Goal: Transaction & Acquisition: Book appointment/travel/reservation

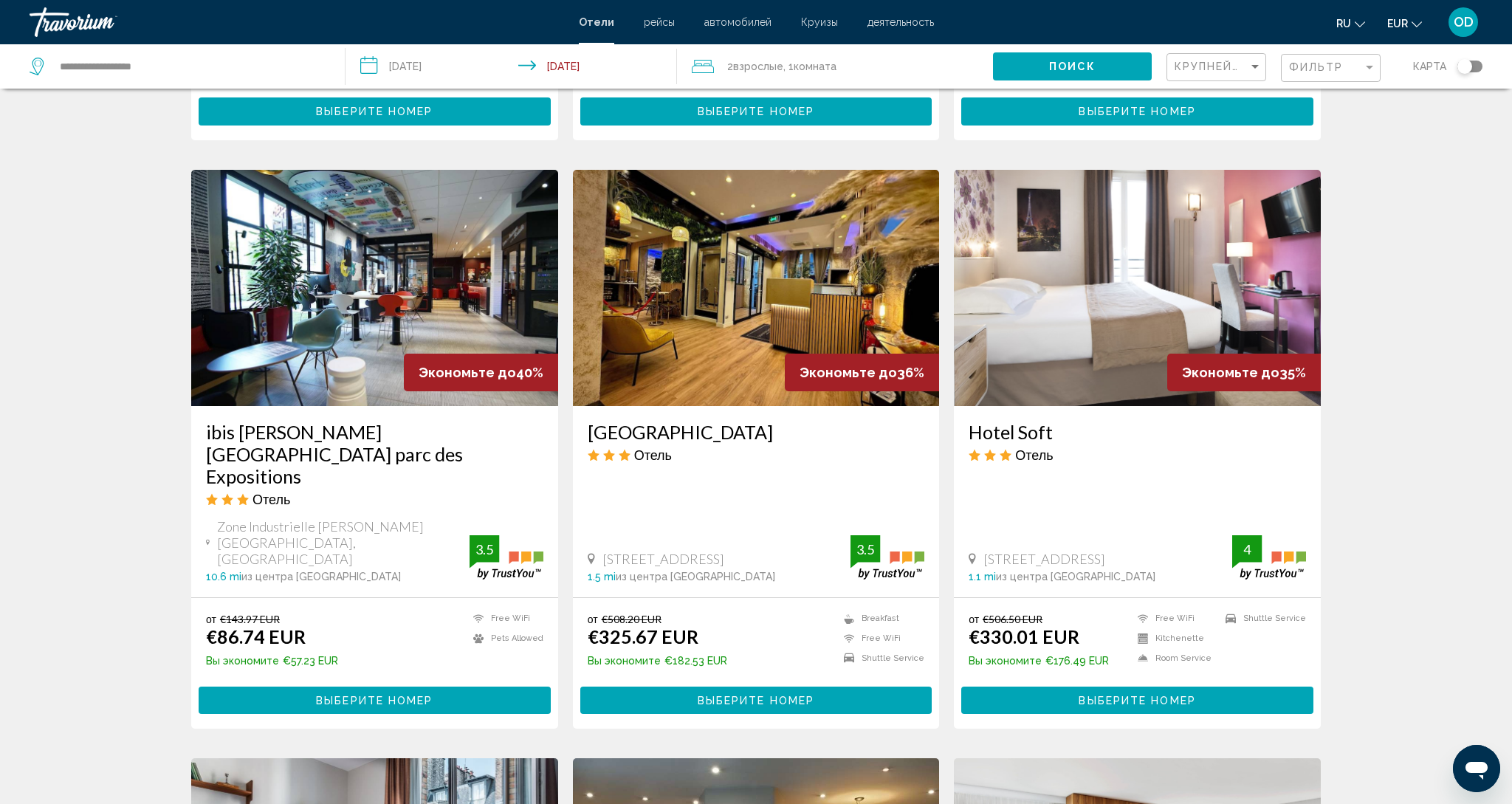
scroll to position [1071, 0]
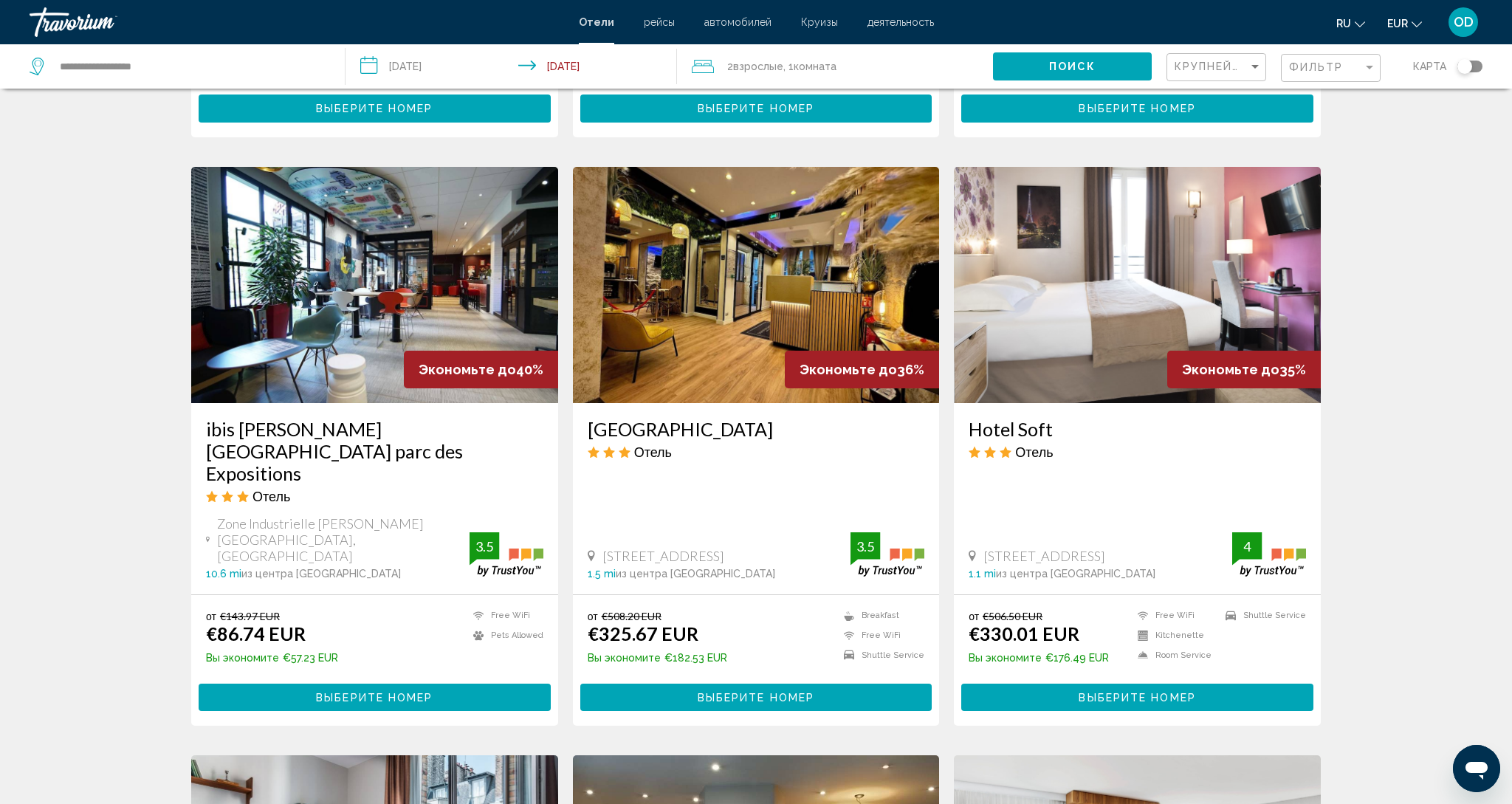
click at [742, 274] on img "Main content" at bounding box center [757, 285] width 367 height 237
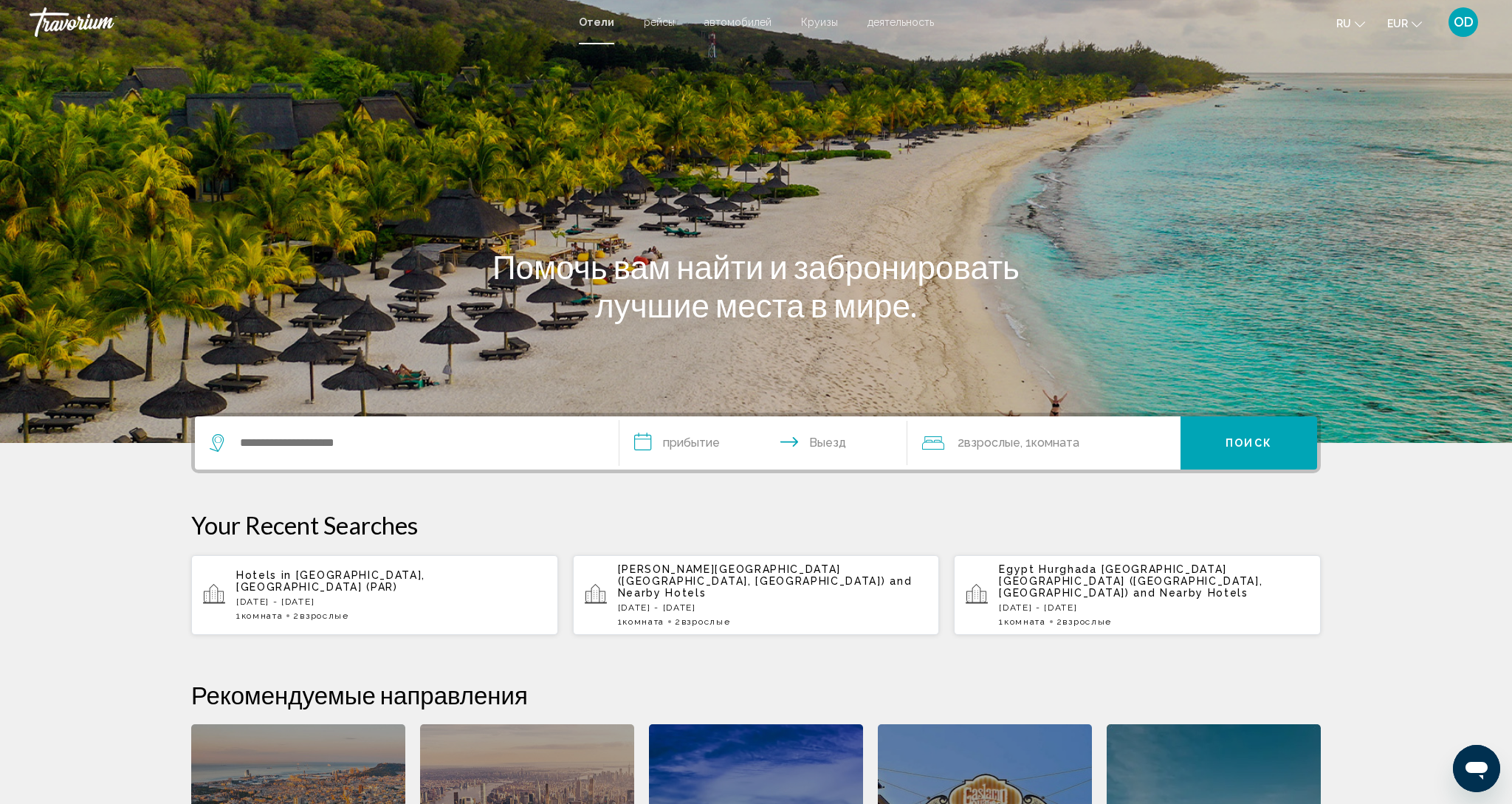
click at [732, 587] on p "Siva Grand Beach (Hurghada, EG) and Nearby Hotels" at bounding box center [773, 581] width 310 height 36
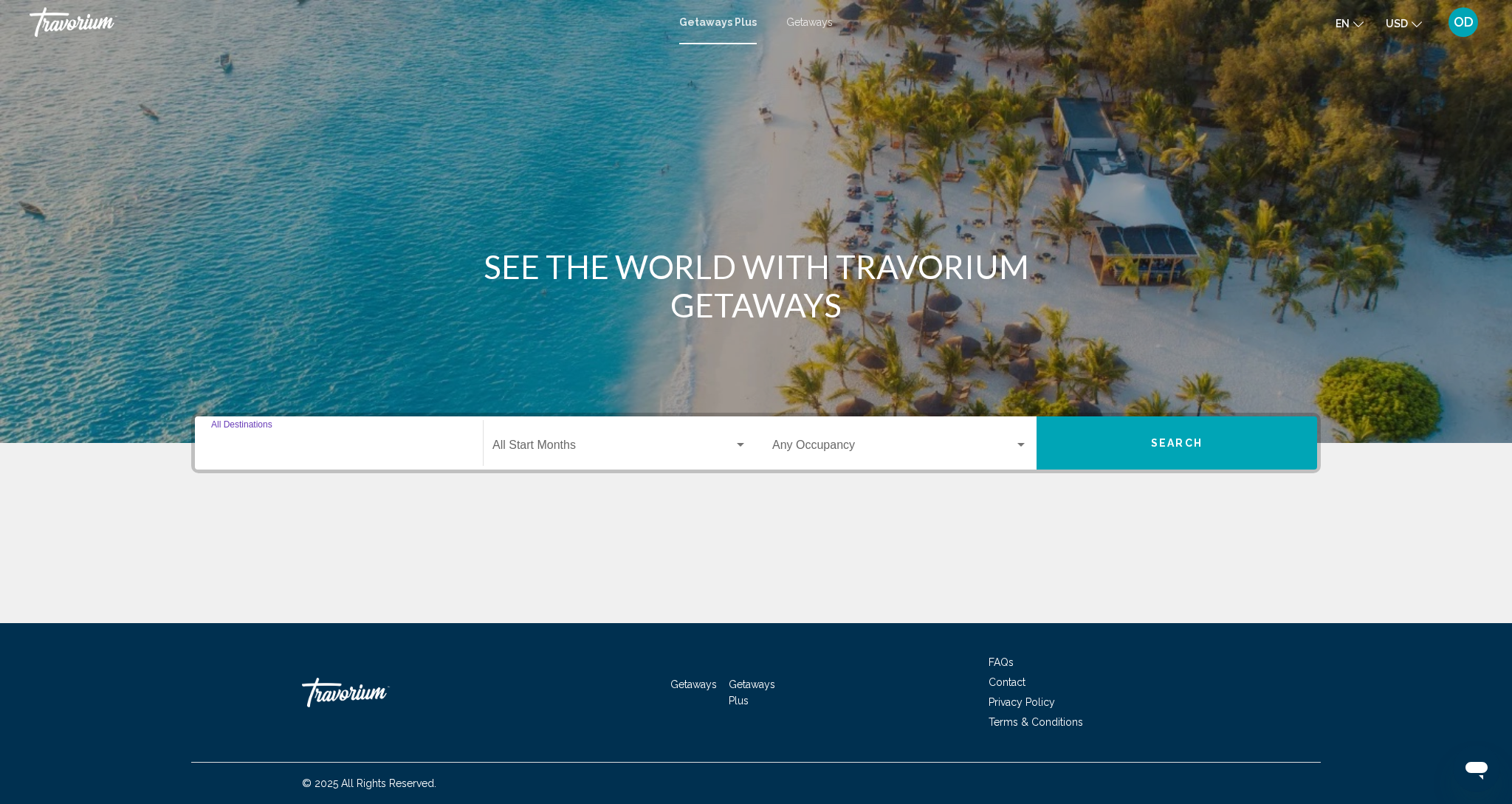
click at [263, 444] on input "Destination All Destinations" at bounding box center [339, 448] width 256 height 13
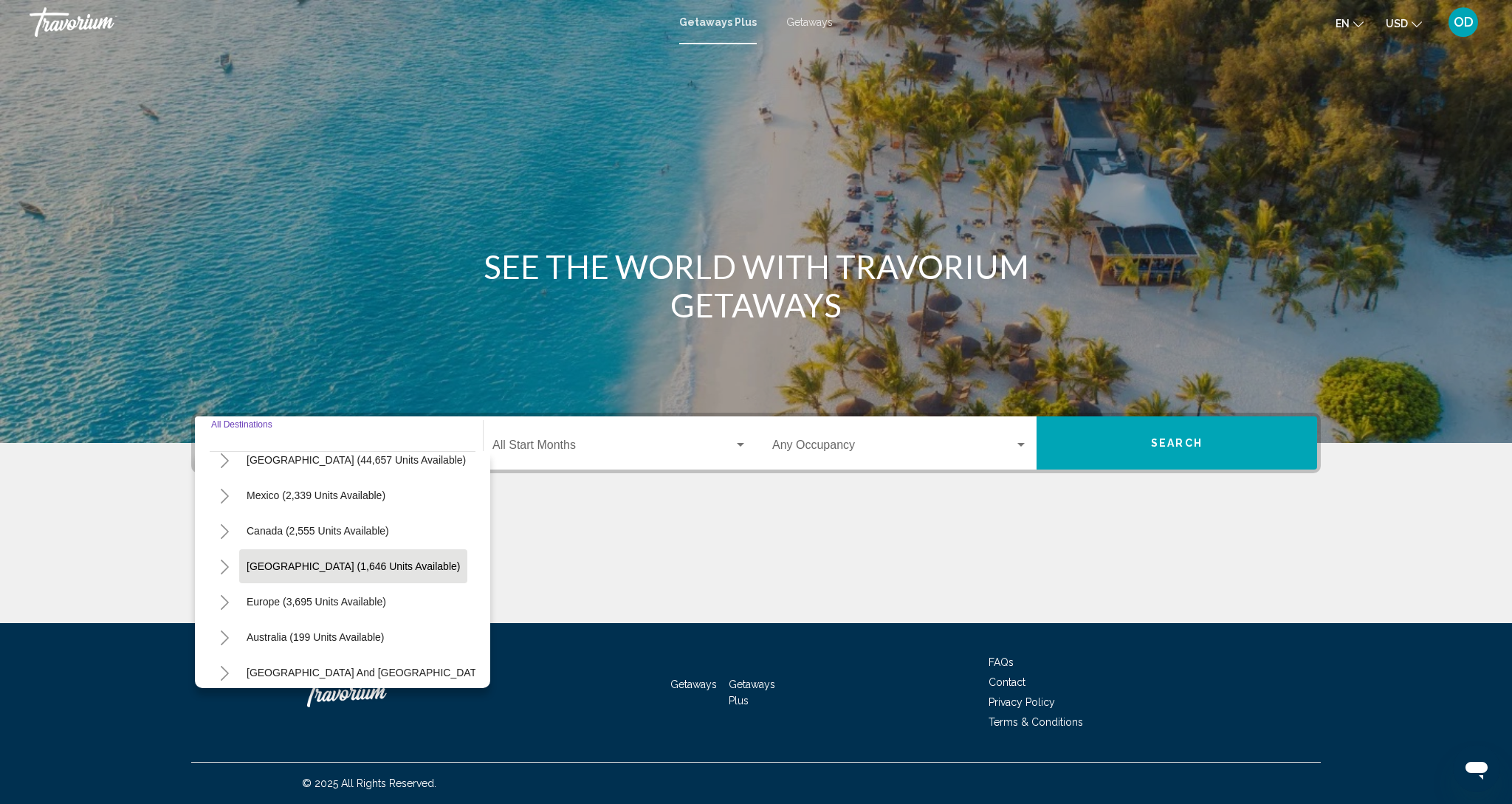
scroll to position [55, 0]
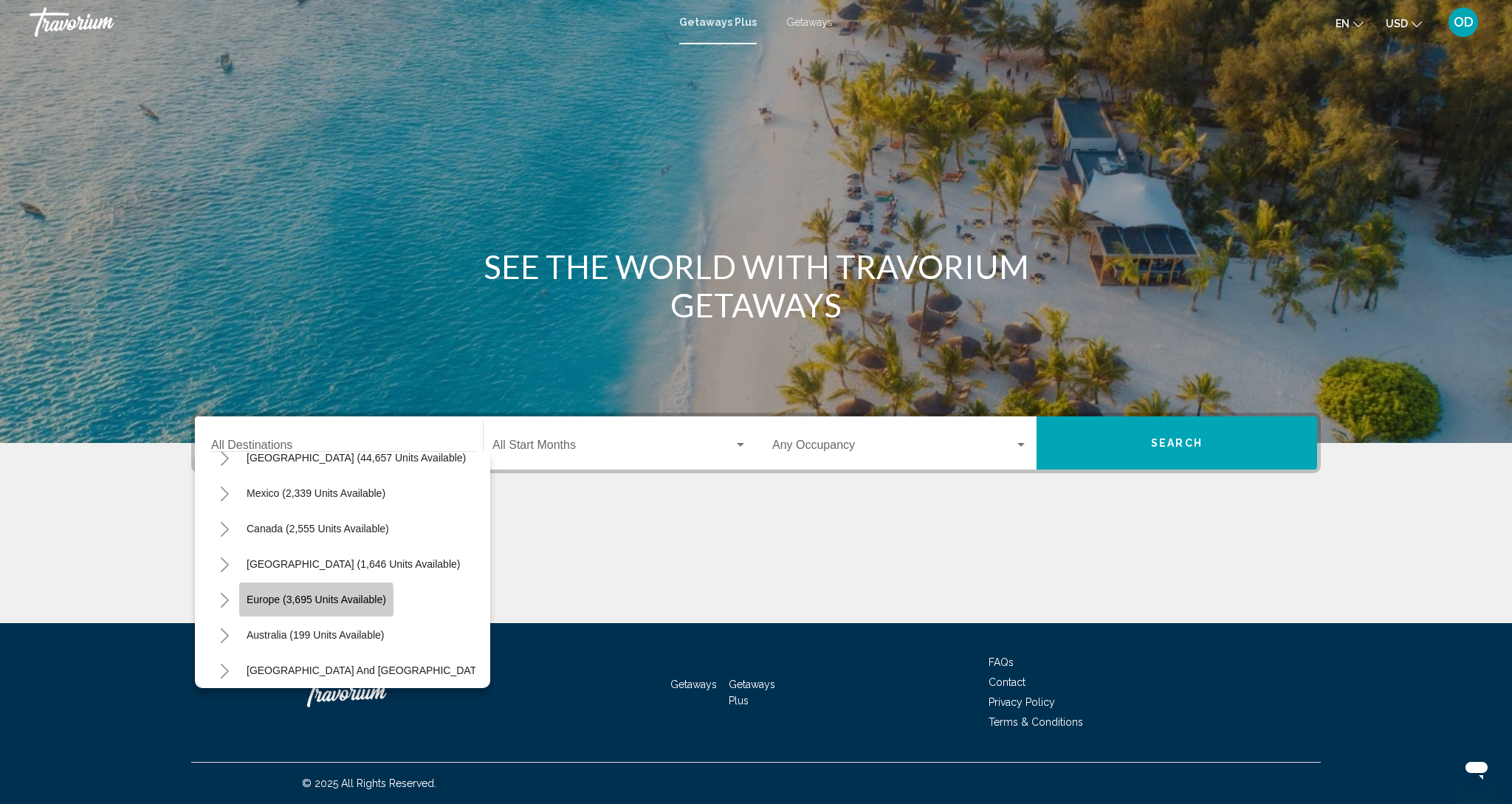
click at [283, 603] on span "Europe (3,695 units available)" at bounding box center [317, 599] width 140 height 12
type input "**********"
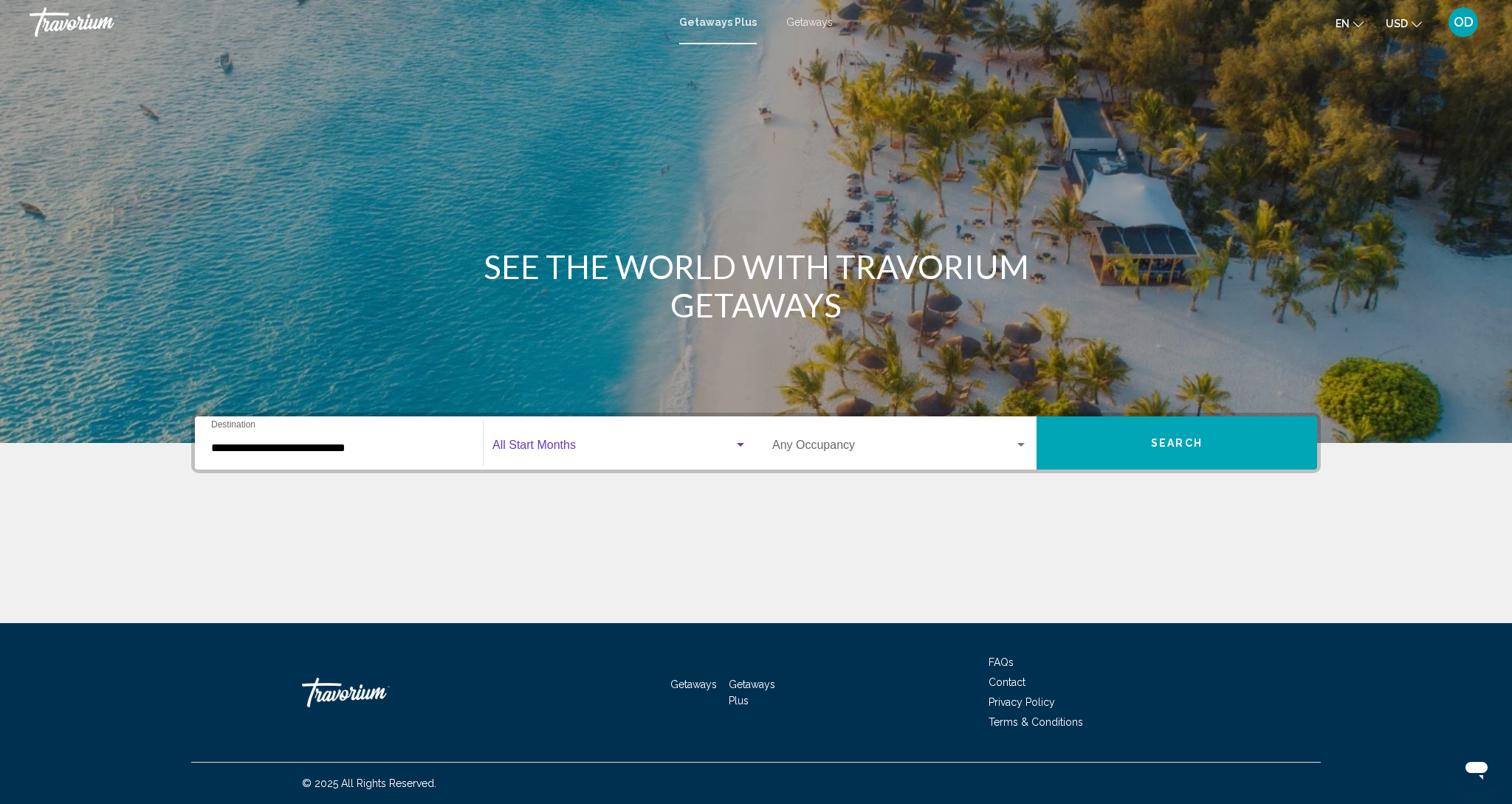
click at [604, 441] on span "Search widget" at bounding box center [613, 448] width 241 height 13
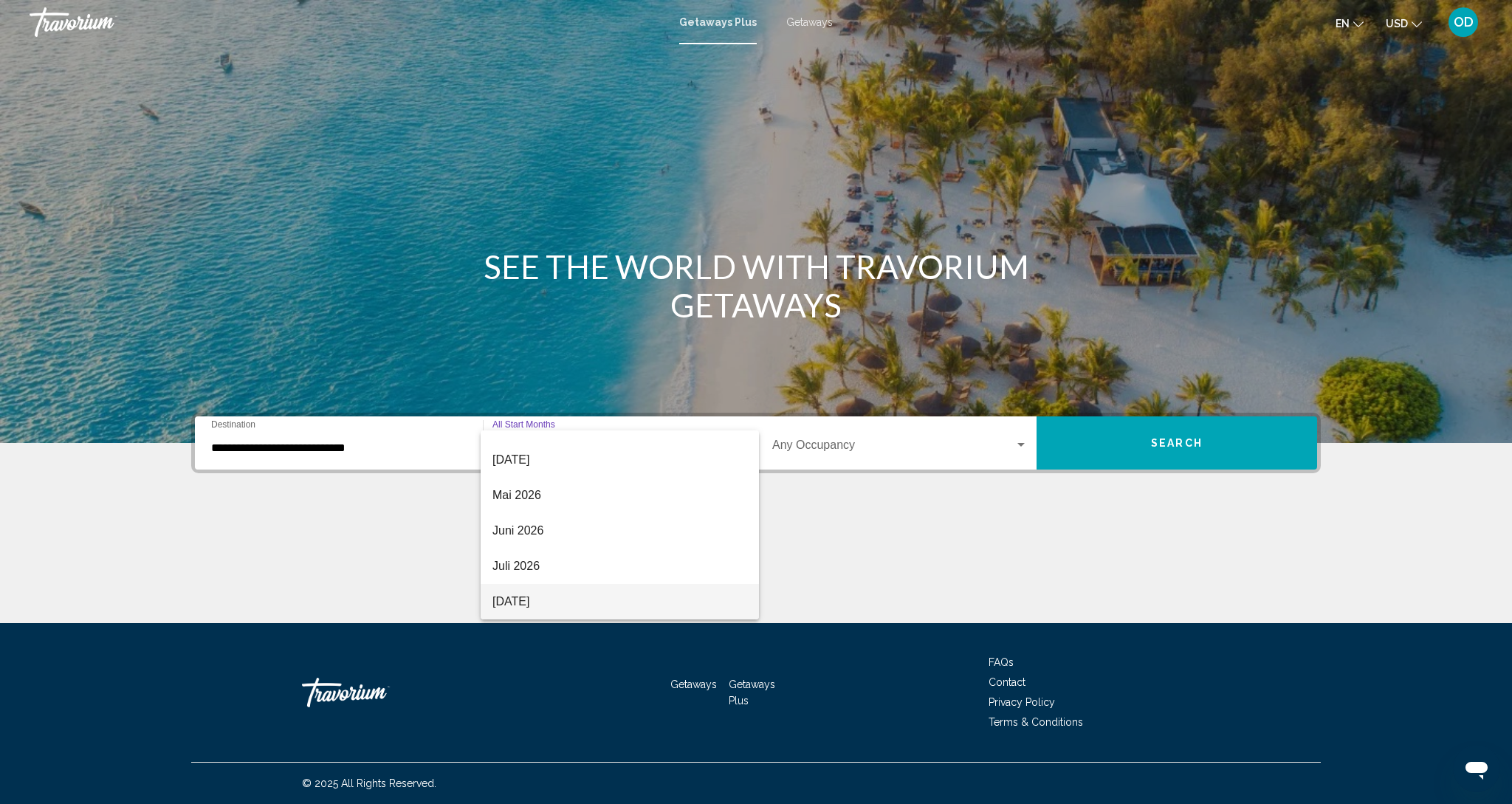
scroll to position [307, 0]
click at [521, 565] on span "Juli 2026" at bounding box center [619, 566] width 255 height 36
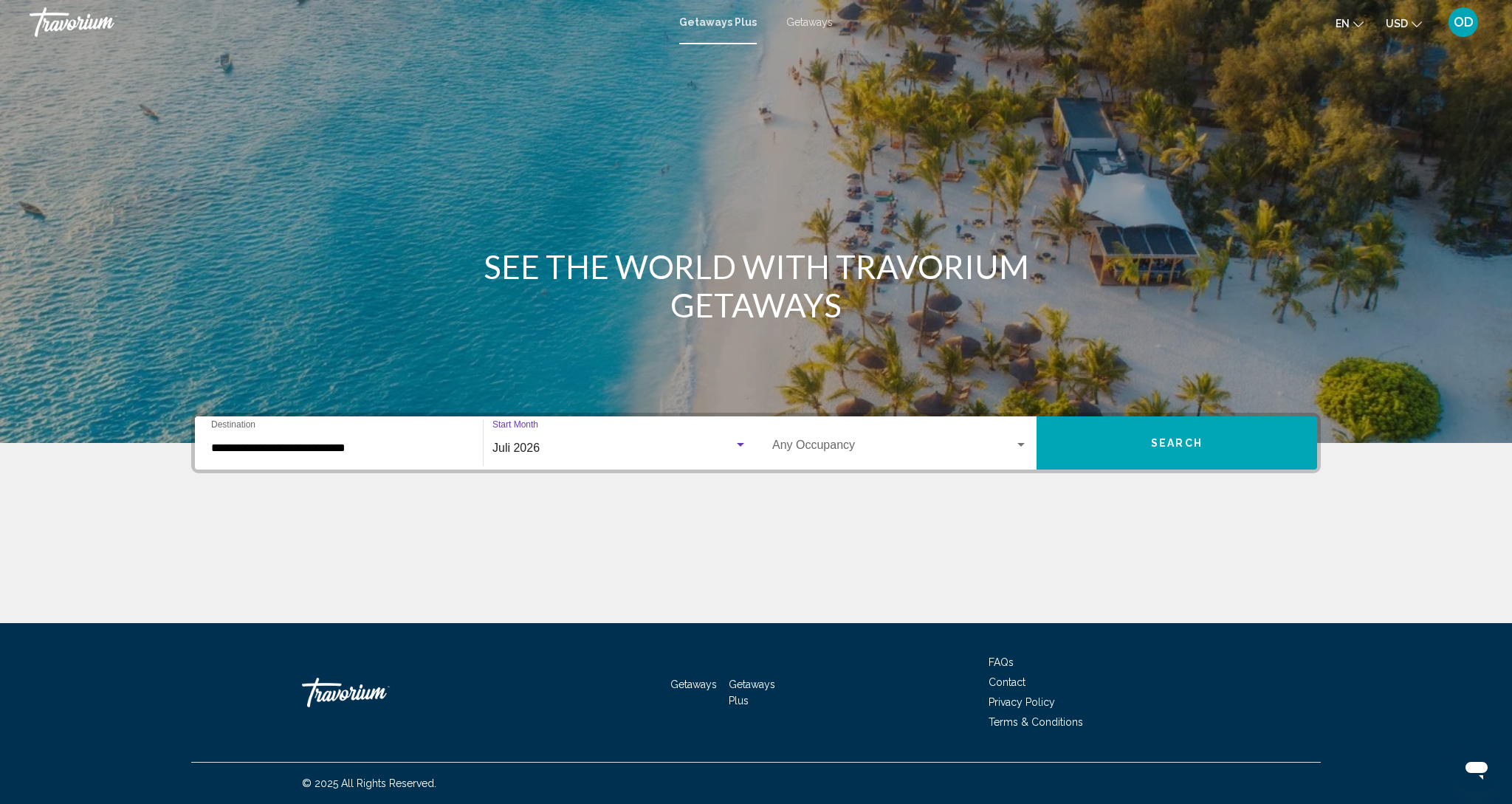
click at [1096, 456] on button "Search" at bounding box center [1177, 442] width 280 height 53
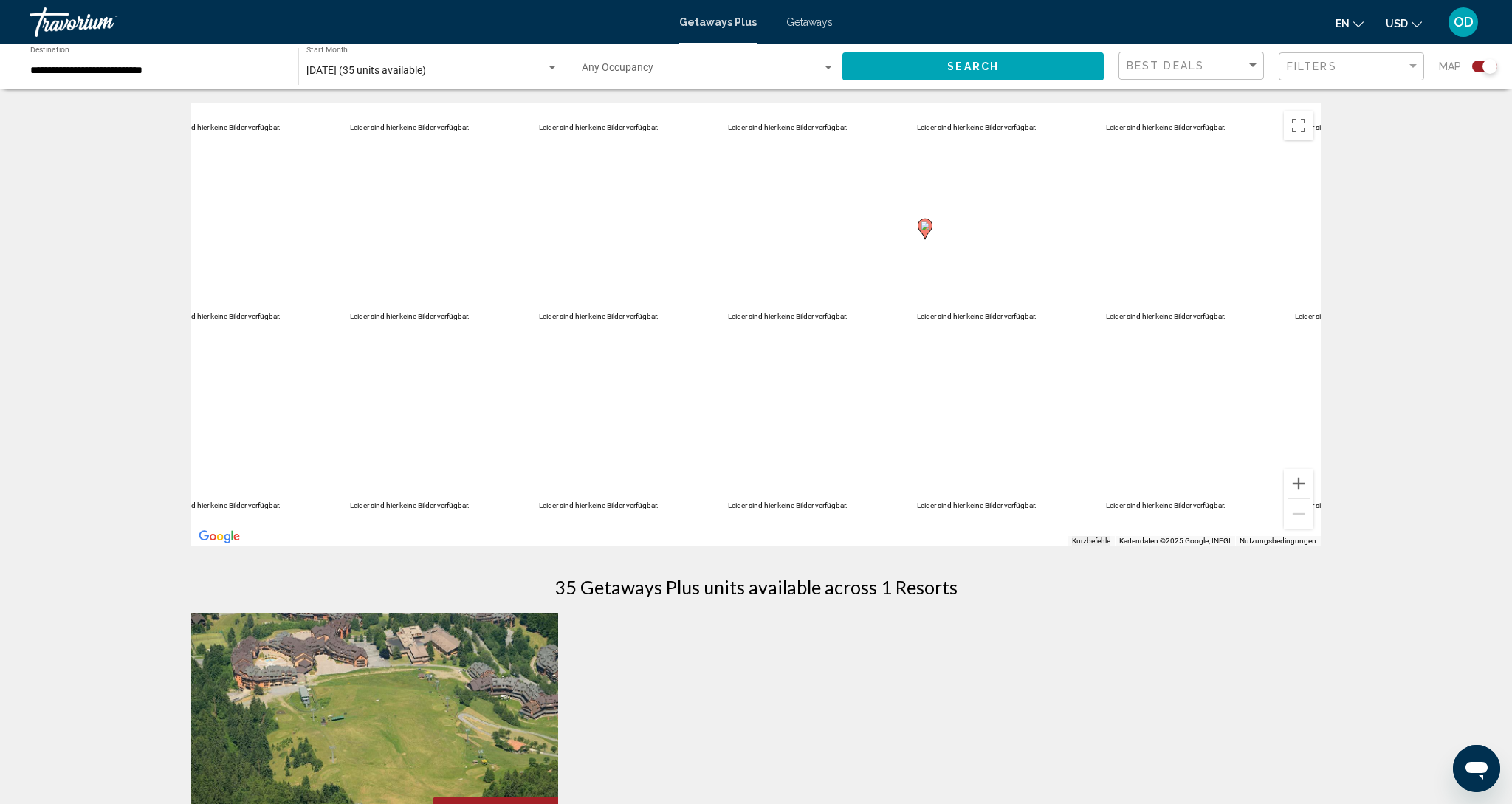
click at [71, 71] on input "**********" at bounding box center [156, 71] width 253 height 12
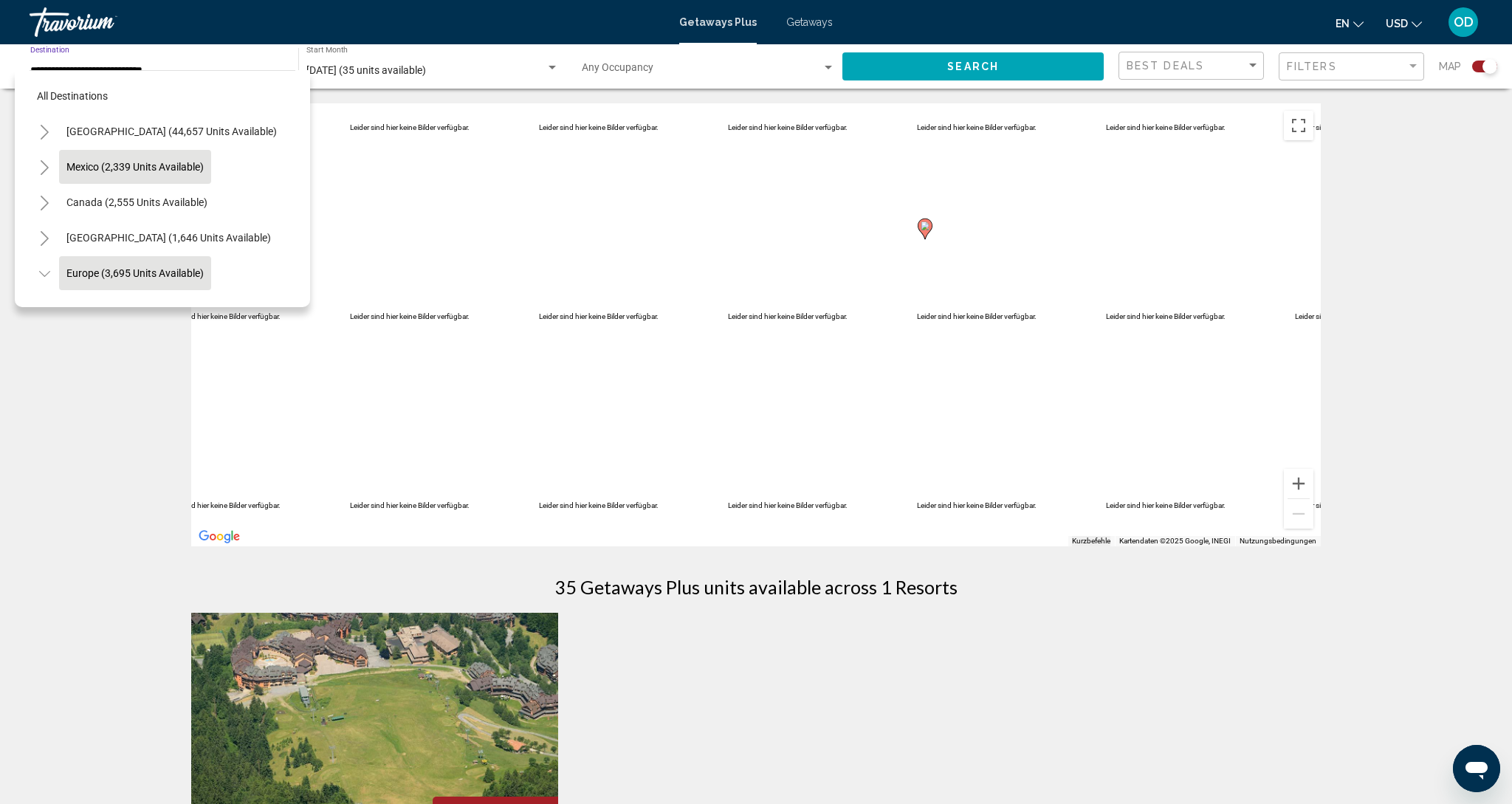
scroll to position [88, 0]
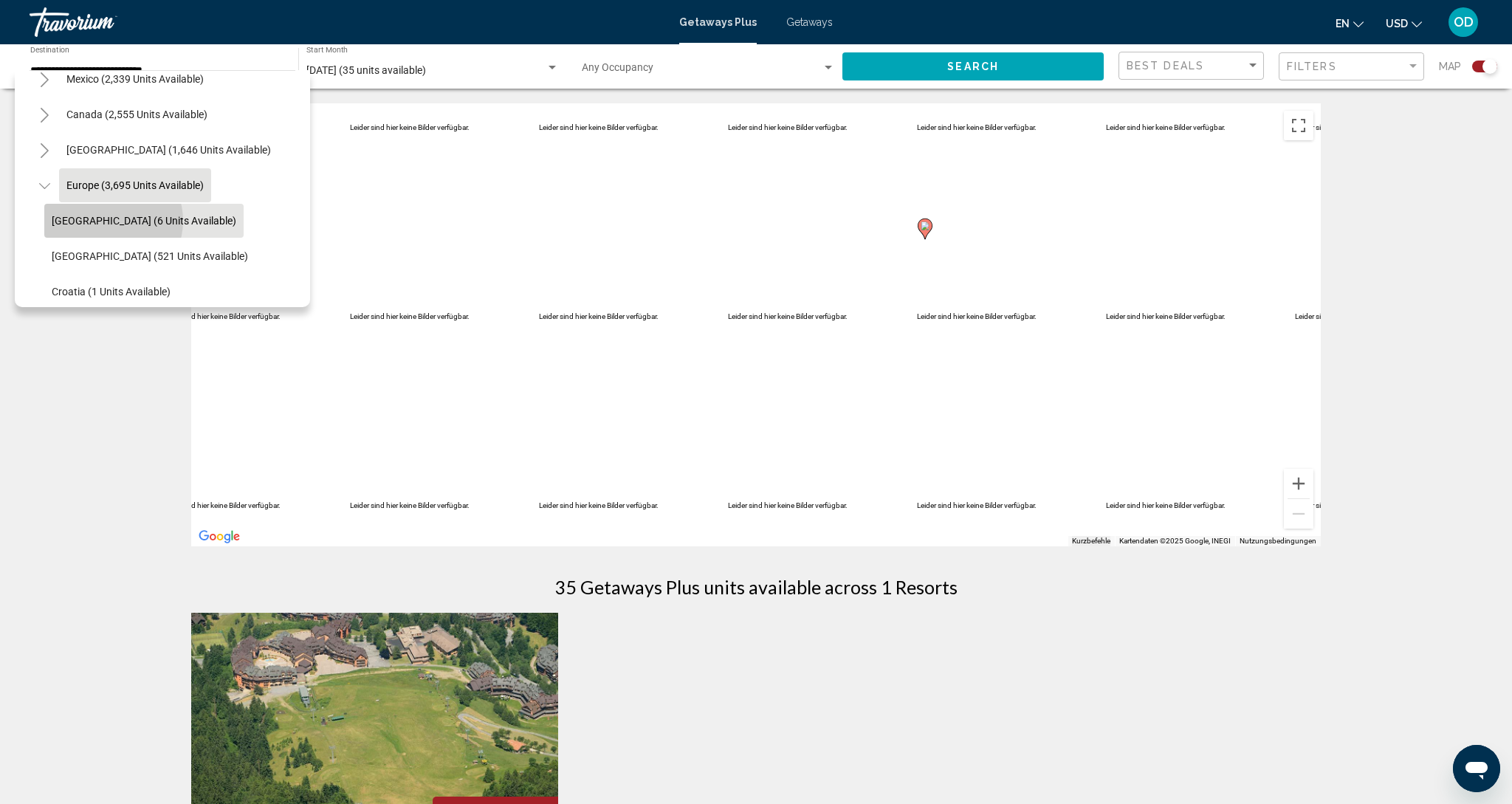
click at [109, 221] on span "Andorra (6 units available)" at bounding box center [144, 221] width 184 height 12
type input "**********"
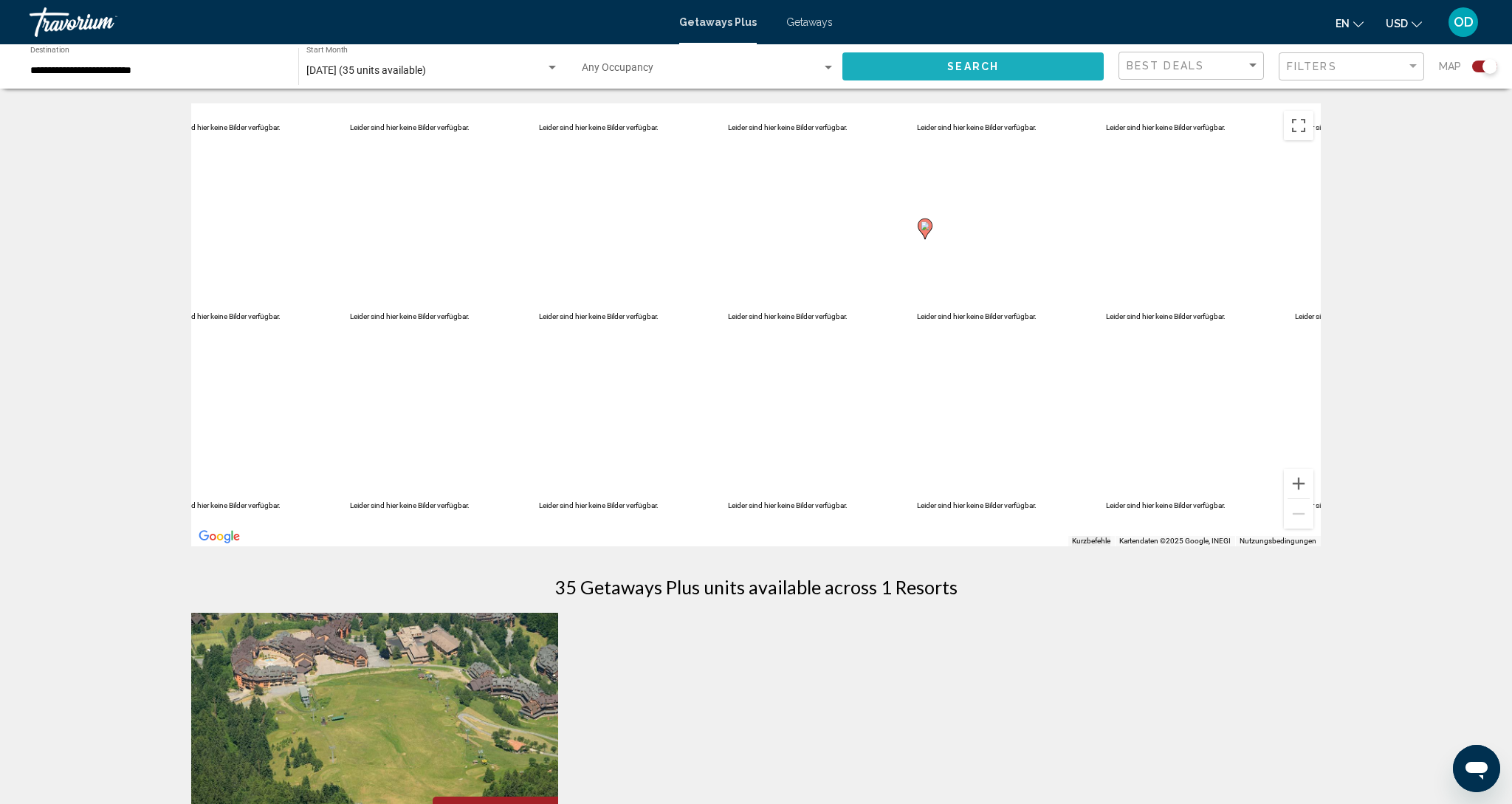
click at [973, 60] on span "Search" at bounding box center [973, 65] width 52 height 12
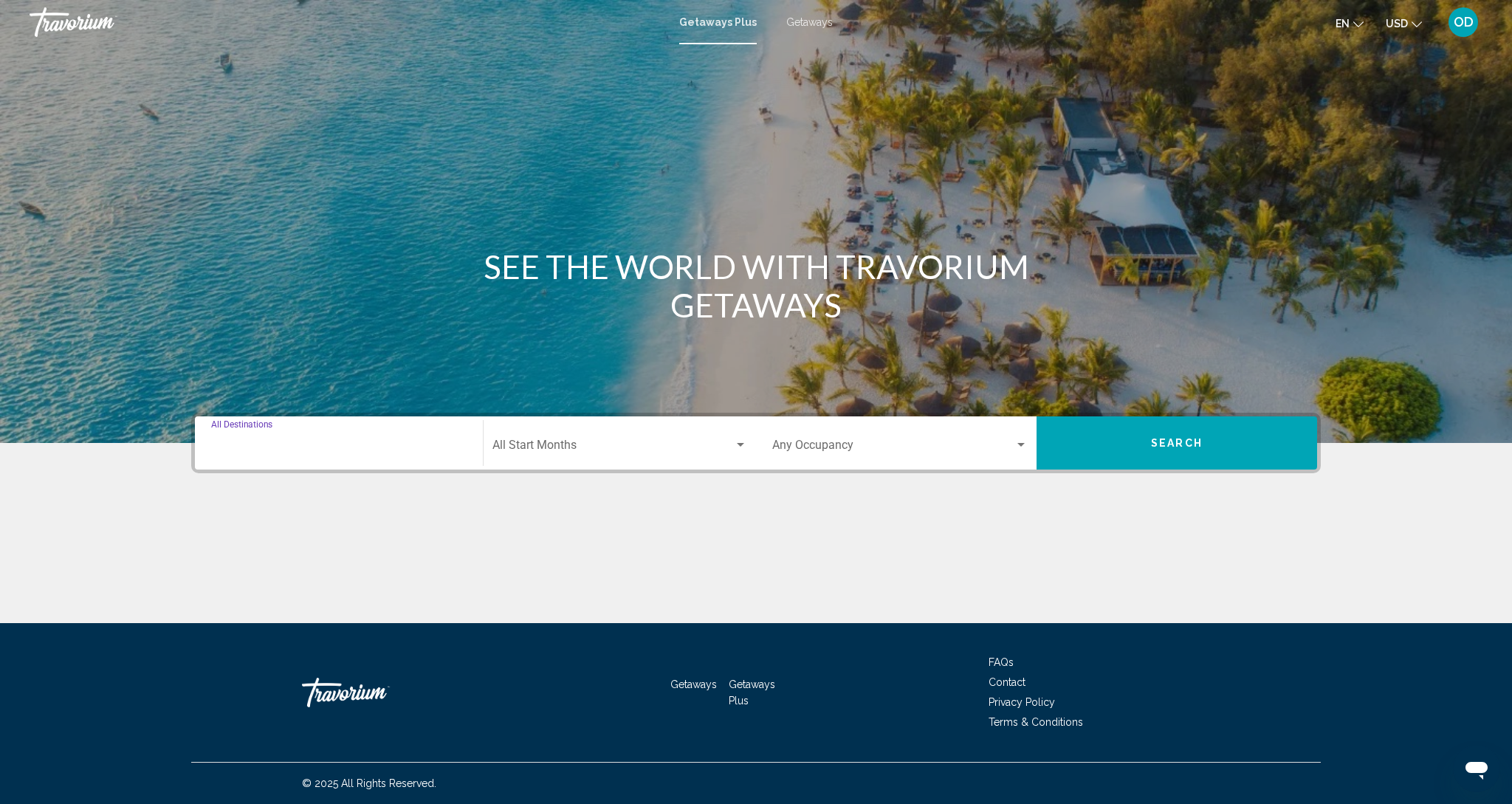
click at [213, 448] on input "Destination All Destinations" at bounding box center [339, 448] width 256 height 13
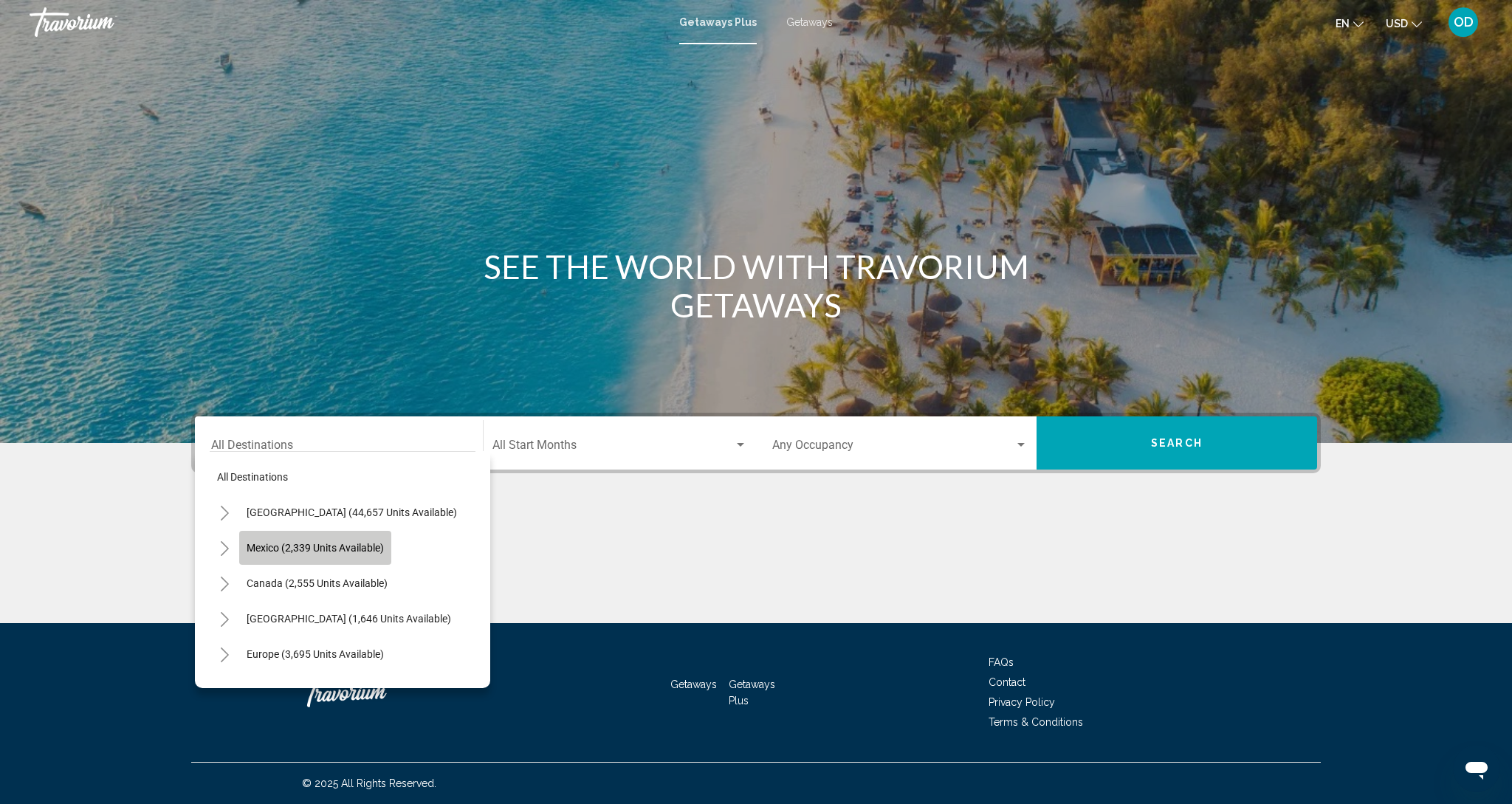
click at [271, 551] on span "Mexico (2,339 units available)" at bounding box center [315, 548] width 137 height 12
type input "**********"
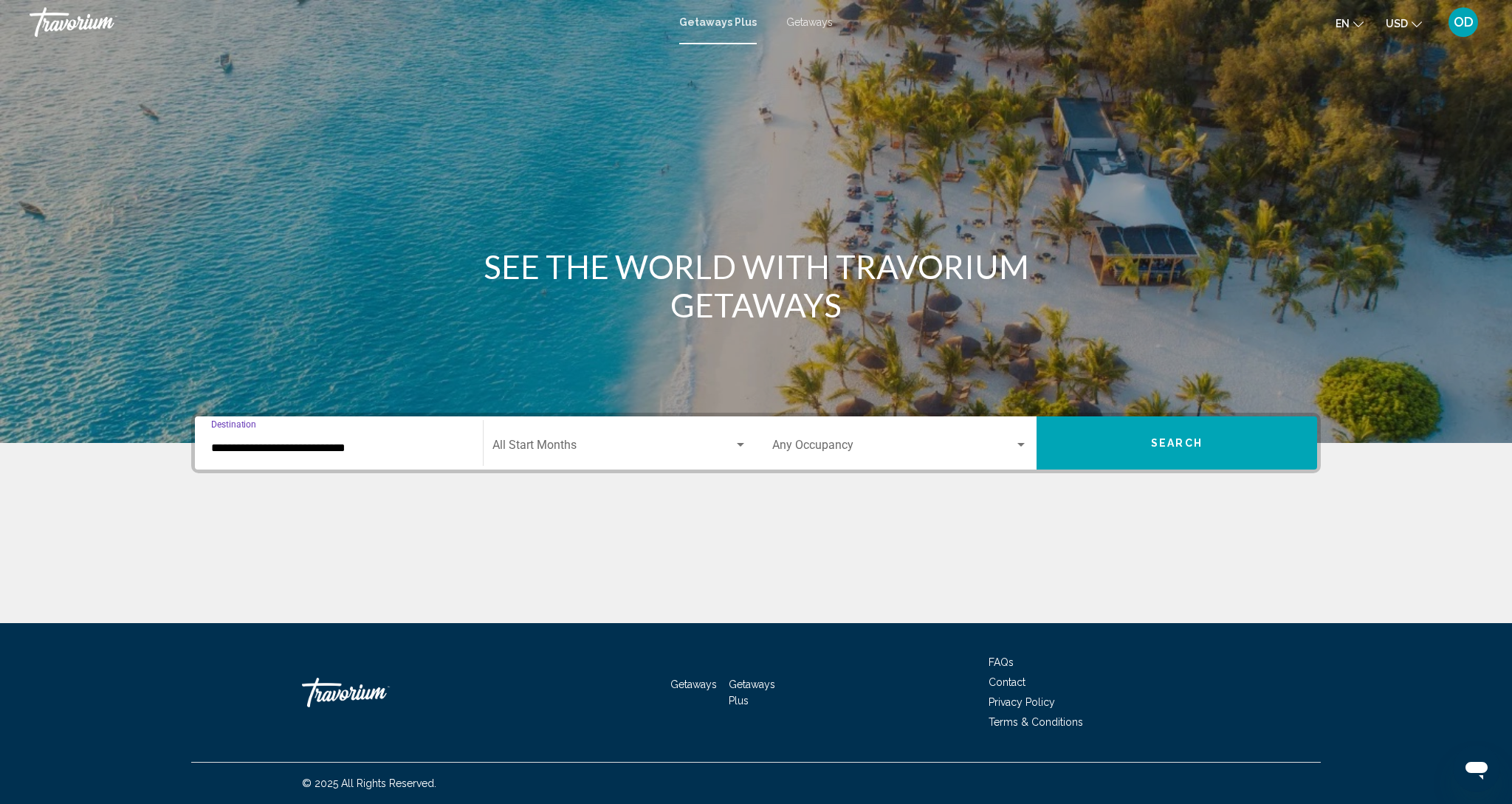
click at [557, 444] on span "Search widget" at bounding box center [613, 448] width 241 height 13
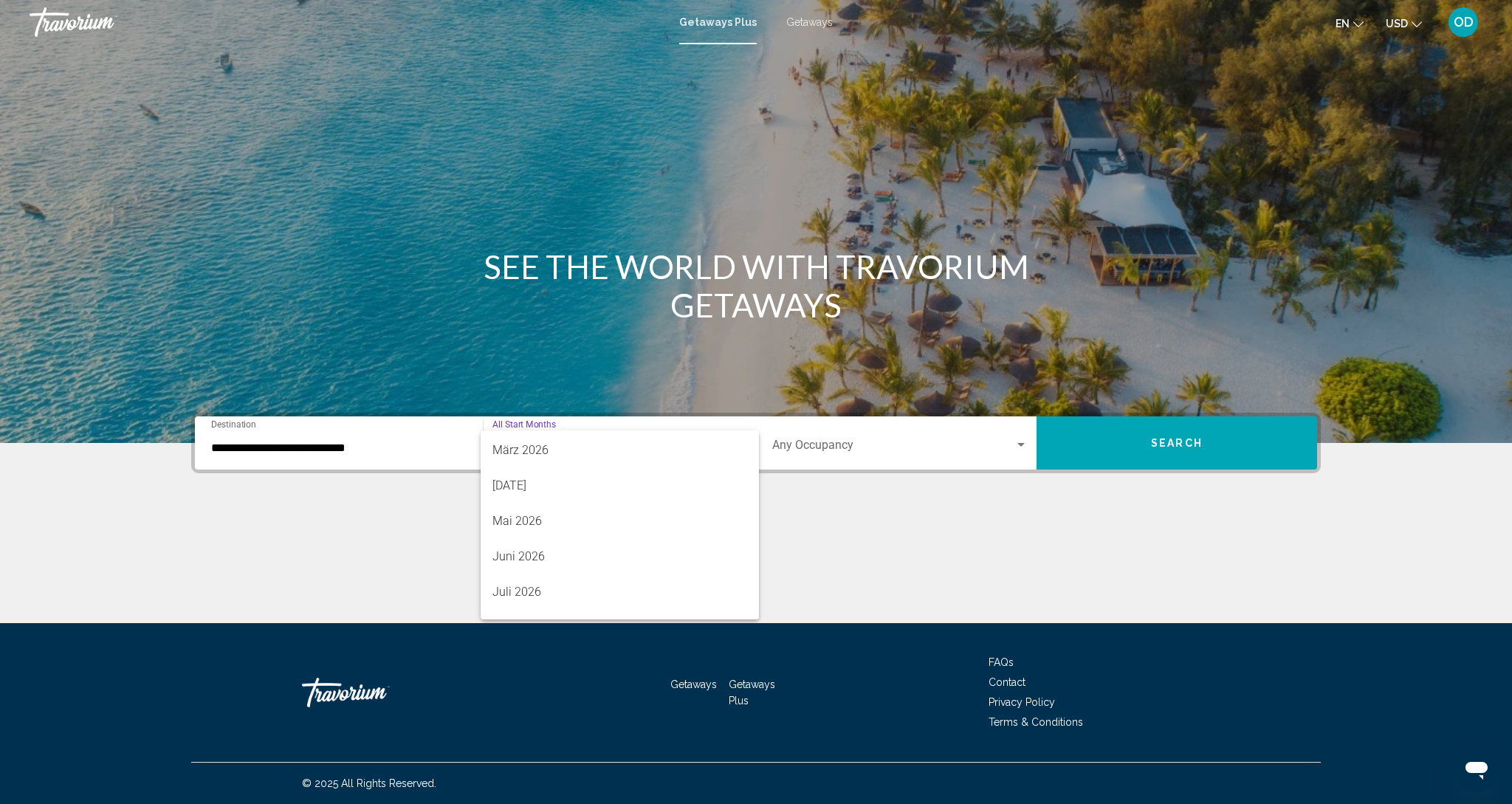
scroll to position [291, 0]
click at [534, 590] on span "Juli 2026" at bounding box center [619, 581] width 255 height 36
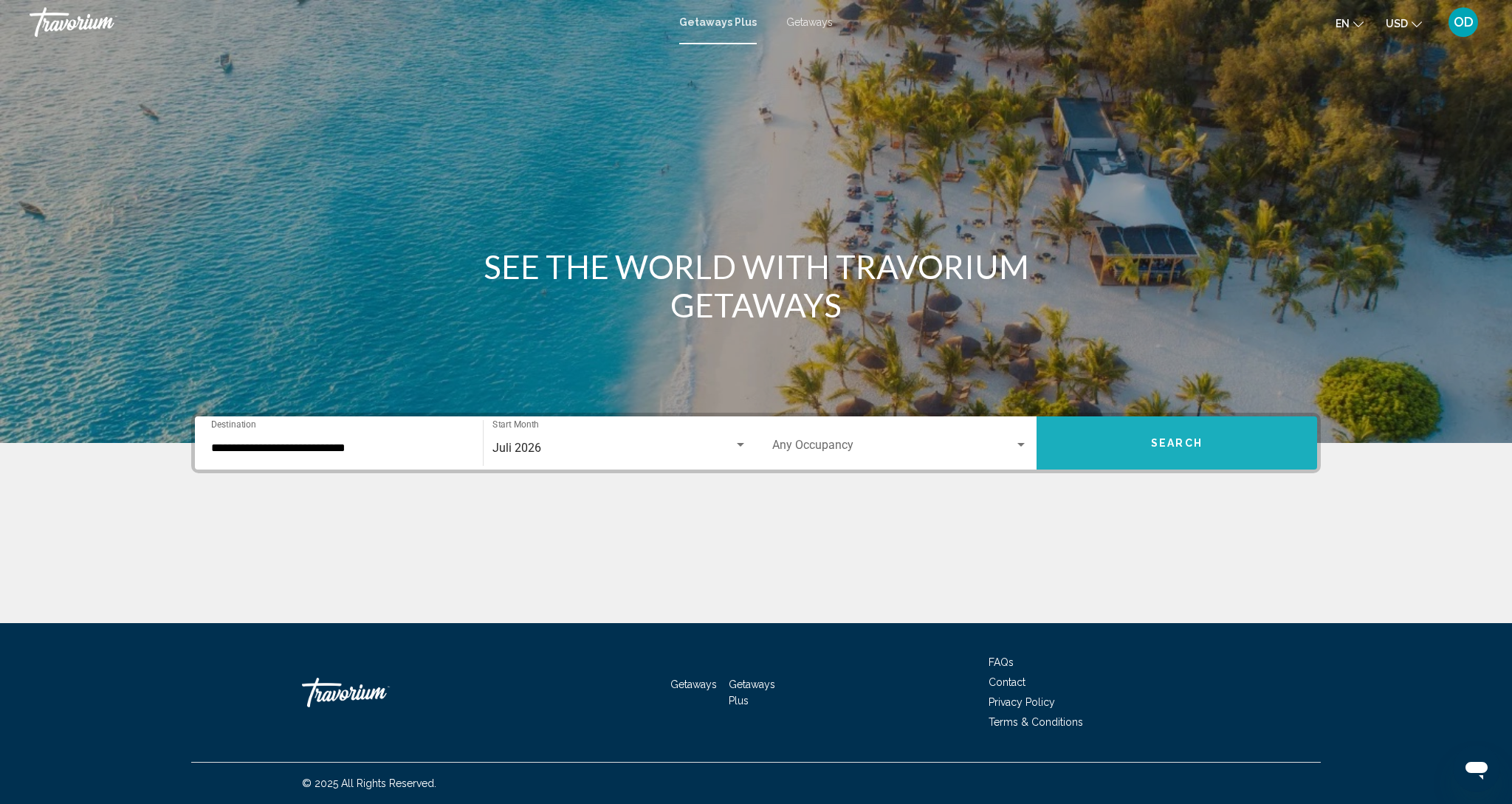
click at [1228, 433] on button "Search" at bounding box center [1177, 442] width 280 height 53
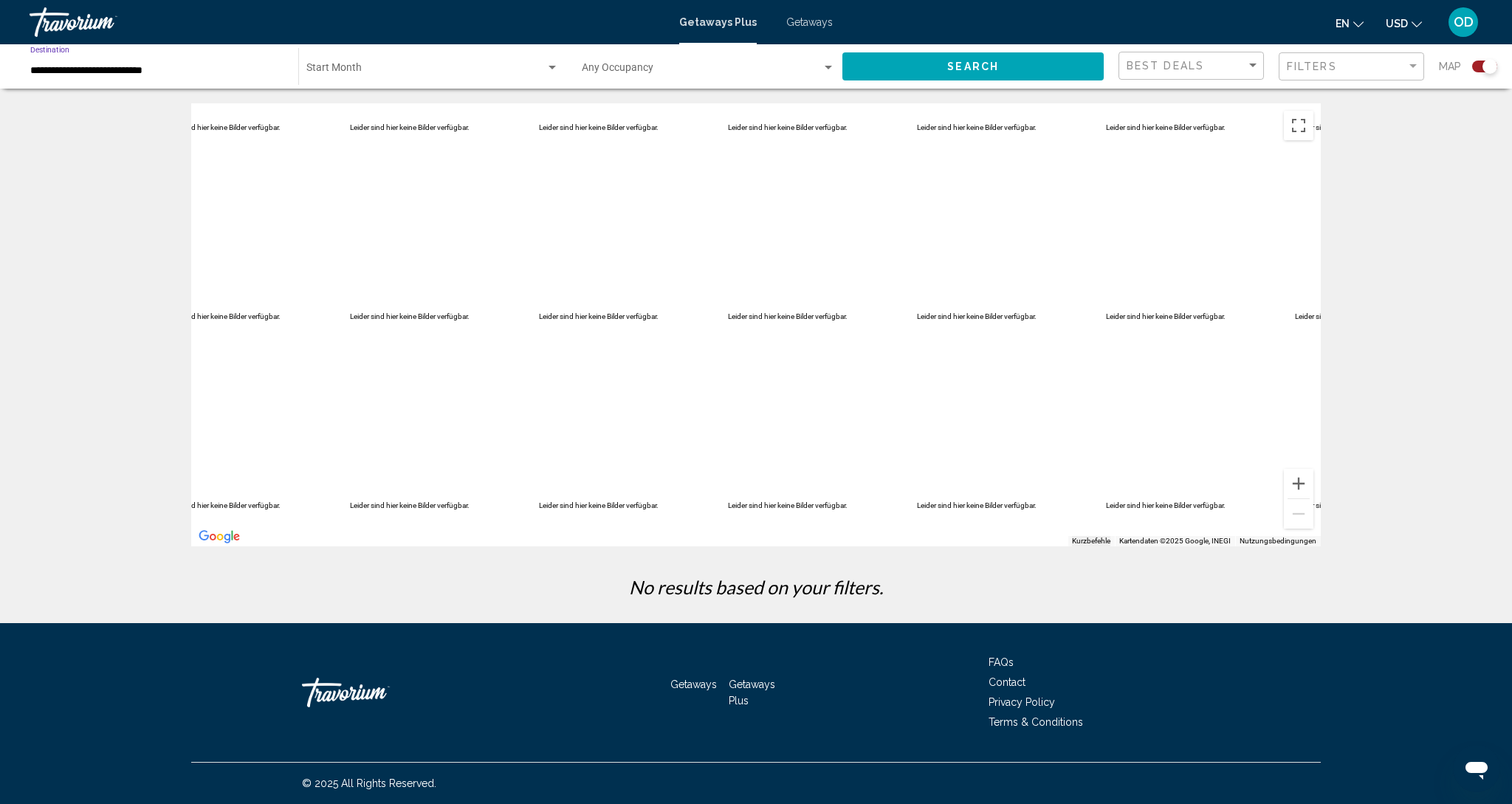
click at [37, 68] on input "**********" at bounding box center [156, 71] width 253 height 12
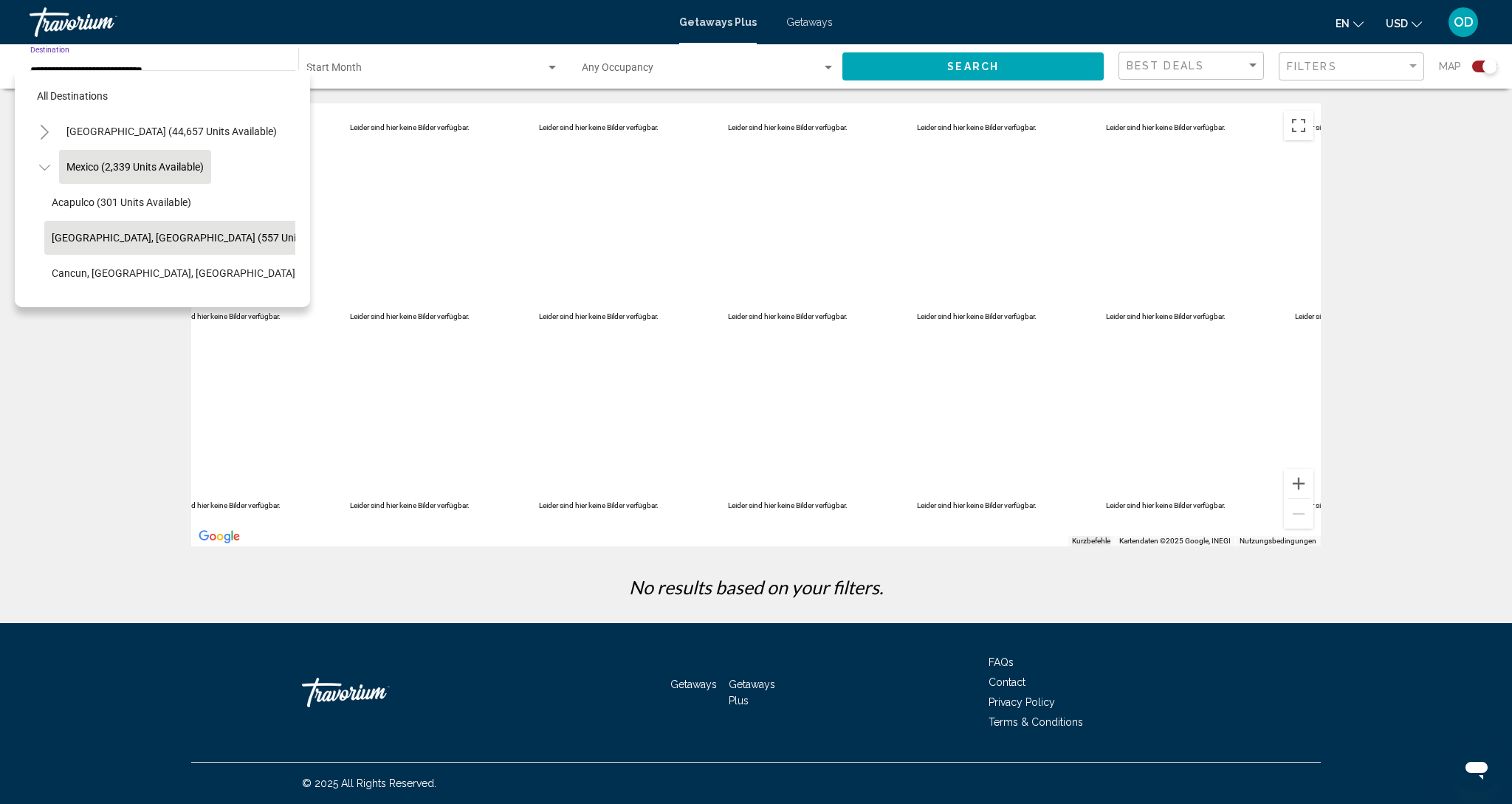
click at [110, 234] on span "Baja Peninsula, Los Cabos (557 units available)" at bounding box center [202, 237] width 300 height 12
type input "**********"
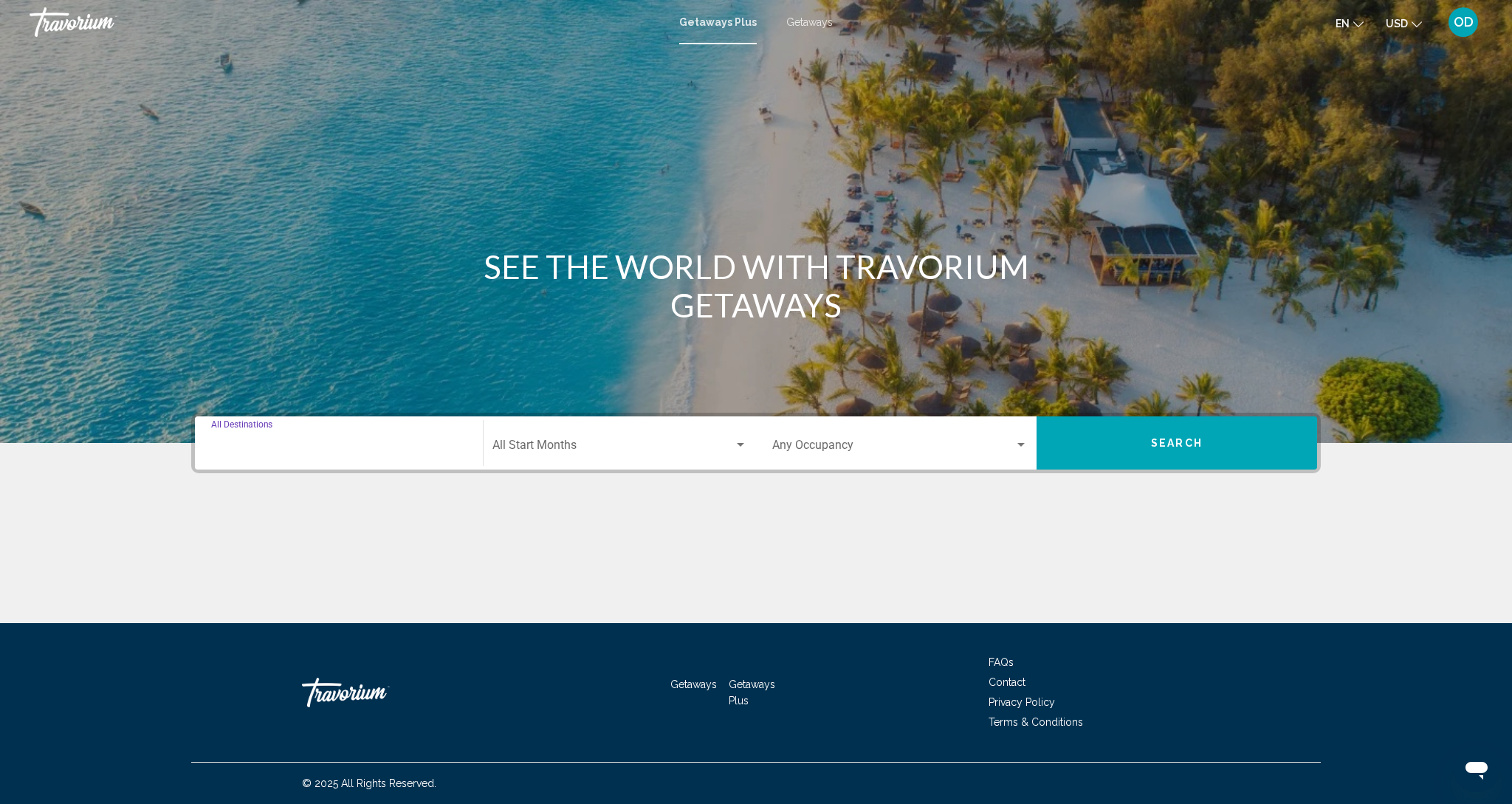
click at [252, 451] on input "Destination All Destinations" at bounding box center [339, 448] width 256 height 13
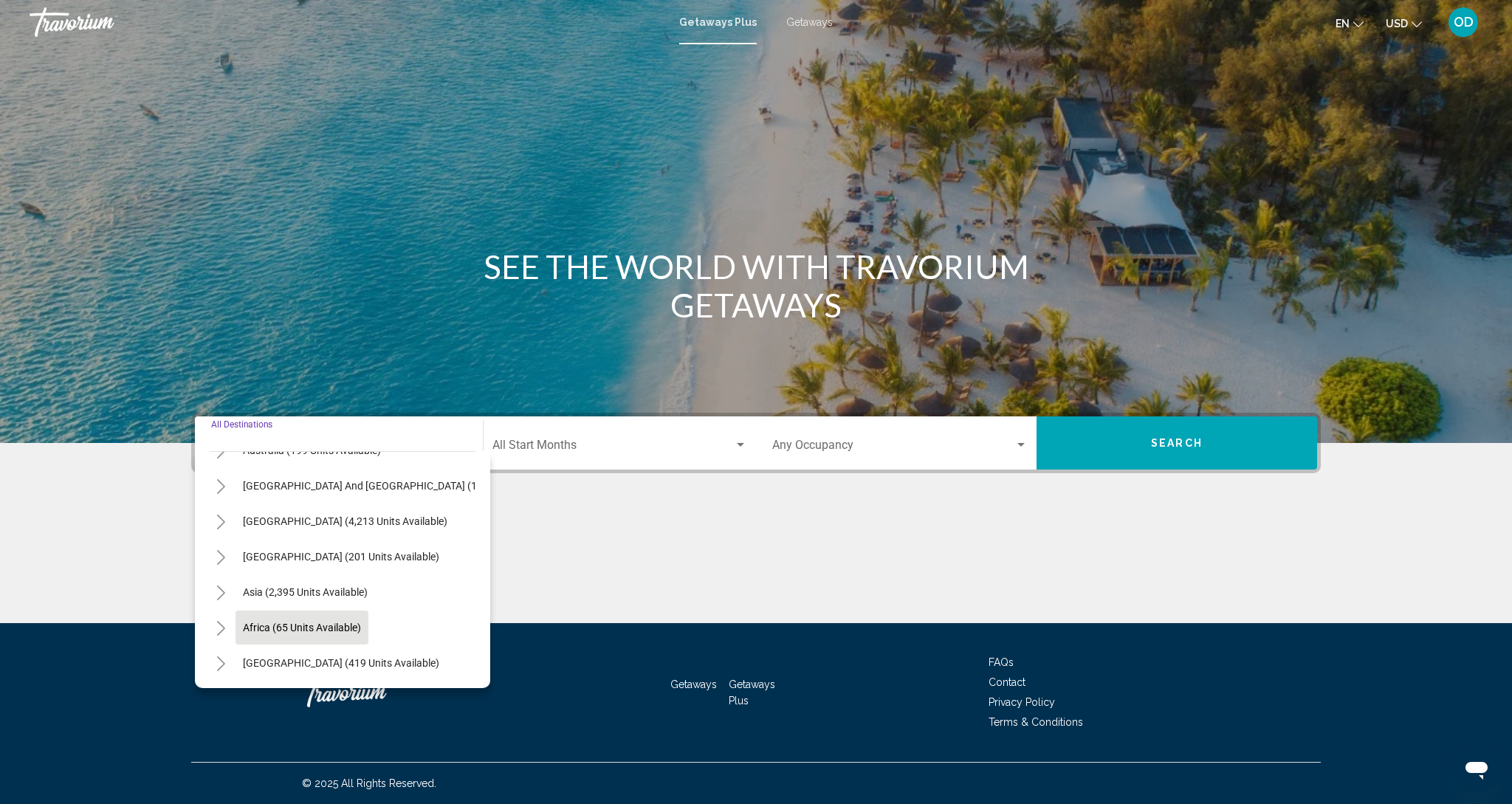
scroll to position [239, 6]
click at [254, 631] on span "Africa (65 units available)" at bounding box center [299, 627] width 118 height 12
type input "**********"
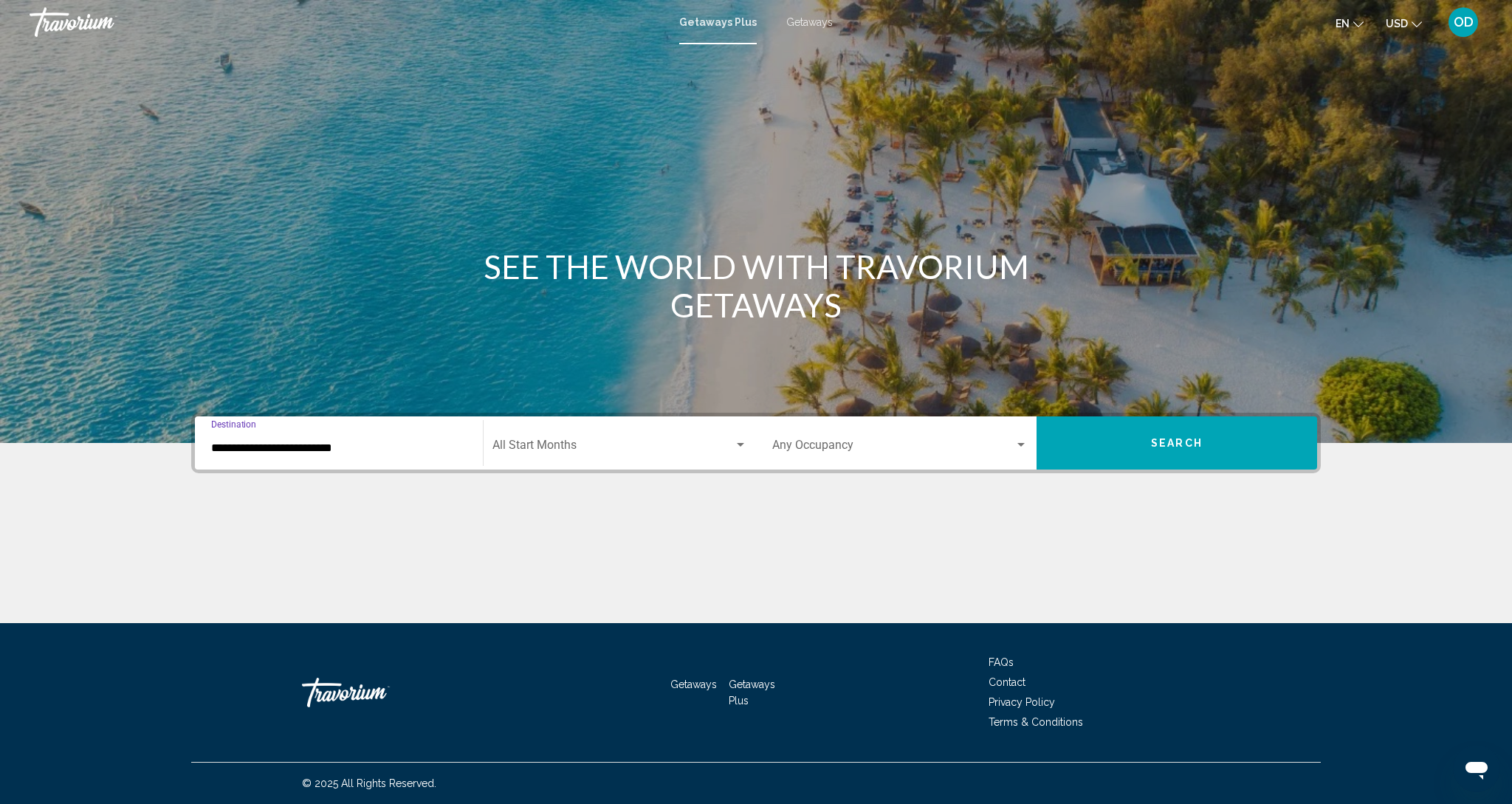
click at [581, 457] on div "Start Month All Start Months" at bounding box center [619, 443] width 255 height 47
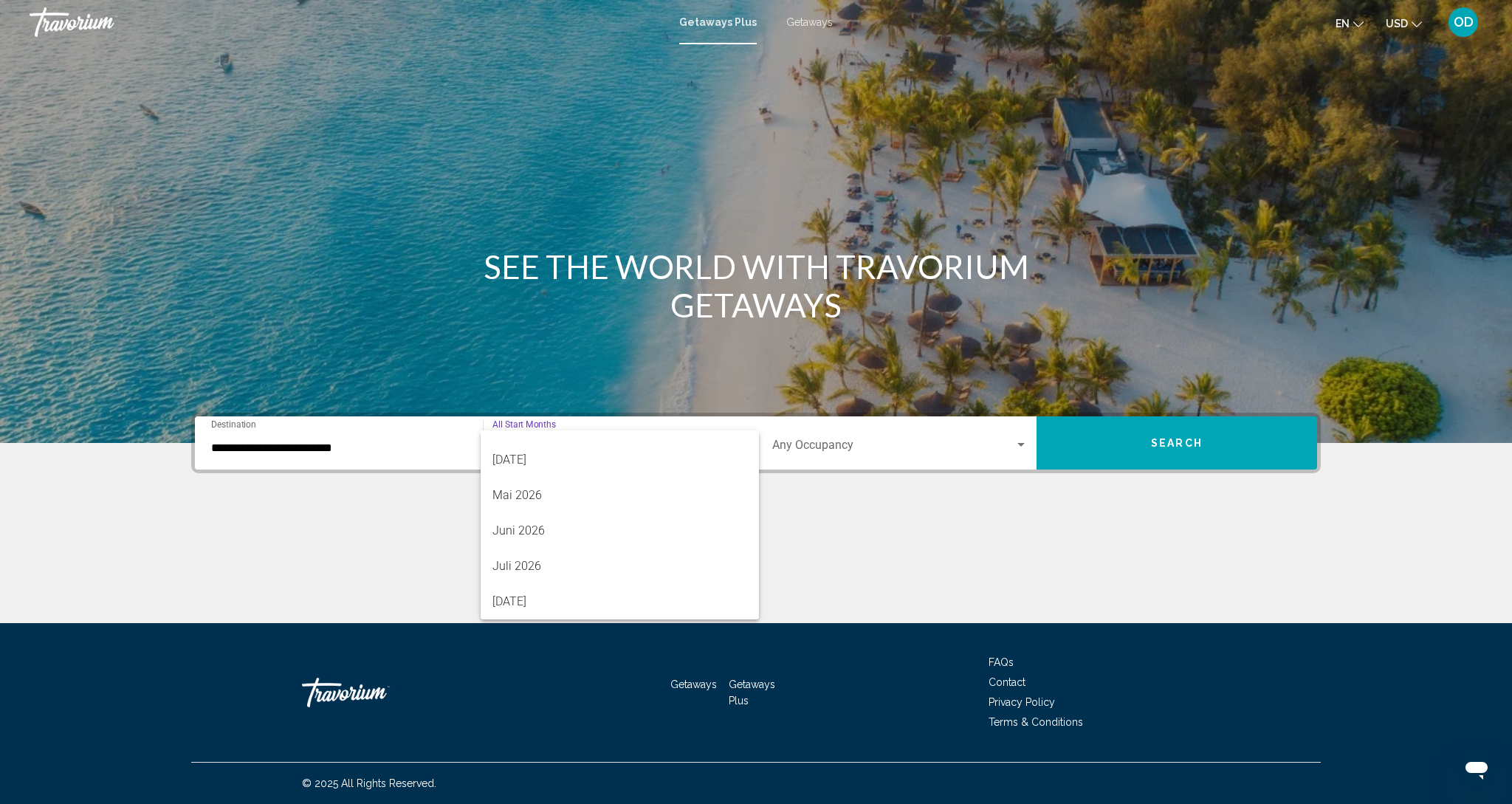
scroll to position [307, 0]
click at [564, 582] on span "Juli 2026" at bounding box center [619, 566] width 255 height 36
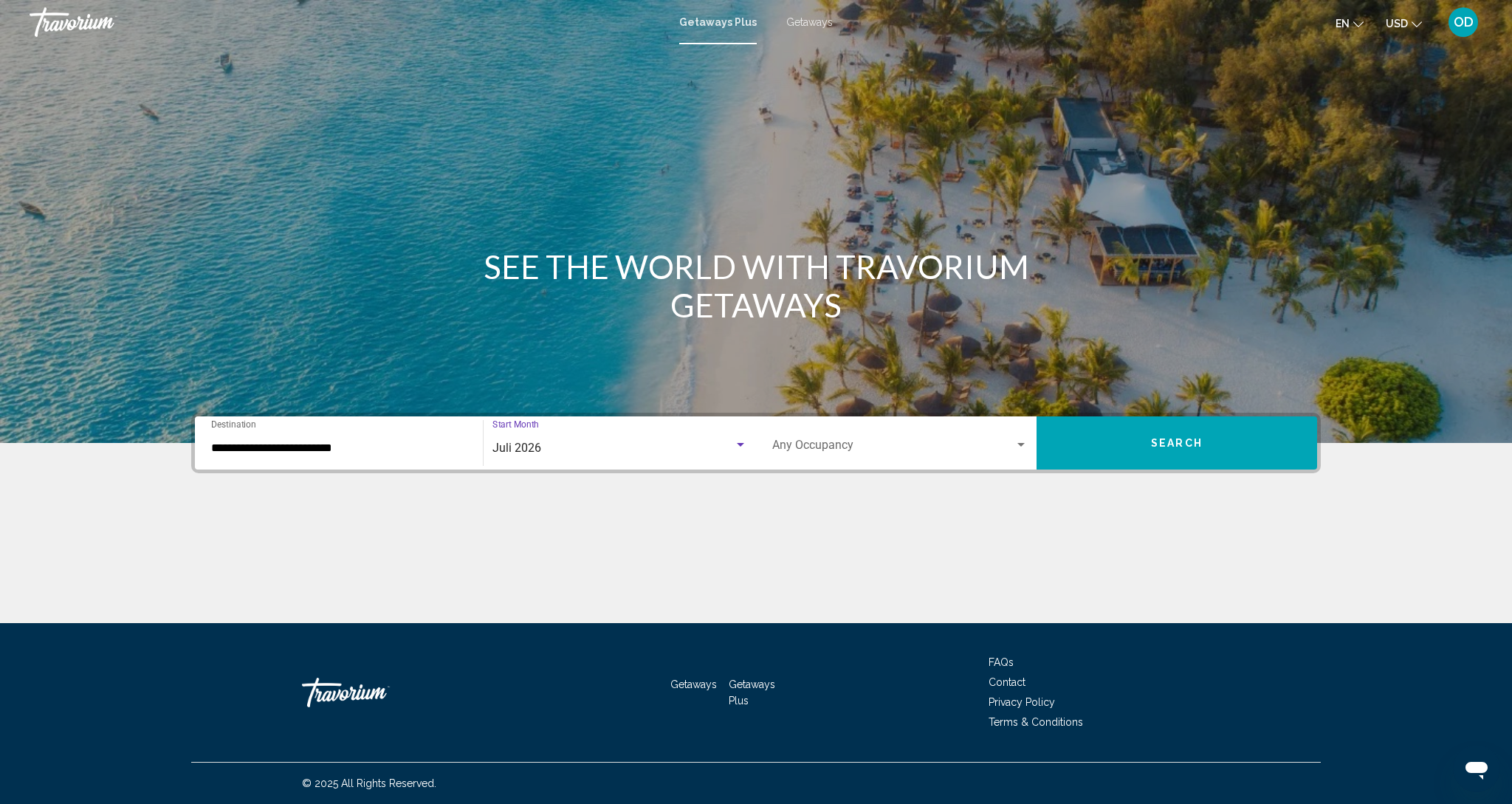
click at [1220, 437] on button "Search" at bounding box center [1177, 442] width 280 height 53
click at [272, 451] on input "Destination All Destinations" at bounding box center [339, 448] width 256 height 13
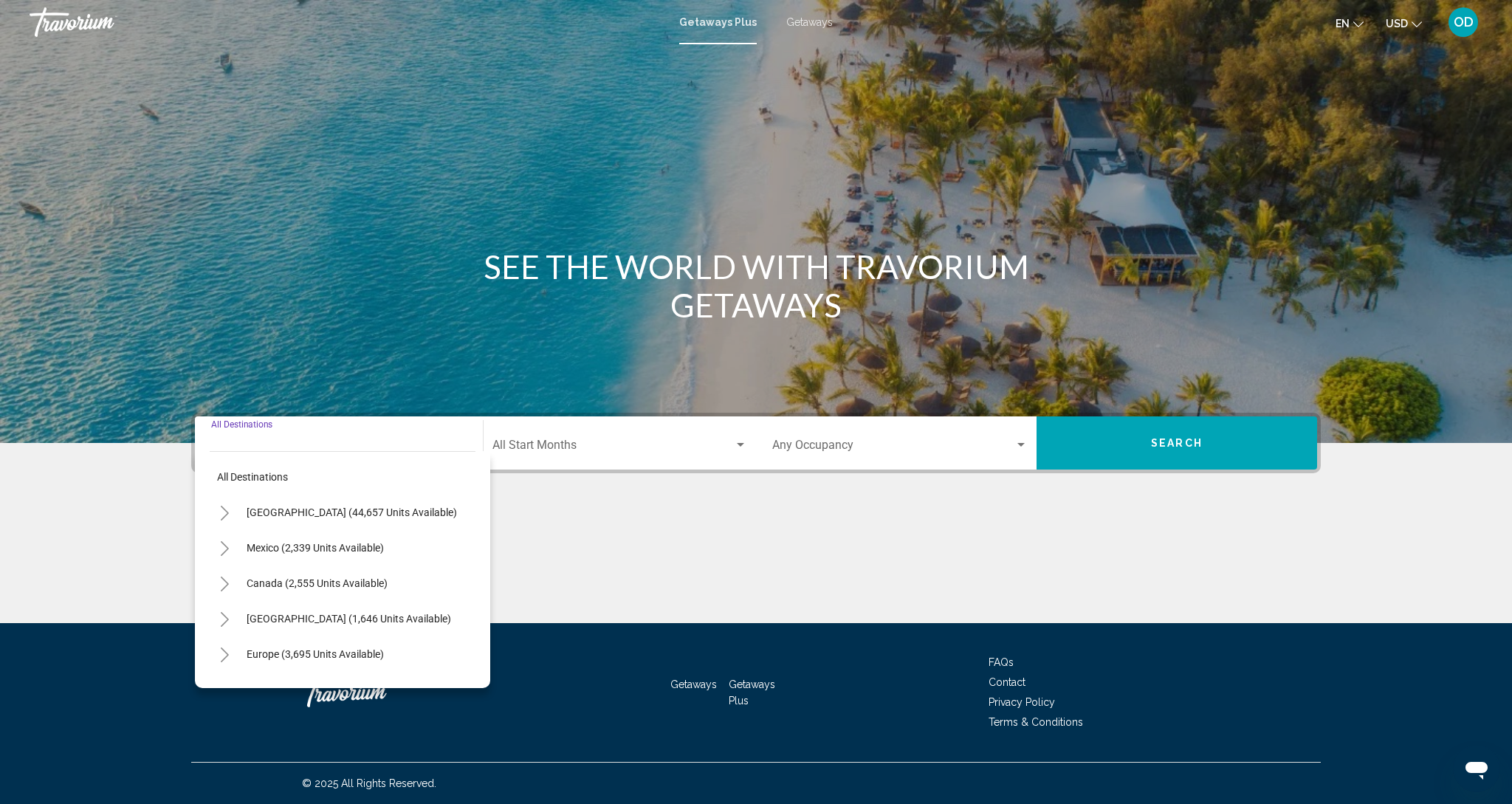
click at [230, 426] on div "Destination All Destinations" at bounding box center [339, 443] width 256 height 47
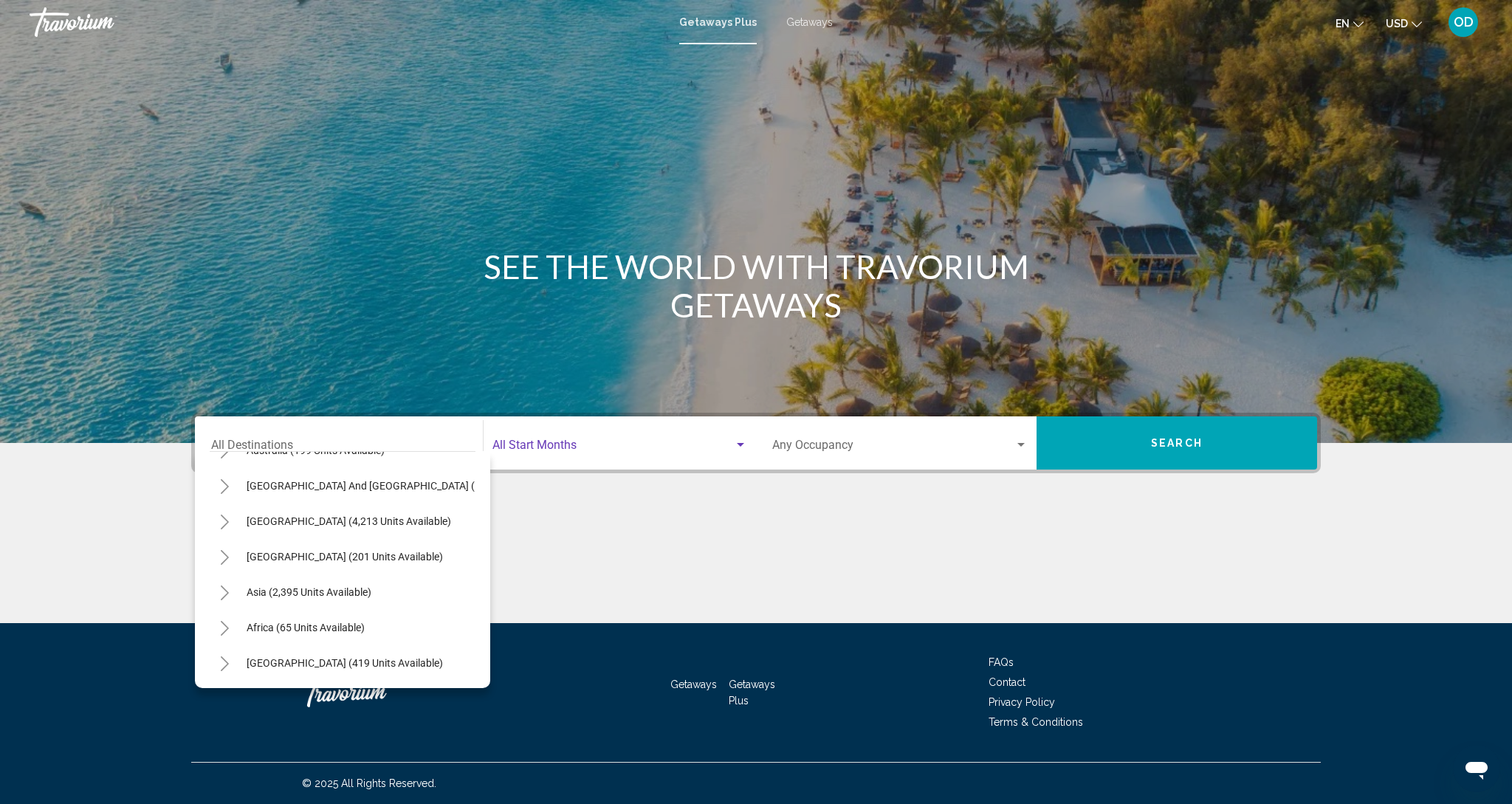
click at [534, 441] on span "Search widget" at bounding box center [613, 448] width 241 height 13
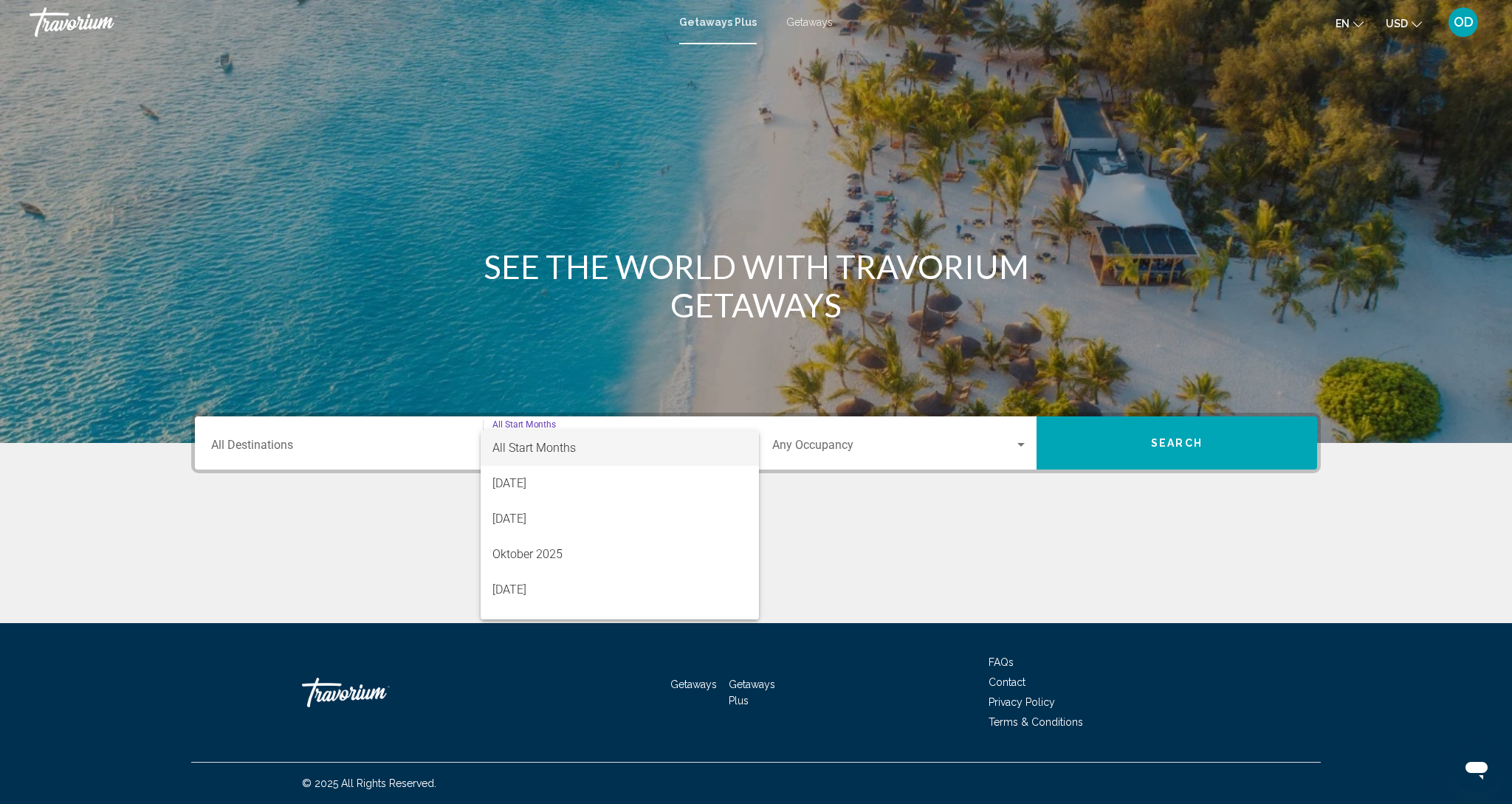
click at [280, 434] on div at bounding box center [756, 402] width 1512 height 804
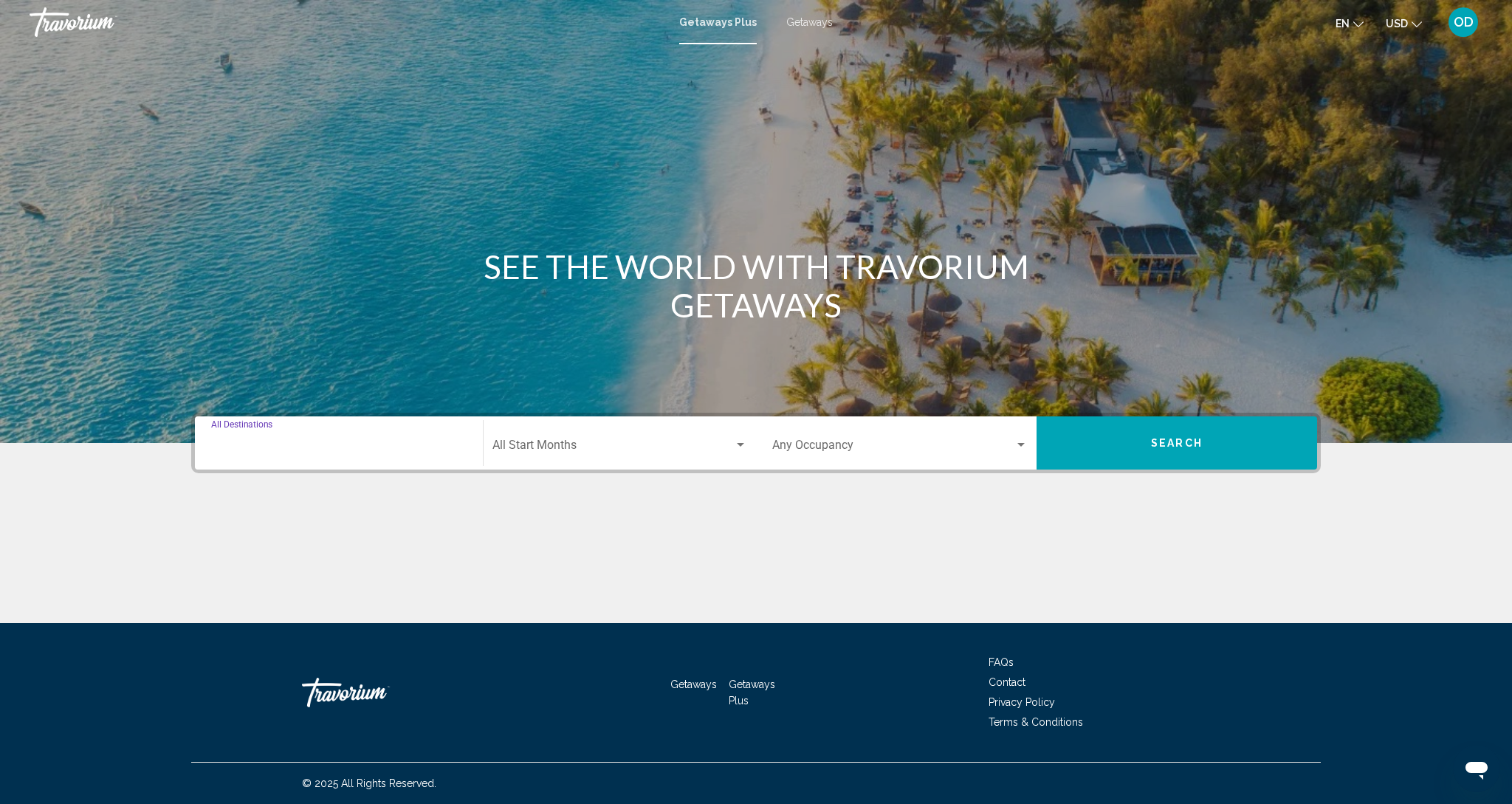
click at [249, 441] on input "Destination All Destinations" at bounding box center [339, 448] width 256 height 13
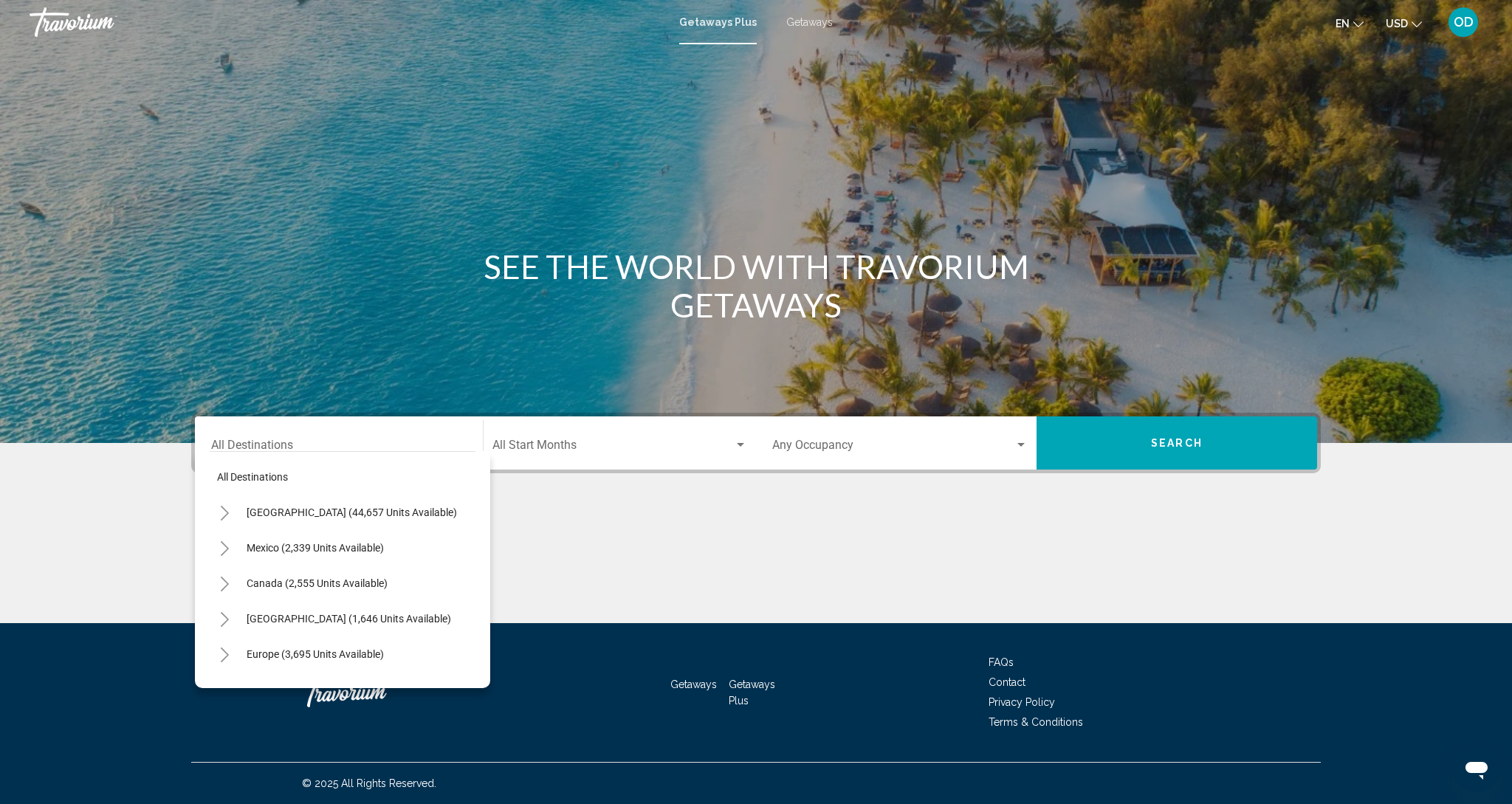
click at [157, 206] on div "Main content" at bounding box center [756, 221] width 1512 height 443
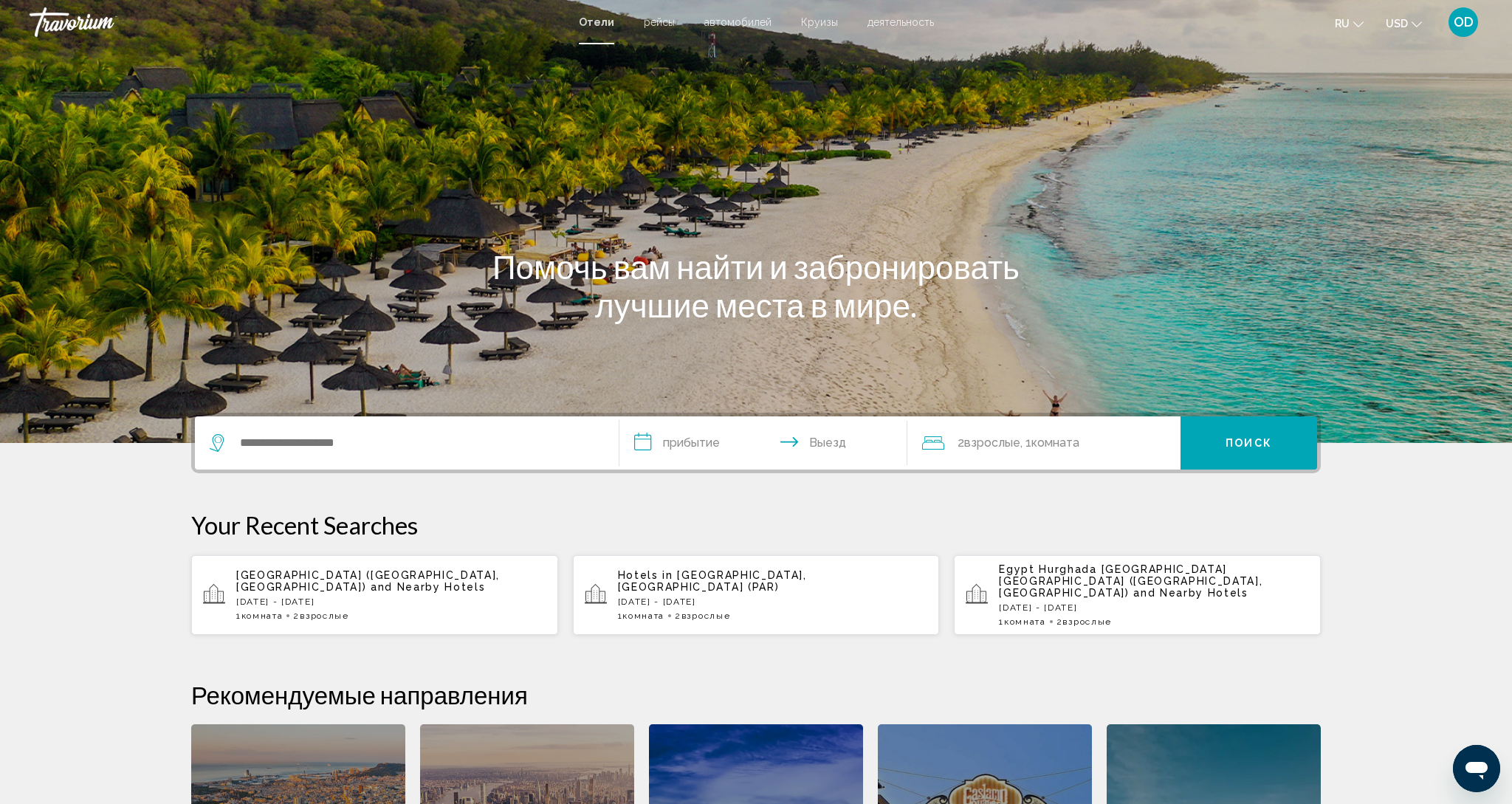
click at [284, 432] on div "Search widget" at bounding box center [403, 443] width 387 height 22
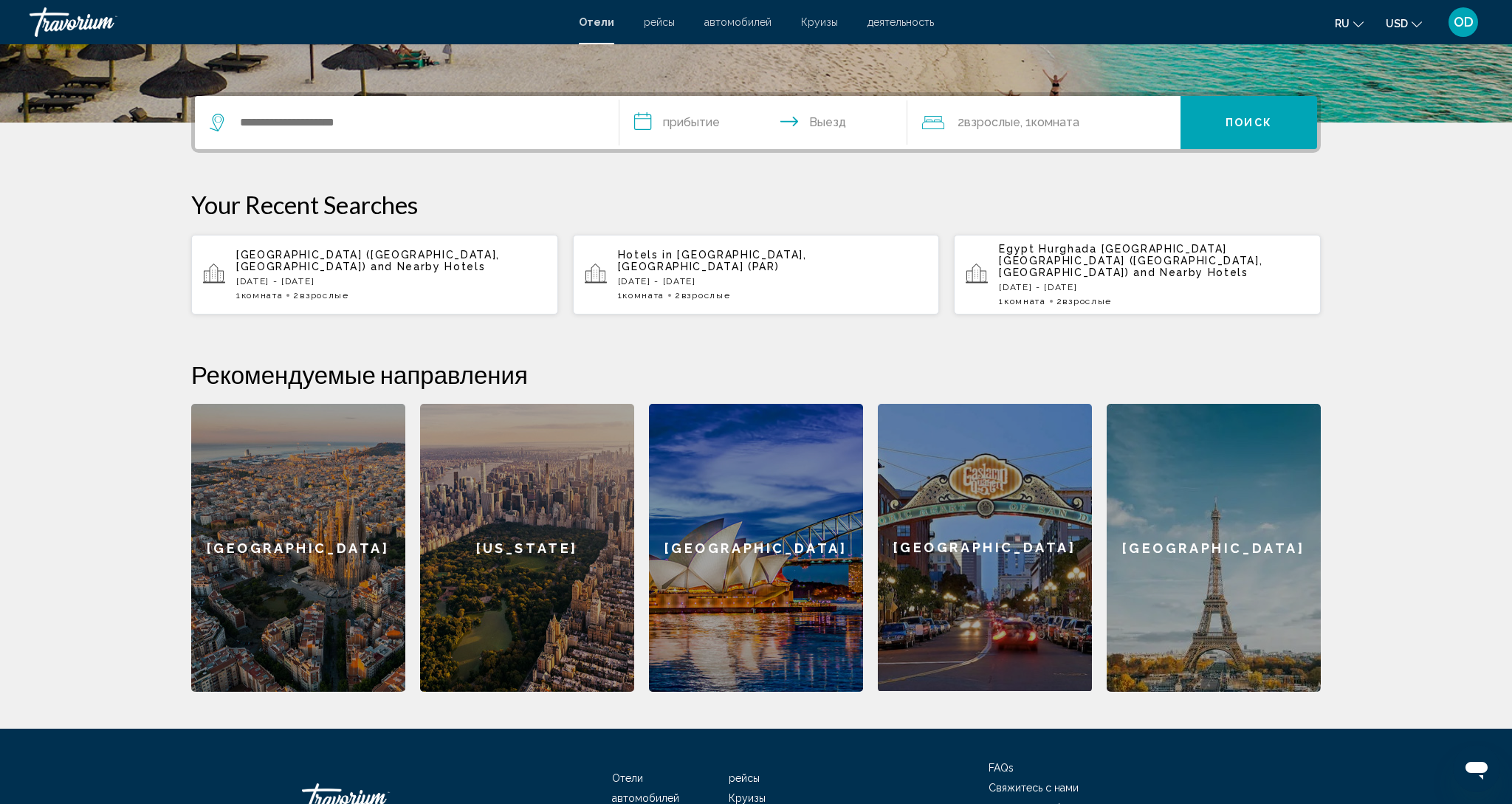
scroll to position [364, 0]
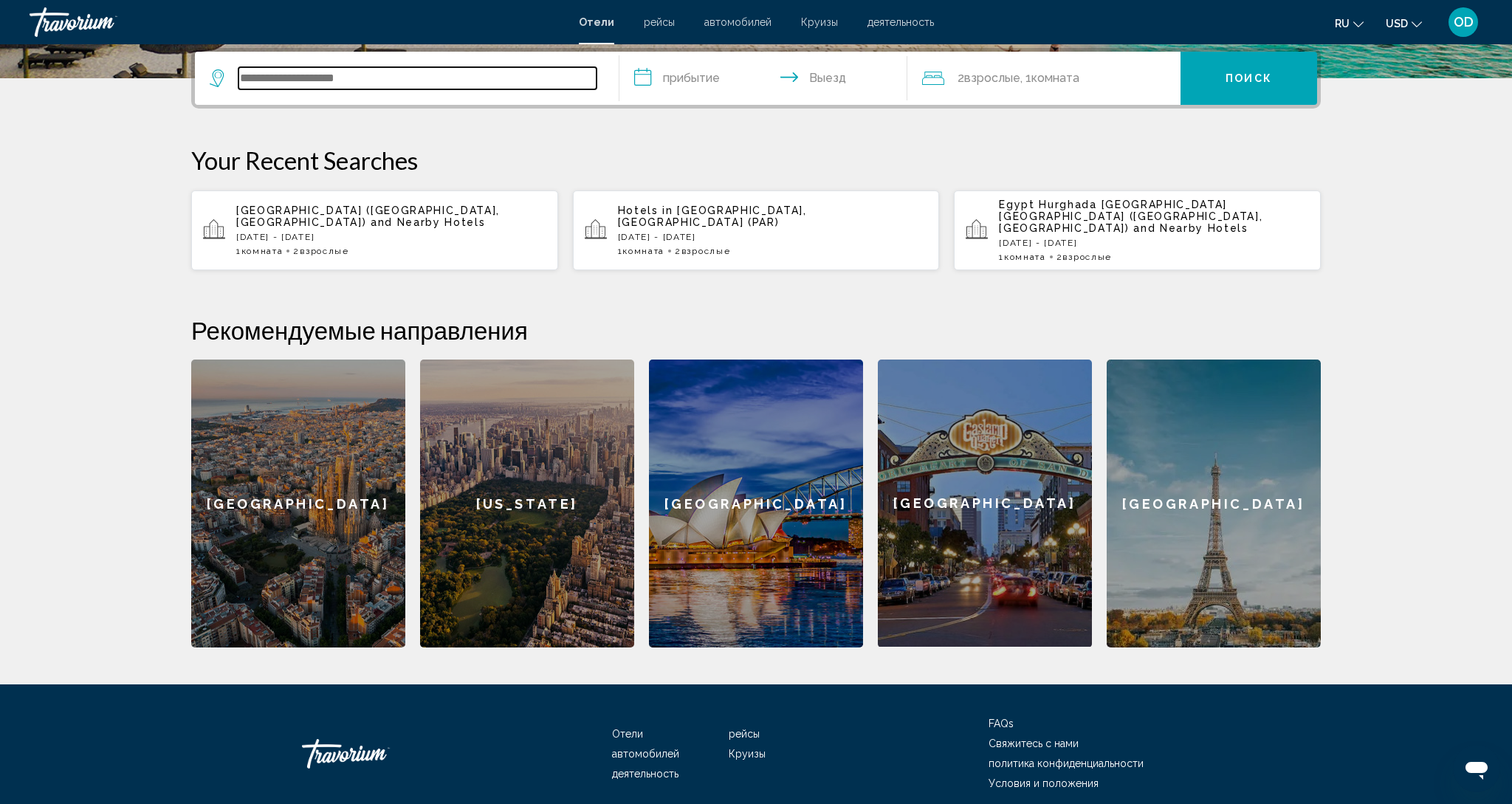
click at [254, 79] on input "Search widget" at bounding box center [417, 79] width 358 height 22
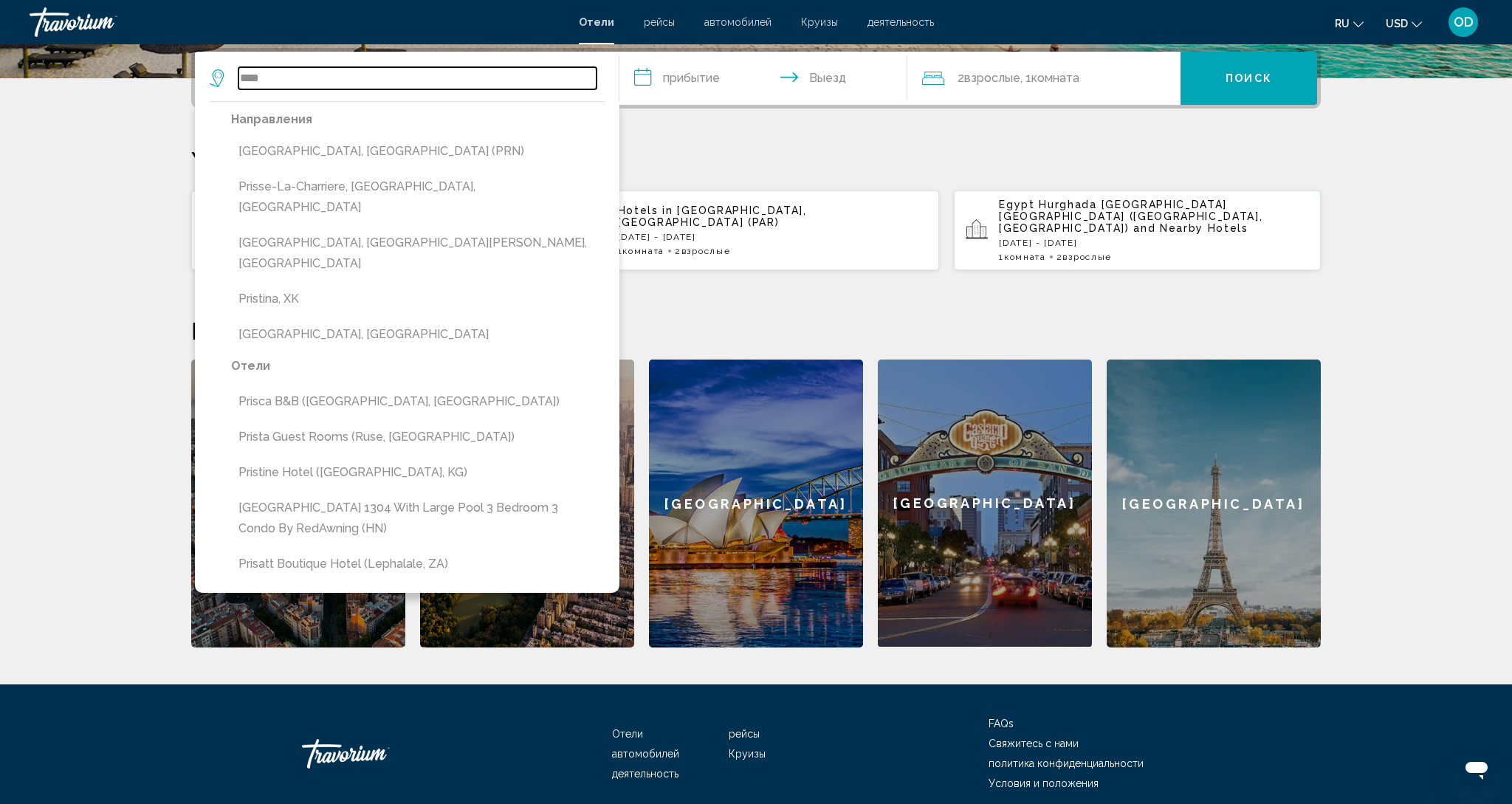
scroll to position [365, 0]
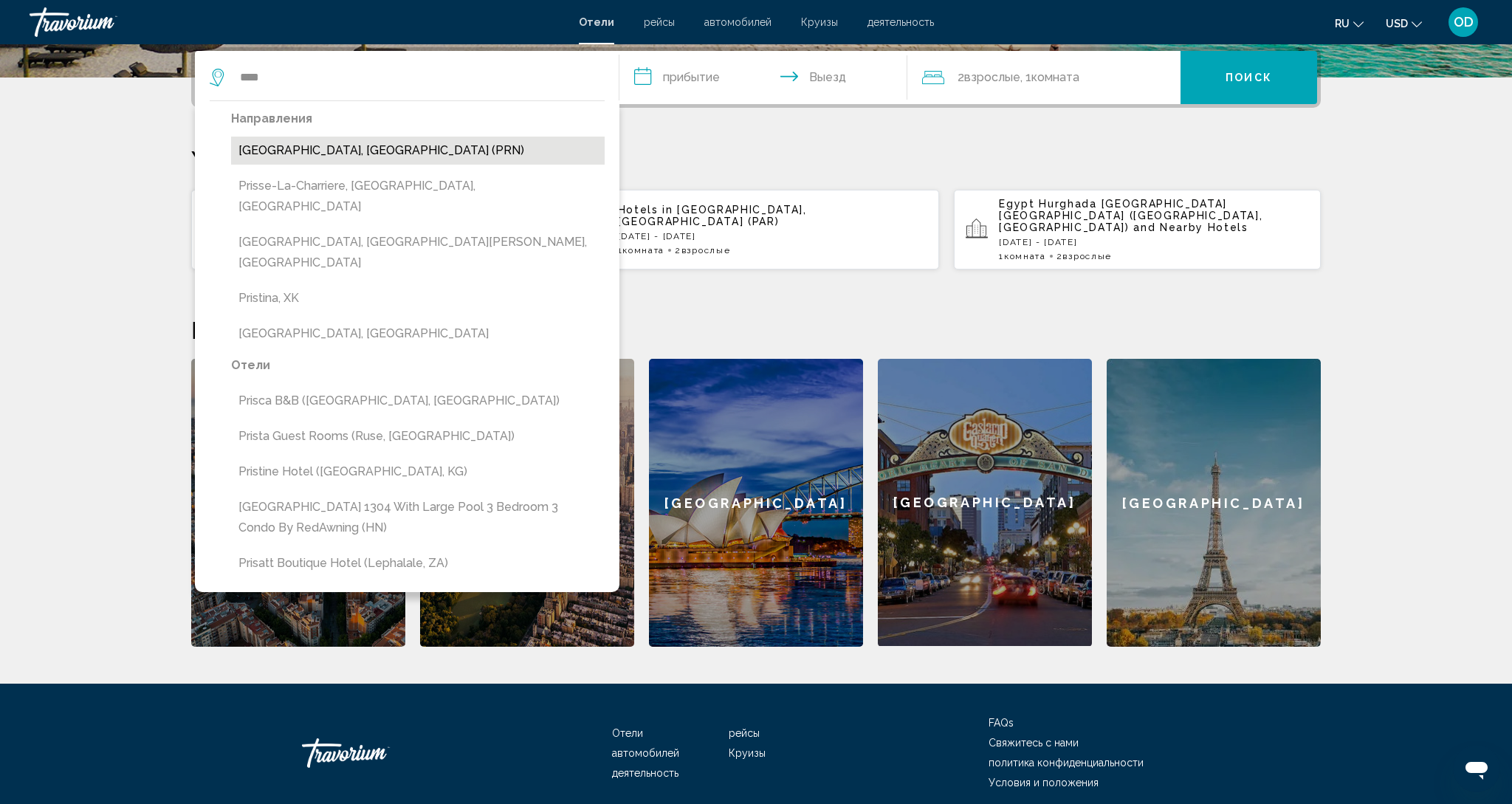
click at [281, 156] on button "Pristina, Serbia (PRN)" at bounding box center [418, 150] width 374 height 28
type input "**********"
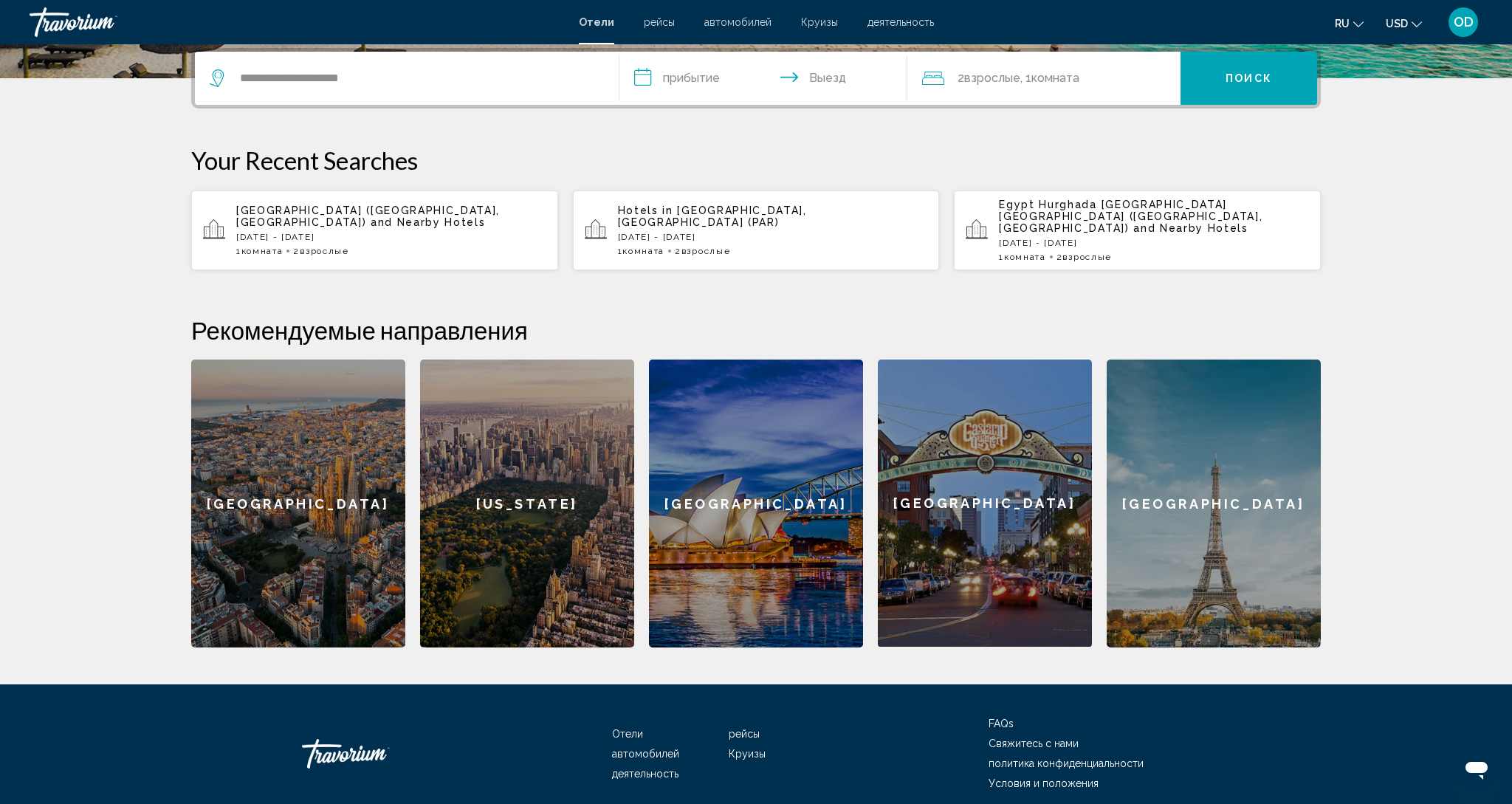
click at [697, 71] on input "**********" at bounding box center [766, 80] width 294 height 58
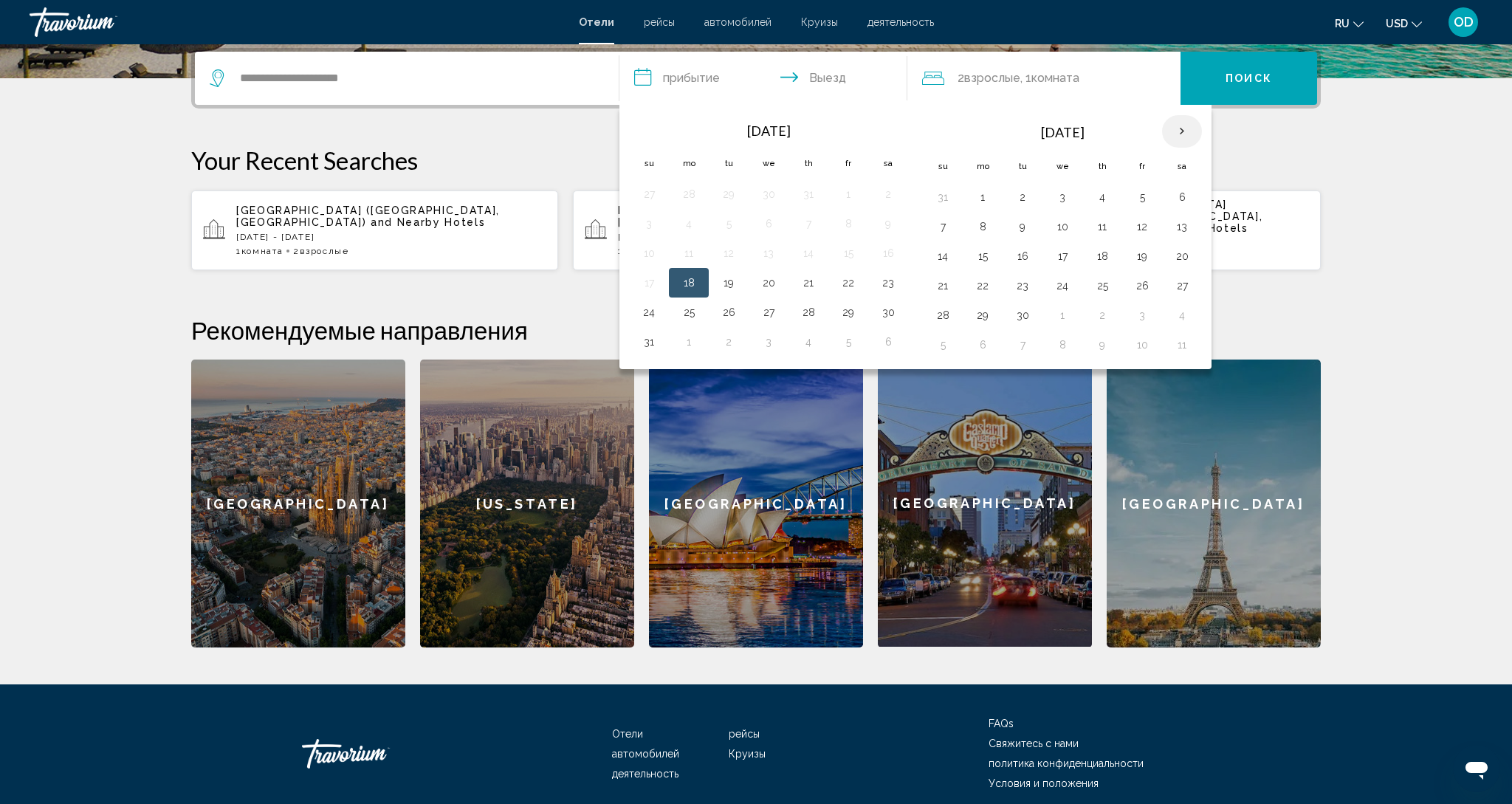
click at [1183, 136] on th "Next month" at bounding box center [1182, 131] width 40 height 33
click at [988, 293] on button "17" at bounding box center [983, 286] width 24 height 21
click at [1070, 294] on button "19" at bounding box center [1063, 286] width 24 height 21
type input "**********"
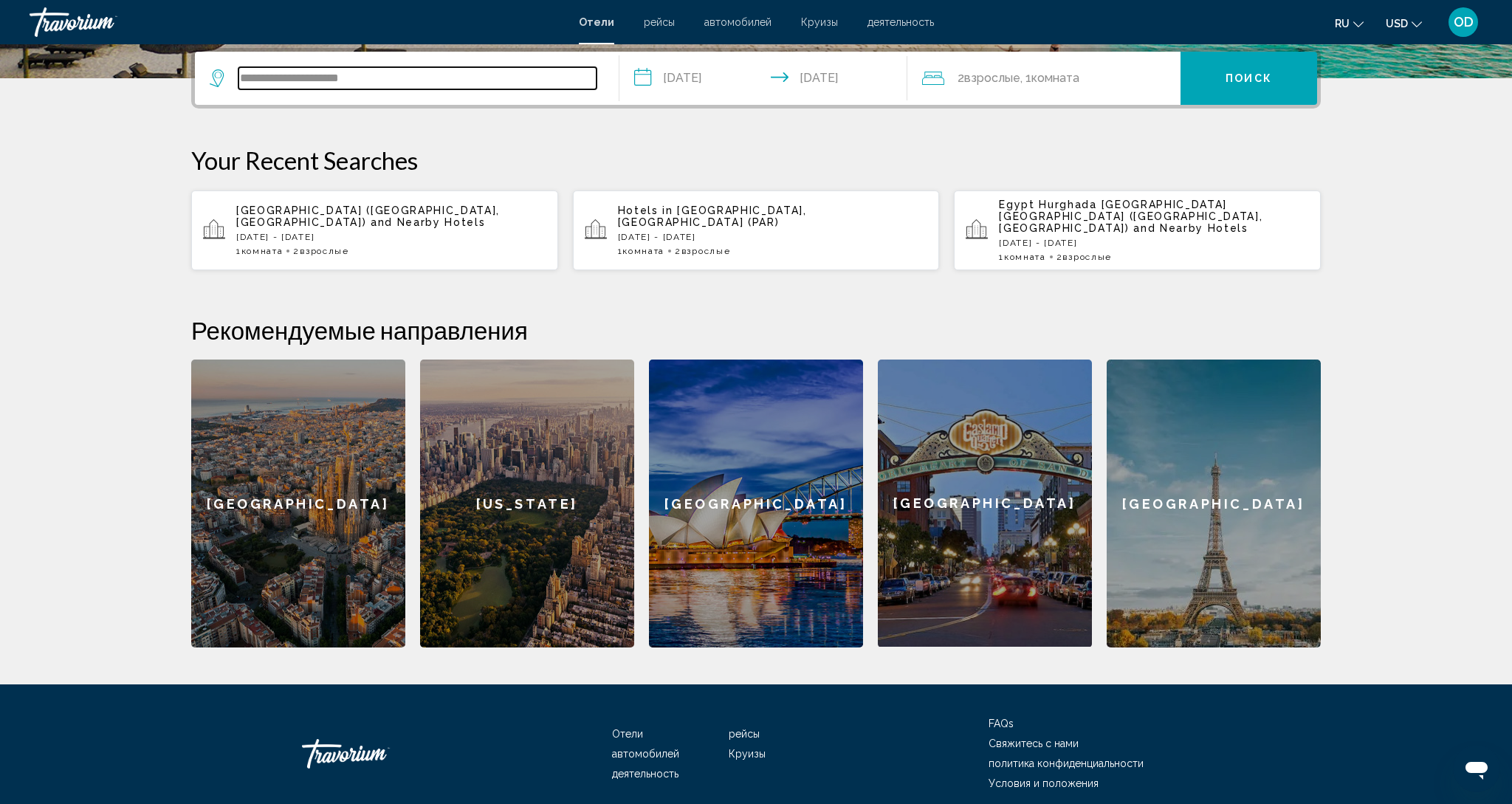
click at [337, 80] on input "**********" at bounding box center [417, 79] width 358 height 22
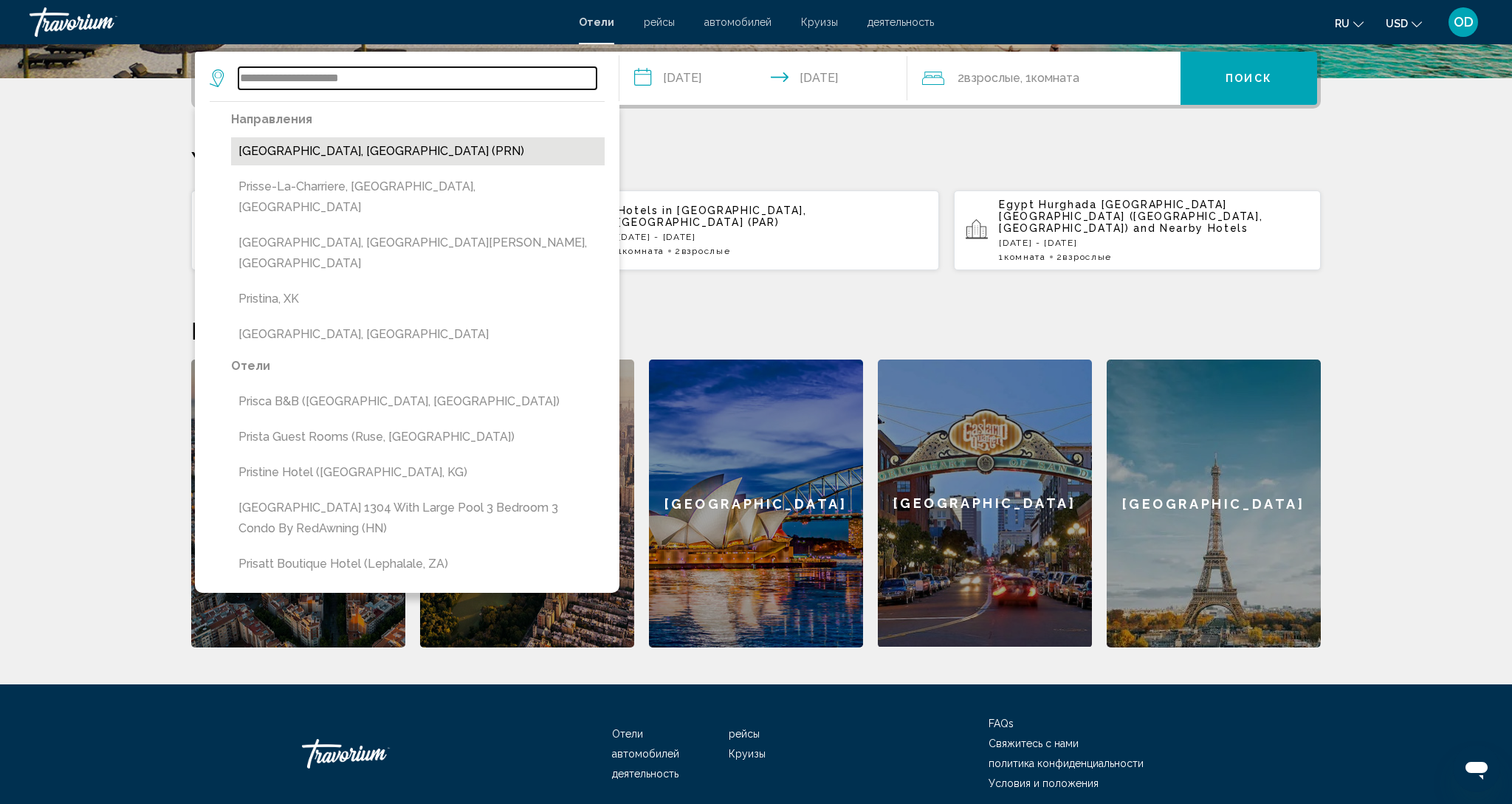
scroll to position [365, 0]
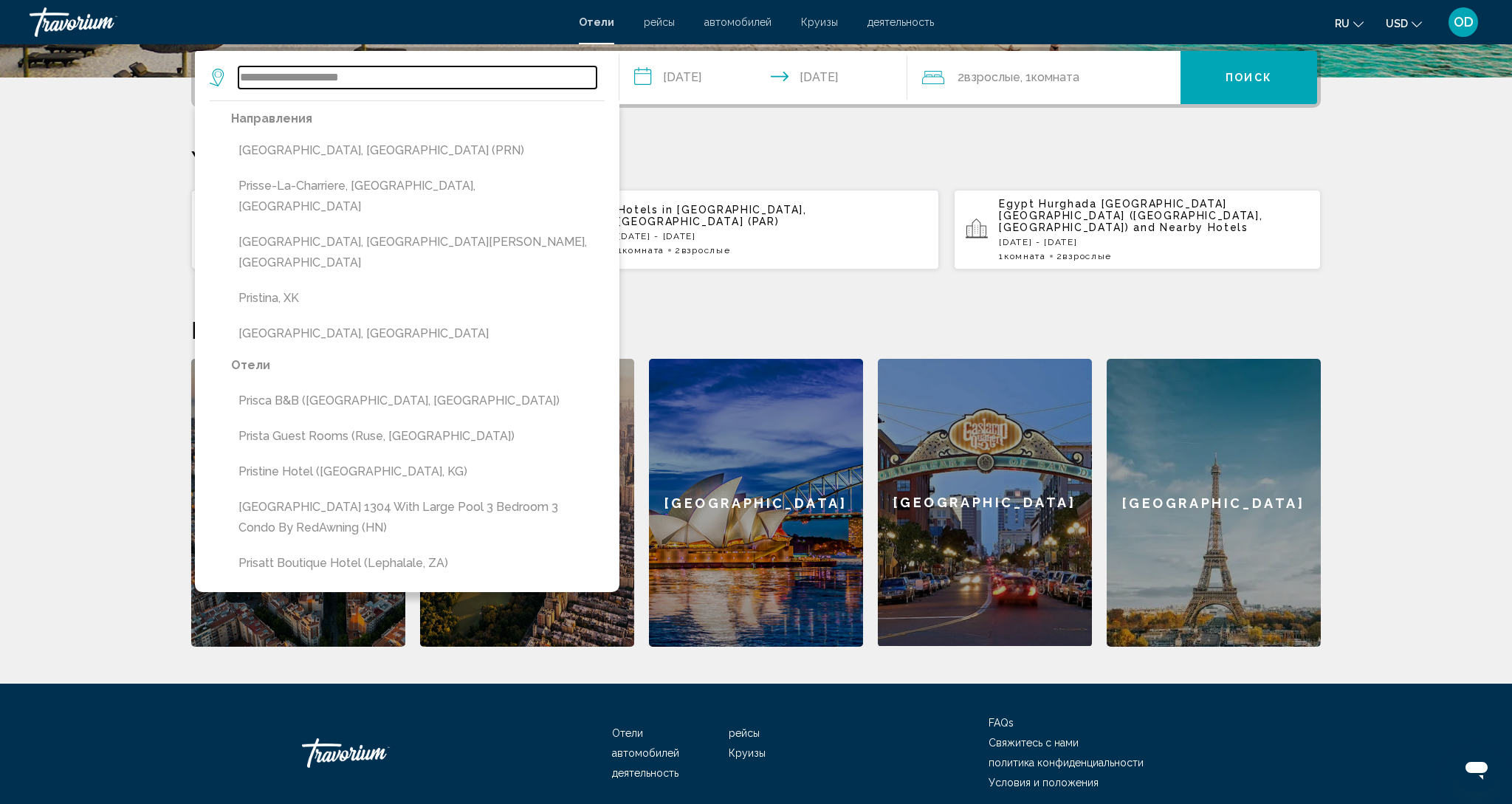
click at [387, 78] on input "**********" at bounding box center [417, 78] width 358 height 22
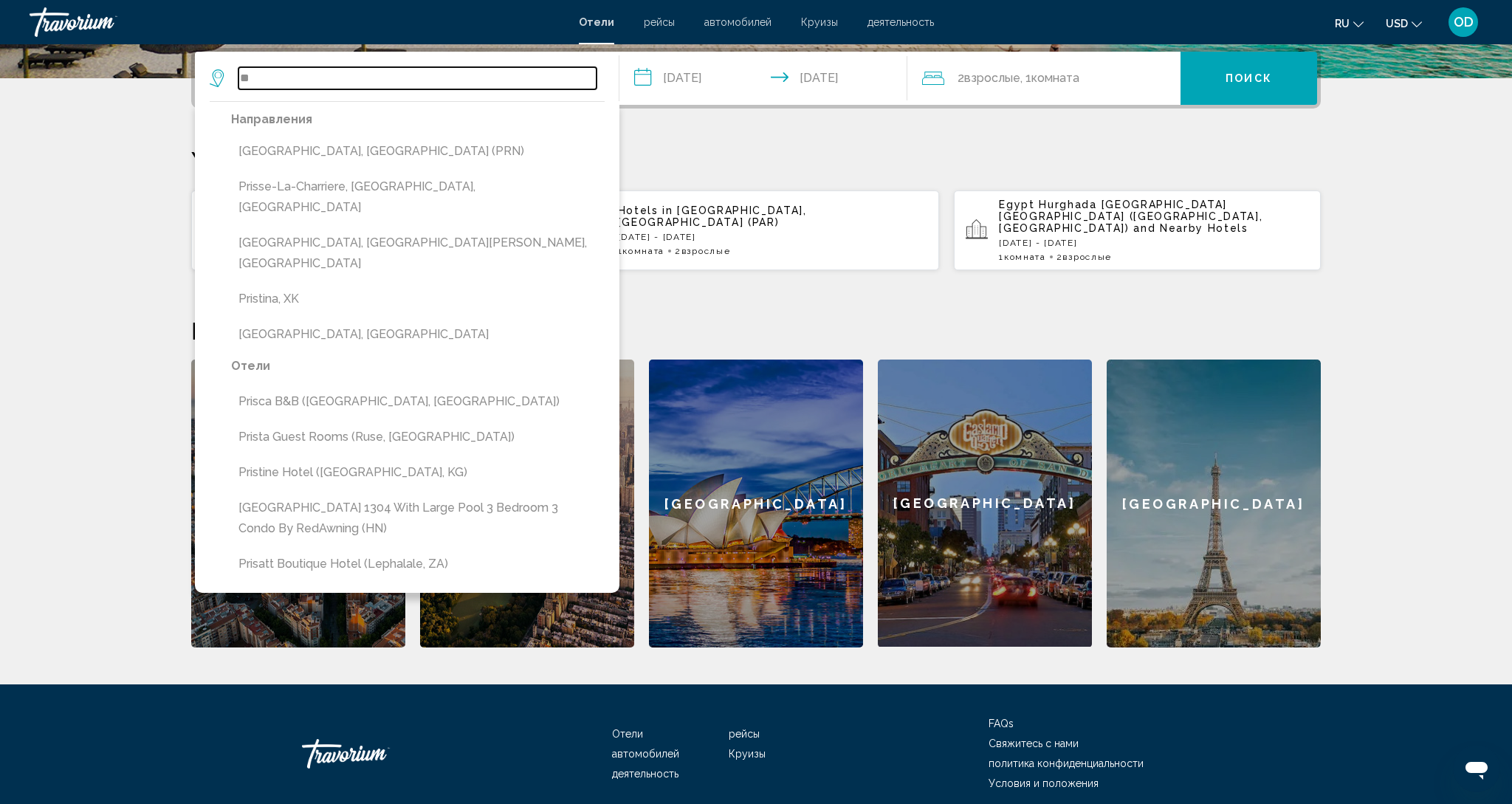
type input "*"
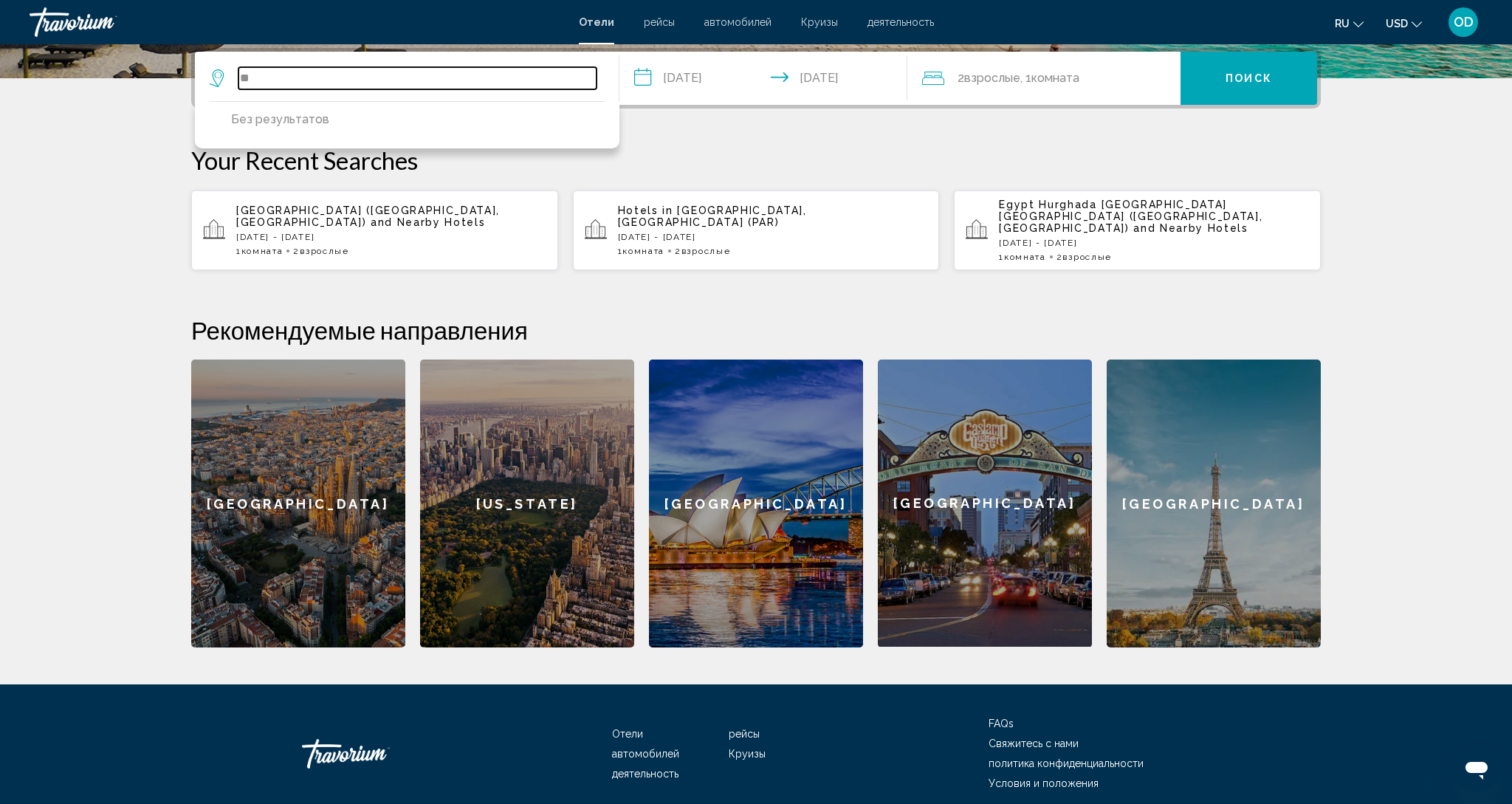
type input "*"
type input "**********"
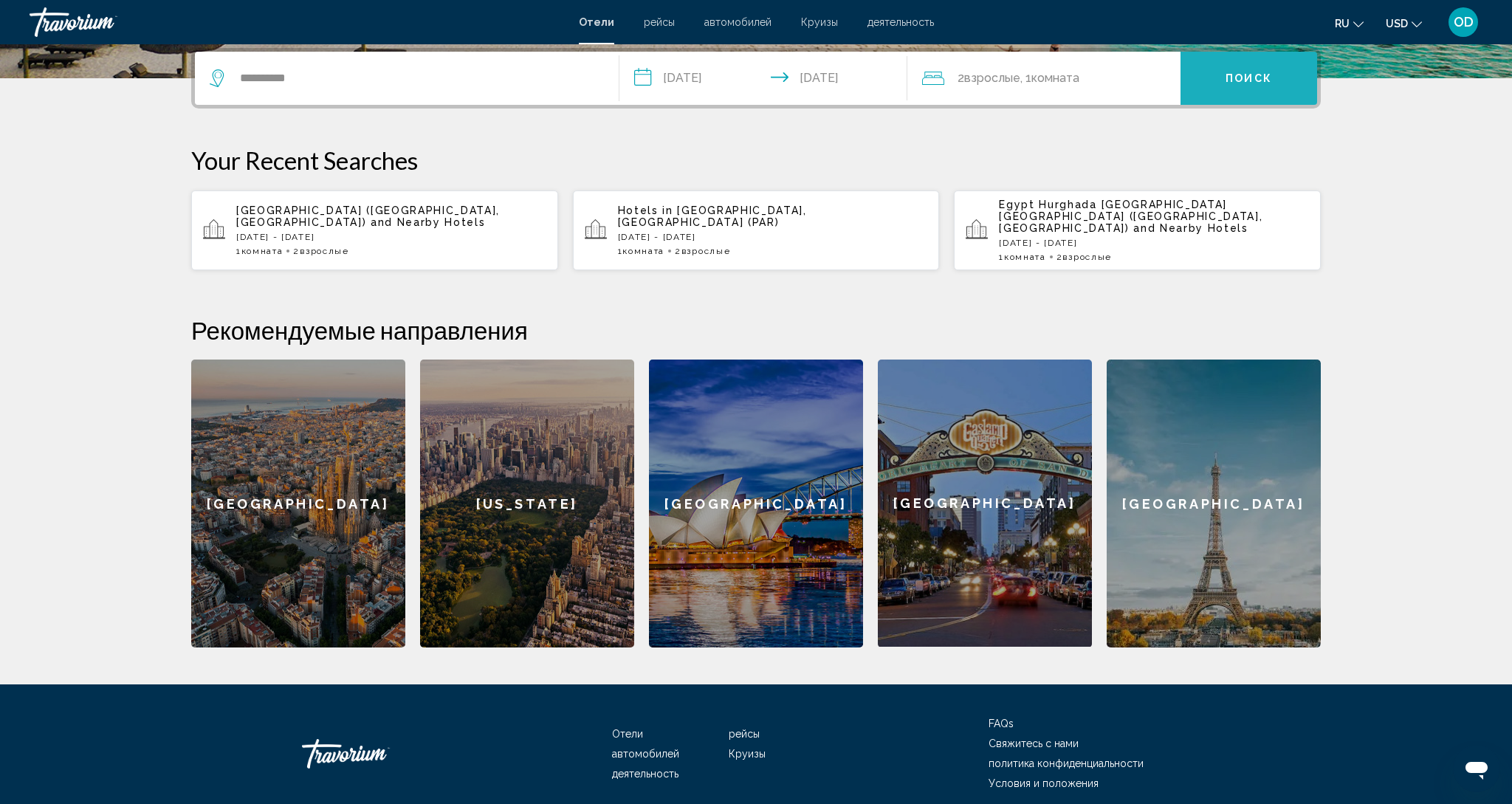
click at [1256, 102] on button "Поиск" at bounding box center [1249, 78] width 137 height 53
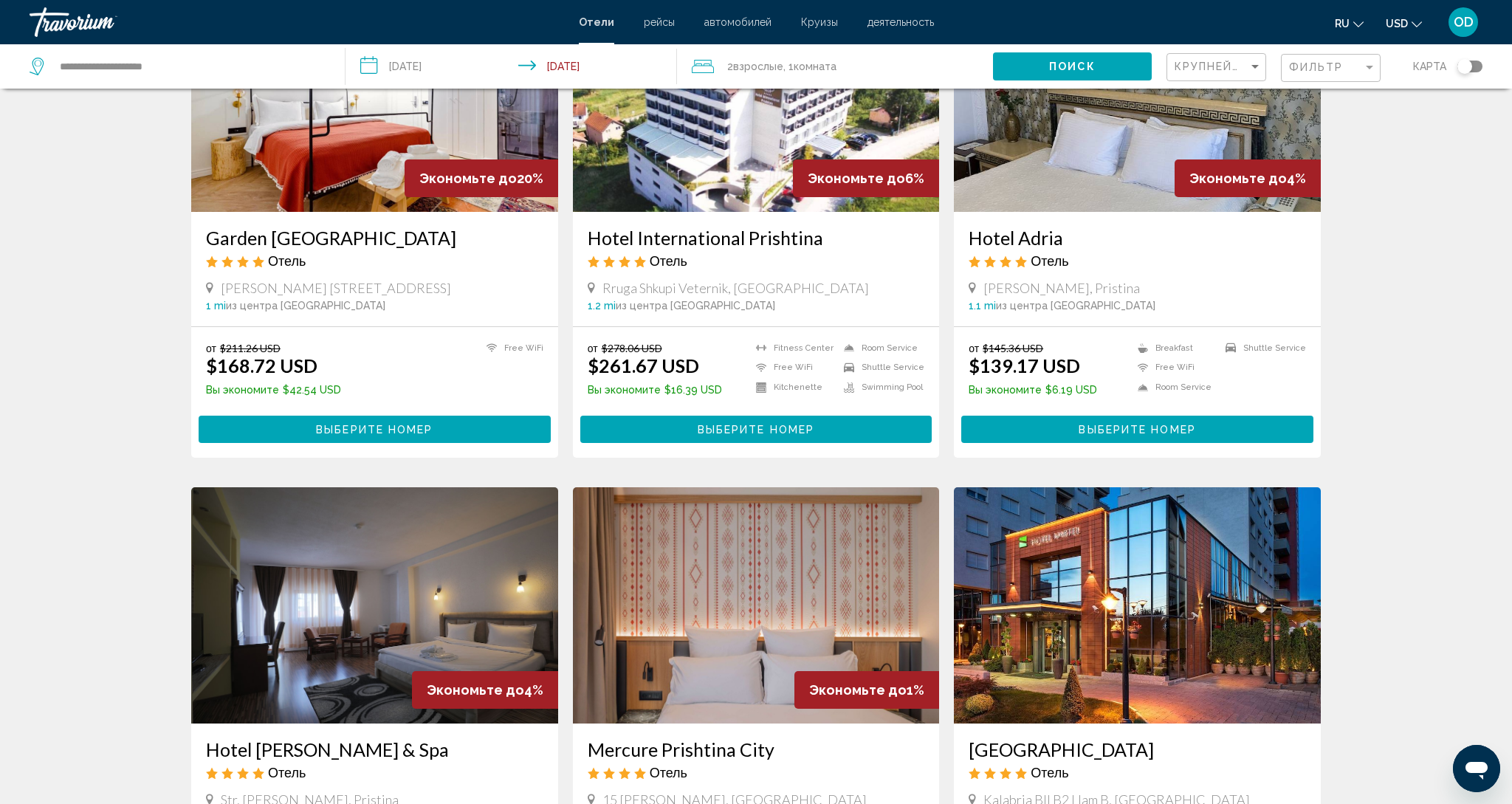
scroll to position [75, 0]
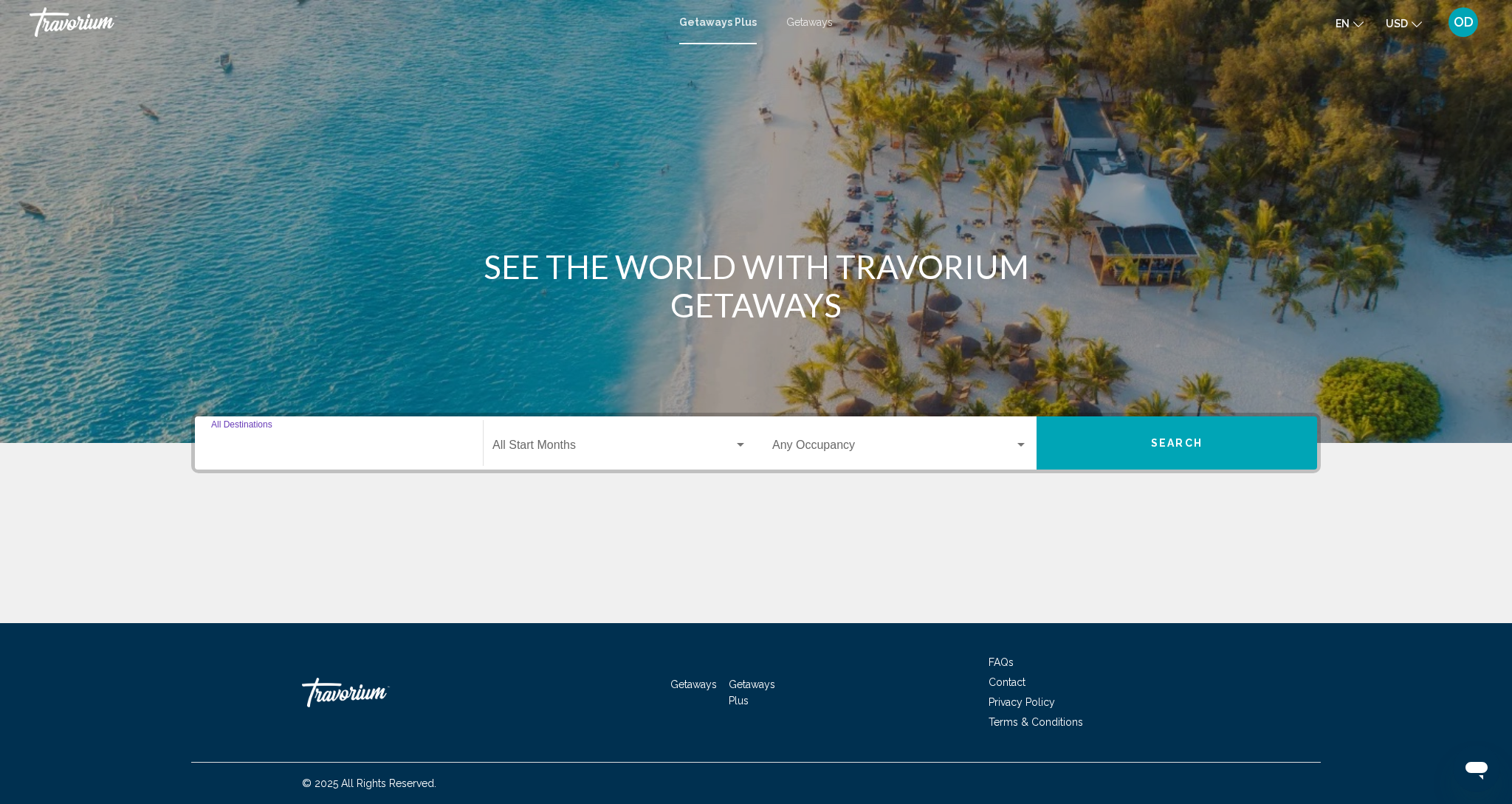
click at [407, 445] on input "Destination All Destinations" at bounding box center [339, 448] width 256 height 13
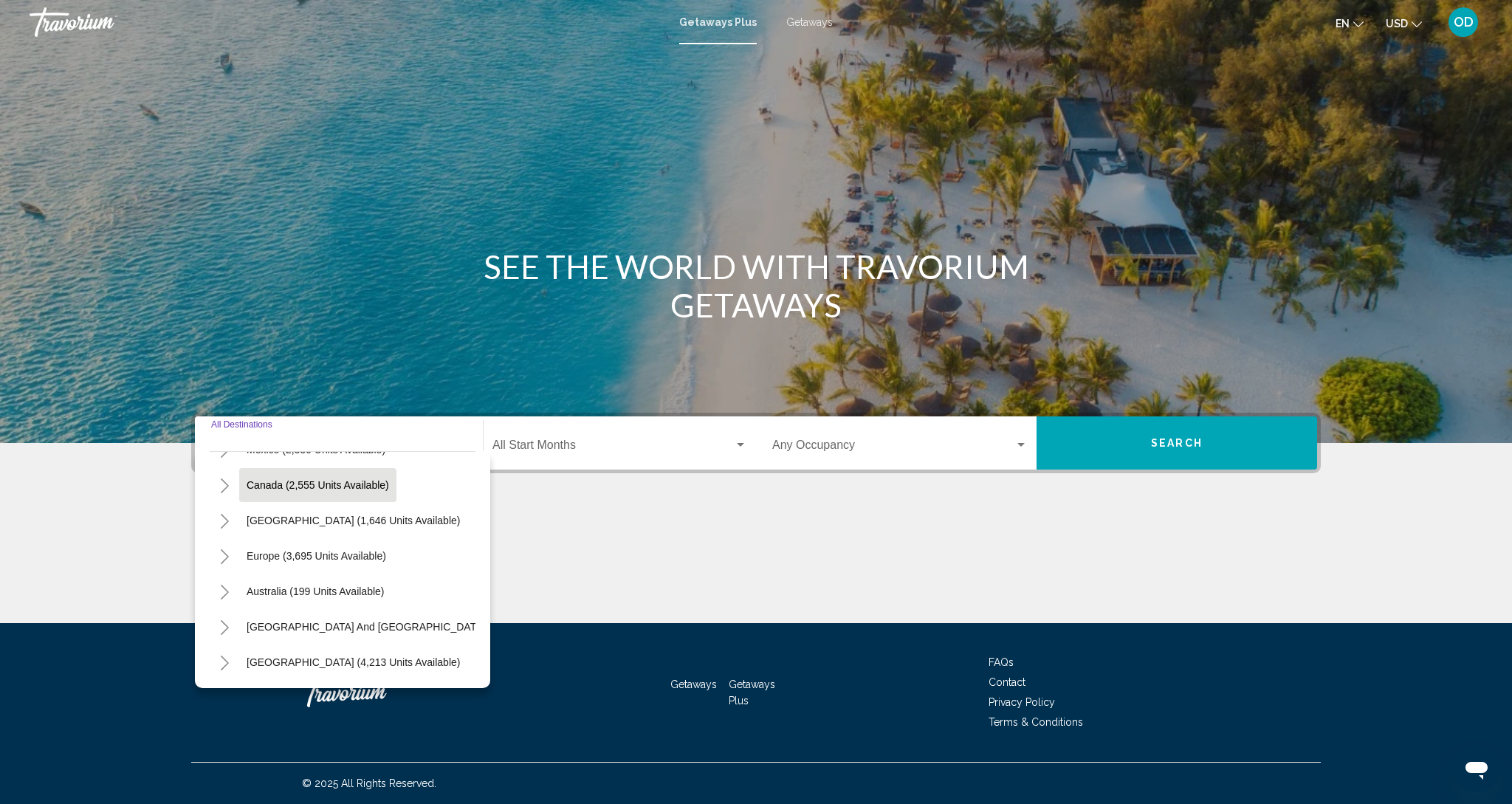
scroll to position [100, 0]
click at [364, 564] on button "Europe (3,695 units available)" at bounding box center [316, 554] width 154 height 34
type input "**********"
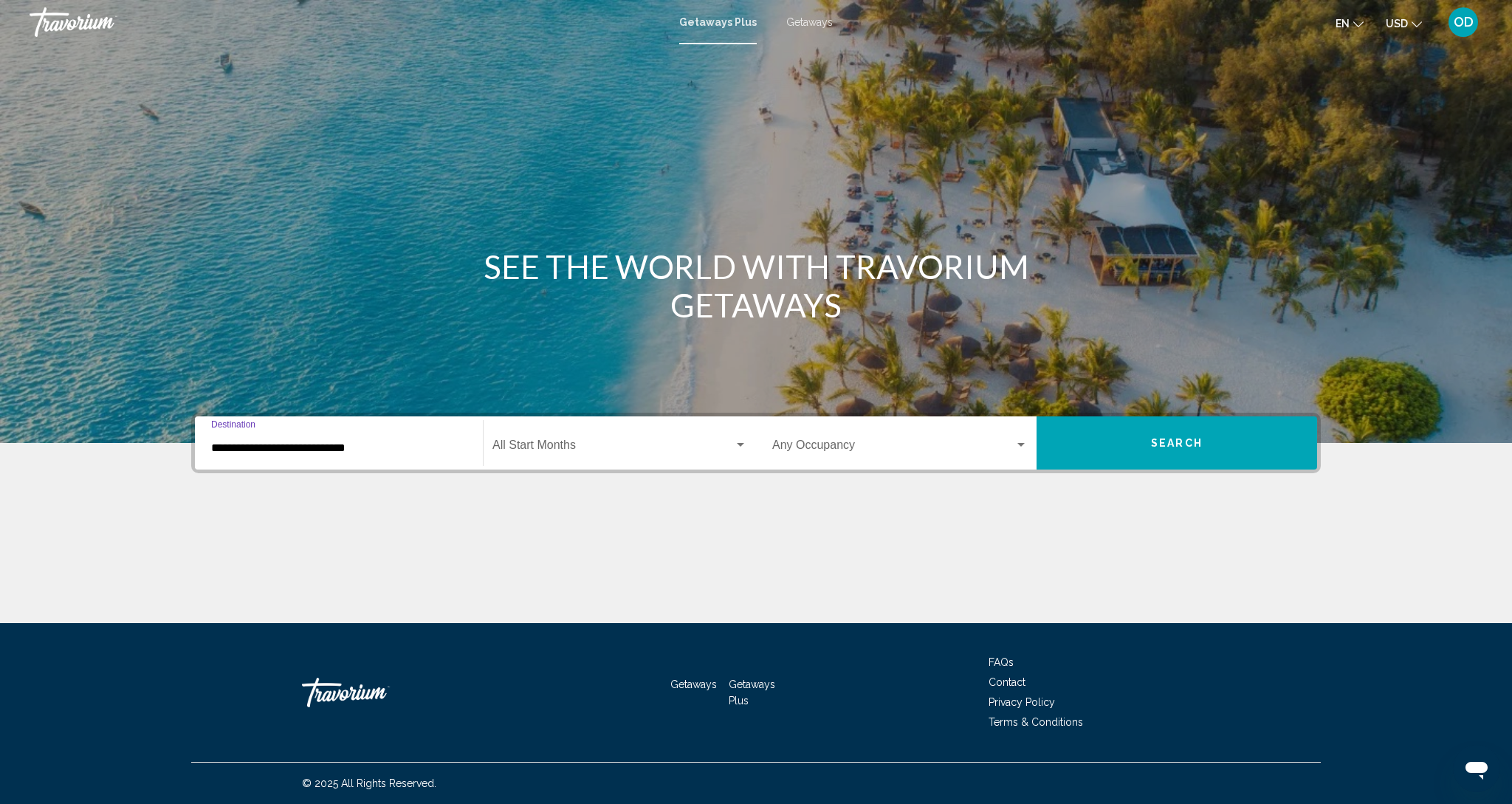
click at [547, 441] on span "Search widget" at bounding box center [613, 448] width 241 height 13
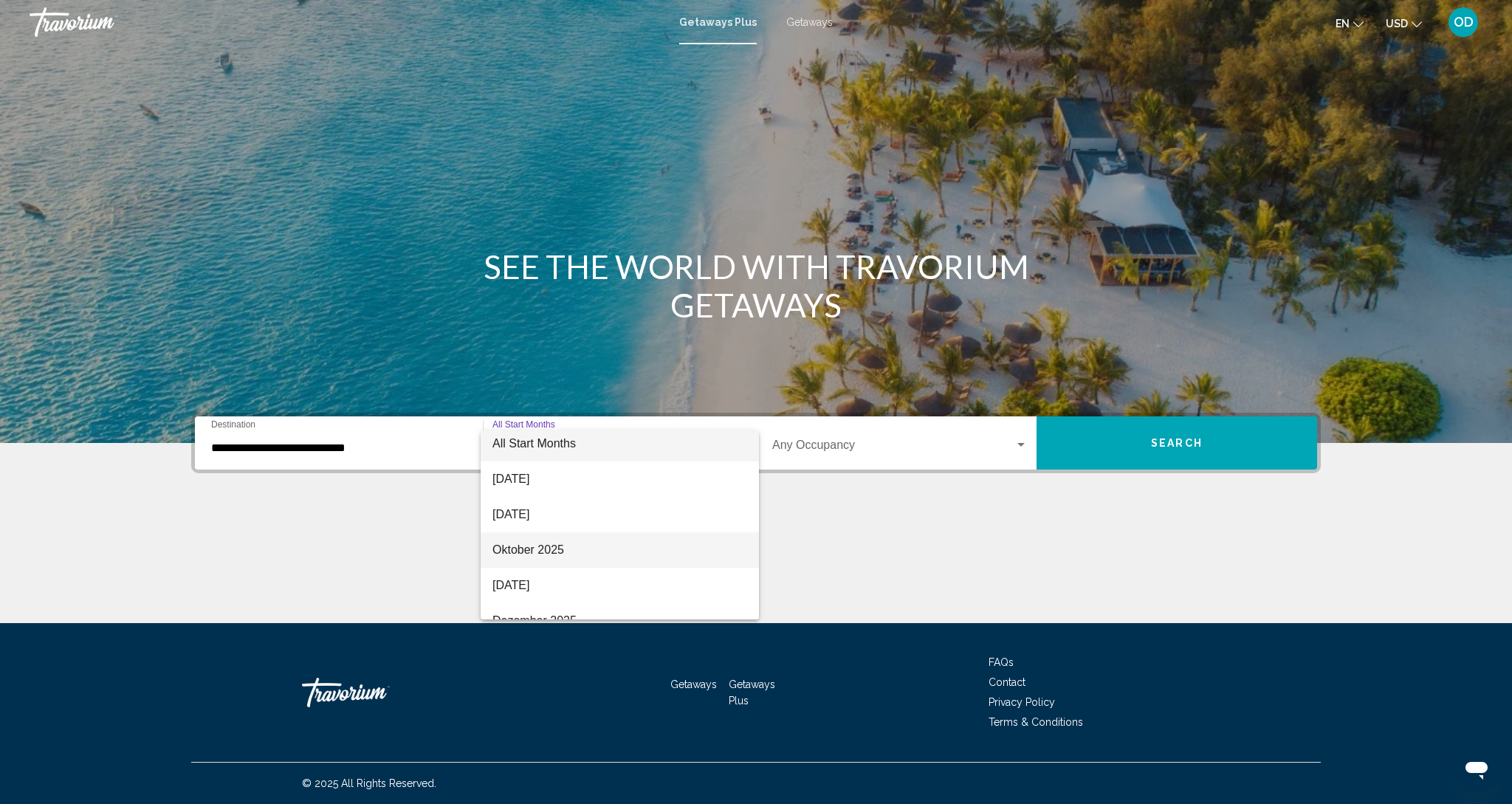
scroll to position [1, 0]
drag, startPoint x: 516, startPoint y: 552, endPoint x: 707, endPoint y: 506, distance: 196.5
click at [520, 552] on span "Oktober 2025" at bounding box center [619, 553] width 255 height 36
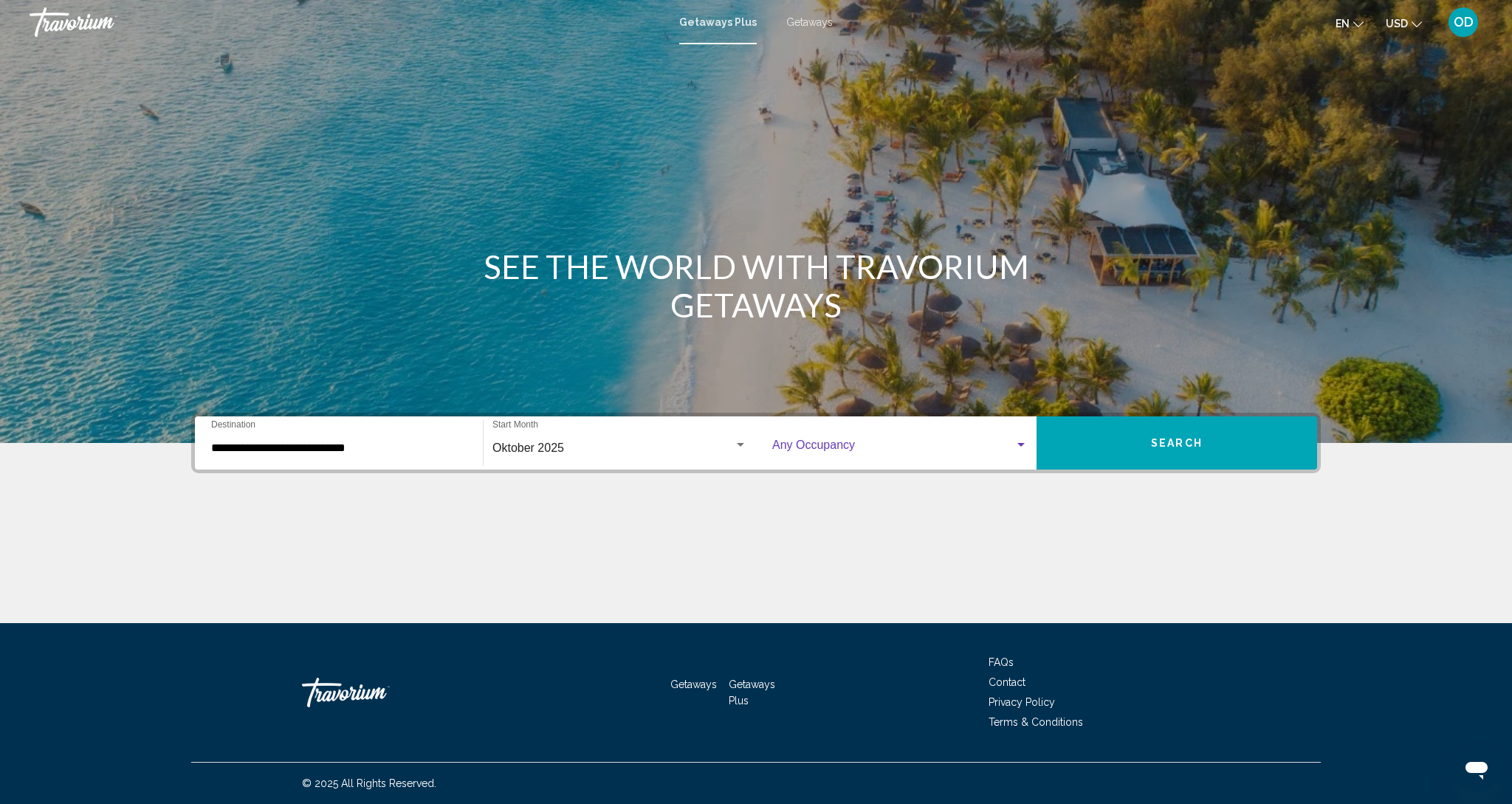
click at [857, 453] on span "Search widget" at bounding box center [893, 448] width 242 height 13
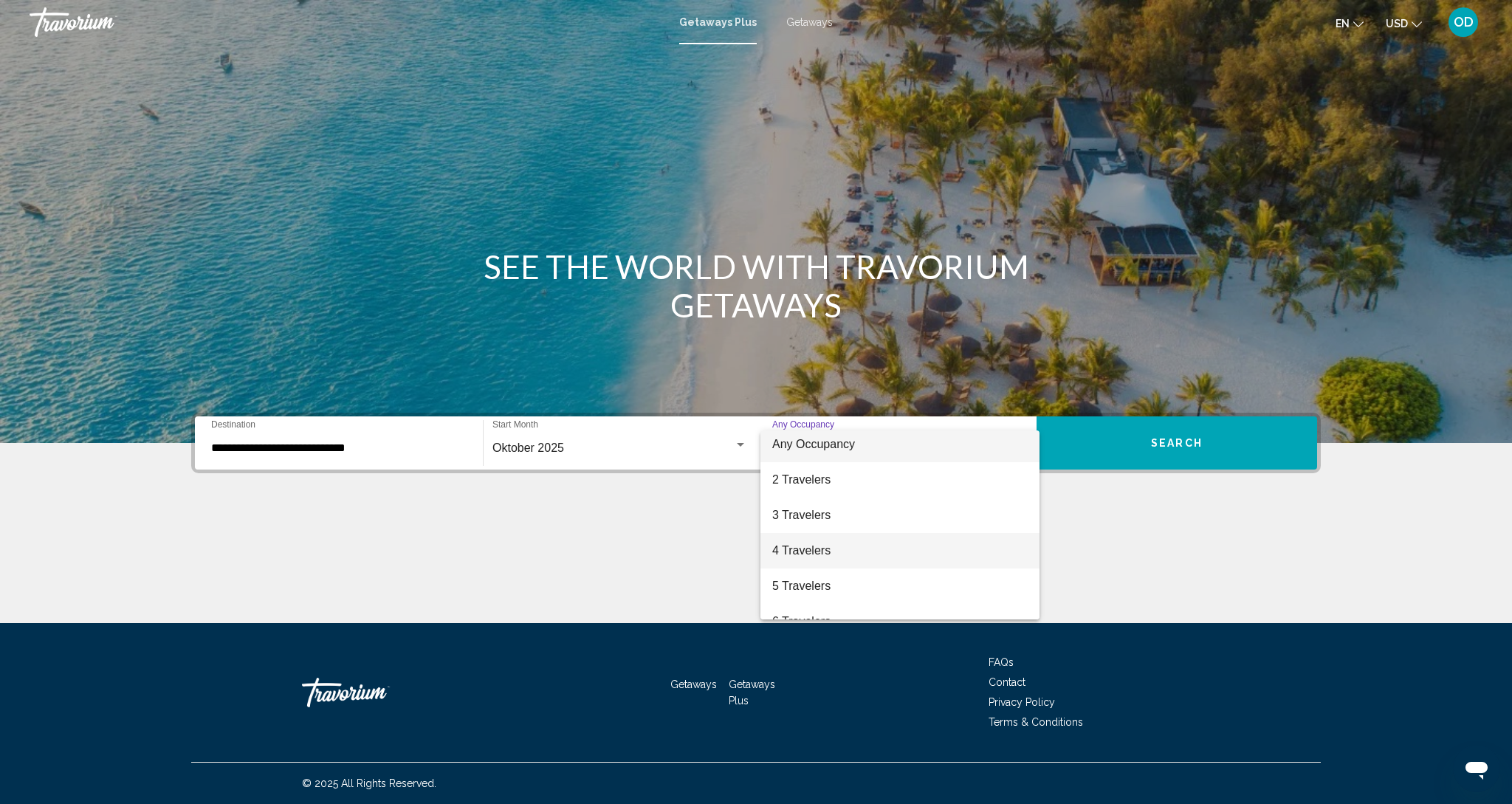
scroll to position [0, 0]
click at [802, 556] on span "4 Travelers" at bounding box center [901, 554] width 256 height 36
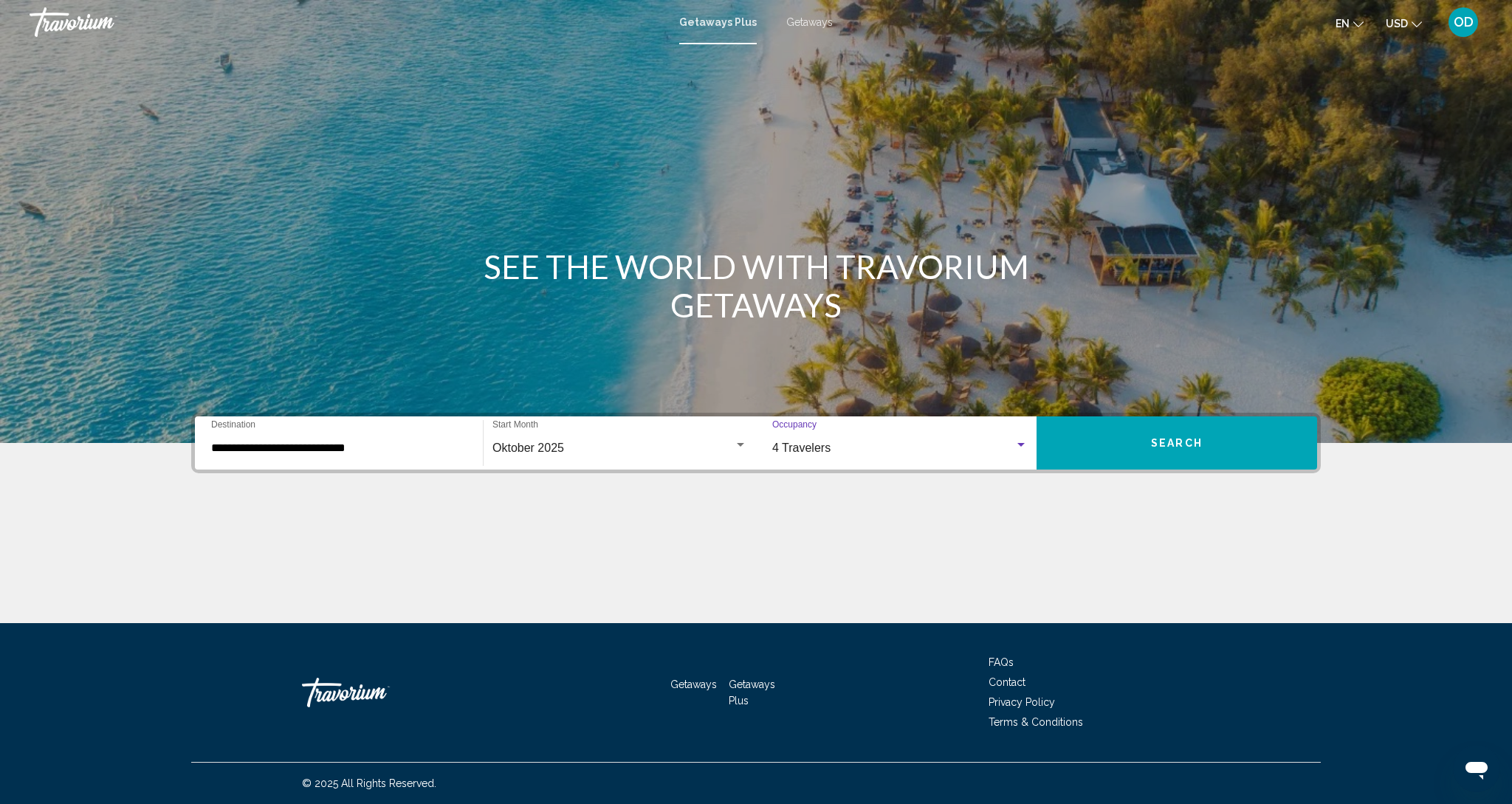
scroll to position [2, 0]
click at [596, 445] on div "Oktober 2025" at bounding box center [613, 448] width 241 height 13
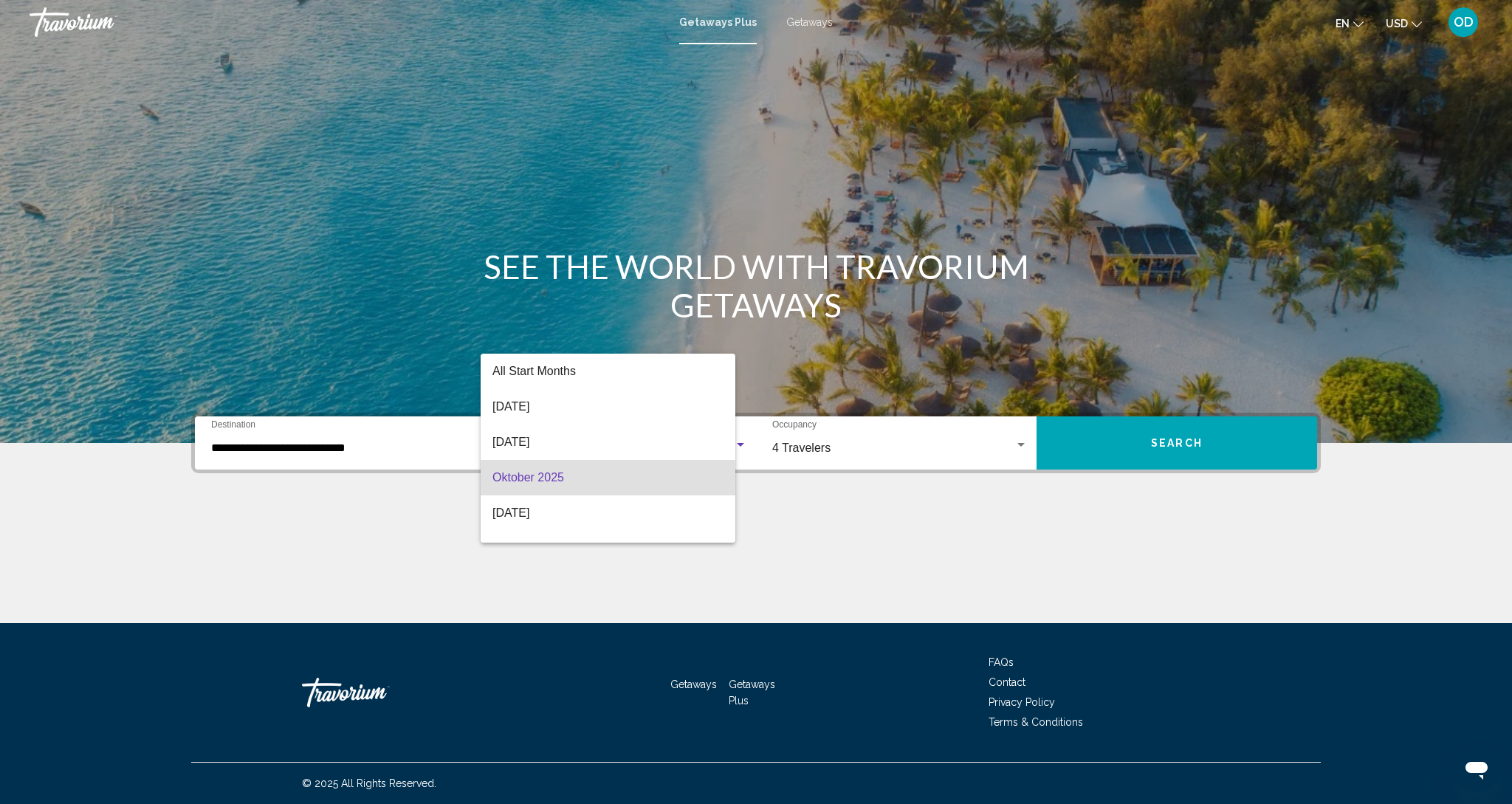
scroll to position [32, 0]
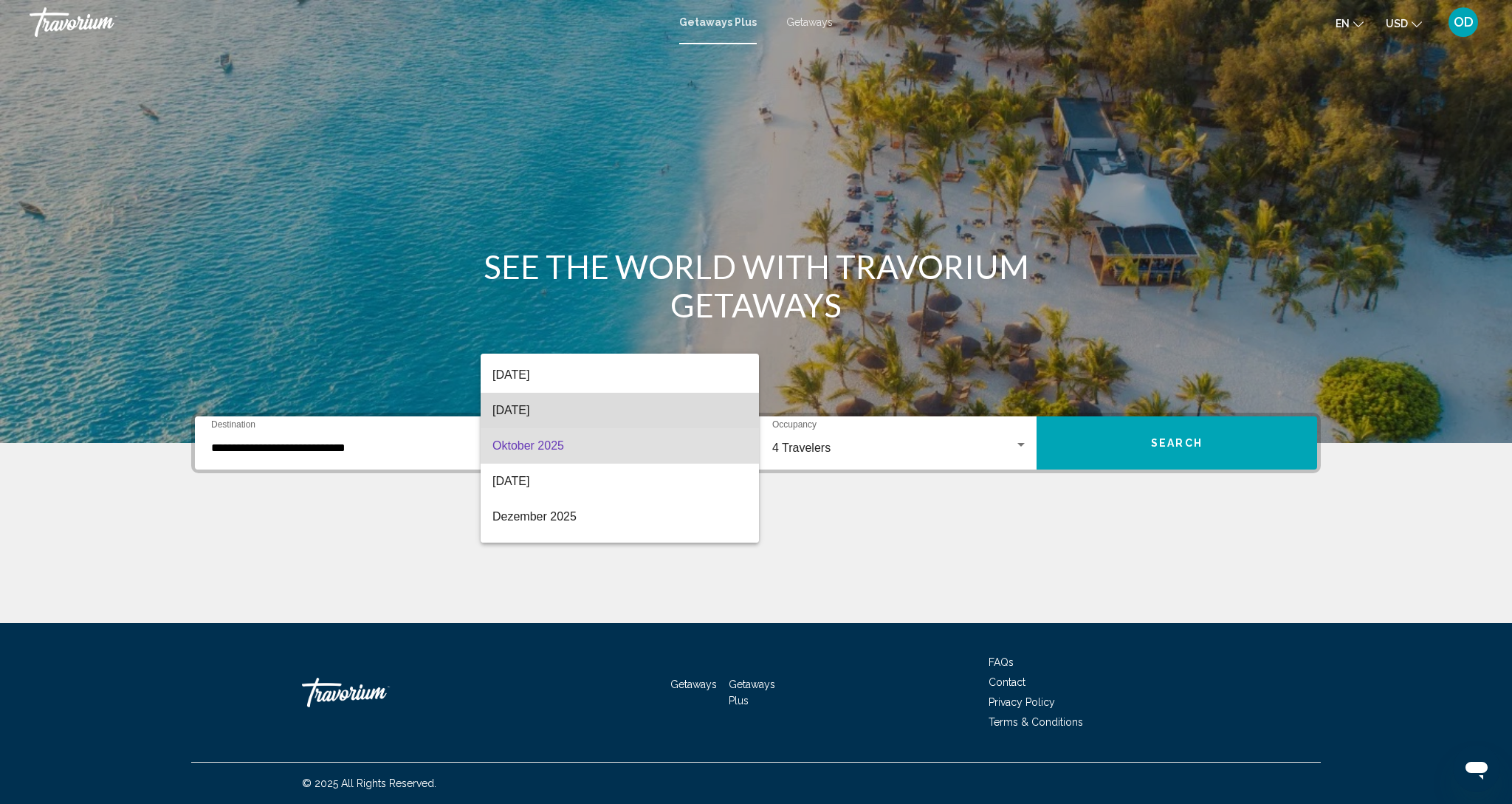
click at [573, 414] on span "[DATE]" at bounding box center [619, 410] width 255 height 36
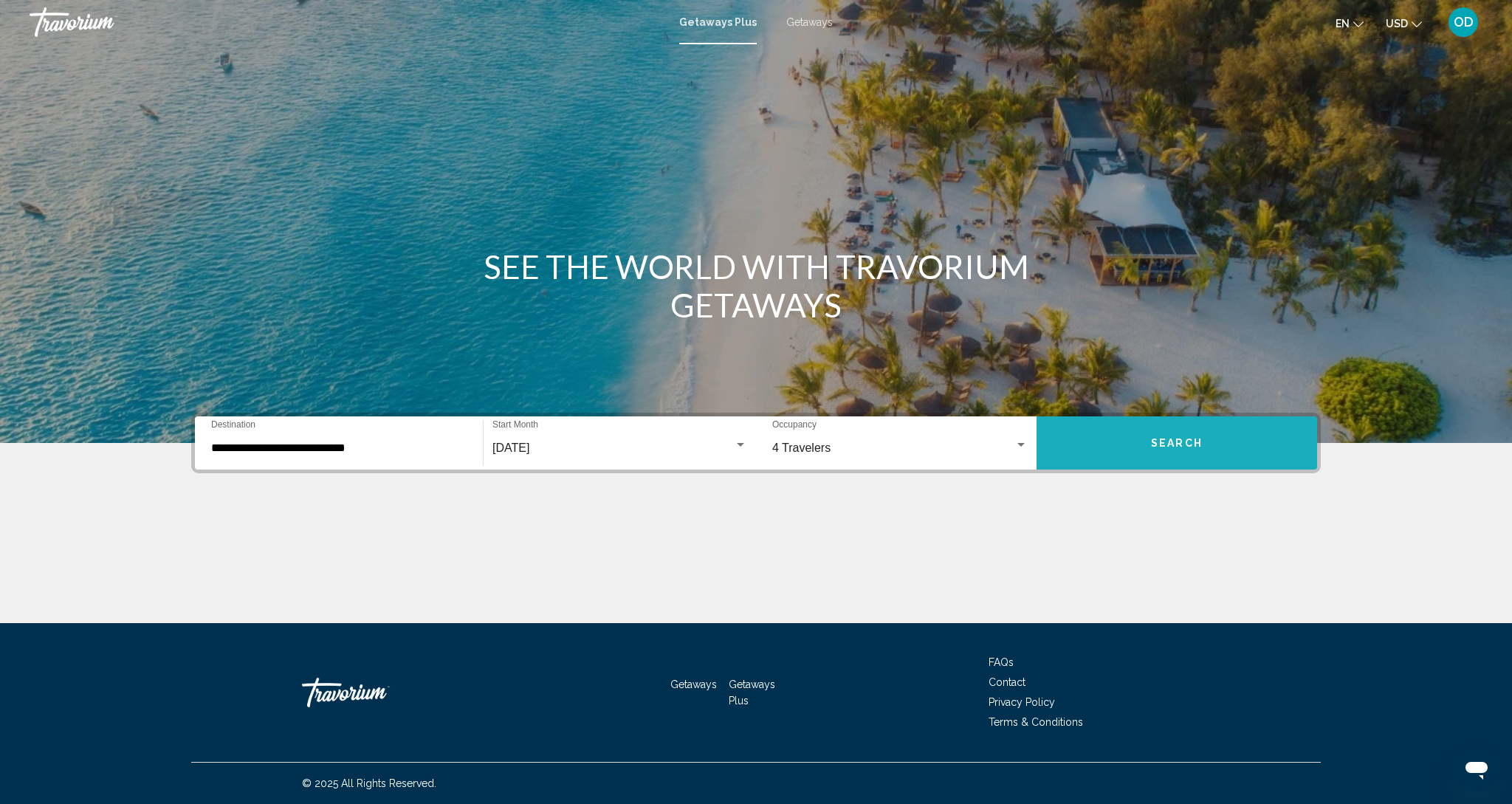
click at [1101, 450] on button "Search" at bounding box center [1177, 442] width 280 height 53
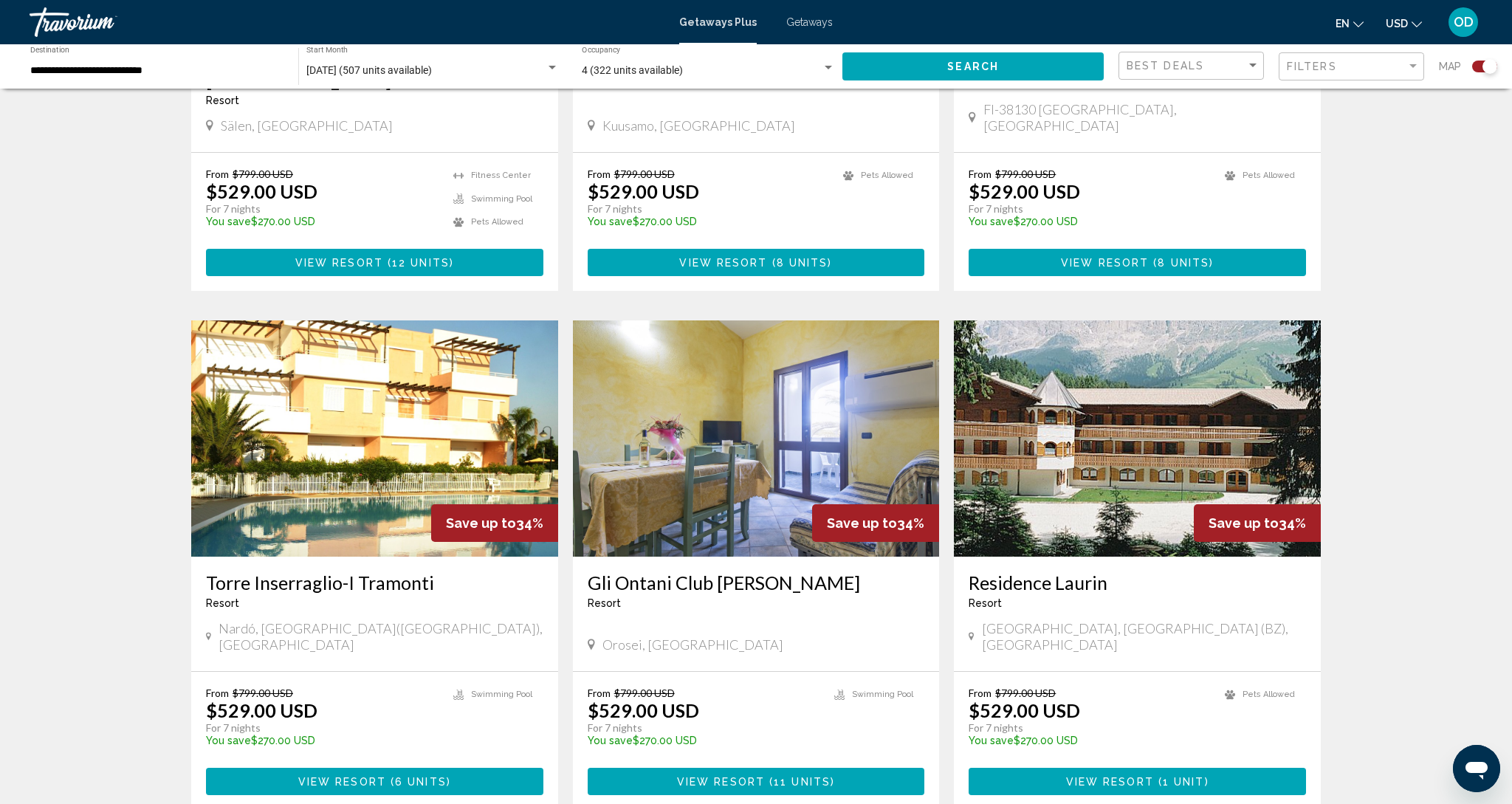
scroll to position [1857, 0]
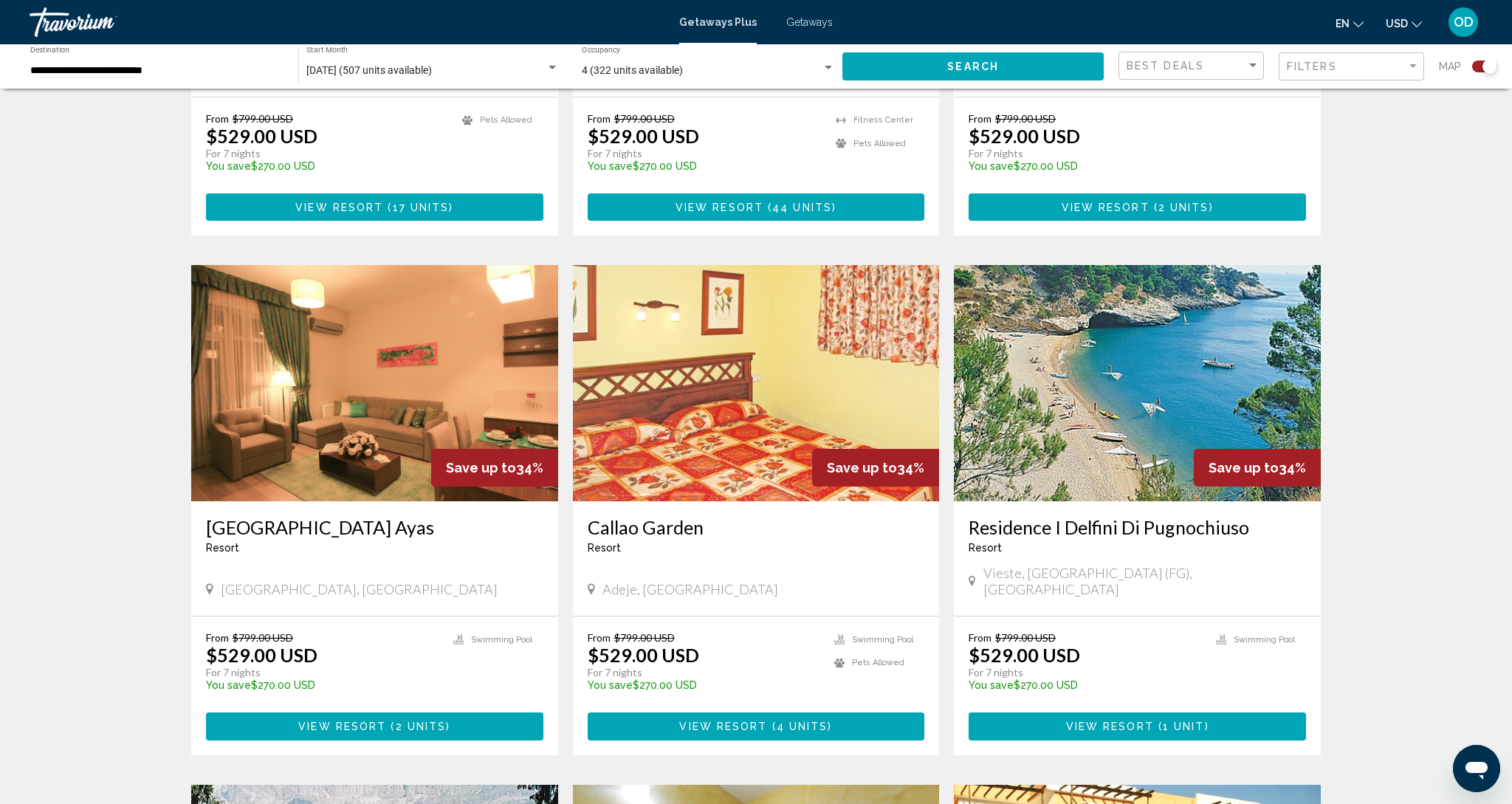
scroll to position [870, 0]
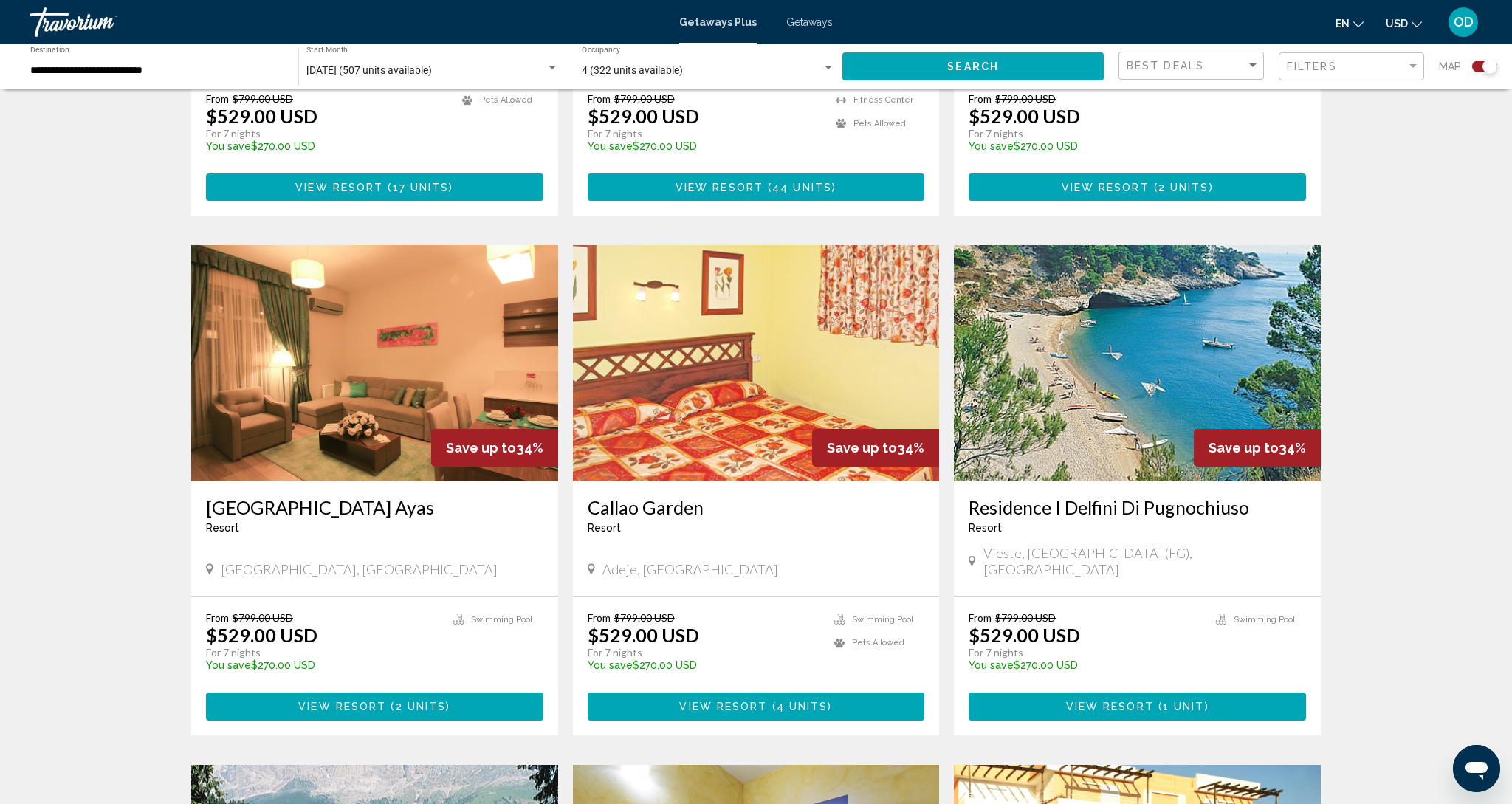
click at [1112, 357] on img "Main content" at bounding box center [1137, 364] width 367 height 237
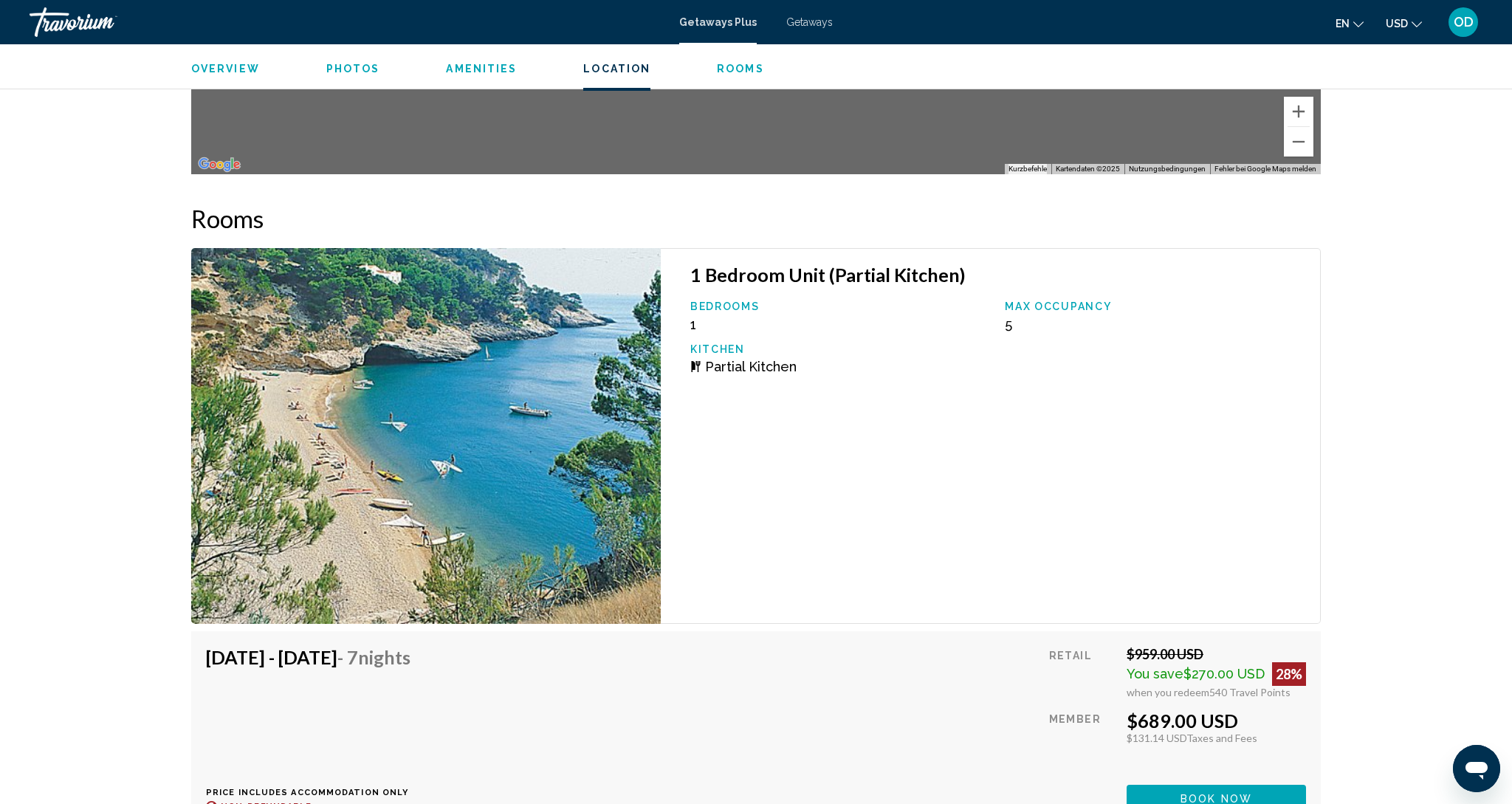
scroll to position [2061, 0]
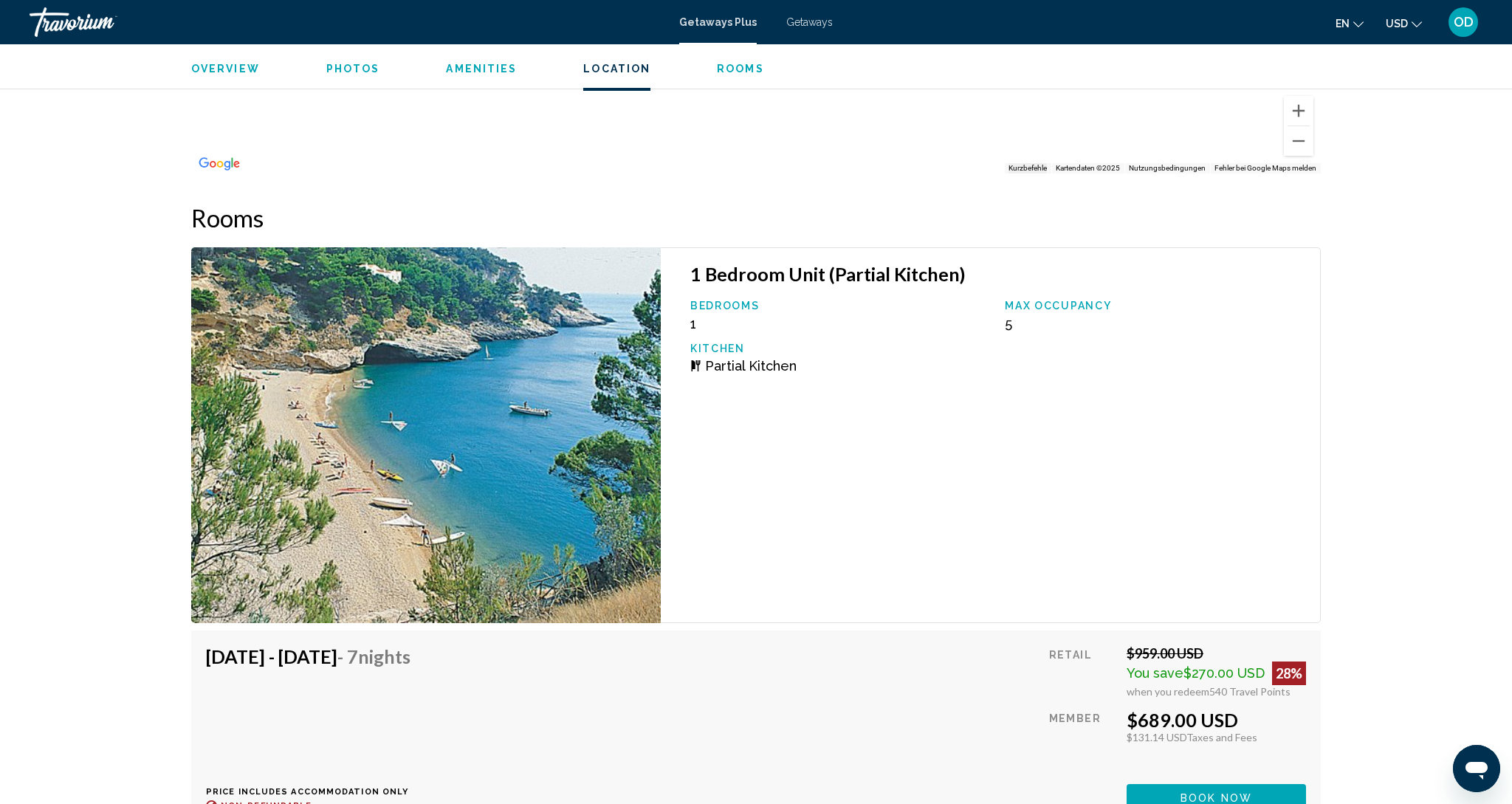
click at [478, 463] on img "Main content" at bounding box center [426, 435] width 469 height 375
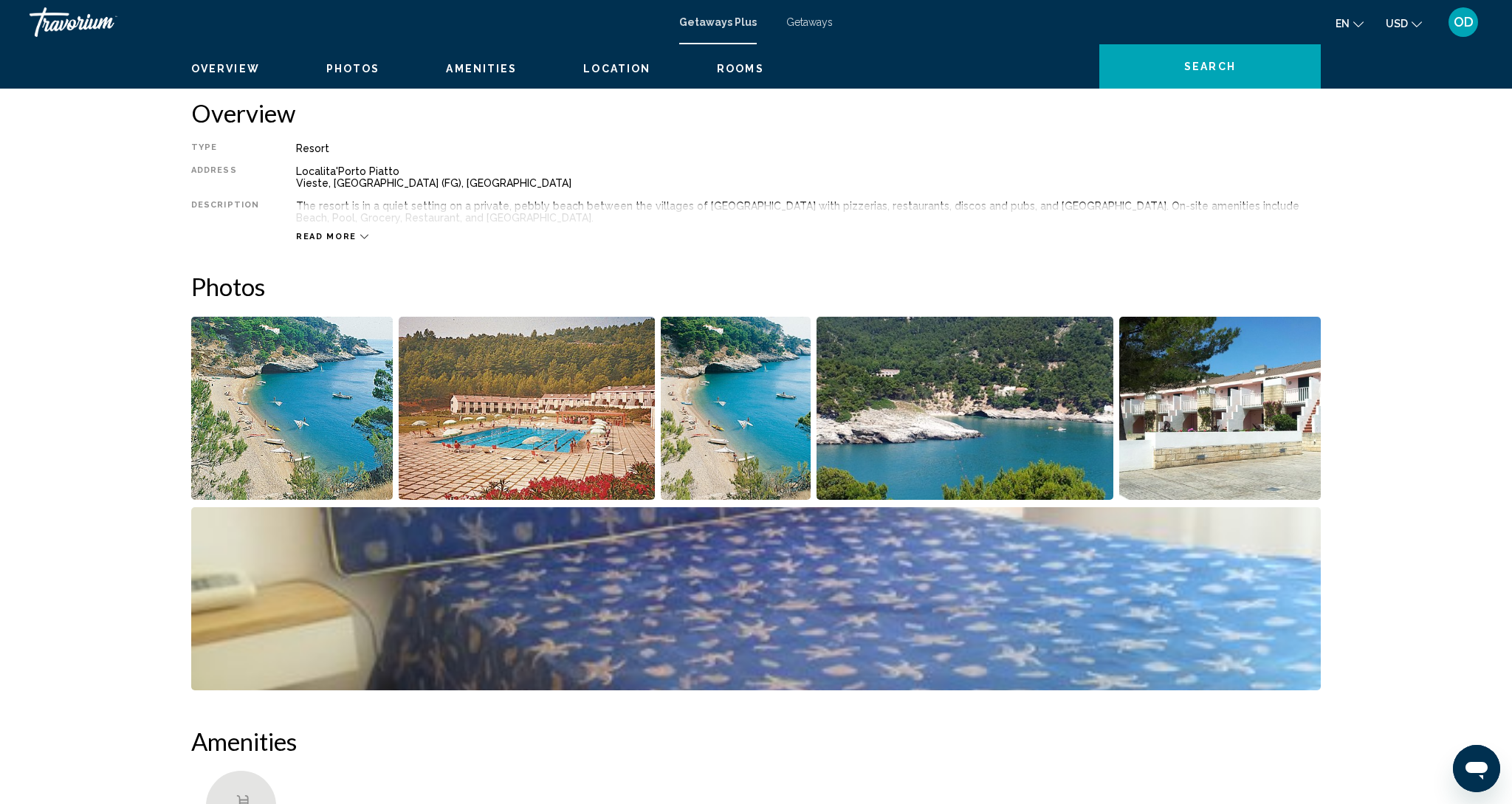
scroll to position [494, 0]
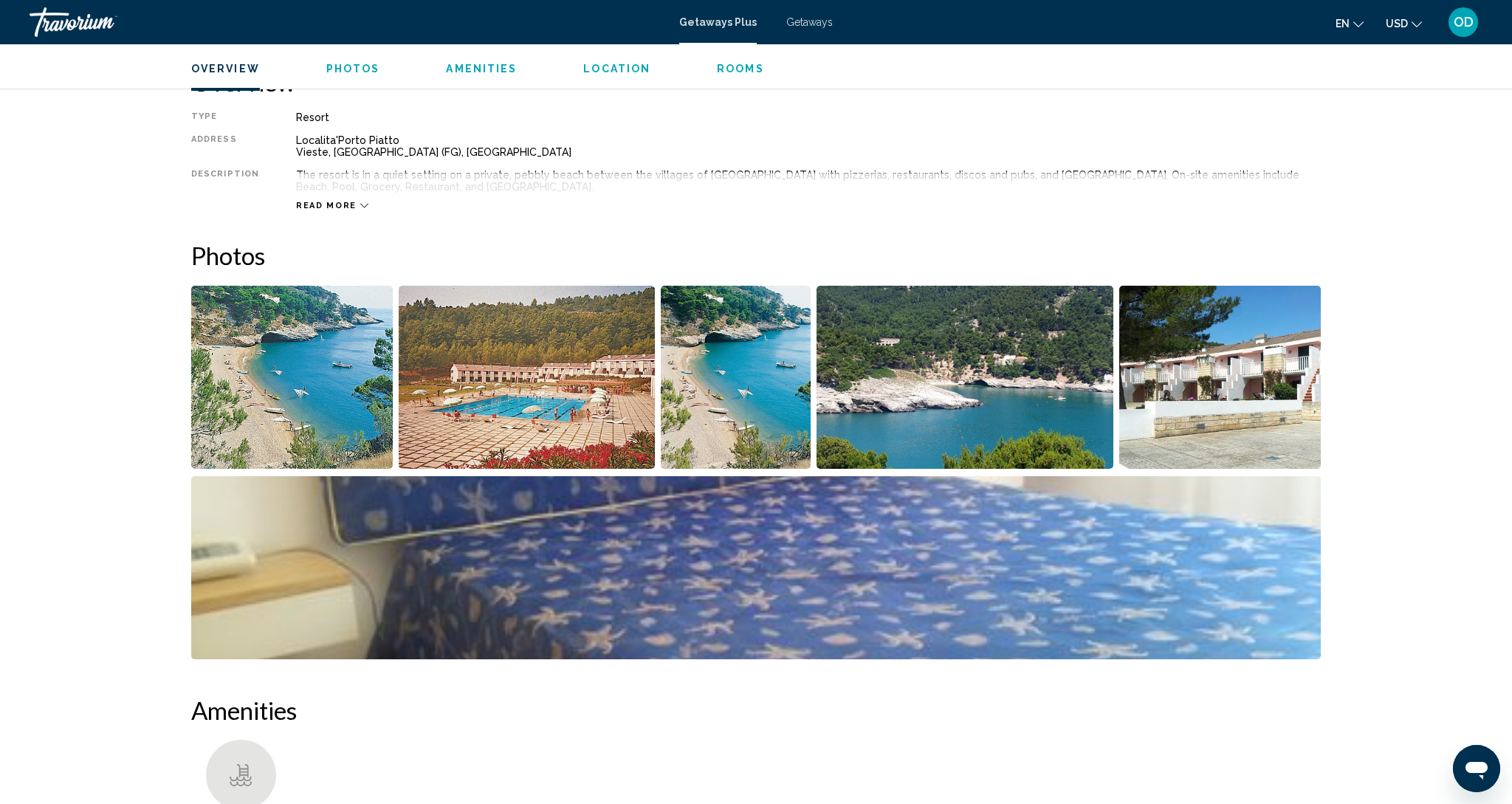
click at [1190, 395] on img "Open full-screen image slider" at bounding box center [1221, 377] width 202 height 183
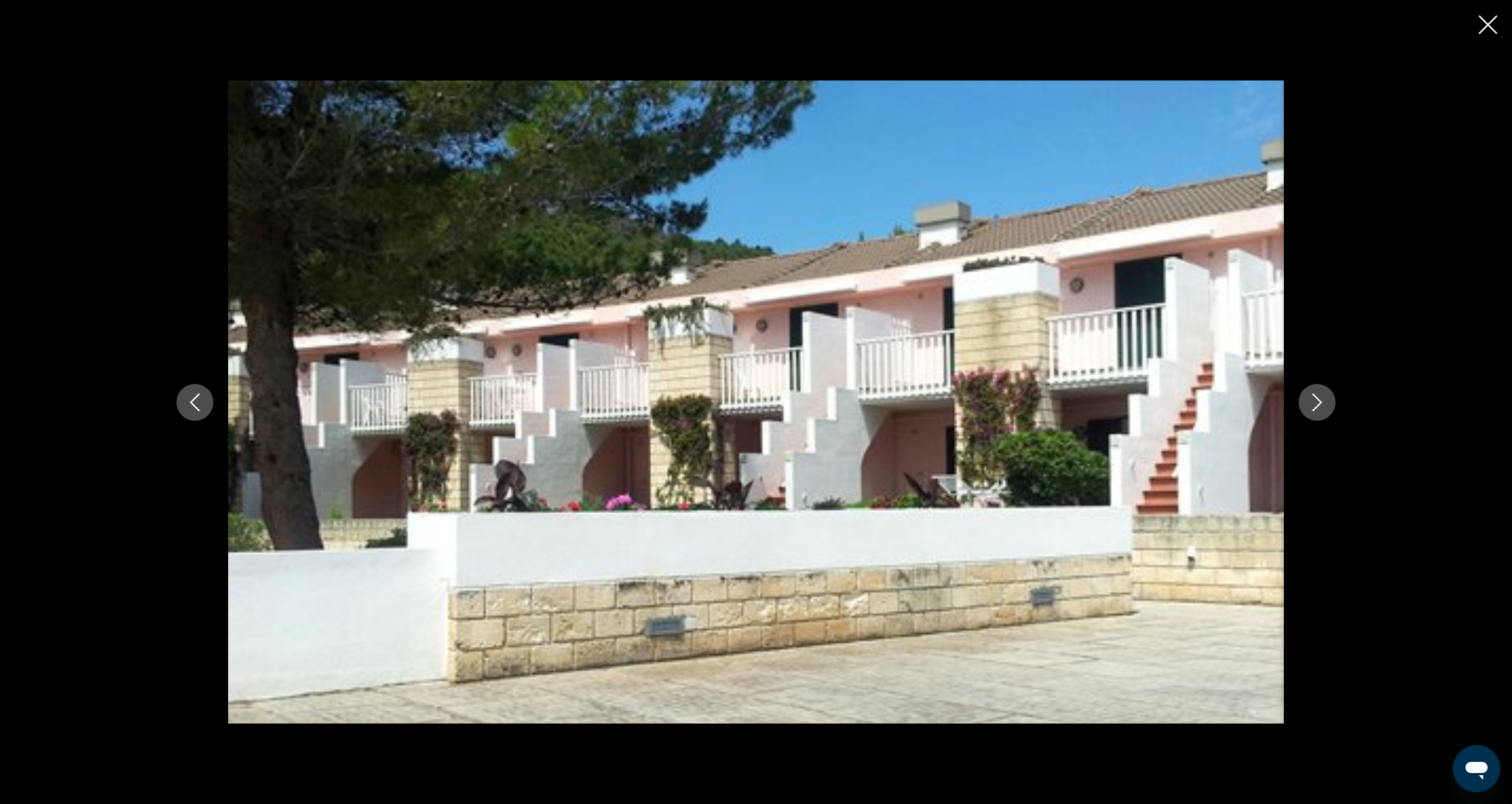
click at [1308, 416] on button "Next image" at bounding box center [1317, 402] width 37 height 37
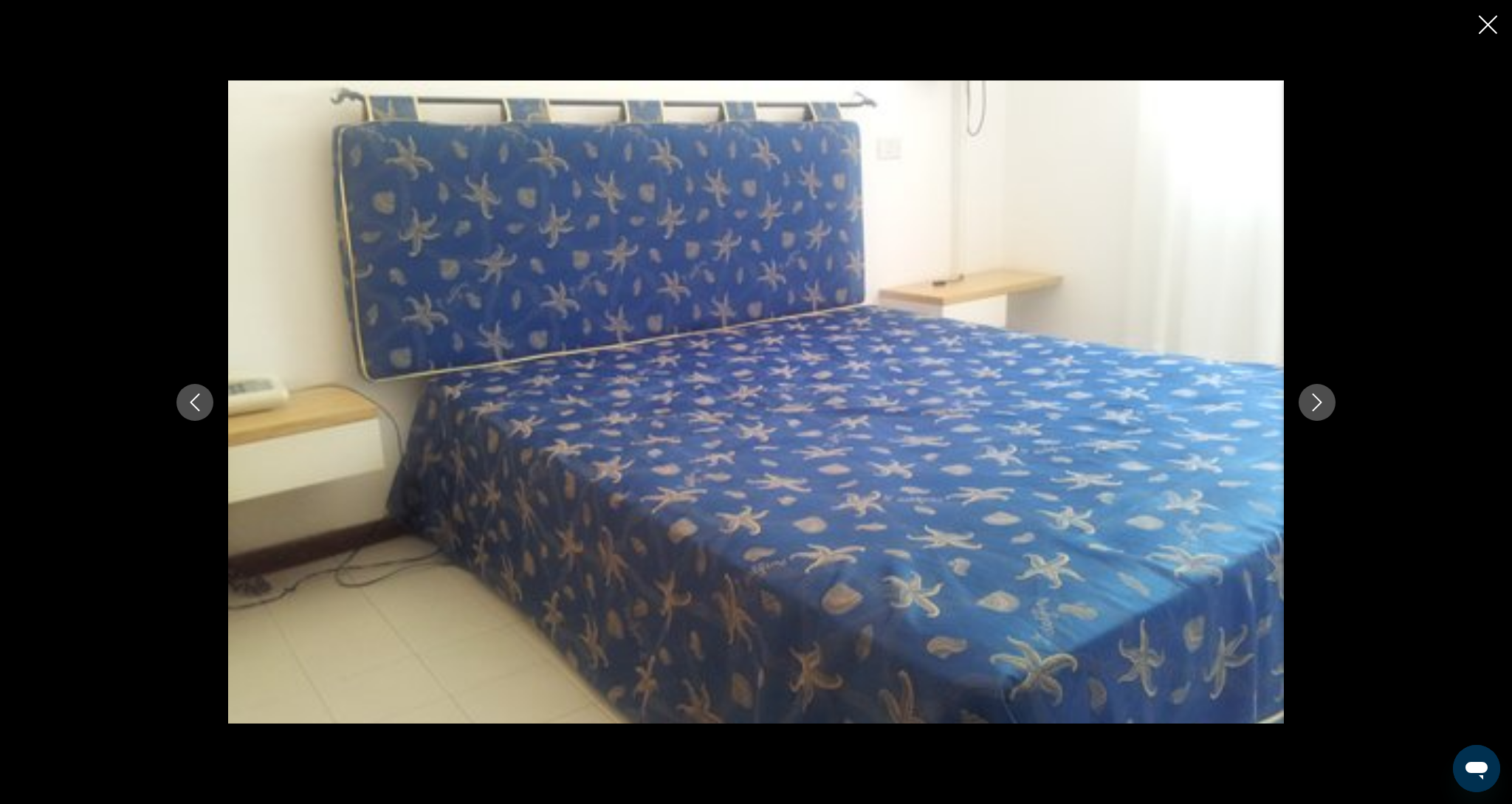
click at [1307, 416] on button "Next image" at bounding box center [1317, 402] width 37 height 37
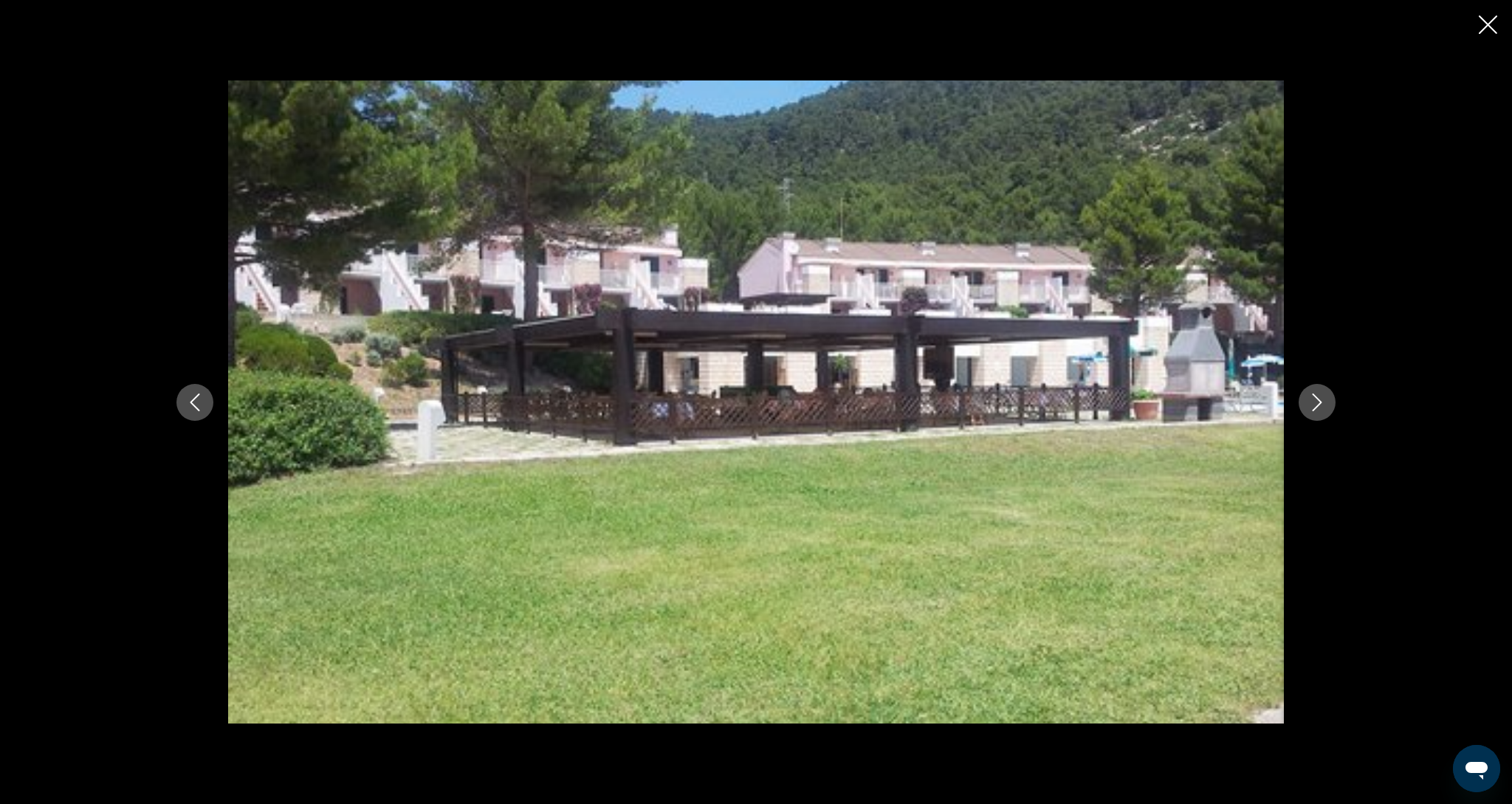
click at [1307, 416] on button "Next image" at bounding box center [1317, 402] width 37 height 37
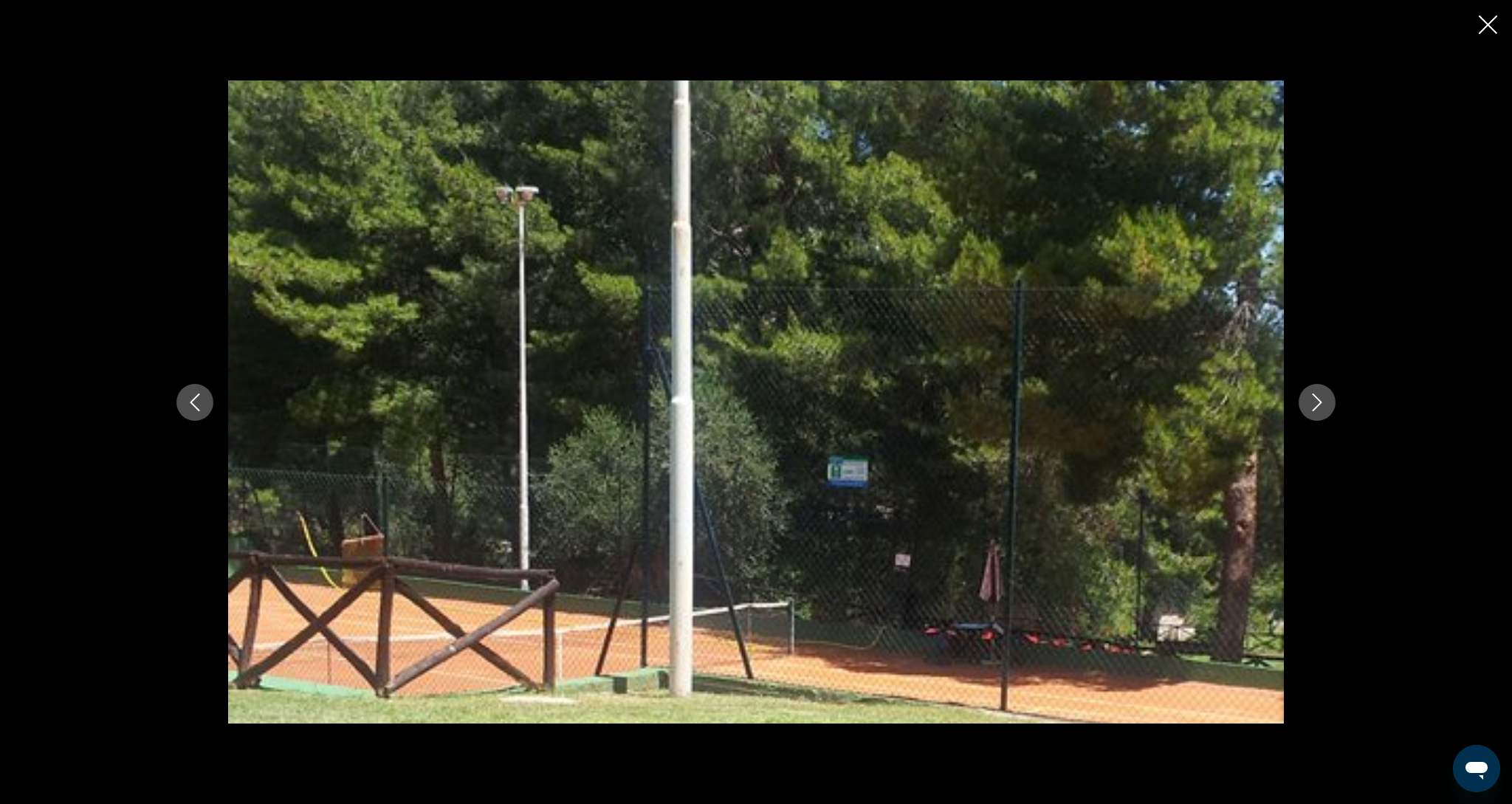
click at [1307, 416] on button "Next image" at bounding box center [1317, 402] width 37 height 37
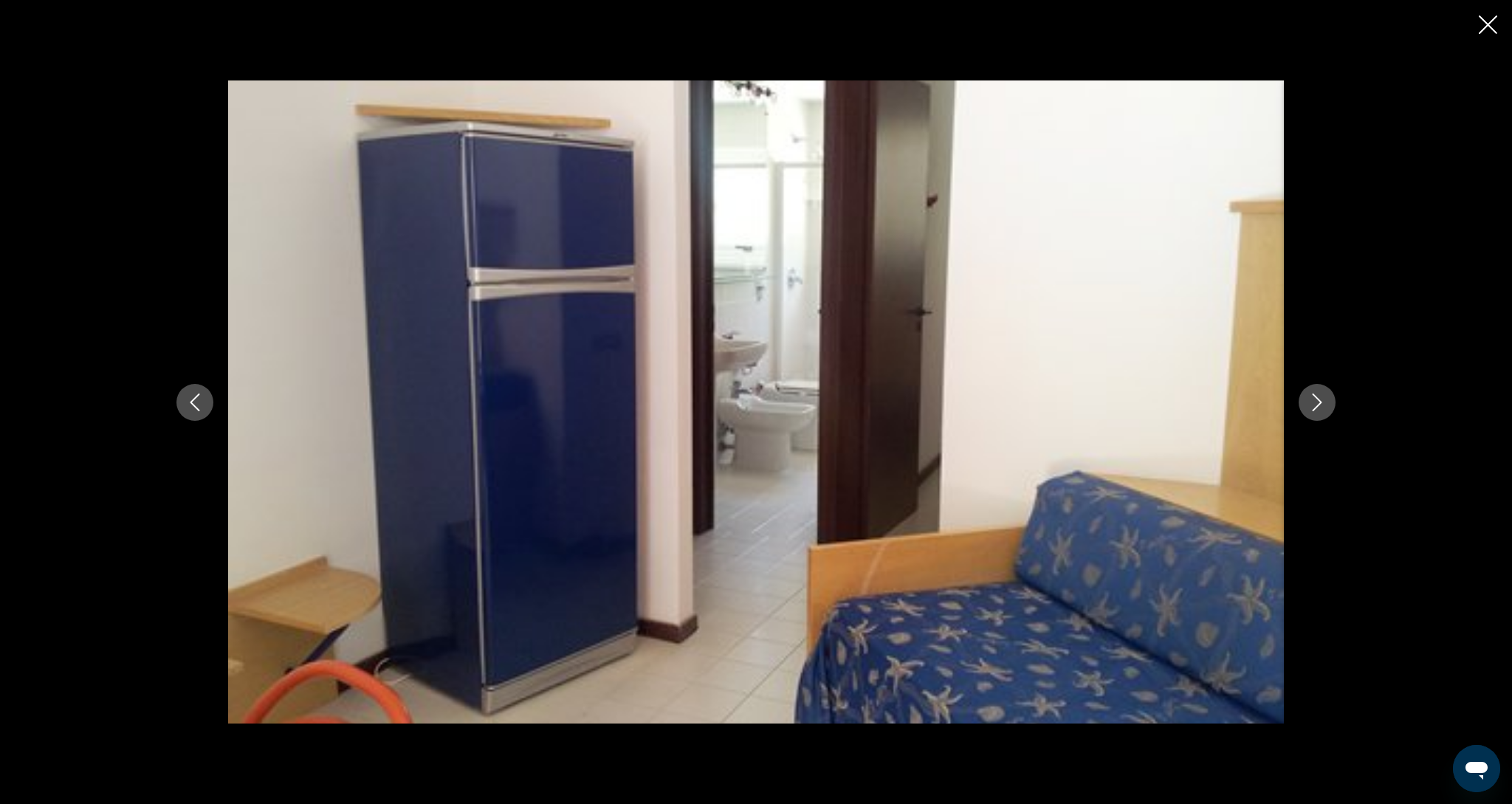
click at [1307, 416] on button "Next image" at bounding box center [1317, 402] width 37 height 37
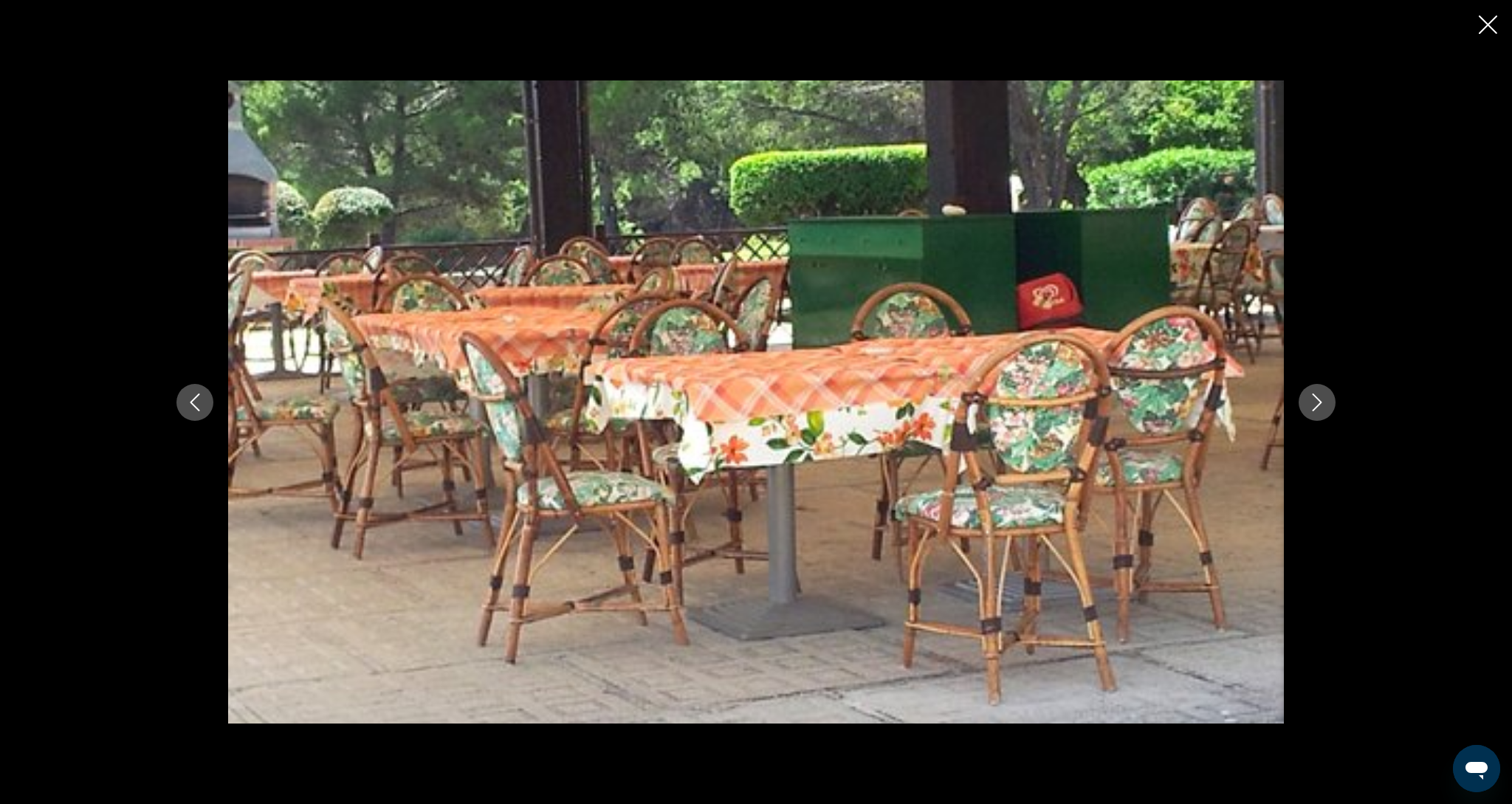
click at [1307, 416] on button "Next image" at bounding box center [1317, 402] width 37 height 37
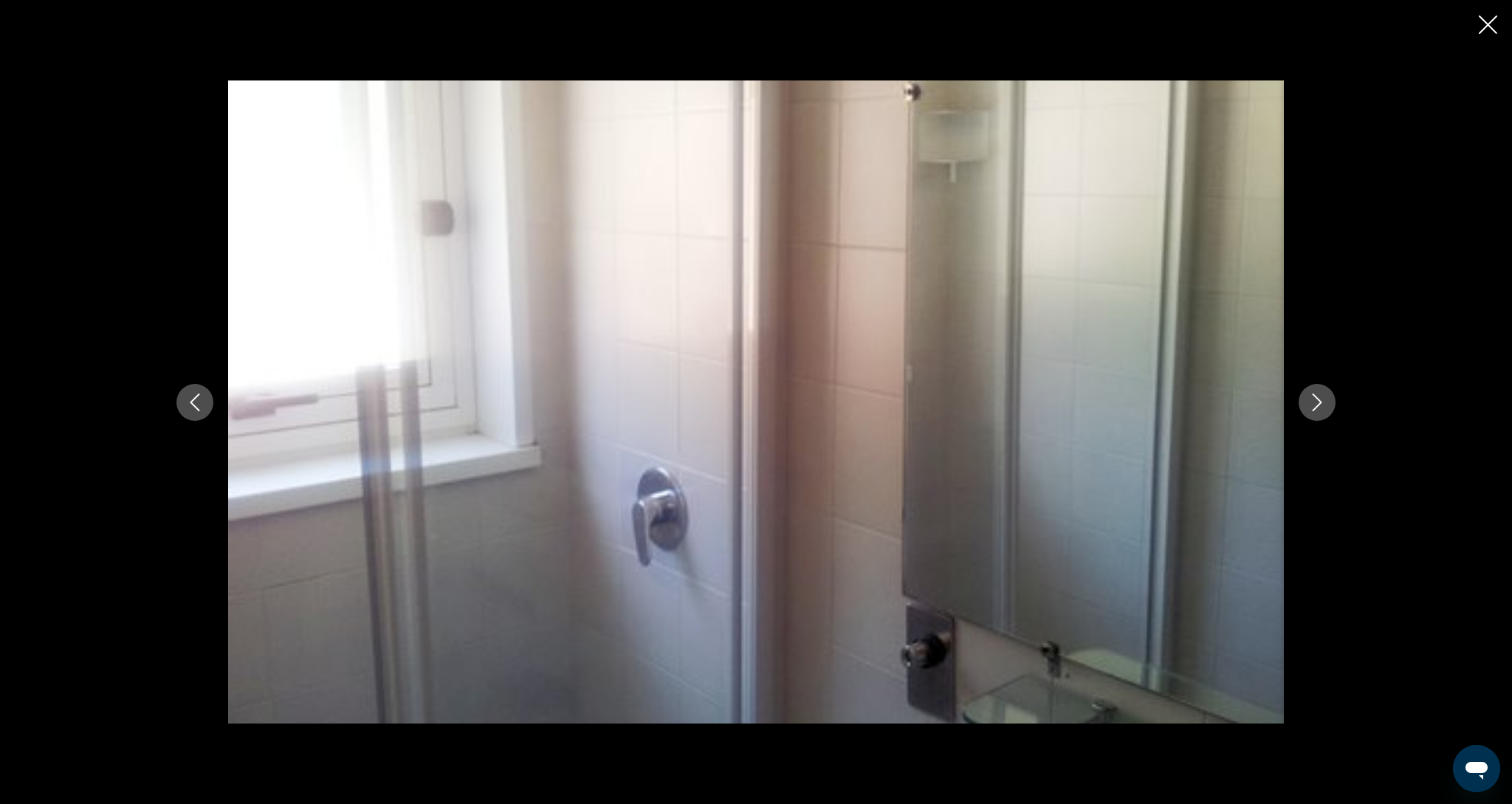
click at [1307, 416] on button "Next image" at bounding box center [1317, 402] width 37 height 37
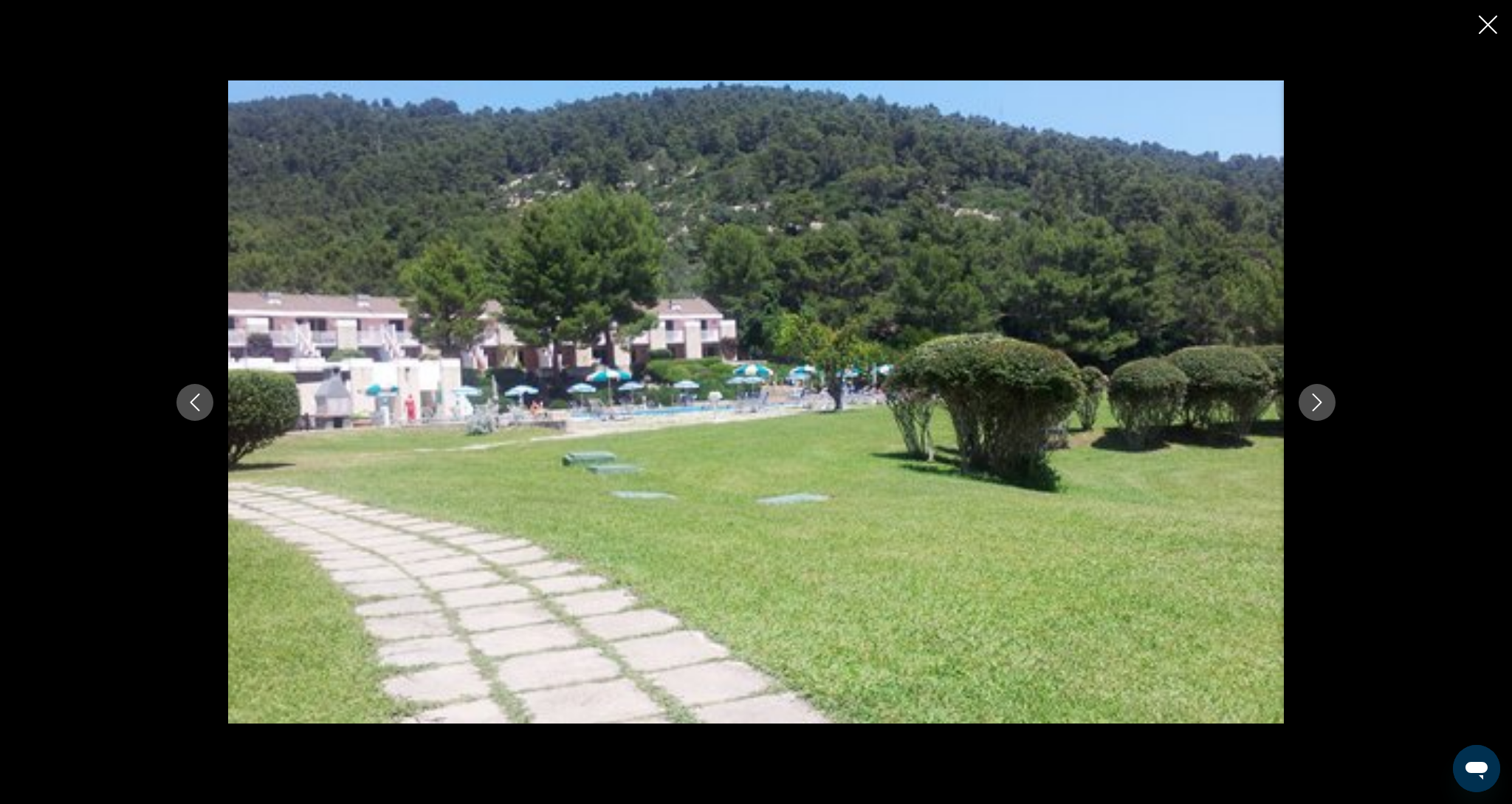
click at [1307, 416] on button "Next image" at bounding box center [1317, 402] width 37 height 37
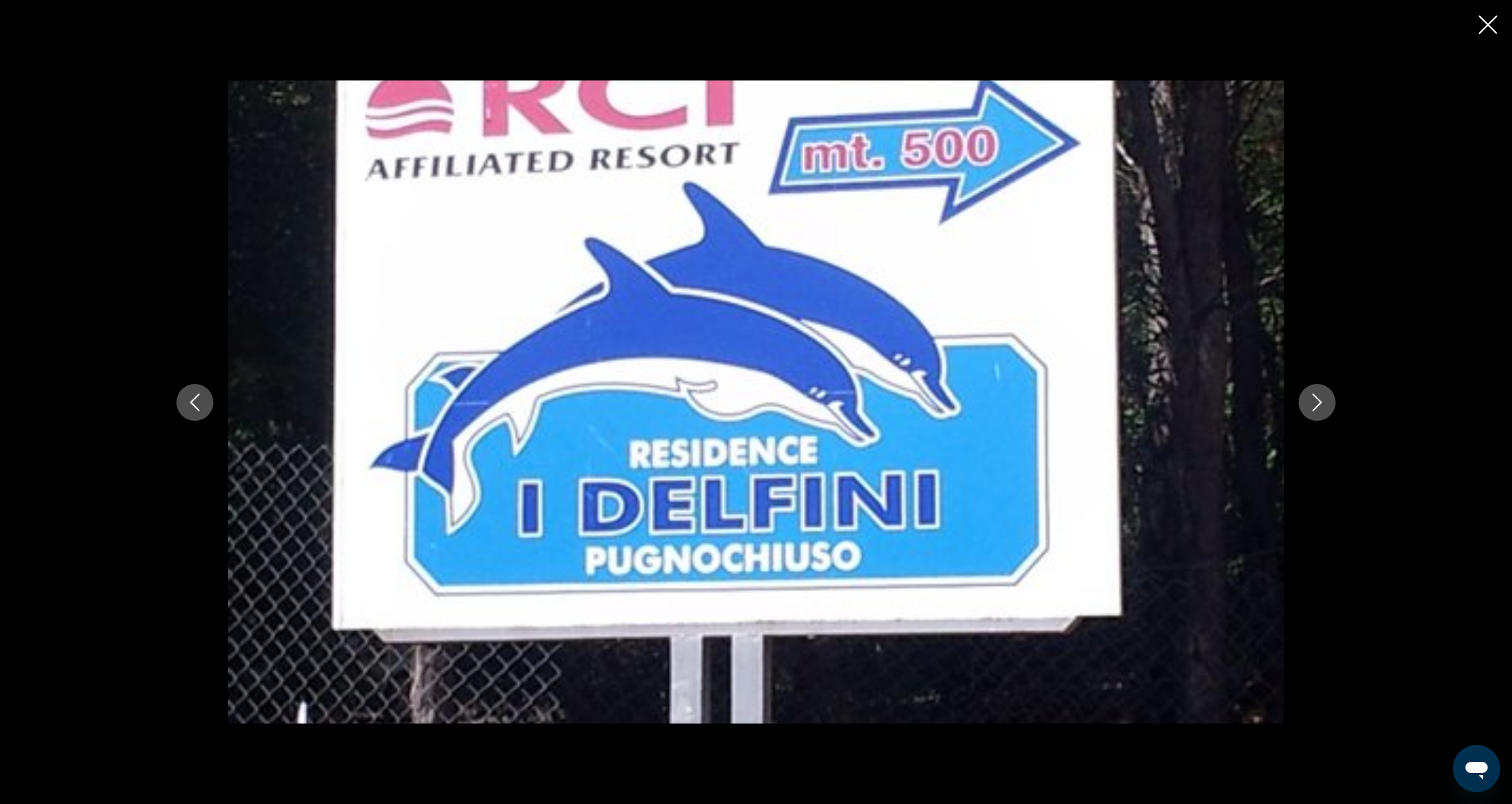
click at [1307, 416] on button "Next image" at bounding box center [1317, 402] width 37 height 37
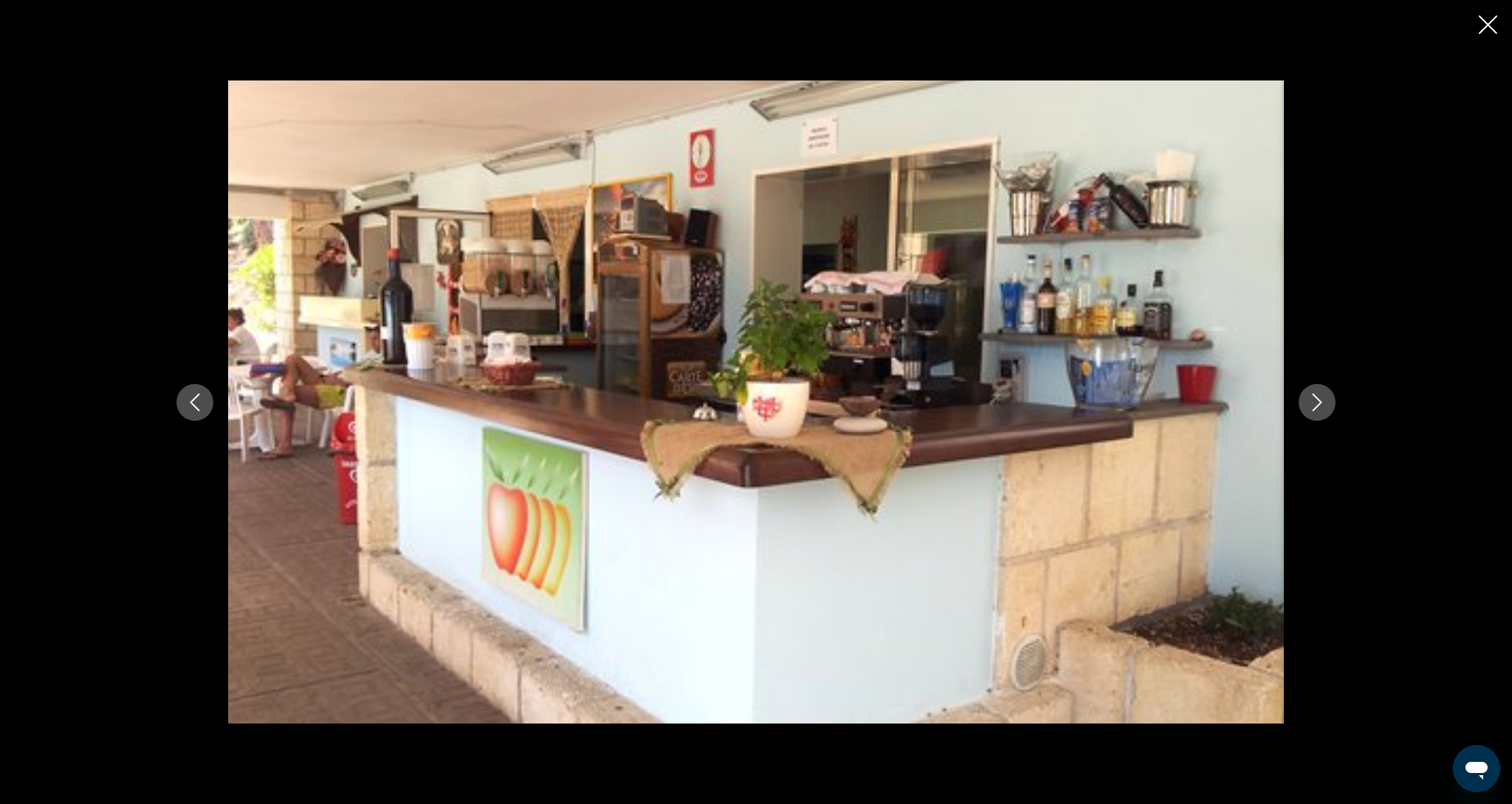
click at [1307, 416] on button "Next image" at bounding box center [1317, 402] width 37 height 37
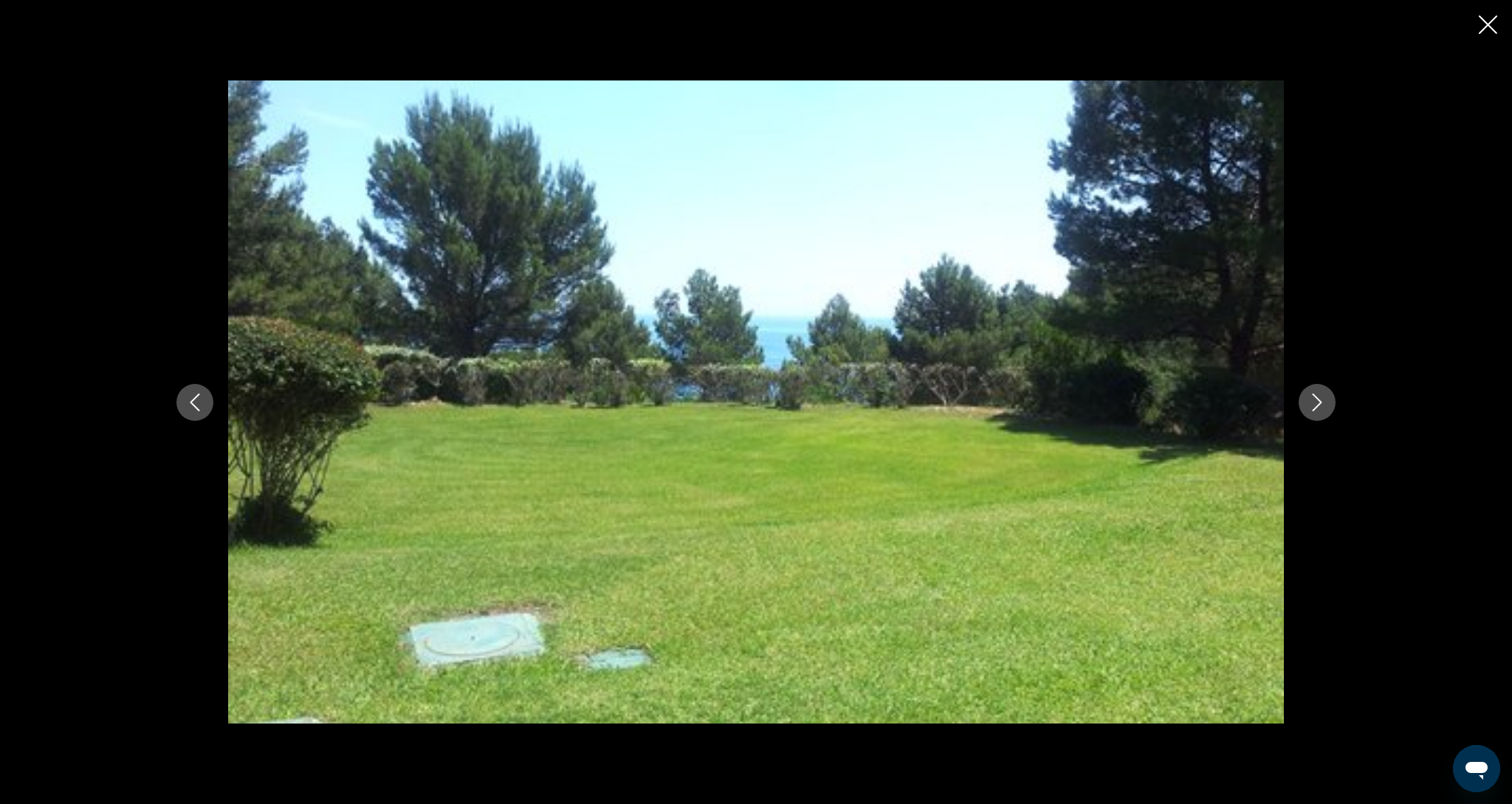
click at [1307, 416] on button "Next image" at bounding box center [1317, 402] width 37 height 37
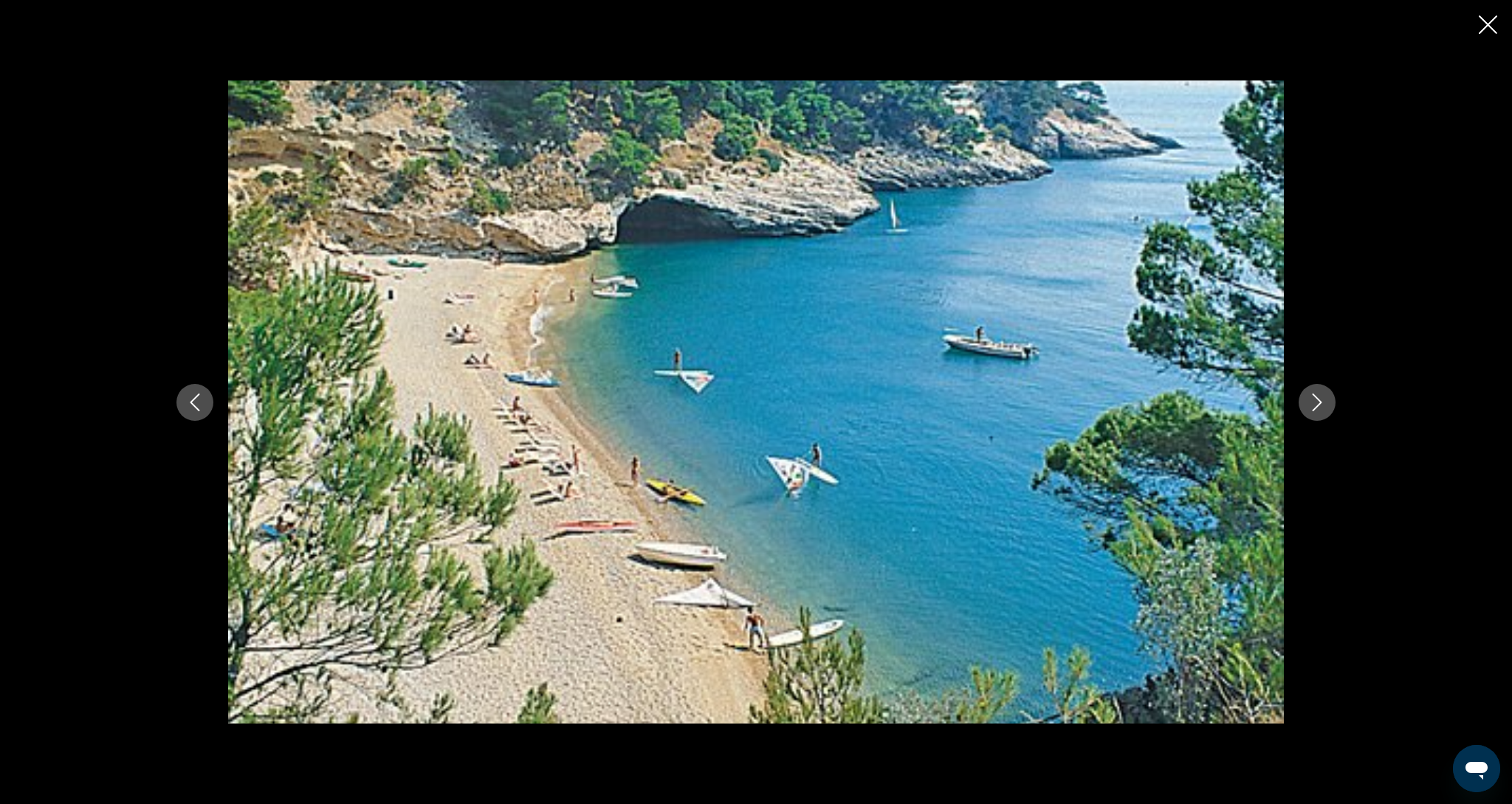
scroll to position [525, 0]
click at [1484, 26] on icon "Close slideshow" at bounding box center [1488, 25] width 18 height 18
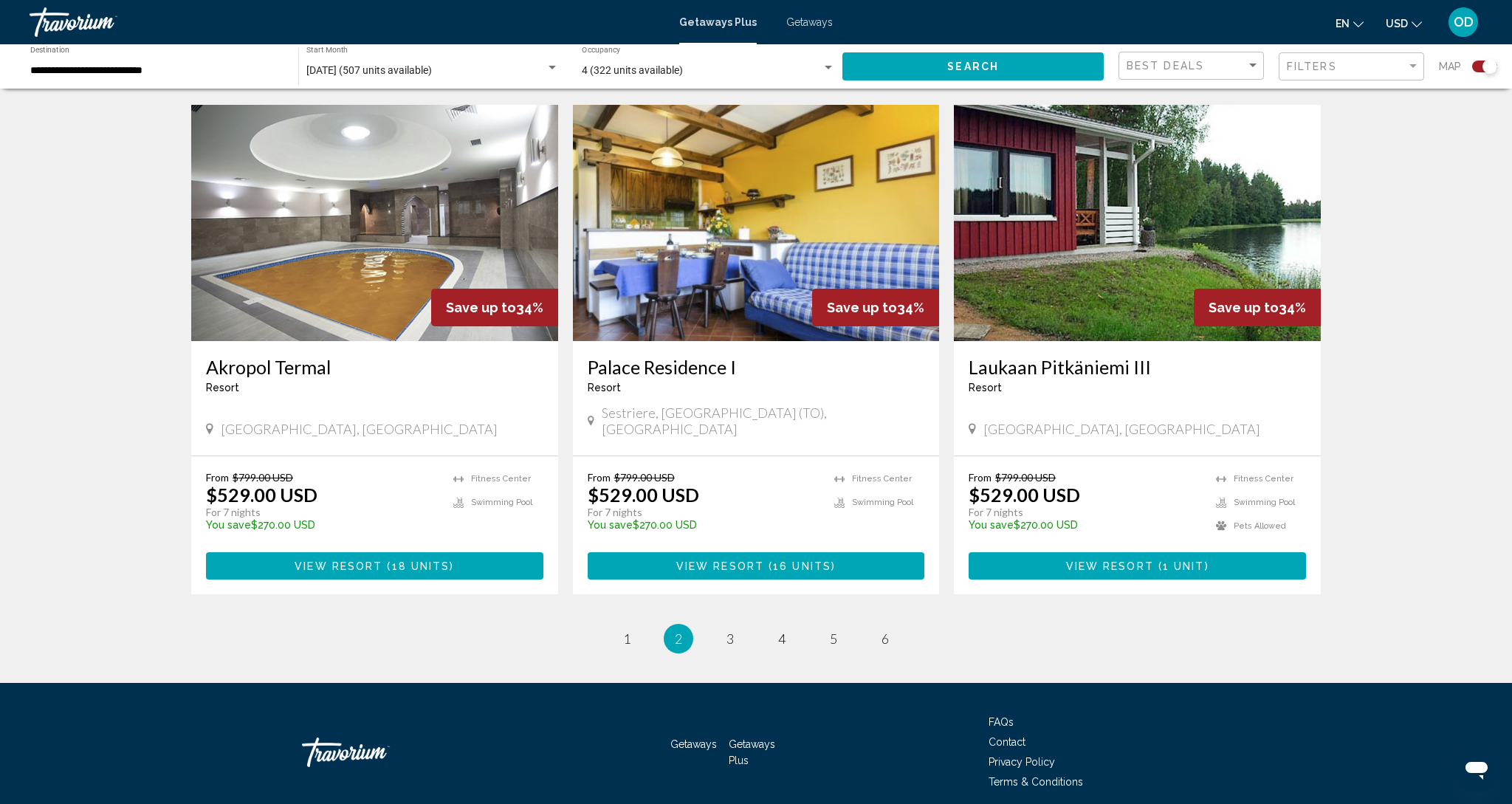
scroll to position [2048, 0]
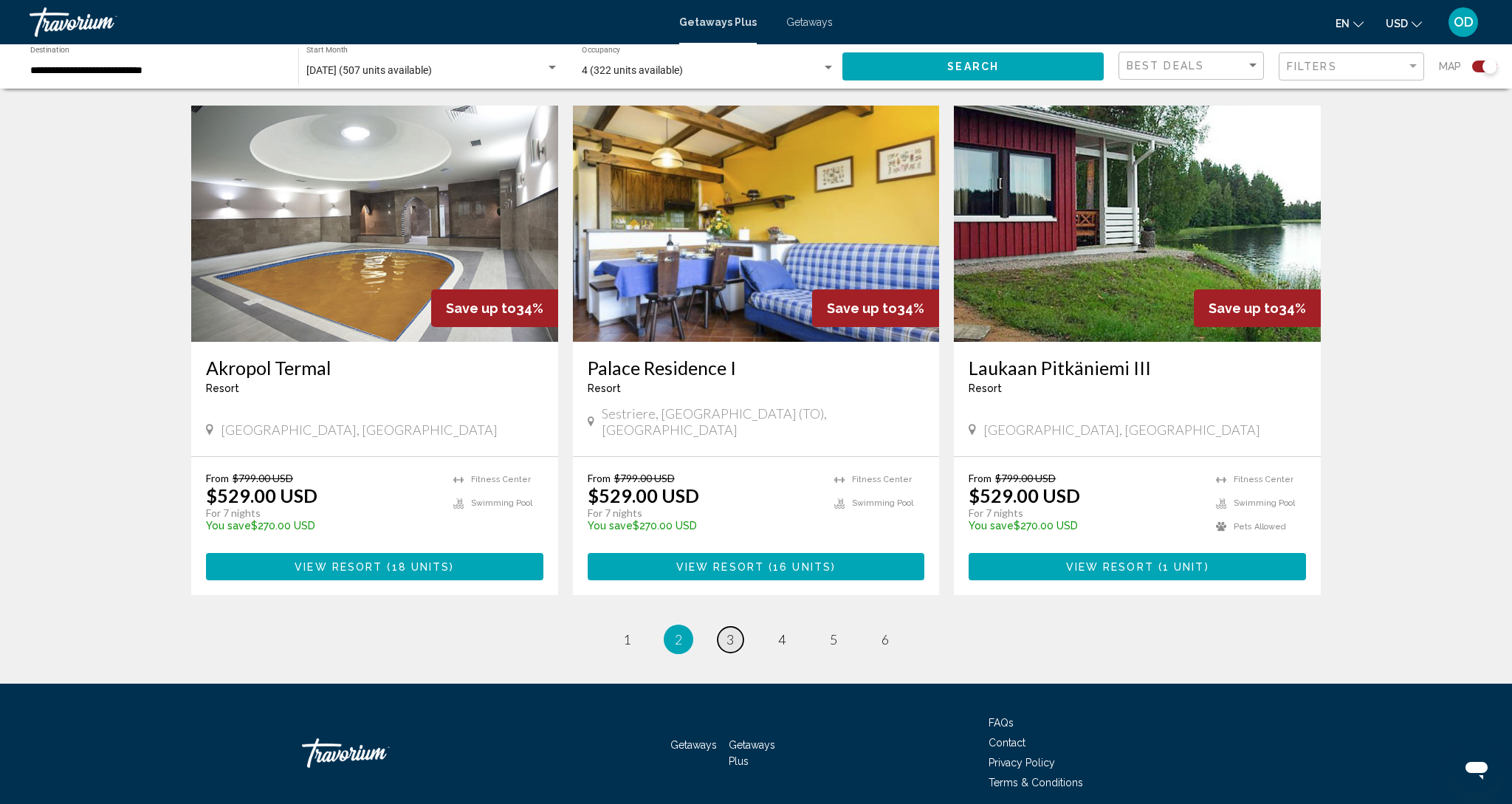
click at [731, 626] on link "page 3" at bounding box center [731, 639] width 26 height 26
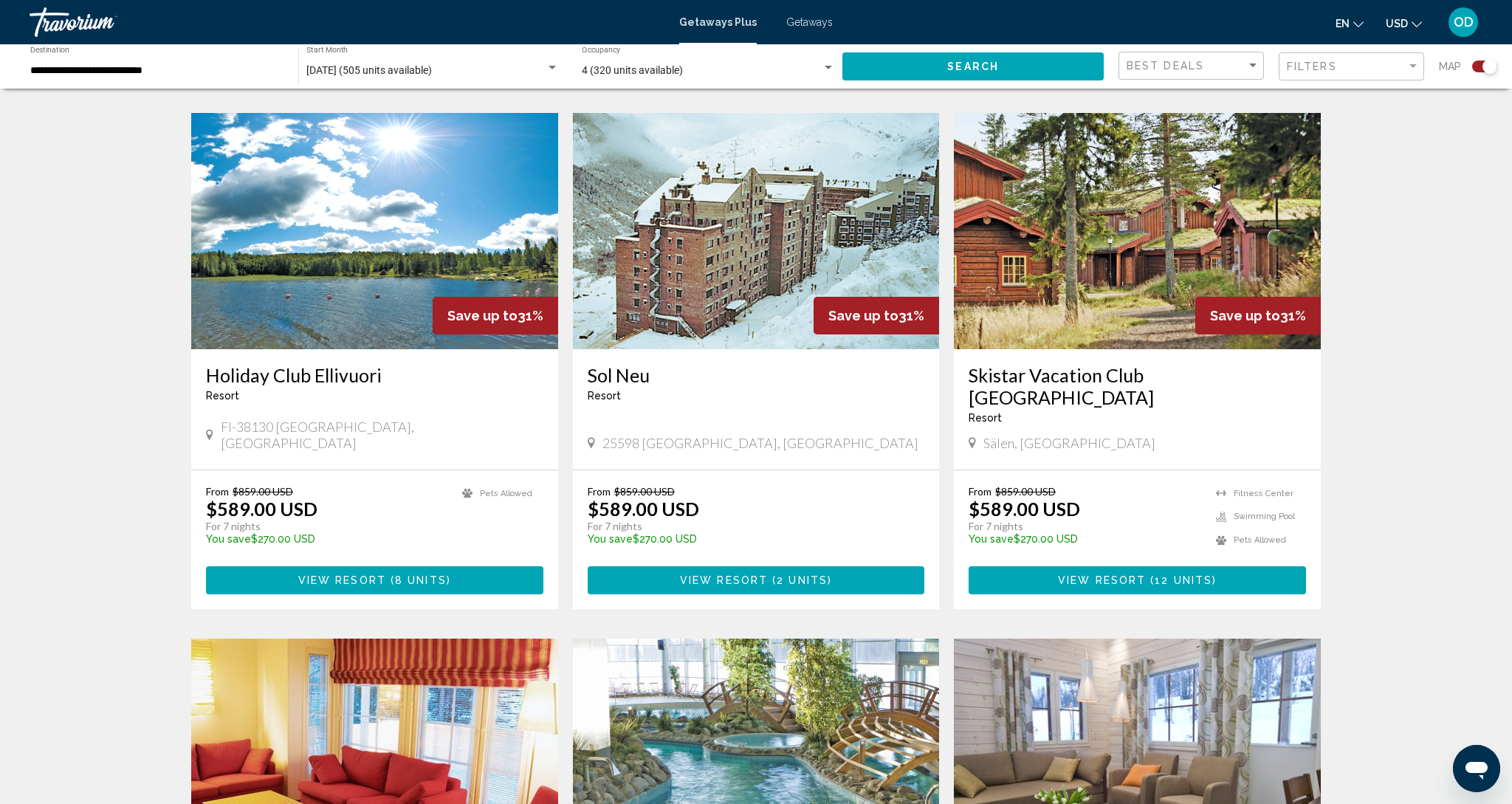
scroll to position [1009, 0]
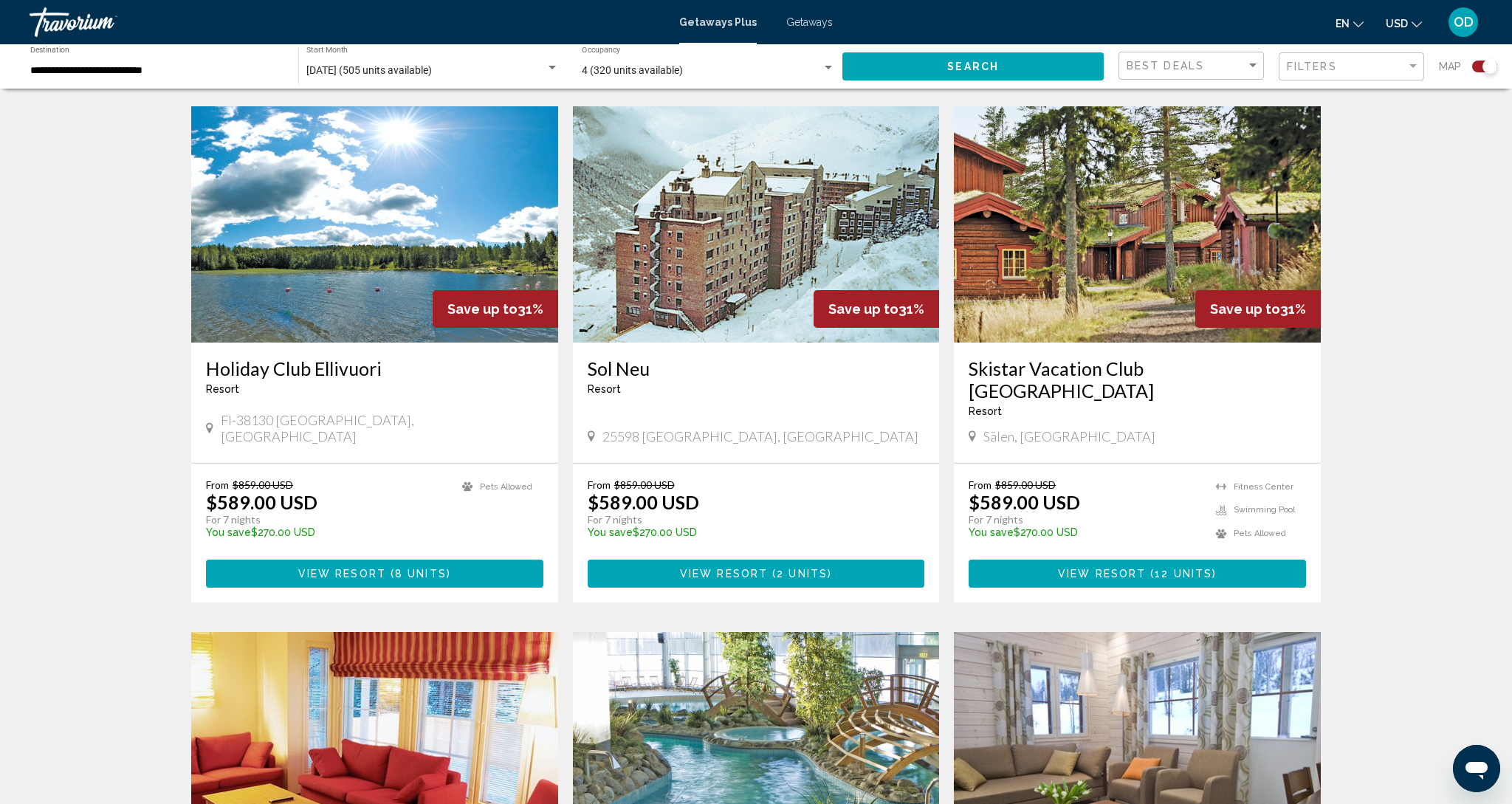
click at [378, 221] on img "Main content" at bounding box center [375, 225] width 367 height 237
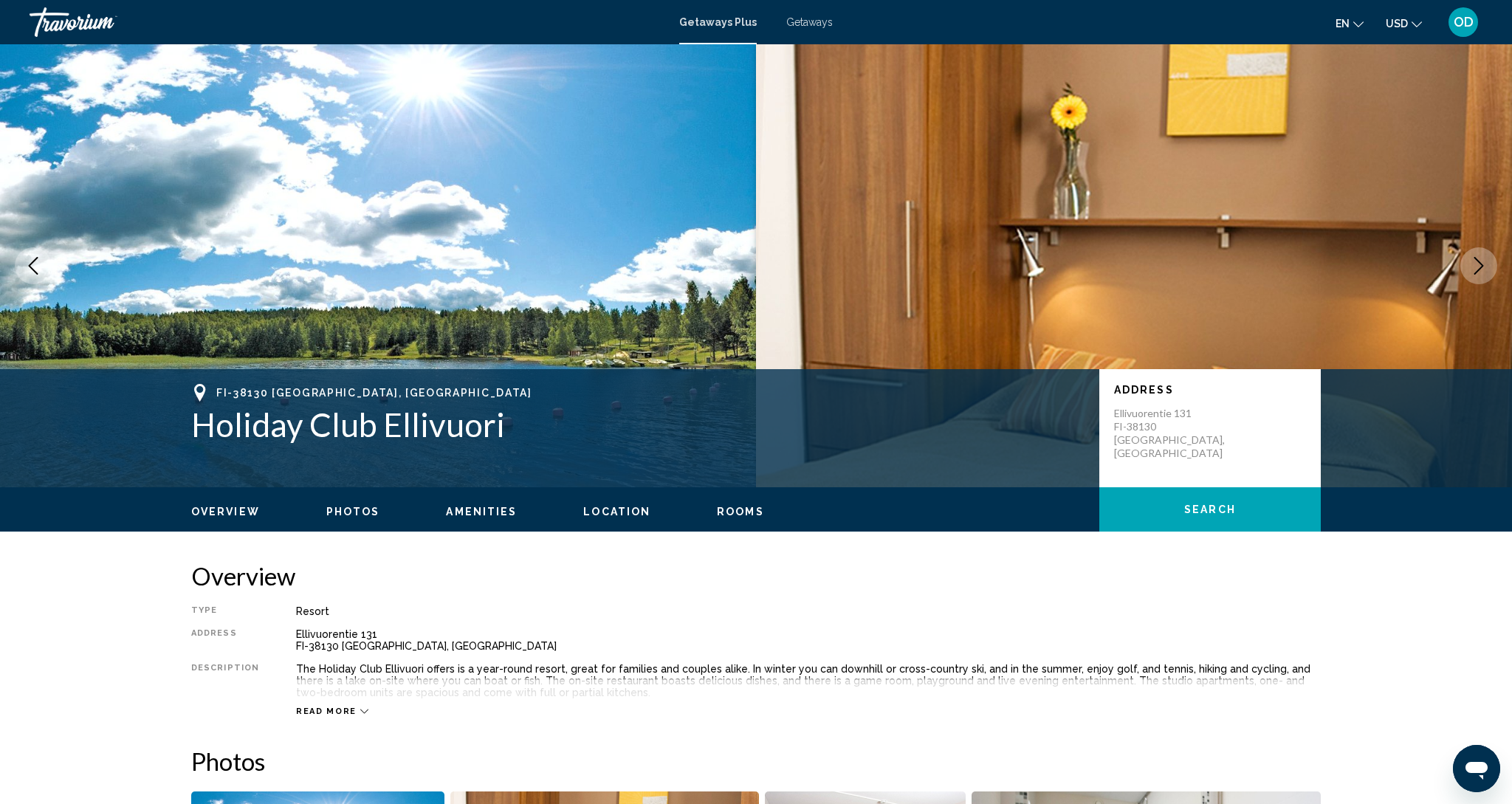
click at [1491, 270] on button "Next image" at bounding box center [1479, 266] width 37 height 37
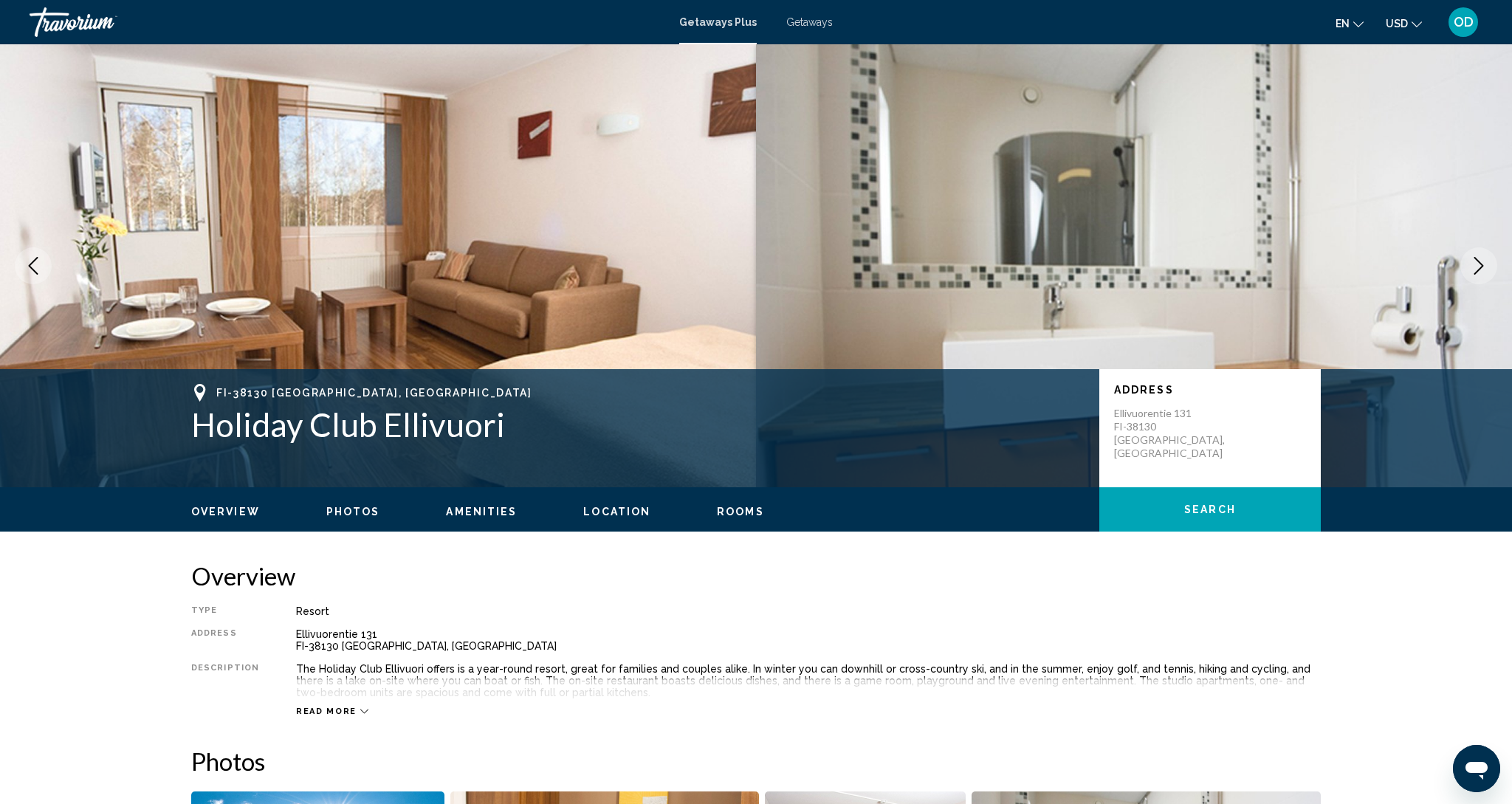
scroll to position [2, 1]
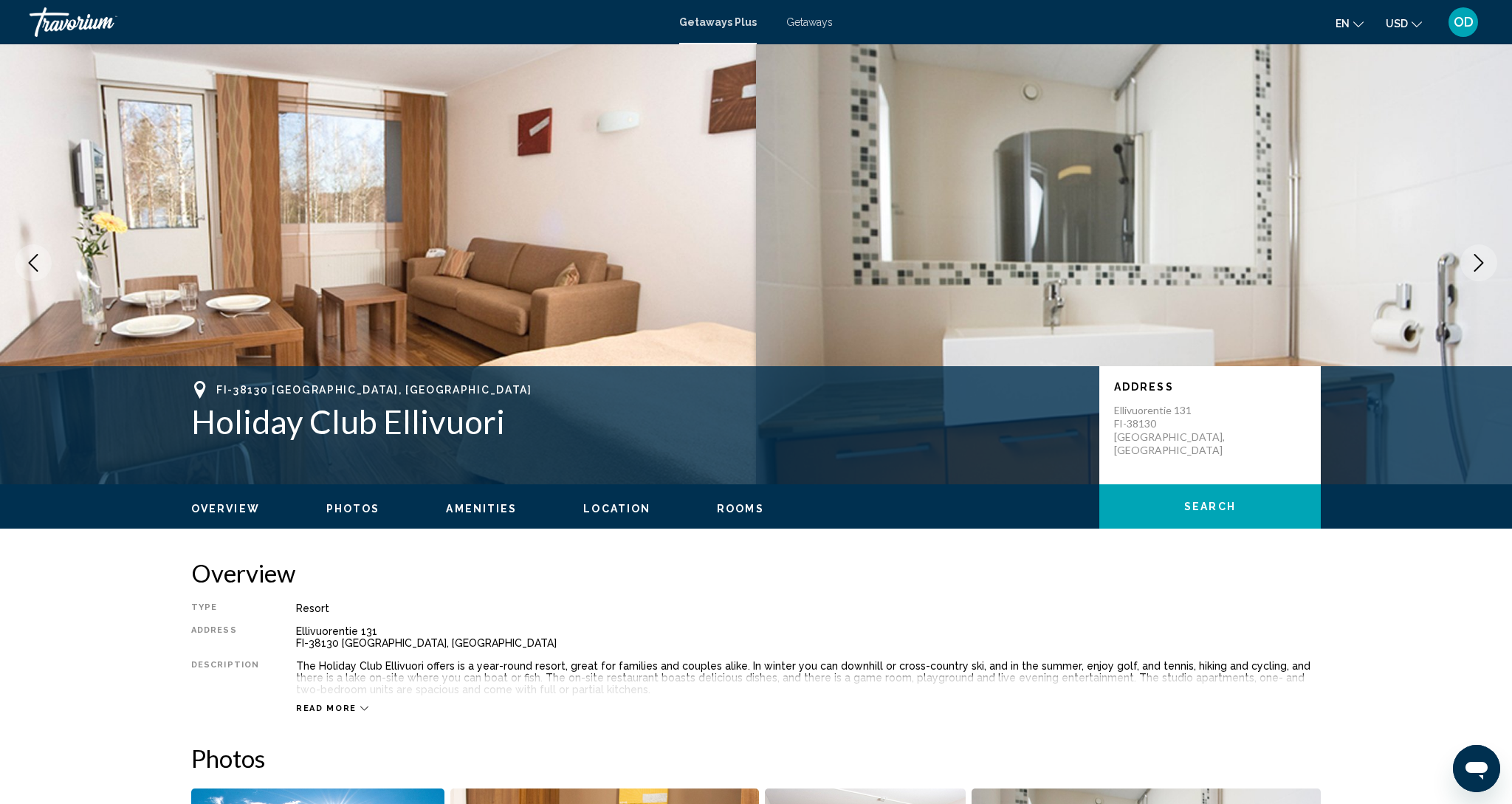
click at [1485, 268] on icon "Next image" at bounding box center [1479, 263] width 17 height 17
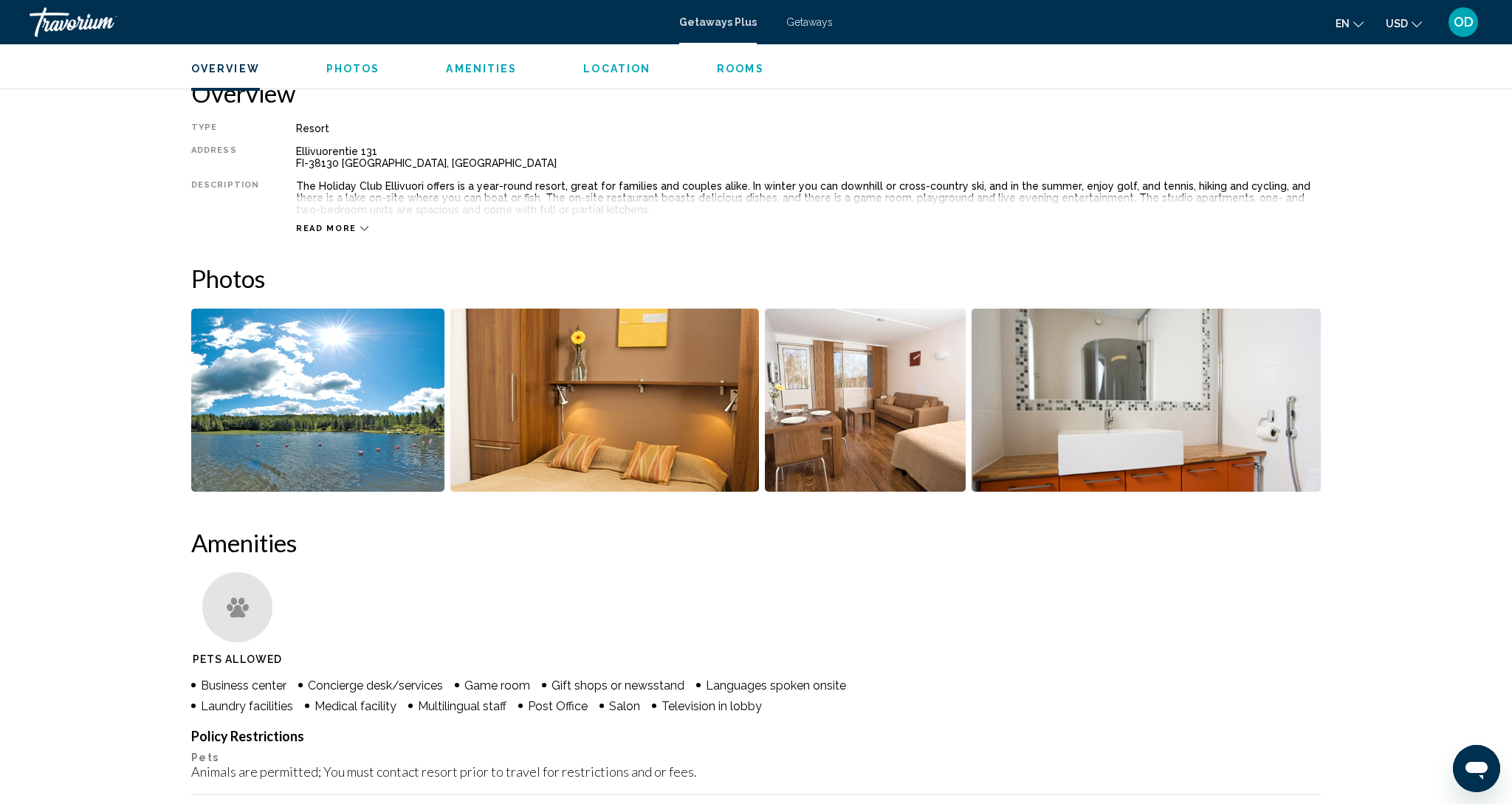
scroll to position [488, 0]
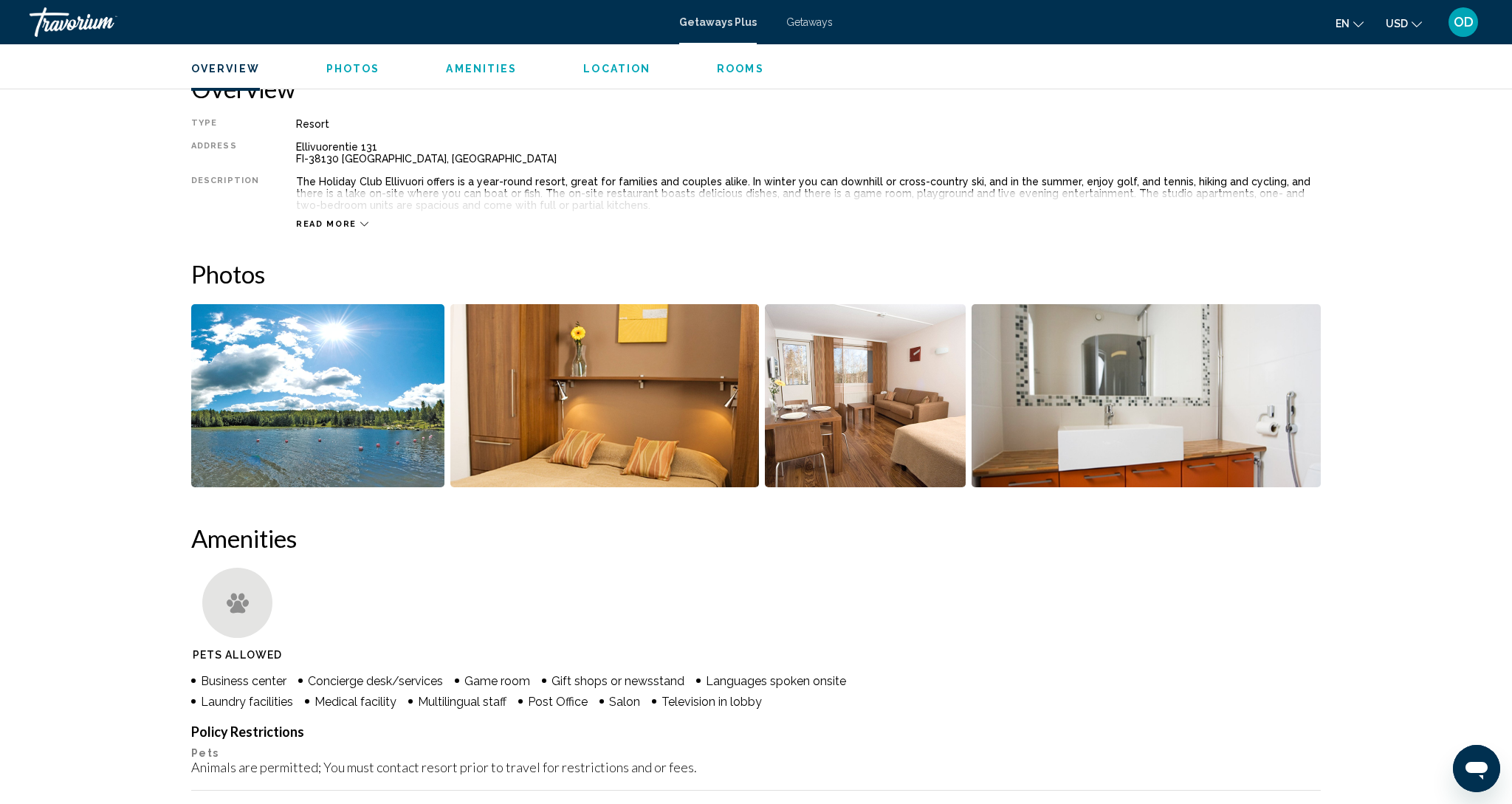
click at [885, 400] on img "Open full-screen image slider" at bounding box center [866, 395] width 202 height 183
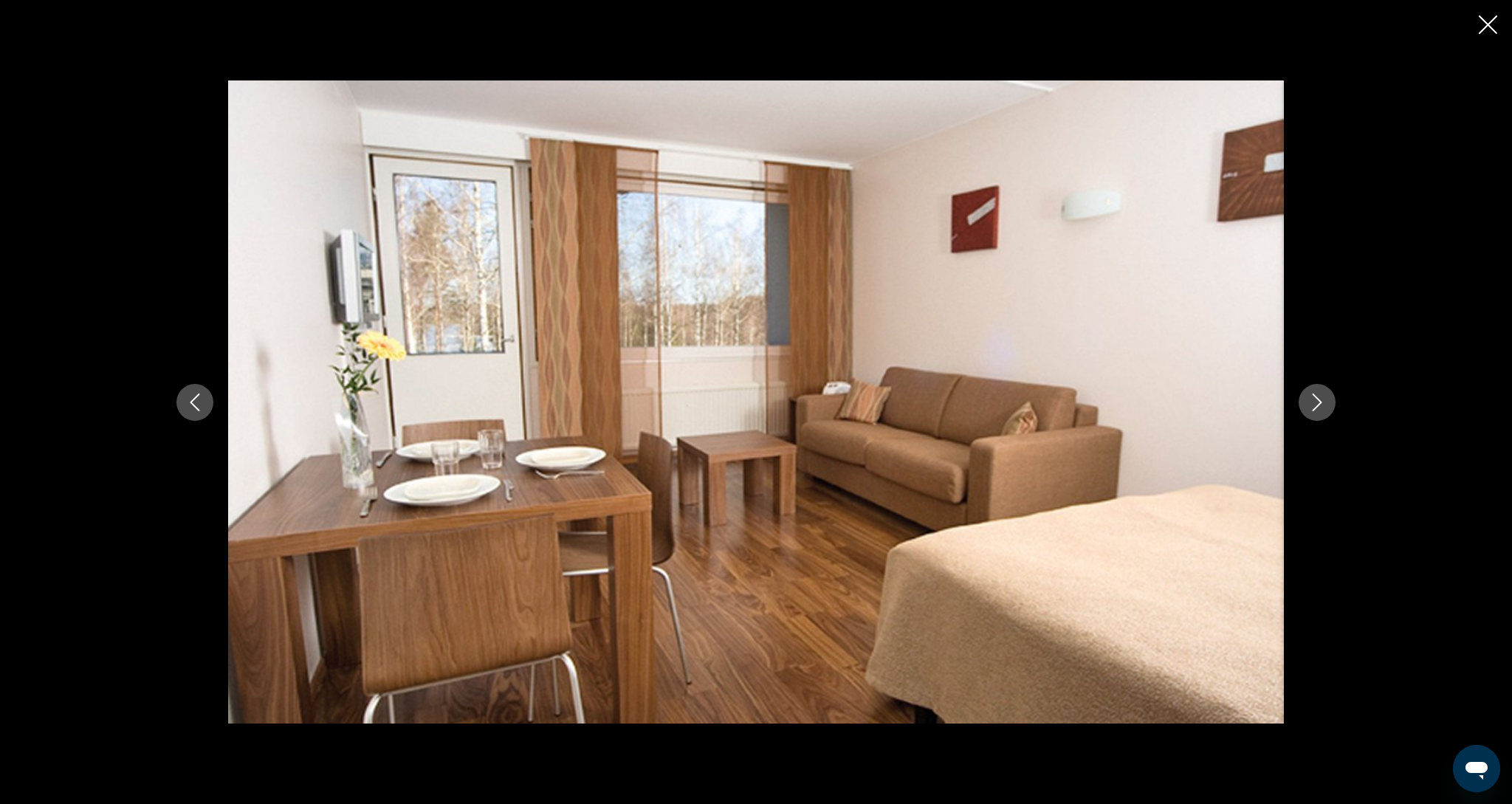
click at [1315, 414] on button "Next image" at bounding box center [1317, 402] width 37 height 37
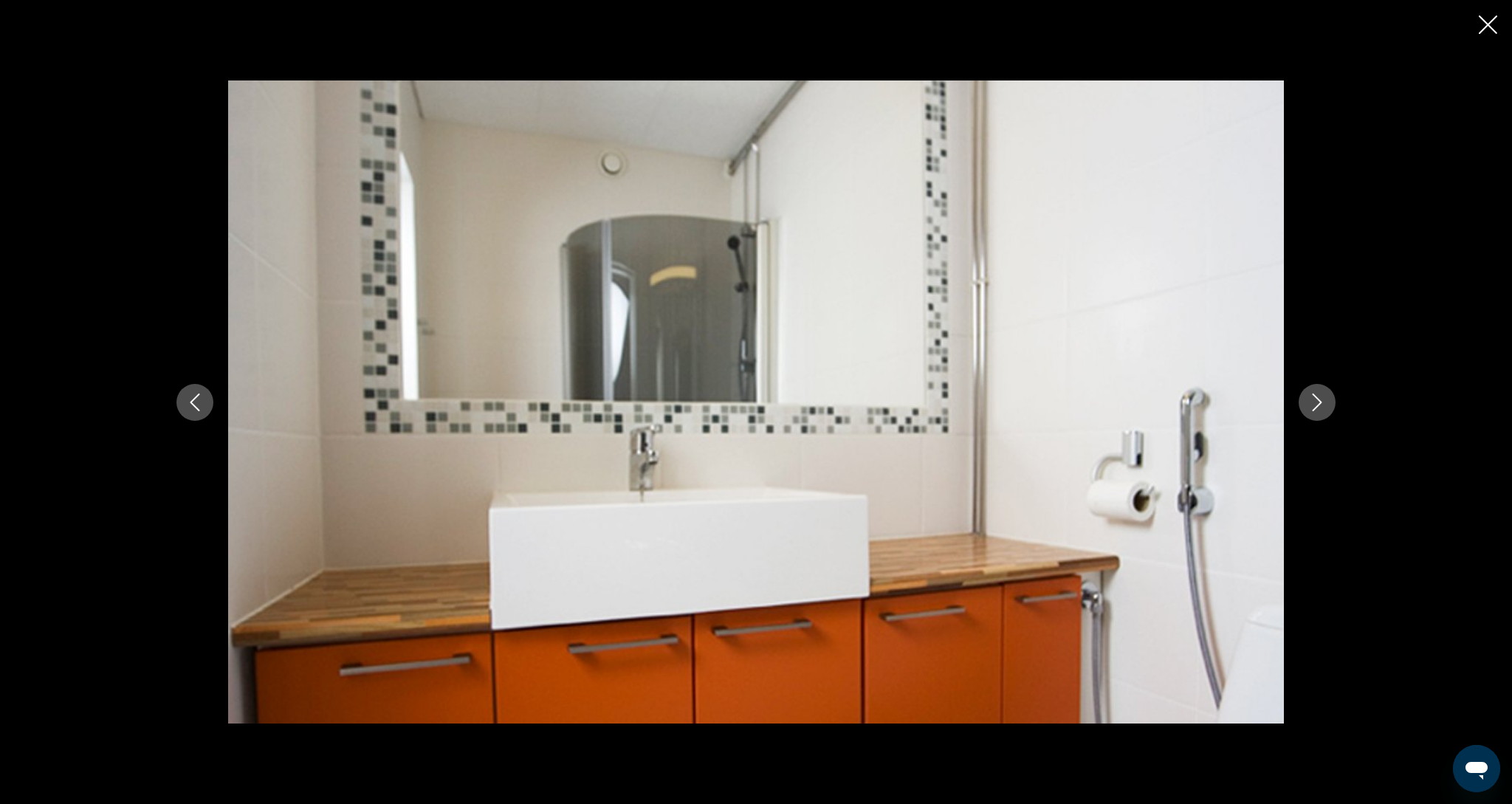
click at [1315, 414] on button "Next image" at bounding box center [1317, 402] width 37 height 37
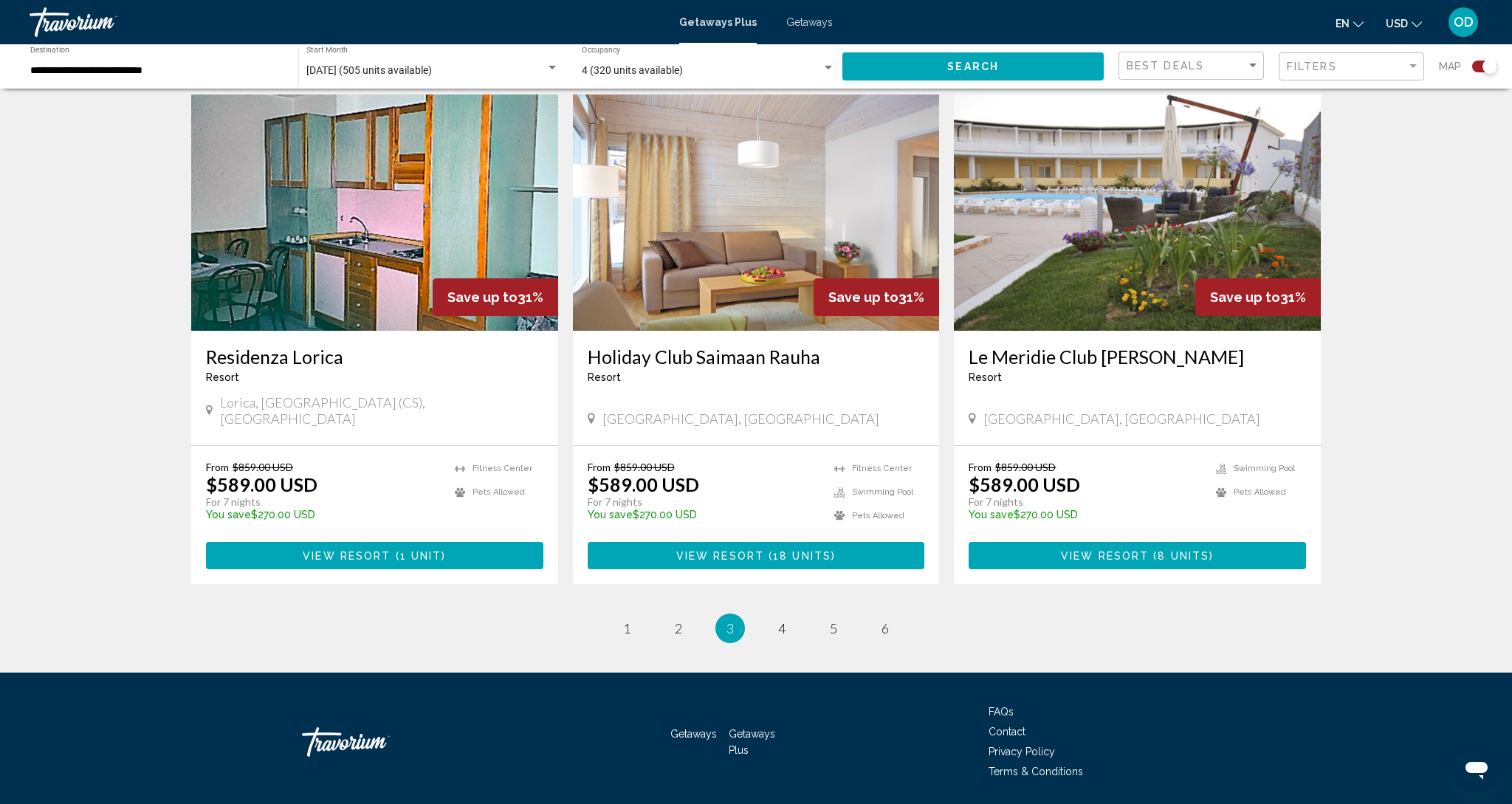
scroll to position [2048, 0]
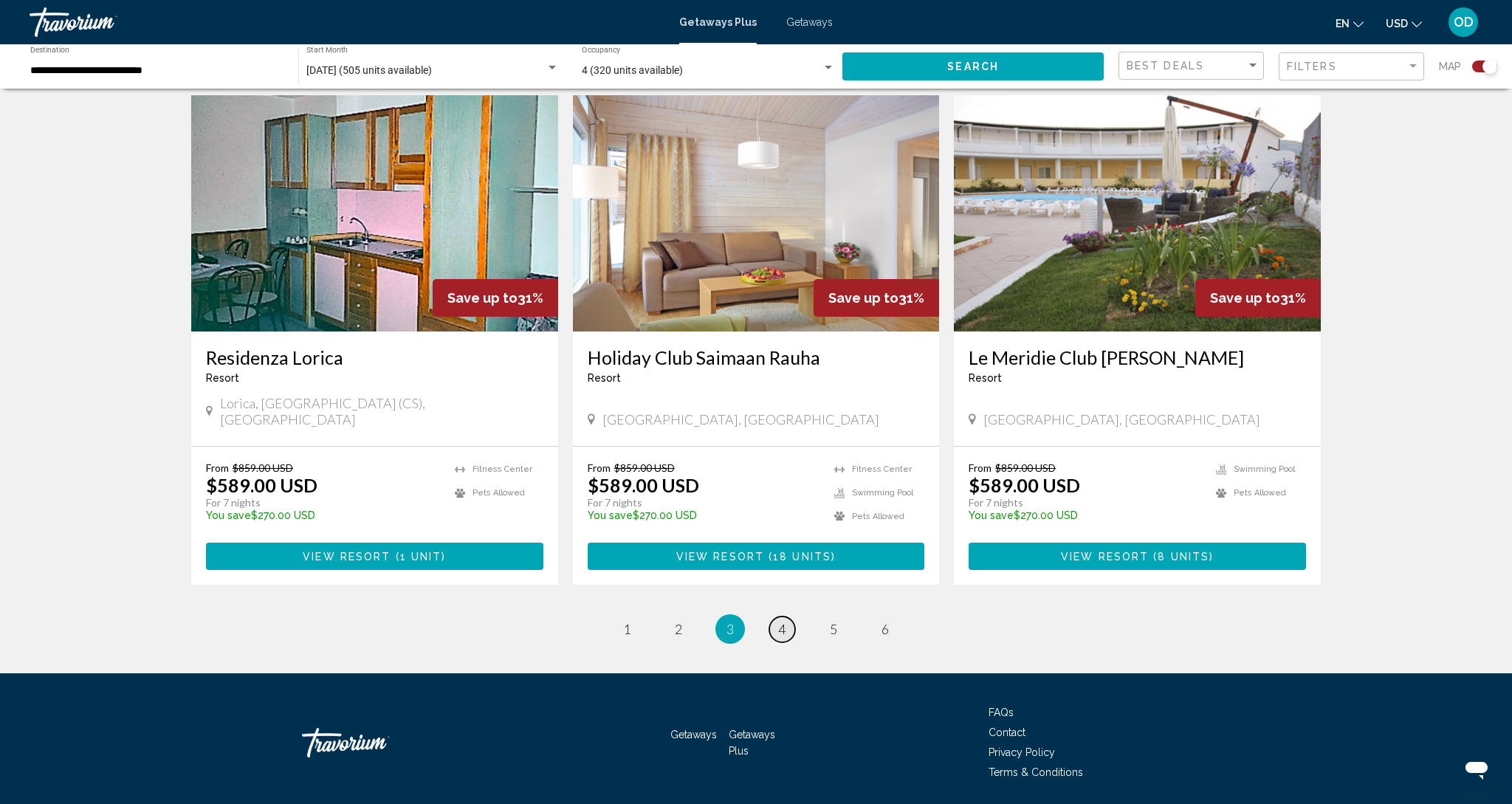
click at [783, 621] on span "4" at bounding box center [781, 629] width 7 height 16
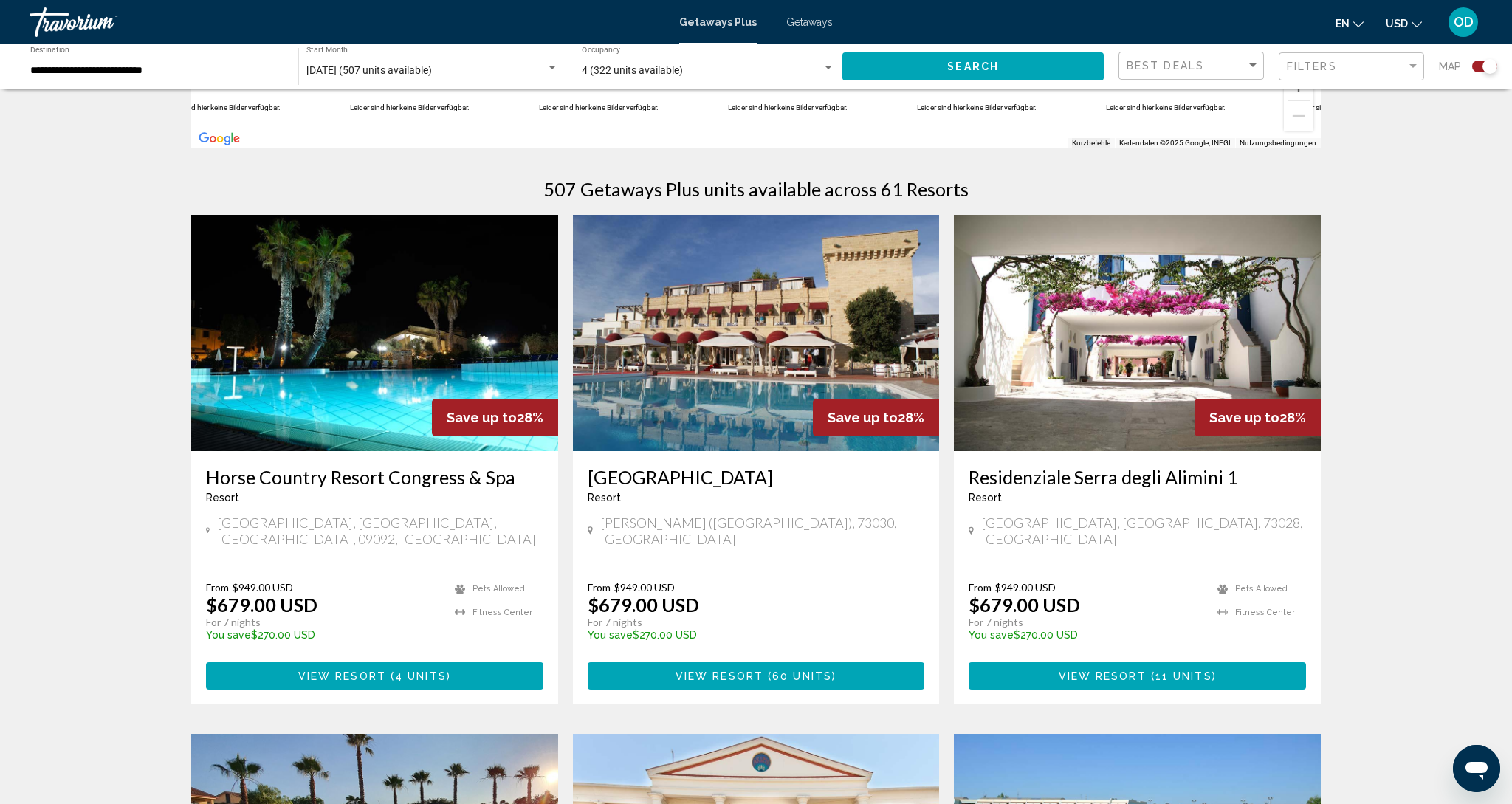
scroll to position [390, 0]
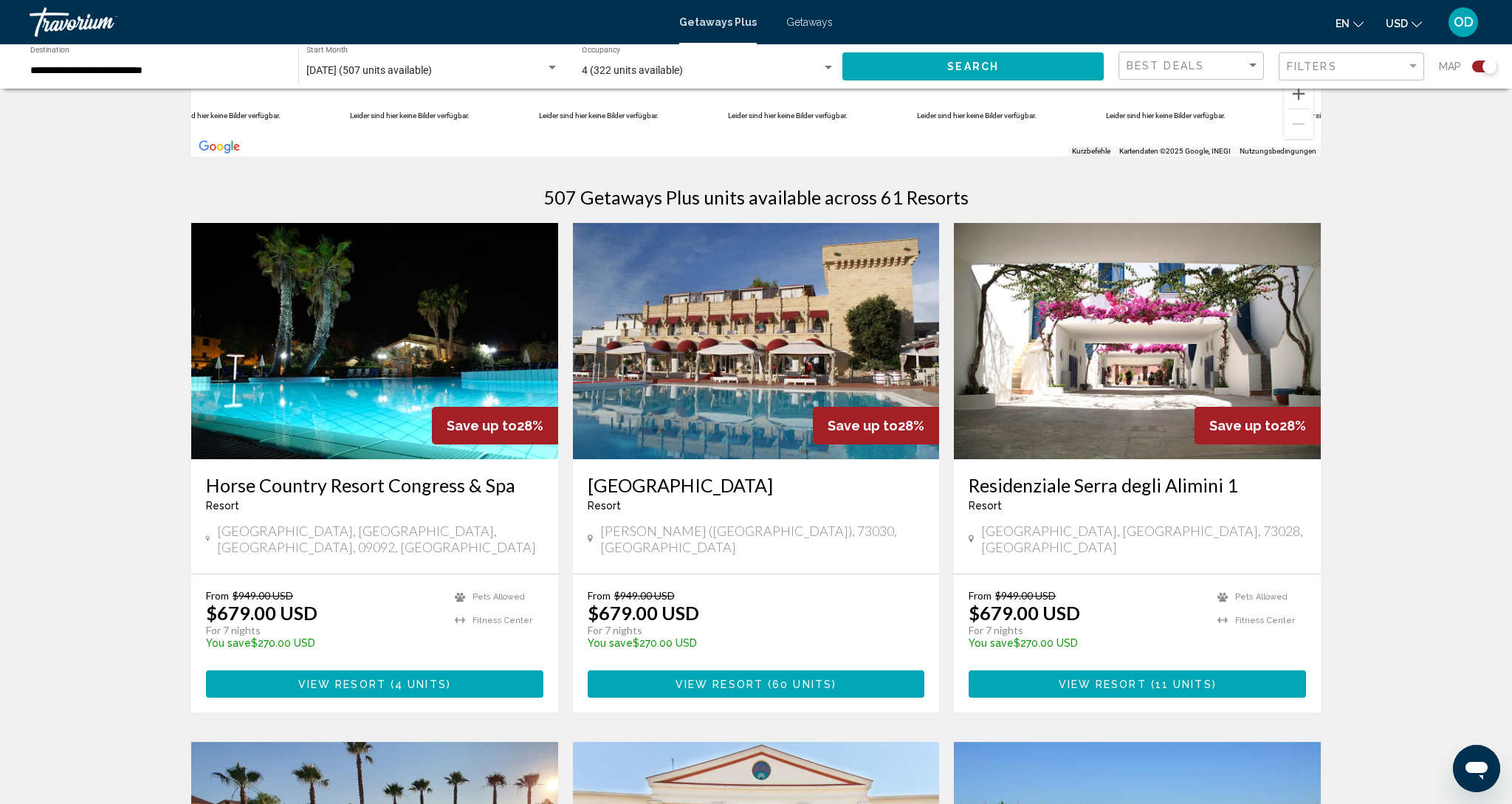
click at [438, 351] on img "Main content" at bounding box center [375, 341] width 367 height 237
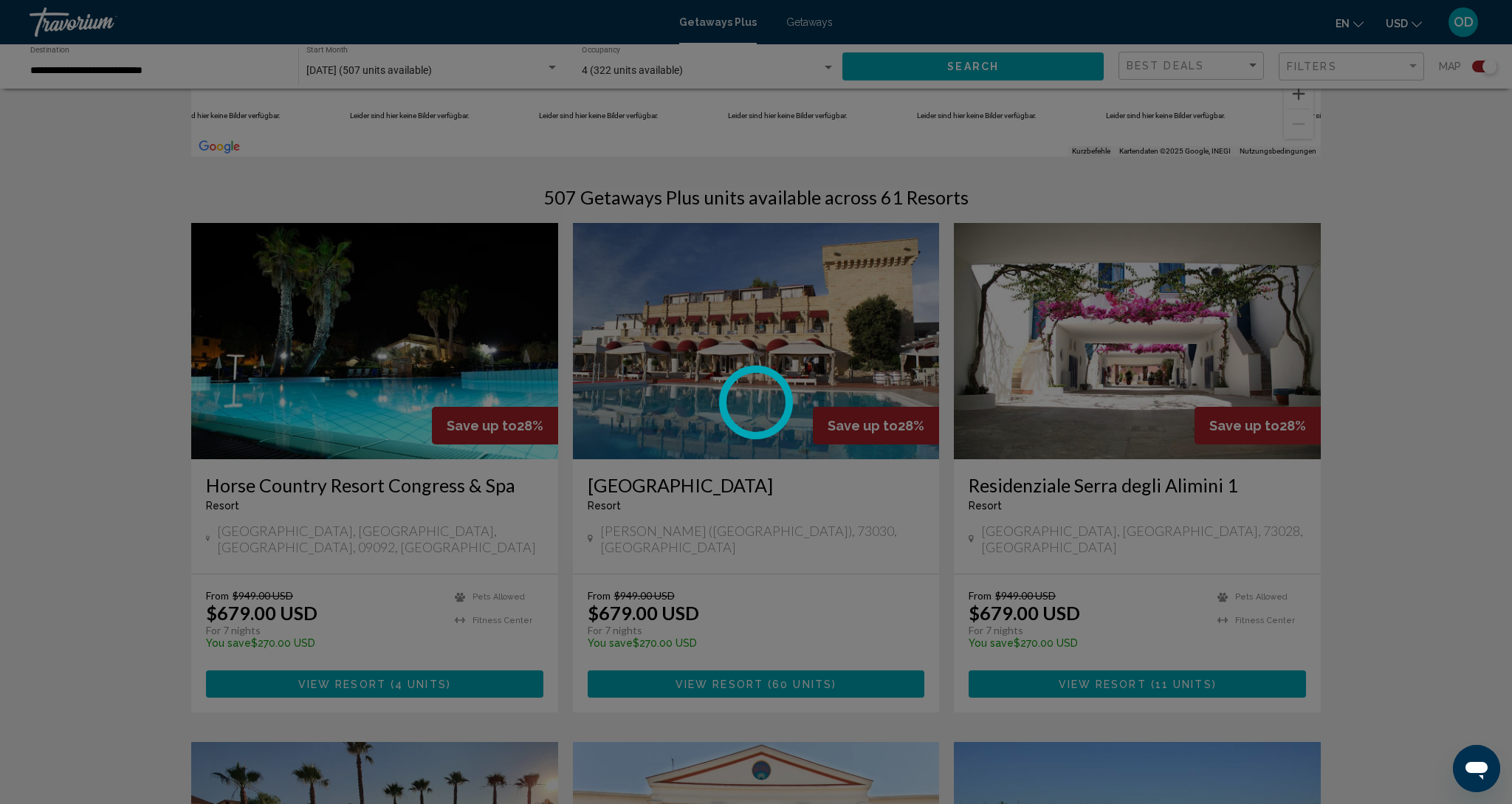
scroll to position [394, 0]
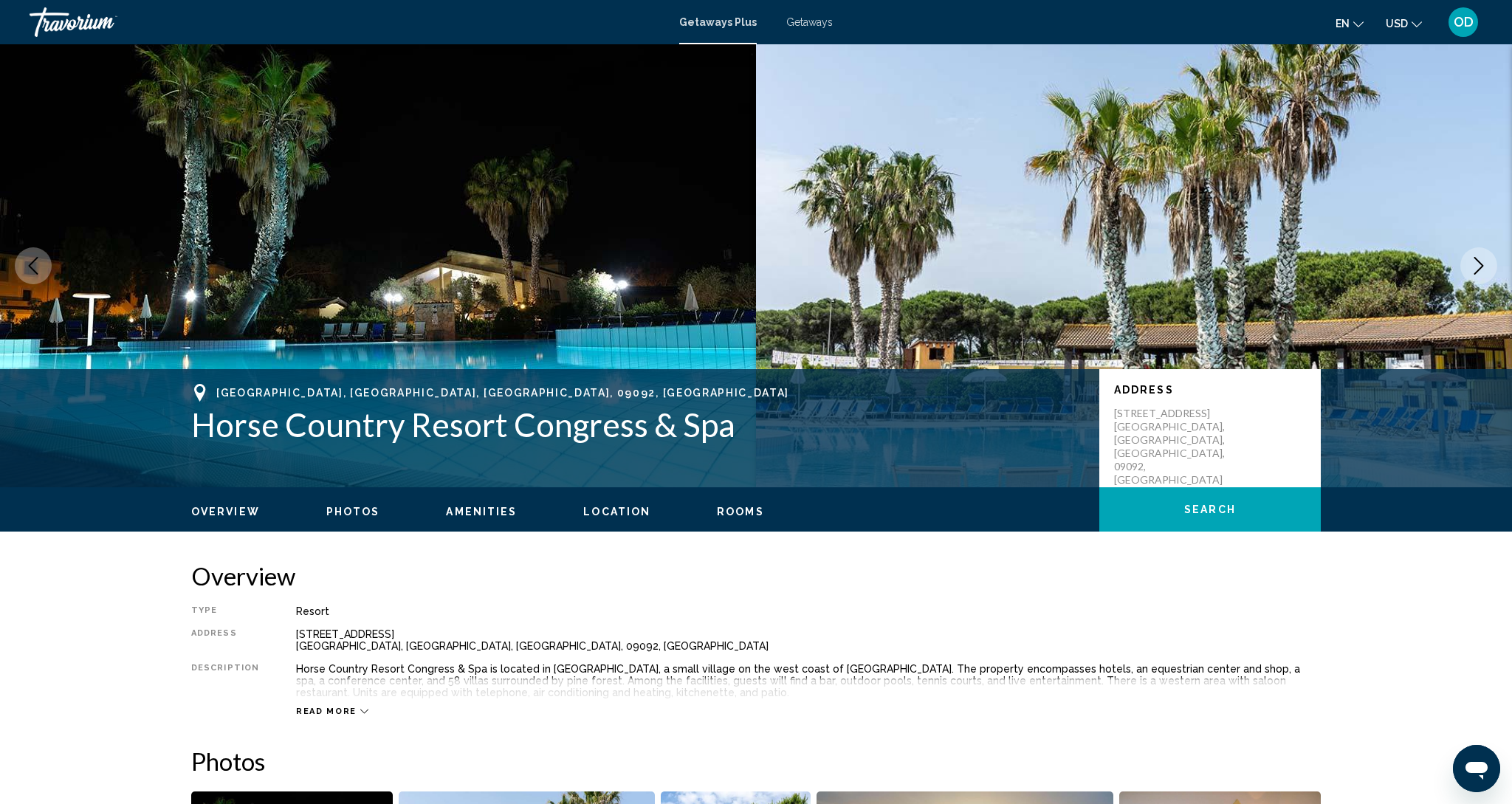
click at [1489, 268] on button "Next image" at bounding box center [1479, 266] width 37 height 37
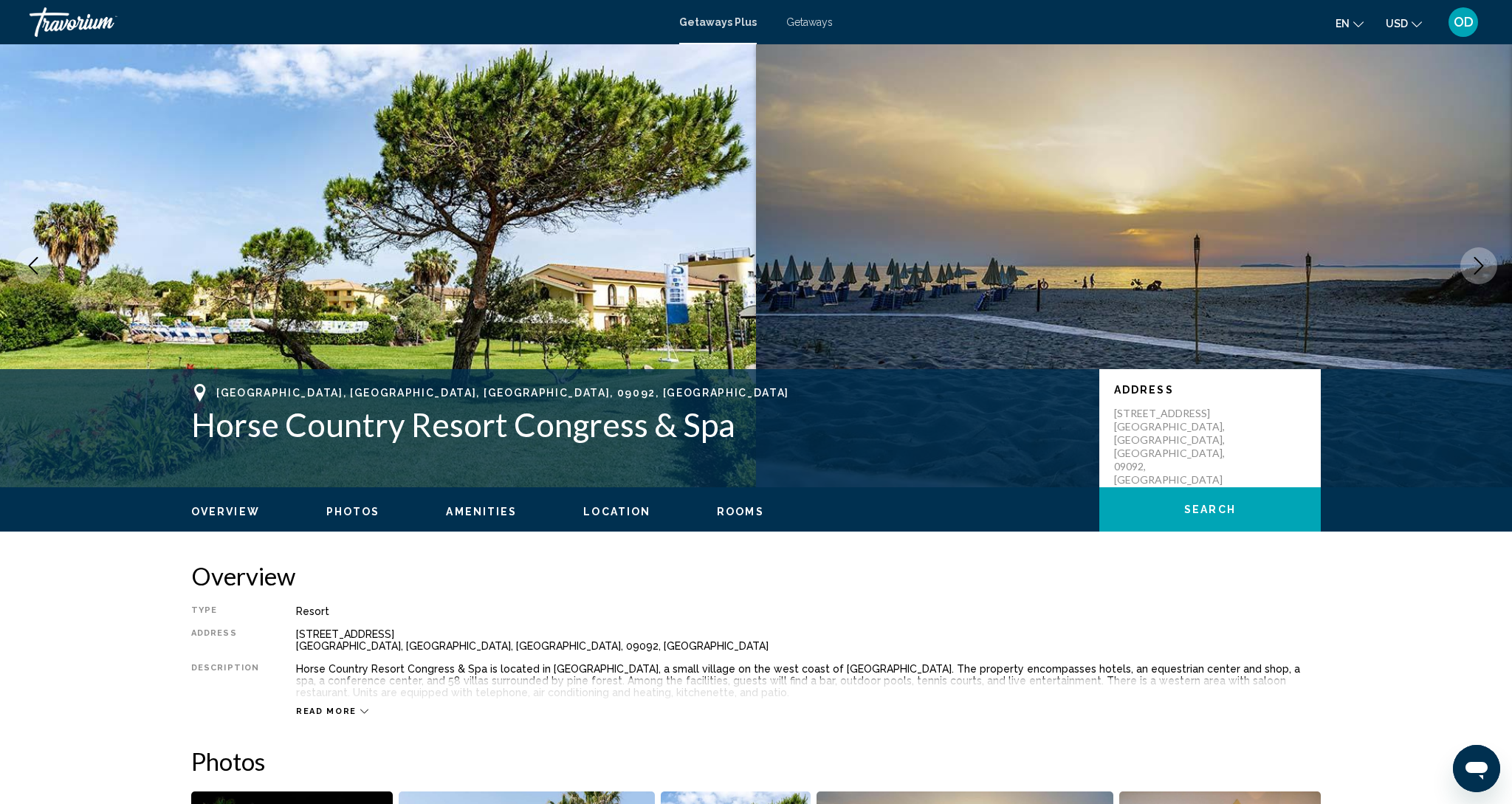
click at [1489, 268] on button "Next image" at bounding box center [1479, 266] width 37 height 37
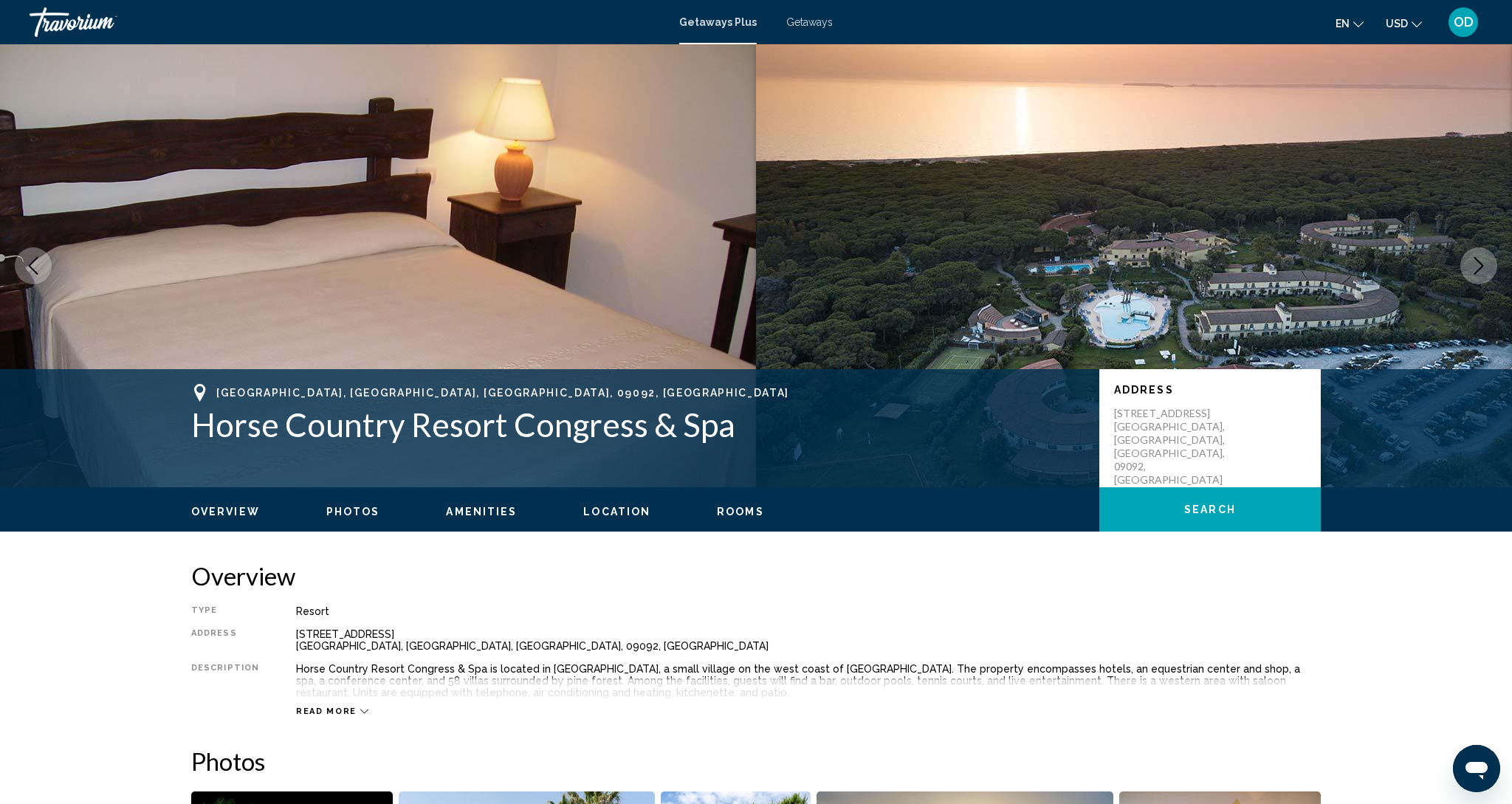
click at [1489, 268] on button "Next image" at bounding box center [1479, 266] width 37 height 37
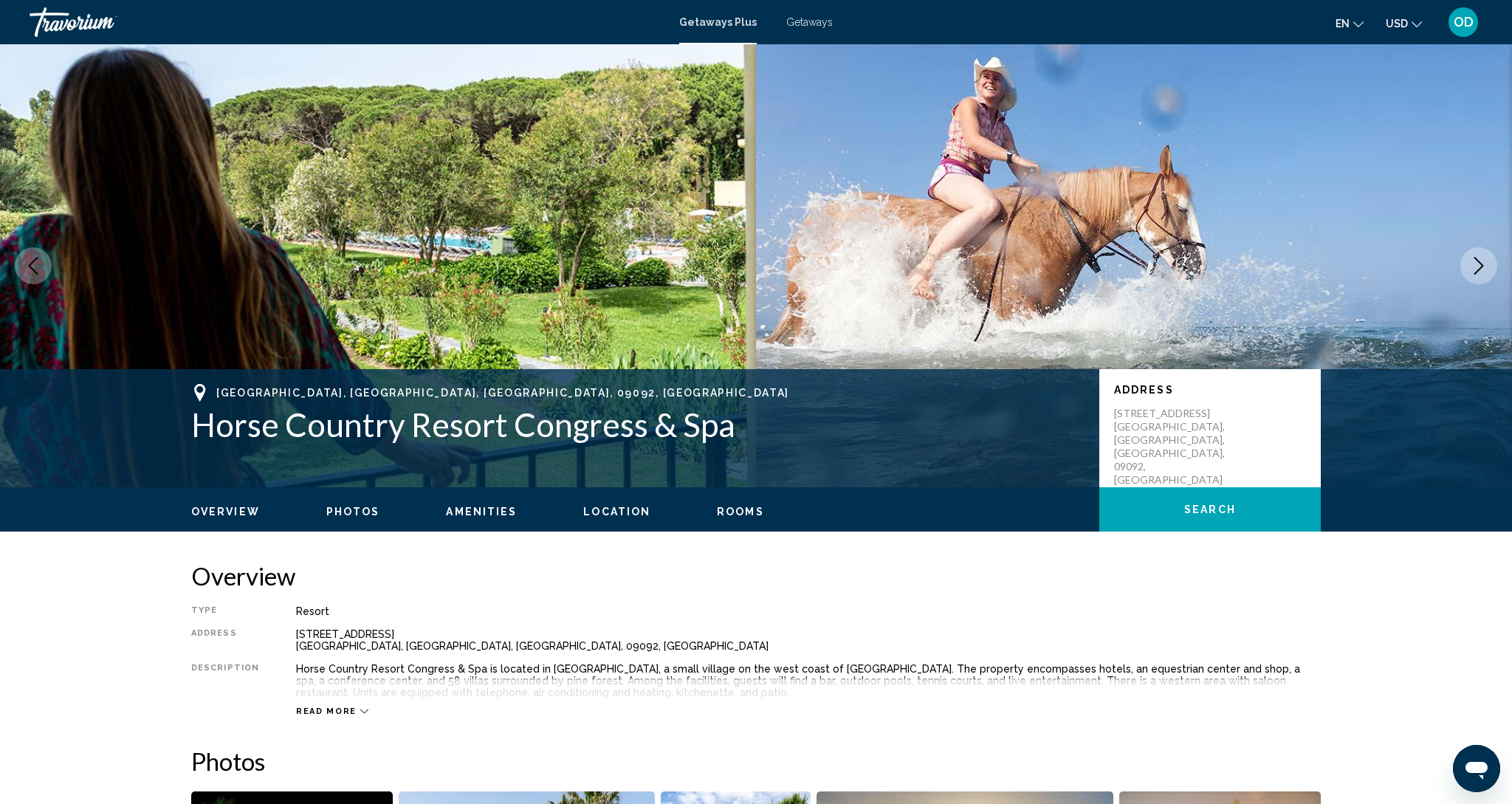
click at [1489, 268] on button "Next image" at bounding box center [1479, 266] width 37 height 37
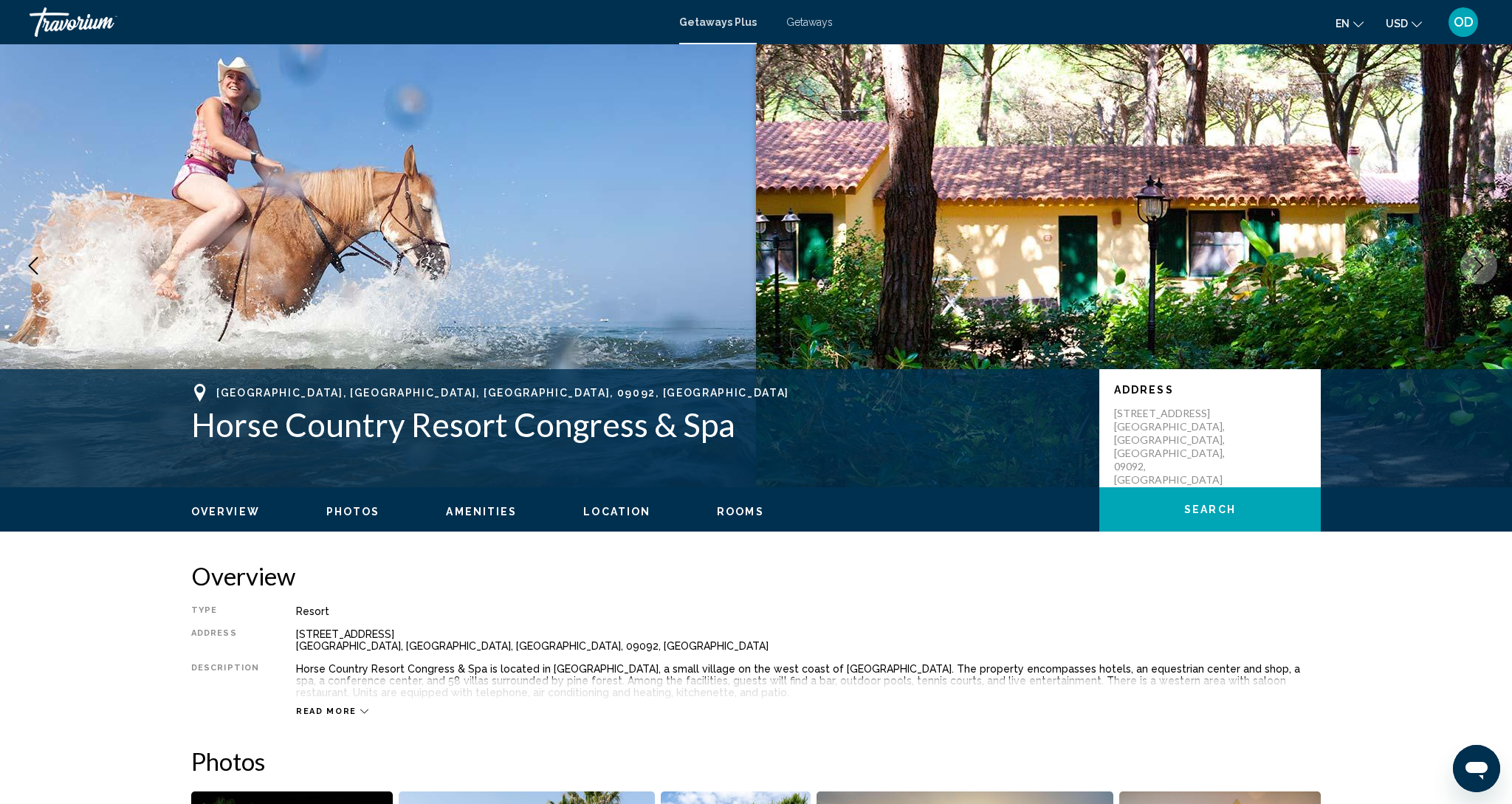
click at [1489, 268] on button "Next image" at bounding box center [1479, 266] width 37 height 37
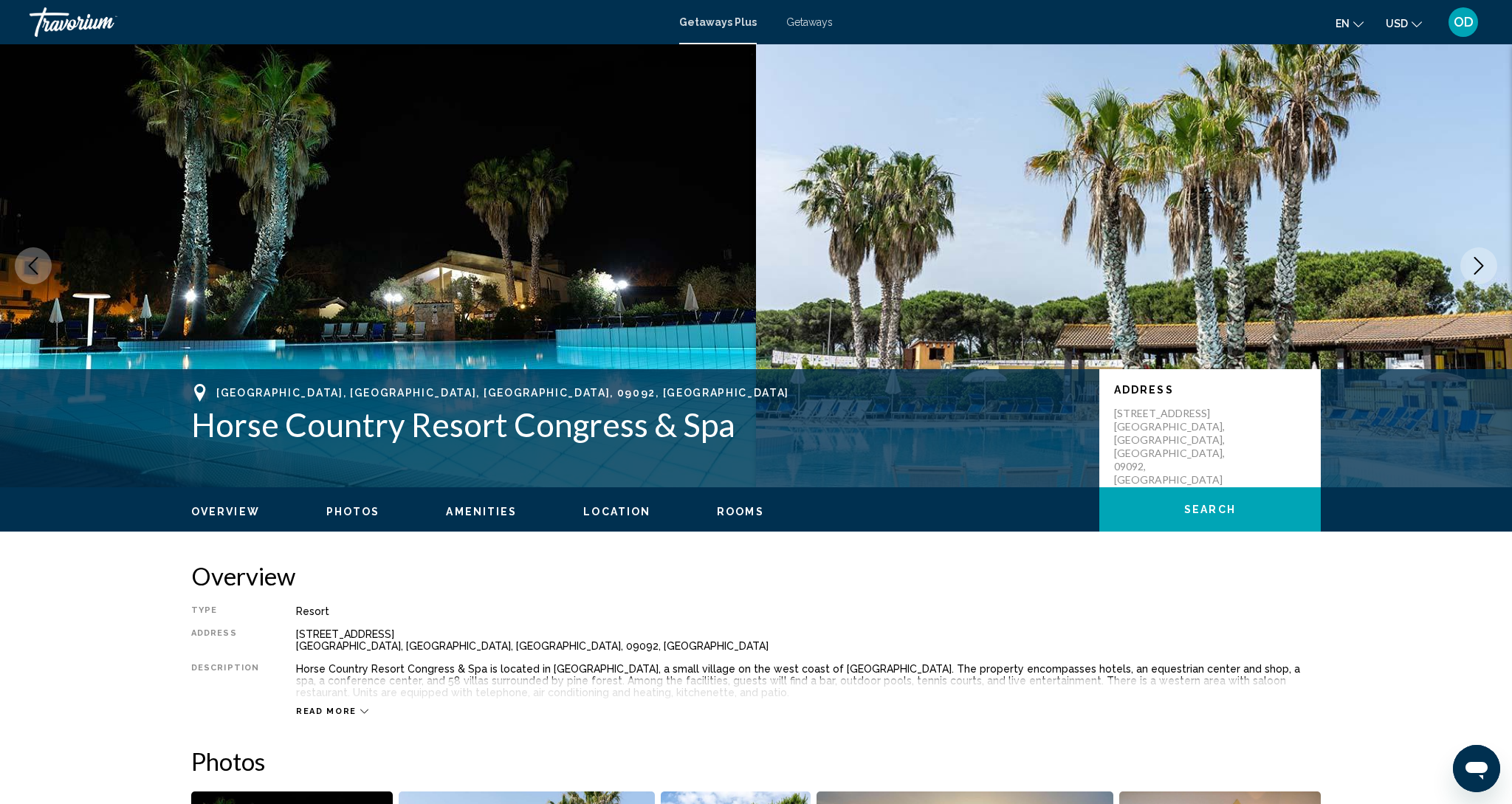
click at [457, 230] on img "Main content" at bounding box center [378, 266] width 756 height 443
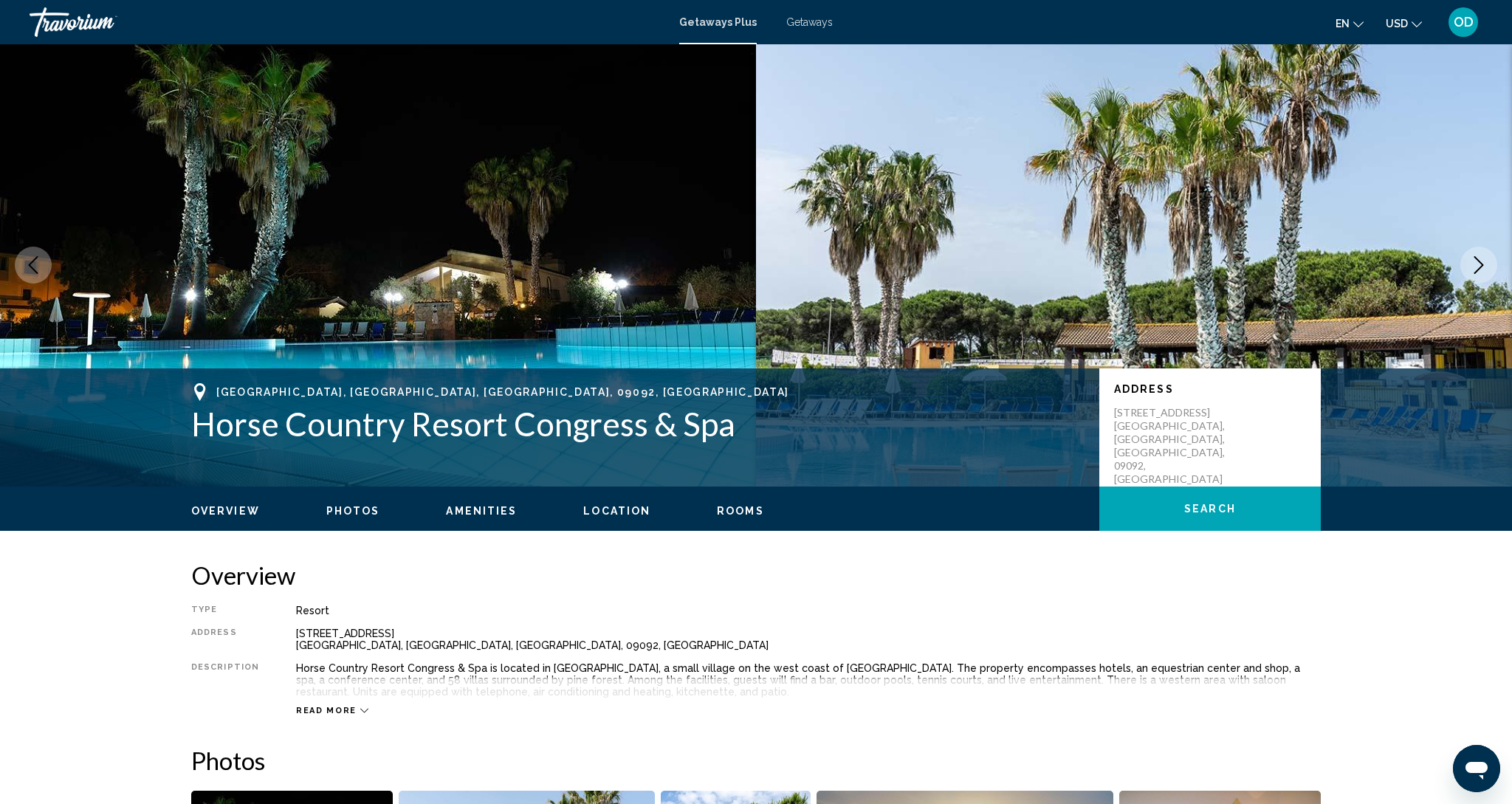
click at [1479, 268] on icon "Next image" at bounding box center [1479, 265] width 10 height 17
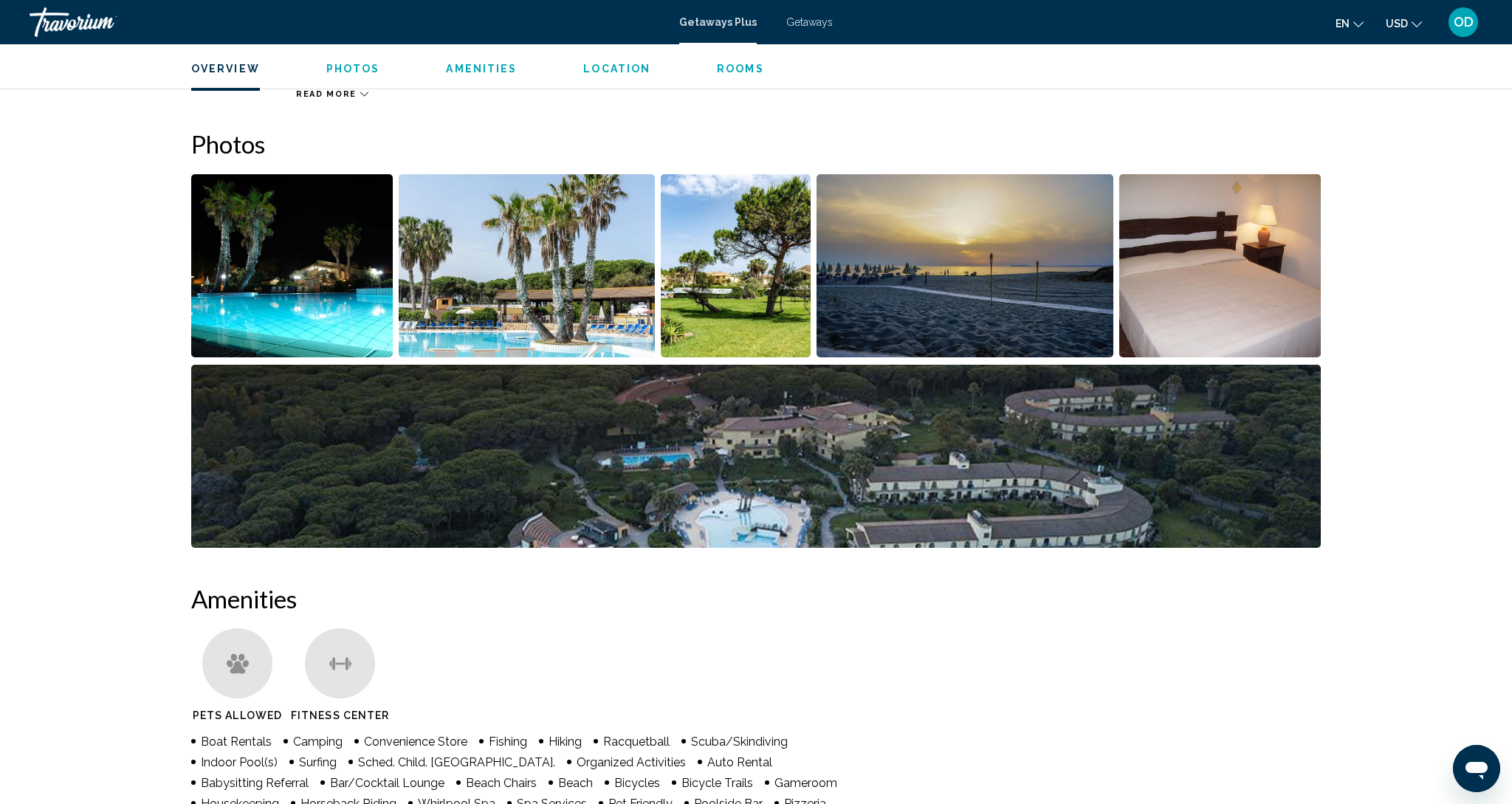
scroll to position [621, 0]
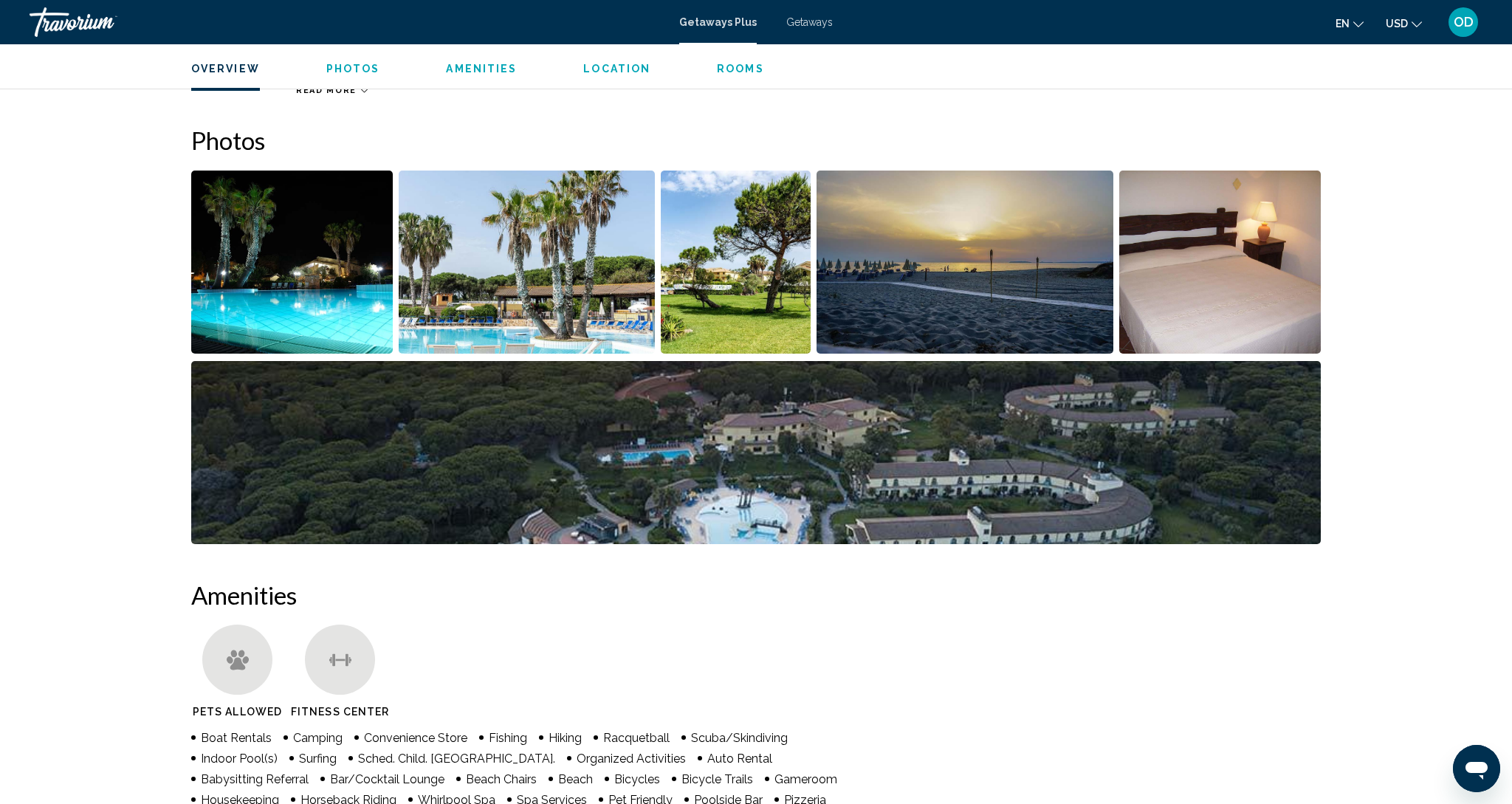
click at [750, 461] on img "Open full-screen image slider" at bounding box center [756, 452] width 1130 height 183
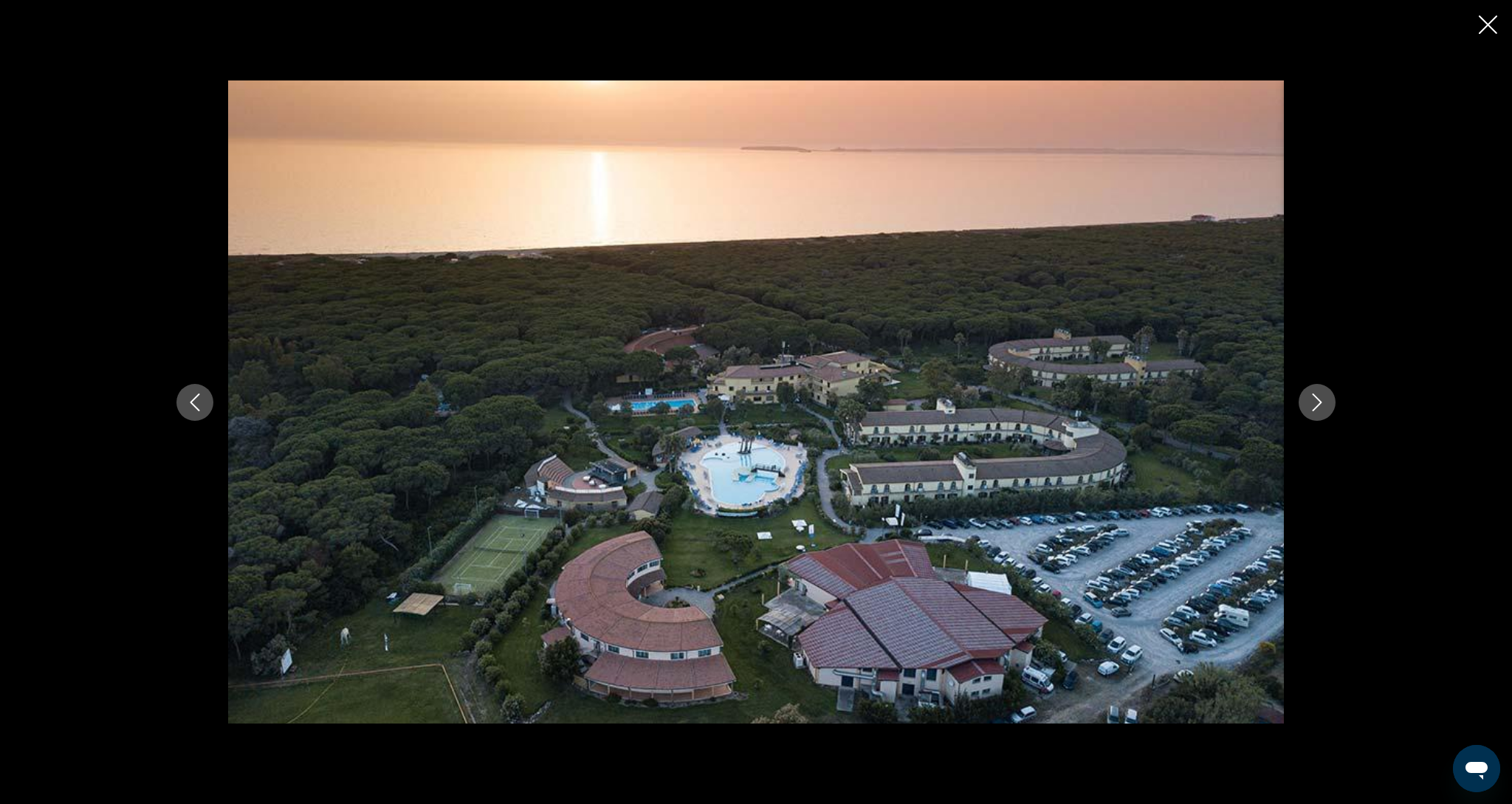
scroll to position [888, 0]
click at [1333, 400] on button "Next image" at bounding box center [1317, 402] width 37 height 37
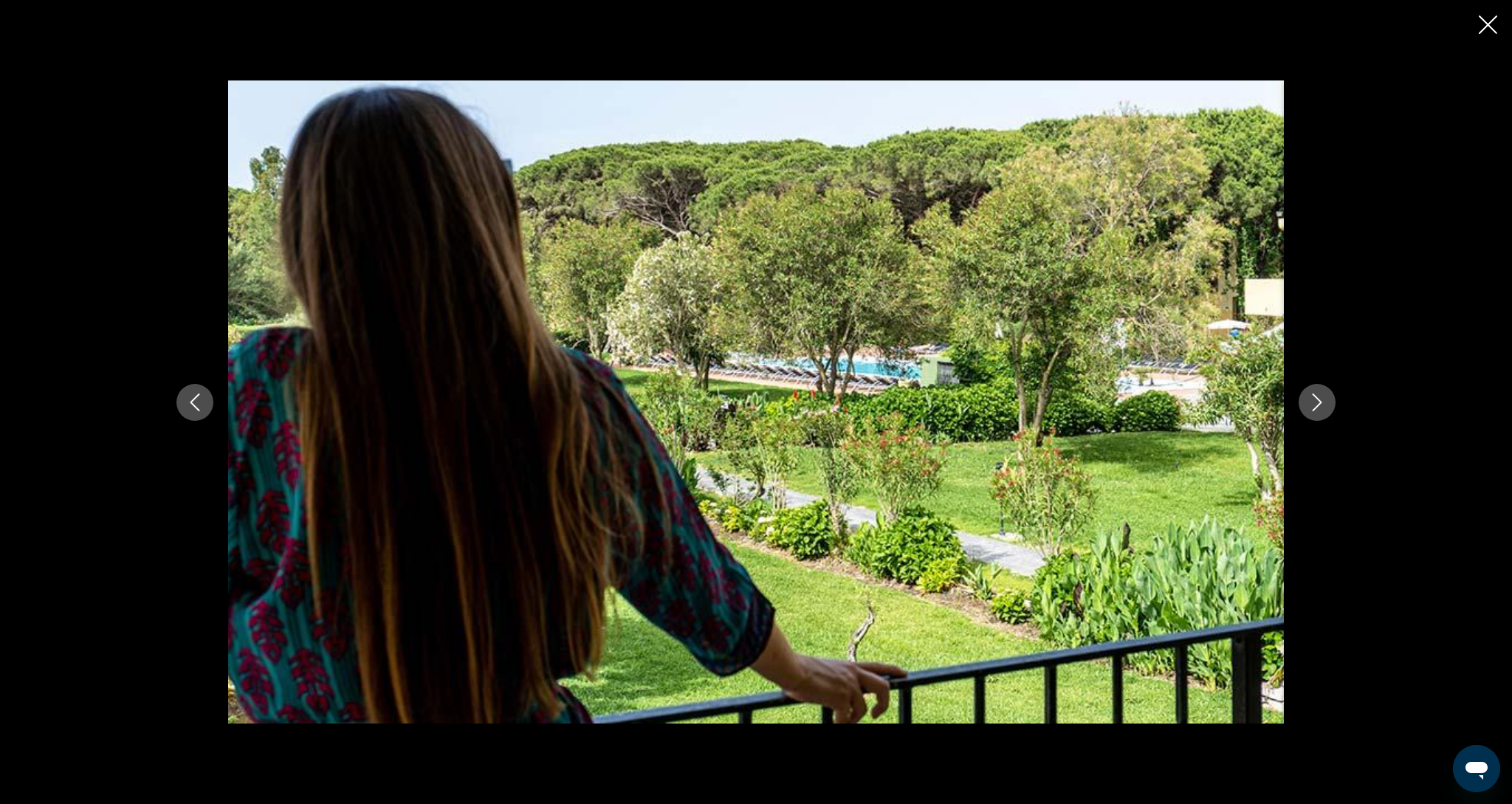
click at [1487, 26] on icon "Close slideshow" at bounding box center [1488, 25] width 18 height 18
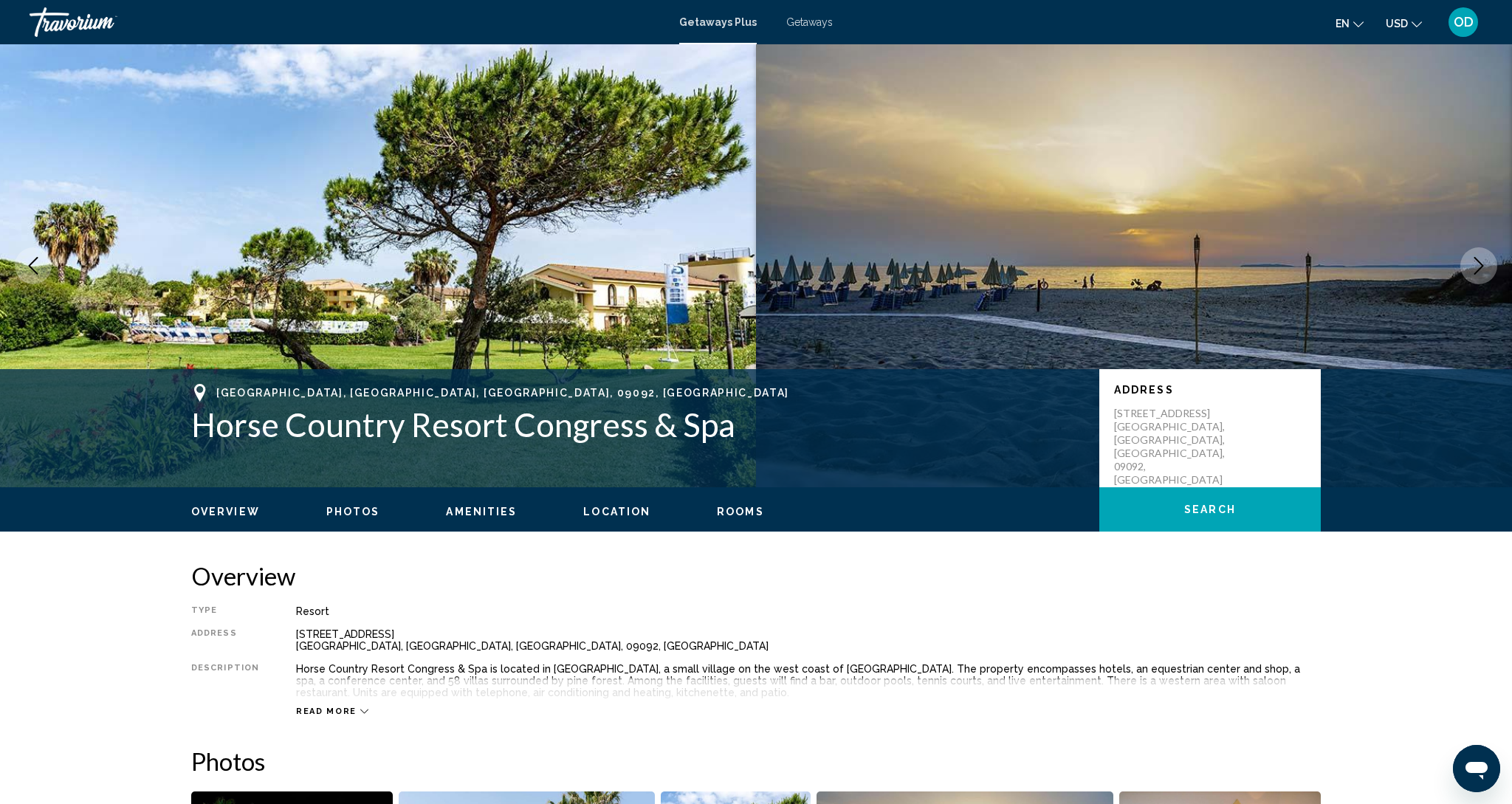
scroll to position [0, 0]
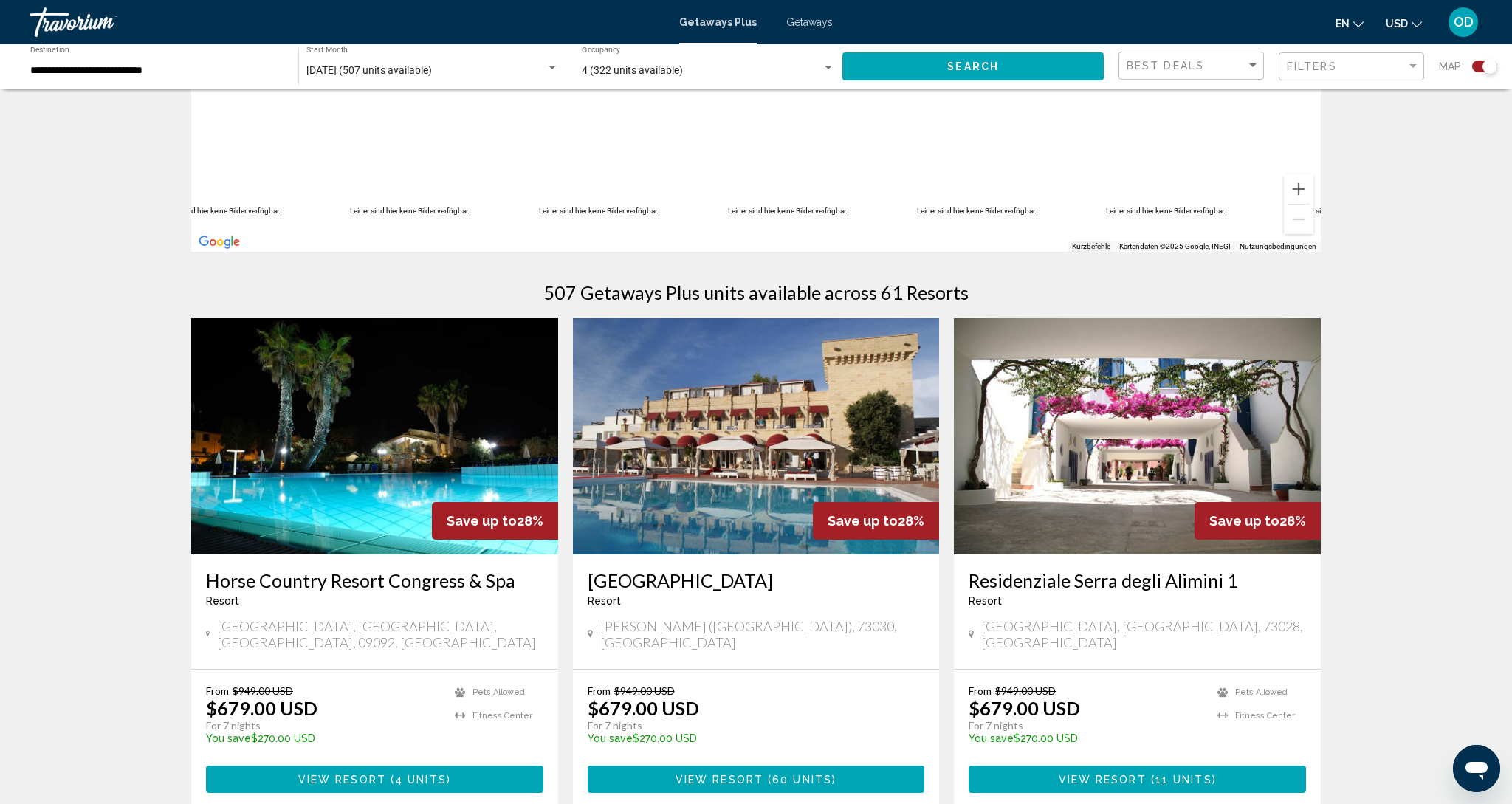
scroll to position [301, 0]
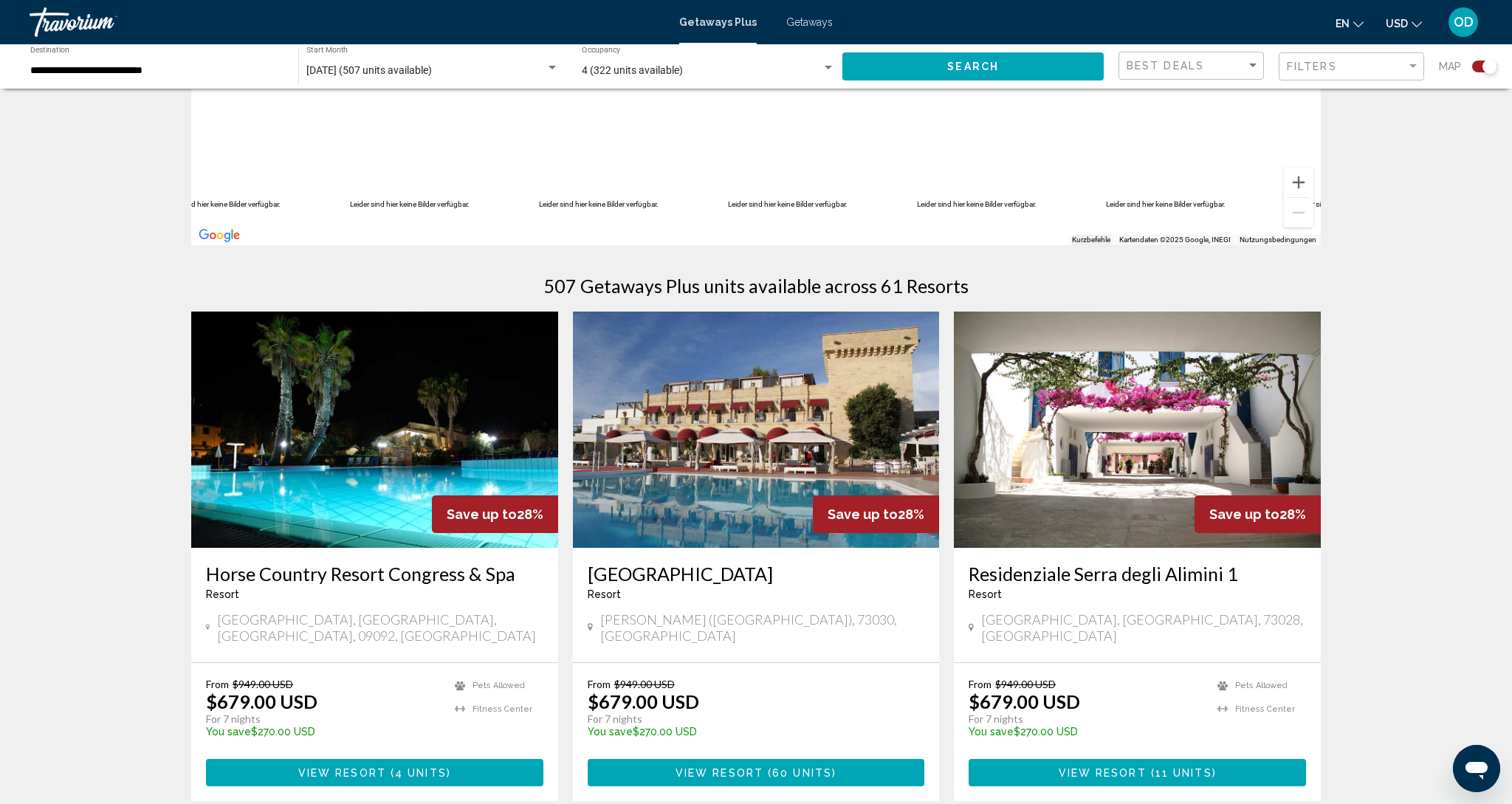
click at [258, 450] on img "Main content" at bounding box center [375, 429] width 367 height 237
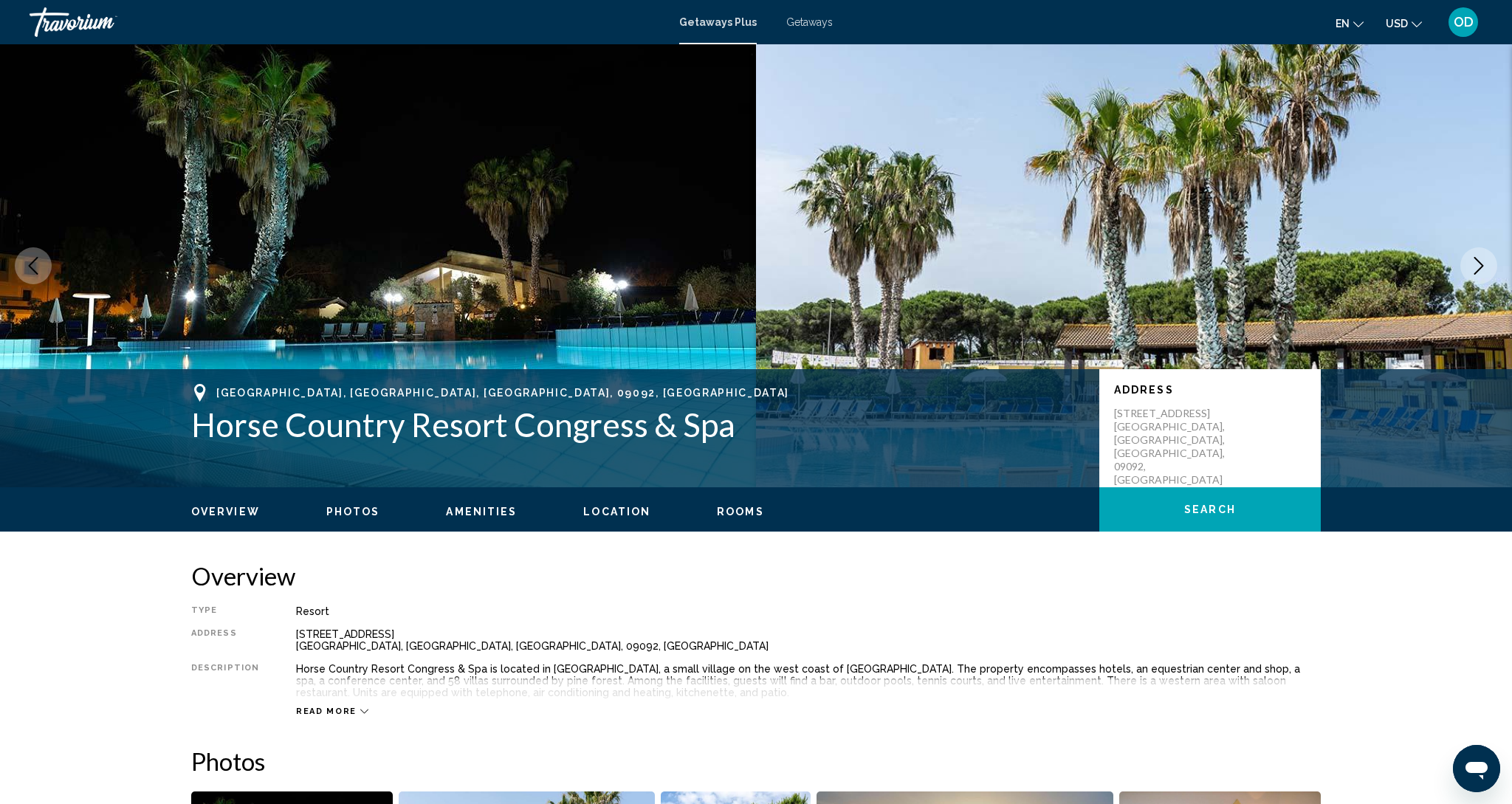
click at [1463, 266] on button "Next image" at bounding box center [1479, 266] width 37 height 37
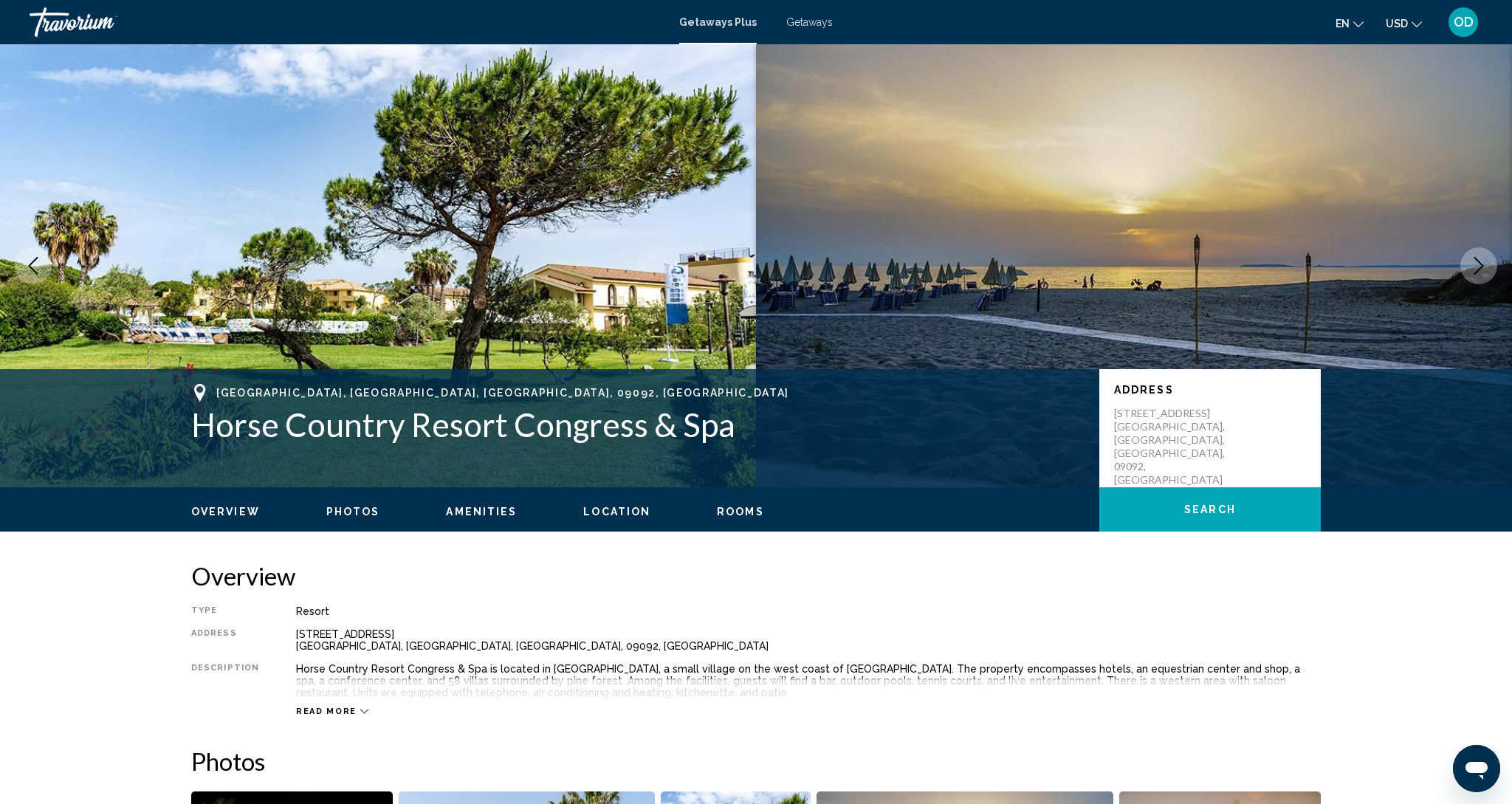
click at [1463, 266] on button "Next image" at bounding box center [1479, 266] width 37 height 37
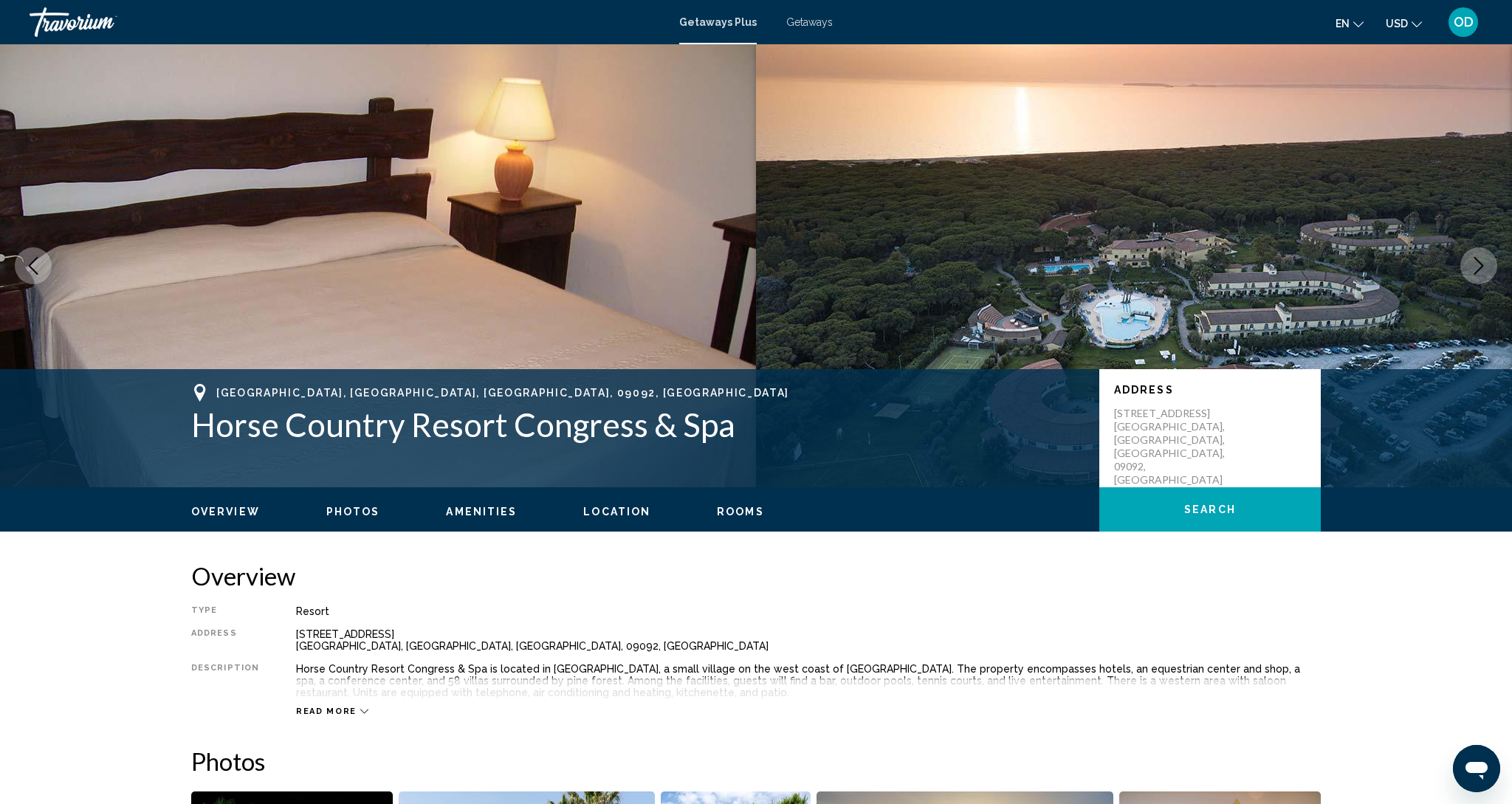
click at [1463, 266] on button "Next image" at bounding box center [1479, 266] width 37 height 37
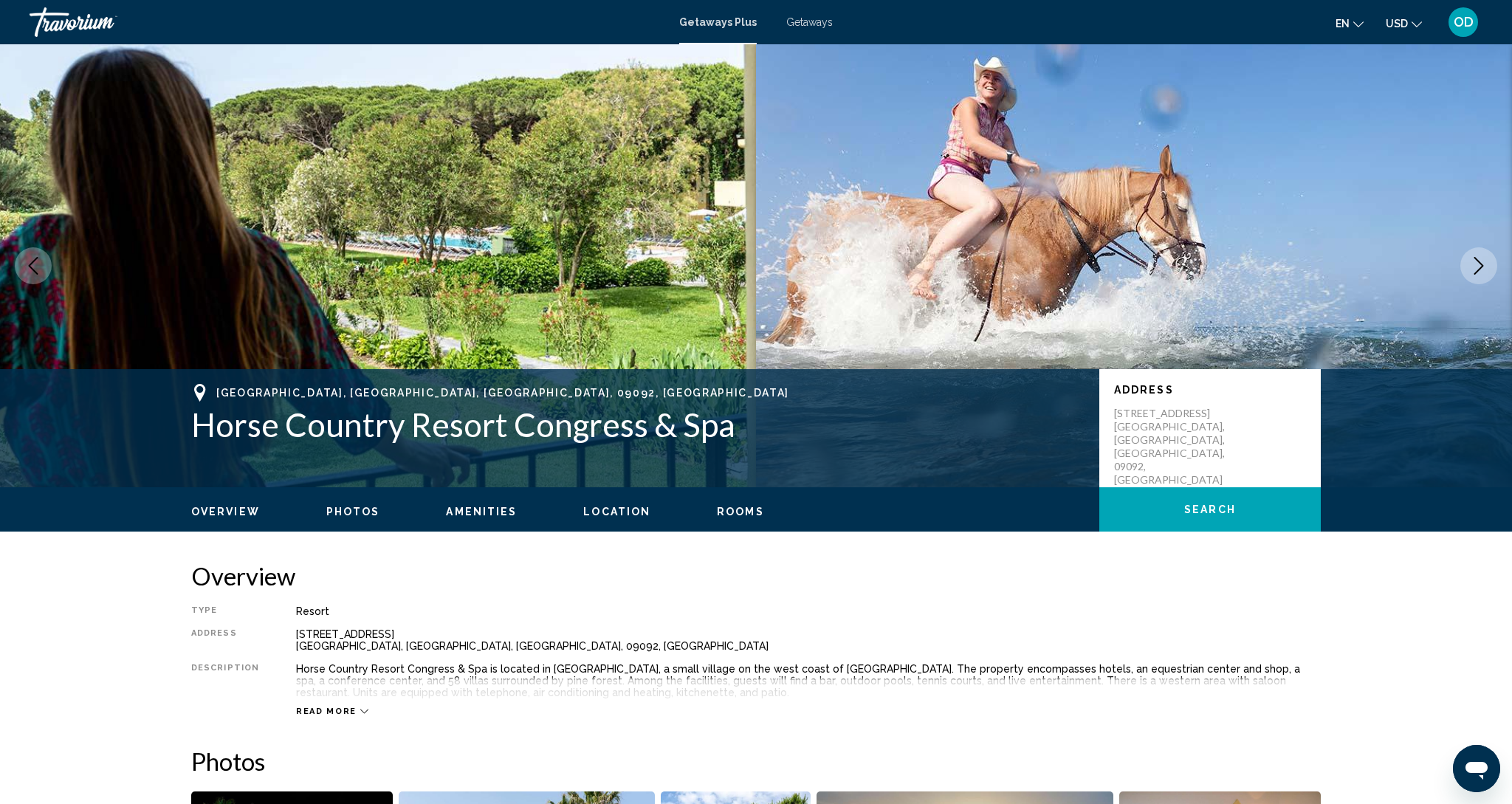
click at [1463, 266] on button "Next image" at bounding box center [1479, 266] width 37 height 37
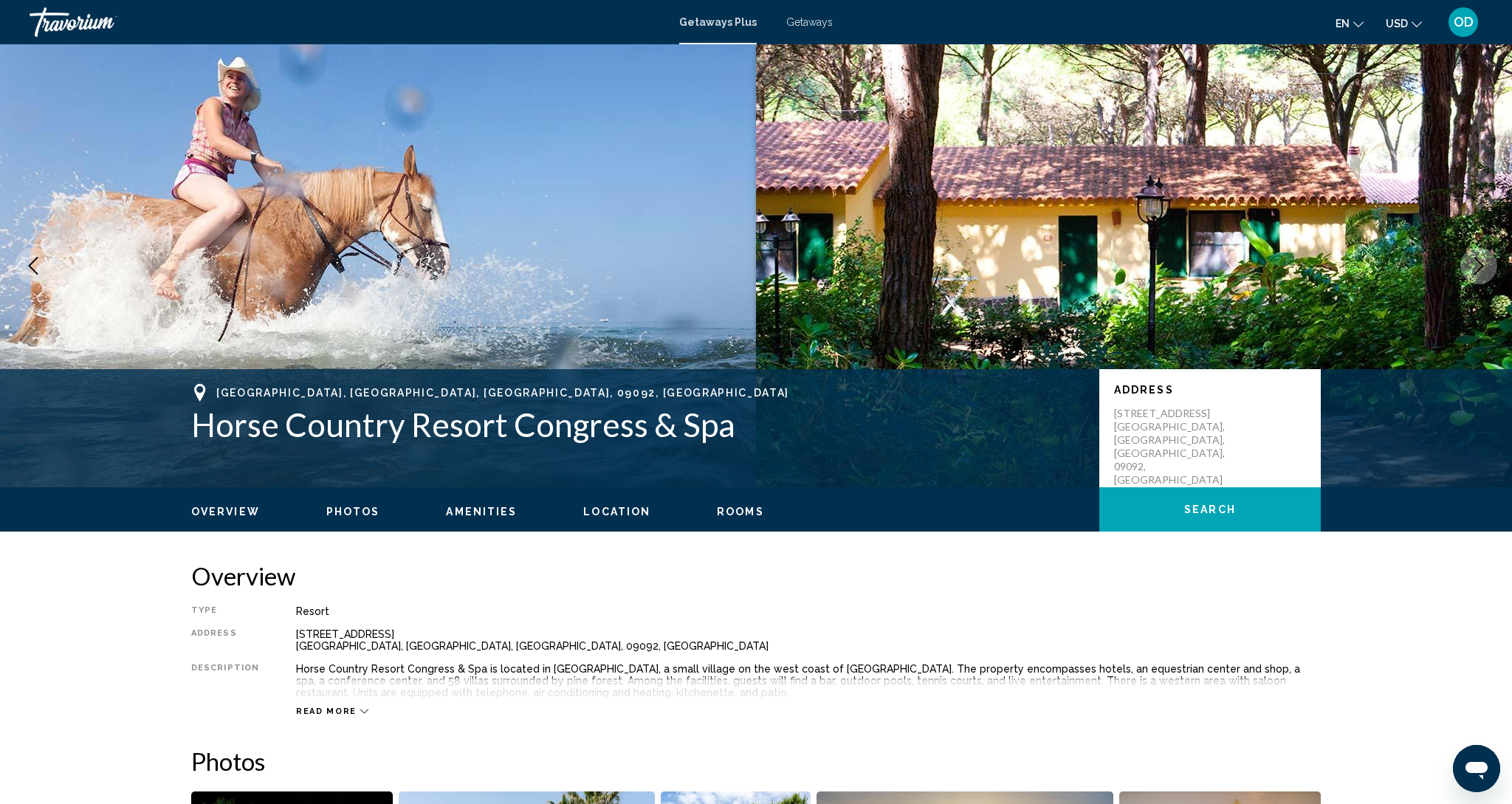
click at [1482, 271] on icon "Next image" at bounding box center [1479, 266] width 17 height 17
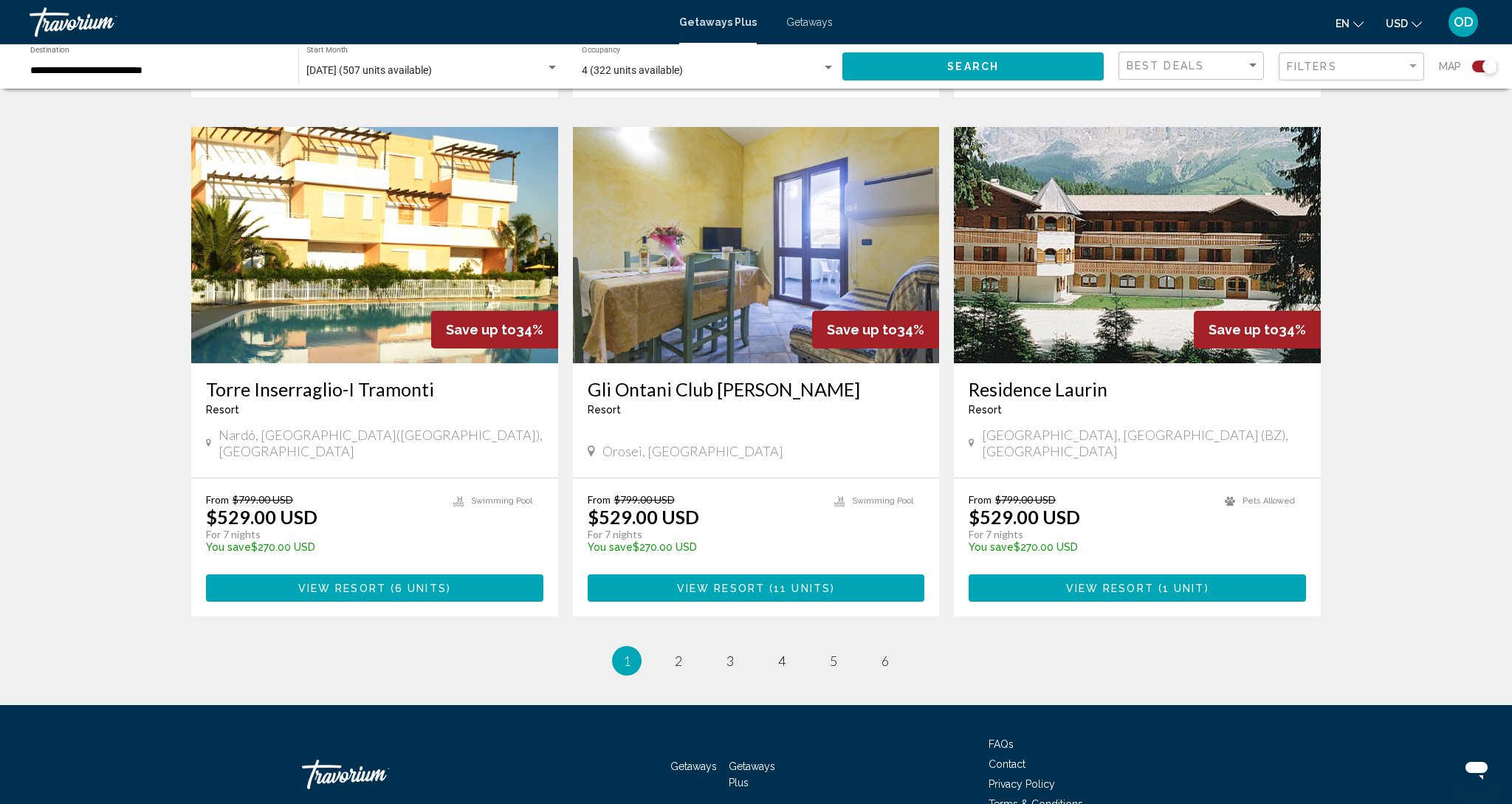
scroll to position [2048, 0]
click at [727, 653] on span "3" at bounding box center [730, 661] width 7 height 16
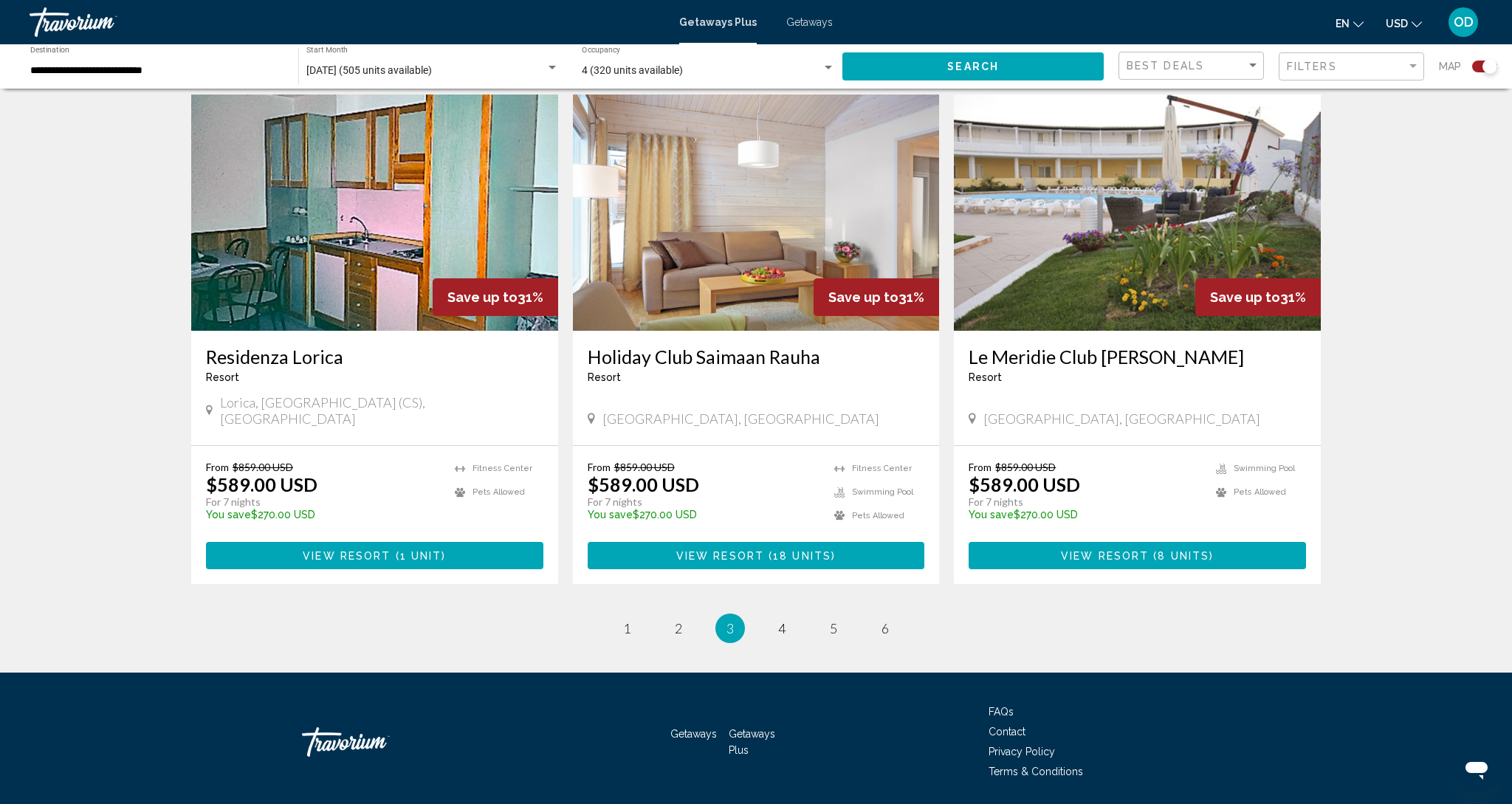
scroll to position [2048, 0]
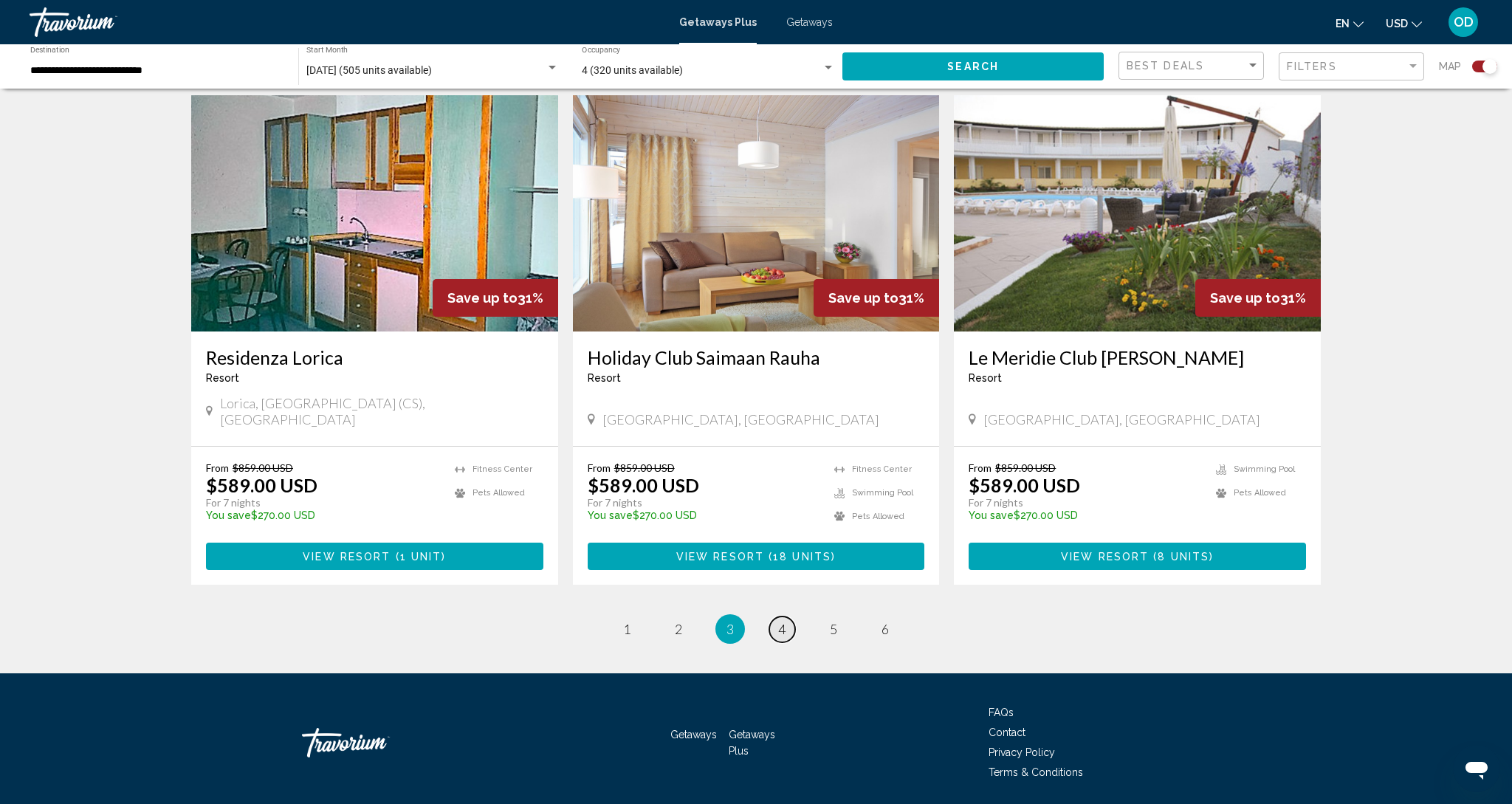
click at [777, 616] on link "page 4" at bounding box center [782, 629] width 26 height 26
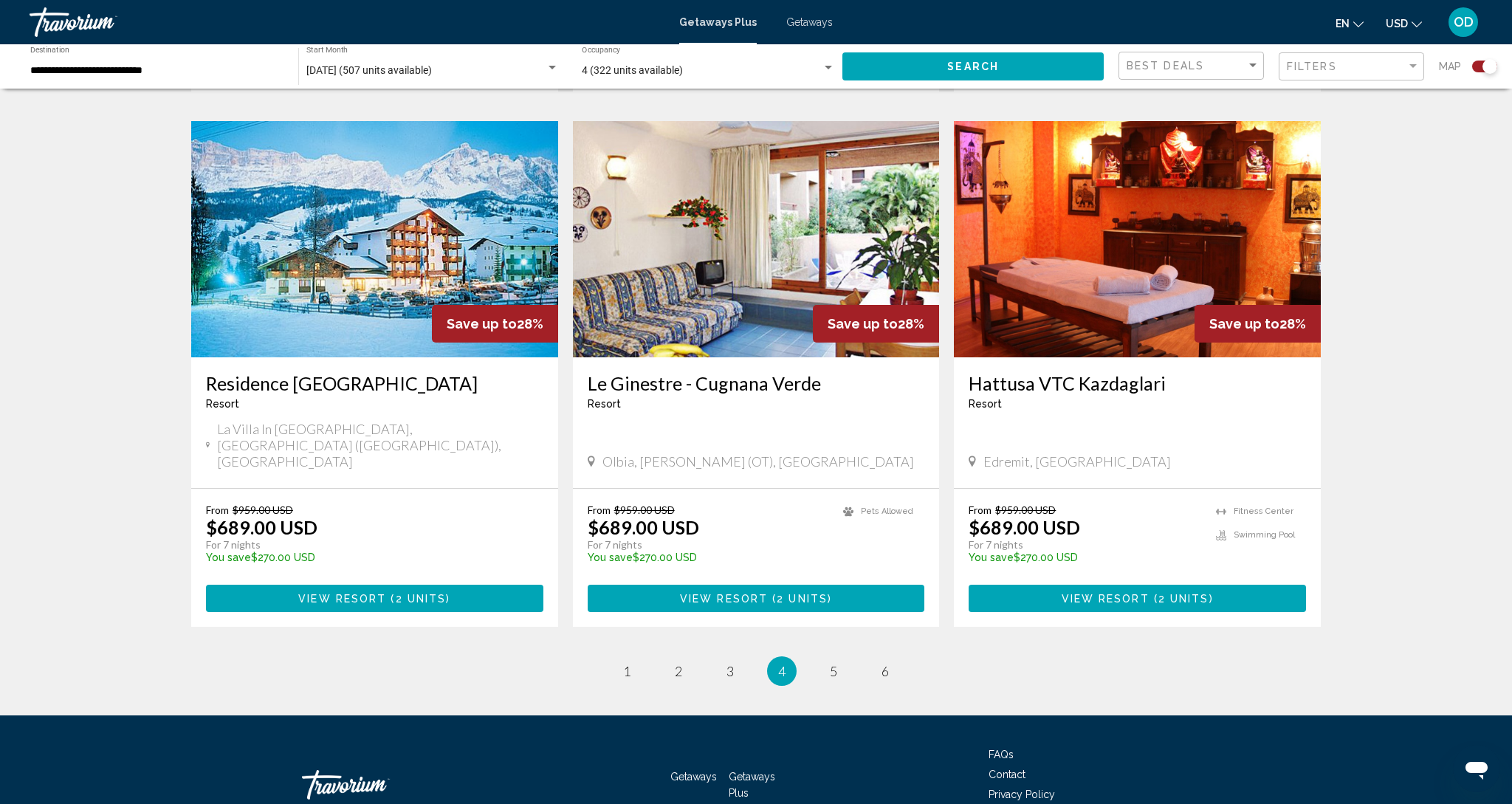
scroll to position [2048, 0]
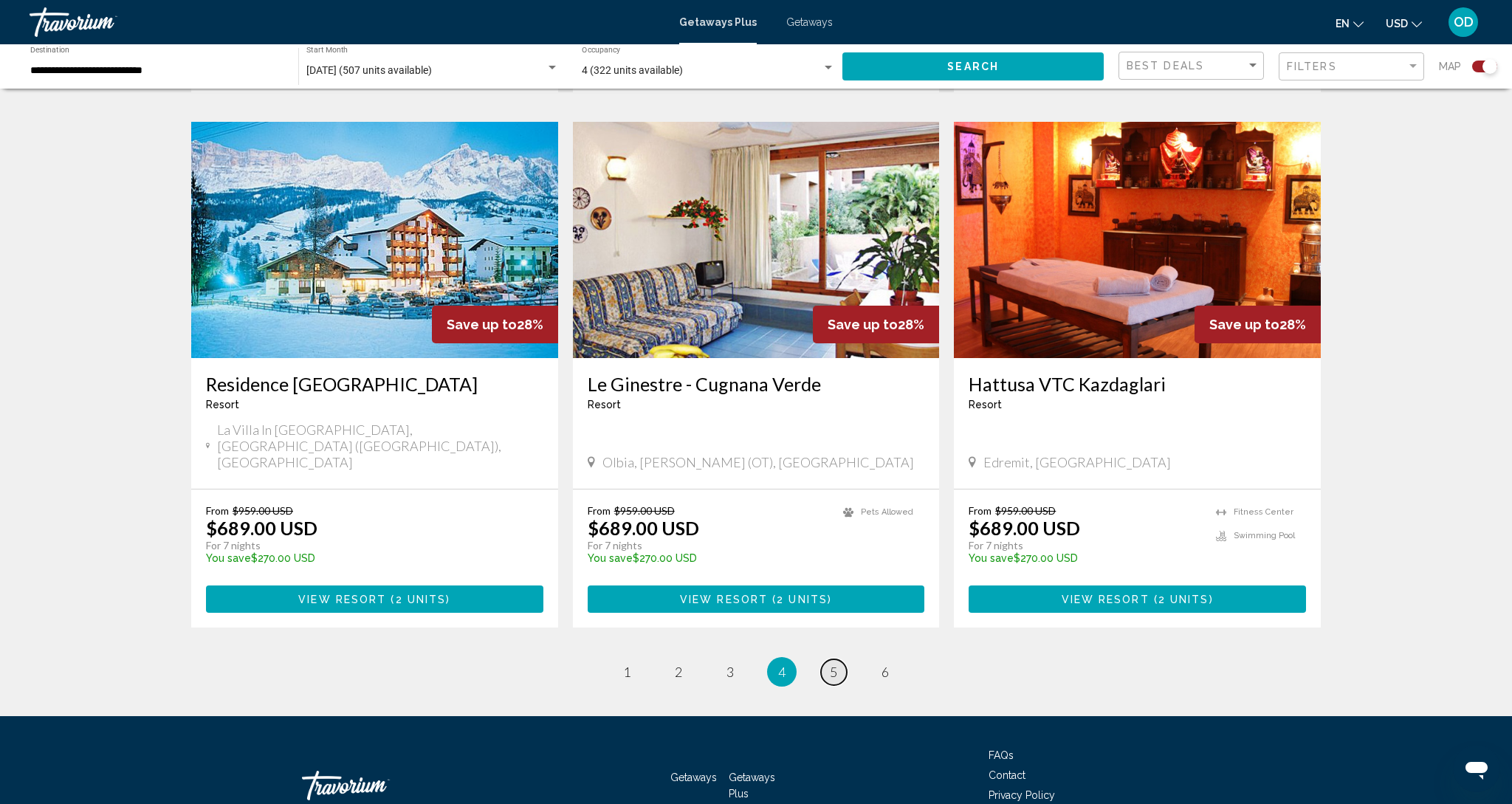
click at [823, 659] on link "page 5" at bounding box center [834, 671] width 26 height 26
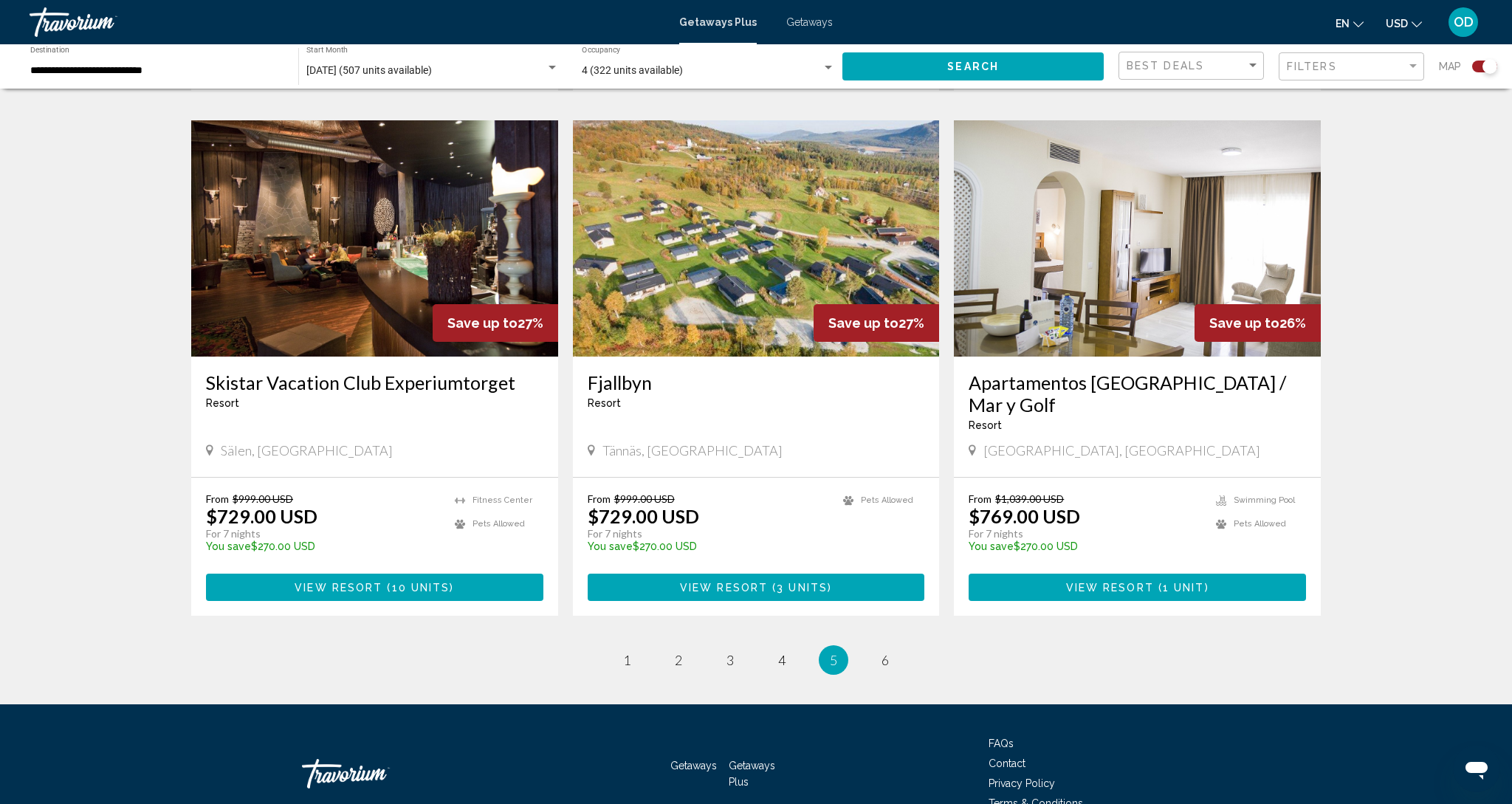
scroll to position [2048, 0]
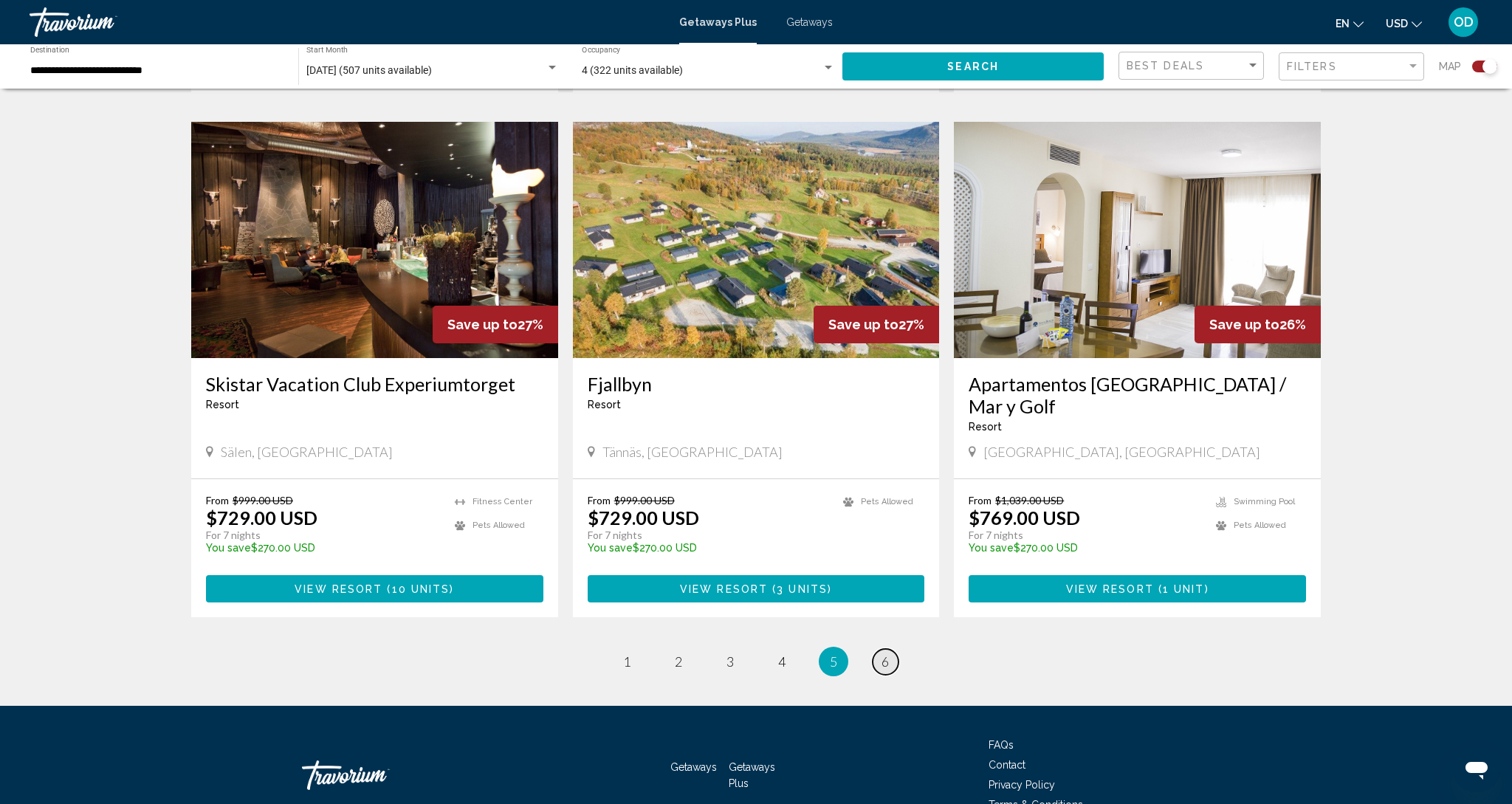
click at [889, 653] on span "6" at bounding box center [885, 661] width 7 height 16
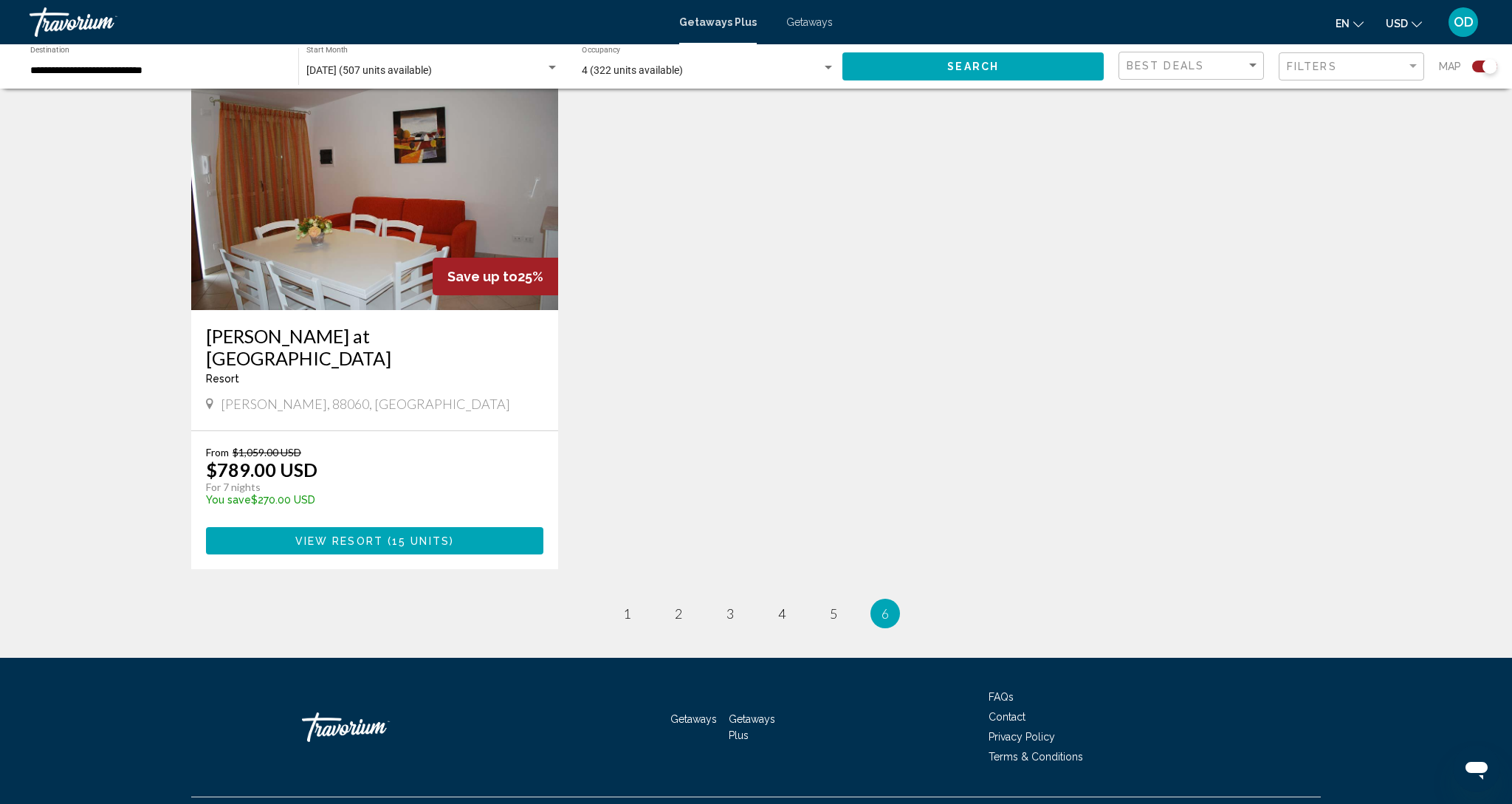
scroll to position [538, 0]
click at [627, 602] on link "page 1" at bounding box center [627, 614] width 26 height 26
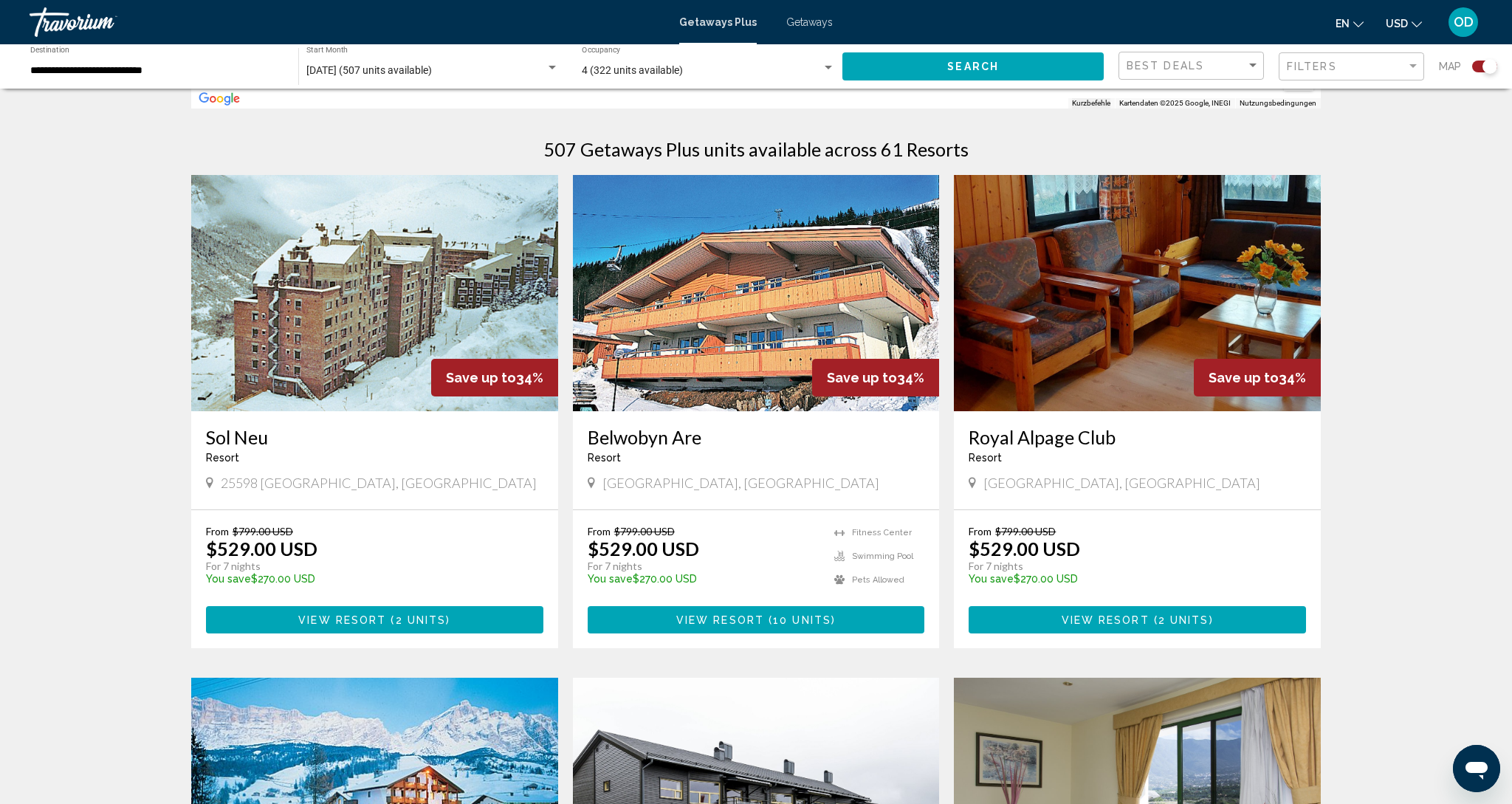
scroll to position [440, 0]
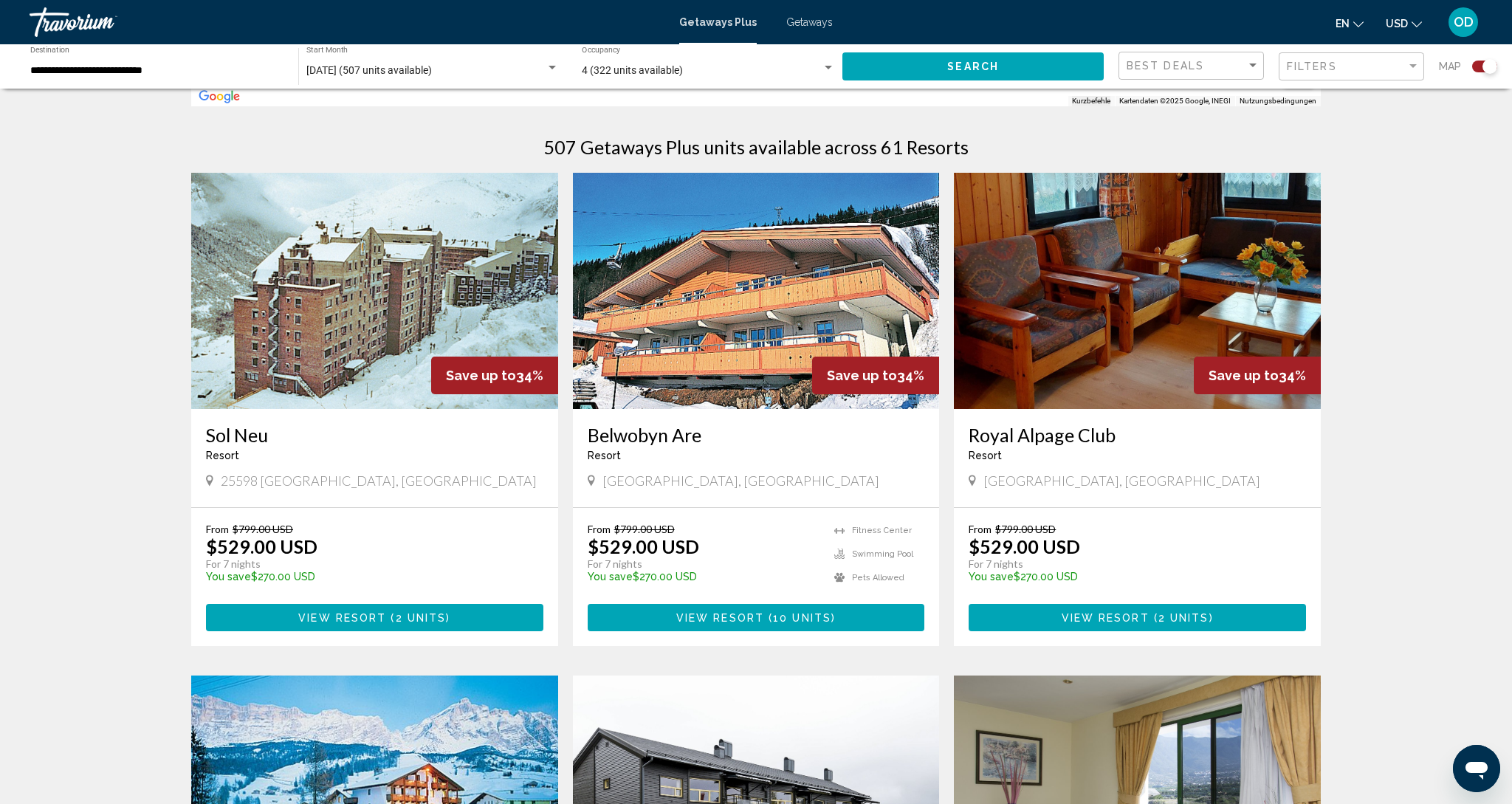
click at [1089, 333] on img "Main content" at bounding box center [1137, 291] width 367 height 237
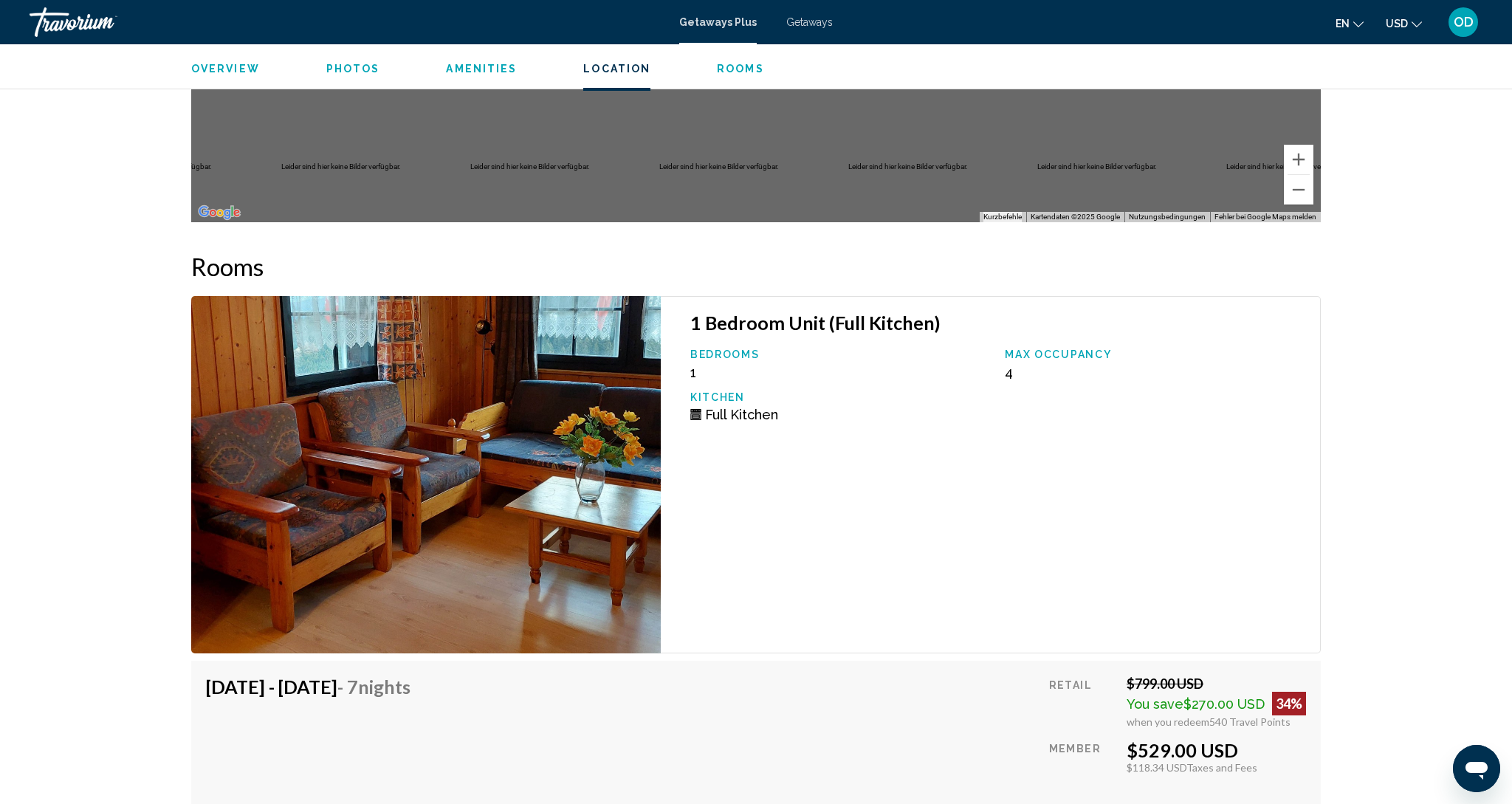
scroll to position [2264, 0]
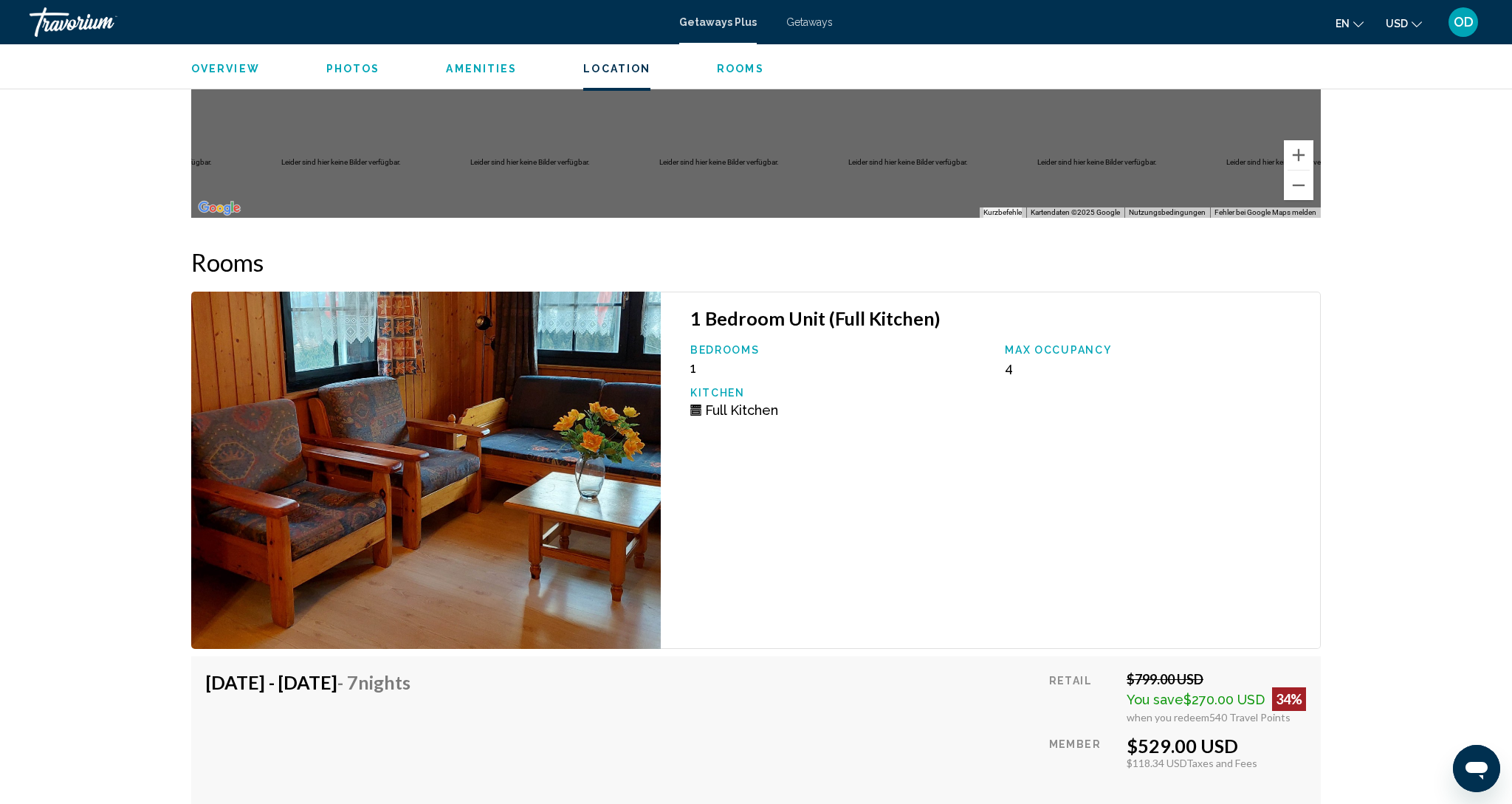
click at [561, 380] on img "Main content" at bounding box center [426, 470] width 469 height 357
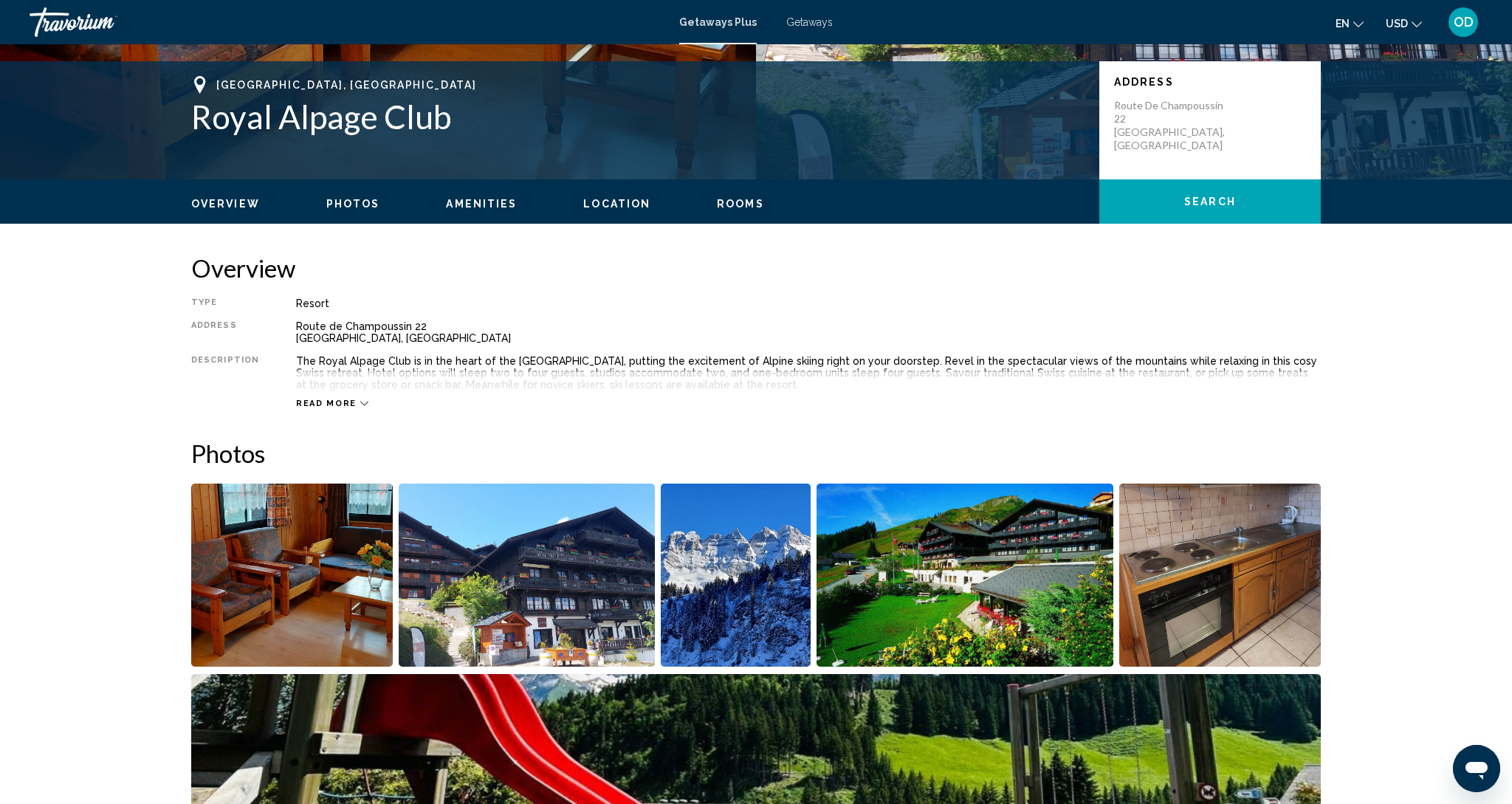
scroll to position [298, 0]
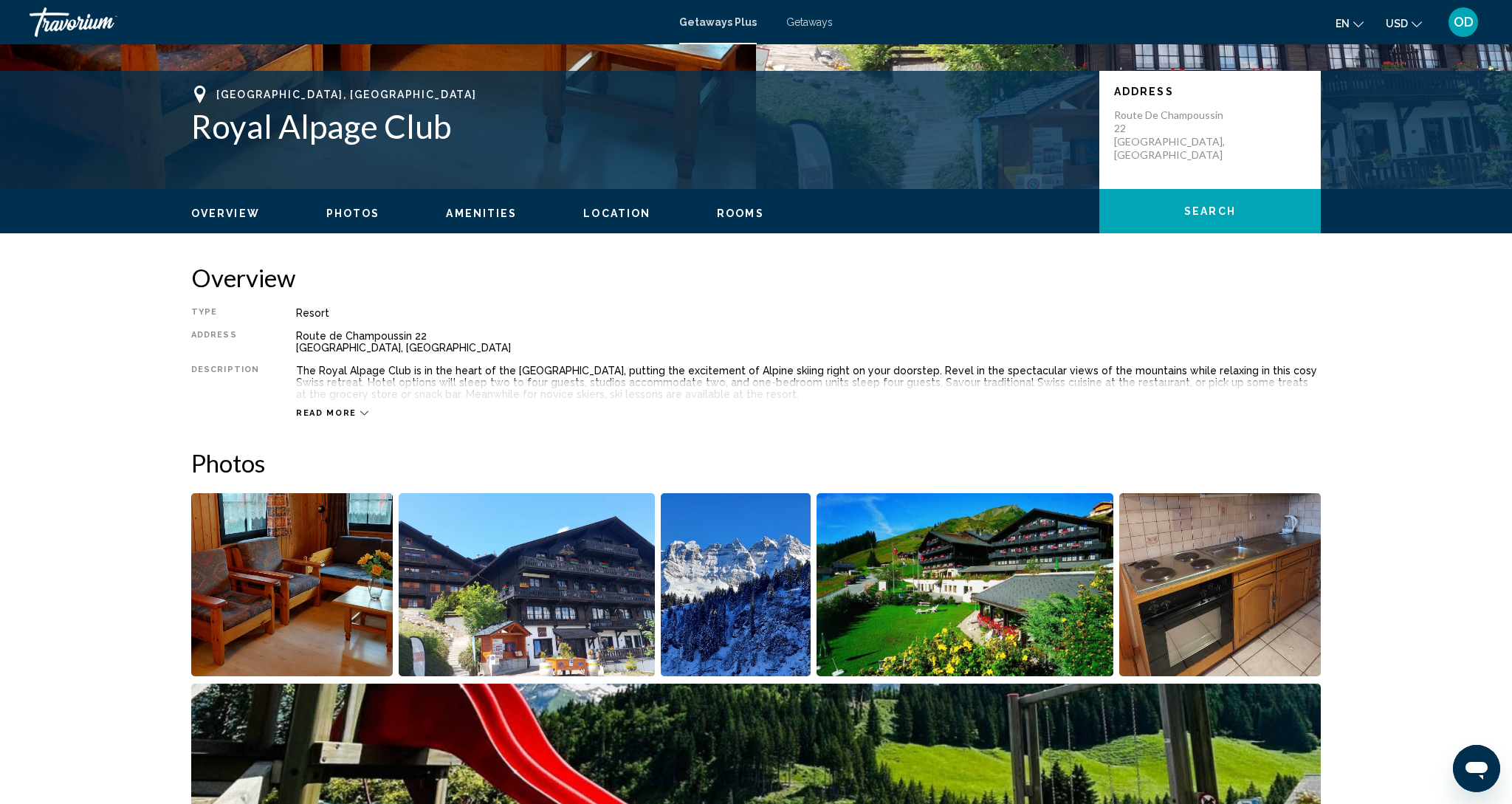
click at [331, 563] on img "Open full-screen image slider" at bounding box center [292, 584] width 202 height 183
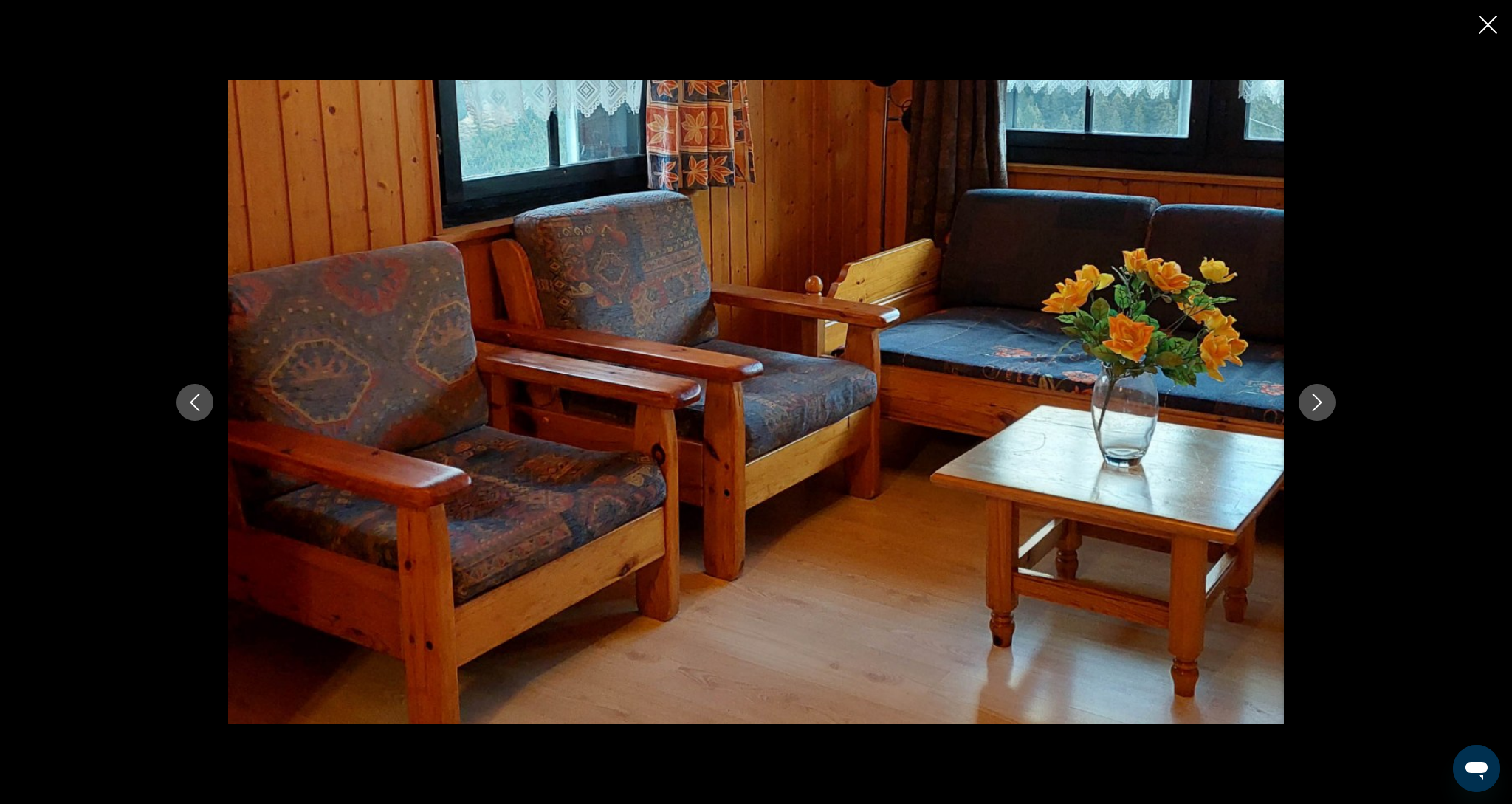
click at [1329, 413] on button "Next image" at bounding box center [1317, 402] width 37 height 37
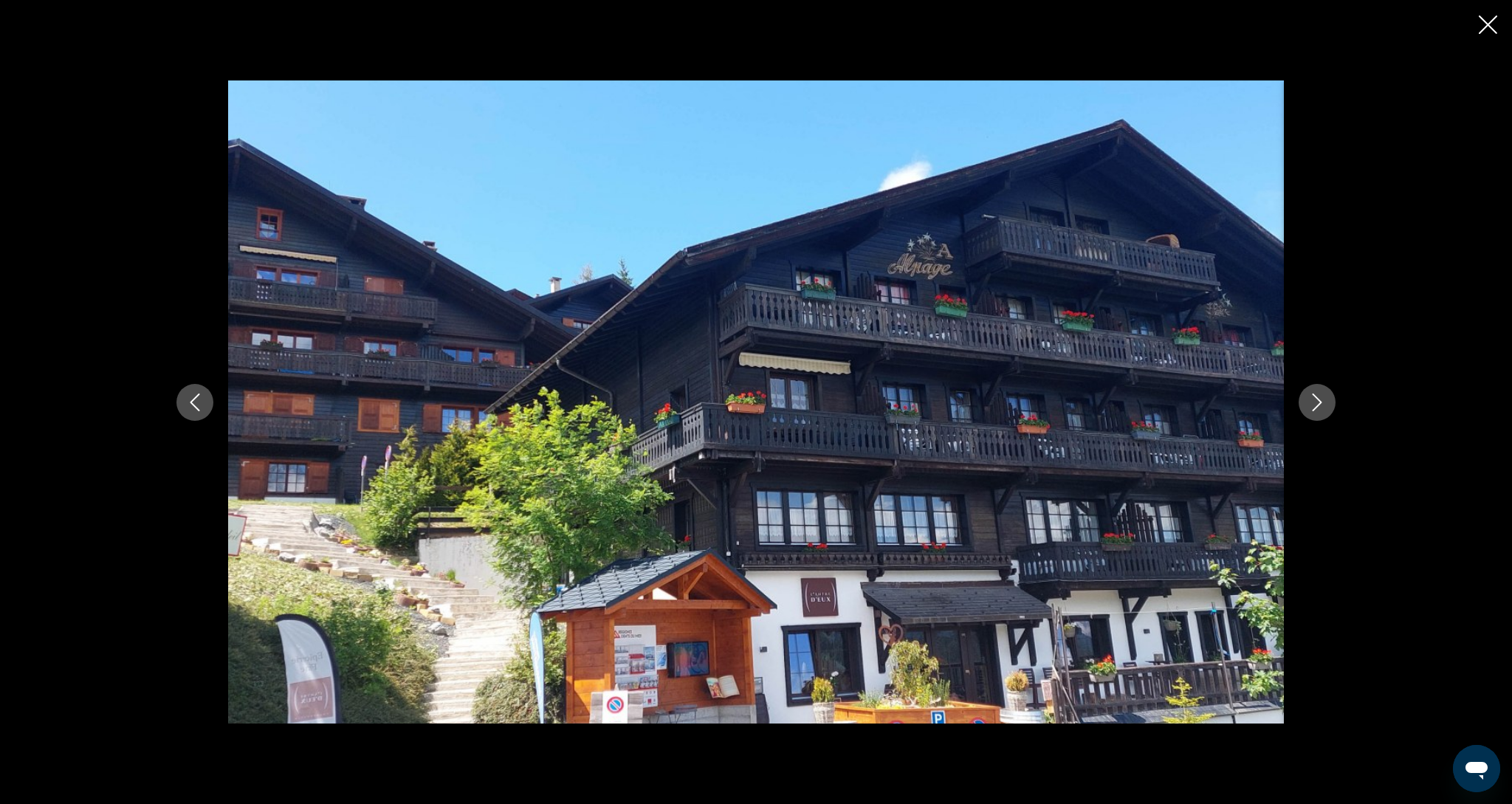
click at [1329, 413] on button "Next image" at bounding box center [1317, 402] width 37 height 37
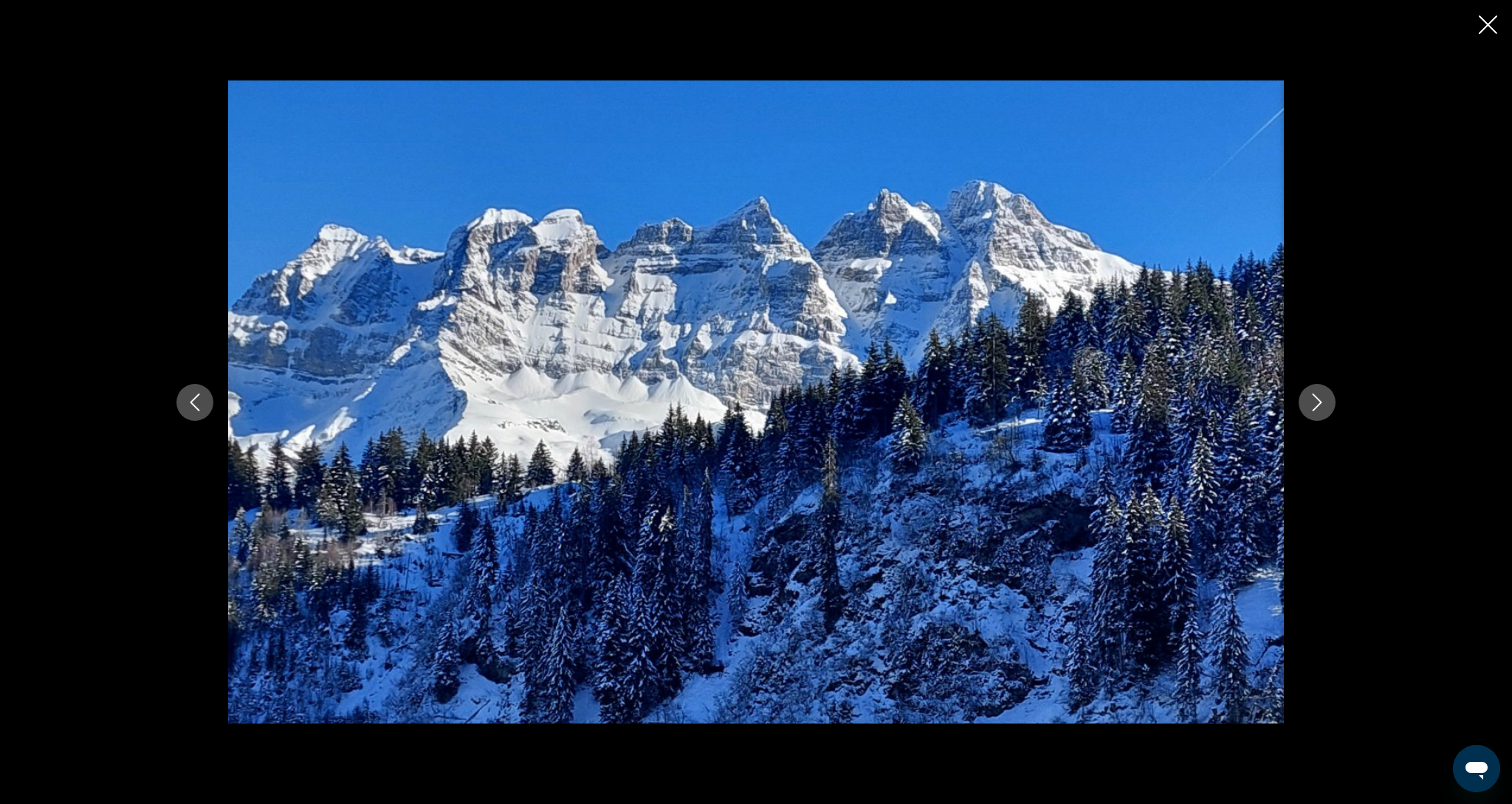
click at [1329, 413] on button "Next image" at bounding box center [1317, 402] width 37 height 37
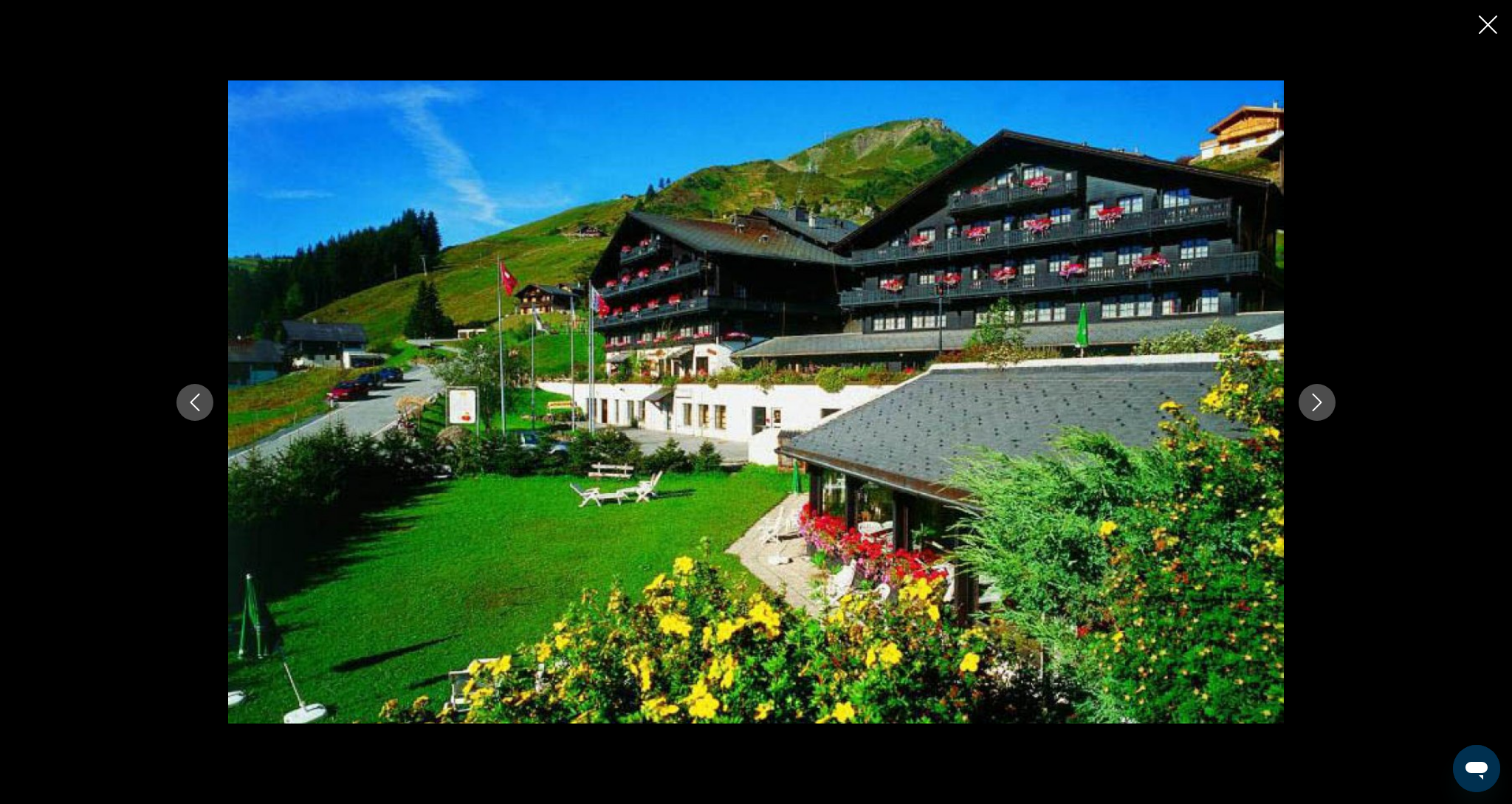
click at [1329, 413] on button "Next image" at bounding box center [1317, 402] width 37 height 37
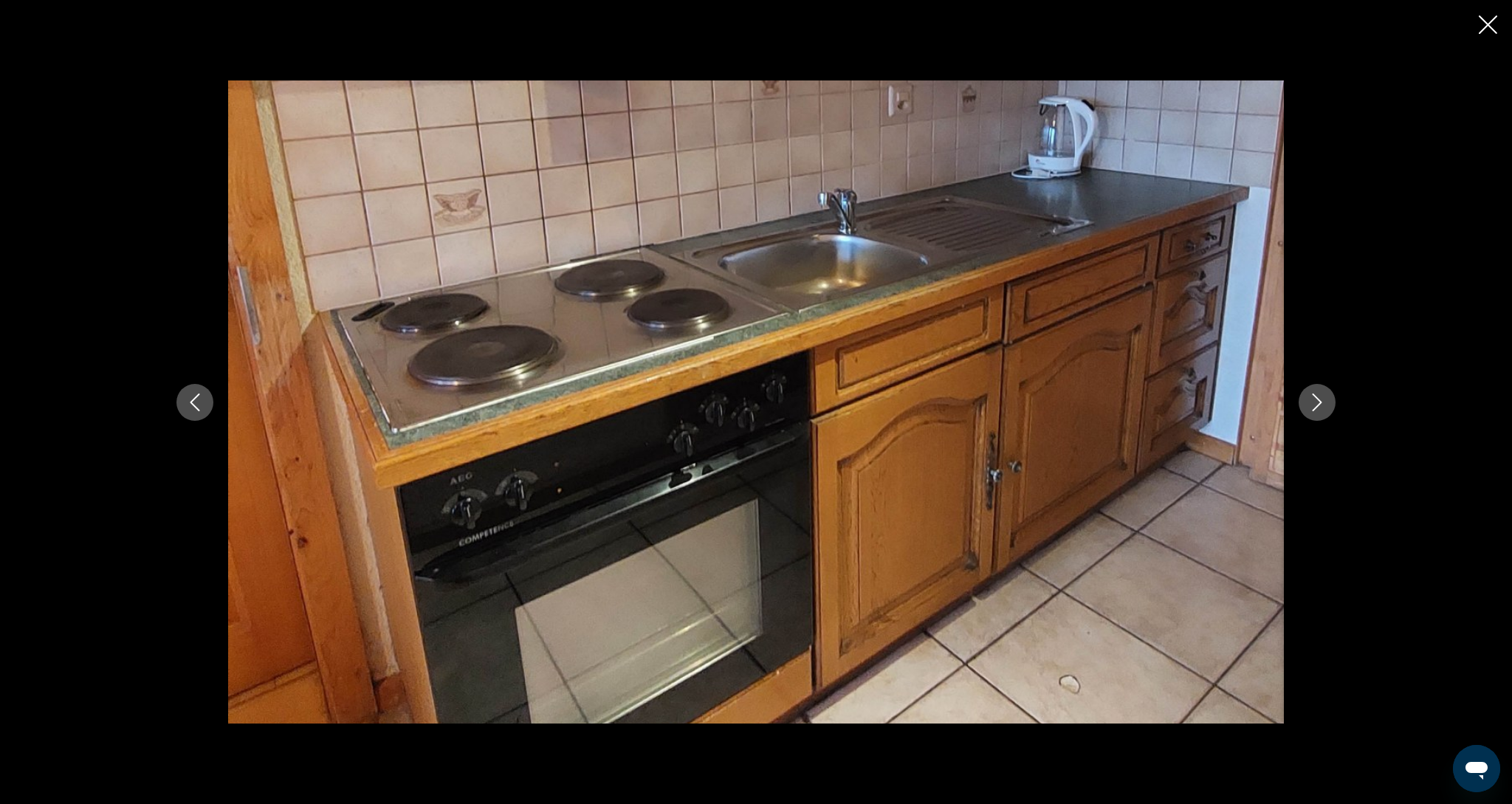
scroll to position [300, 0]
click at [1329, 413] on button "Next image" at bounding box center [1317, 402] width 37 height 37
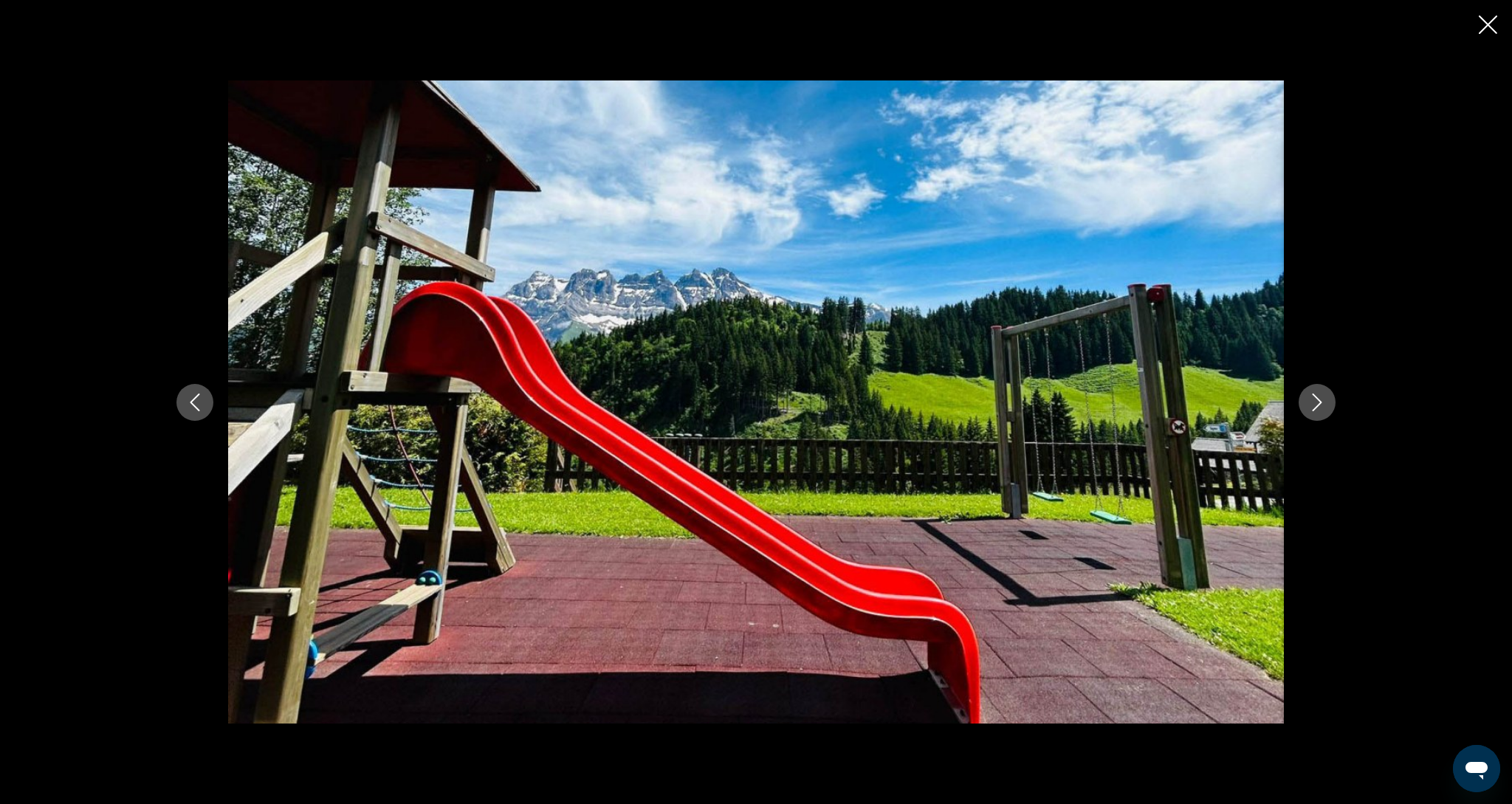
click at [1329, 413] on button "Next image" at bounding box center [1317, 402] width 37 height 37
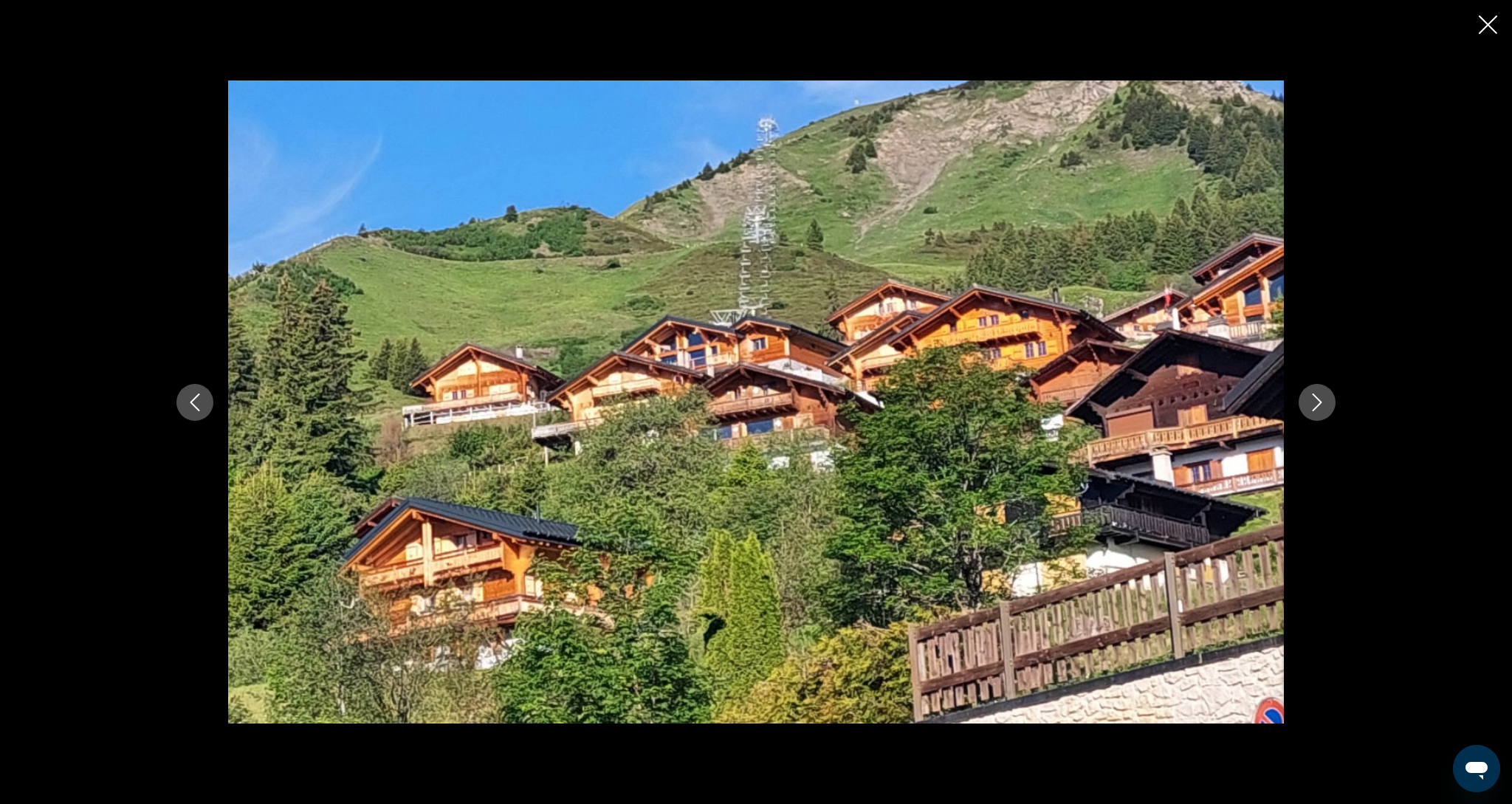
click at [1329, 413] on button "Next image" at bounding box center [1317, 402] width 37 height 37
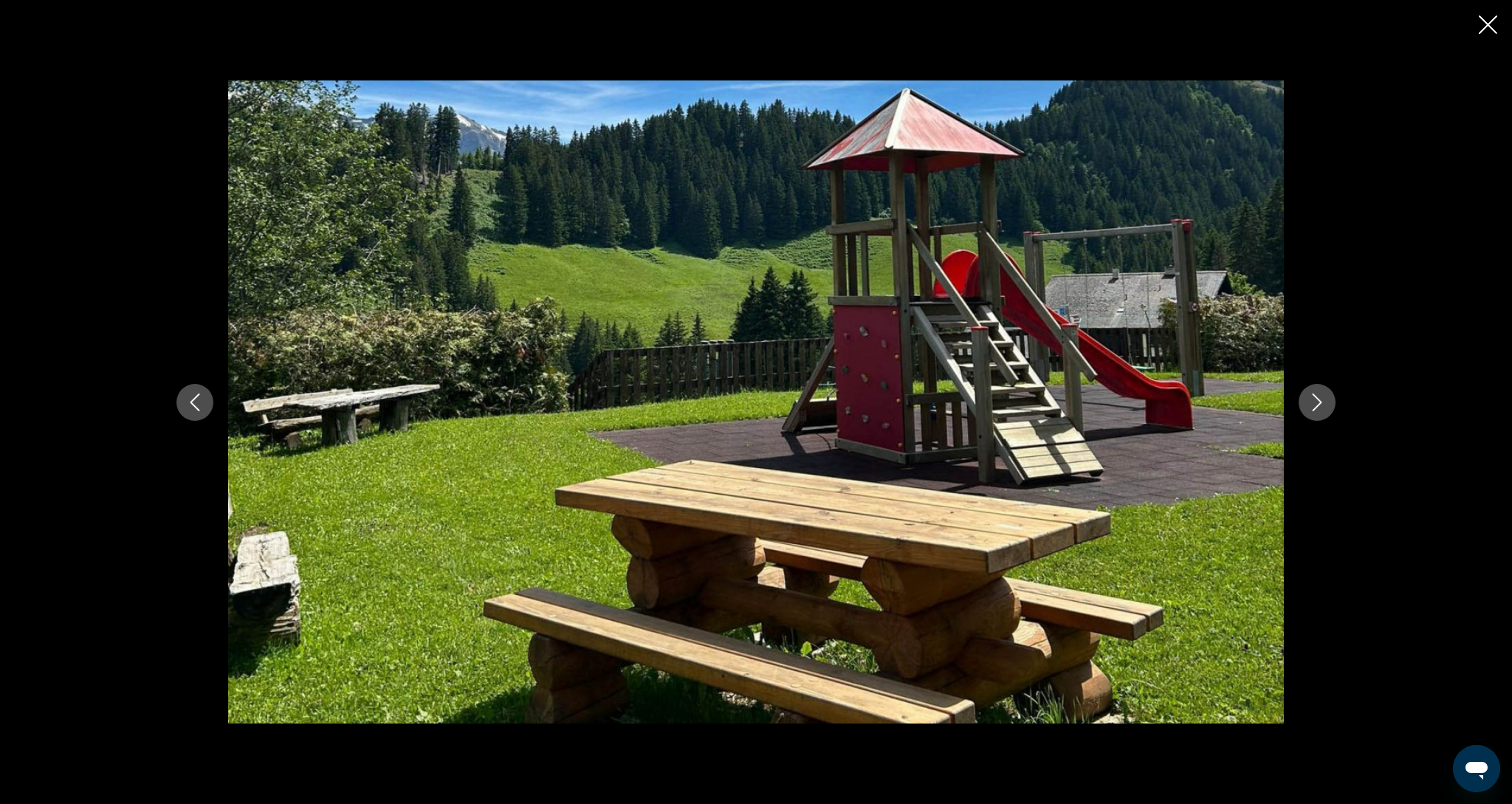
click at [1329, 413] on button "Next image" at bounding box center [1317, 402] width 37 height 37
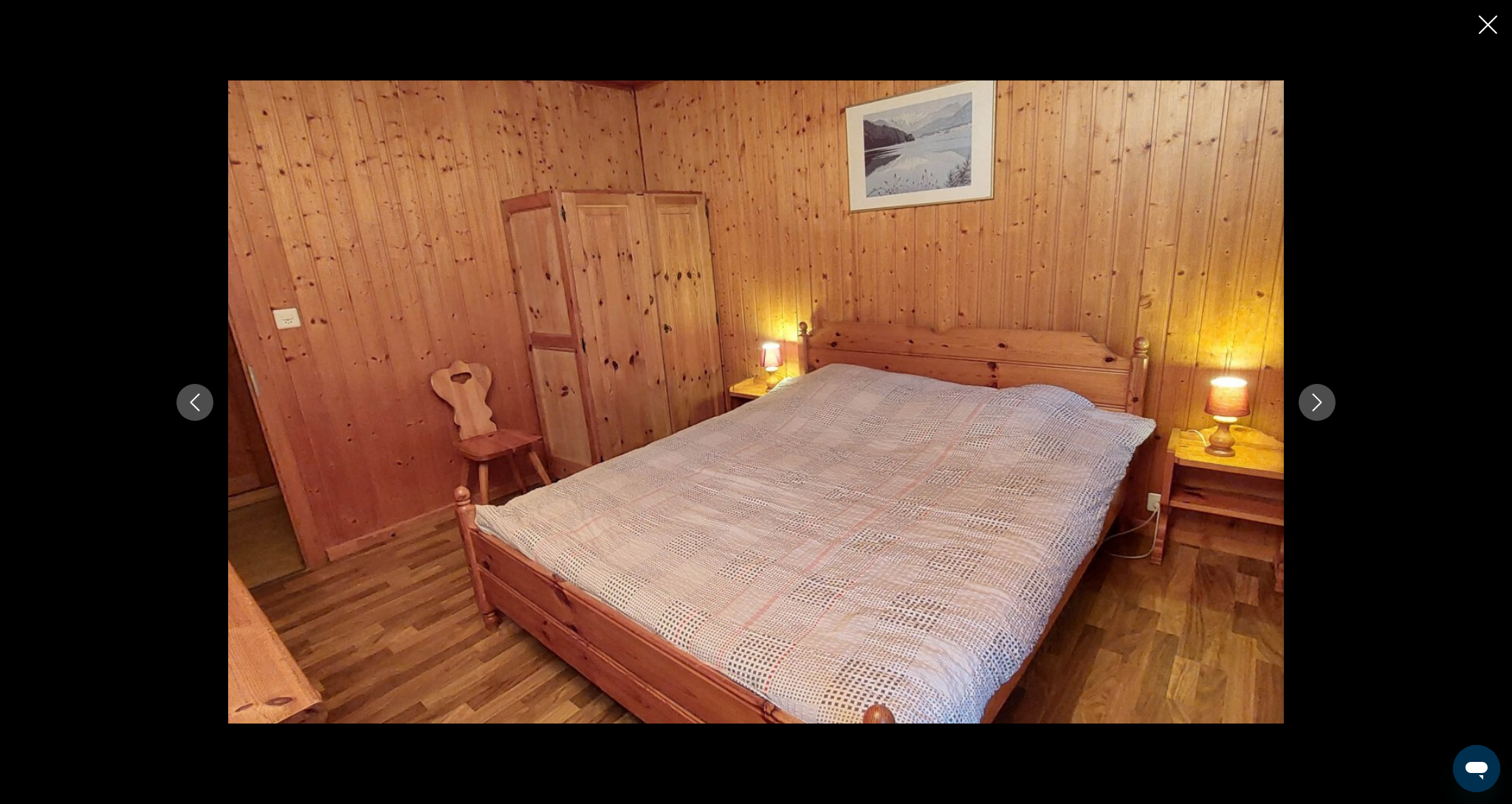
scroll to position [299, 1]
click at [1329, 413] on button "Next image" at bounding box center [1317, 402] width 37 height 37
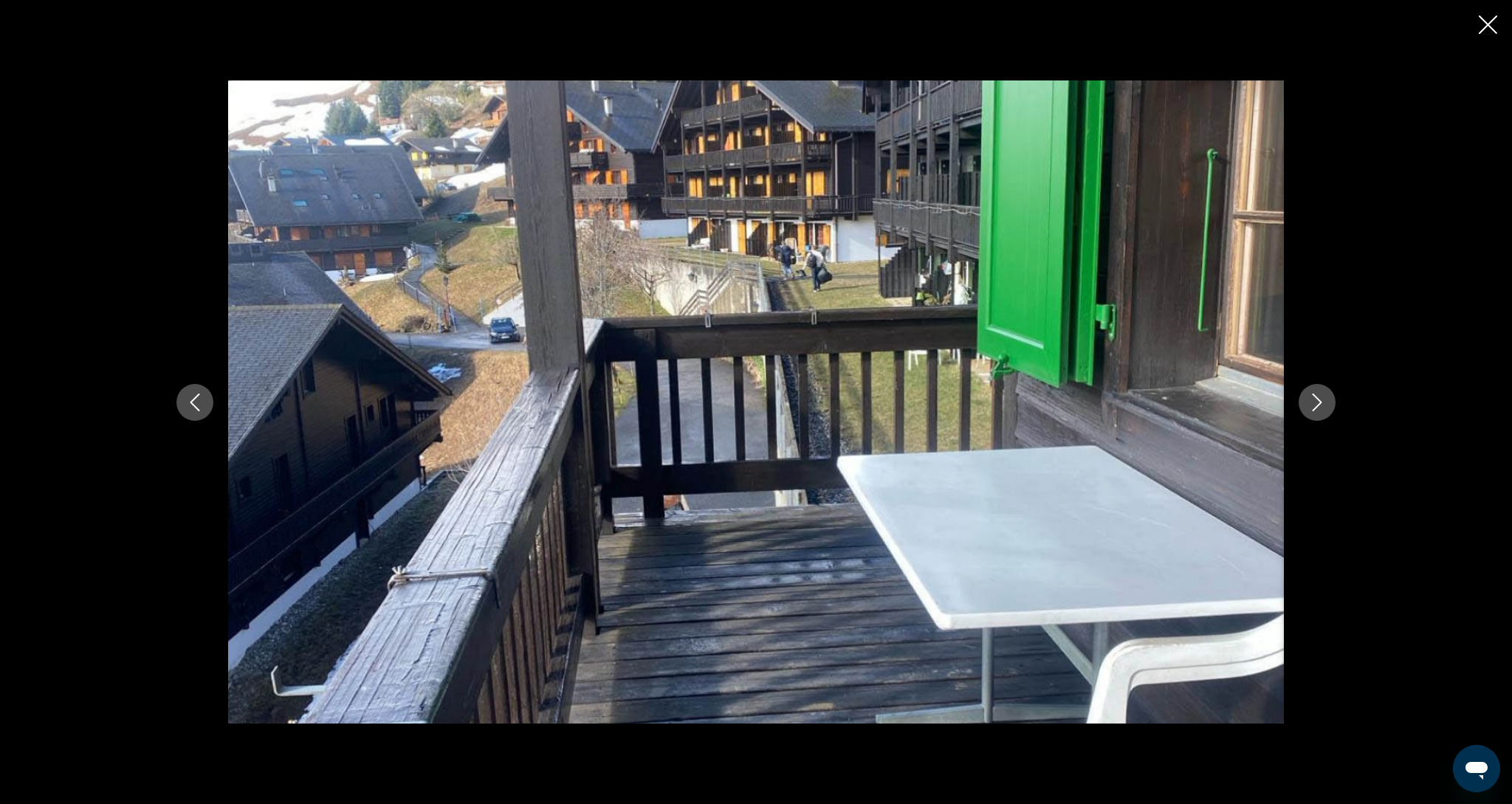
scroll to position [299, 0]
click at [1329, 413] on button "Next image" at bounding box center [1317, 402] width 37 height 37
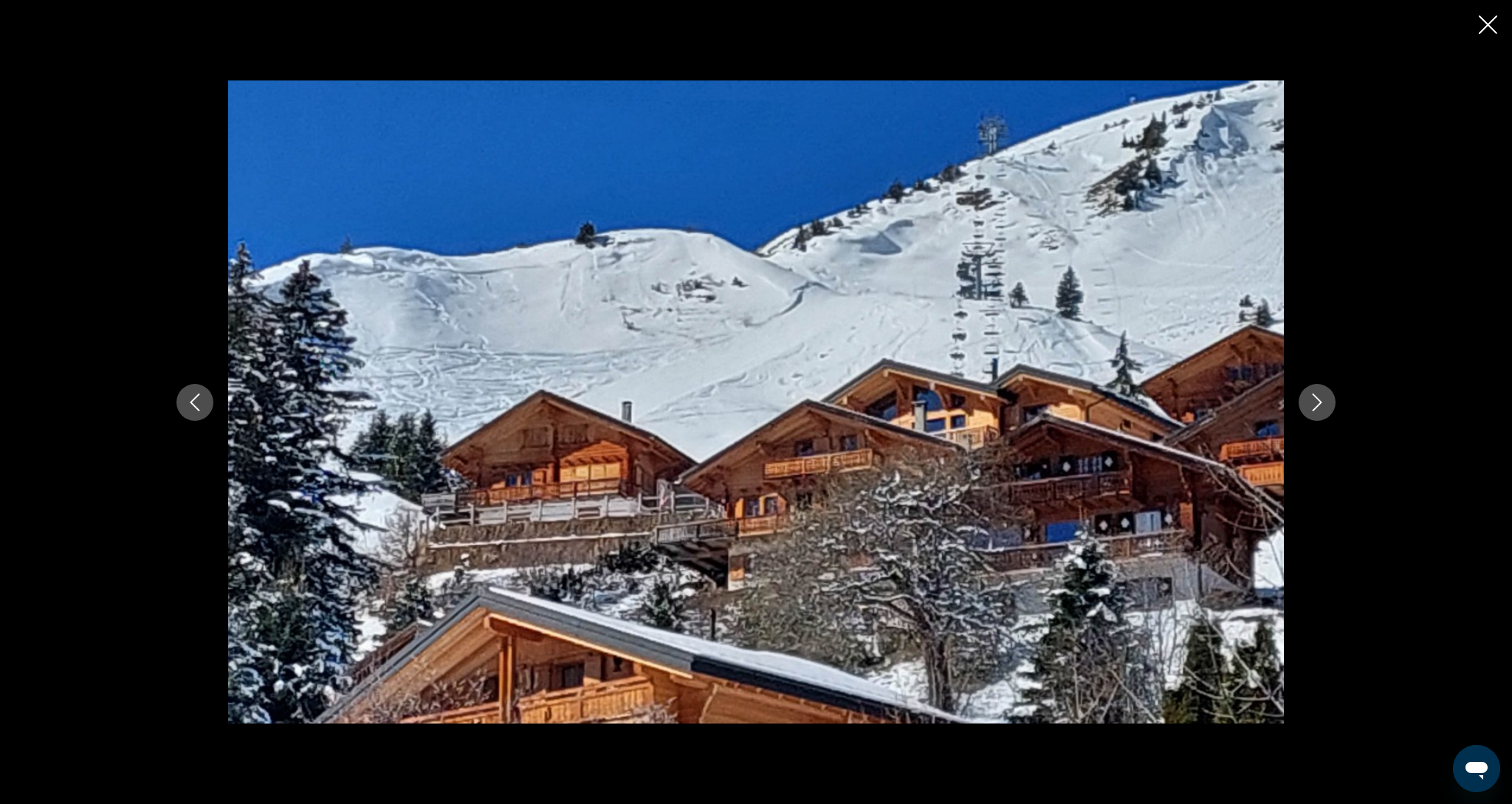
scroll to position [280, 0]
click at [1329, 413] on button "Next image" at bounding box center [1317, 402] width 37 height 37
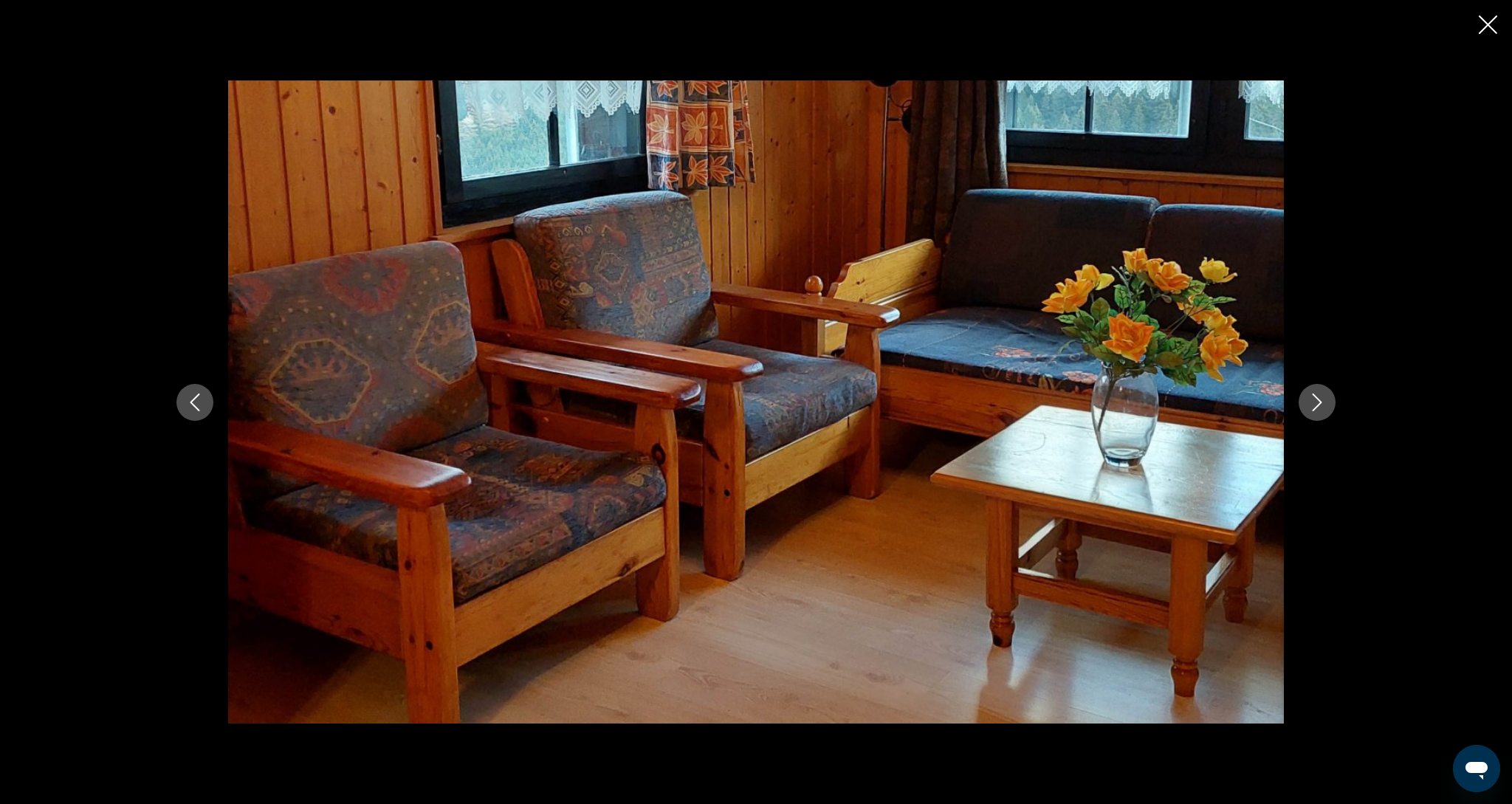
scroll to position [283, 0]
click at [1329, 413] on button "Next image" at bounding box center [1317, 402] width 37 height 37
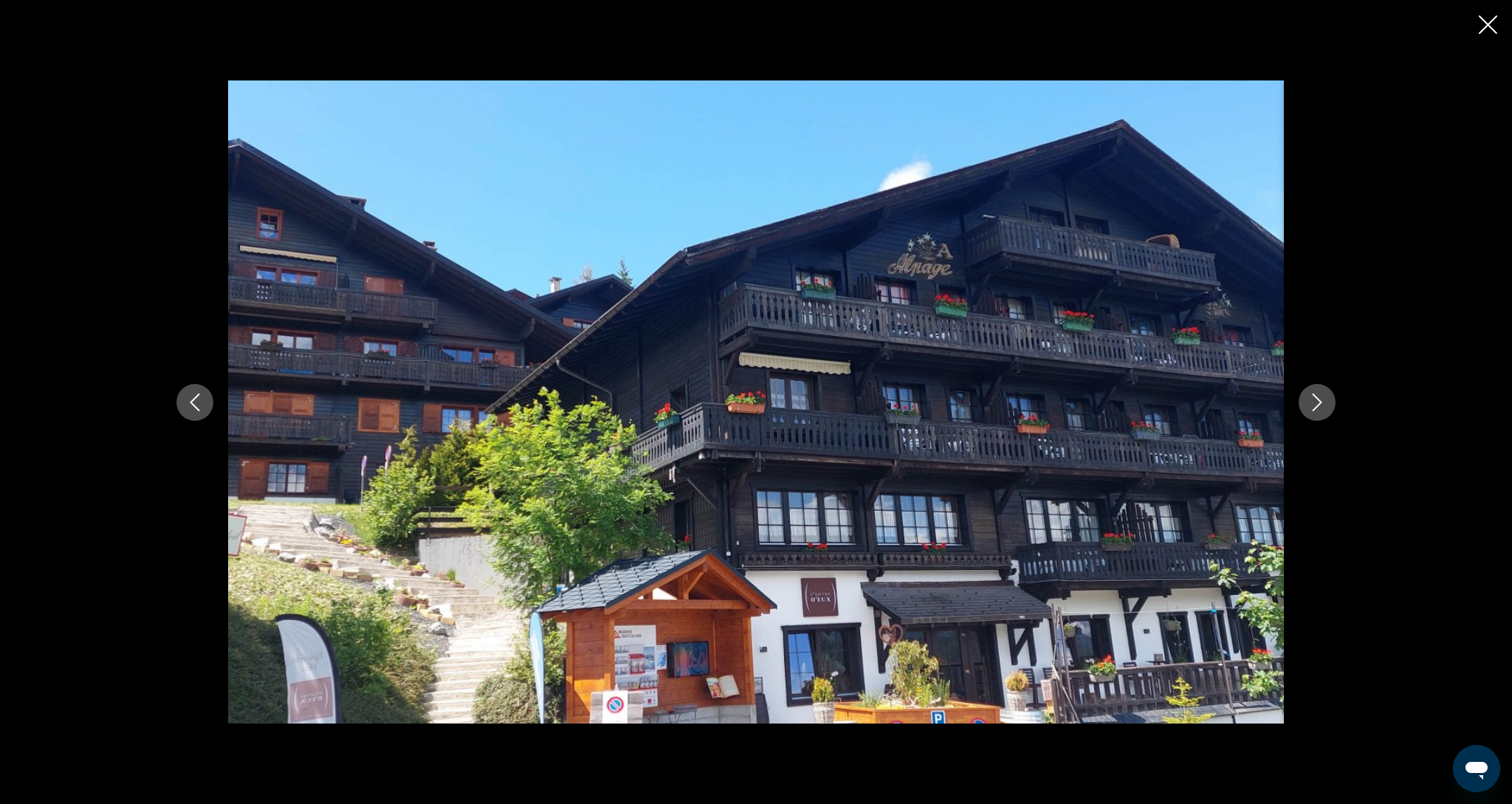
click at [1473, 32] on div "Main content" at bounding box center [756, 402] width 1512 height 804
click at [1490, 26] on icon "Close slideshow" at bounding box center [1488, 25] width 18 height 18
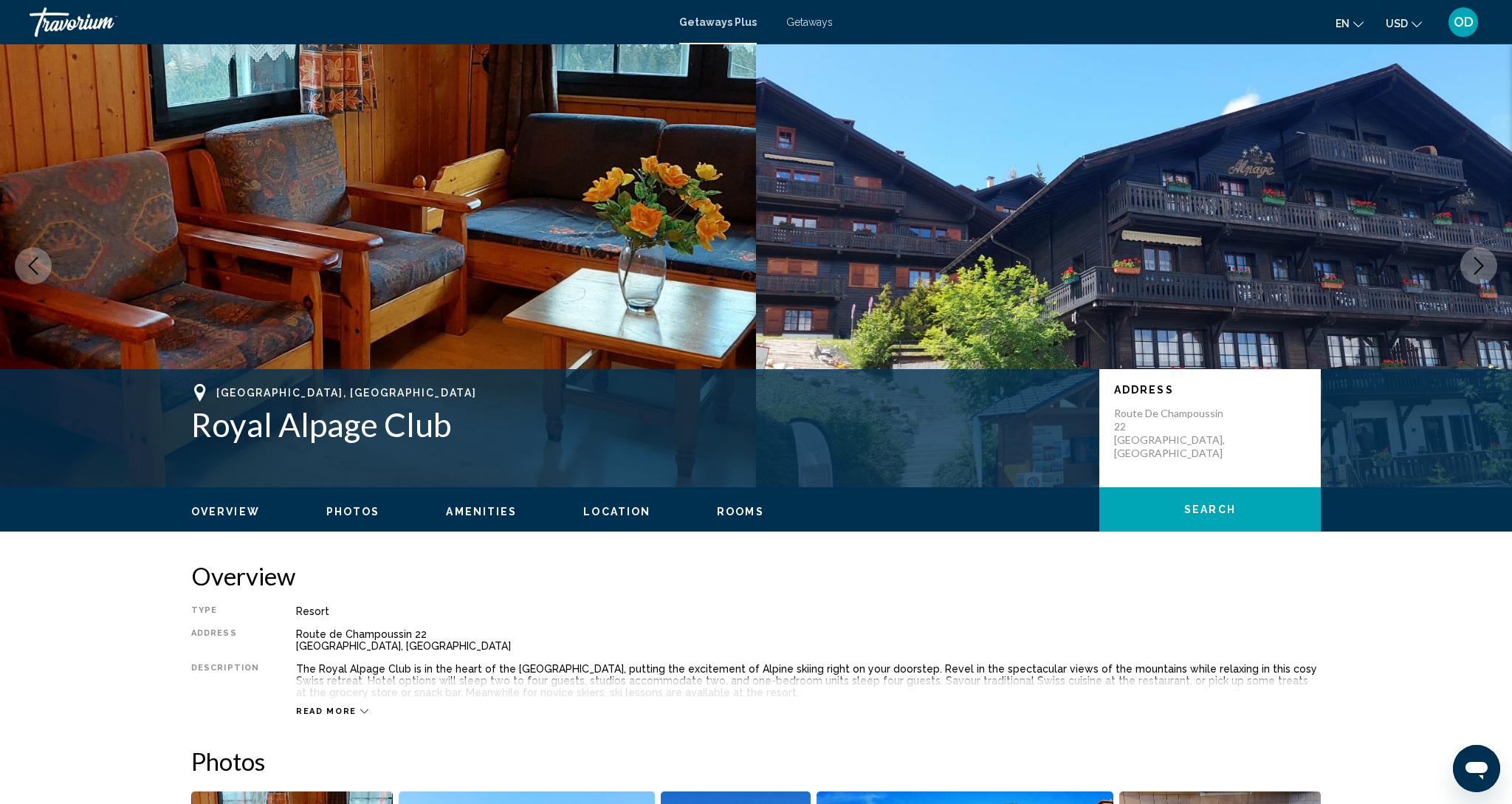
scroll to position [0, 0]
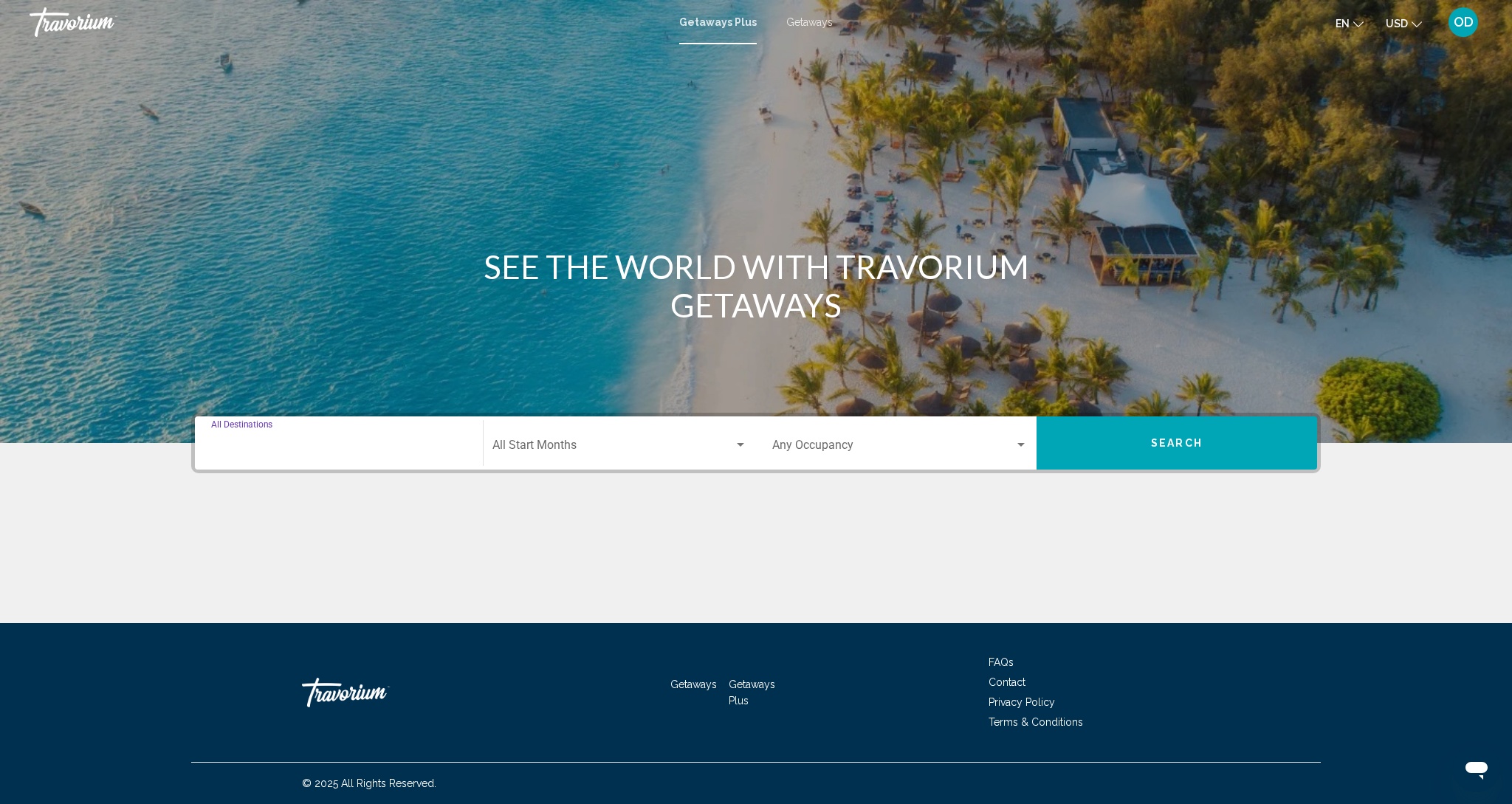
click at [256, 441] on input "Destination All Destinations" at bounding box center [339, 448] width 256 height 13
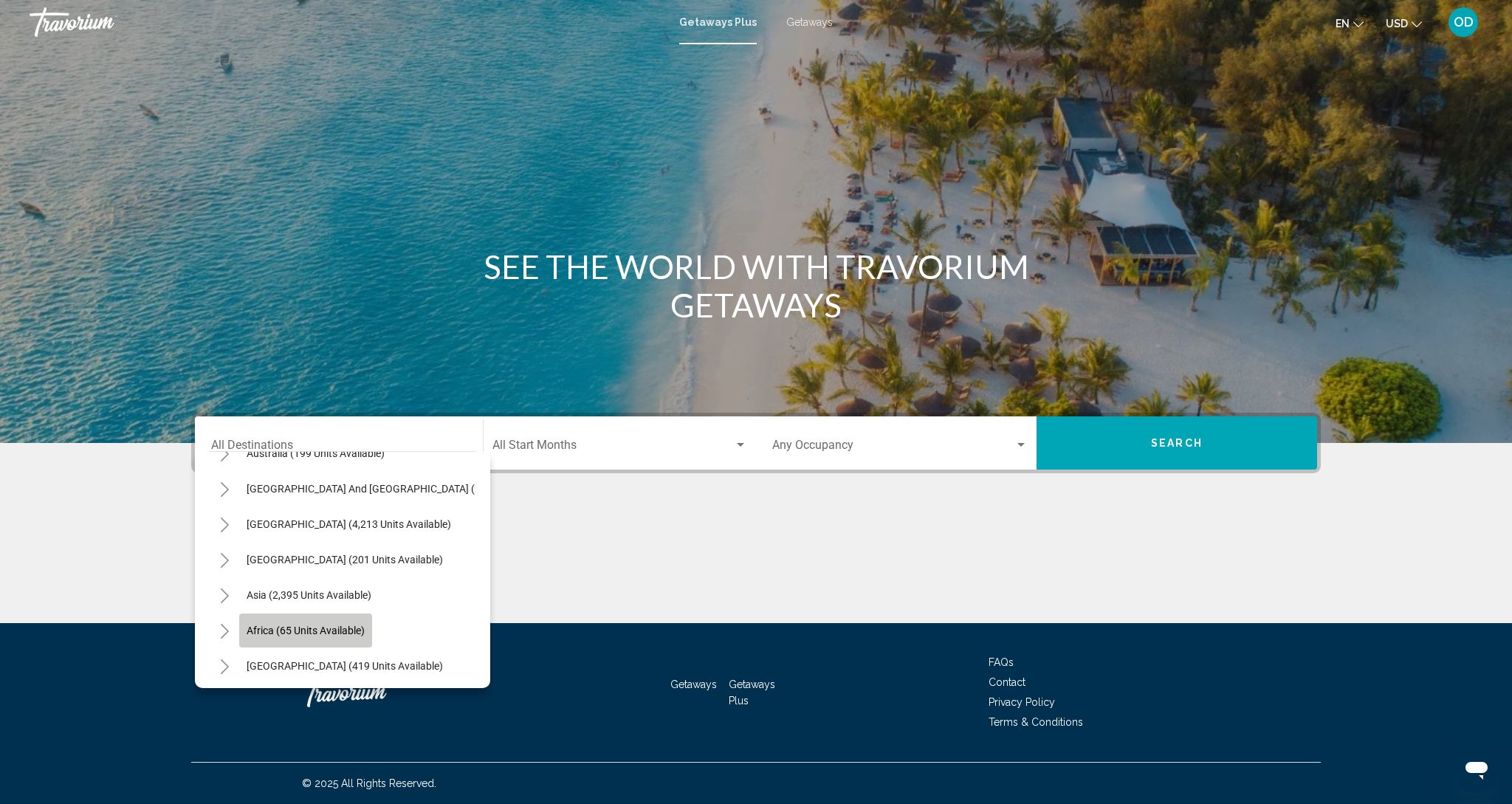
scroll to position [234, 0]
click at [266, 627] on span "Africa (65 units available)" at bounding box center [306, 632] width 118 height 12
type input "**********"
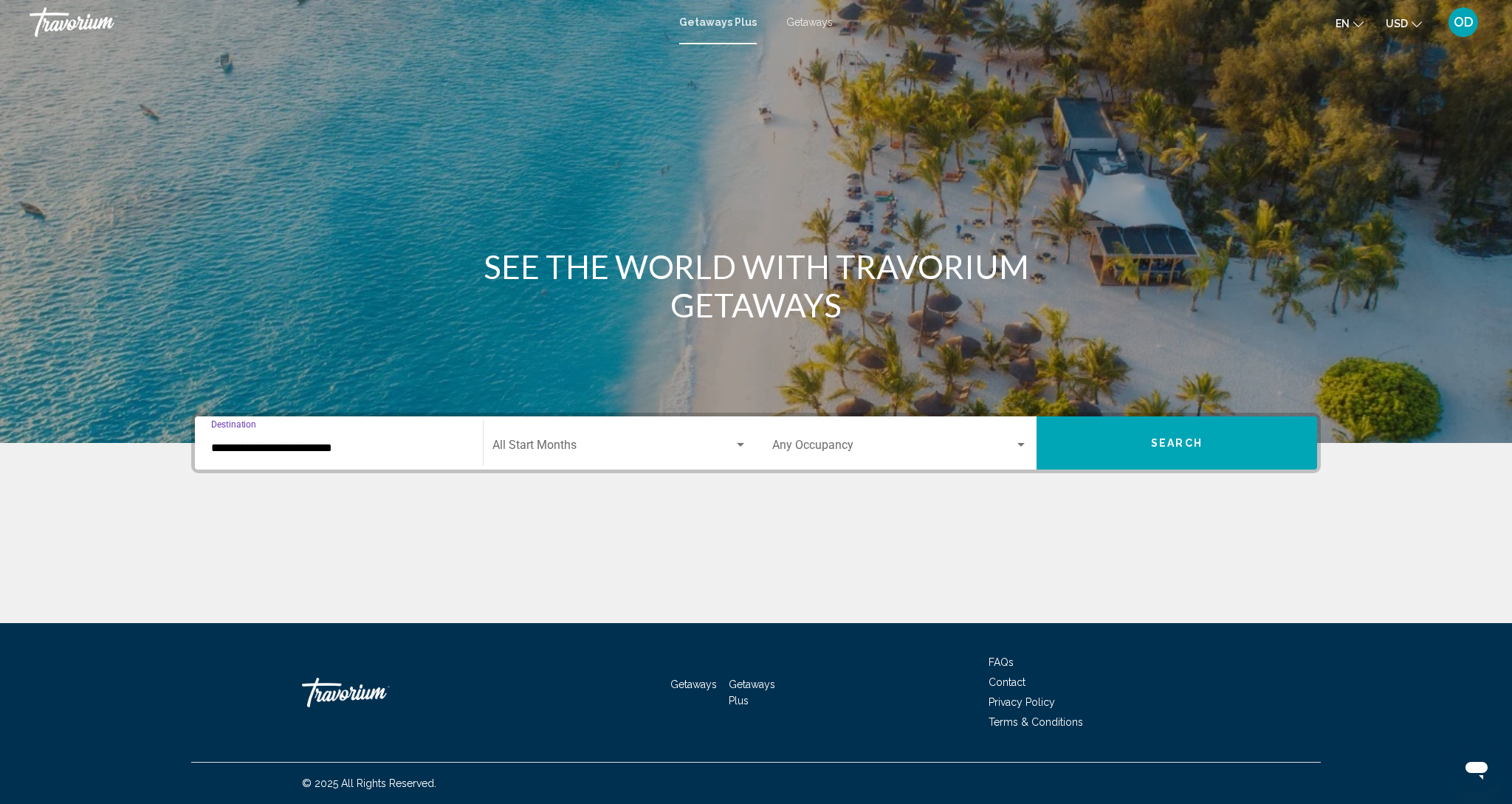
click at [586, 439] on div "Start Month All Start Months" at bounding box center [619, 443] width 255 height 47
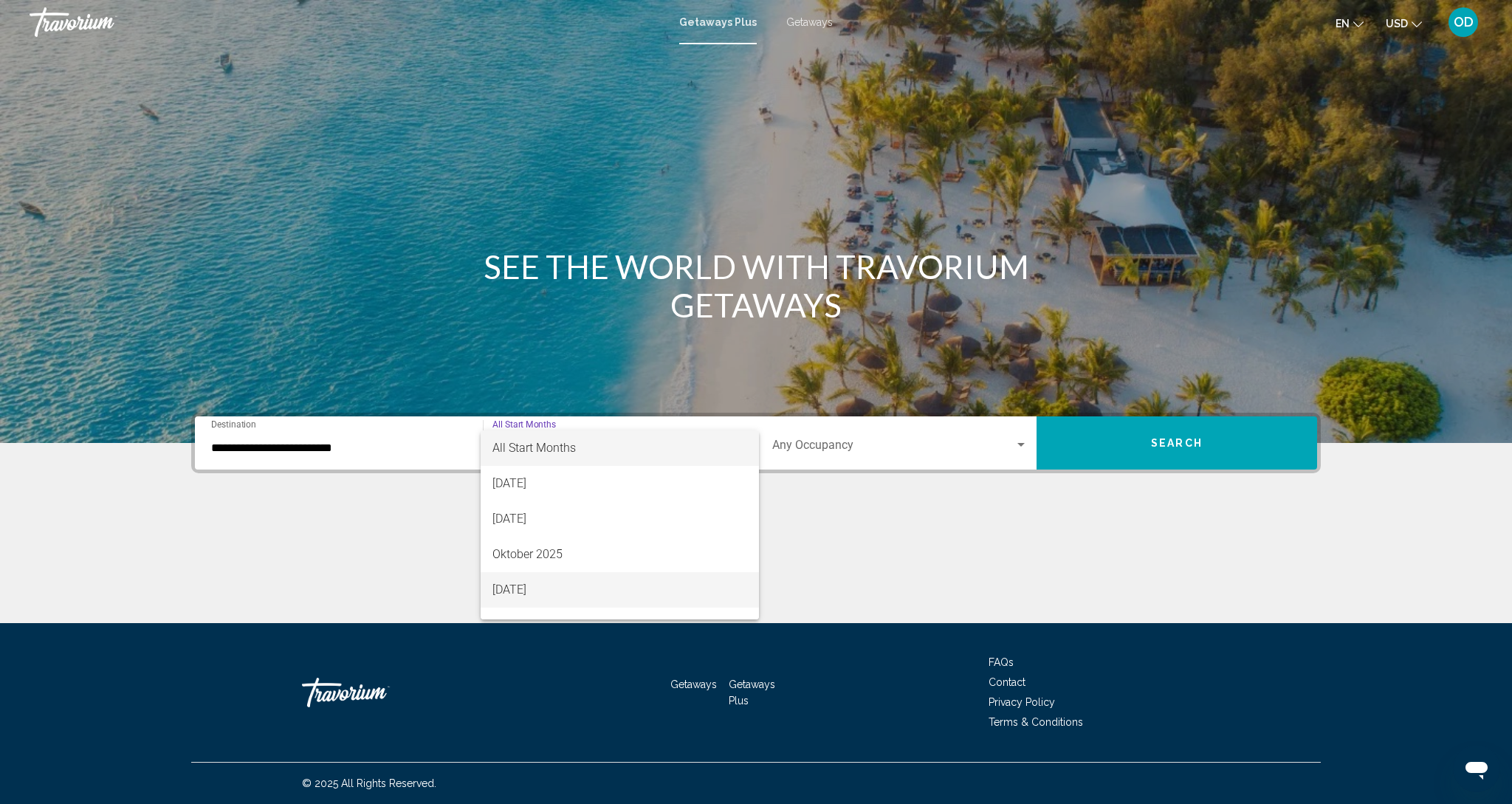
click at [553, 587] on span "November 2025" at bounding box center [619, 590] width 255 height 36
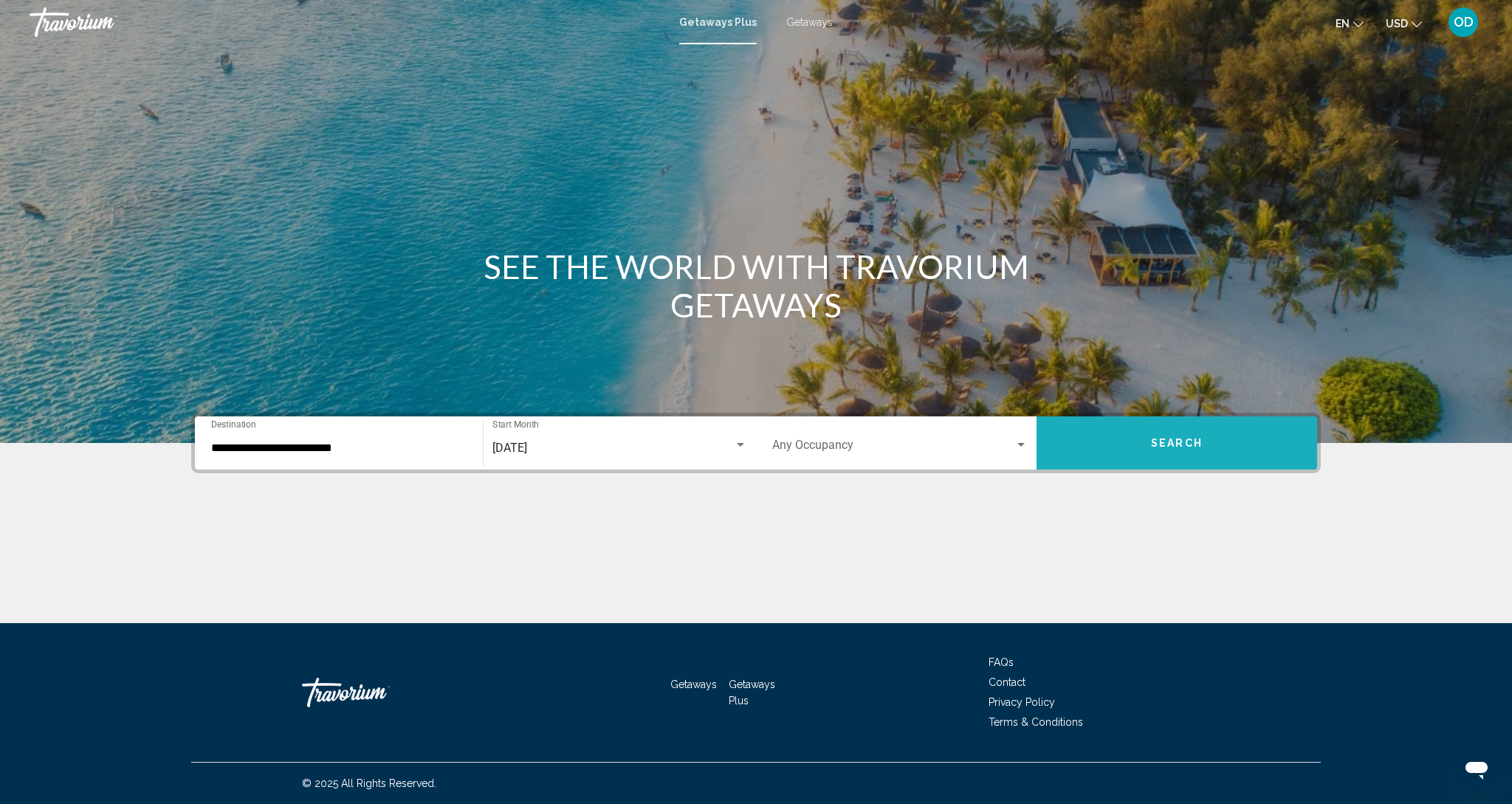
click at [1159, 454] on button "Search" at bounding box center [1177, 442] width 280 height 53
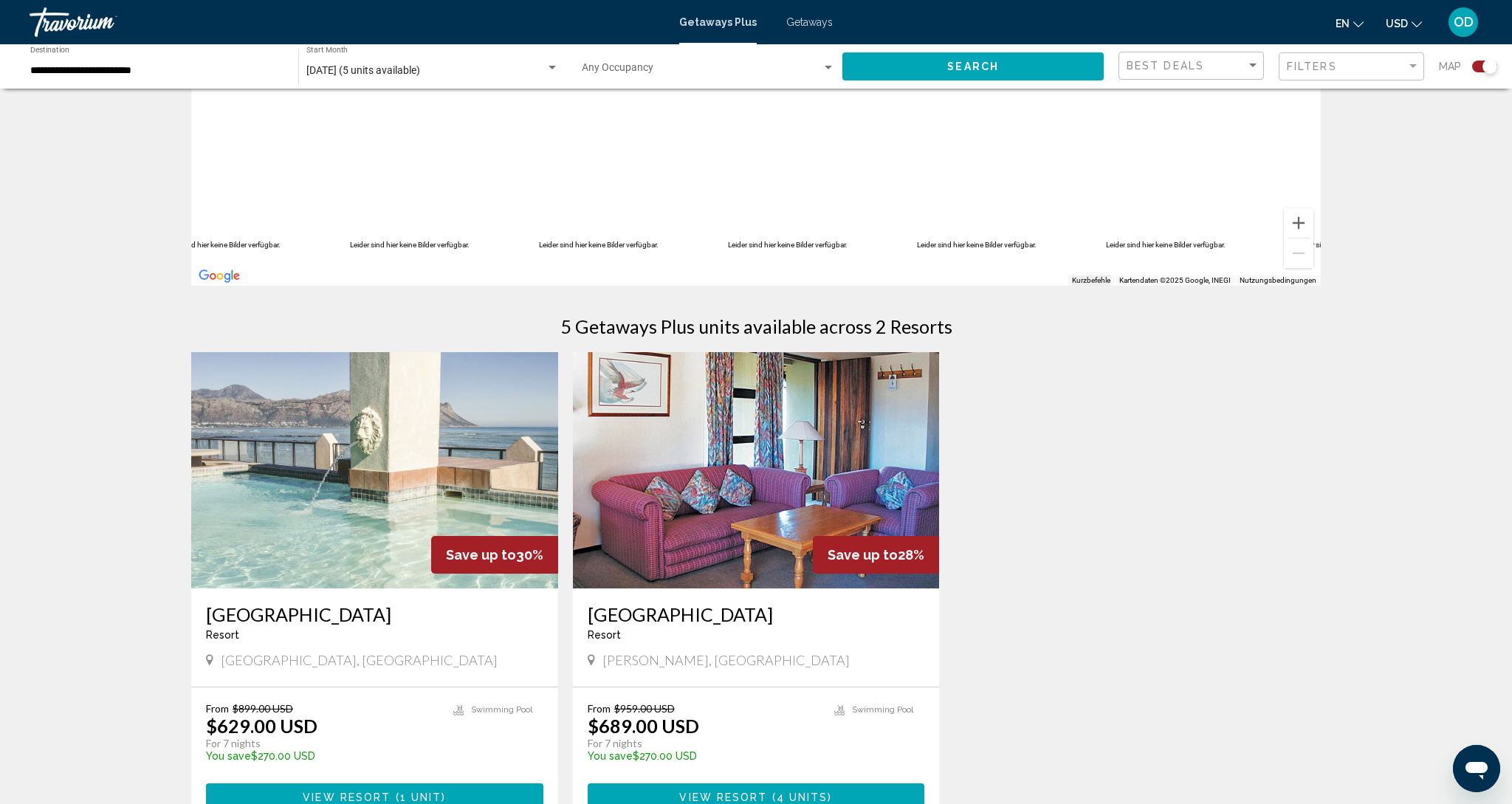
scroll to position [266, 0]
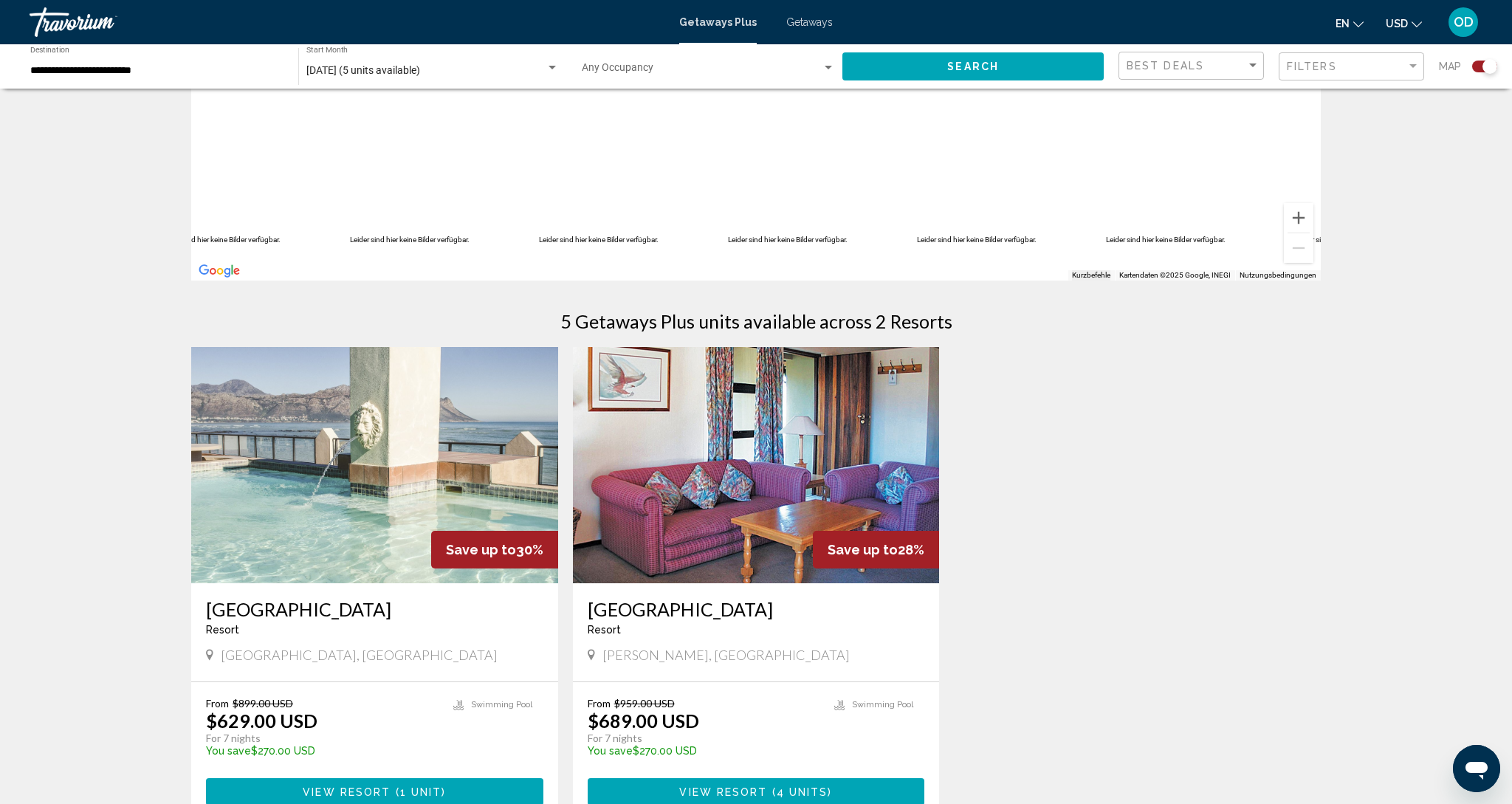
click at [314, 458] on img "Main content" at bounding box center [375, 465] width 367 height 237
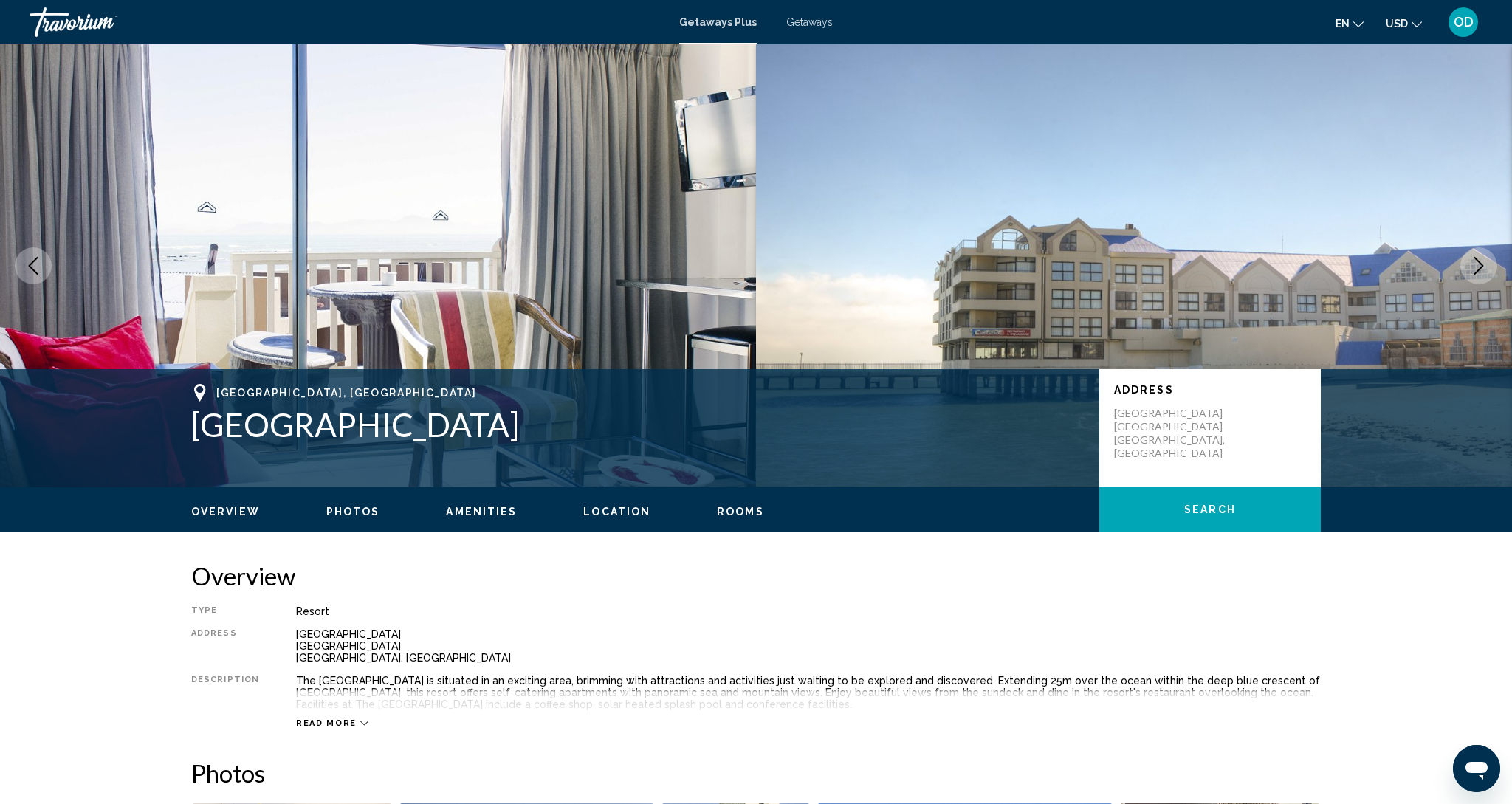
click at [1483, 269] on icon "Next image" at bounding box center [1479, 266] width 17 height 17
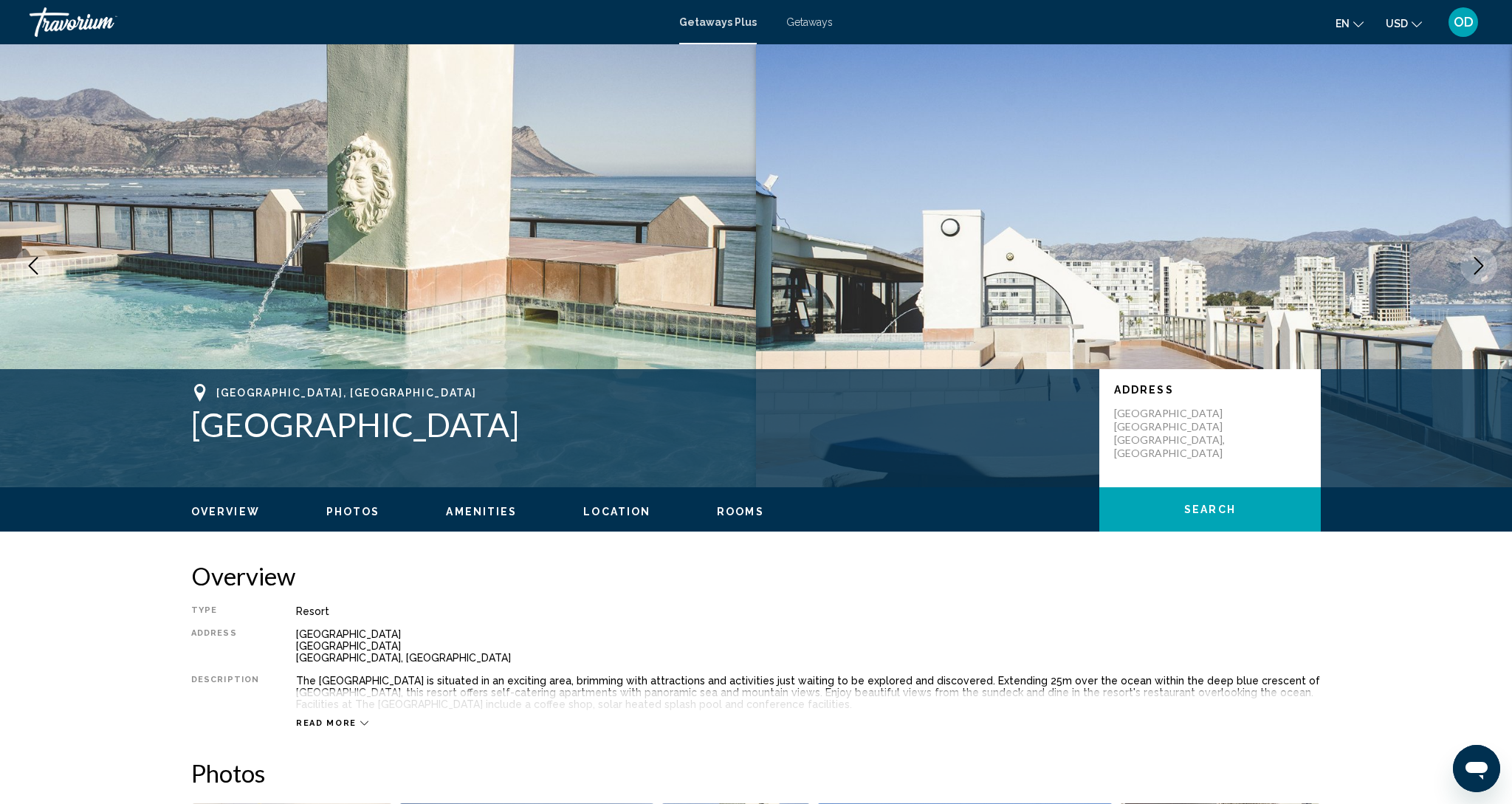
click at [1483, 269] on icon "Next image" at bounding box center [1479, 266] width 17 height 17
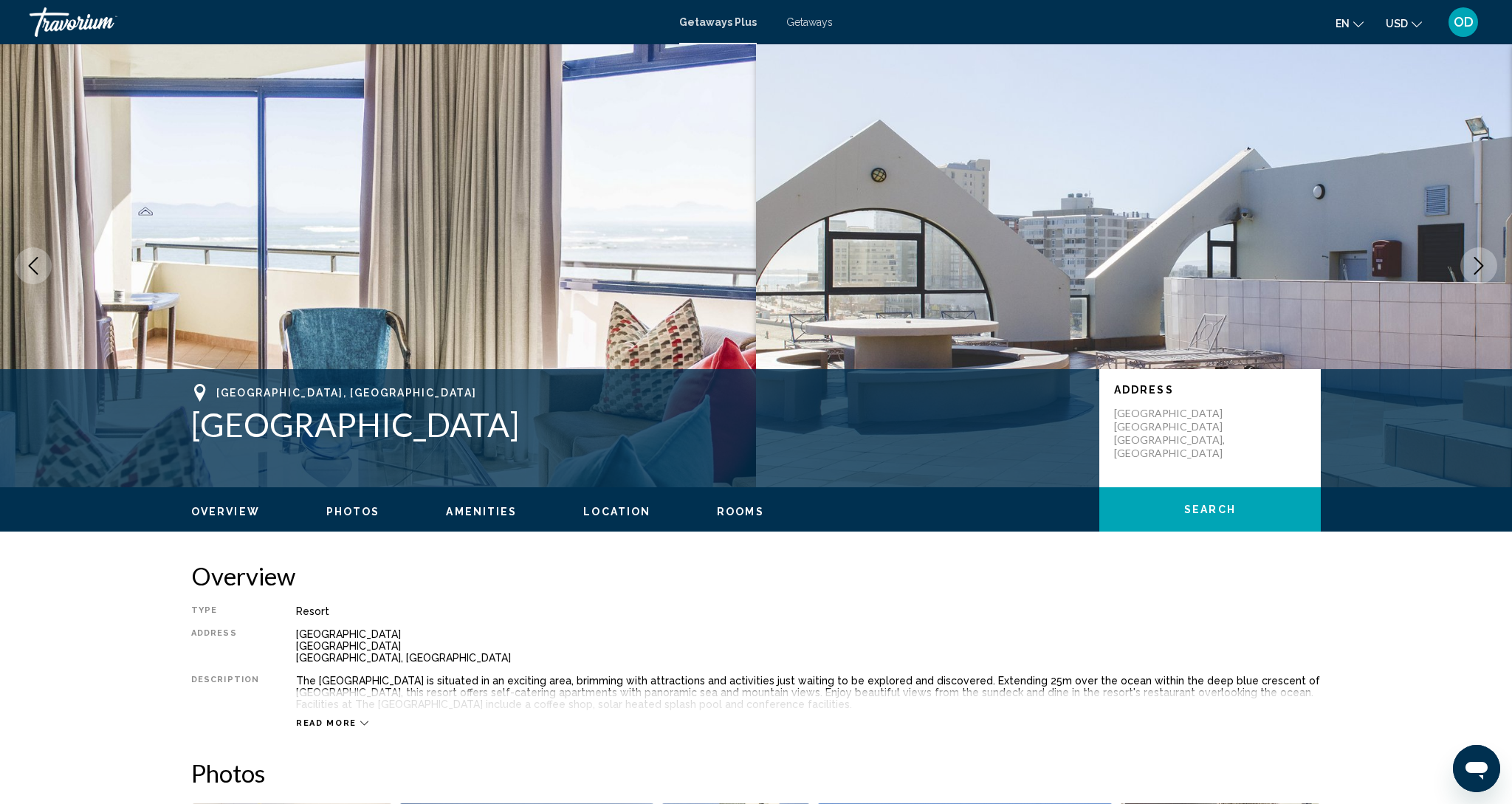
click at [1483, 269] on icon "Next image" at bounding box center [1479, 266] width 17 height 17
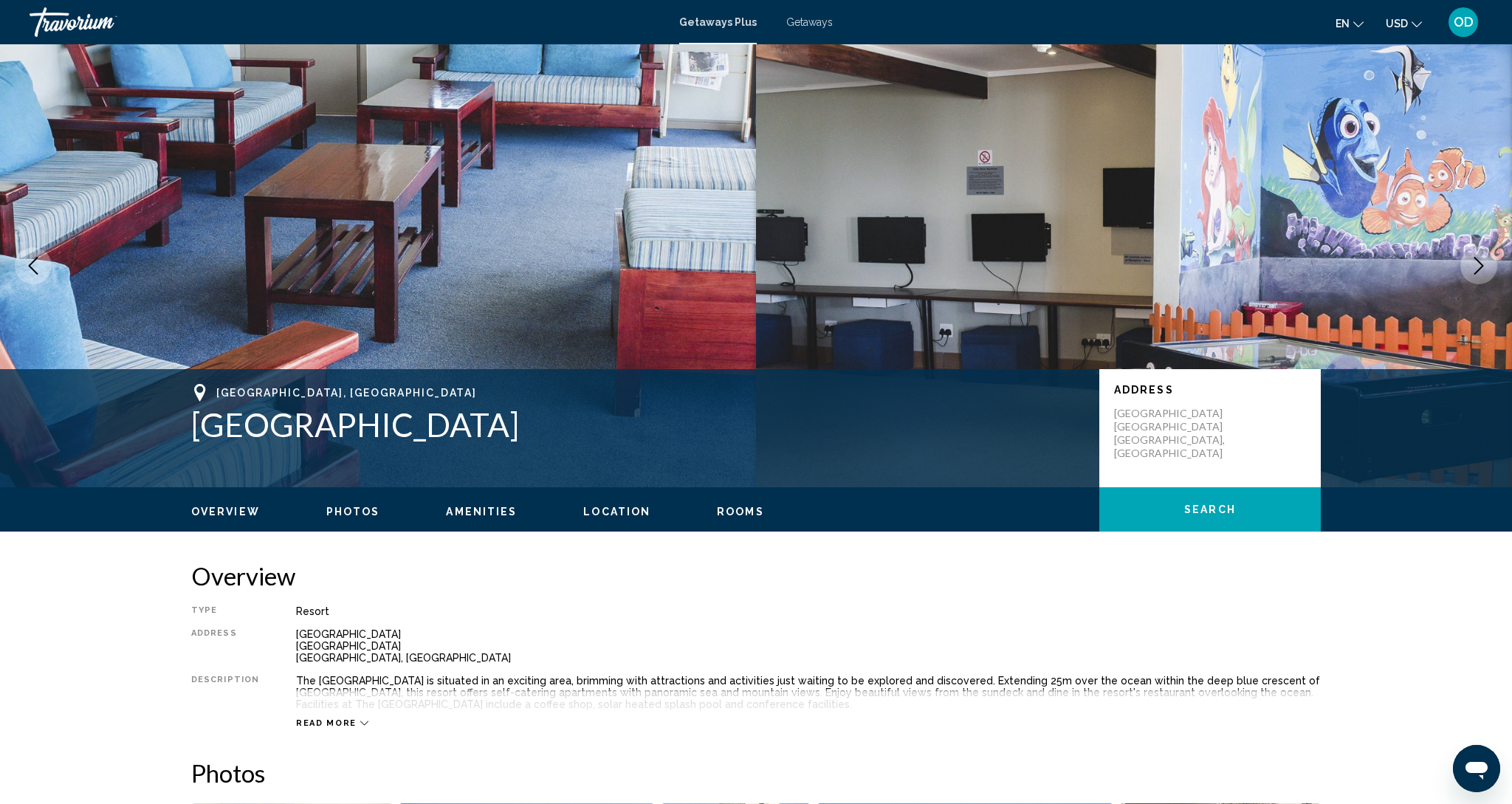
click at [1483, 269] on icon "Next image" at bounding box center [1479, 266] width 17 height 17
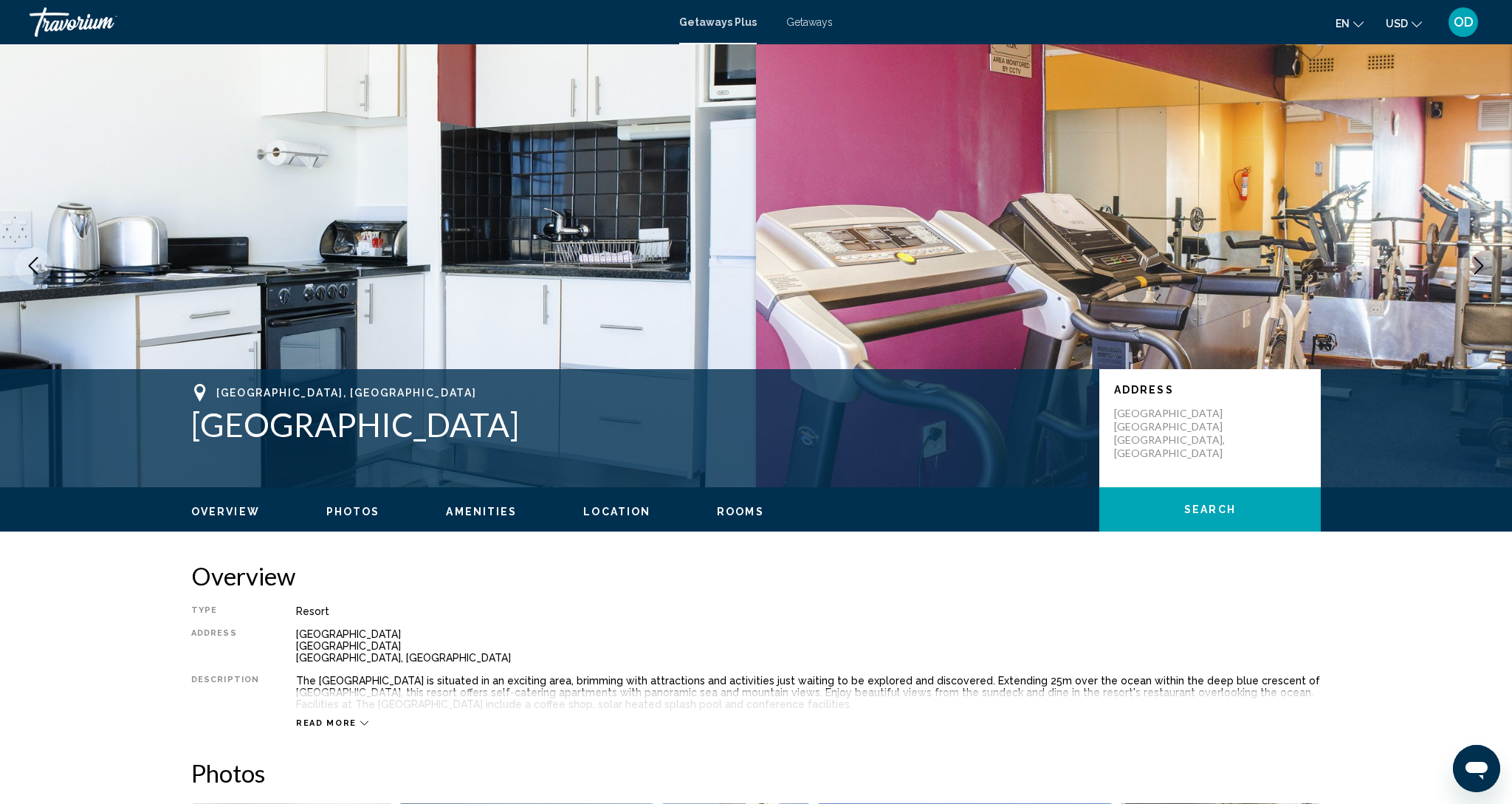
click at [1483, 269] on icon "Next image" at bounding box center [1479, 266] width 17 height 17
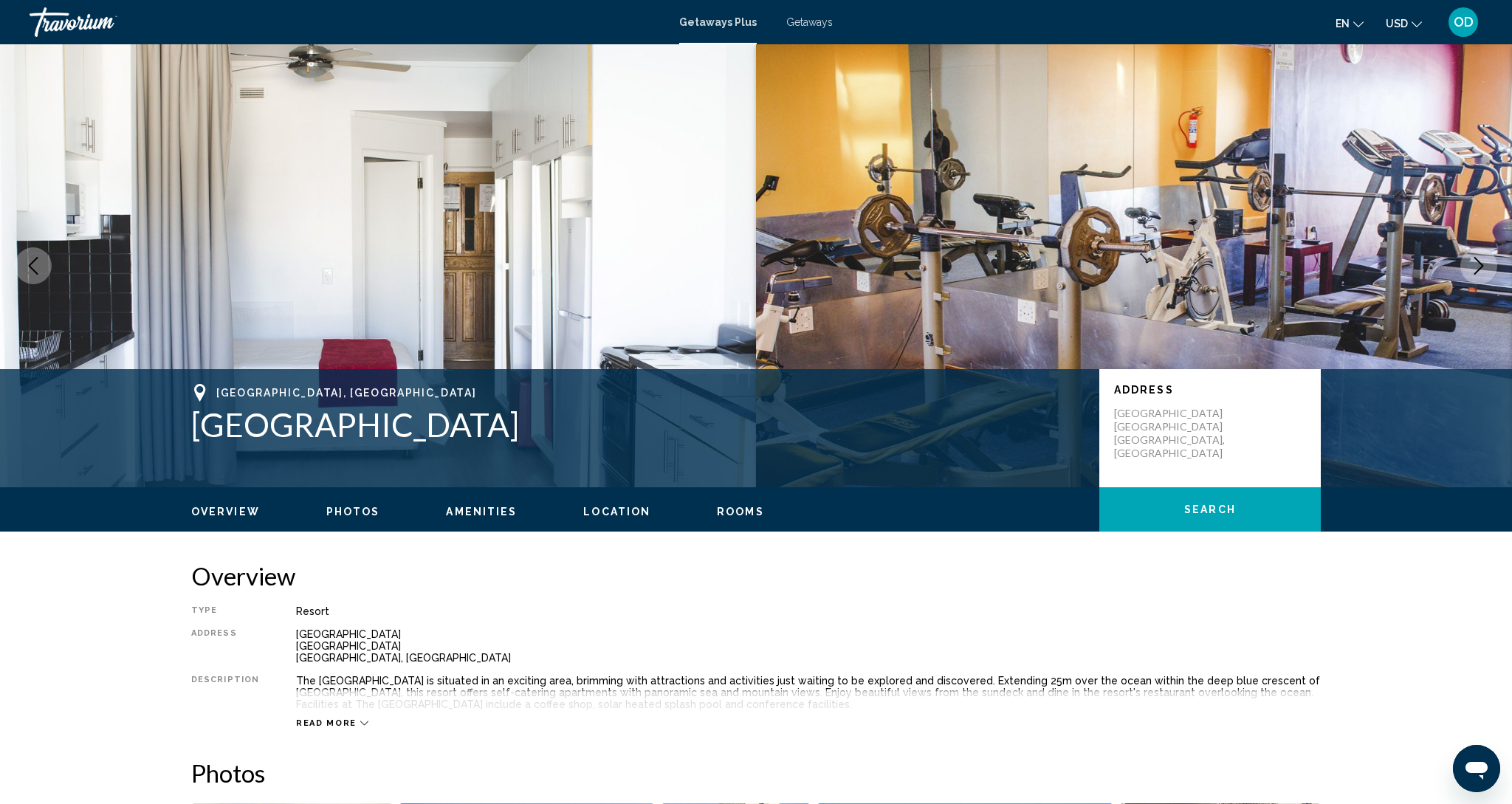
click at [1483, 269] on icon "Next image" at bounding box center [1479, 266] width 17 height 17
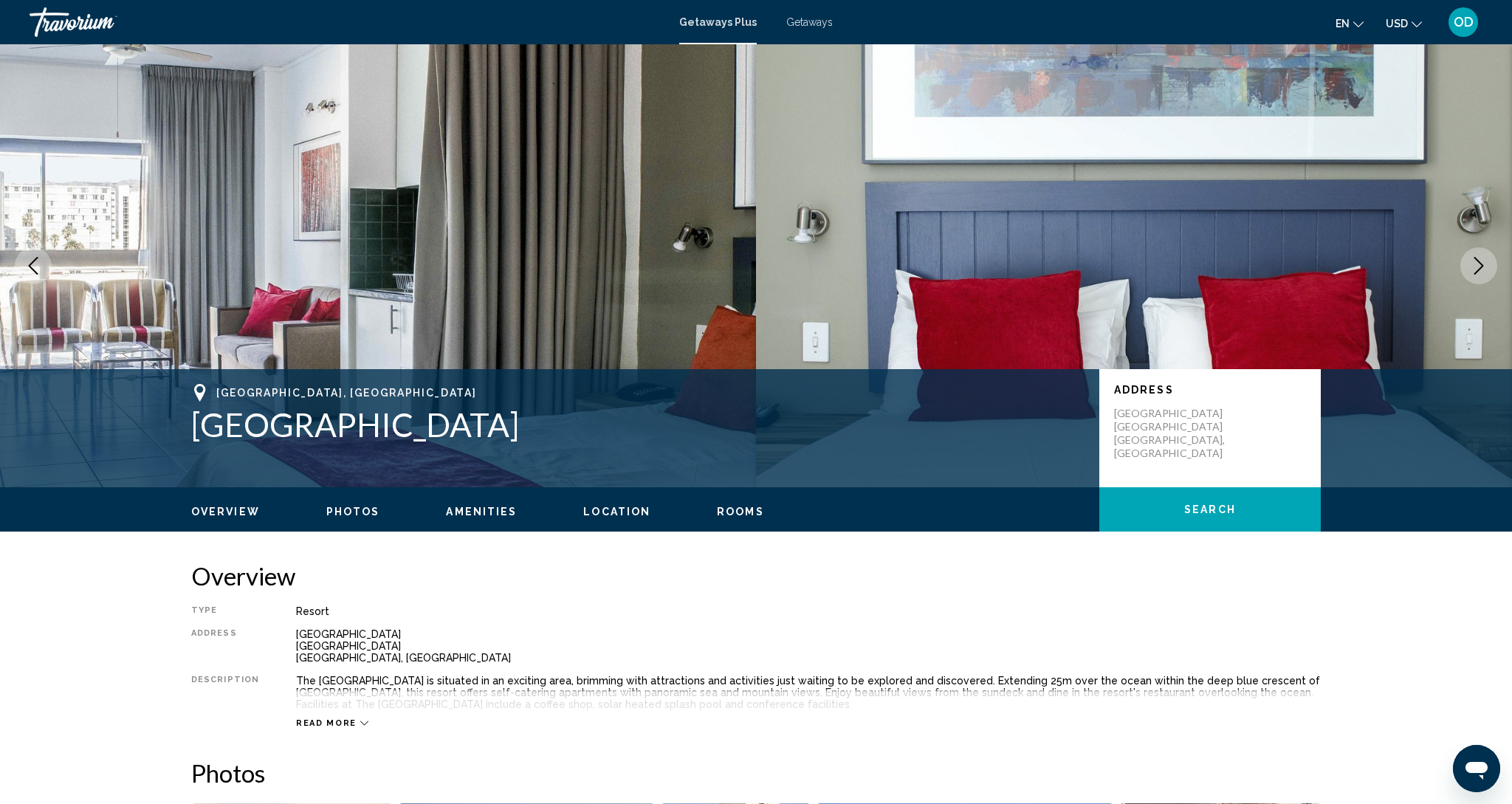
click at [1483, 269] on icon "Next image" at bounding box center [1479, 266] width 17 height 17
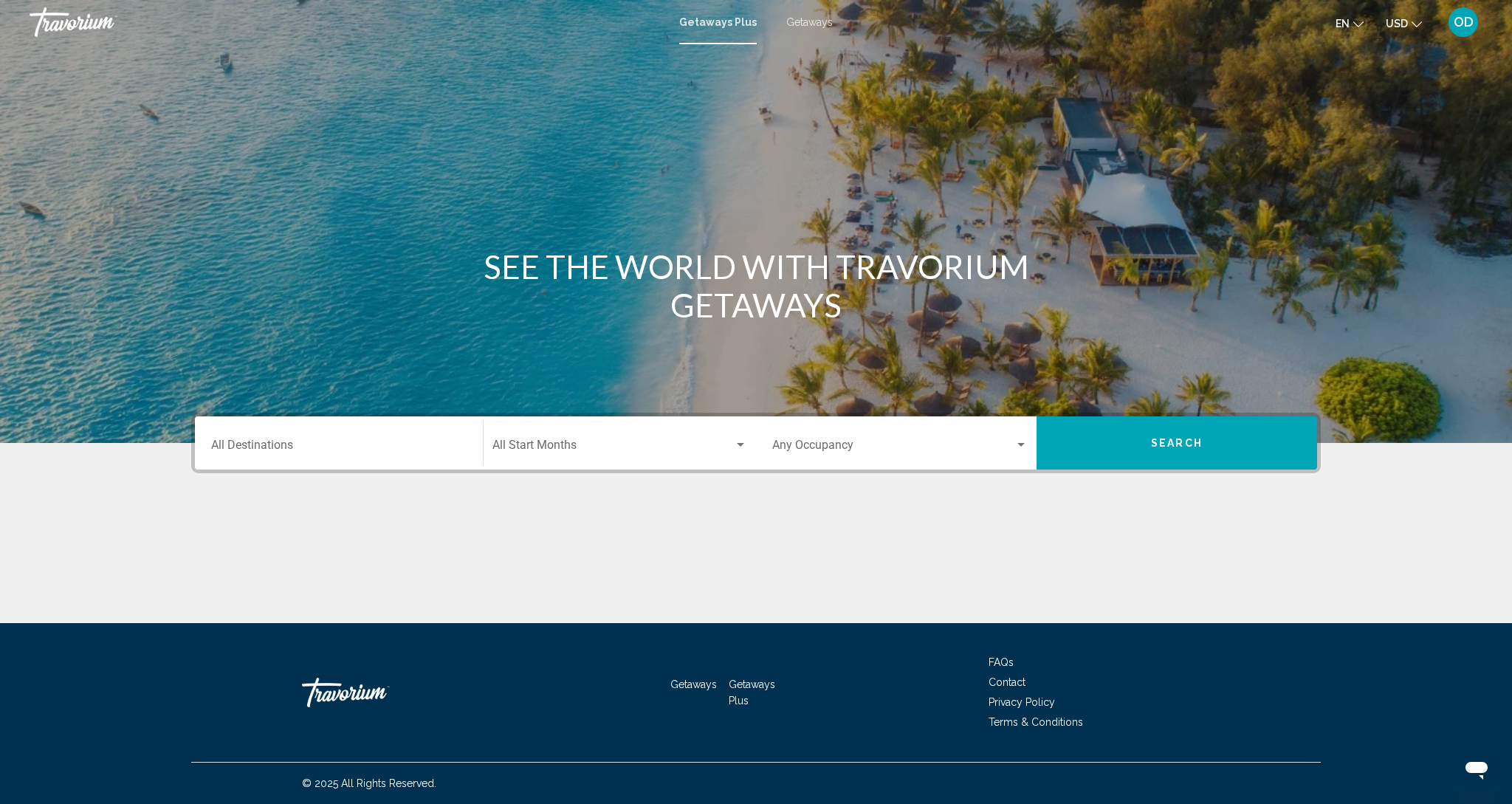
click at [256, 441] on input "Destination All Destinations" at bounding box center [339, 448] width 256 height 13
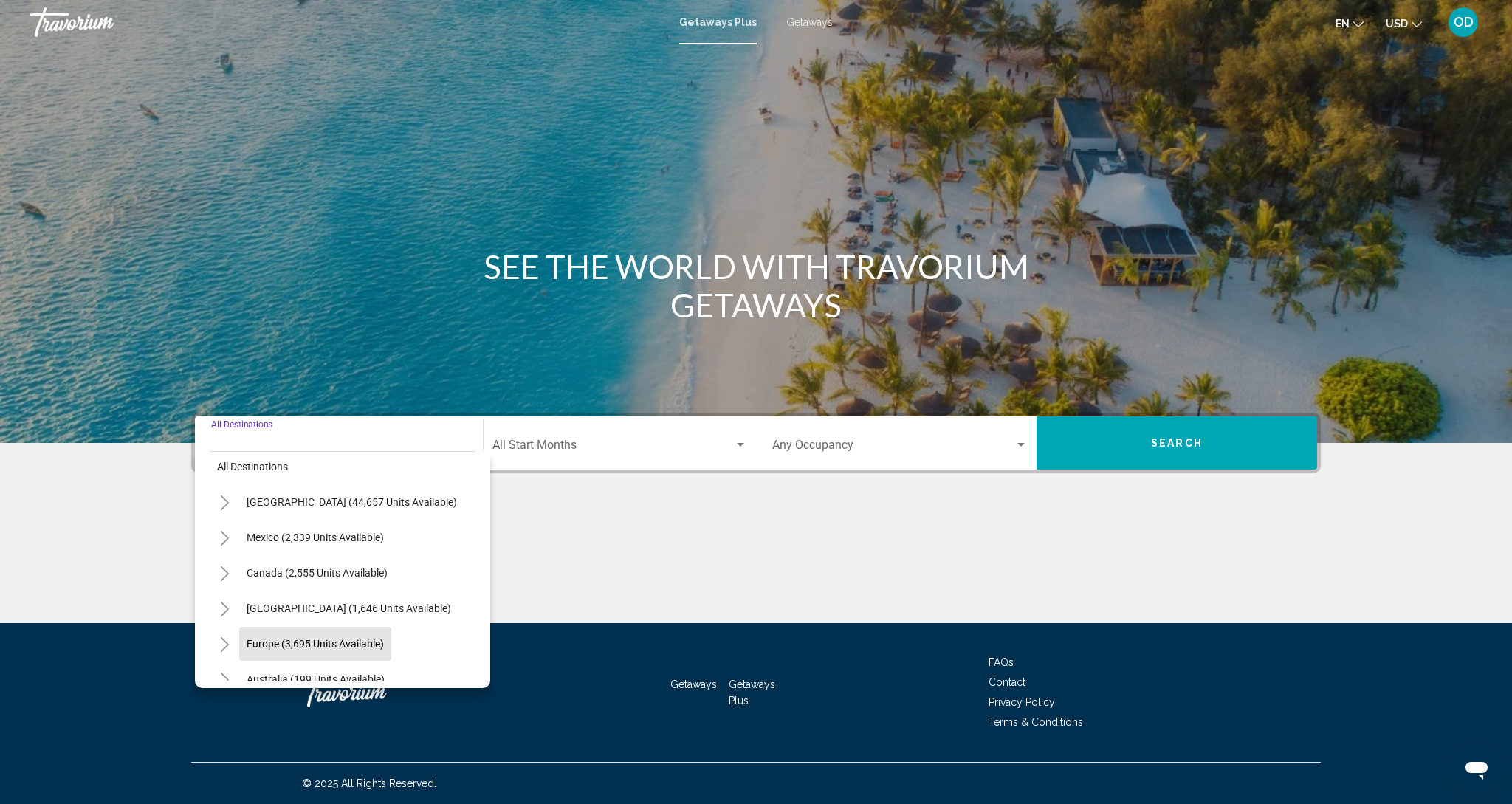
scroll to position [6, 0]
click at [317, 642] on button "Europe (3,695 units available)" at bounding box center [315, 648] width 152 height 34
type input "**********"
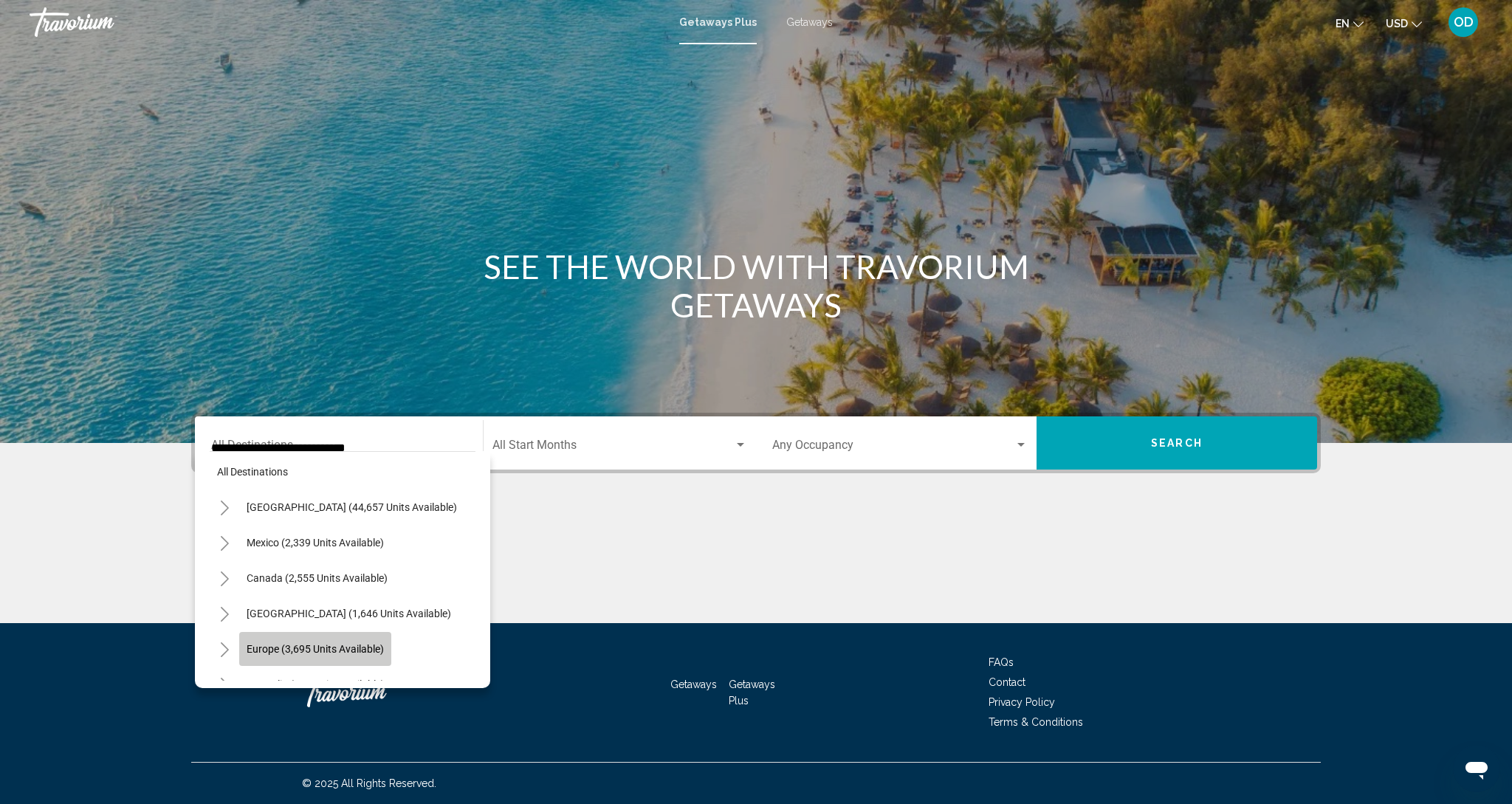
scroll to position [0, 0]
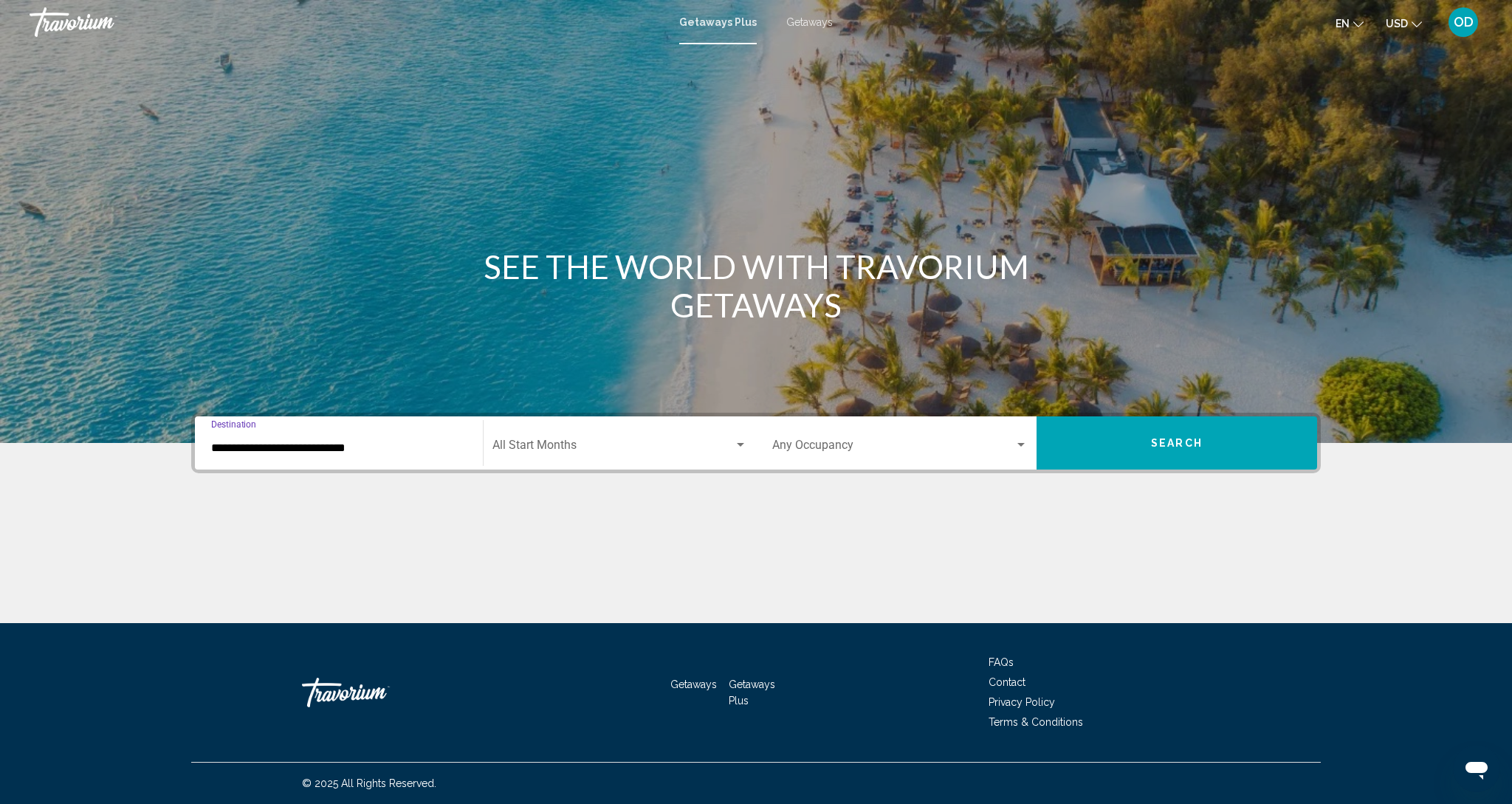
click at [558, 452] on span "Search widget" at bounding box center [613, 448] width 241 height 13
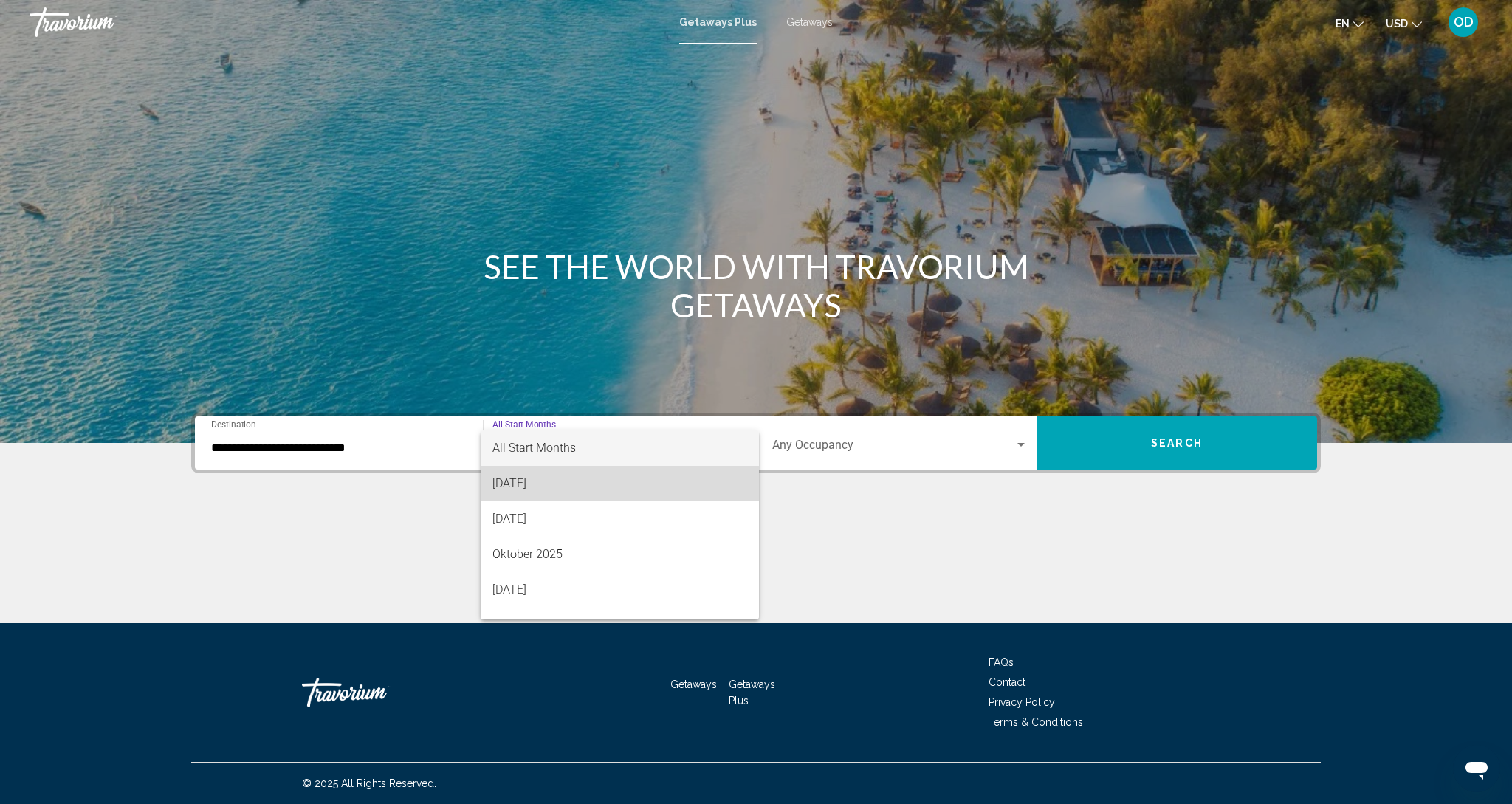
click at [523, 484] on span "August 2025" at bounding box center [619, 483] width 255 height 36
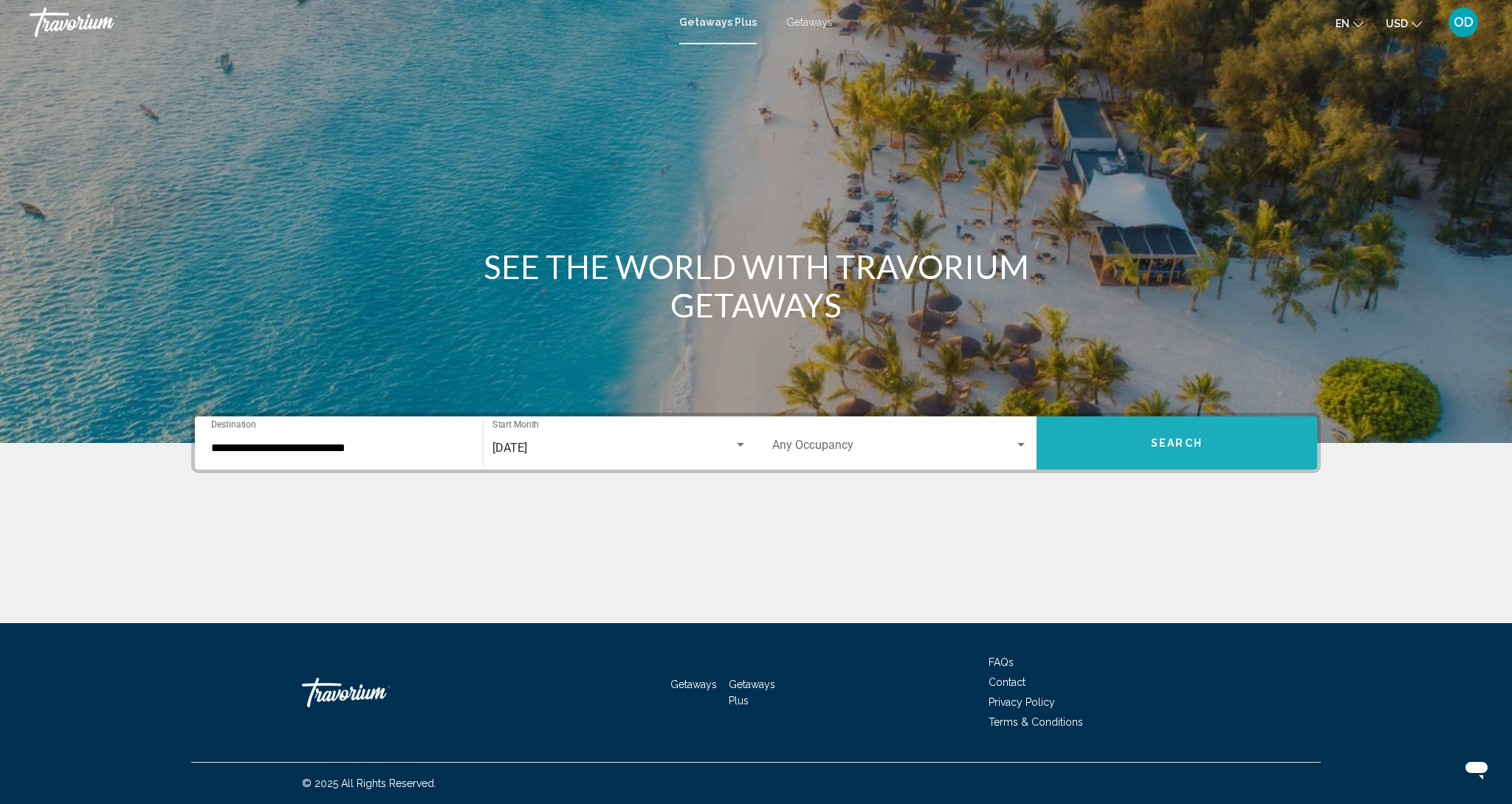
click at [1172, 451] on button "Search" at bounding box center [1177, 442] width 280 height 53
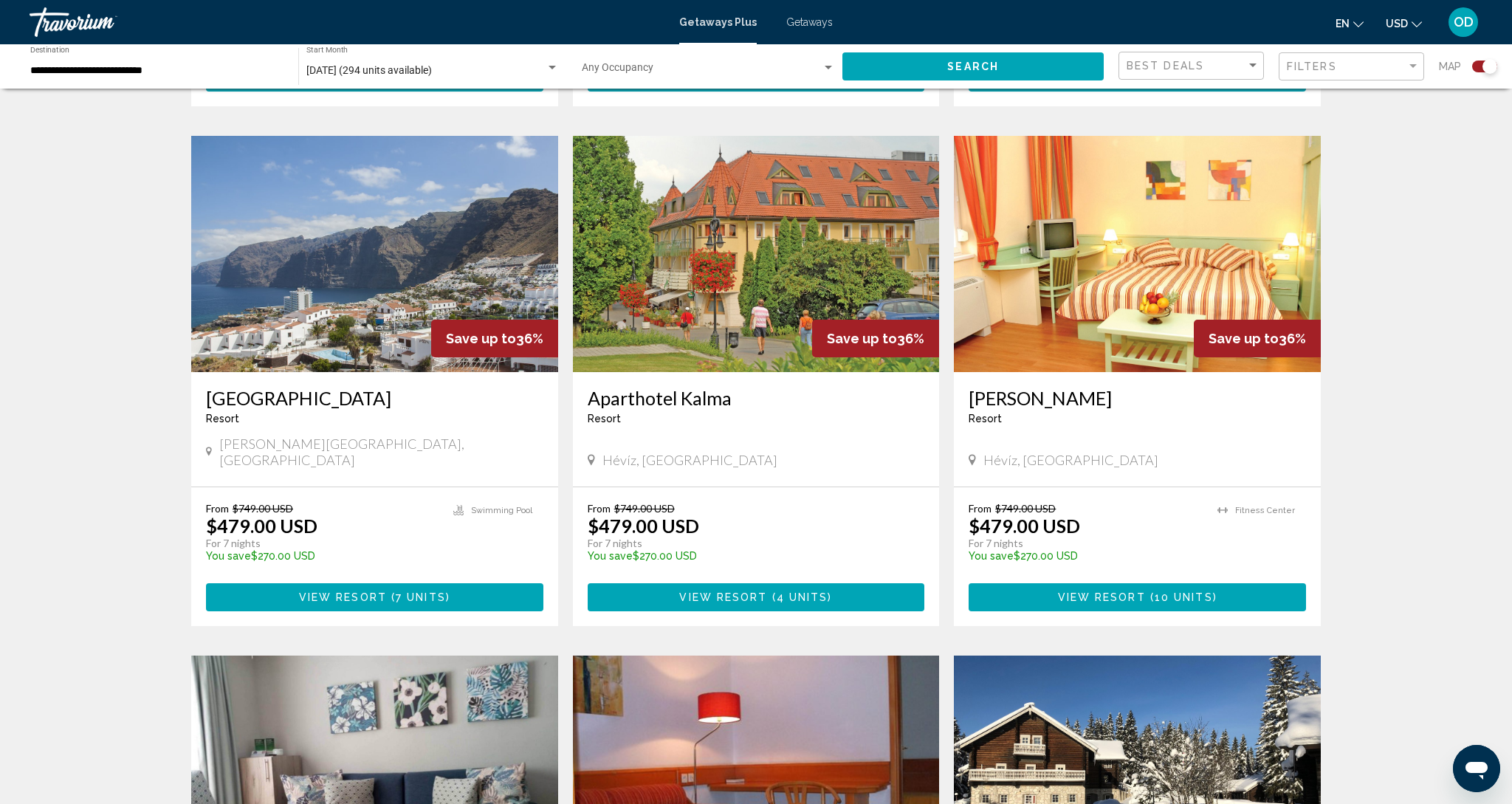
scroll to position [979, 0]
click at [322, 215] on img "Main content" at bounding box center [375, 254] width 367 height 237
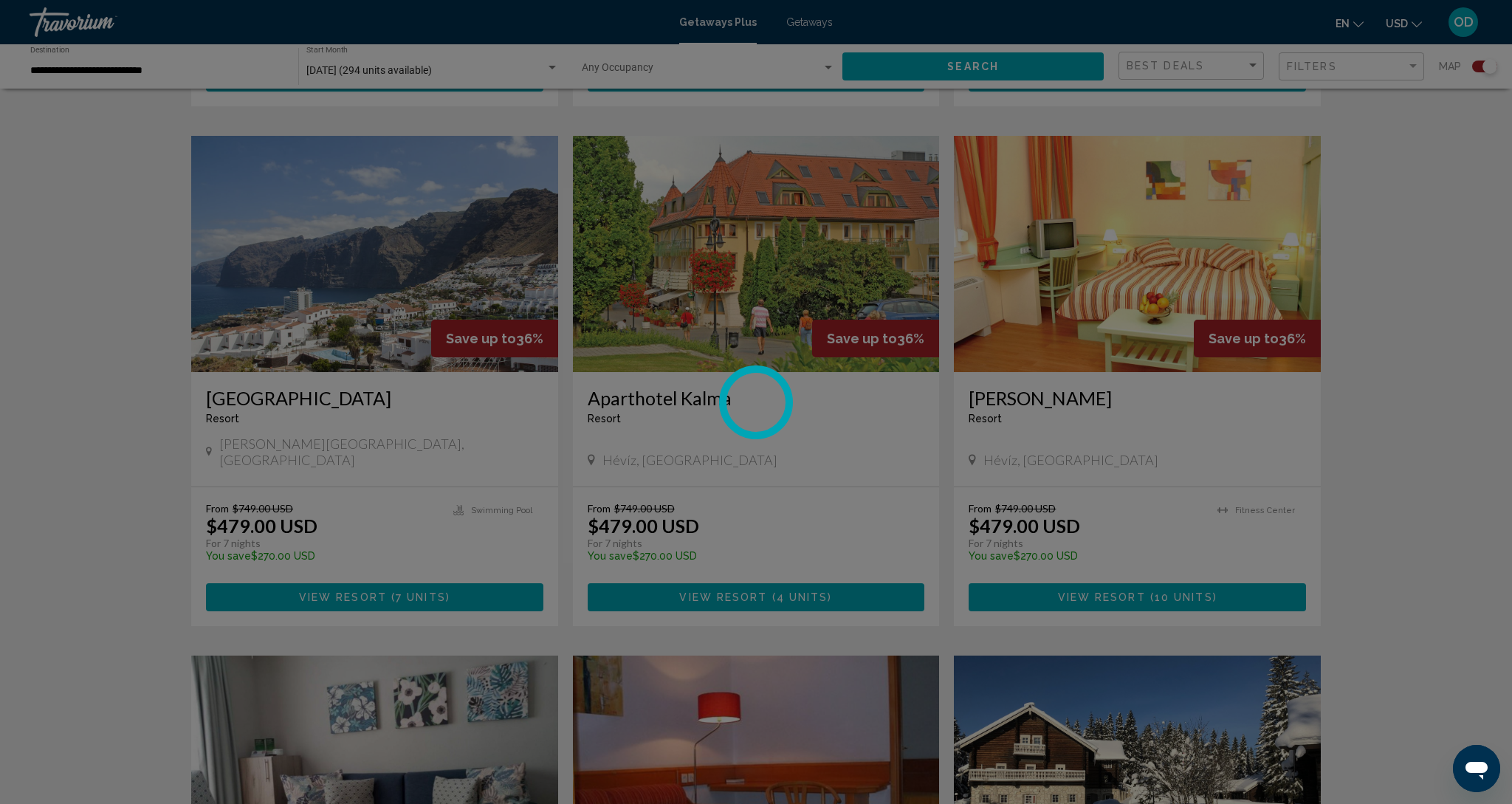
scroll to position [979, 0]
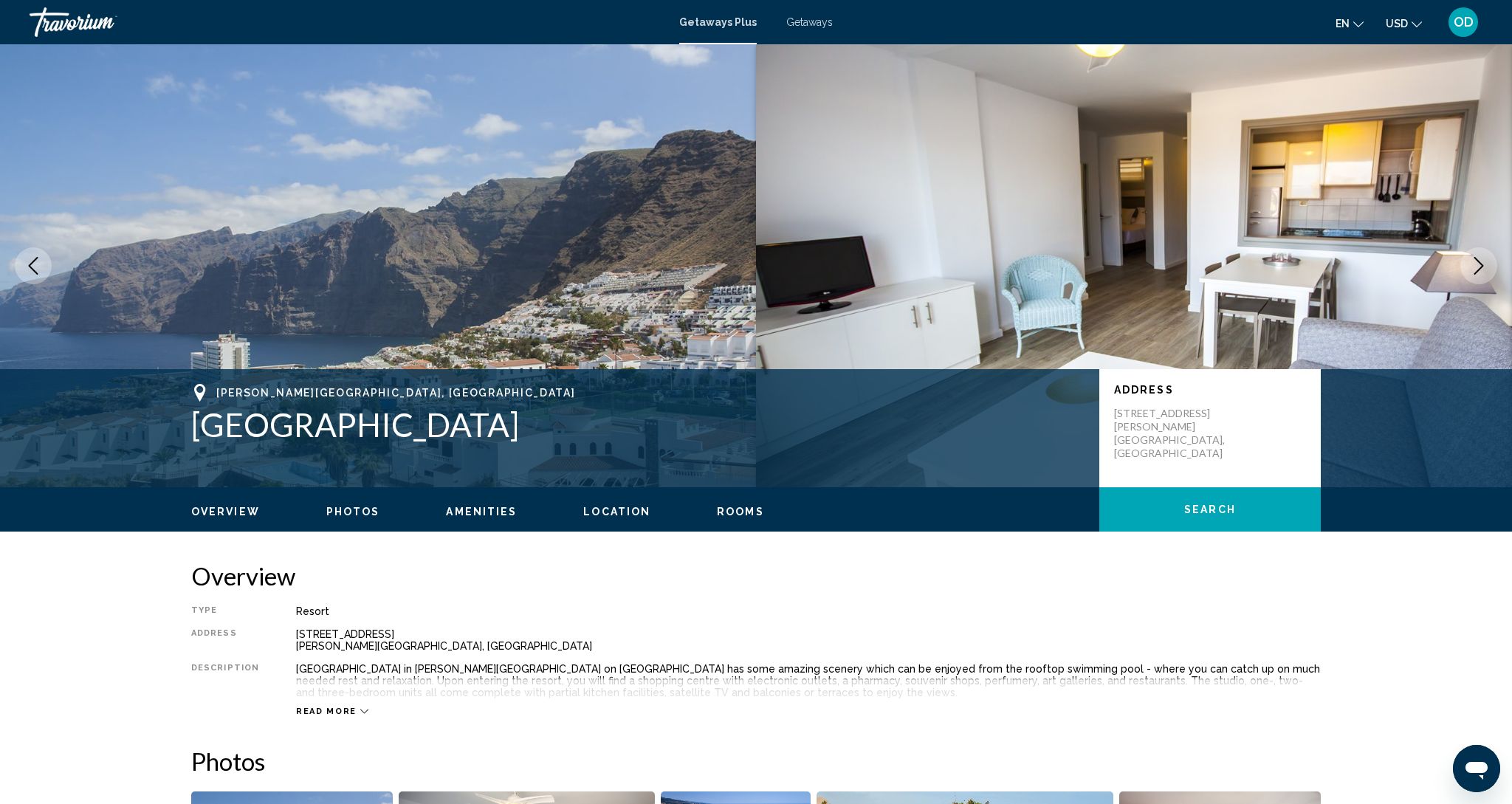
click at [1474, 264] on icon "Next image" at bounding box center [1479, 266] width 17 height 17
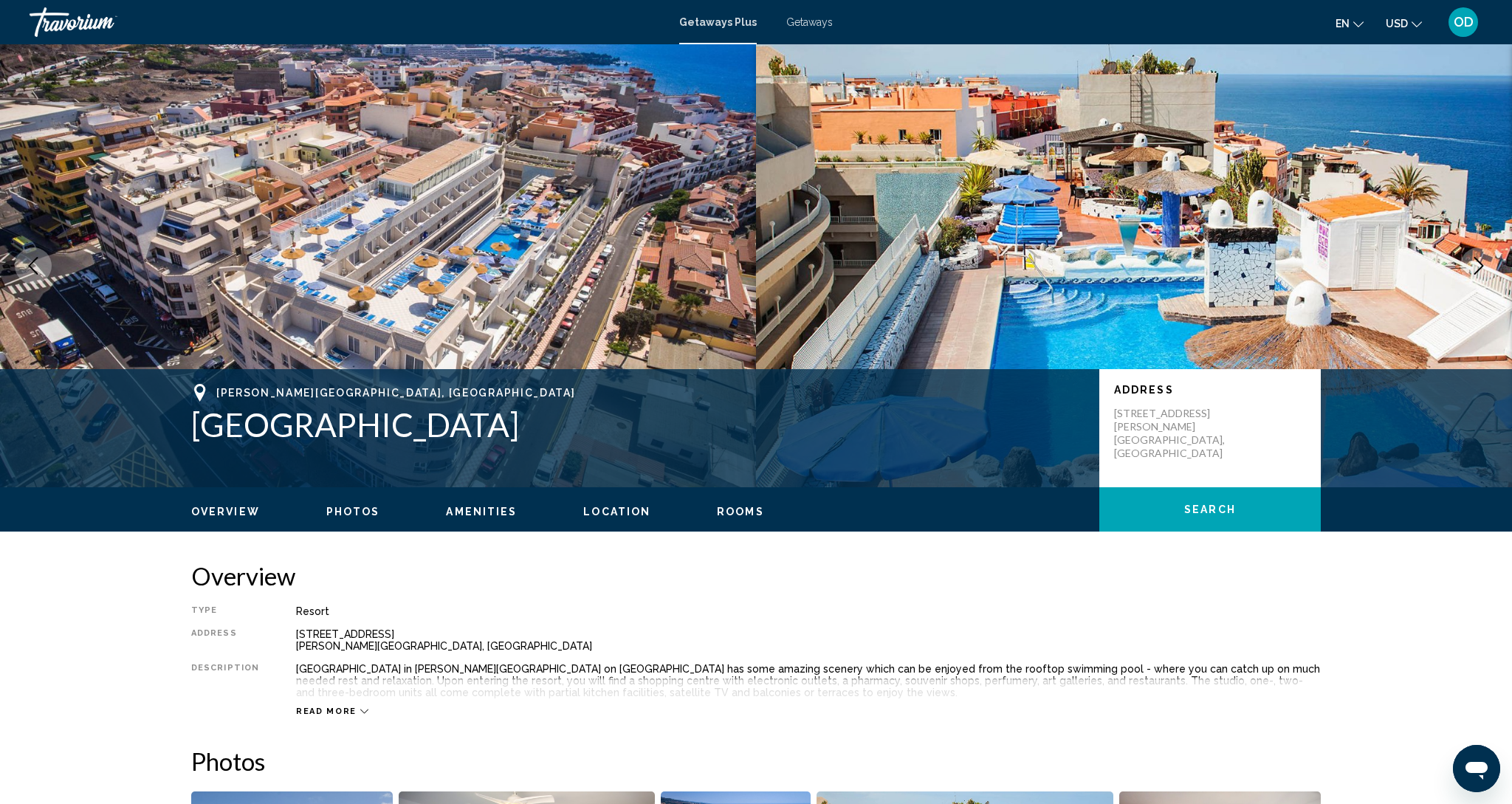
click at [1474, 264] on icon "Next image" at bounding box center [1479, 266] width 17 height 17
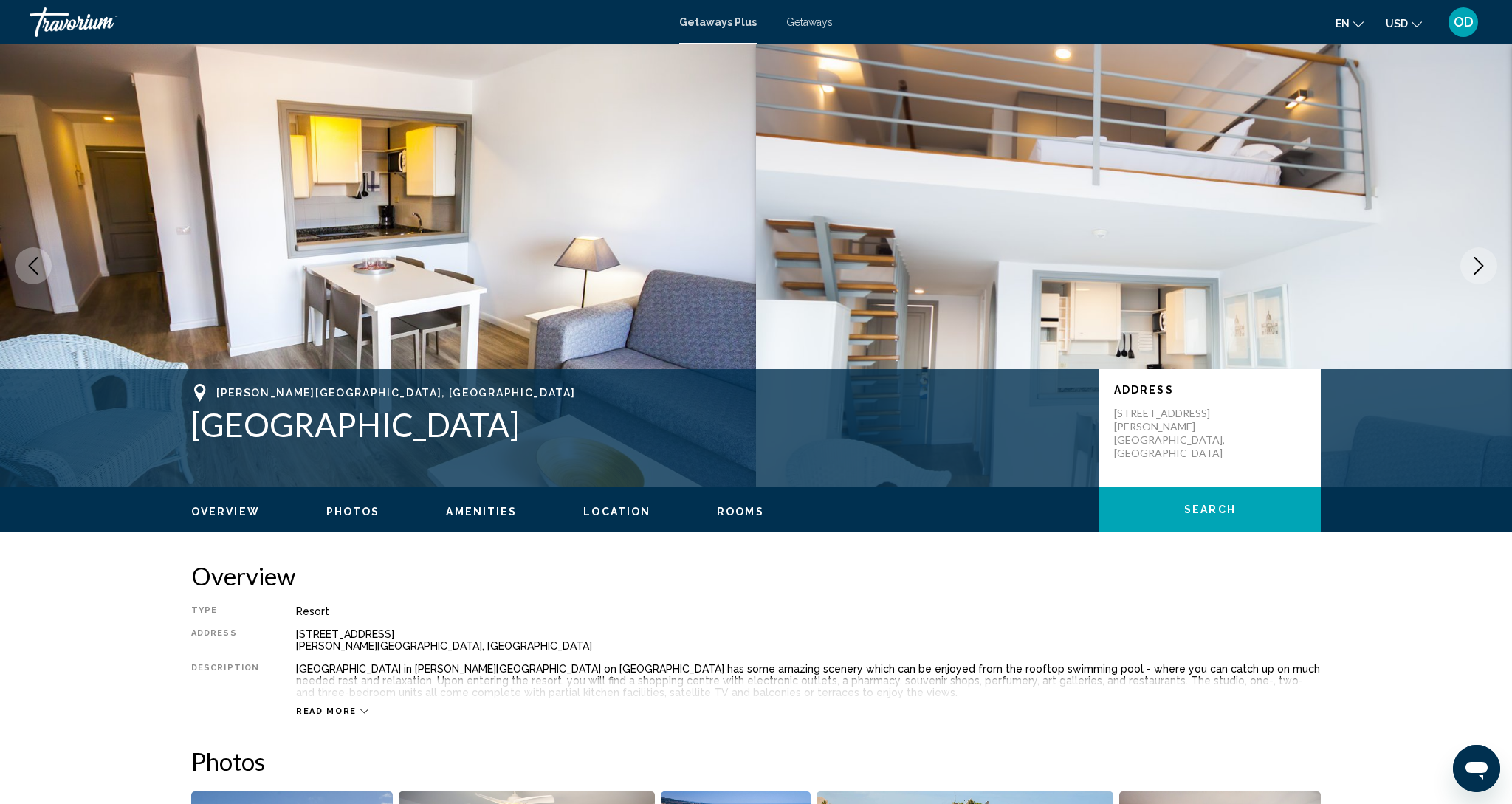
click at [1474, 264] on icon "Next image" at bounding box center [1479, 266] width 17 height 17
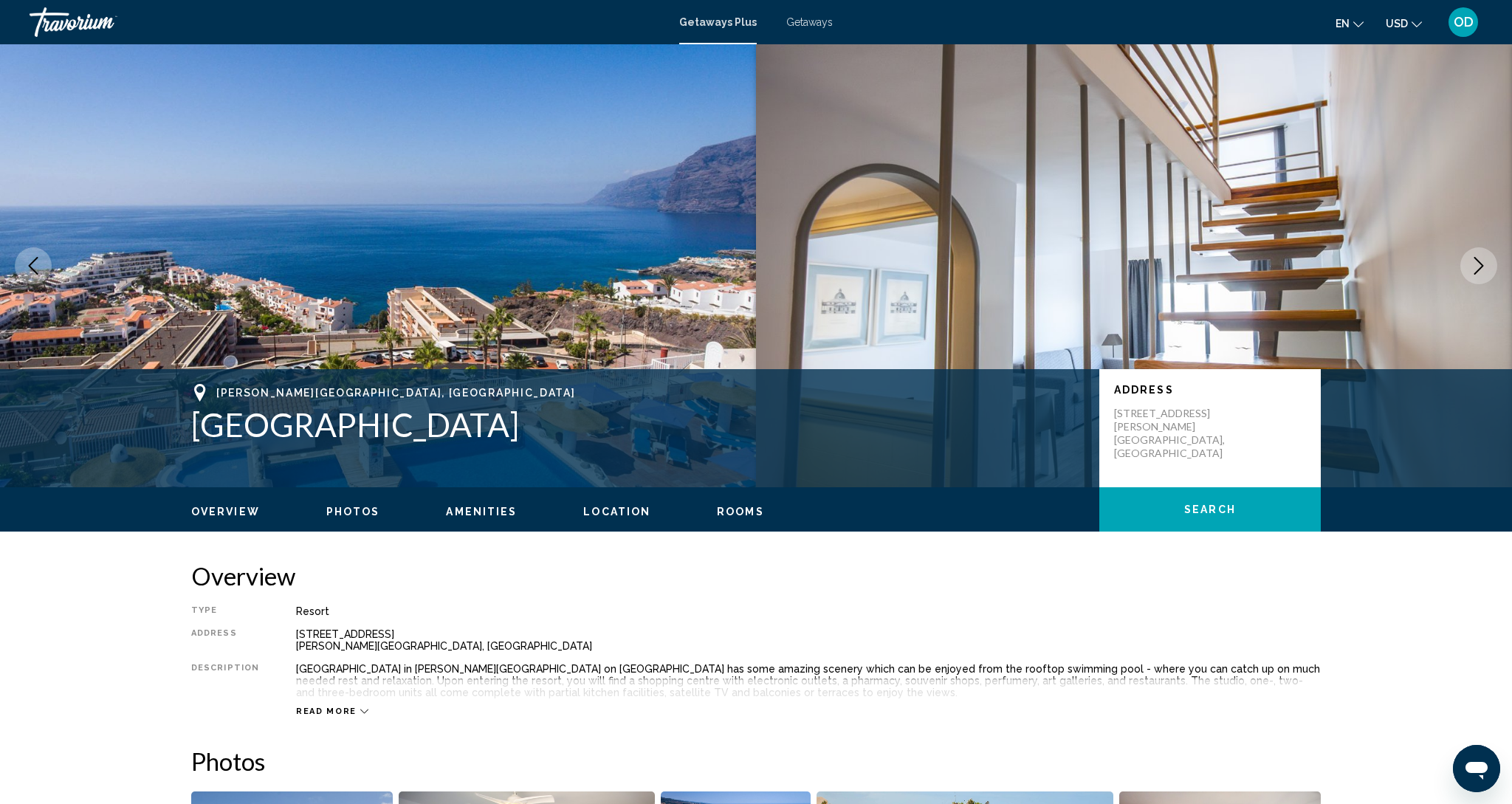
click at [1474, 264] on icon "Next image" at bounding box center [1479, 266] width 17 height 17
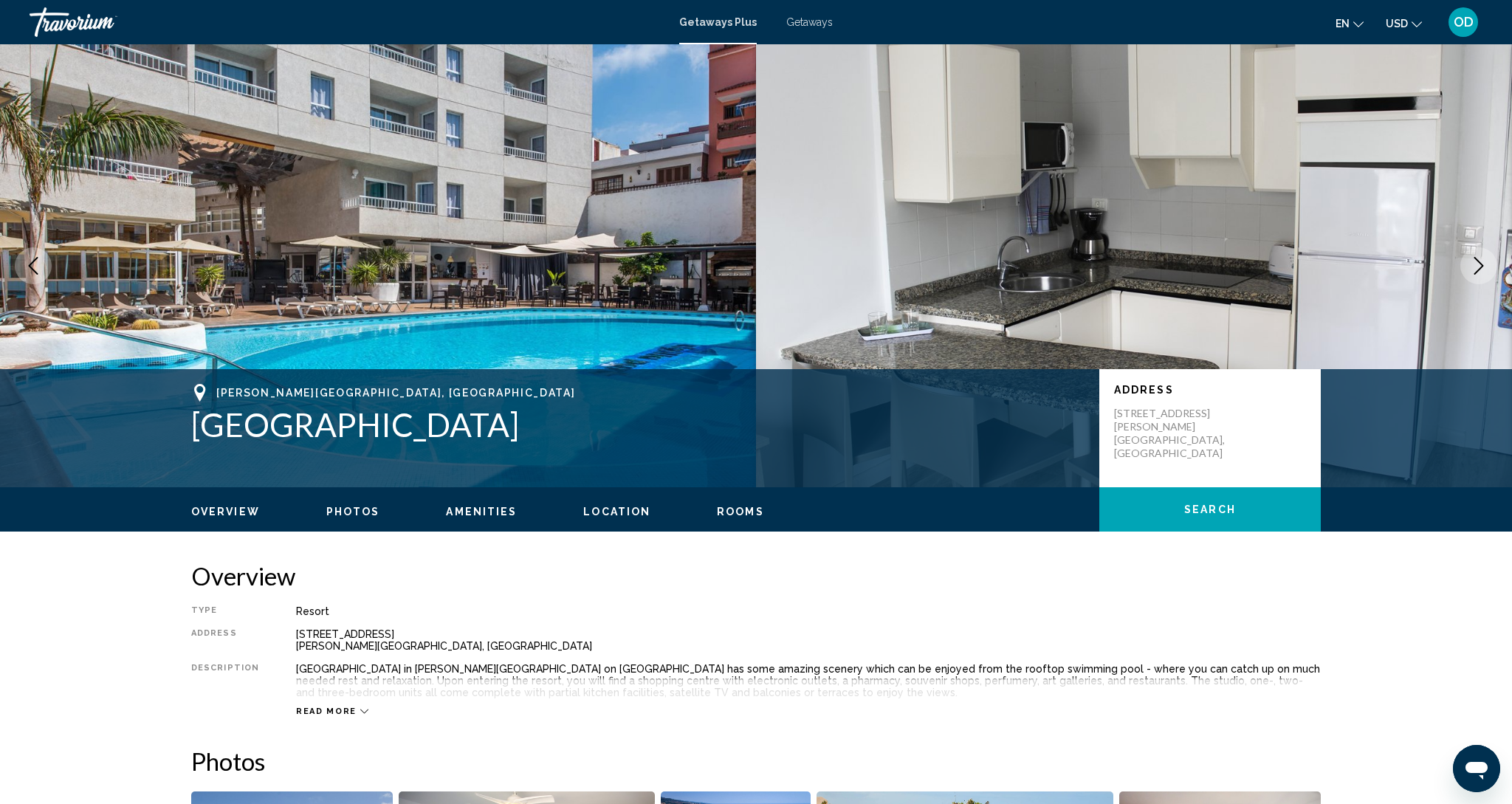
scroll to position [1, 0]
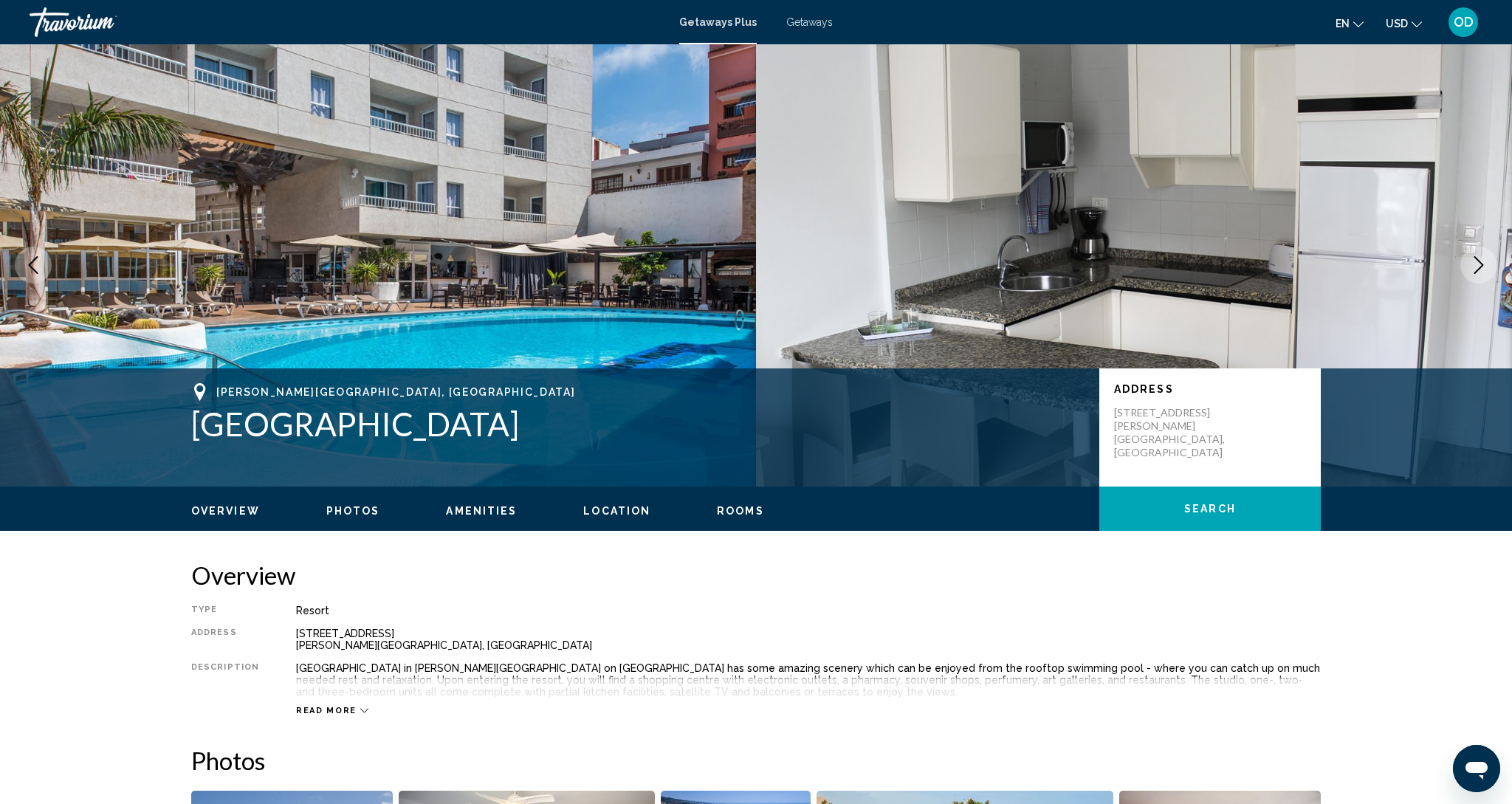
click at [1474, 264] on icon "Next image" at bounding box center [1479, 265] width 17 height 17
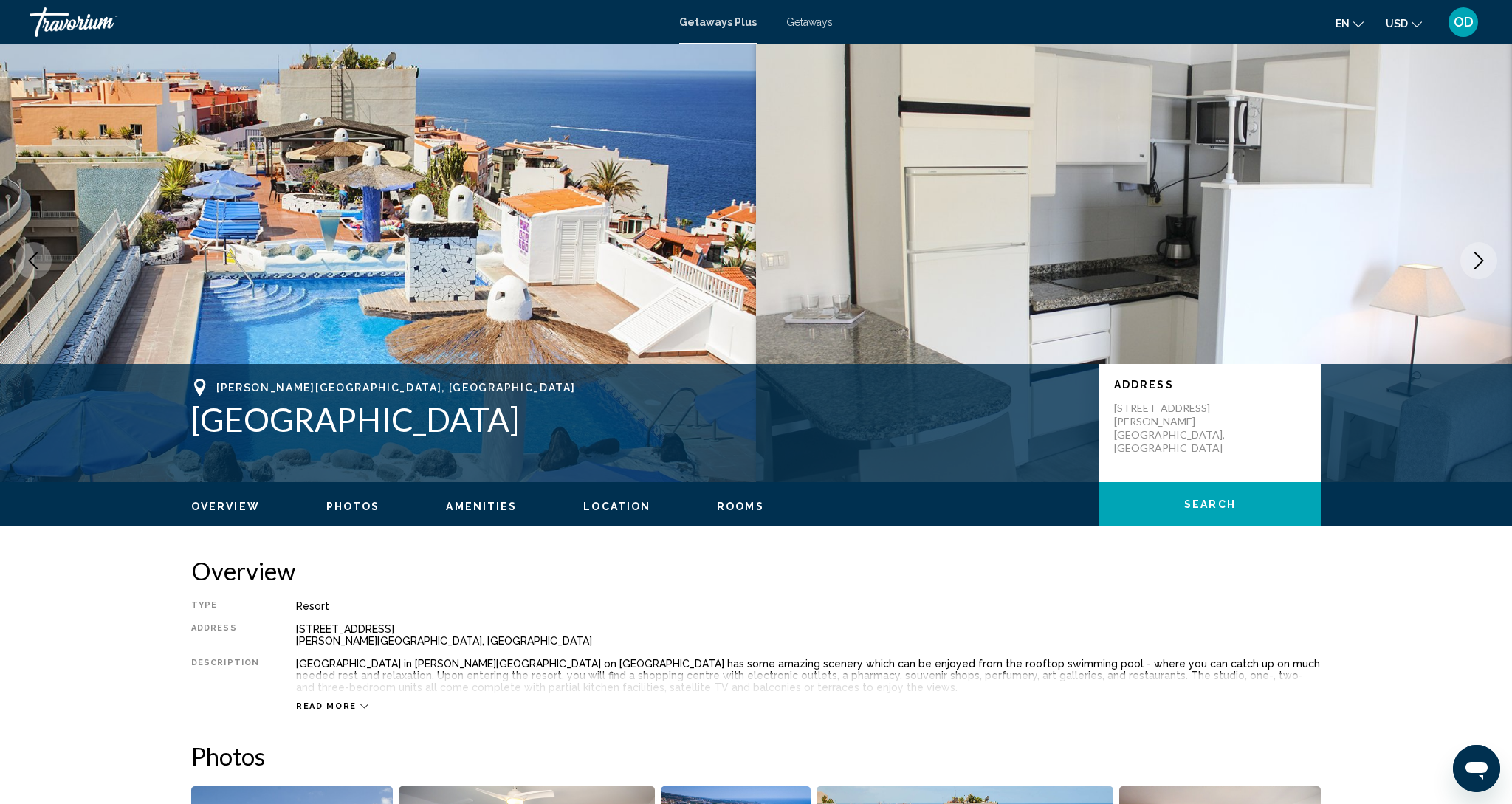
click at [1474, 264] on icon "Next image" at bounding box center [1479, 260] width 17 height 17
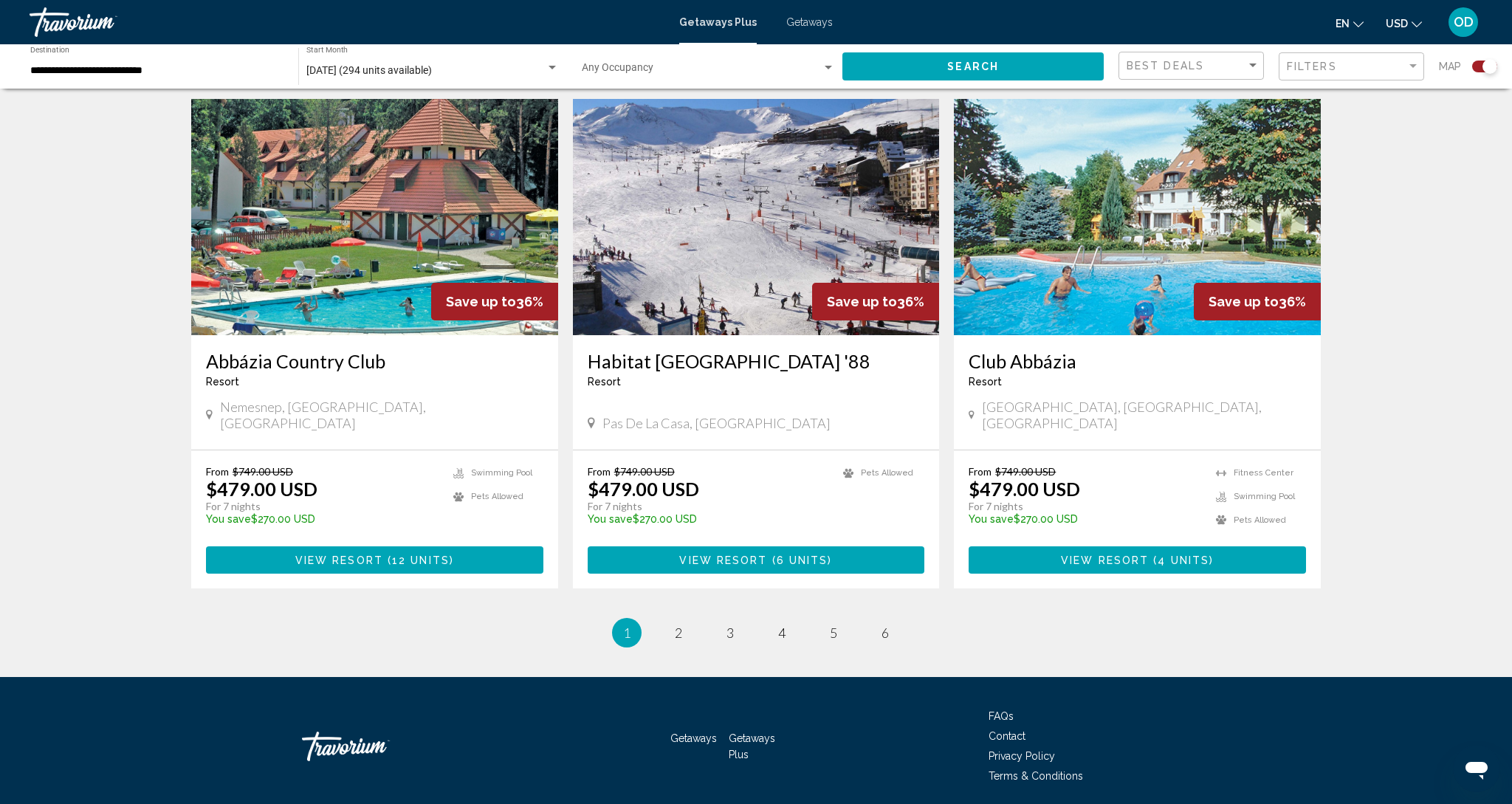
scroll to position [2042, 0]
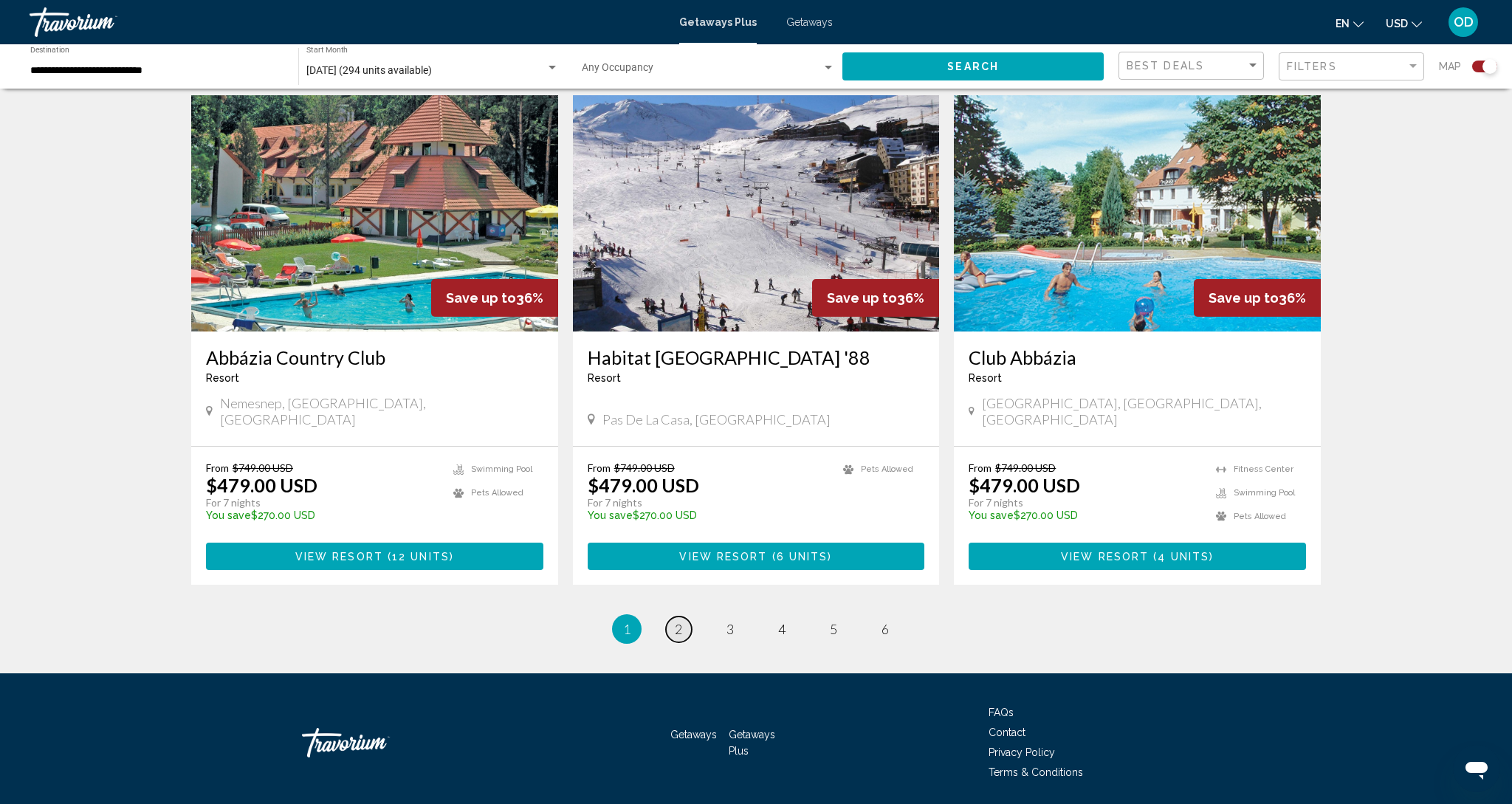
click at [684, 616] on link "page 2" at bounding box center [679, 629] width 26 height 26
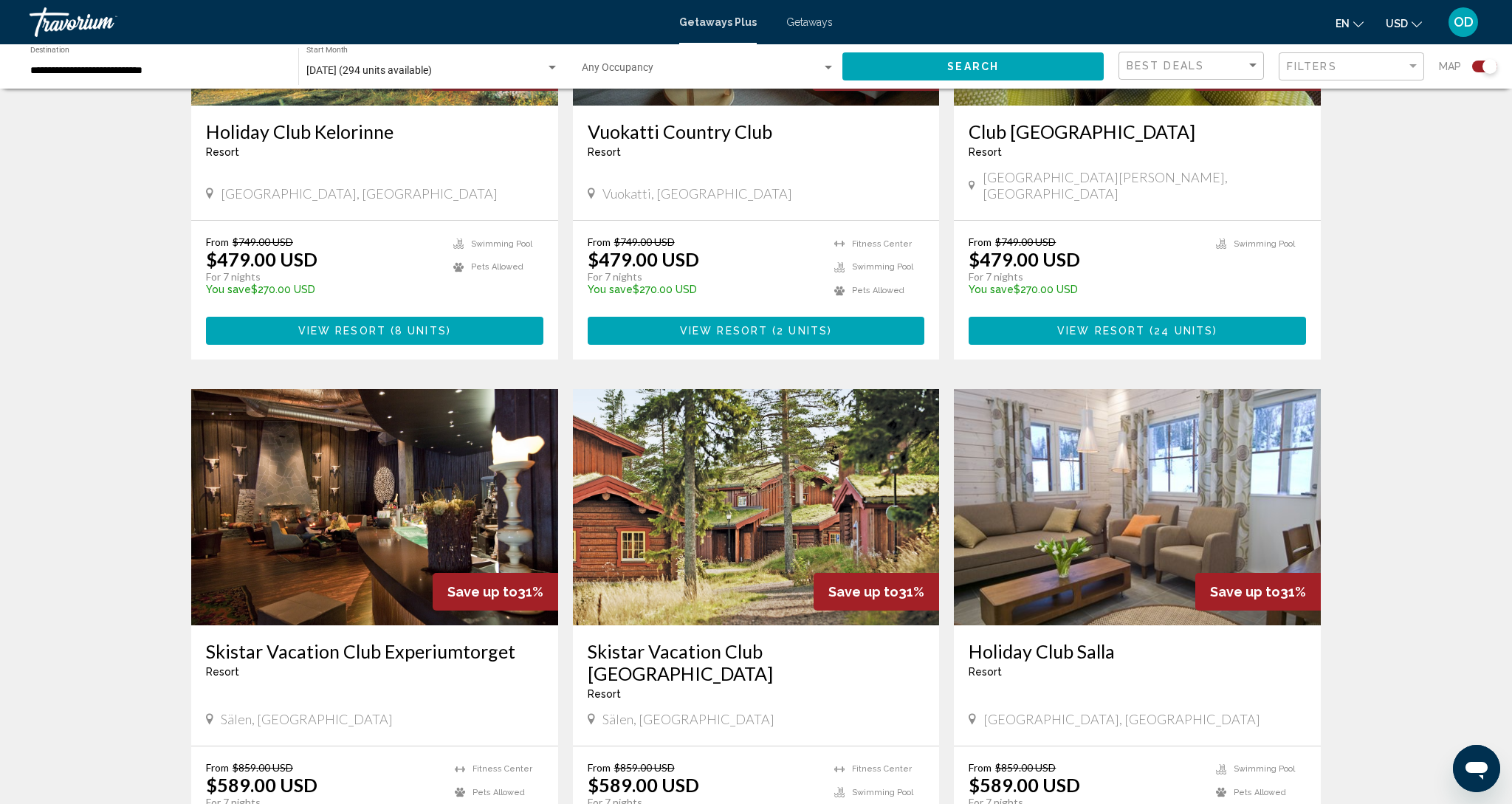
scroll to position [1264, 0]
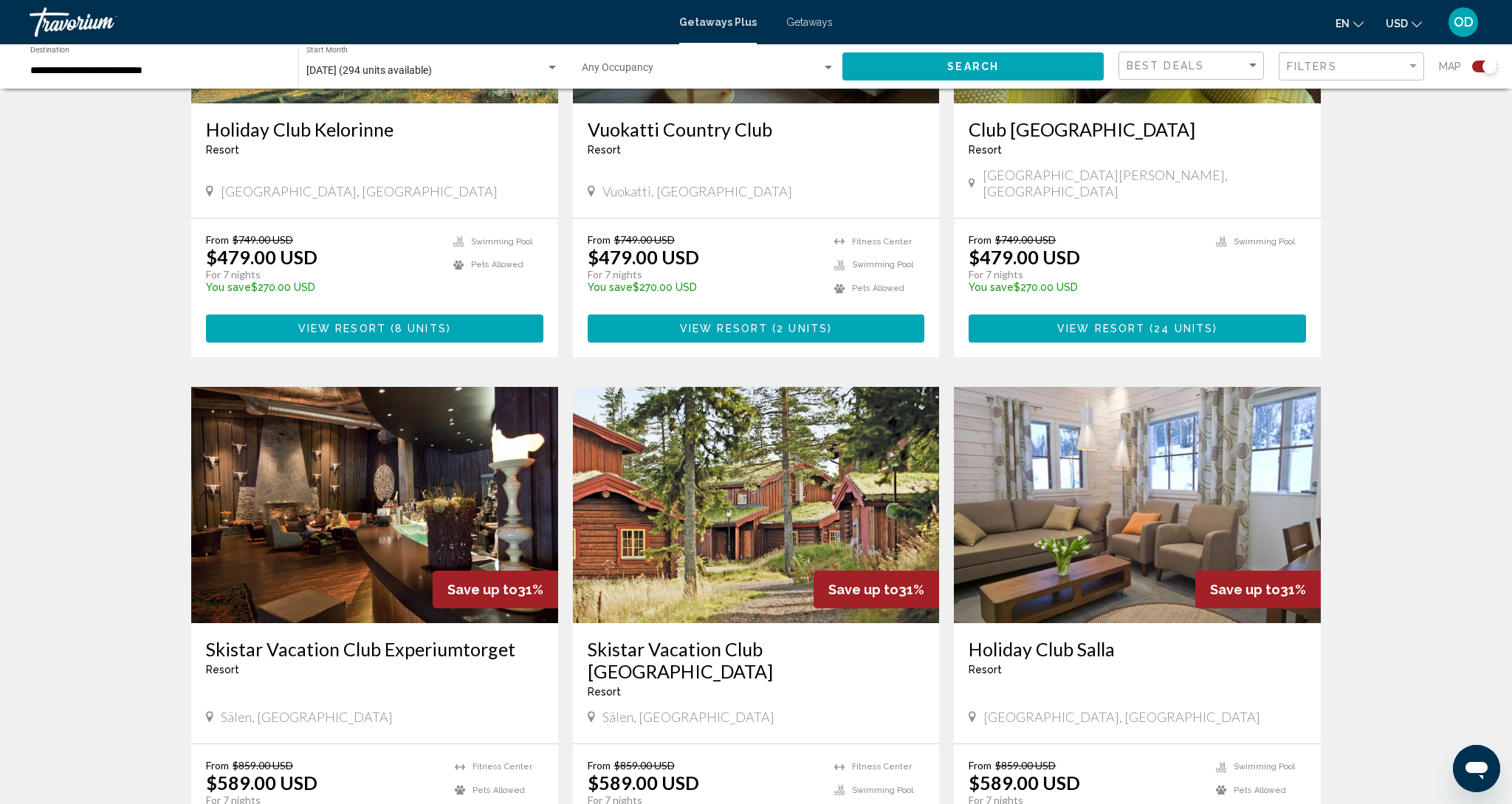
click at [382, 475] on img "Main content" at bounding box center [375, 505] width 367 height 237
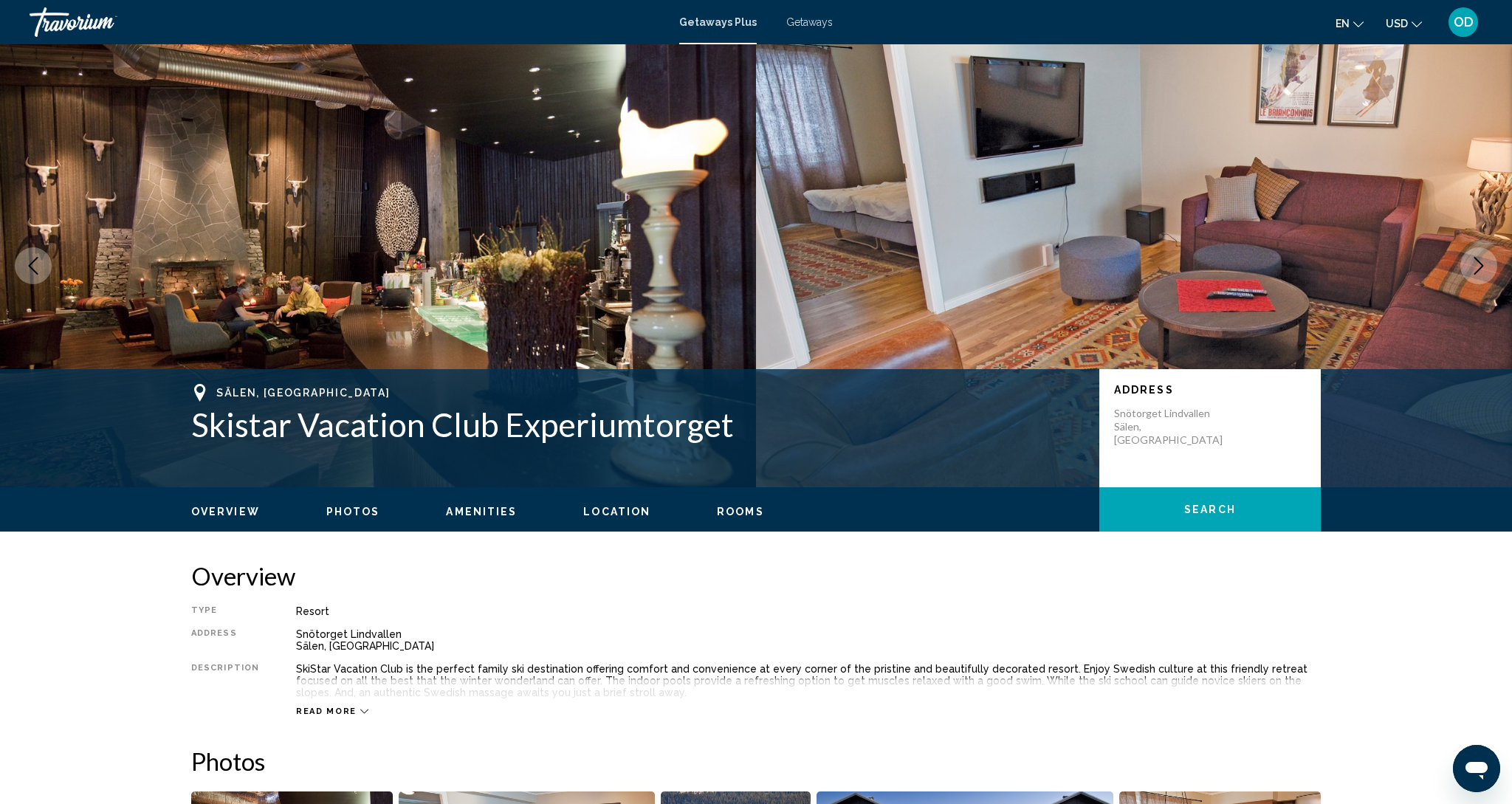
click at [1480, 267] on icon "Next image" at bounding box center [1479, 266] width 10 height 17
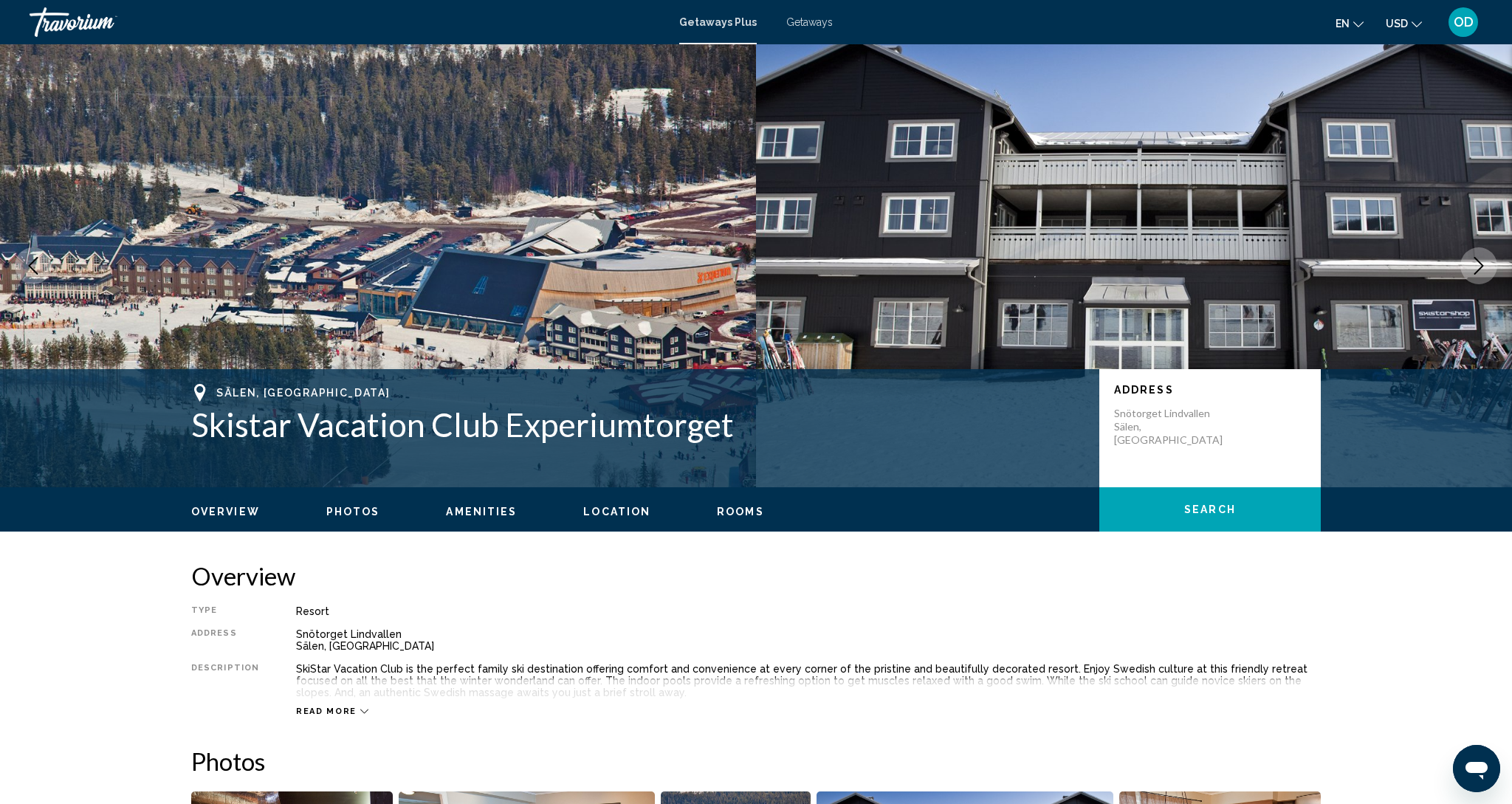
click at [1480, 267] on icon "Next image" at bounding box center [1479, 266] width 10 height 17
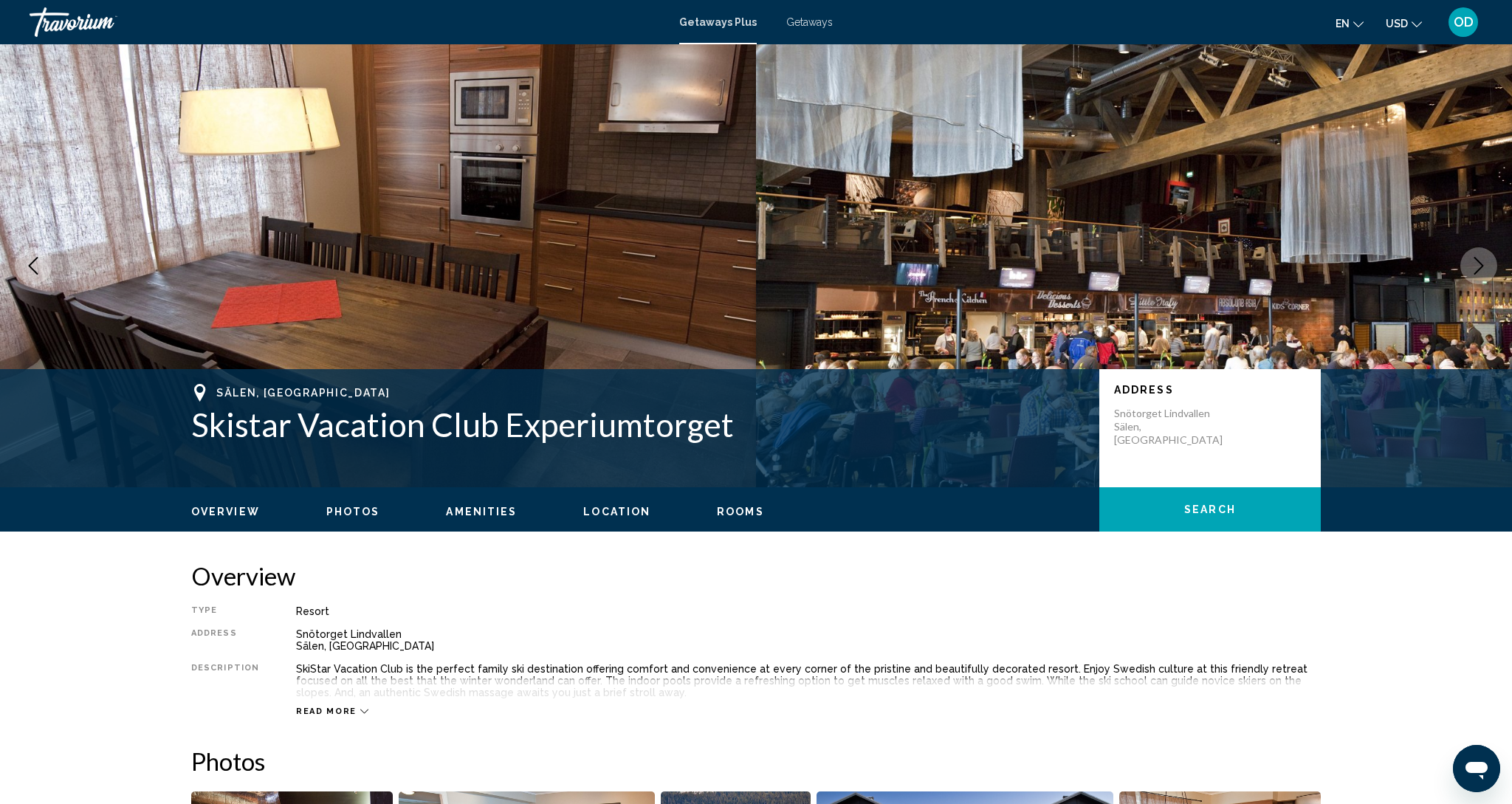
click at [1470, 266] on icon "Next image" at bounding box center [1479, 266] width 17 height 17
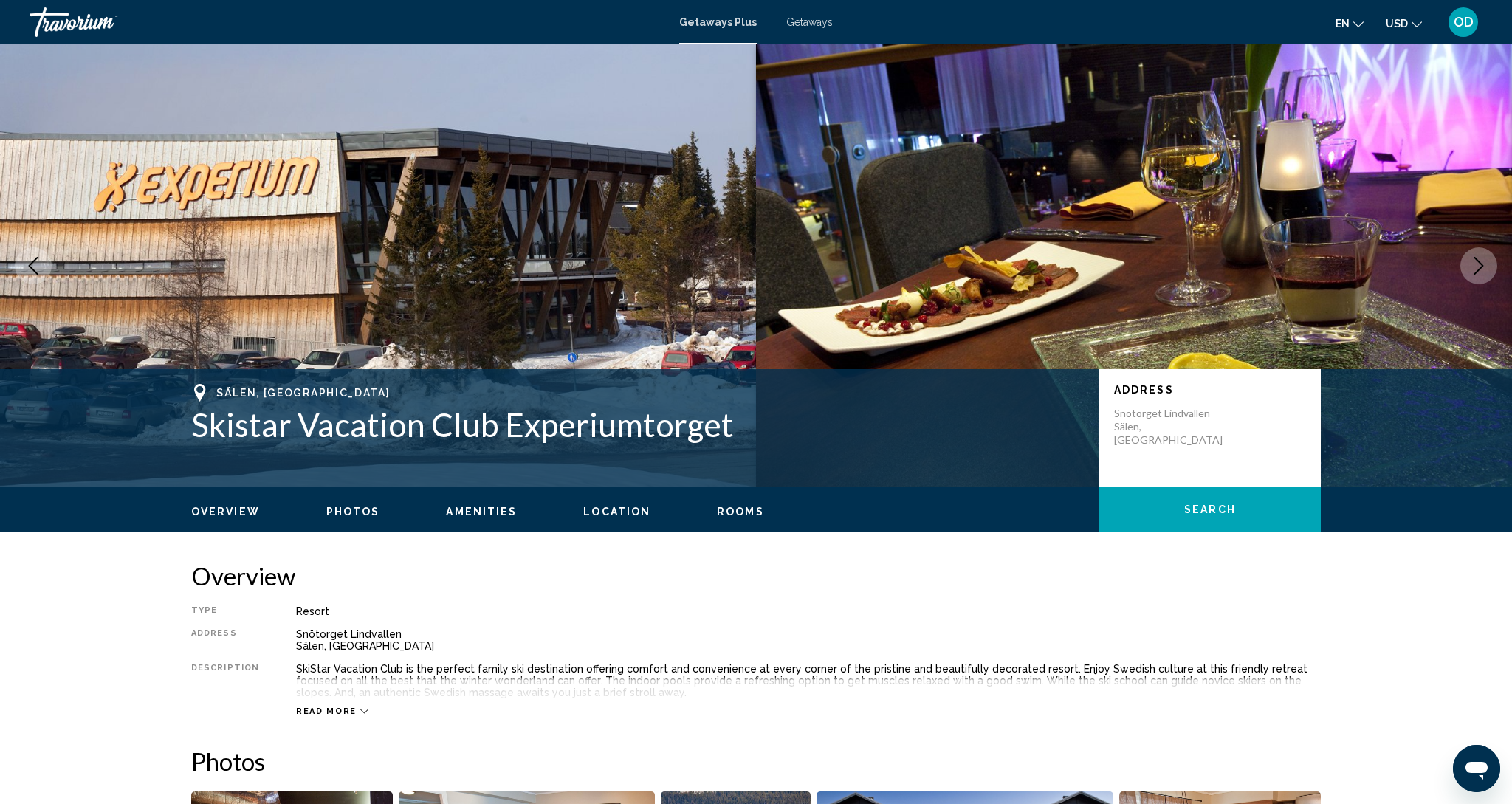
click at [1470, 266] on icon "Next image" at bounding box center [1479, 266] width 17 height 17
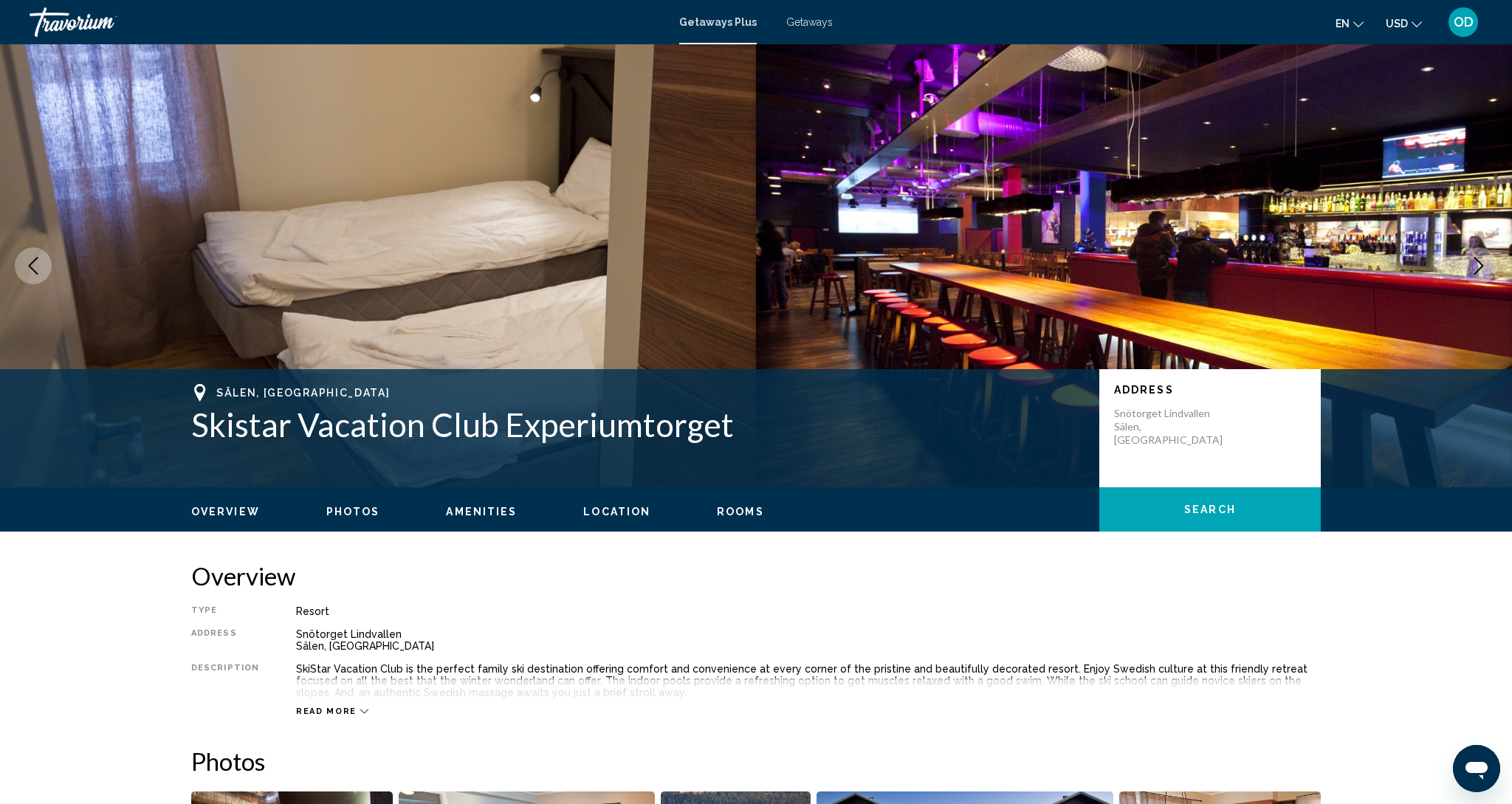
click at [1470, 266] on icon "Next image" at bounding box center [1479, 266] width 17 height 17
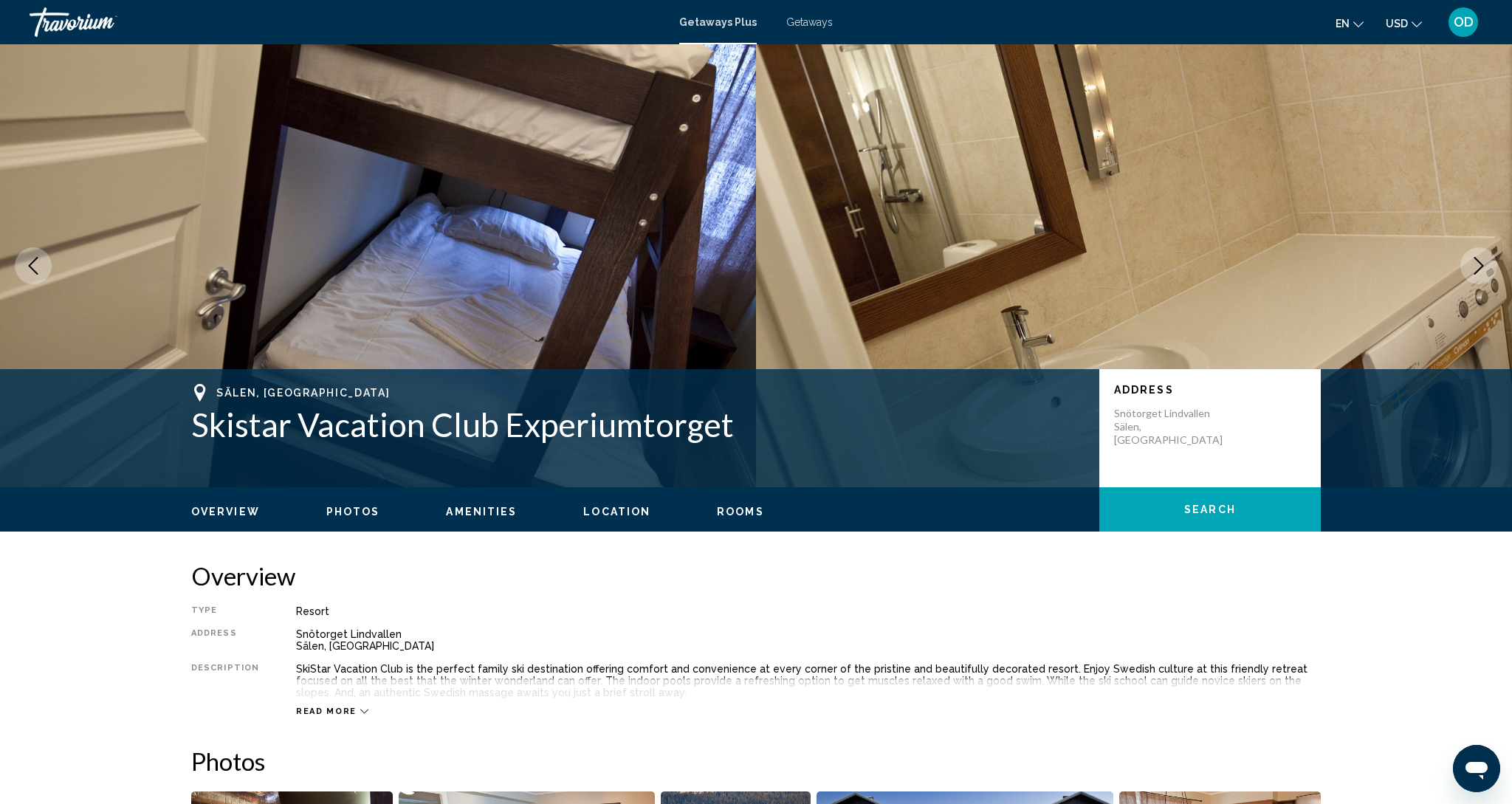
click at [1470, 266] on icon "Next image" at bounding box center [1479, 266] width 17 height 17
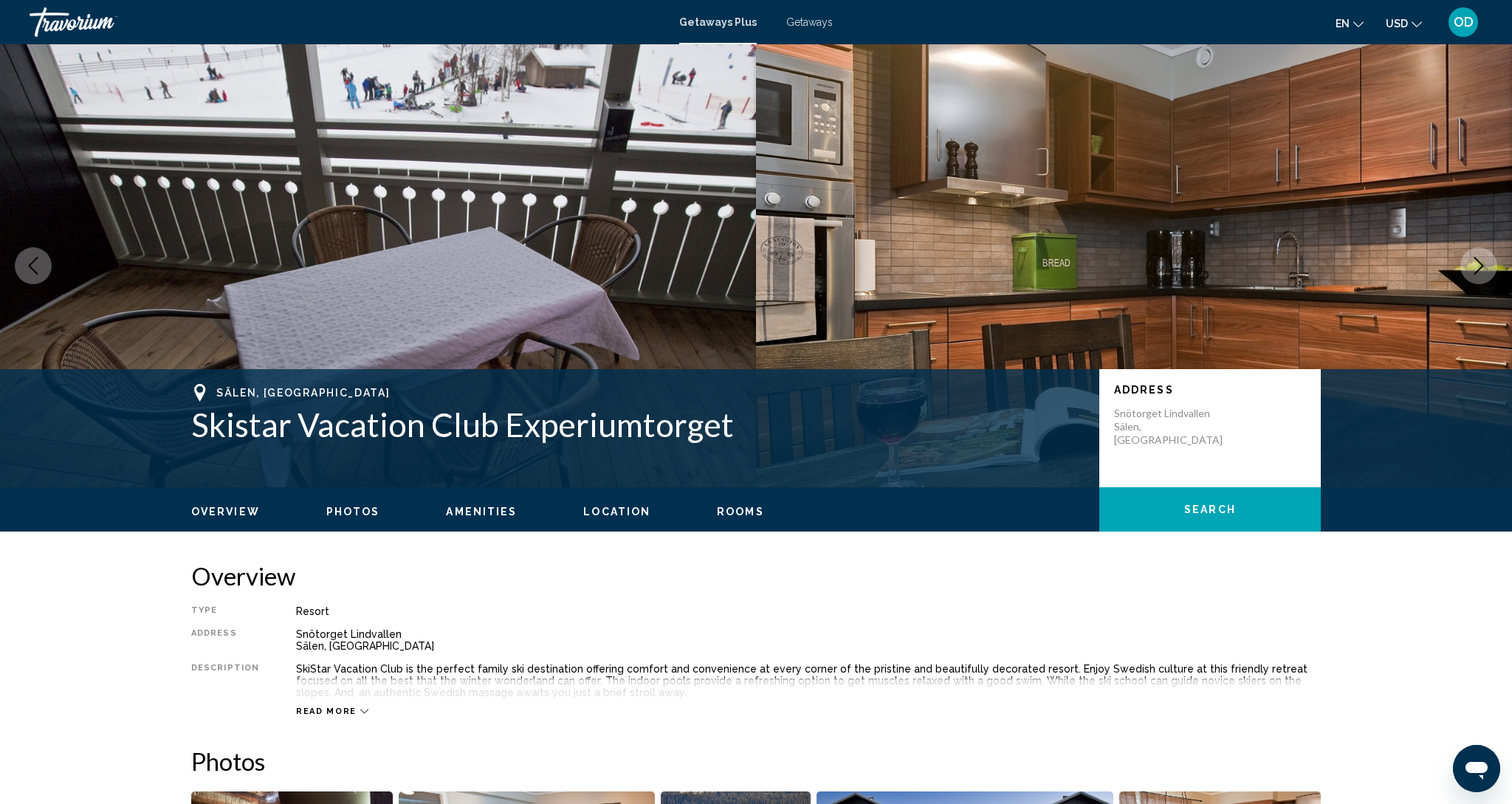
scroll to position [1, 0]
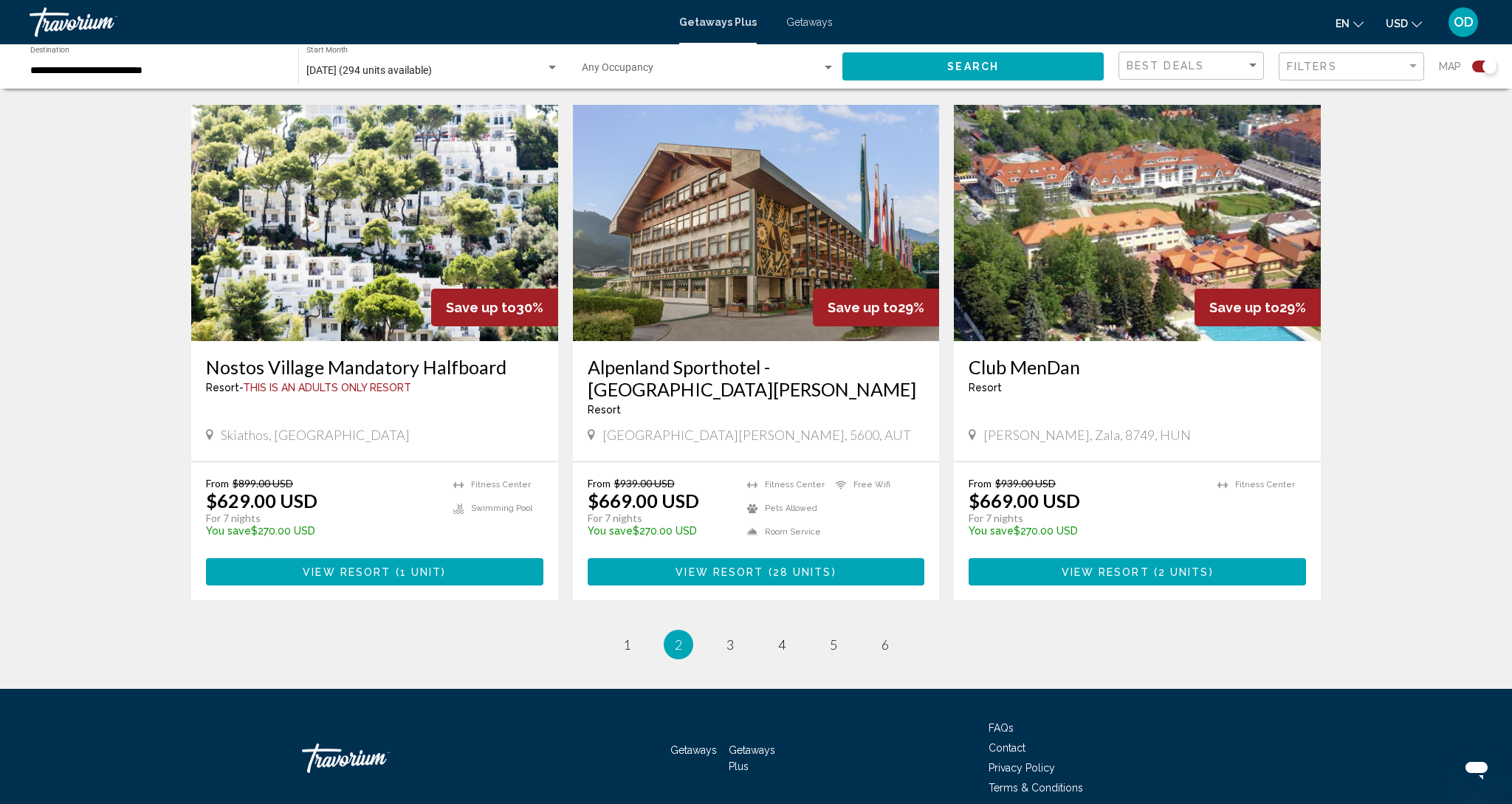
scroll to position [2070, 0]
click at [730, 637] on span "3" at bounding box center [730, 645] width 7 height 16
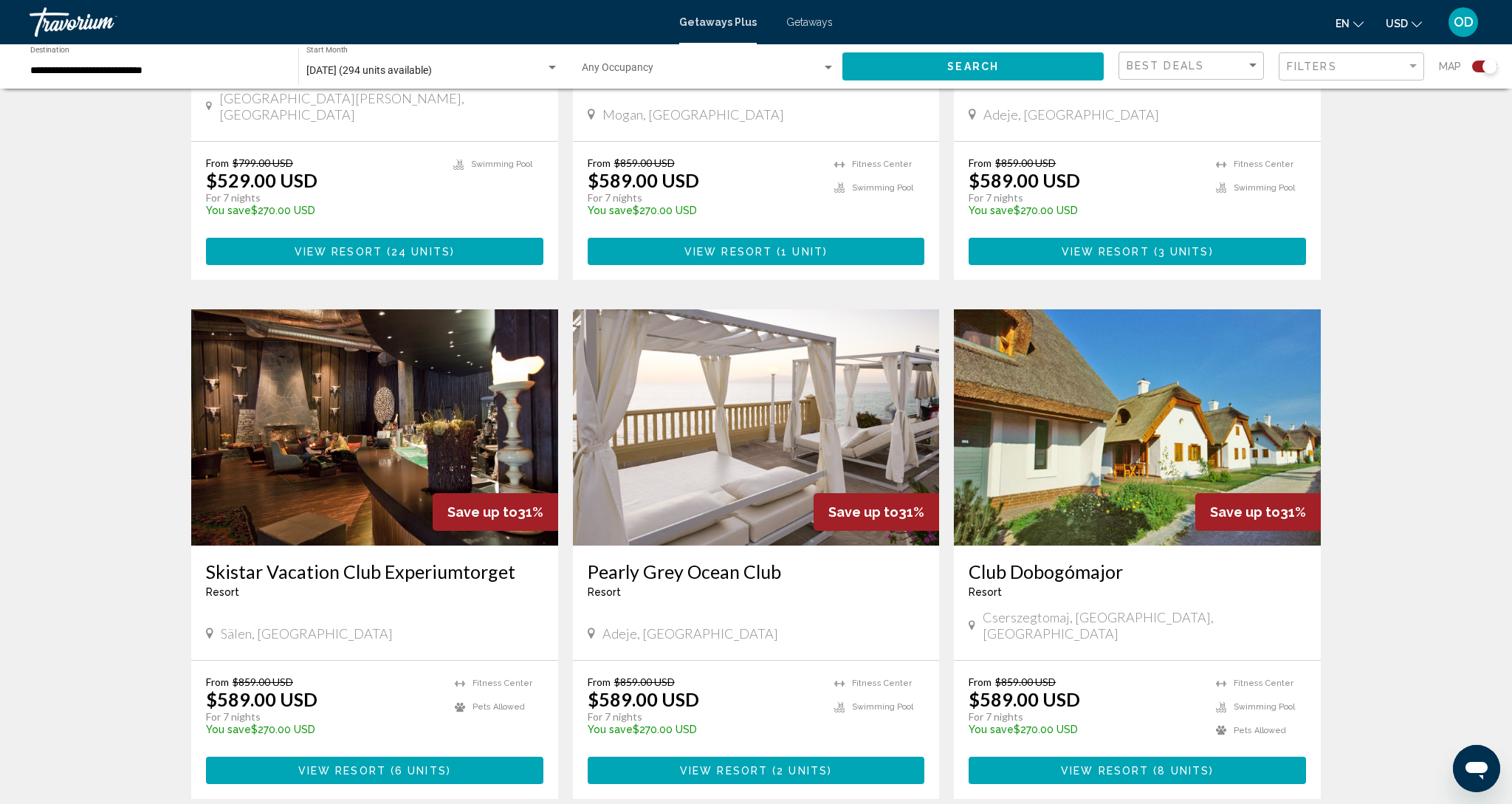
scroll to position [1847, 0]
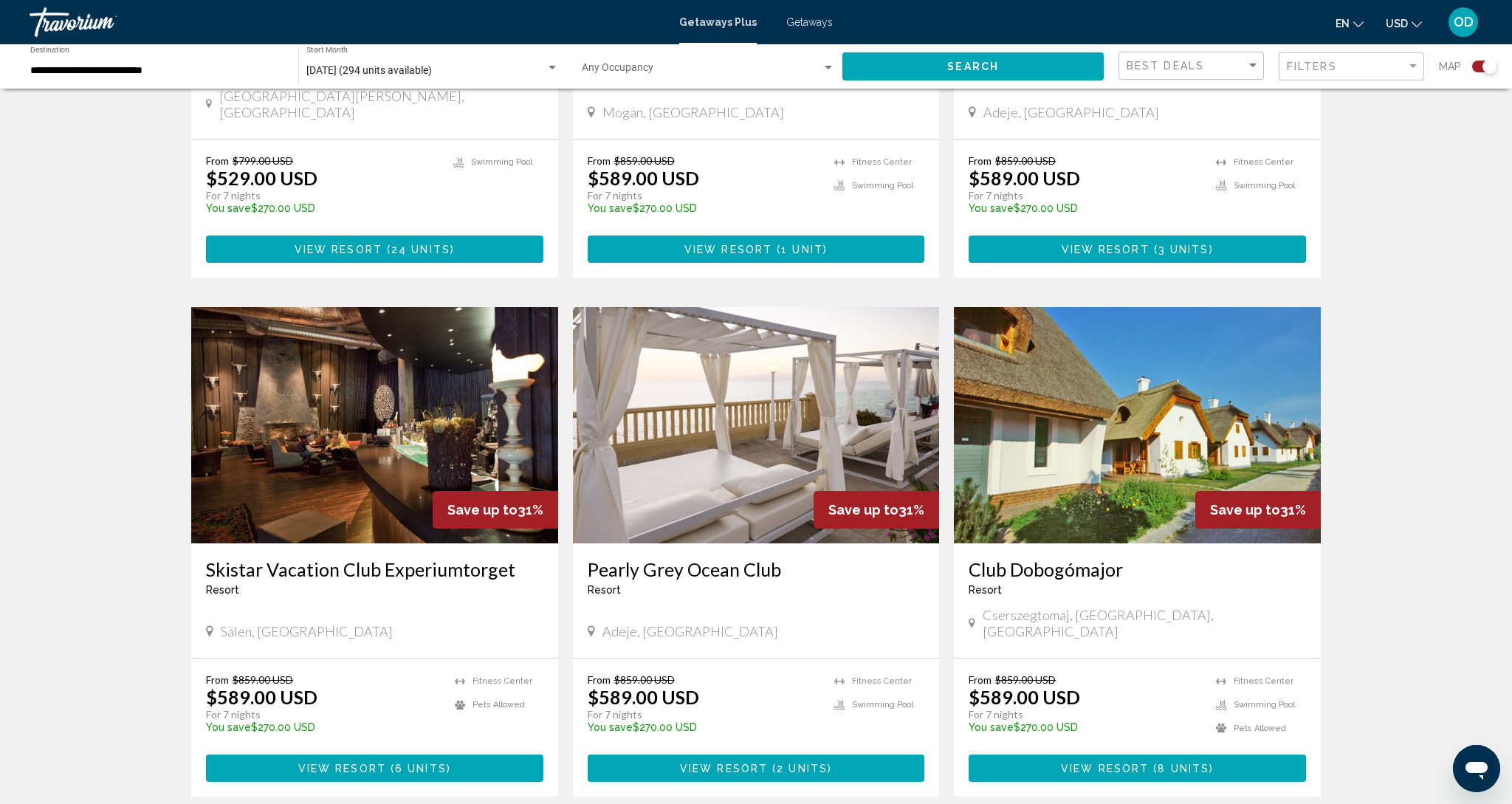
click at [756, 419] on img "Main content" at bounding box center [757, 425] width 367 height 237
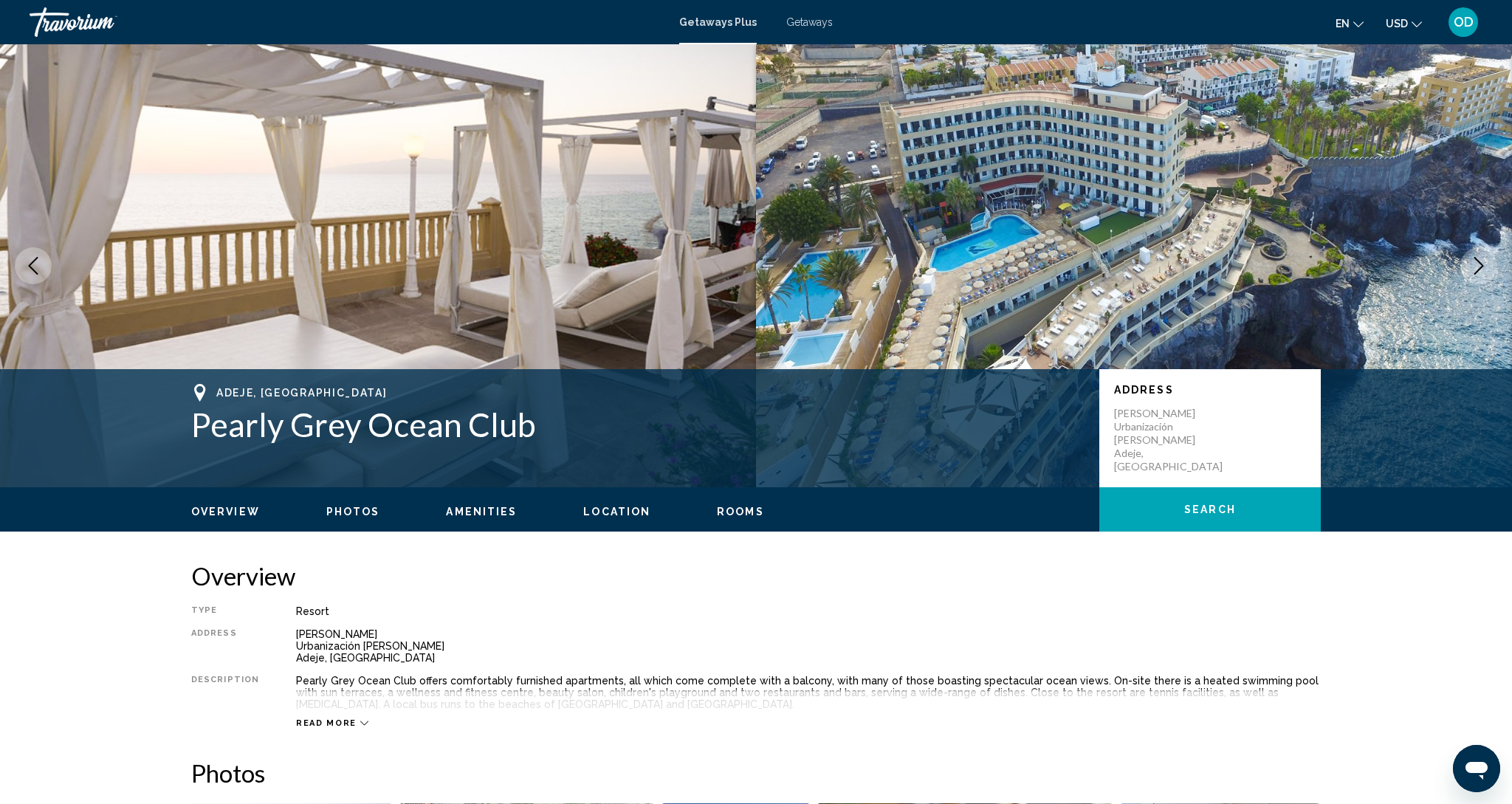
click at [1470, 259] on button "Next image" at bounding box center [1479, 266] width 37 height 37
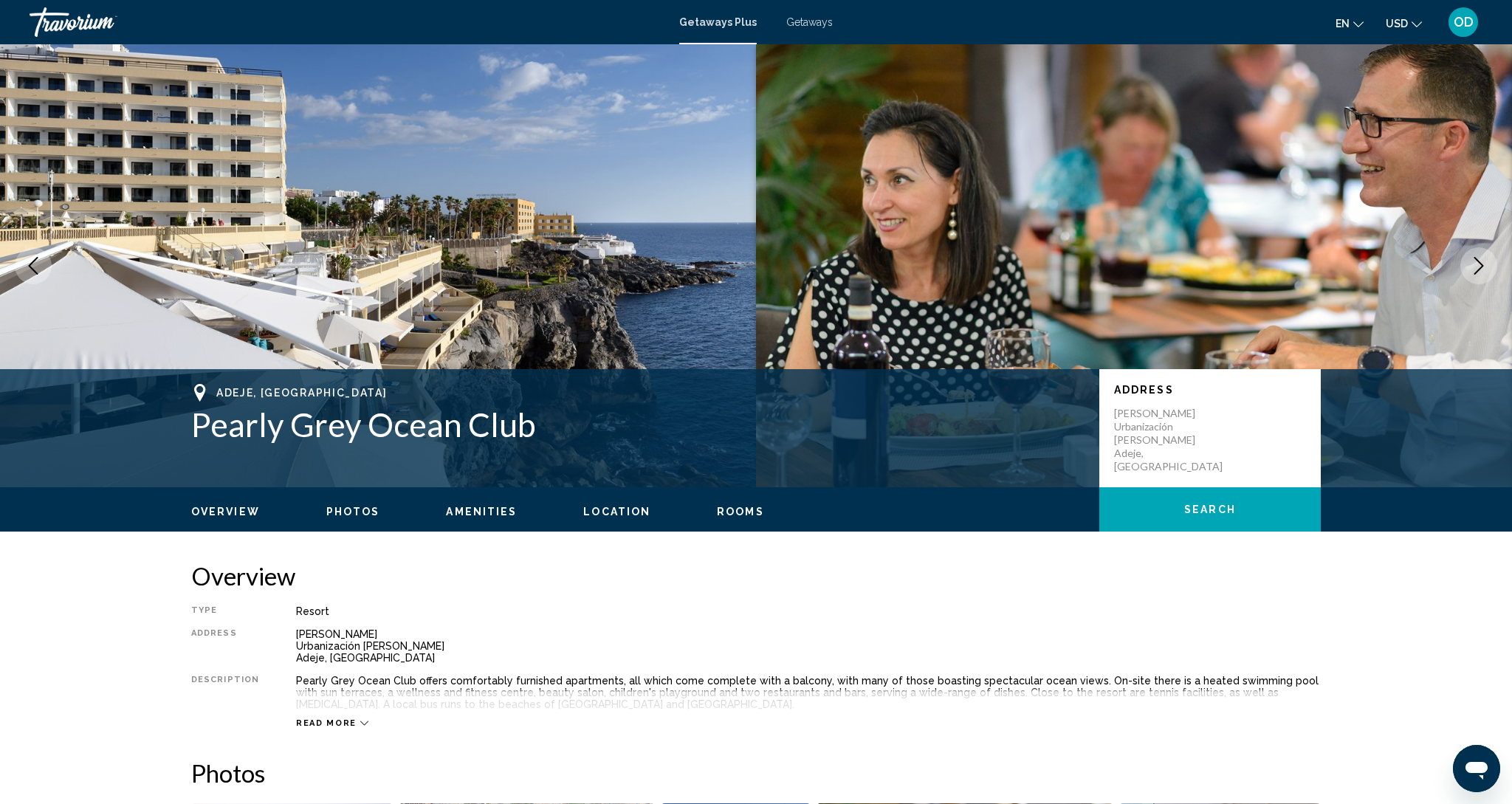
click at [1470, 259] on button "Next image" at bounding box center [1479, 266] width 37 height 37
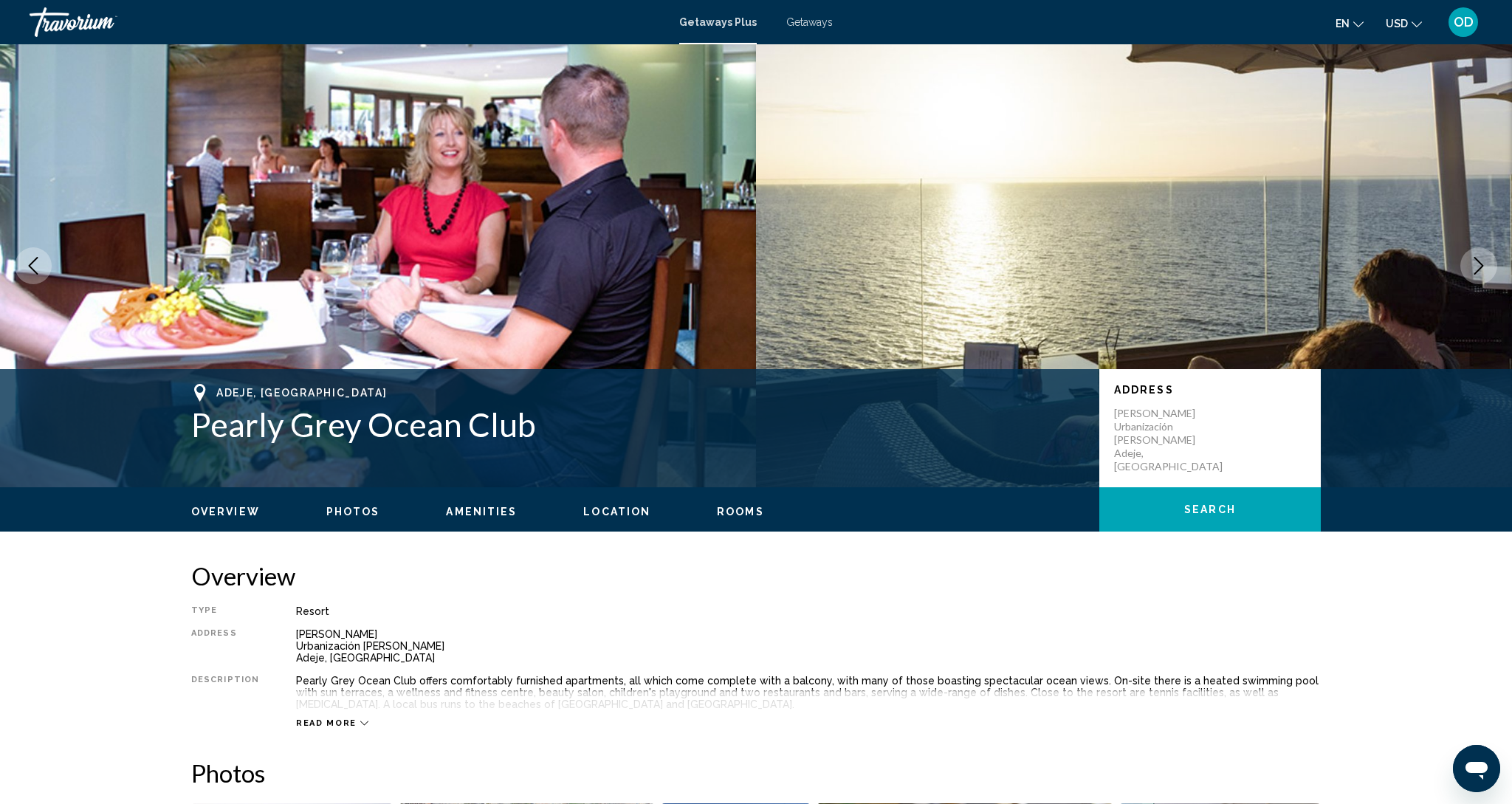
click at [1470, 259] on button "Next image" at bounding box center [1479, 266] width 37 height 37
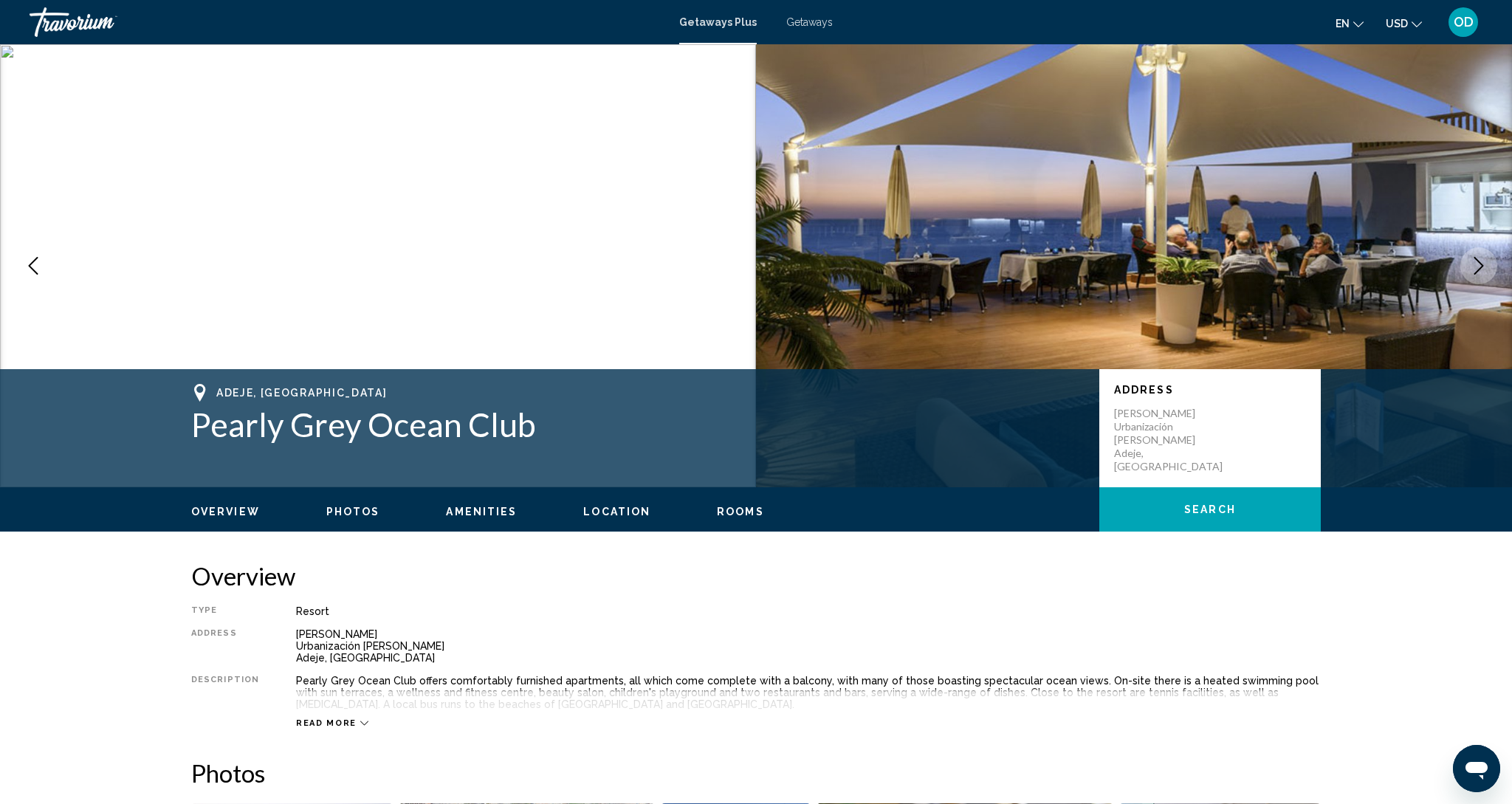
click at [1470, 259] on button "Next image" at bounding box center [1479, 266] width 37 height 37
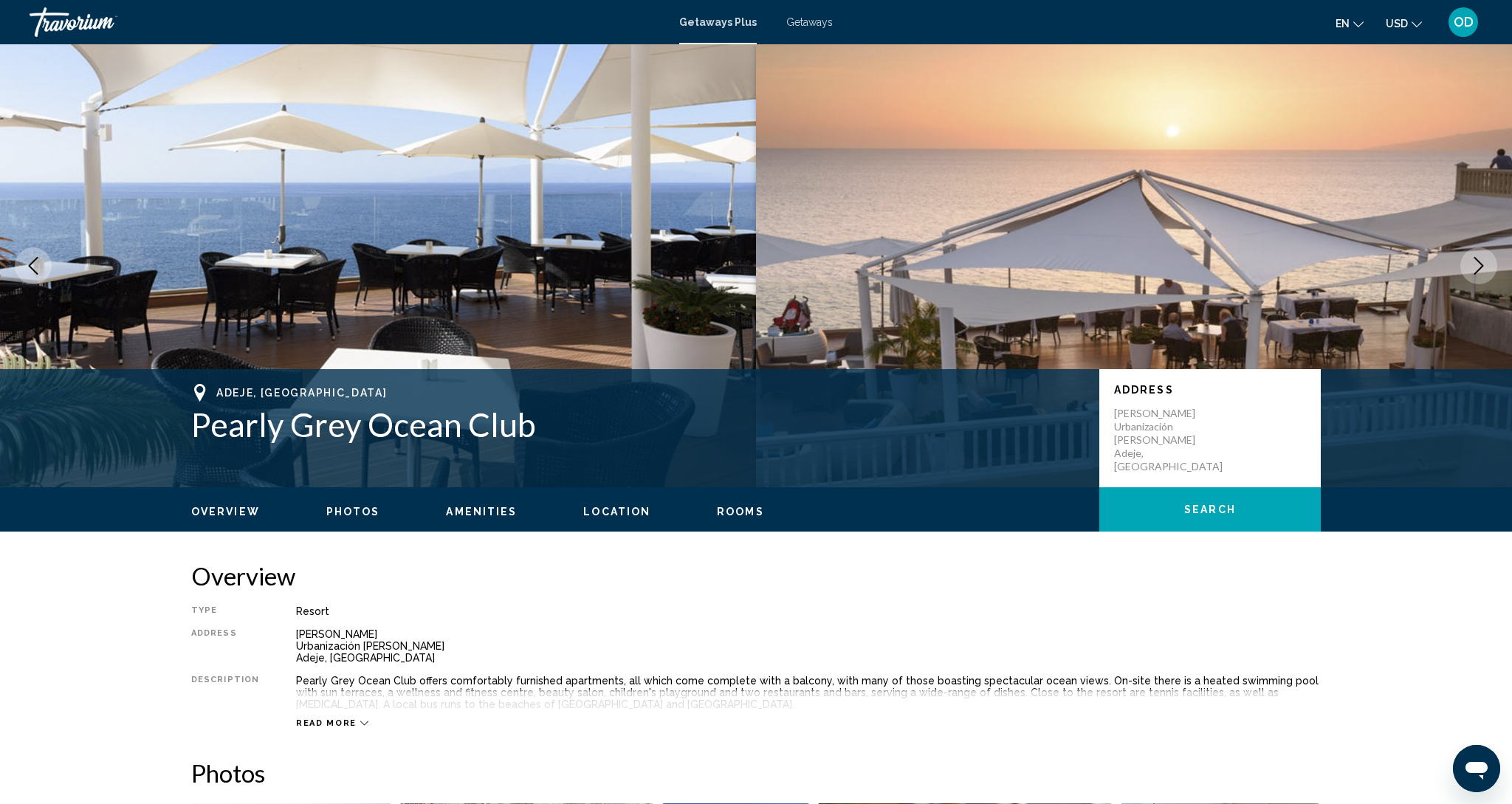
click at [1470, 259] on button "Next image" at bounding box center [1479, 266] width 37 height 37
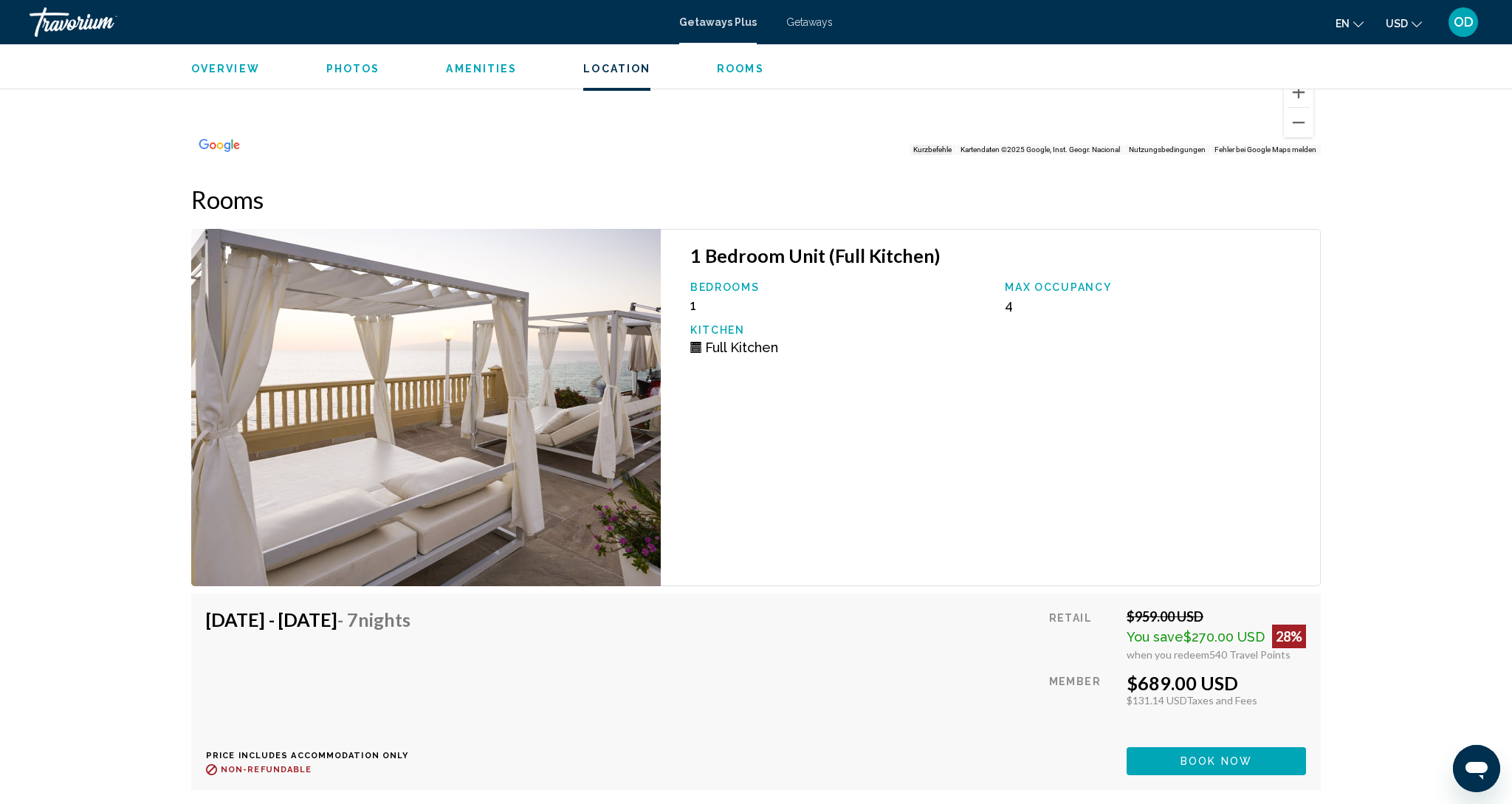
scroll to position [2266, 0]
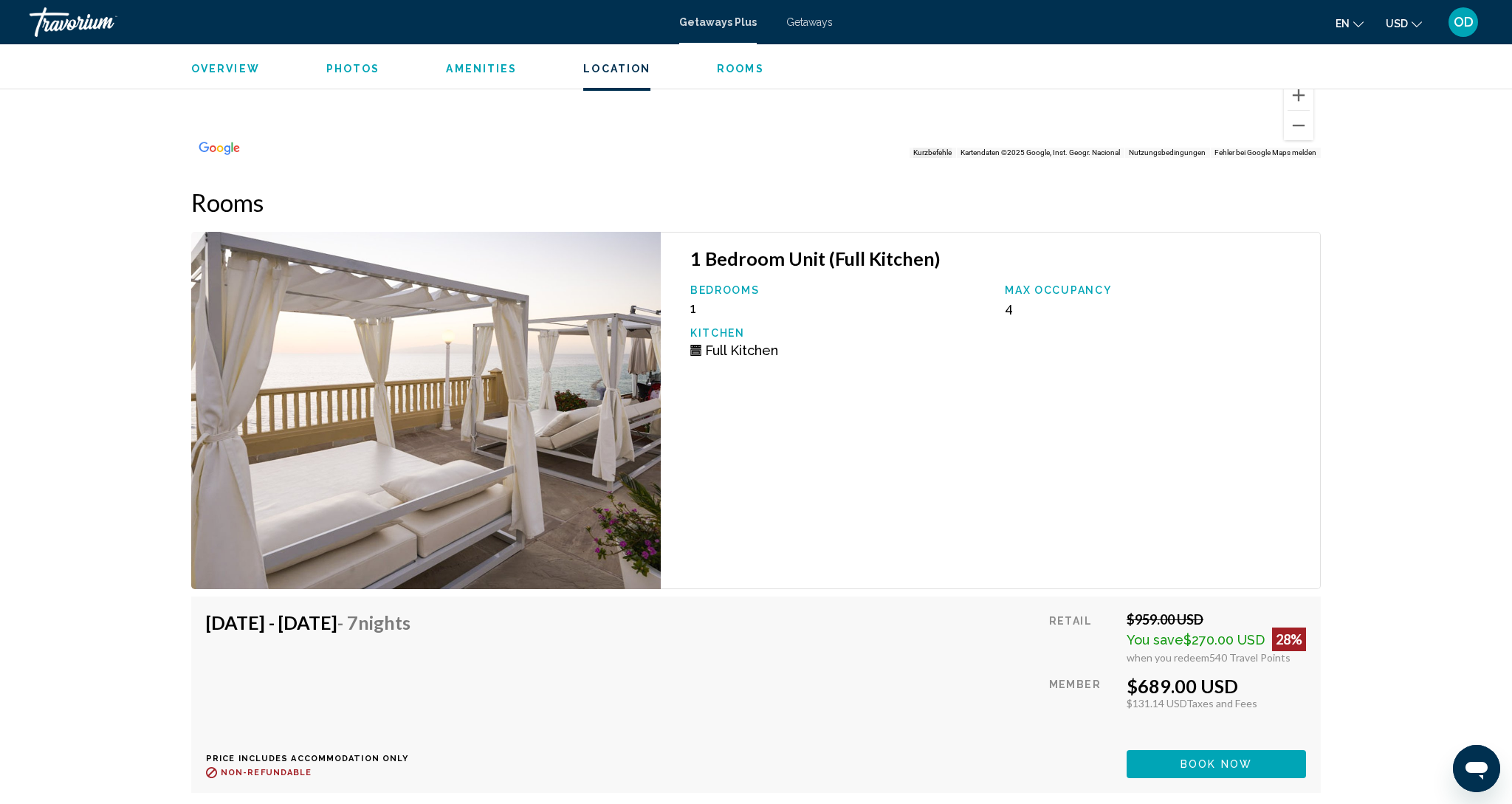
click at [477, 342] on img "Main content" at bounding box center [426, 410] width 469 height 357
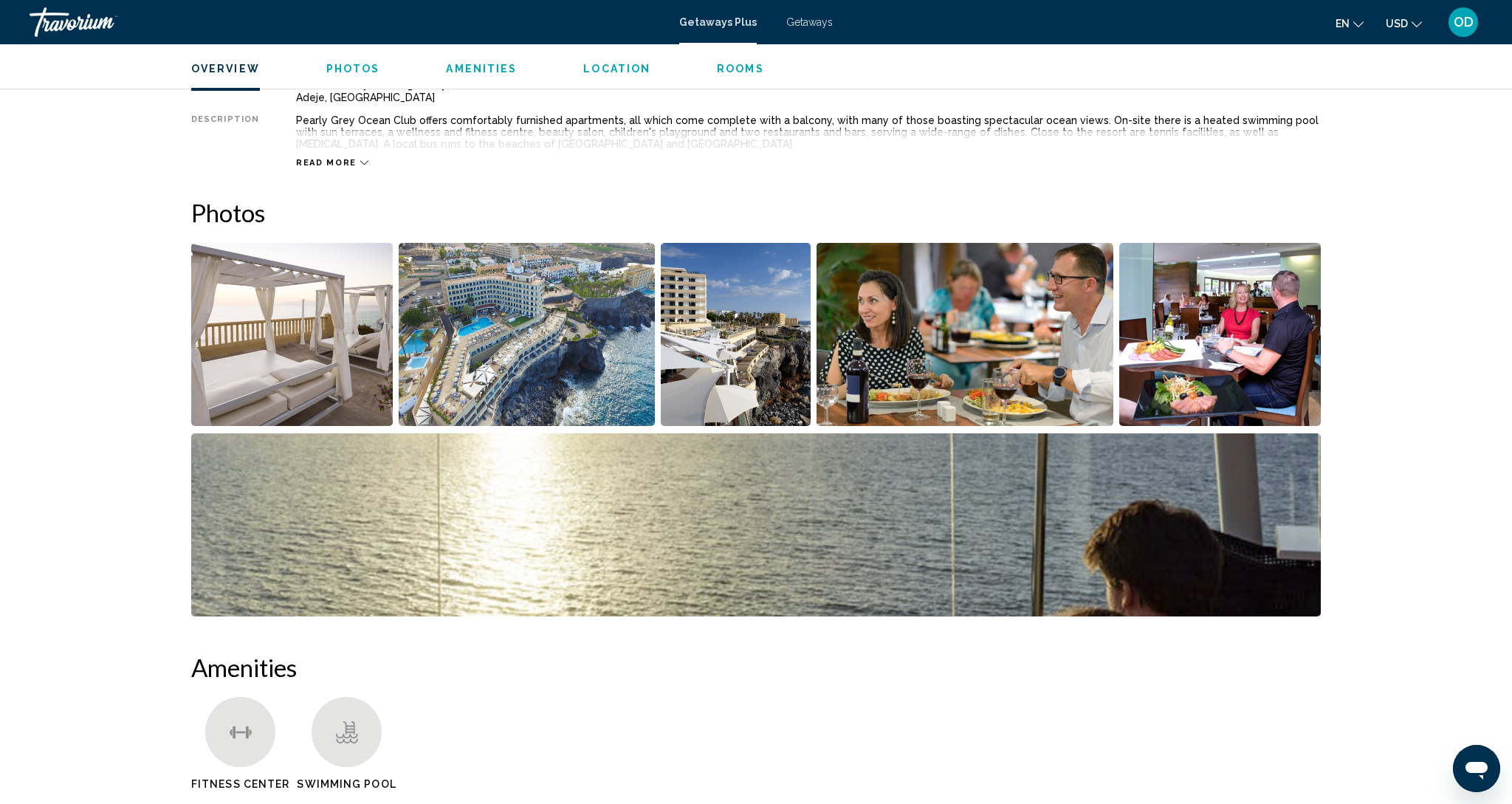
scroll to position [556, 0]
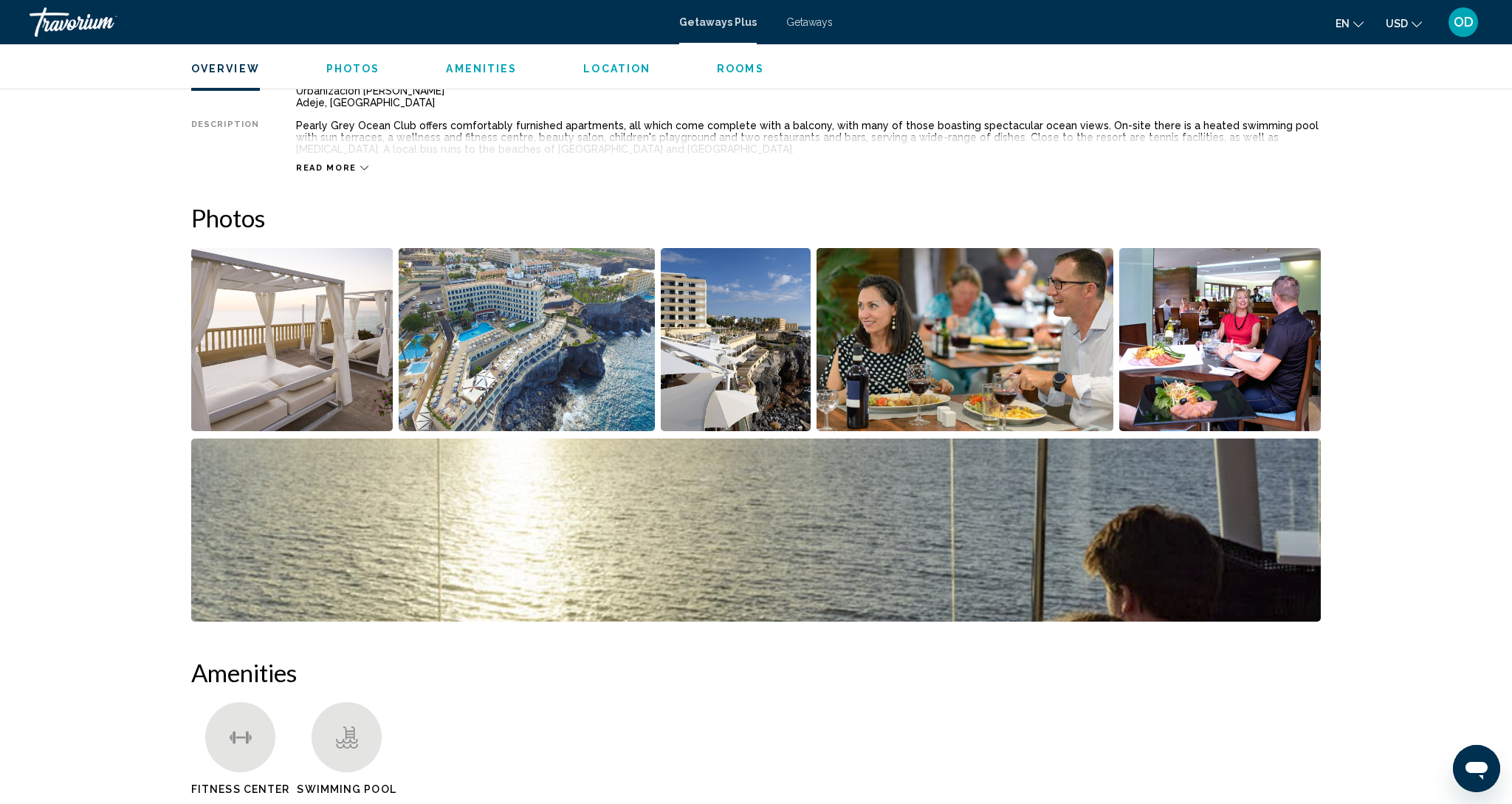
click at [507, 344] on img "Open full-screen image slider" at bounding box center [527, 339] width 257 height 183
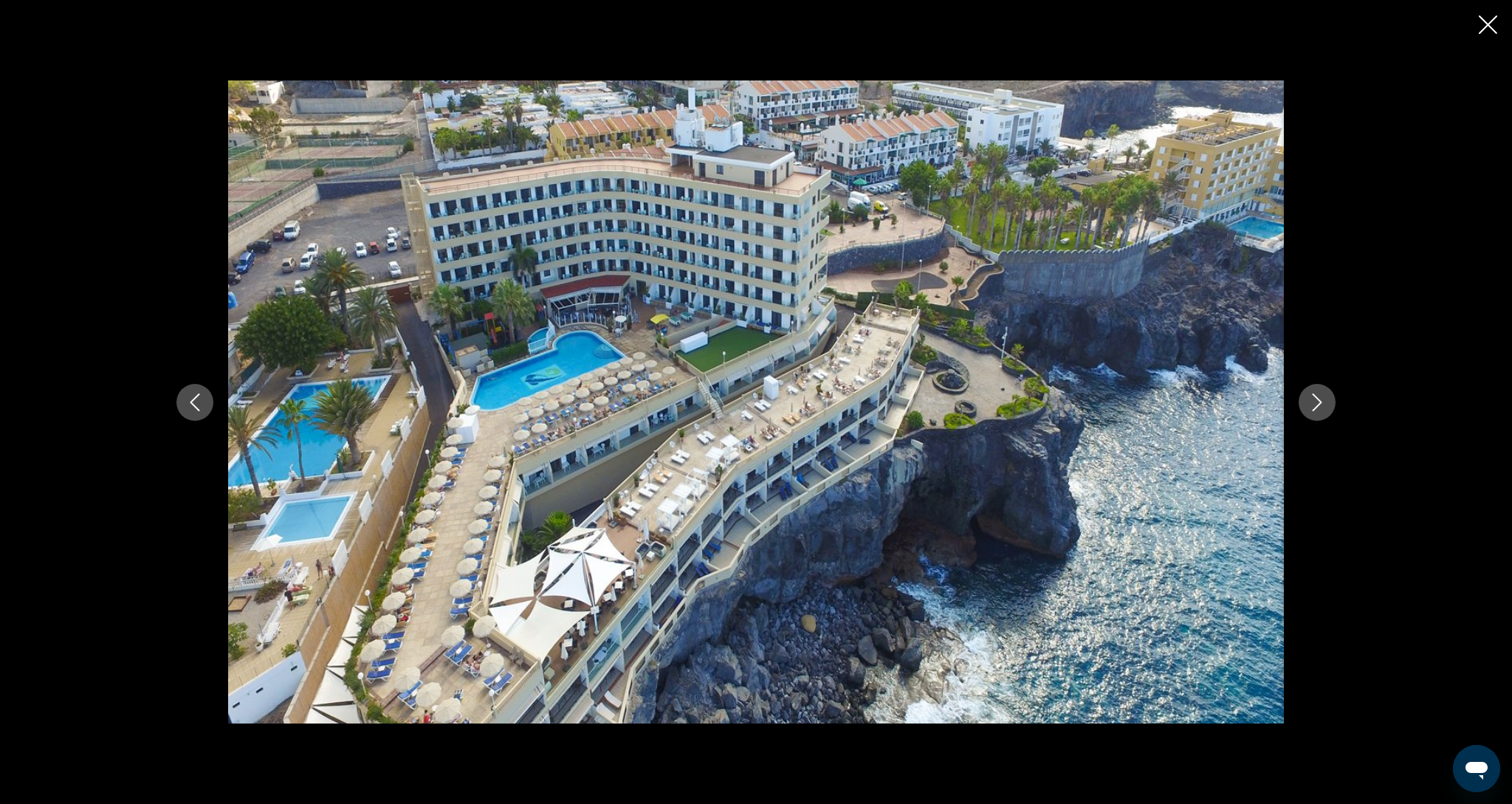
scroll to position [559, 0]
click at [1315, 401] on icon "Next image" at bounding box center [1317, 402] width 17 height 17
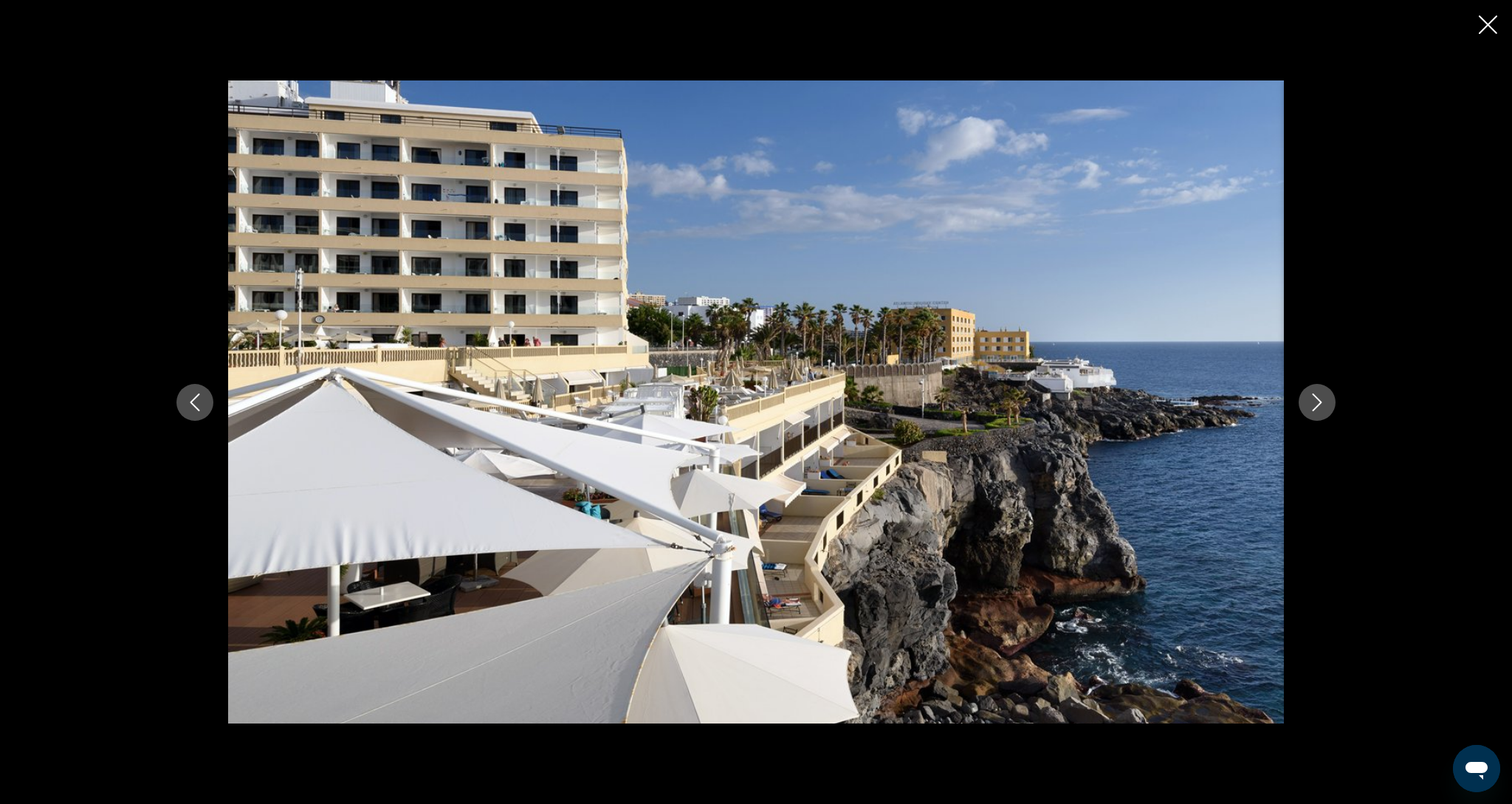
click at [1315, 401] on icon "Next image" at bounding box center [1317, 402] width 17 height 17
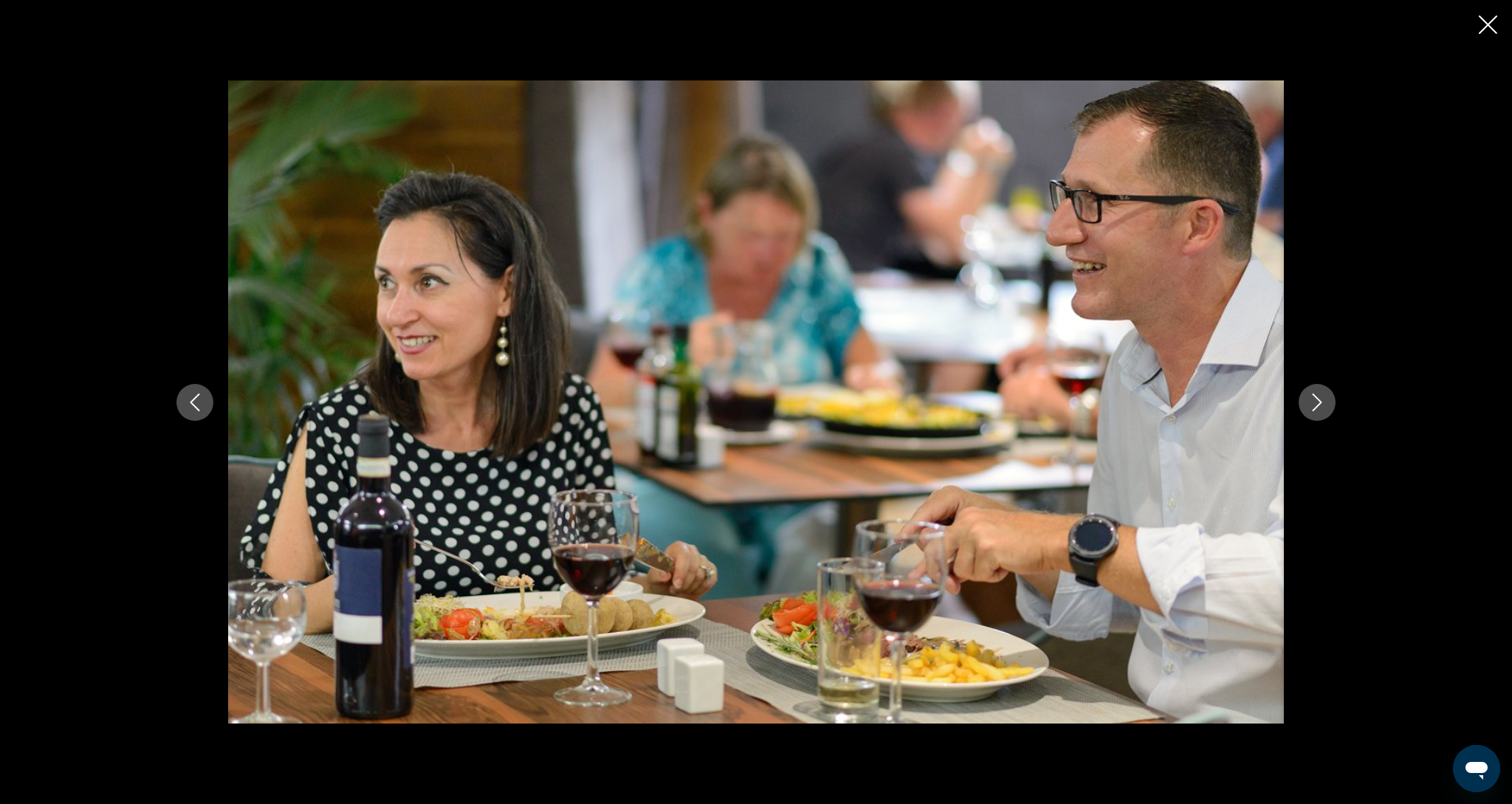
click at [1315, 401] on icon "Next image" at bounding box center [1317, 402] width 17 height 17
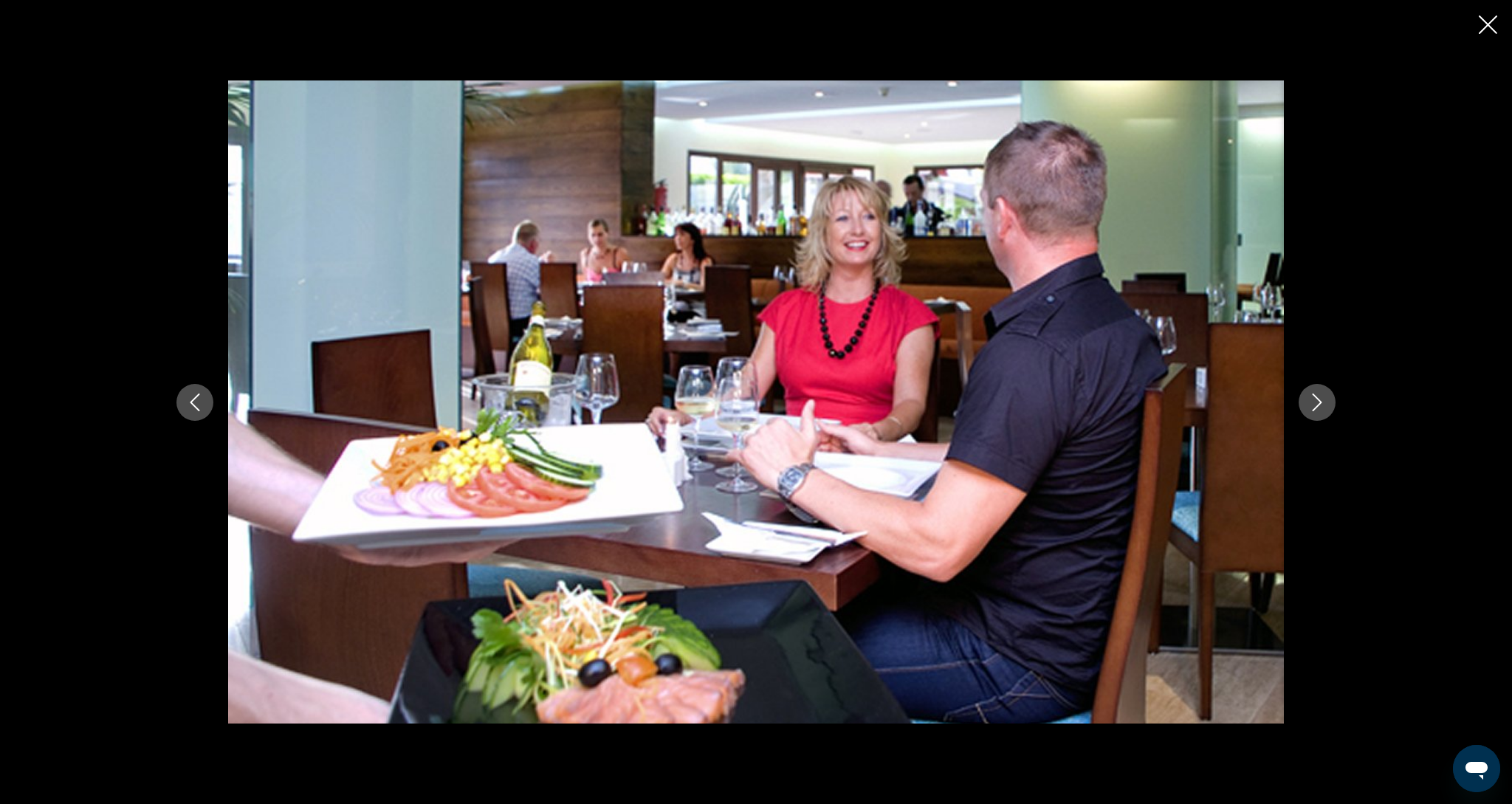
click at [1315, 401] on icon "Next image" at bounding box center [1317, 402] width 17 height 17
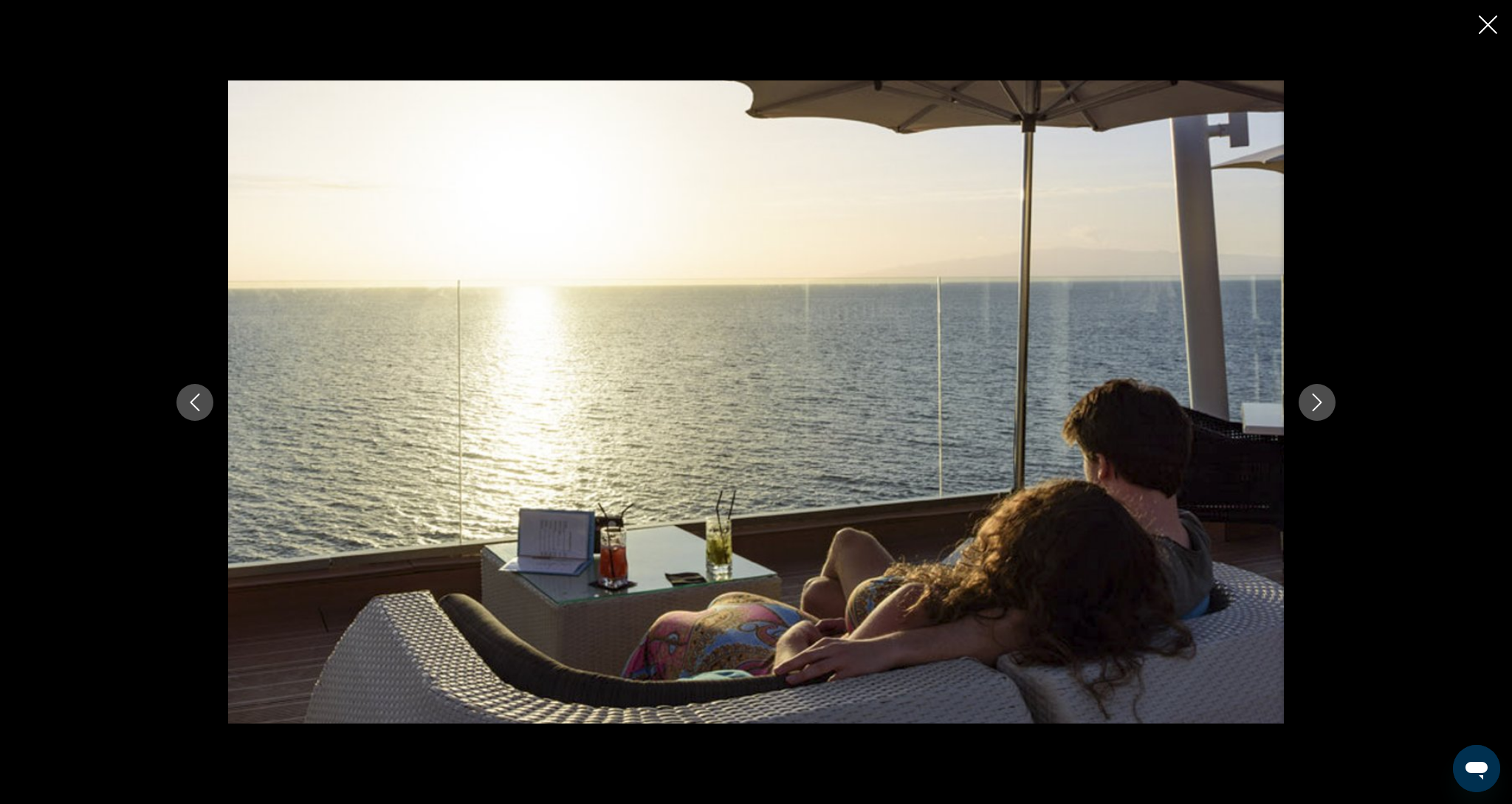
click at [1481, 29] on icon "Close slideshow" at bounding box center [1488, 25] width 18 height 18
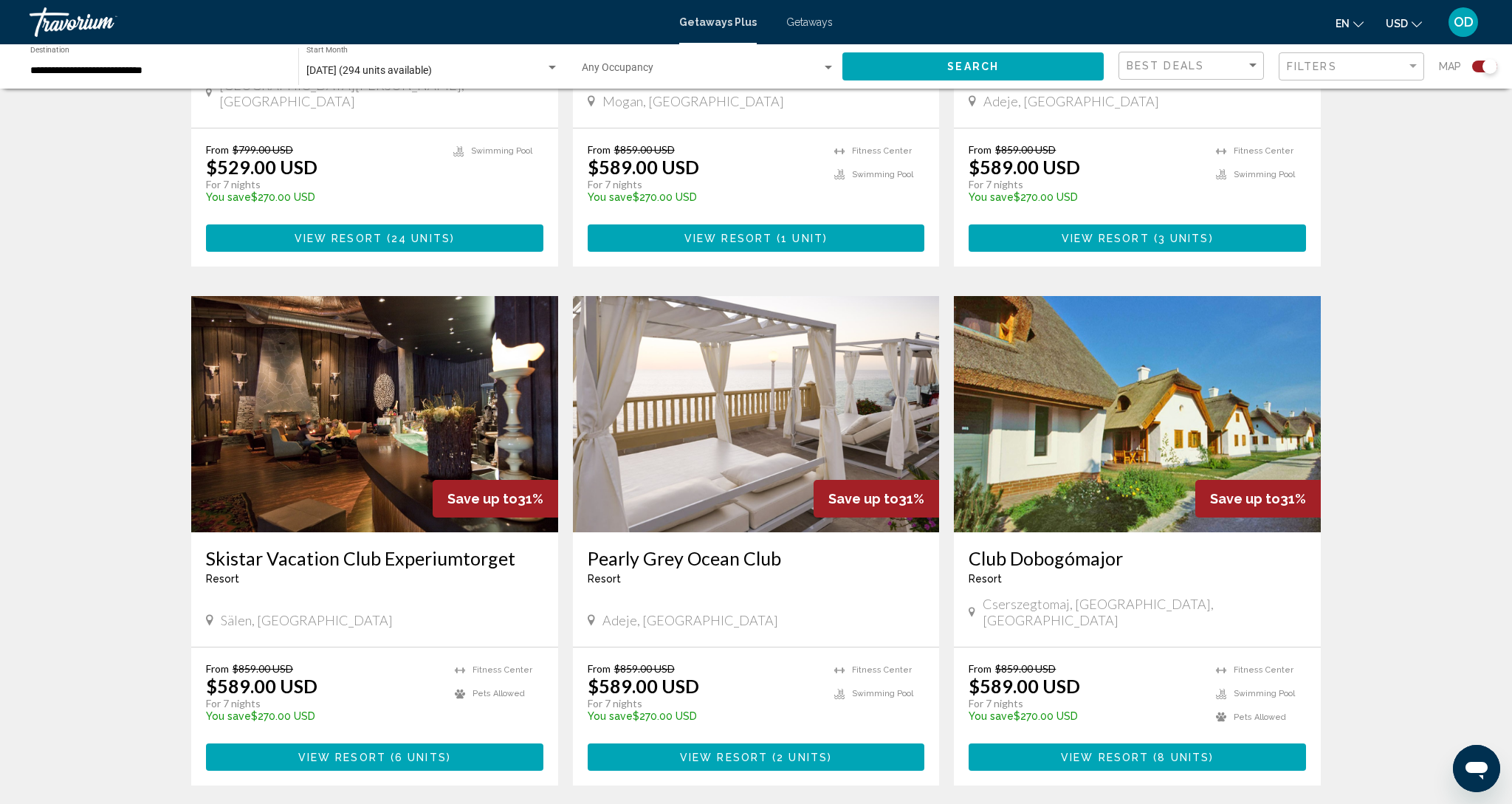
scroll to position [1861, 0]
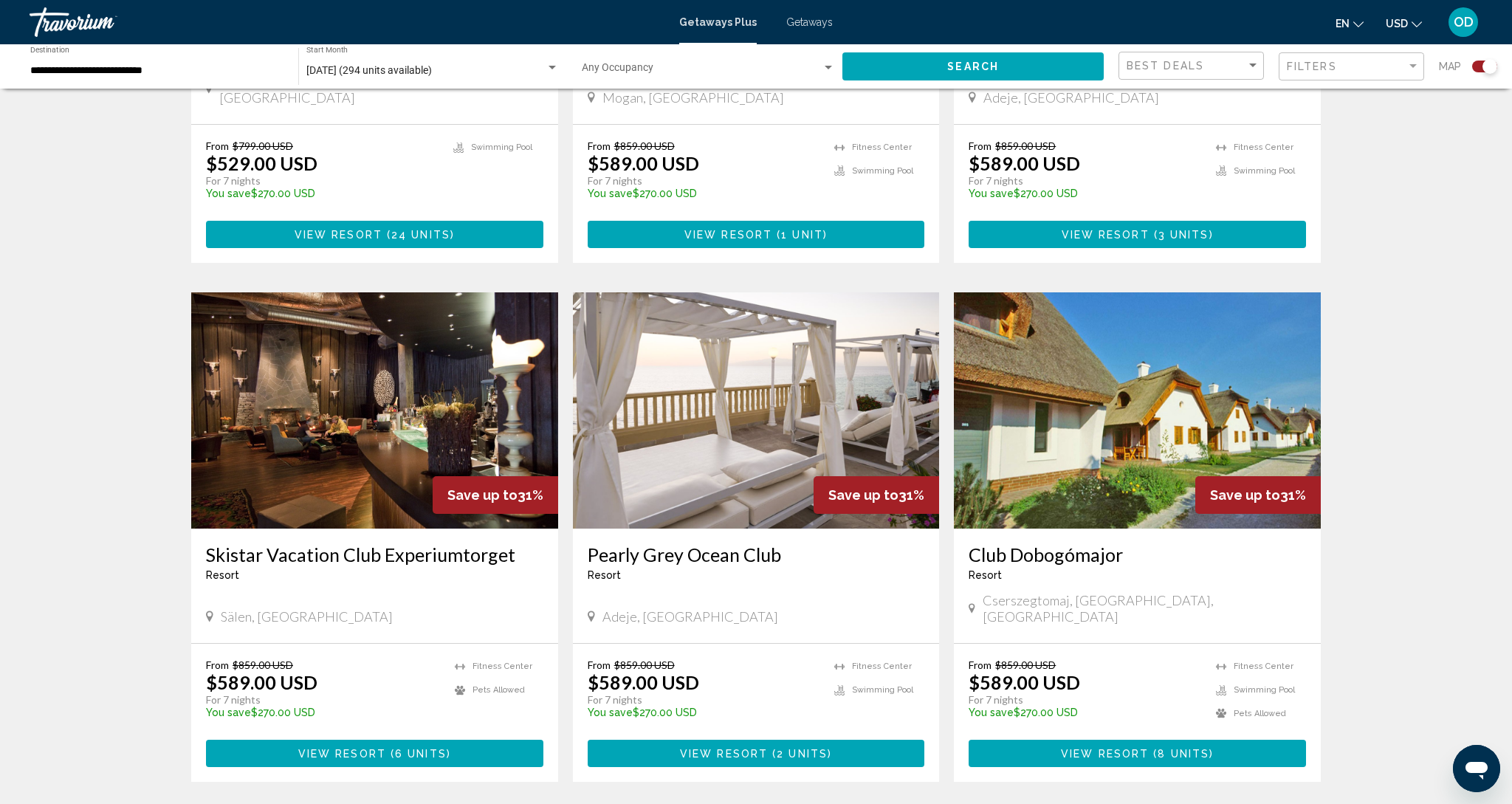
click at [593, 610] on icon "Main content" at bounding box center [591, 616] width 7 height 13
click at [626, 543] on h3 "Pearly Grey Ocean Club" at bounding box center [756, 554] width 338 height 22
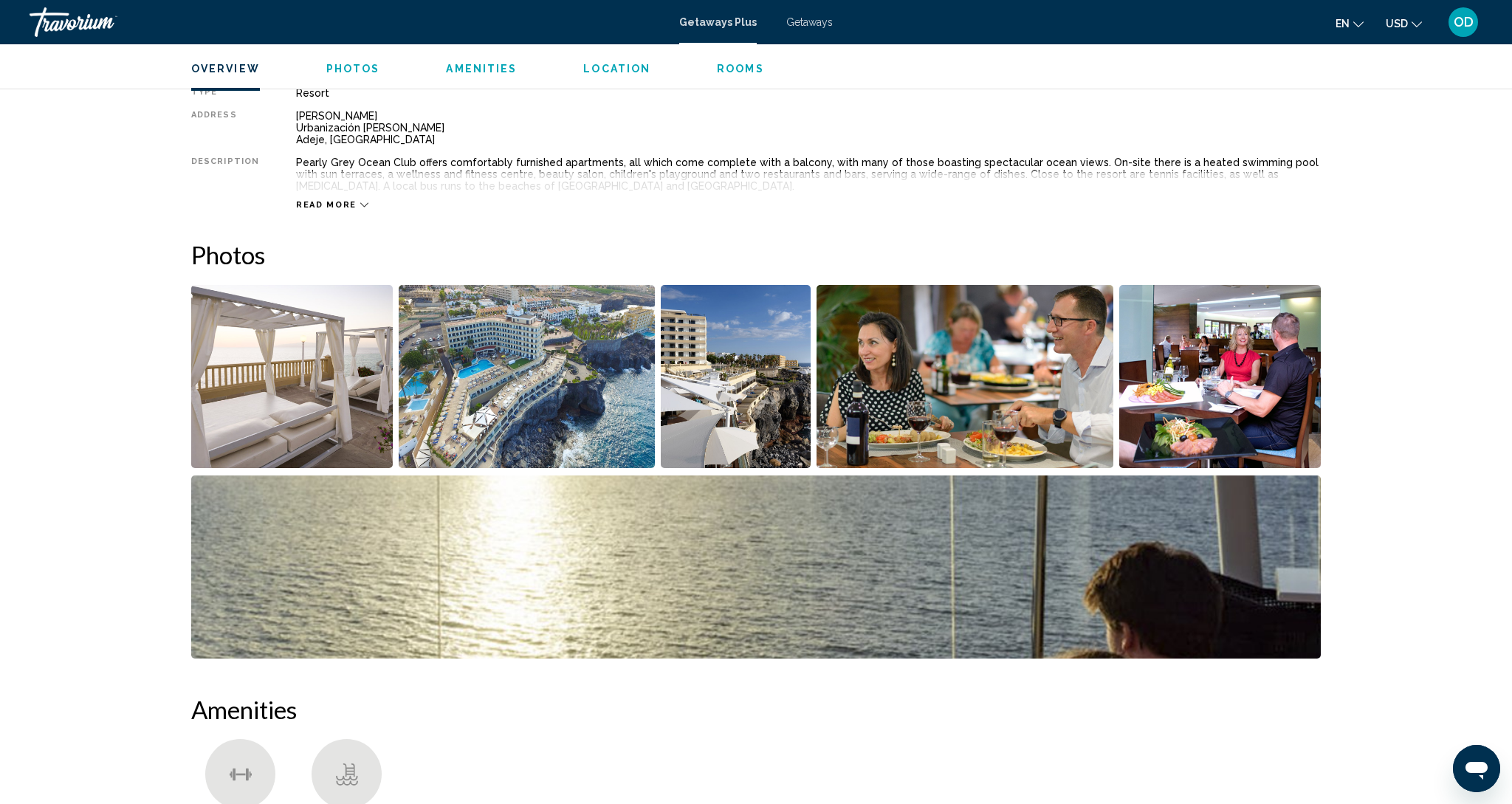
scroll to position [521, 0]
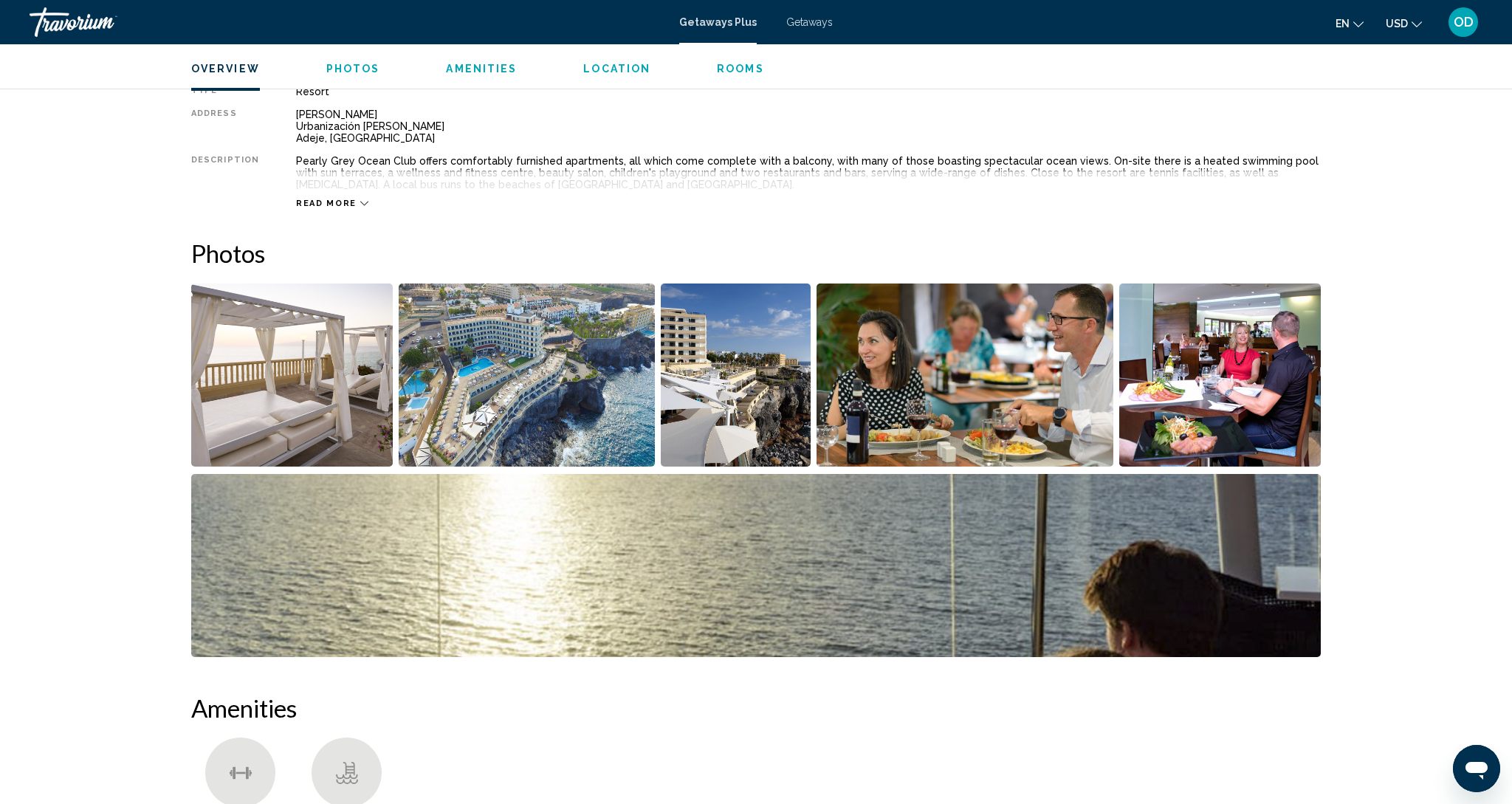
click at [305, 343] on img "Open full-screen image slider" at bounding box center [292, 375] width 202 height 183
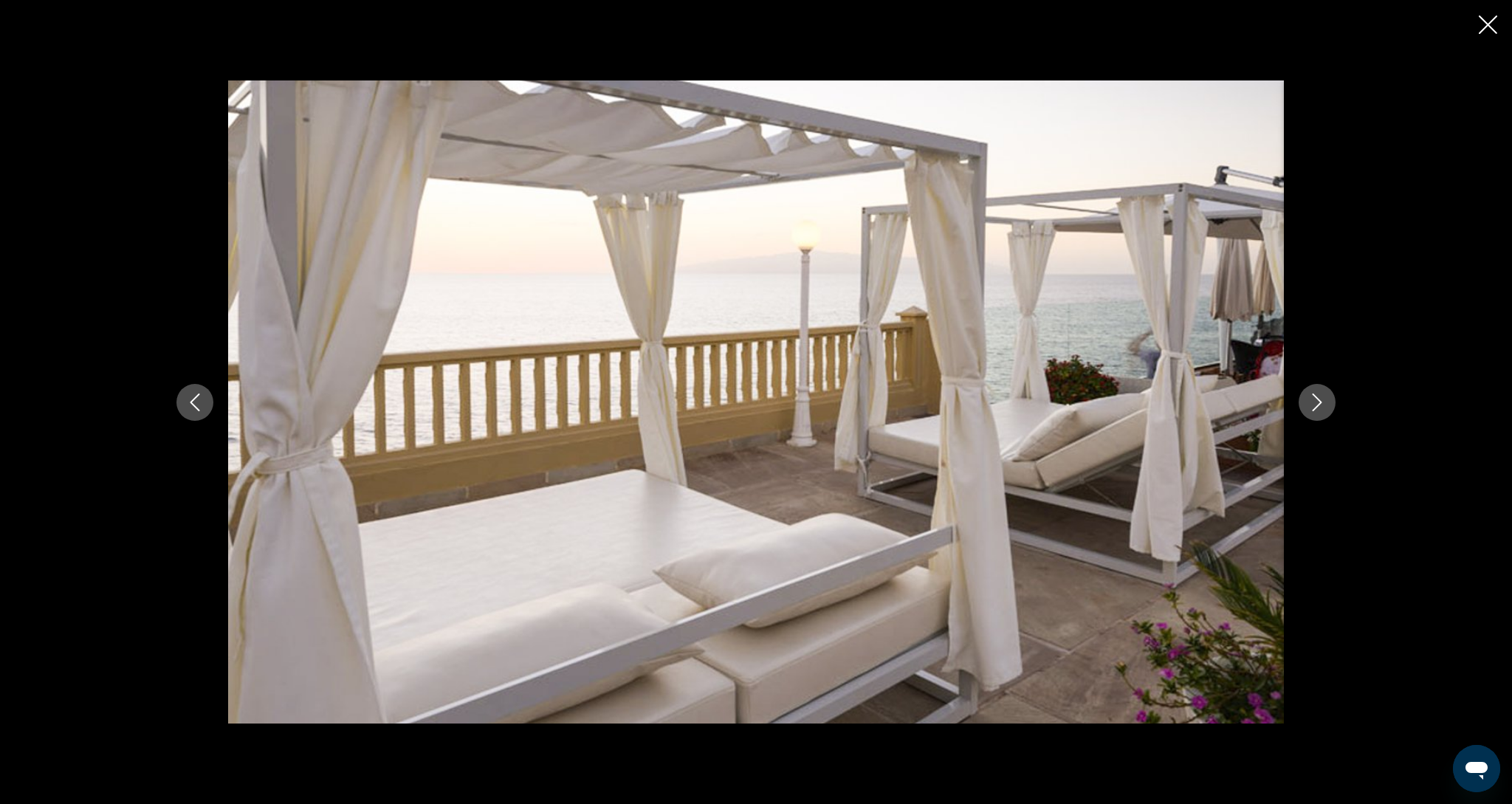
scroll to position [510, 0]
click at [1327, 414] on button "Next image" at bounding box center [1317, 402] width 37 height 37
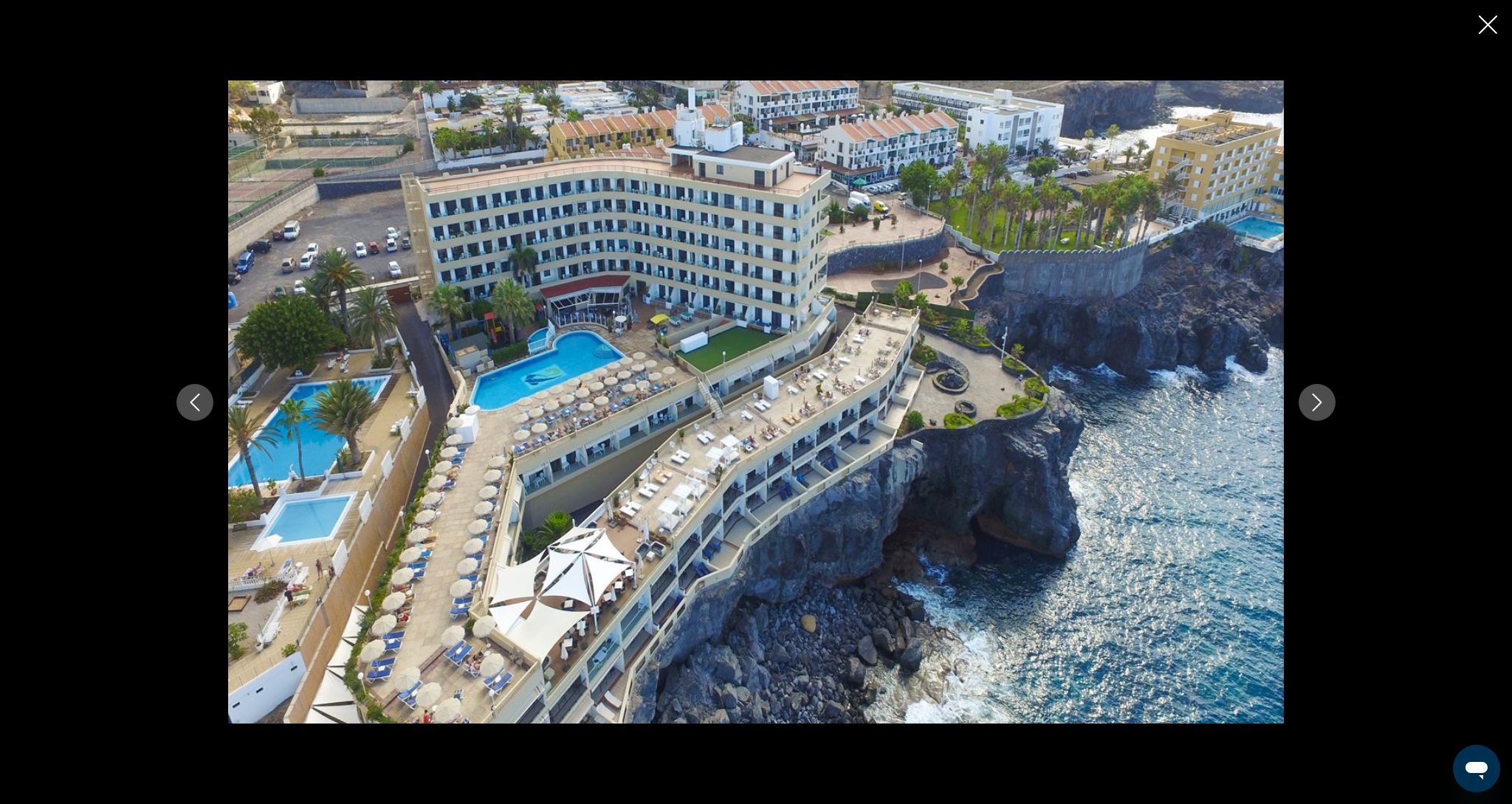
click at [1327, 414] on button "Next image" at bounding box center [1317, 402] width 37 height 37
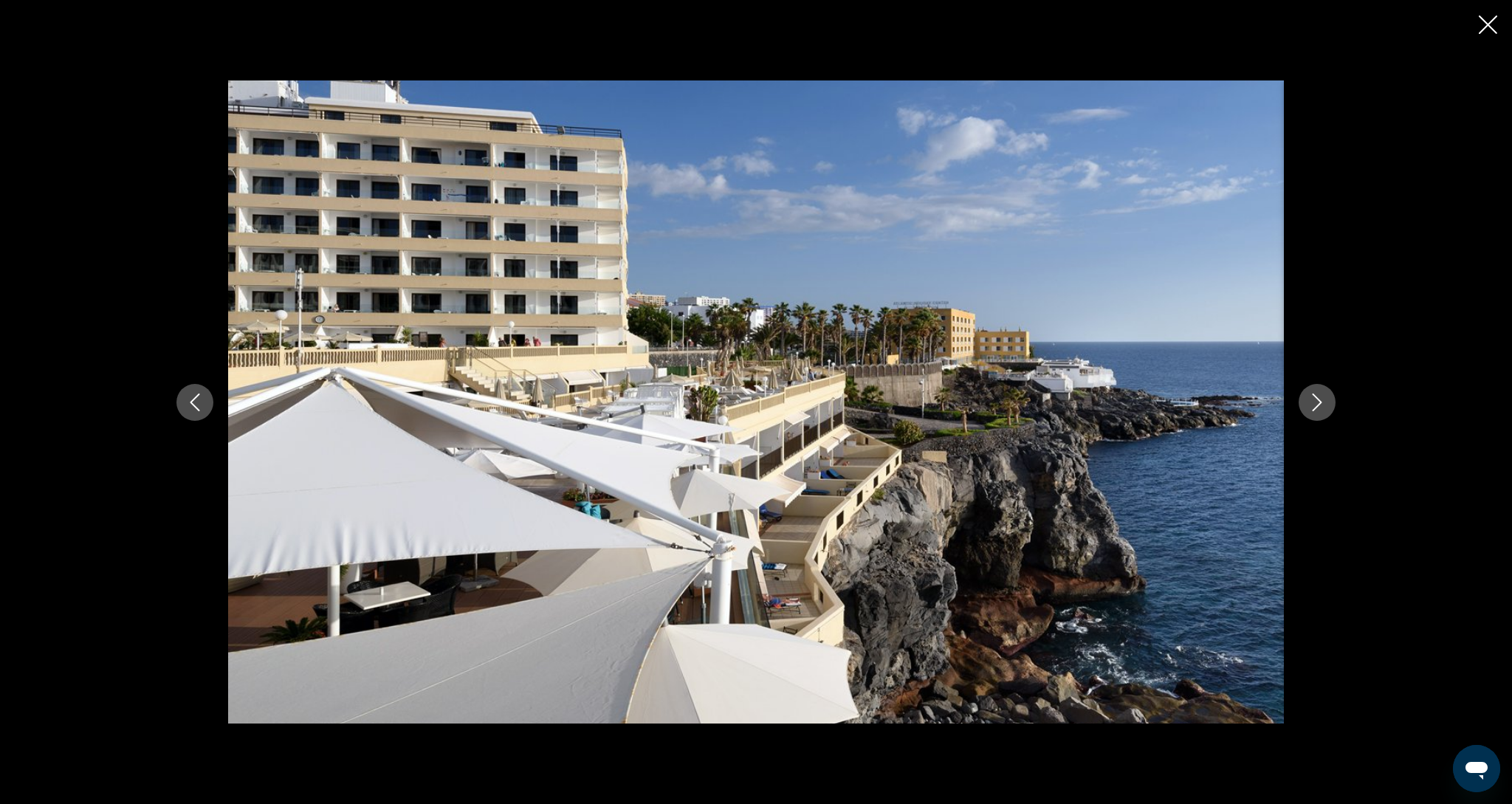
click at [1327, 414] on button "Next image" at bounding box center [1317, 402] width 37 height 37
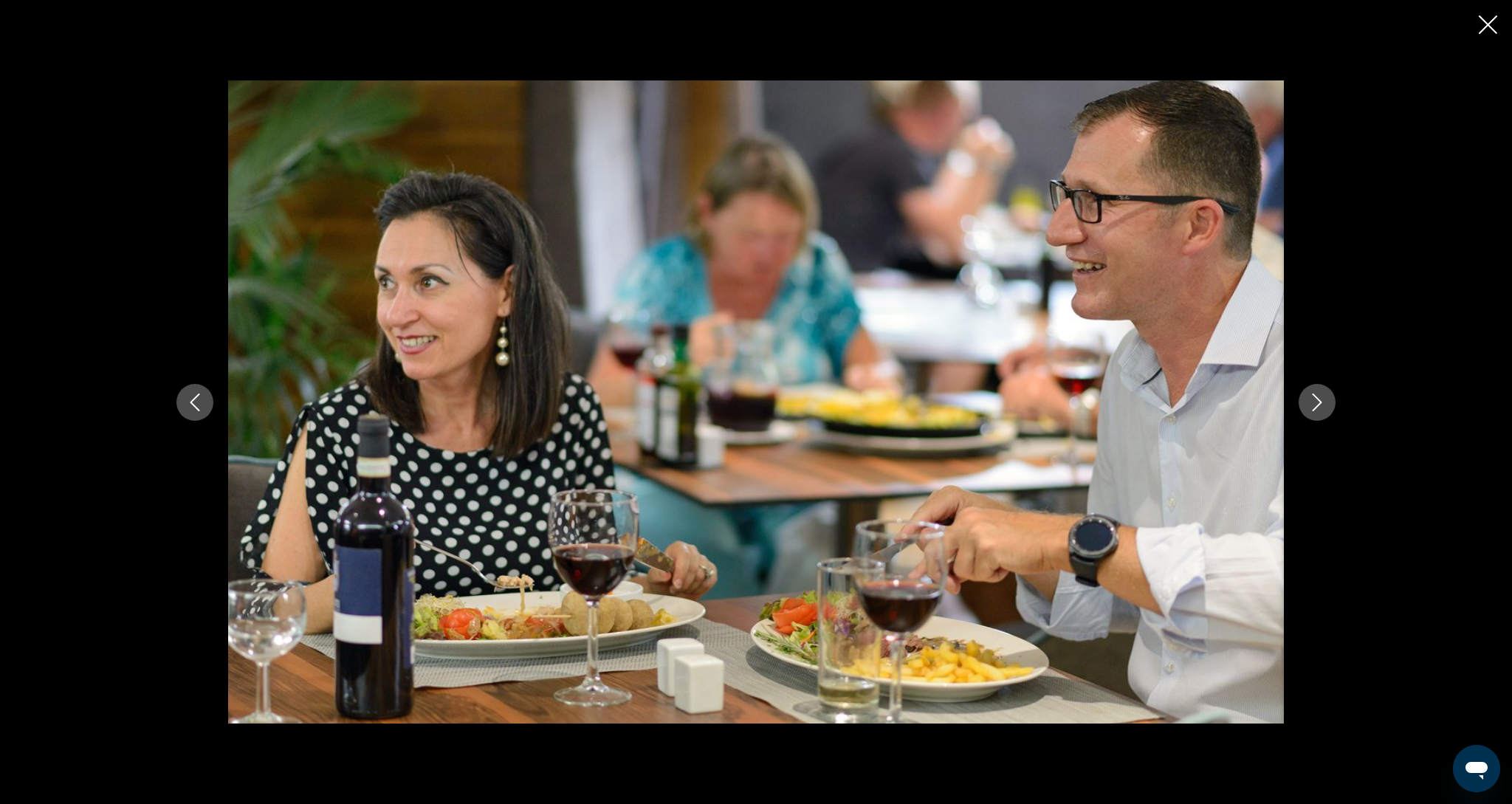
click at [1327, 414] on button "Next image" at bounding box center [1317, 402] width 37 height 37
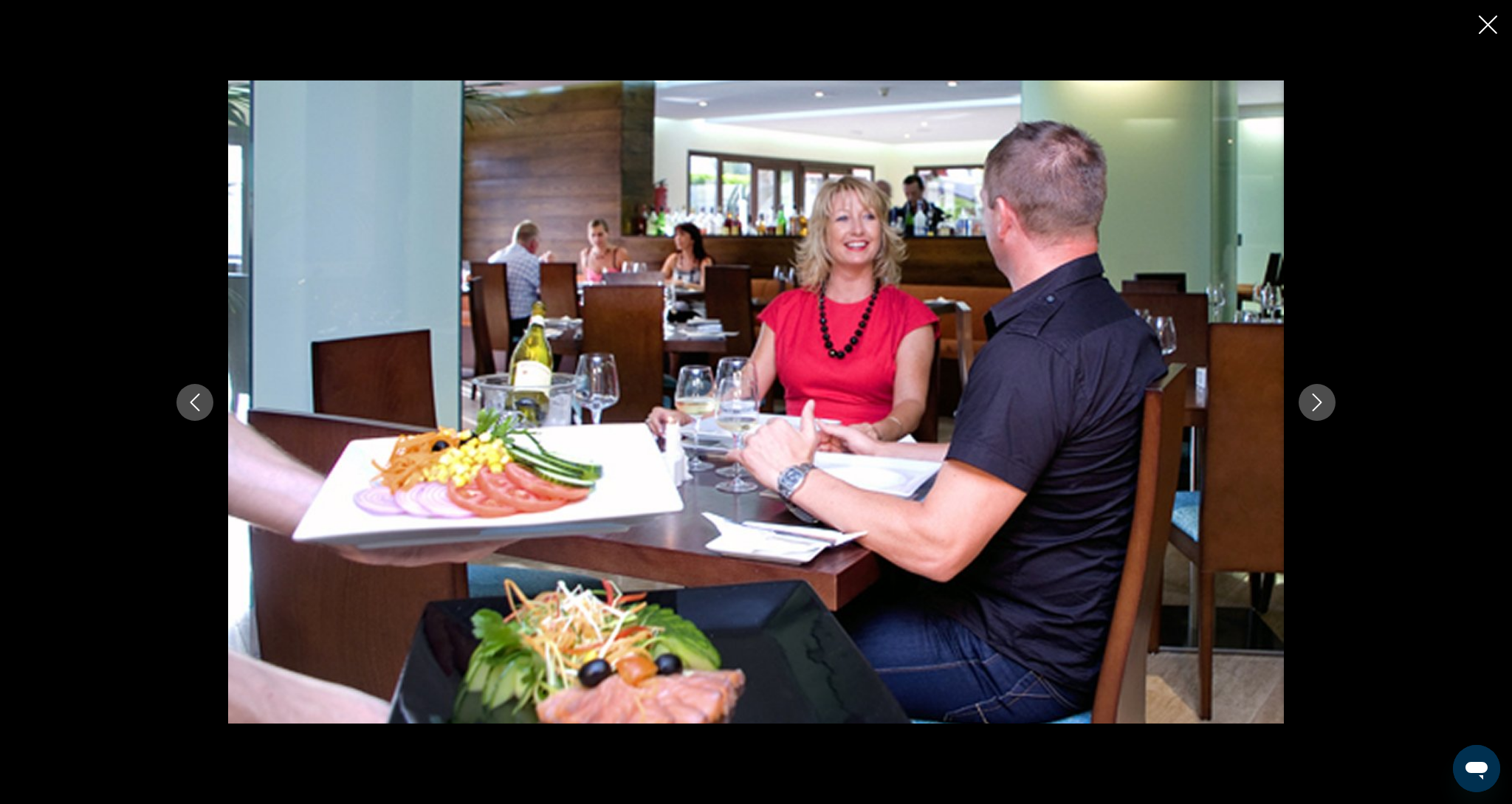
scroll to position [501, 0]
click at [1497, 33] on div "Main content" at bounding box center [756, 402] width 1512 height 804
click at [1488, 26] on icon "Close slideshow" at bounding box center [1488, 25] width 18 height 18
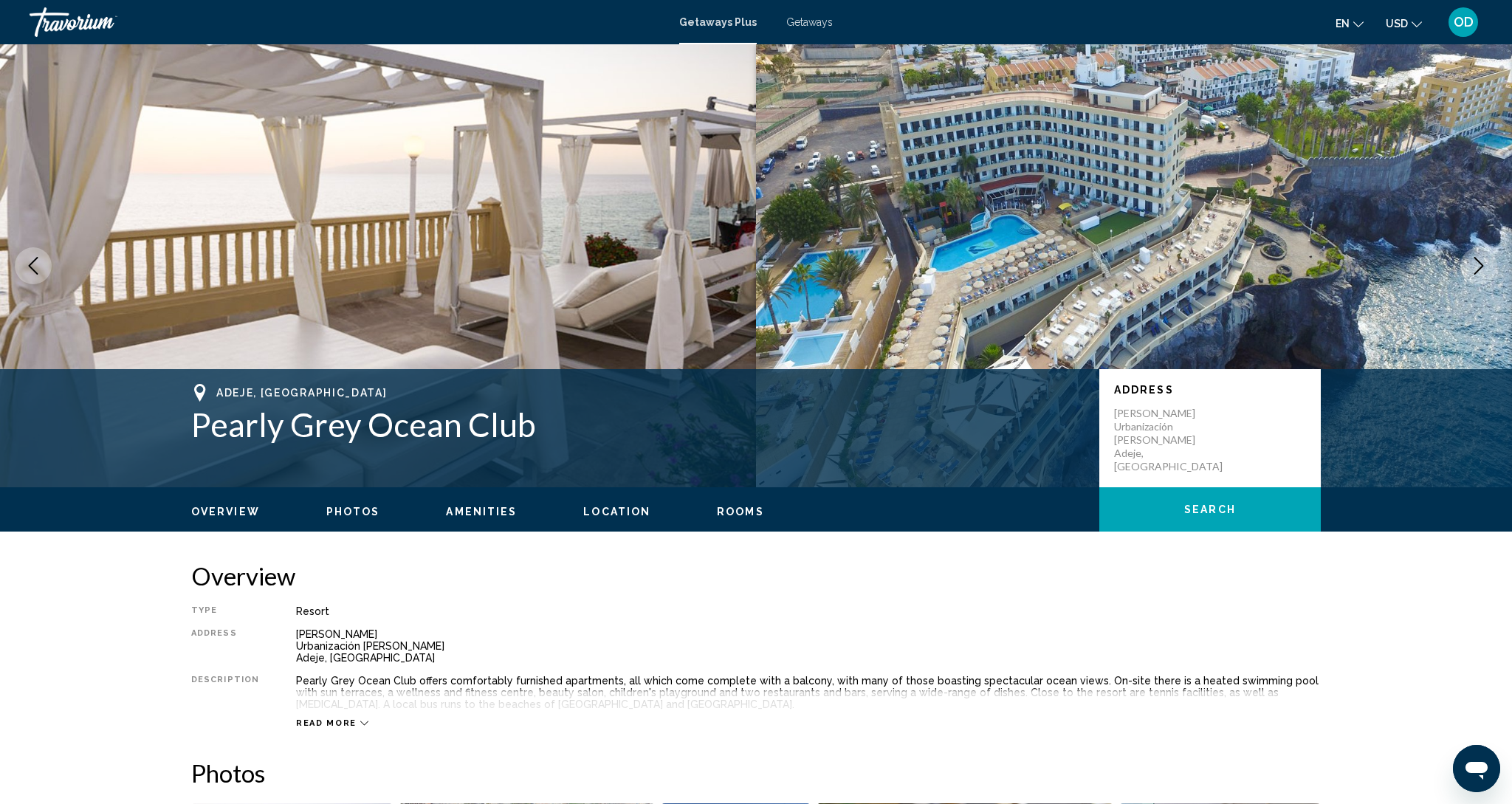
scroll to position [0, 0]
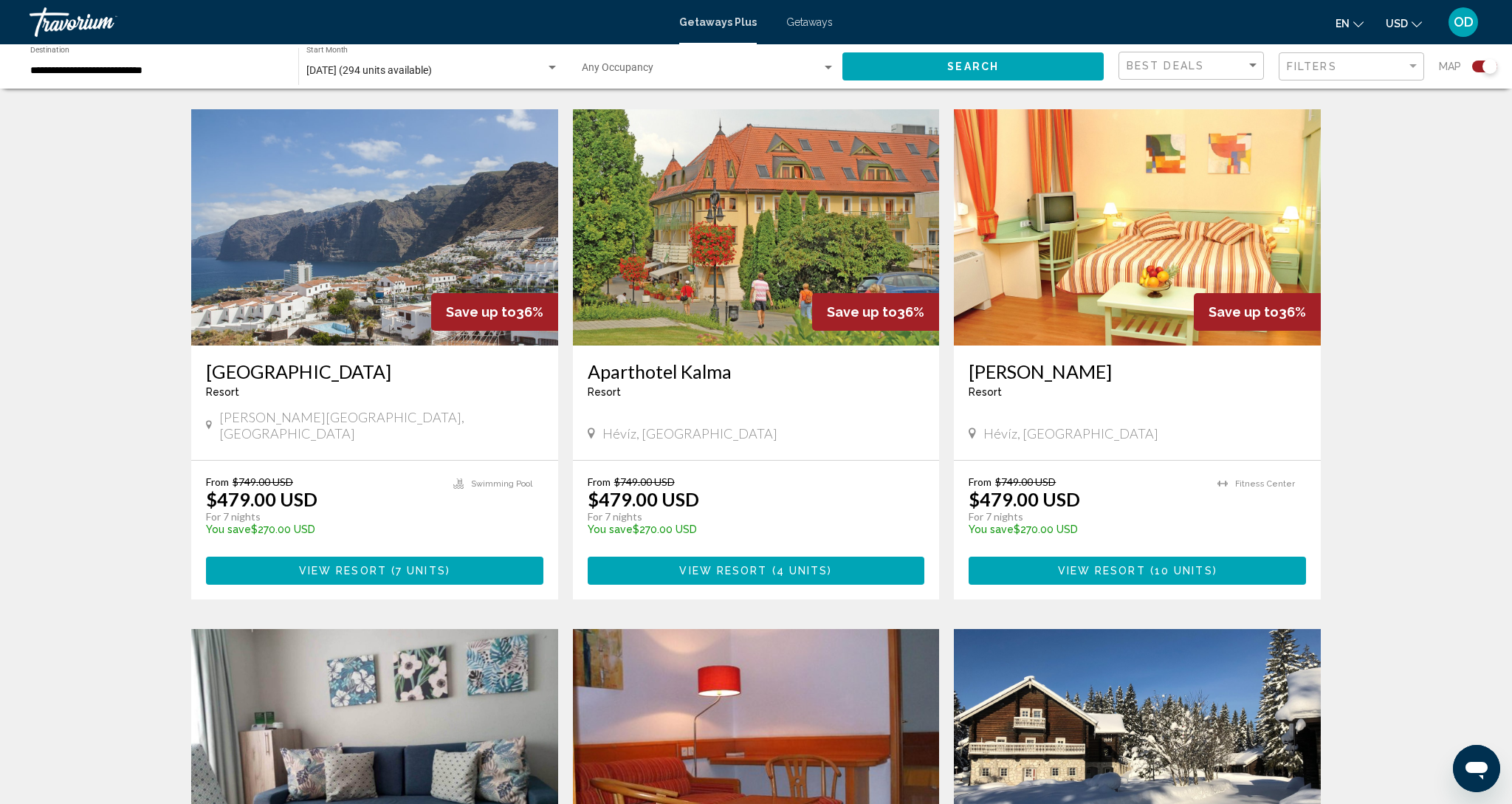
scroll to position [991, 0]
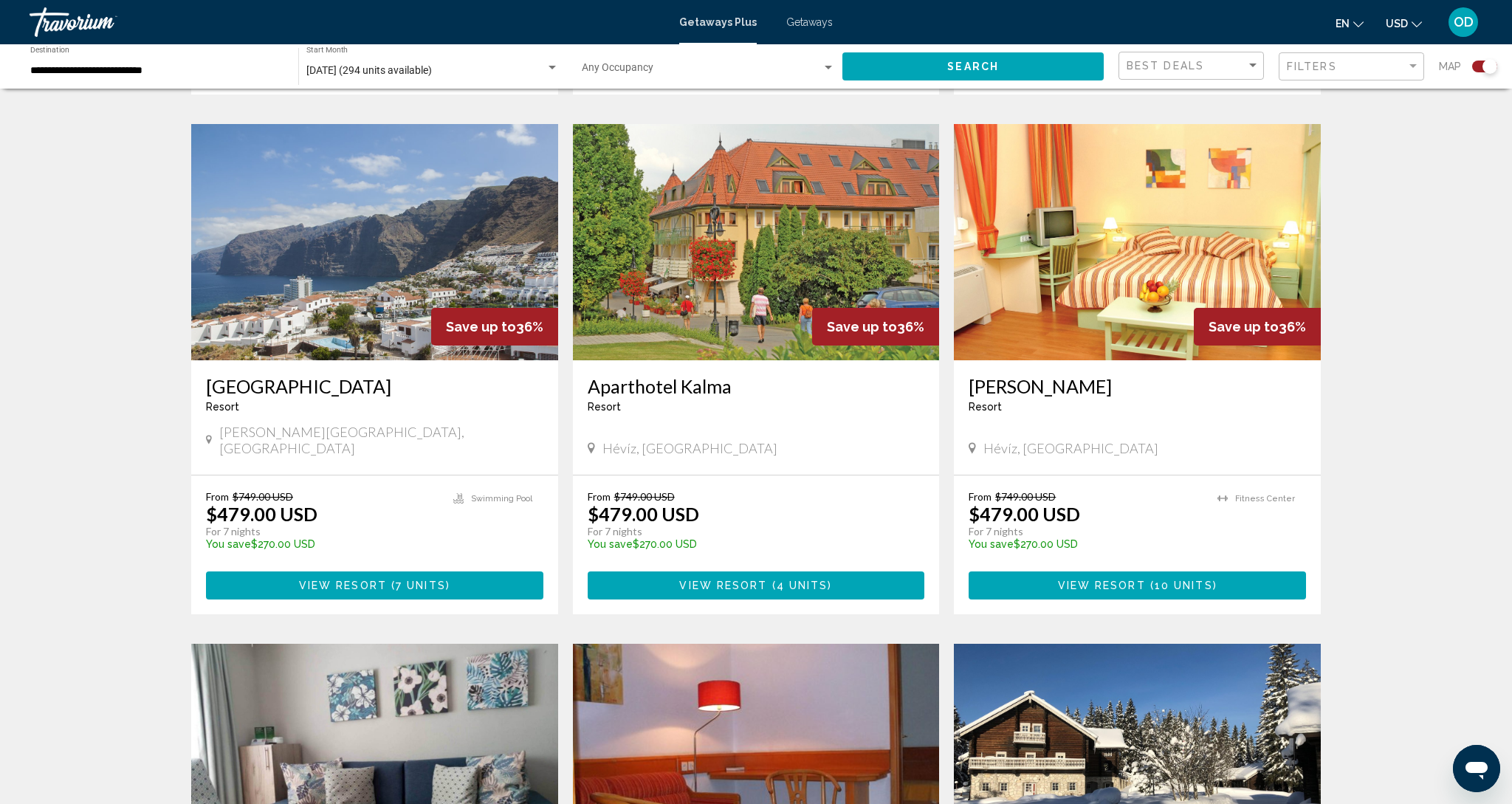
click at [356, 237] on img "Main content" at bounding box center [375, 242] width 367 height 237
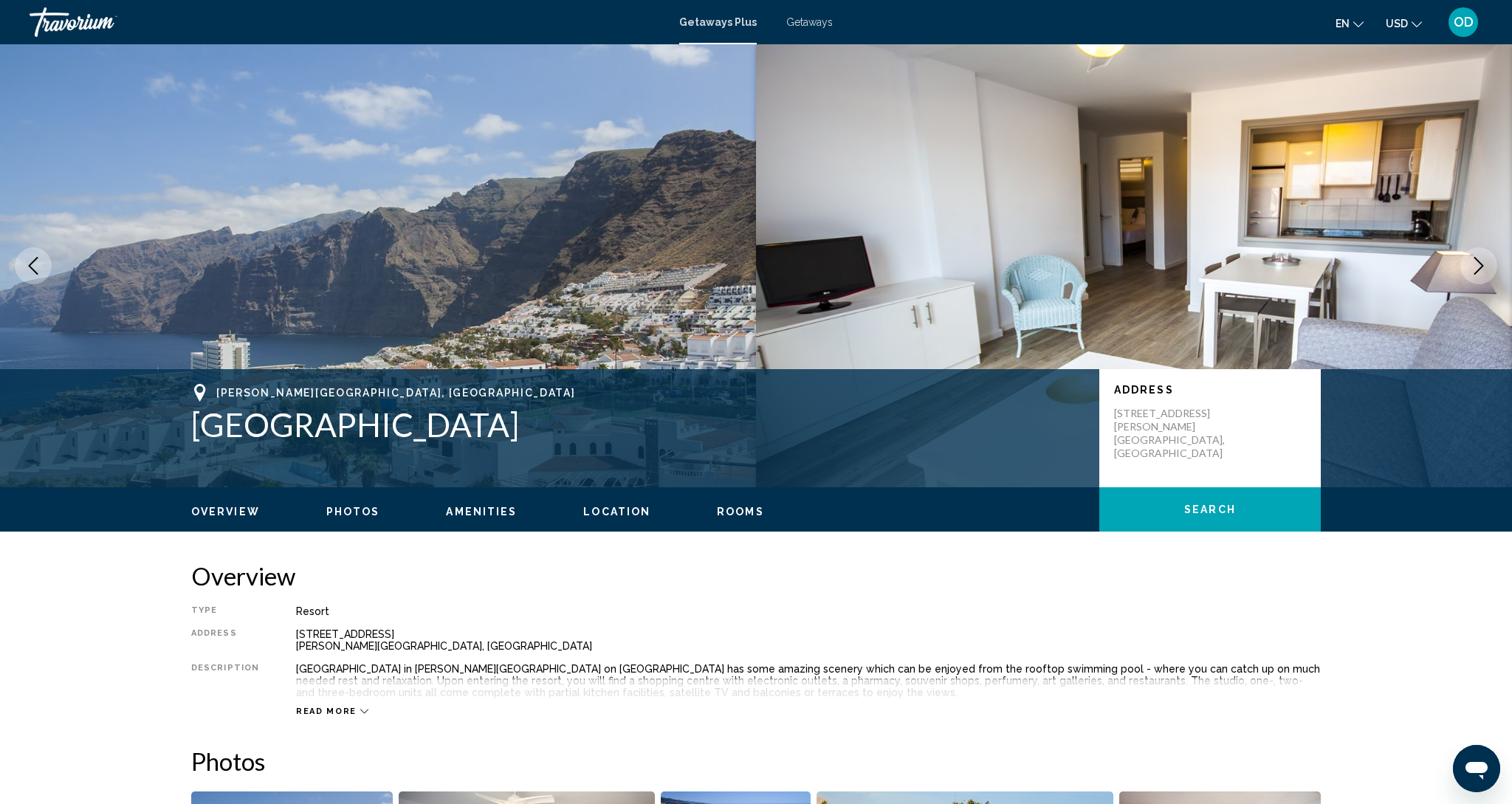
click at [1472, 265] on icon "Next image" at bounding box center [1479, 266] width 17 height 17
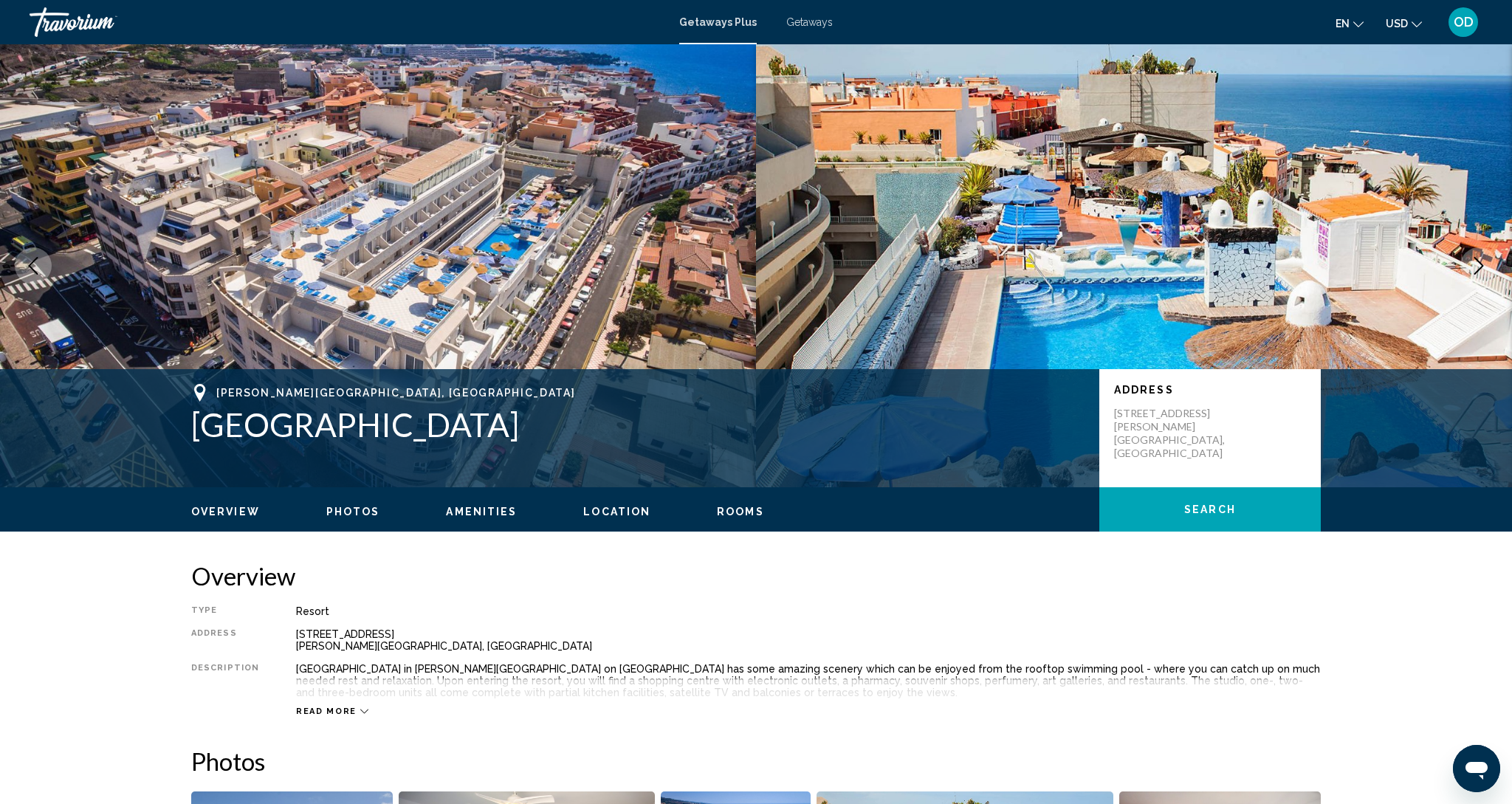
click at [1472, 265] on icon "Next image" at bounding box center [1479, 266] width 17 height 17
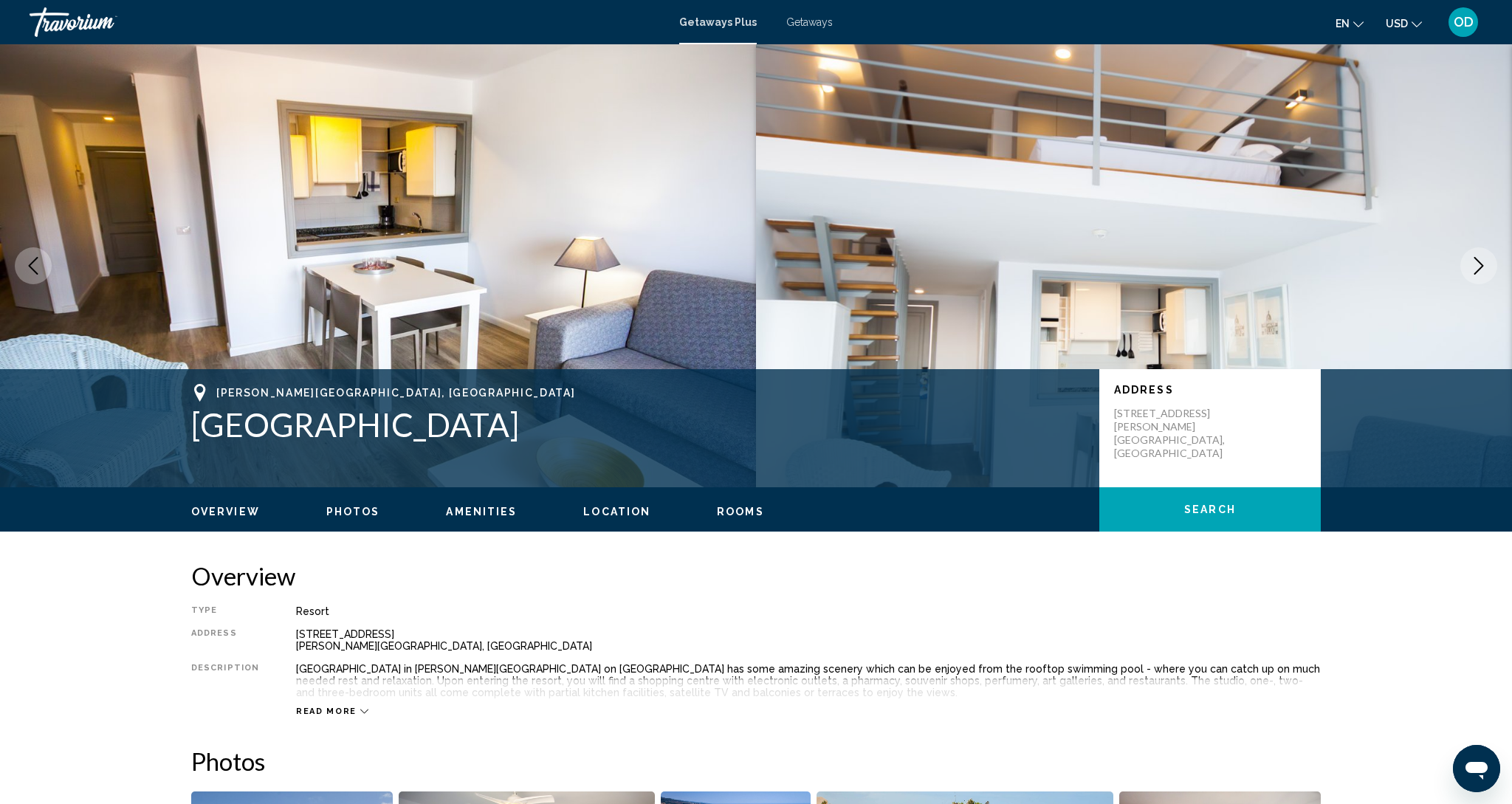
click at [1472, 265] on icon "Next image" at bounding box center [1479, 266] width 17 height 17
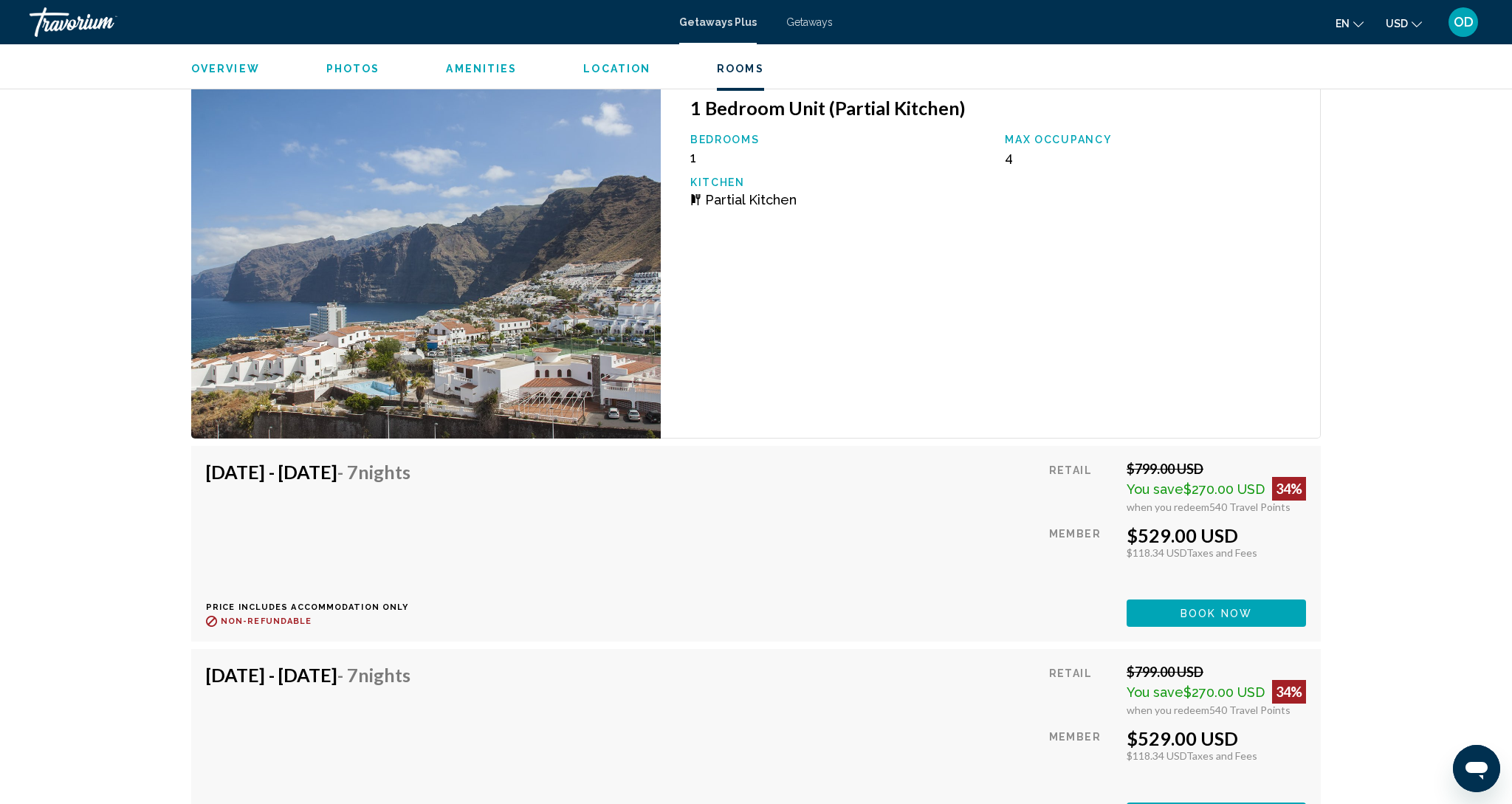
scroll to position [2449, 1]
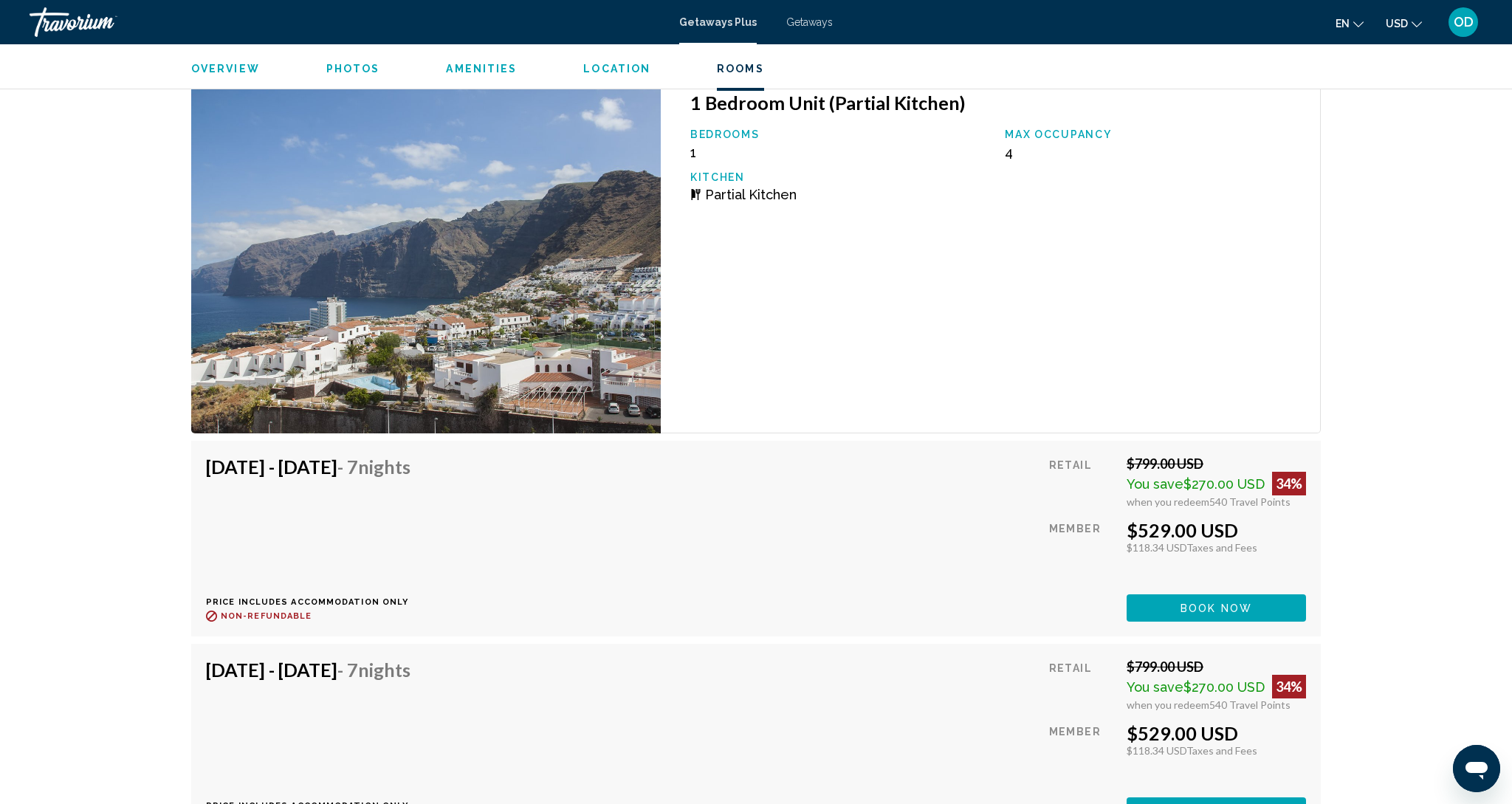
click at [411, 319] on img "Main content" at bounding box center [426, 255] width 469 height 357
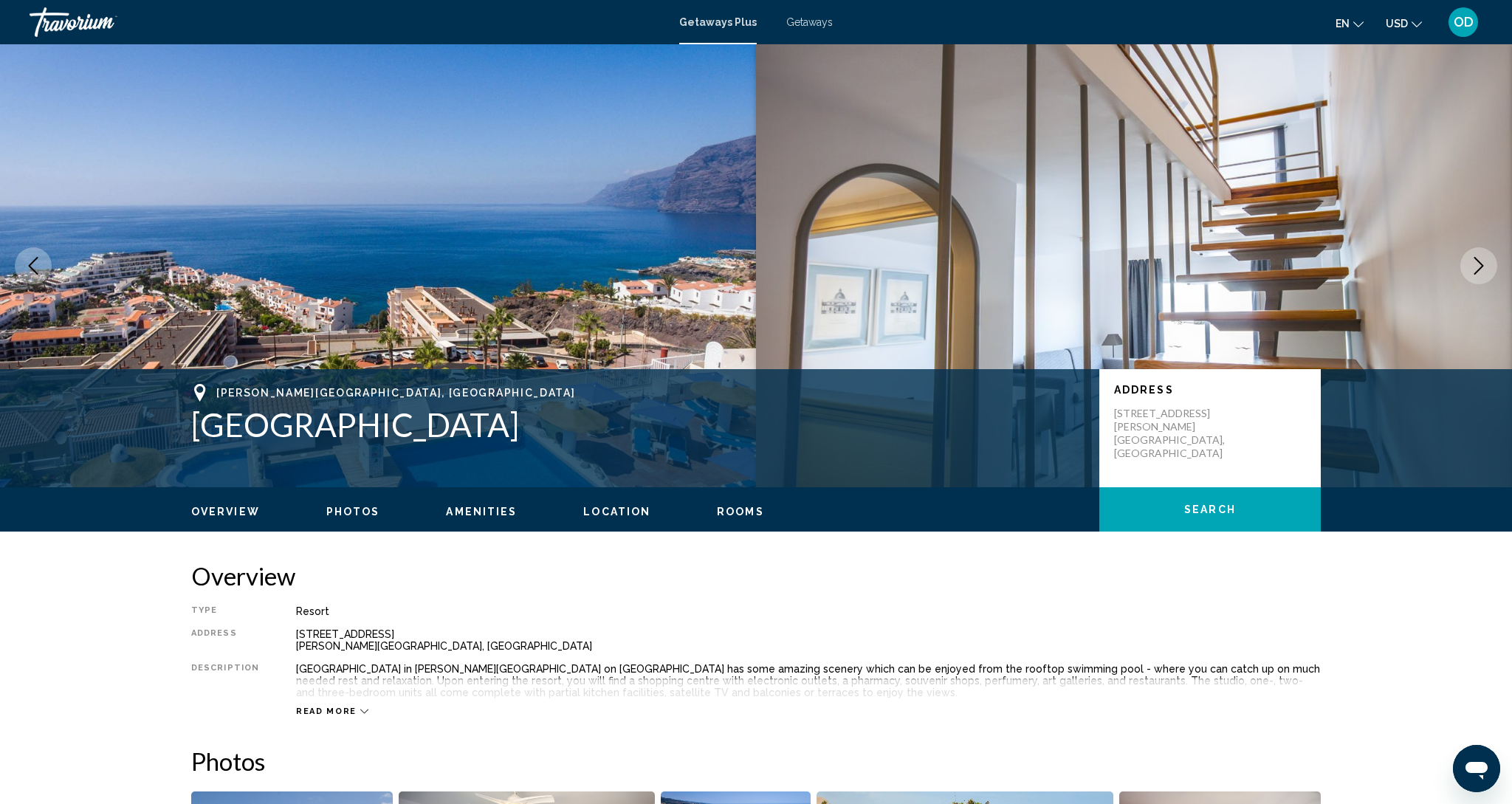
scroll to position [0, 0]
click at [1487, 268] on icon "Next image" at bounding box center [1479, 266] width 17 height 17
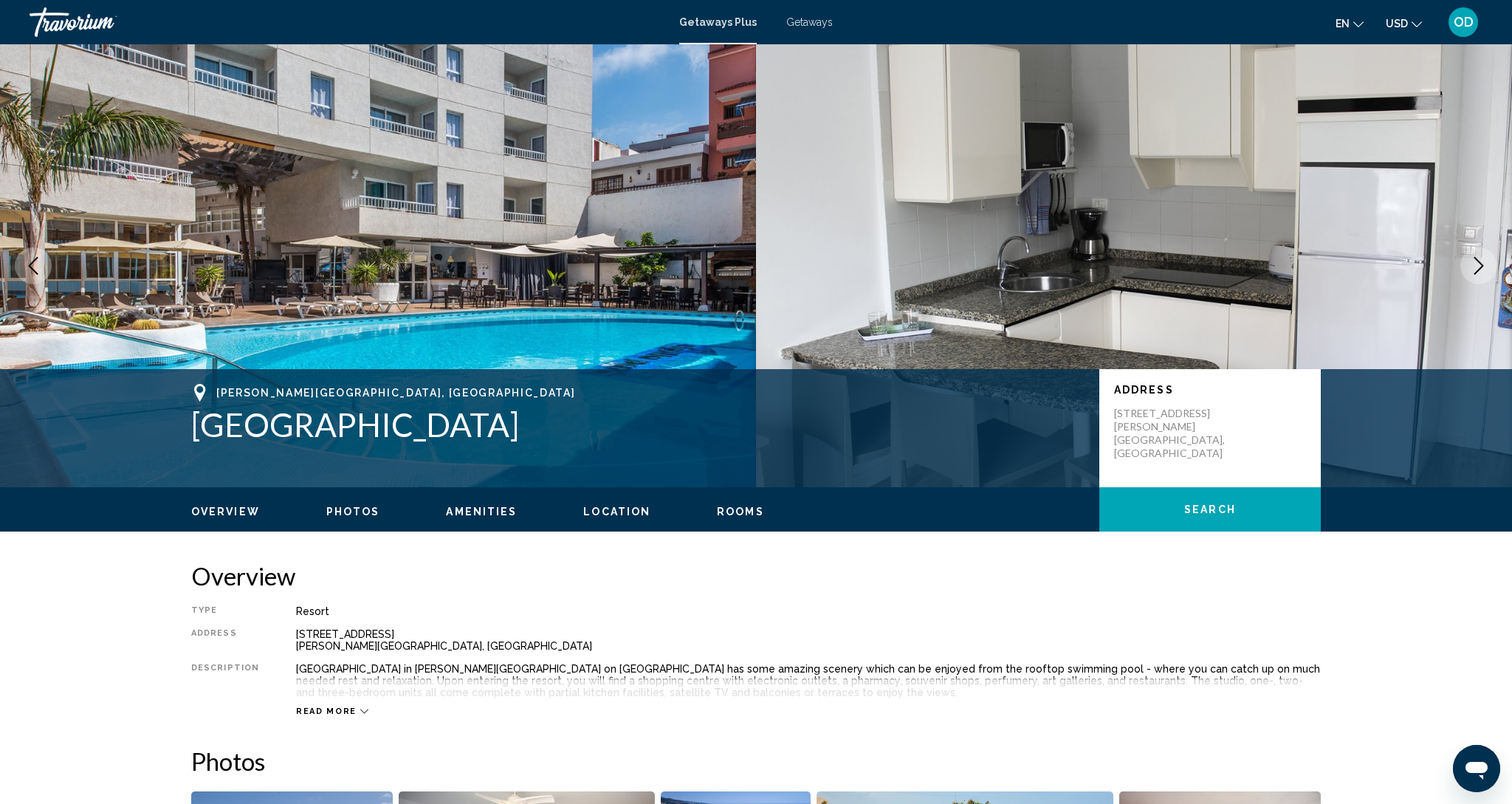
click at [1487, 268] on icon "Next image" at bounding box center [1479, 266] width 17 height 17
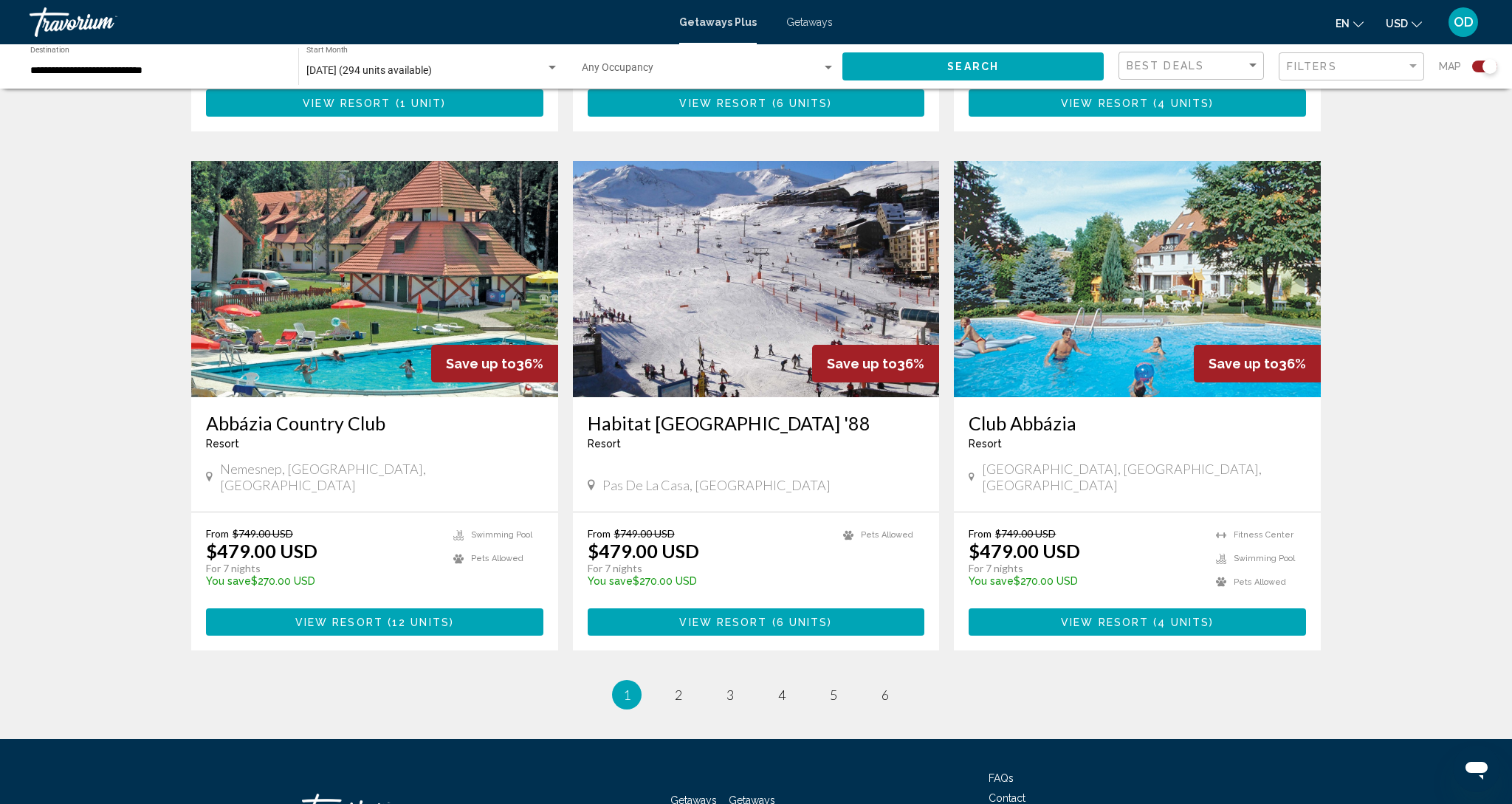
scroll to position [1979, 0]
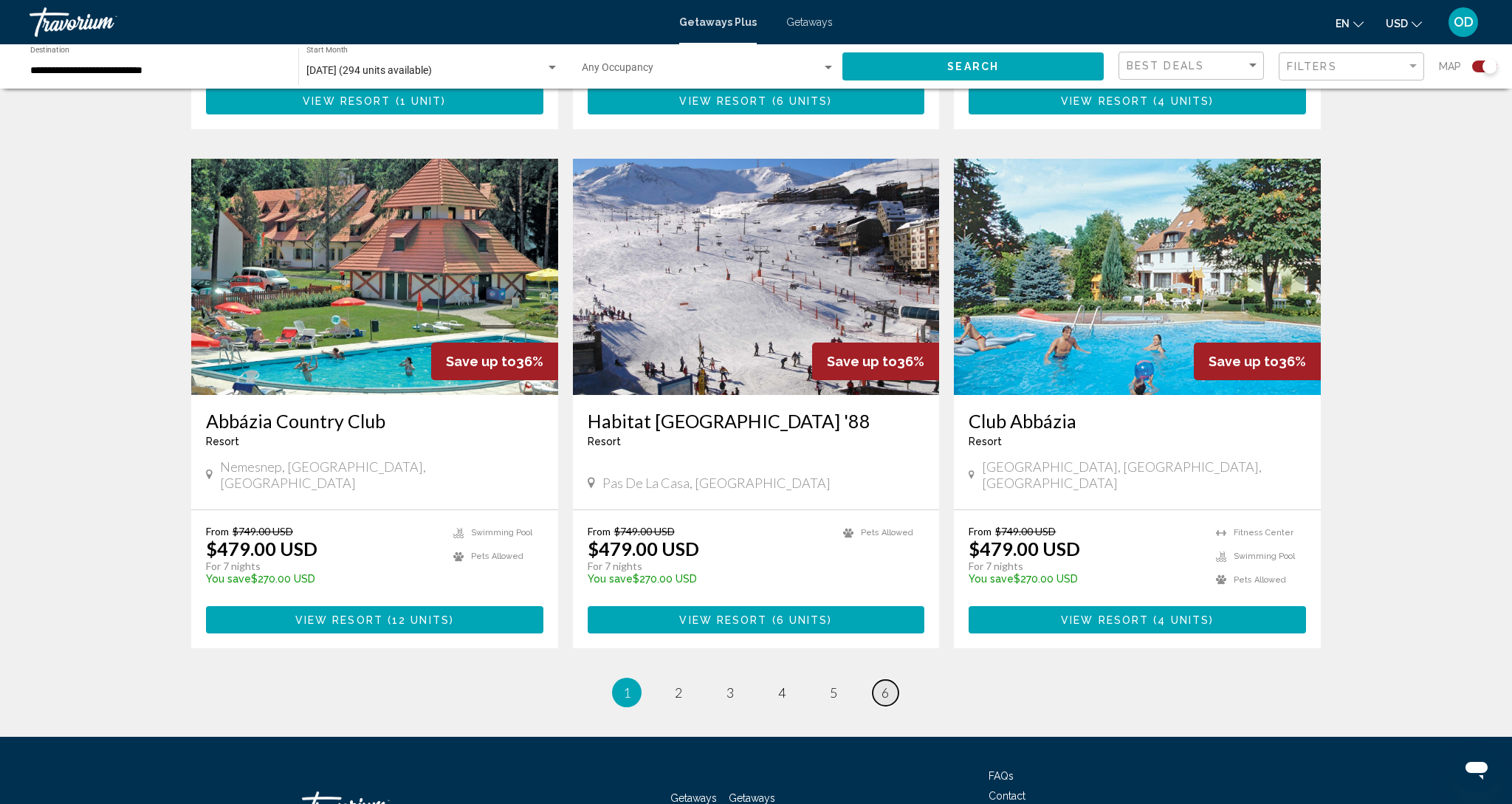
click at [888, 684] on span "6" at bounding box center [885, 692] width 7 height 16
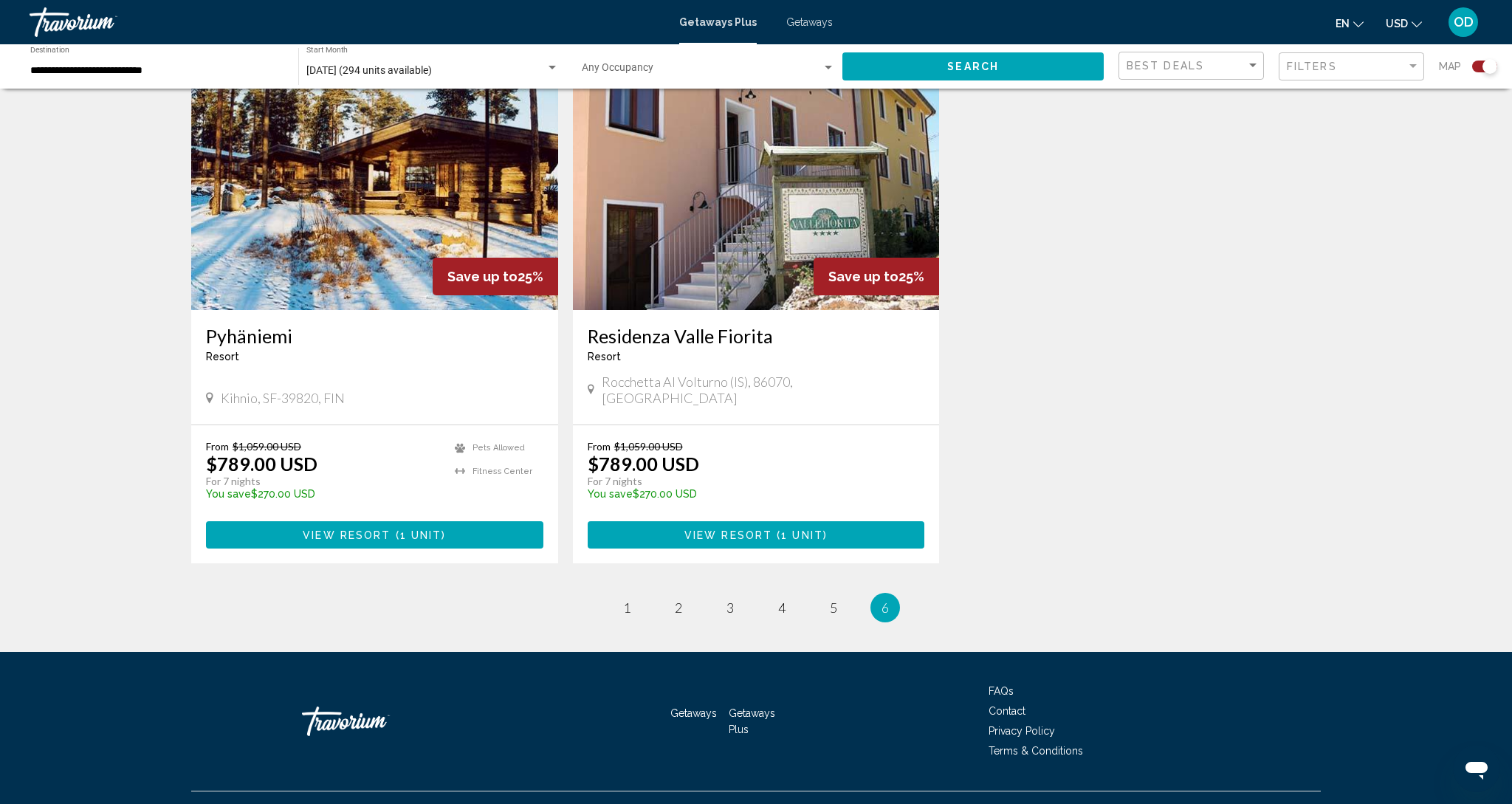
scroll to position [538, 0]
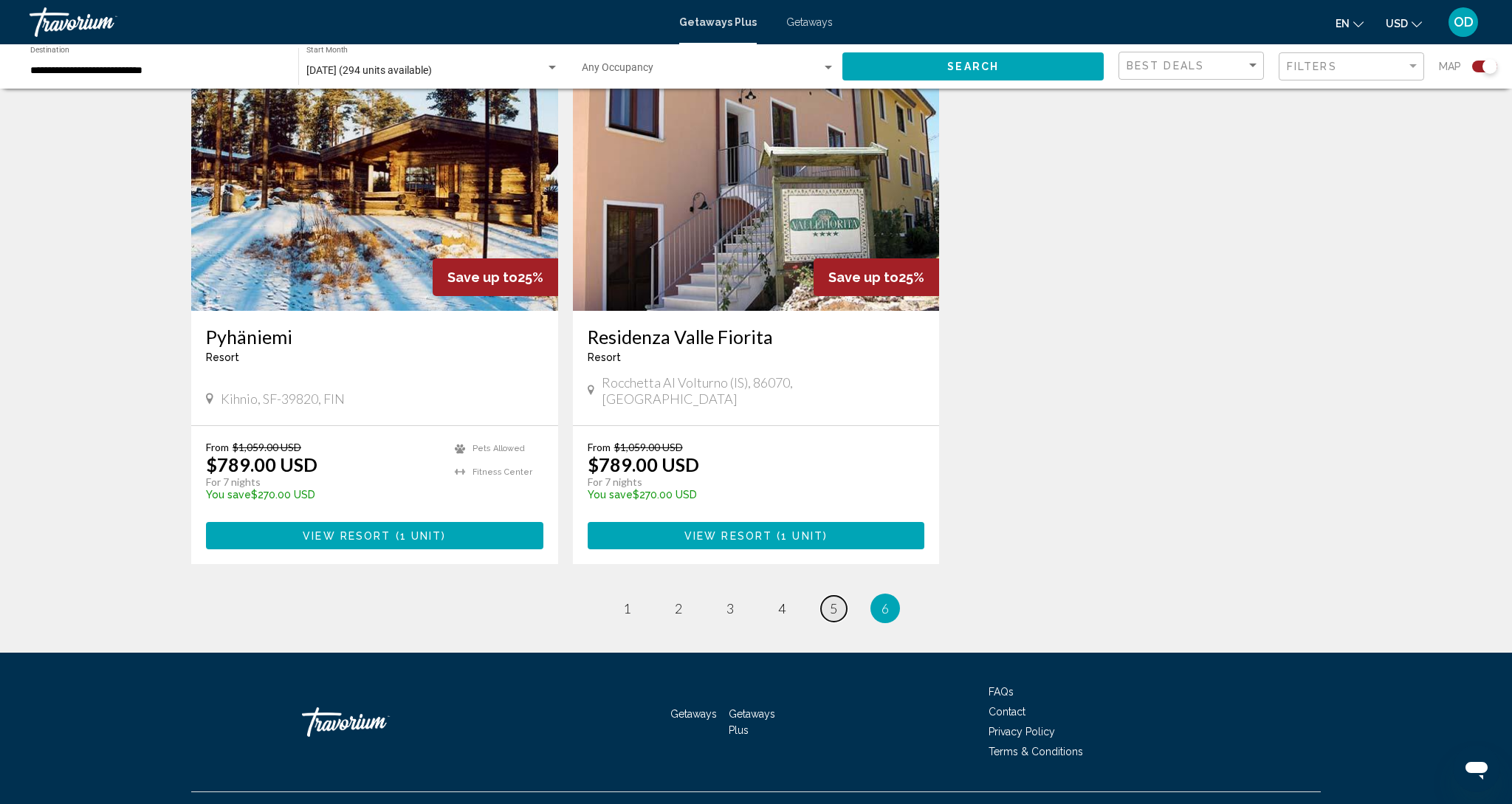
click at [827, 595] on link "page 5" at bounding box center [834, 608] width 26 height 26
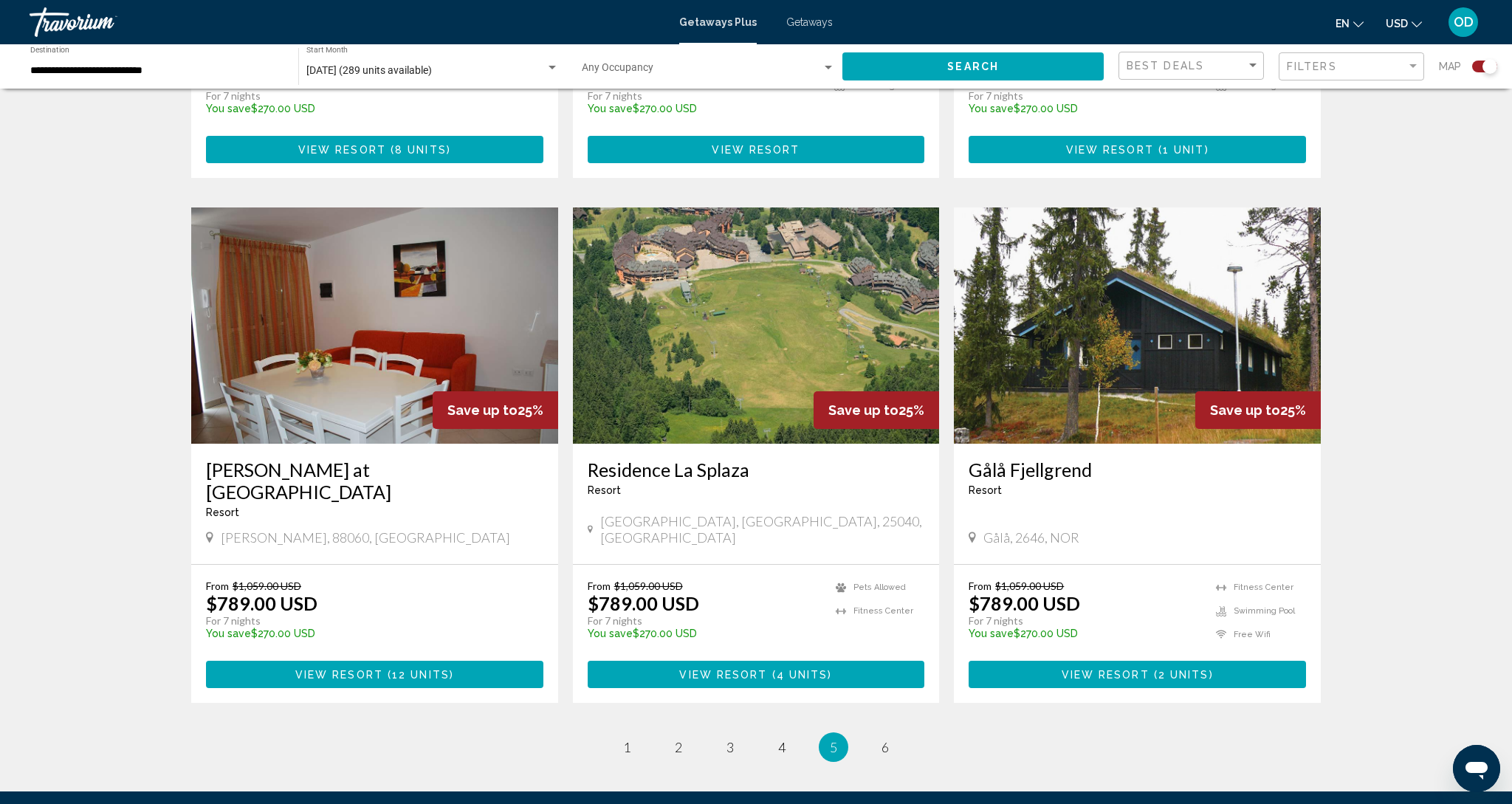
scroll to position [1933, 0]
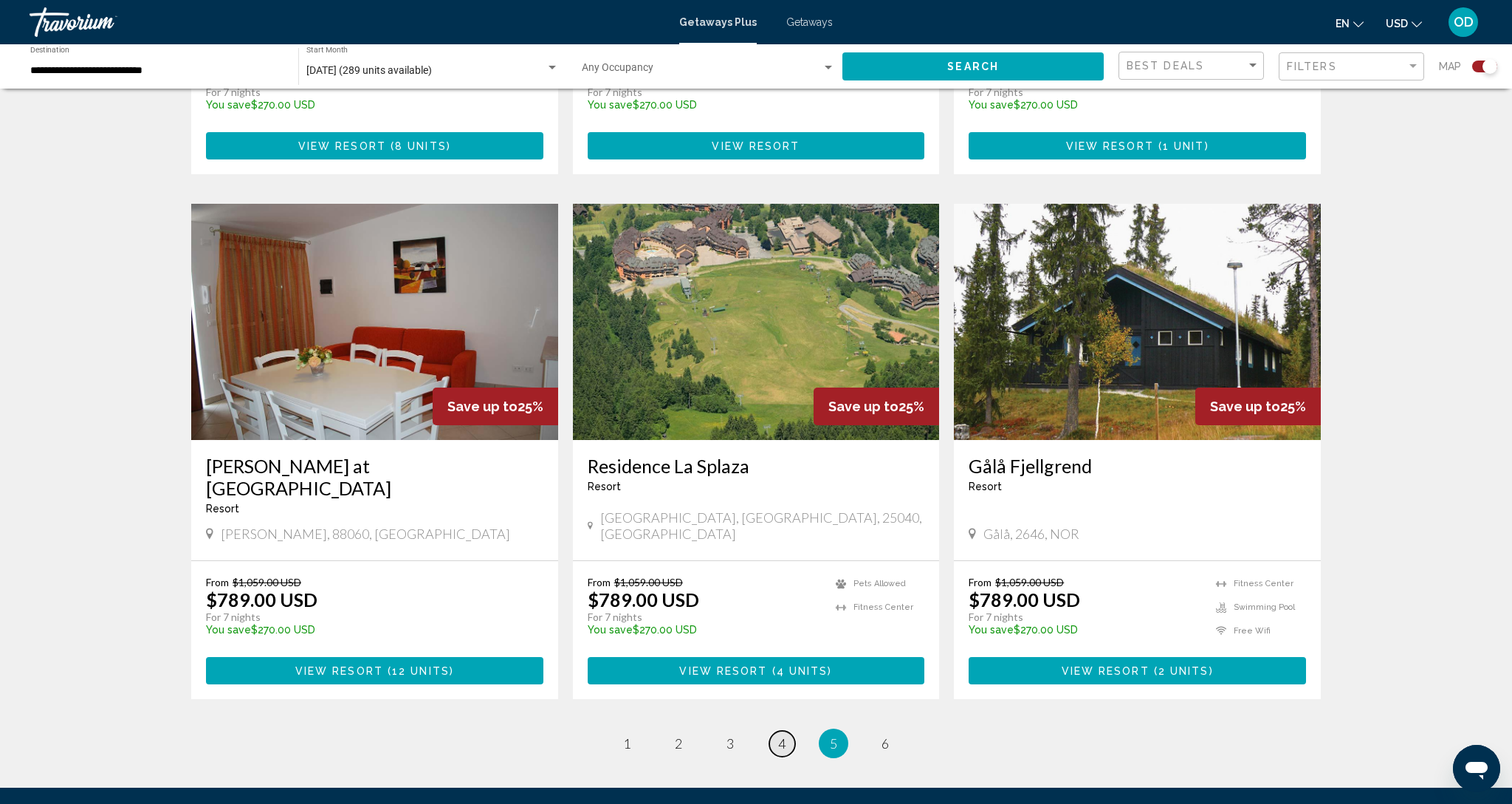
click at [780, 735] on span "4" at bounding box center [781, 743] width 7 height 16
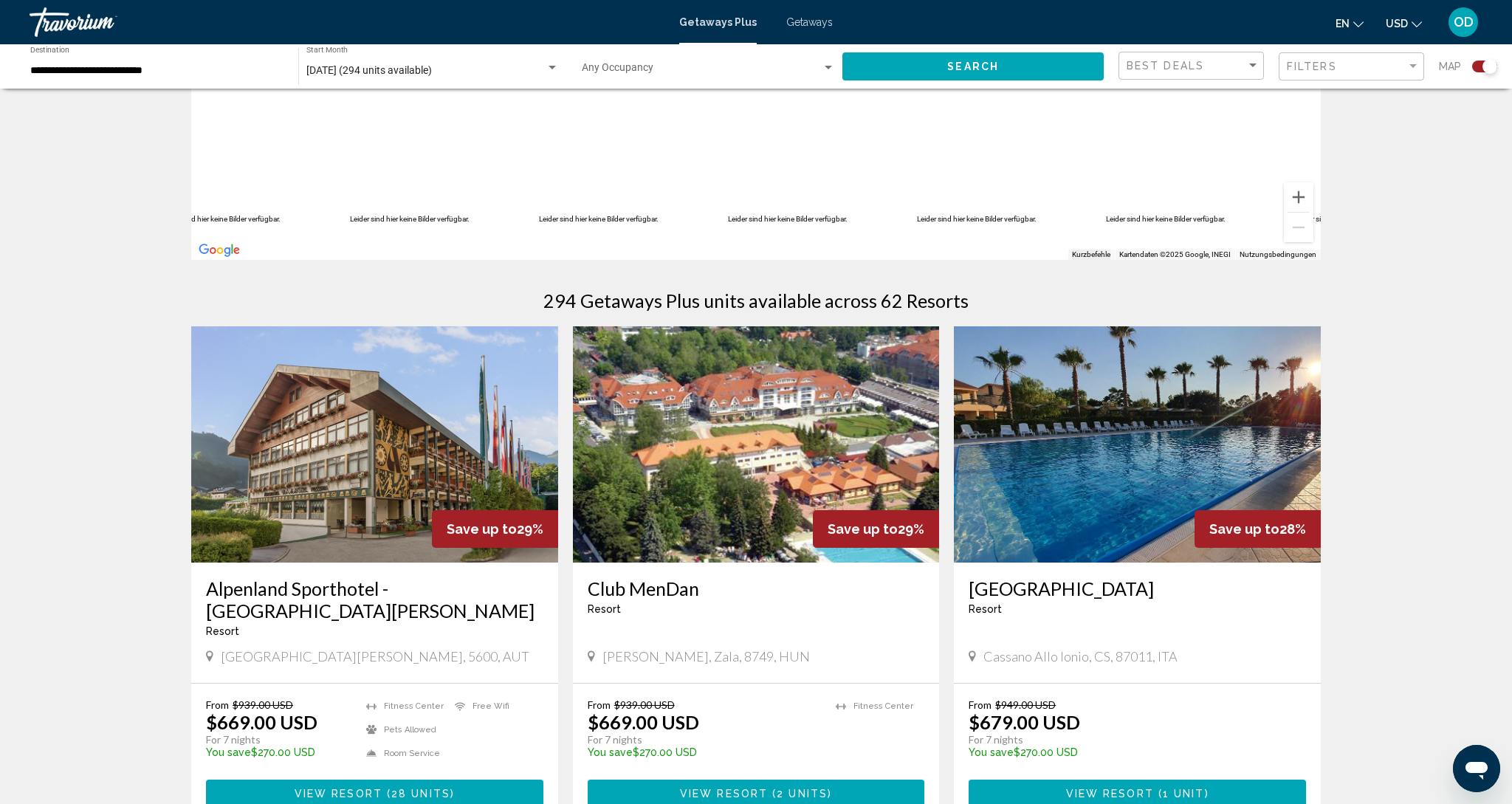
scroll to position [291, 0]
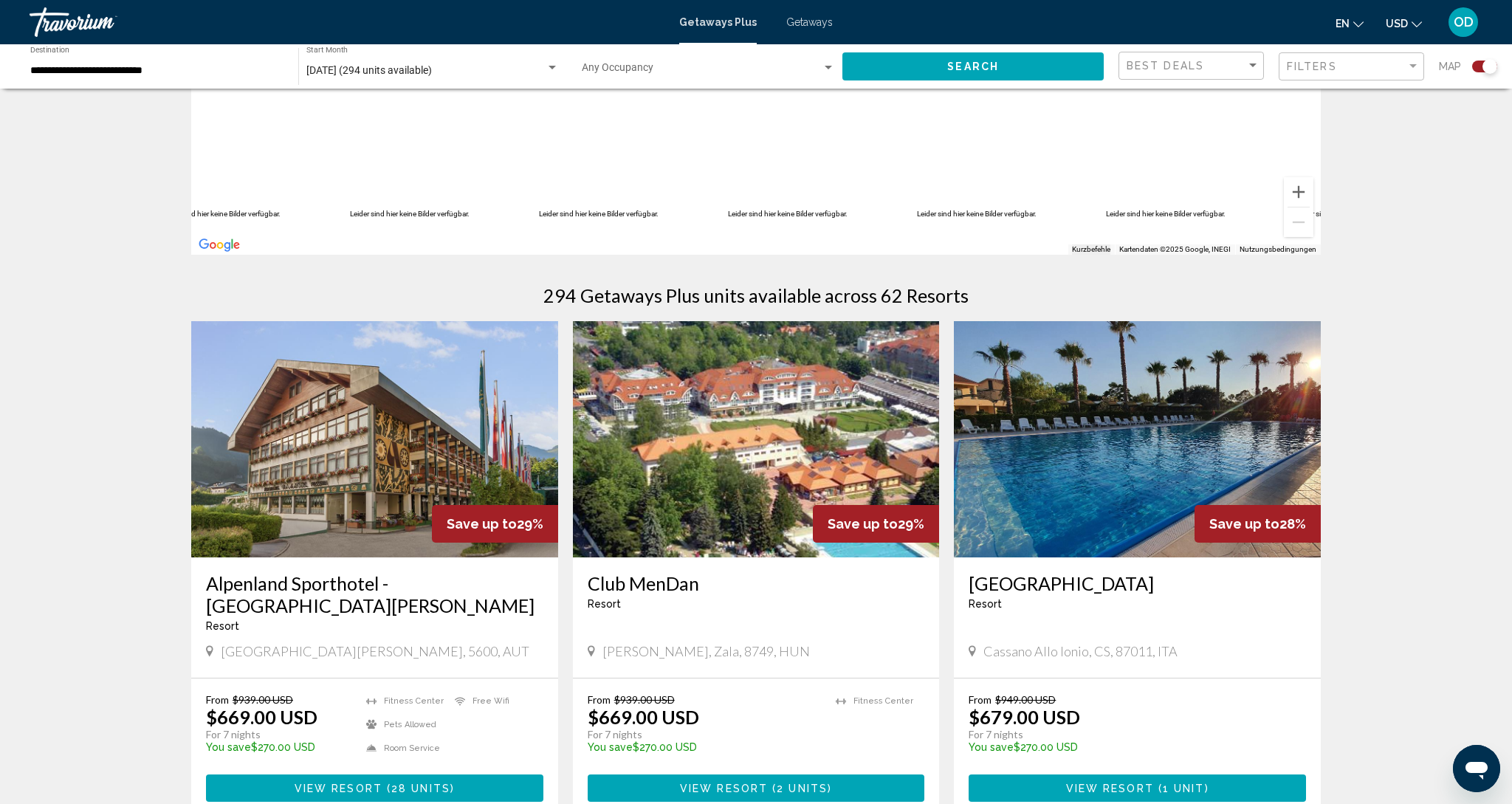
click at [1089, 487] on img "Main content" at bounding box center [1137, 440] width 367 height 237
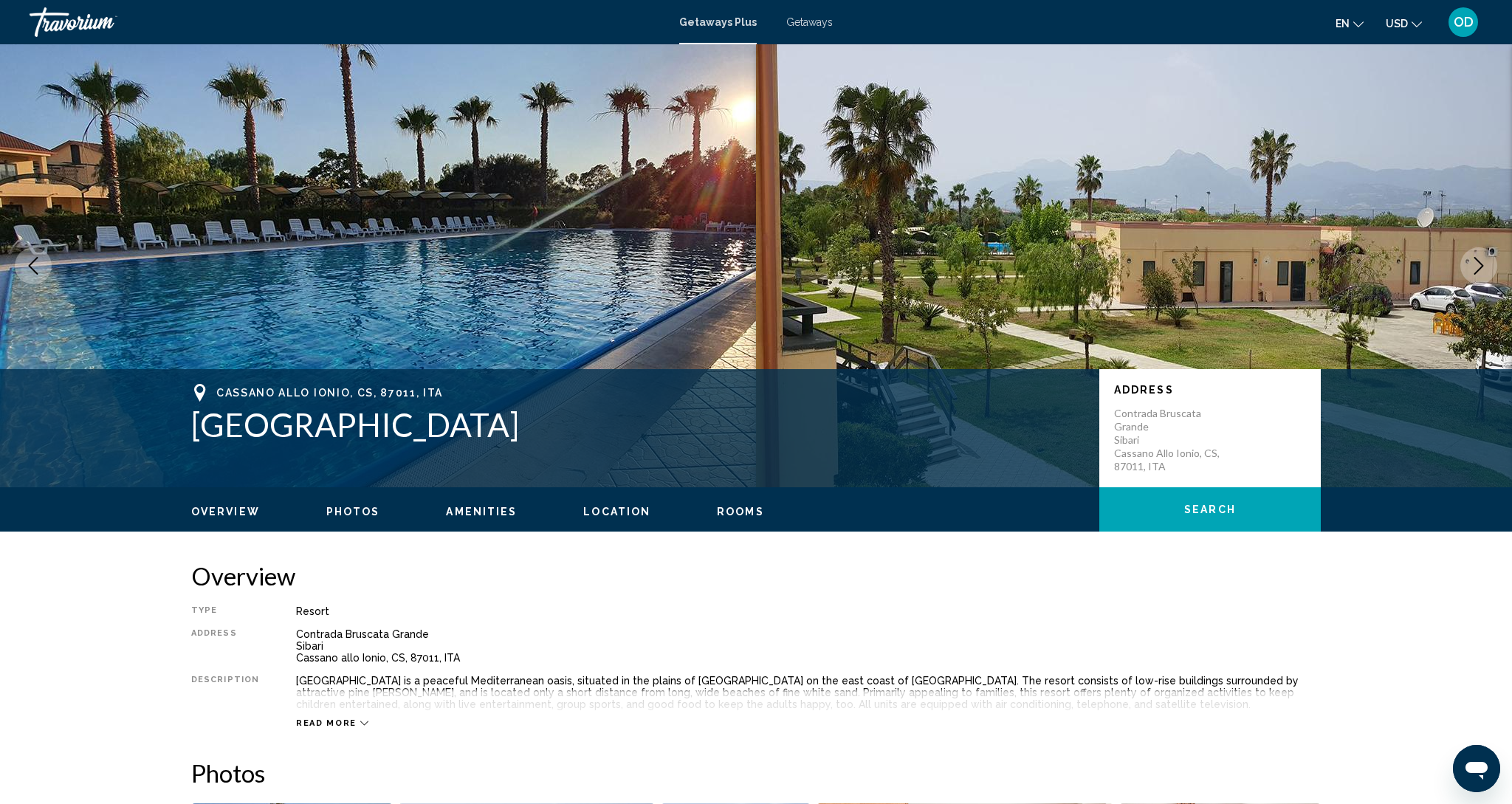
click at [1485, 275] on button "Next image" at bounding box center [1479, 266] width 37 height 37
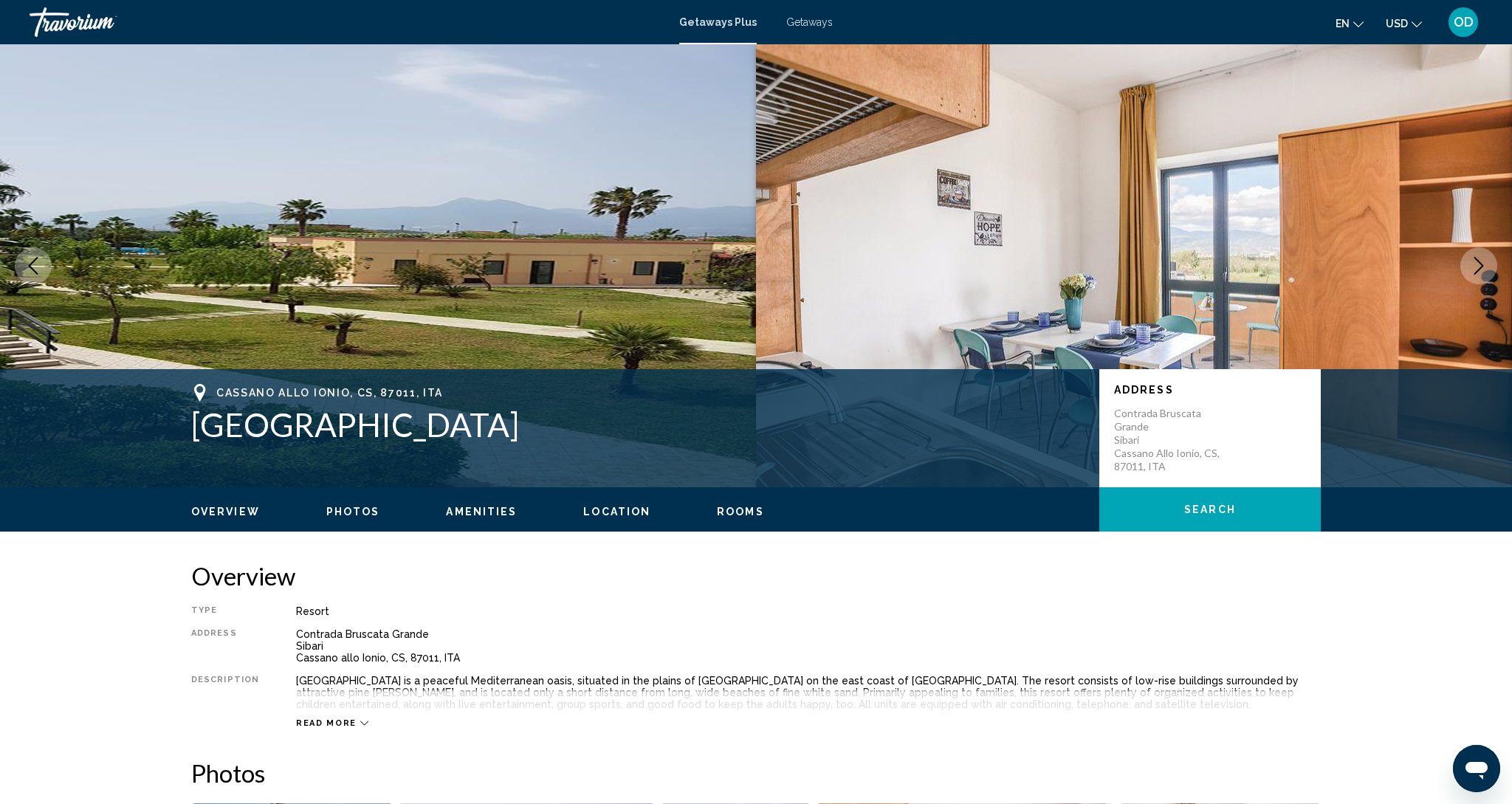
click at [1485, 275] on button "Next image" at bounding box center [1479, 266] width 37 height 37
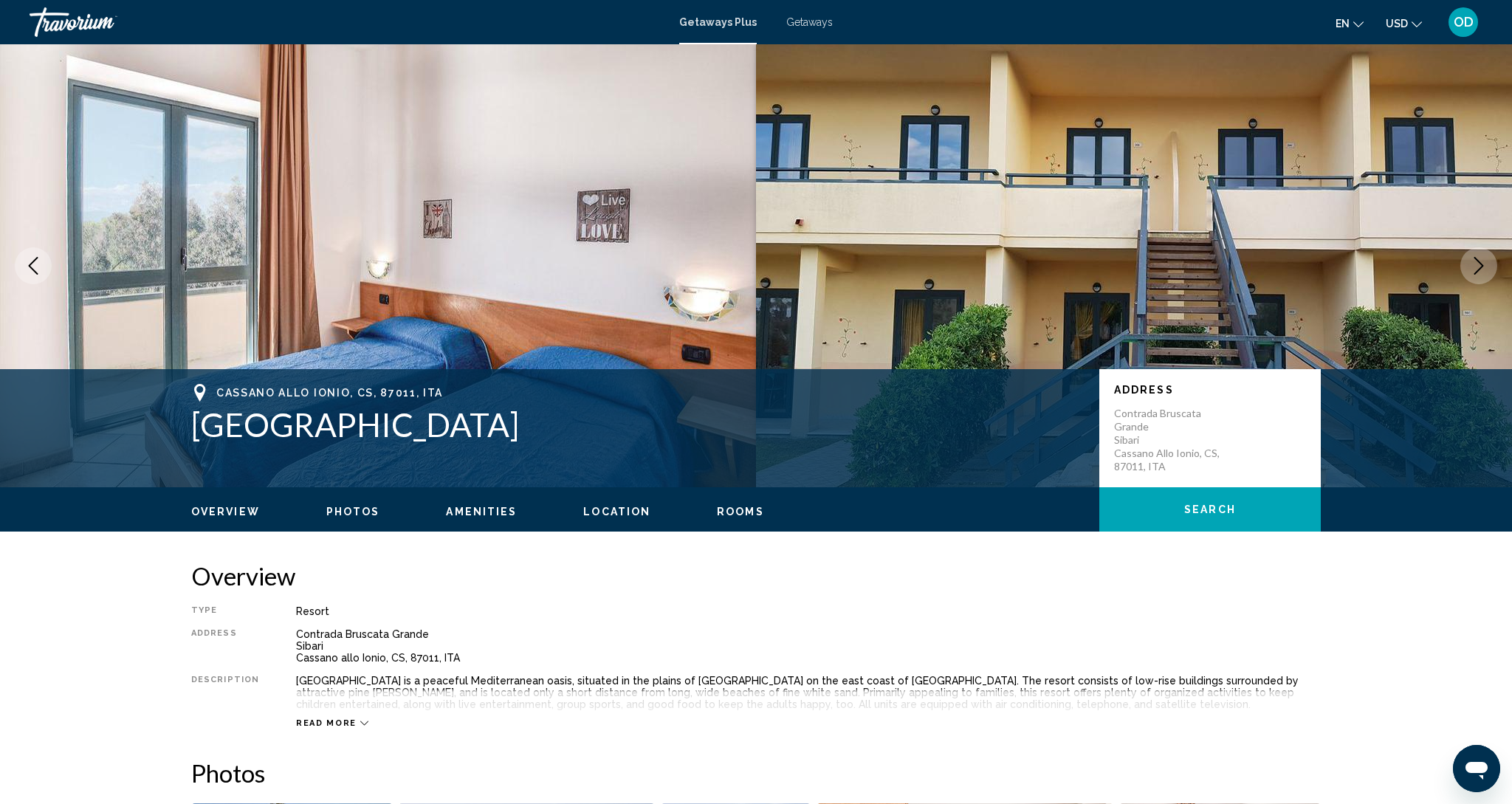
click at [1485, 275] on button "Next image" at bounding box center [1479, 266] width 37 height 37
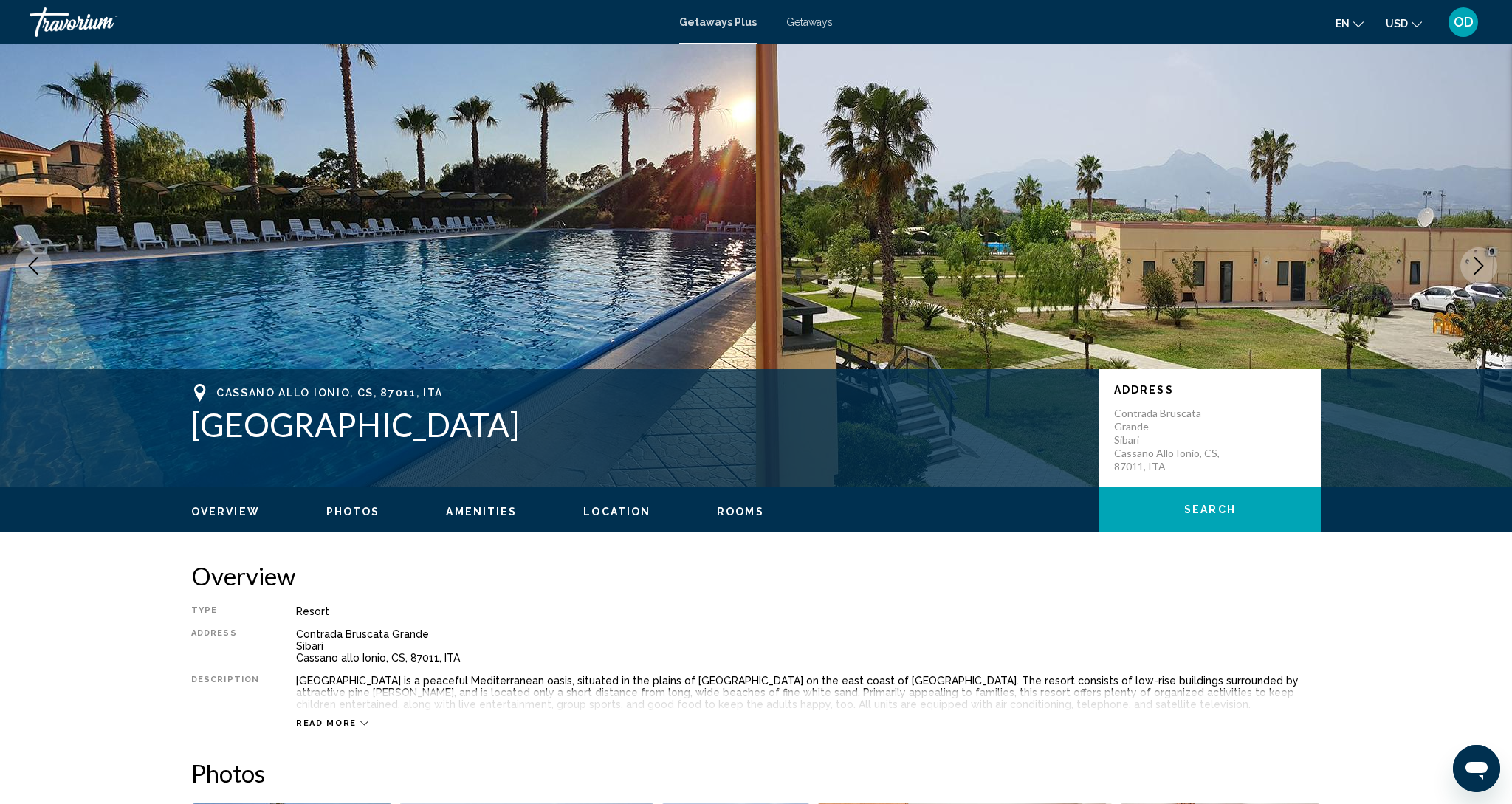
click at [1485, 275] on button "Next image" at bounding box center [1479, 266] width 37 height 37
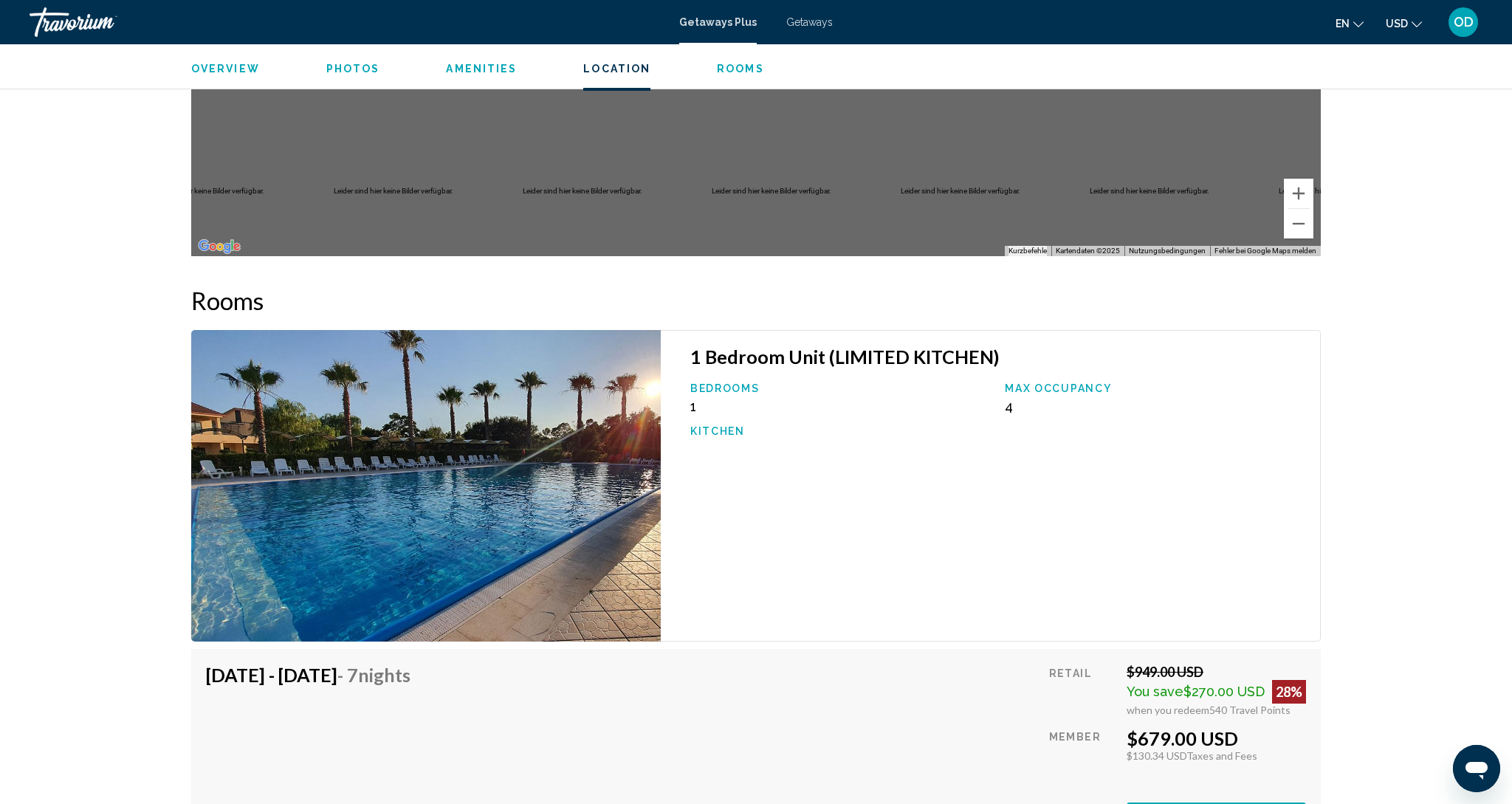
scroll to position [2123, 0]
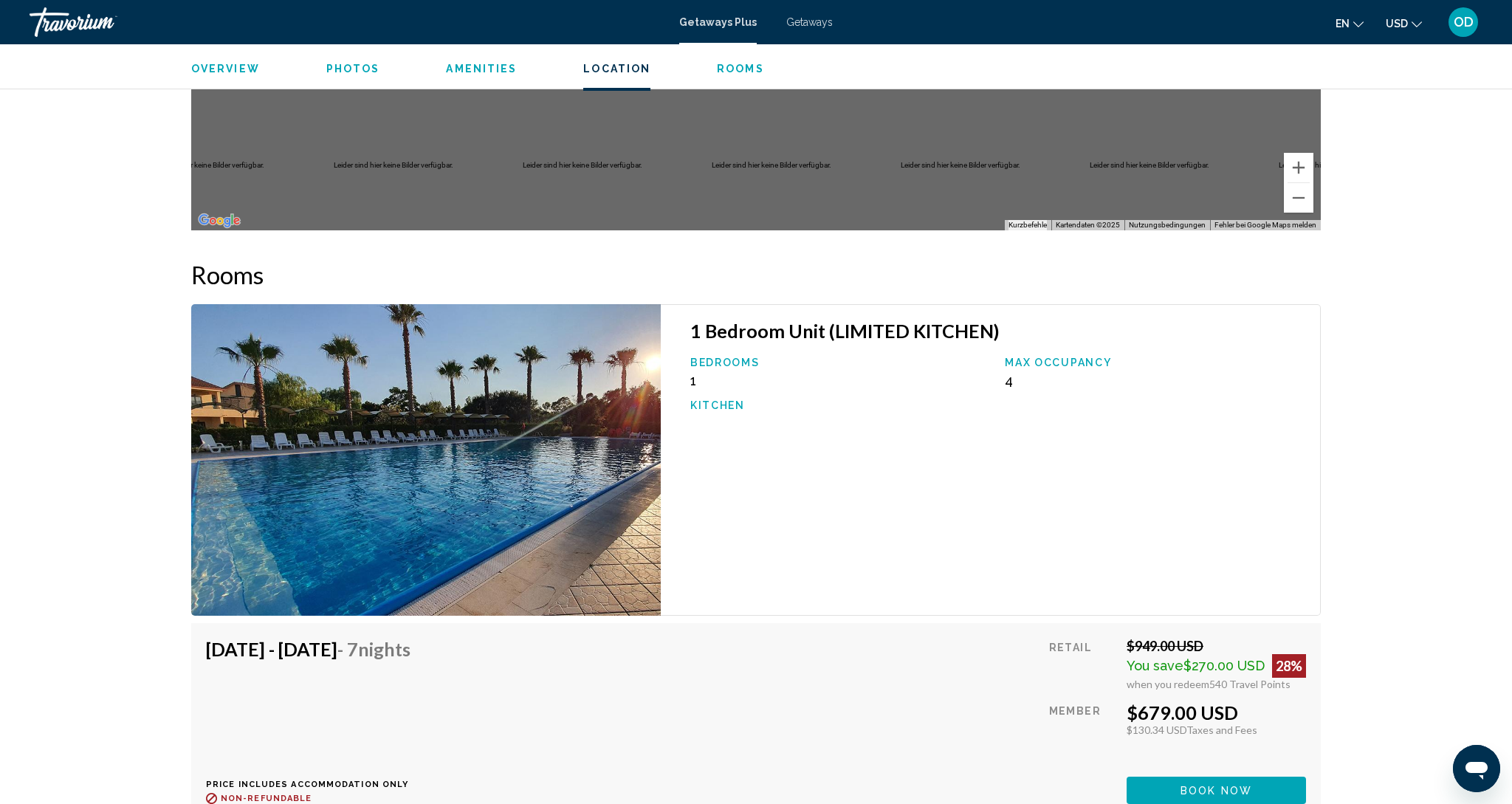
click at [503, 432] on img "Main content" at bounding box center [426, 460] width 469 height 311
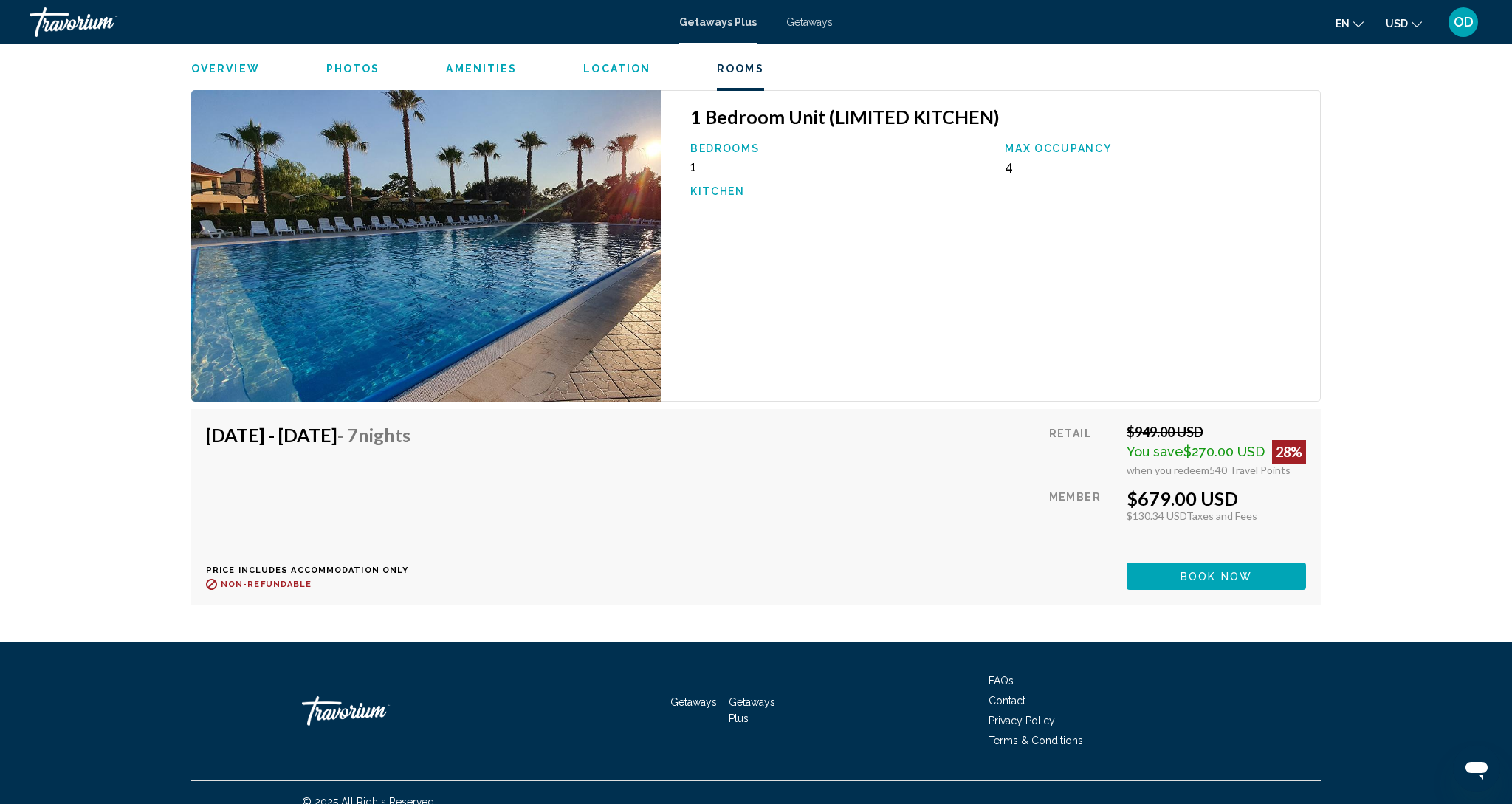
scroll to position [2337, 0]
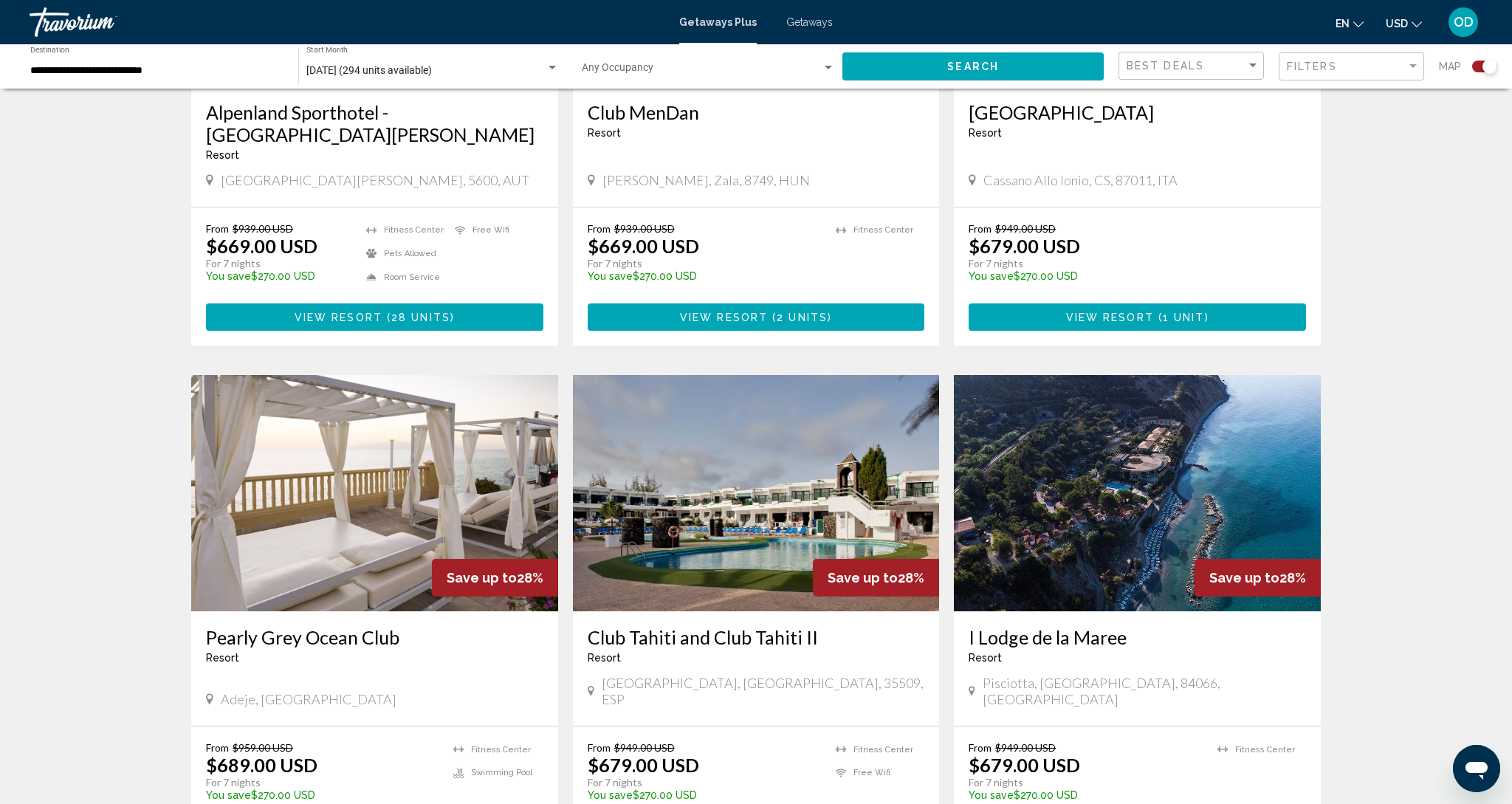
scroll to position [781, 0]
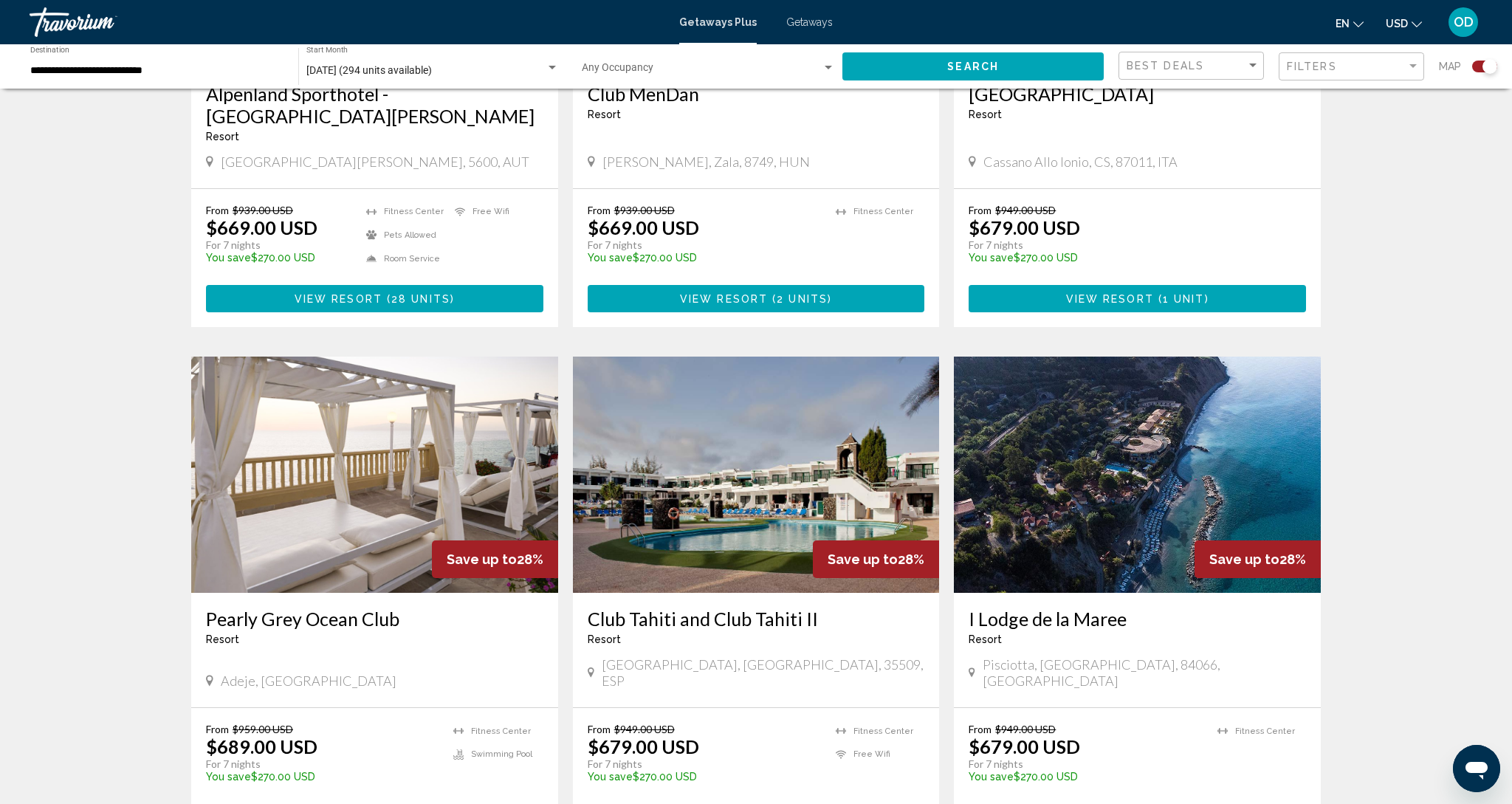
click at [349, 460] on img "Main content" at bounding box center [375, 475] width 367 height 237
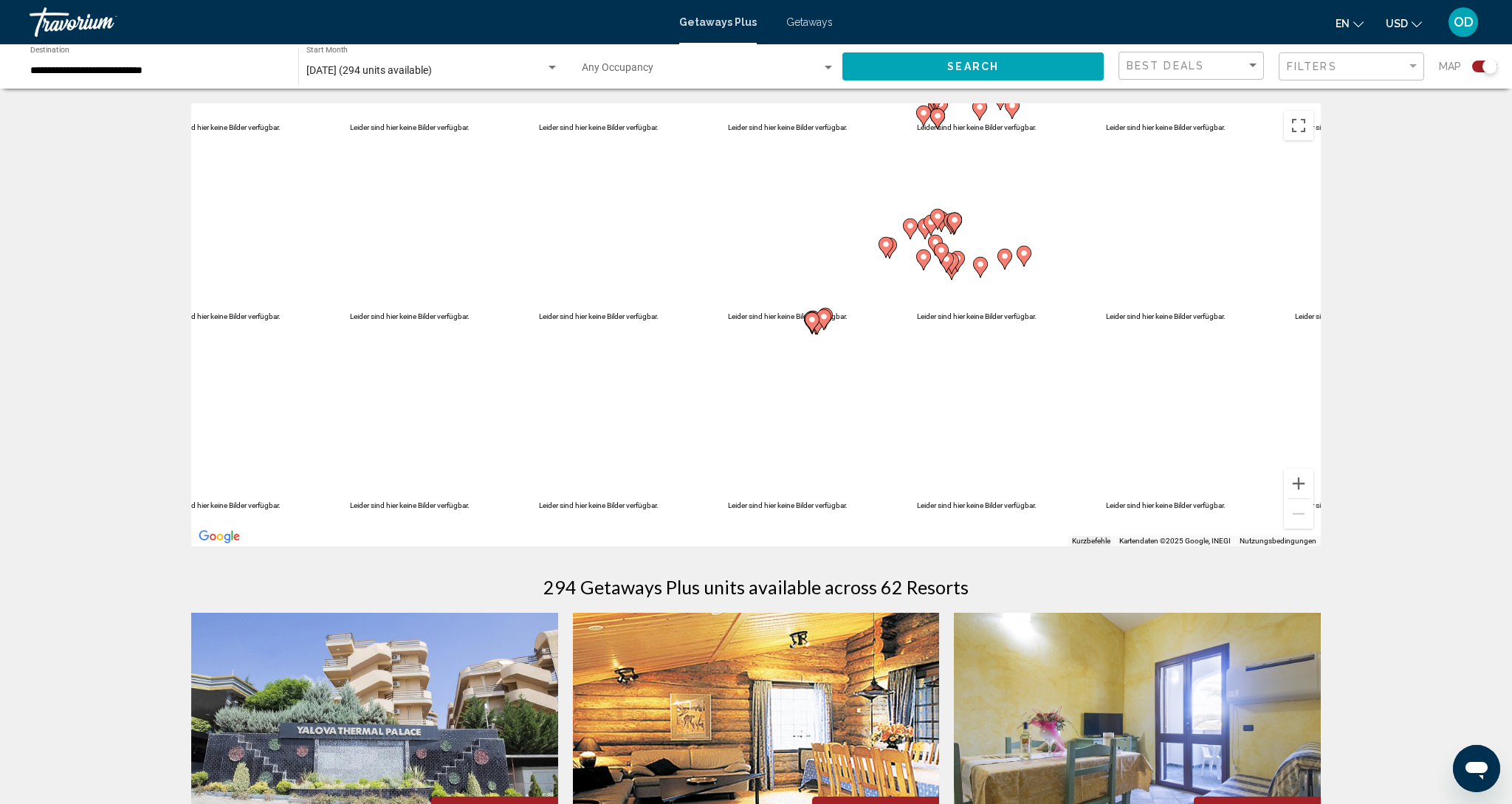
click at [985, 267] on image "Main content" at bounding box center [980, 264] width 9 height 9
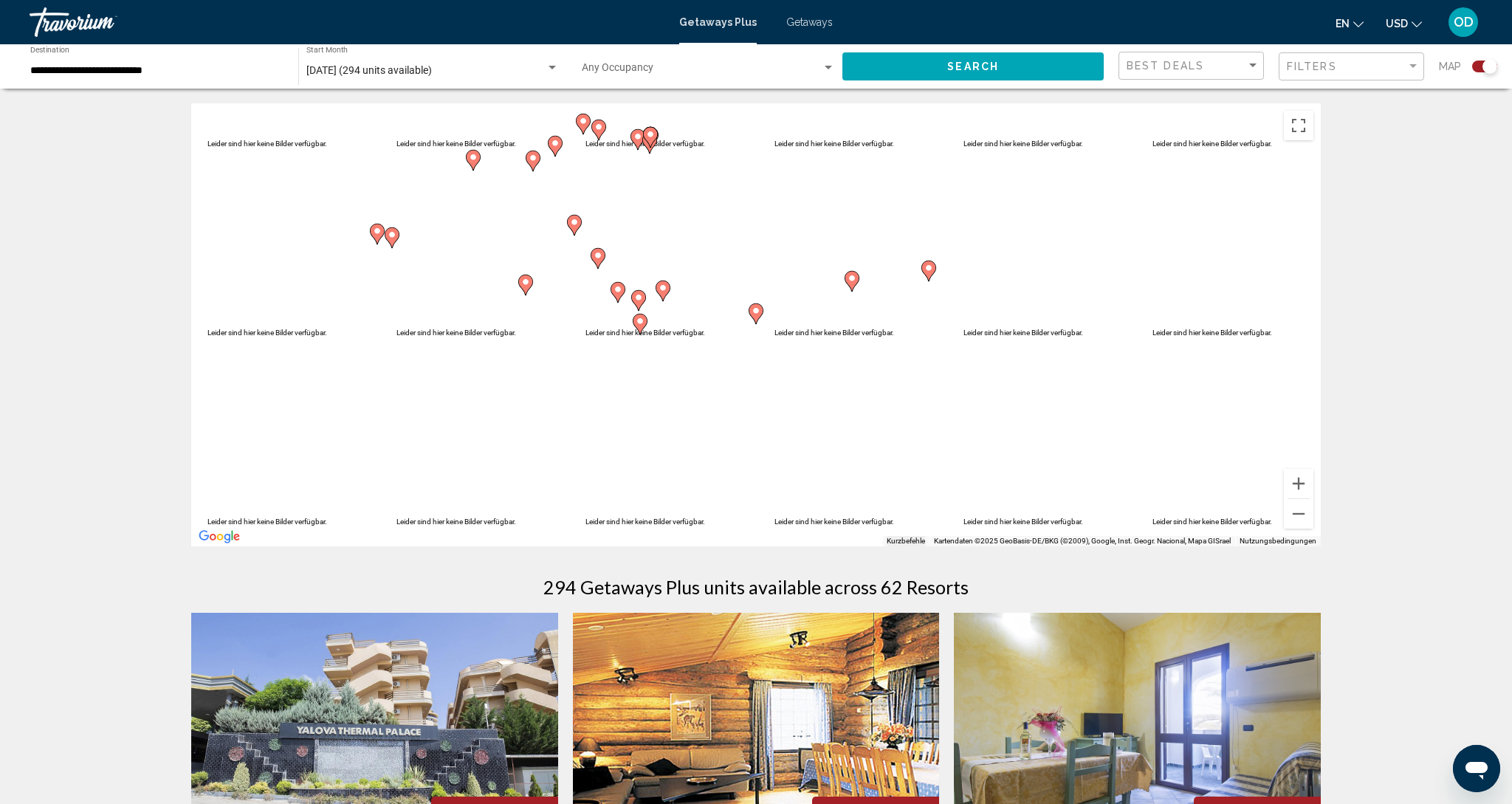
click at [641, 322] on image "Main content" at bounding box center [640, 321] width 9 height 9
type input "**********"
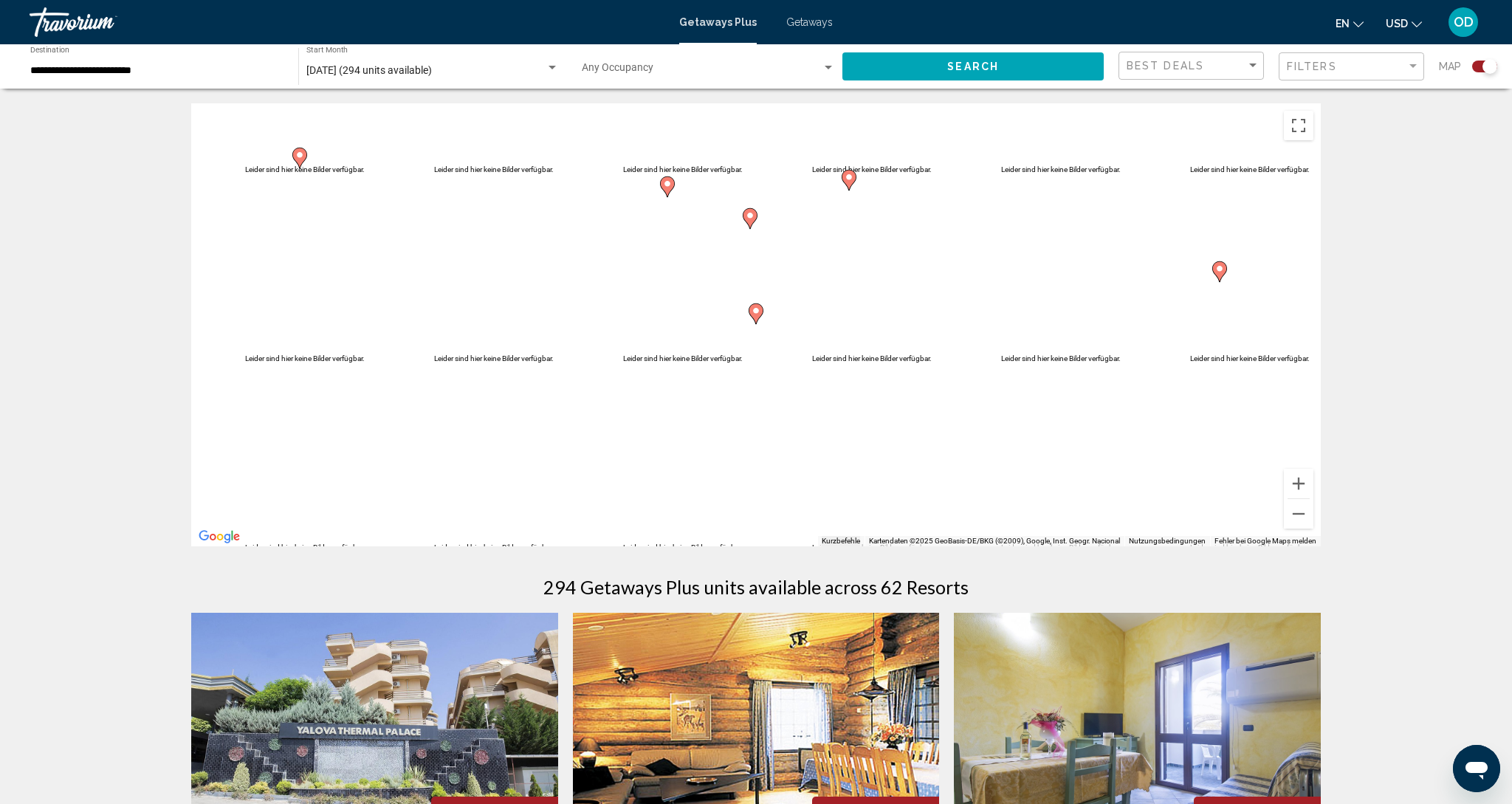
click at [663, 186] on icon "Main content" at bounding box center [667, 187] width 14 height 19
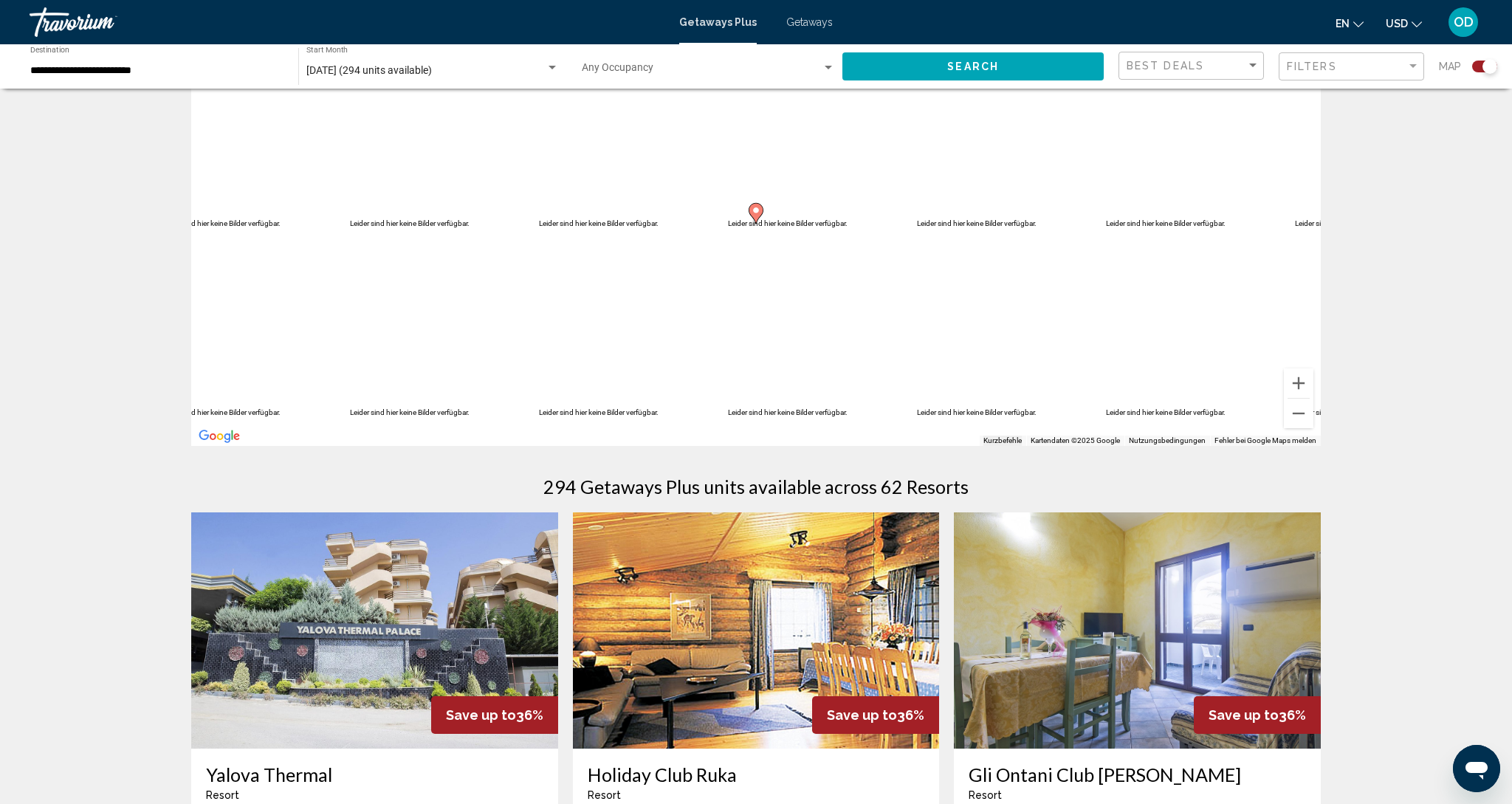
scroll to position [101, 0]
click at [757, 214] on image "Main content" at bounding box center [756, 210] width 9 height 9
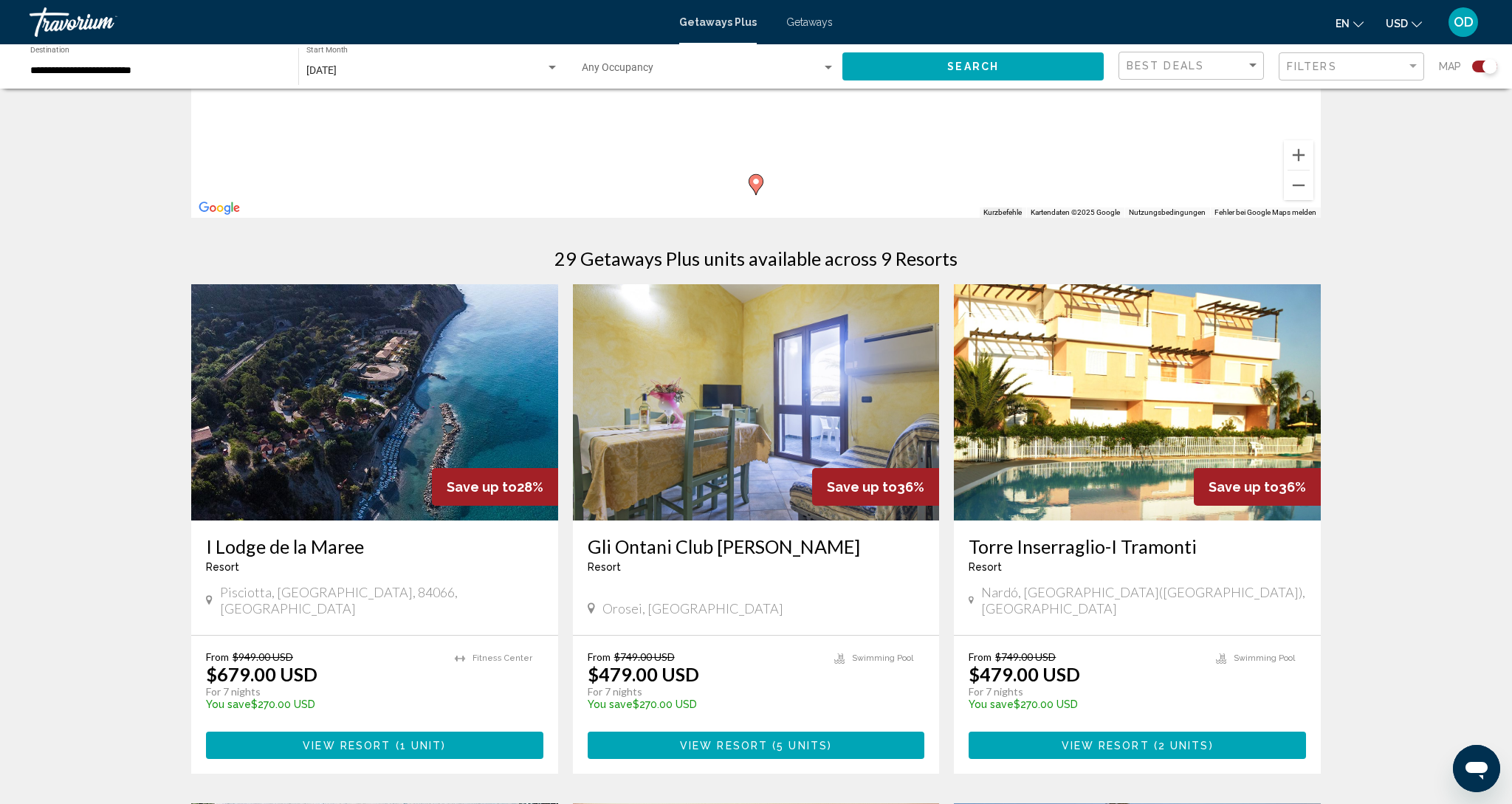
scroll to position [330, 0]
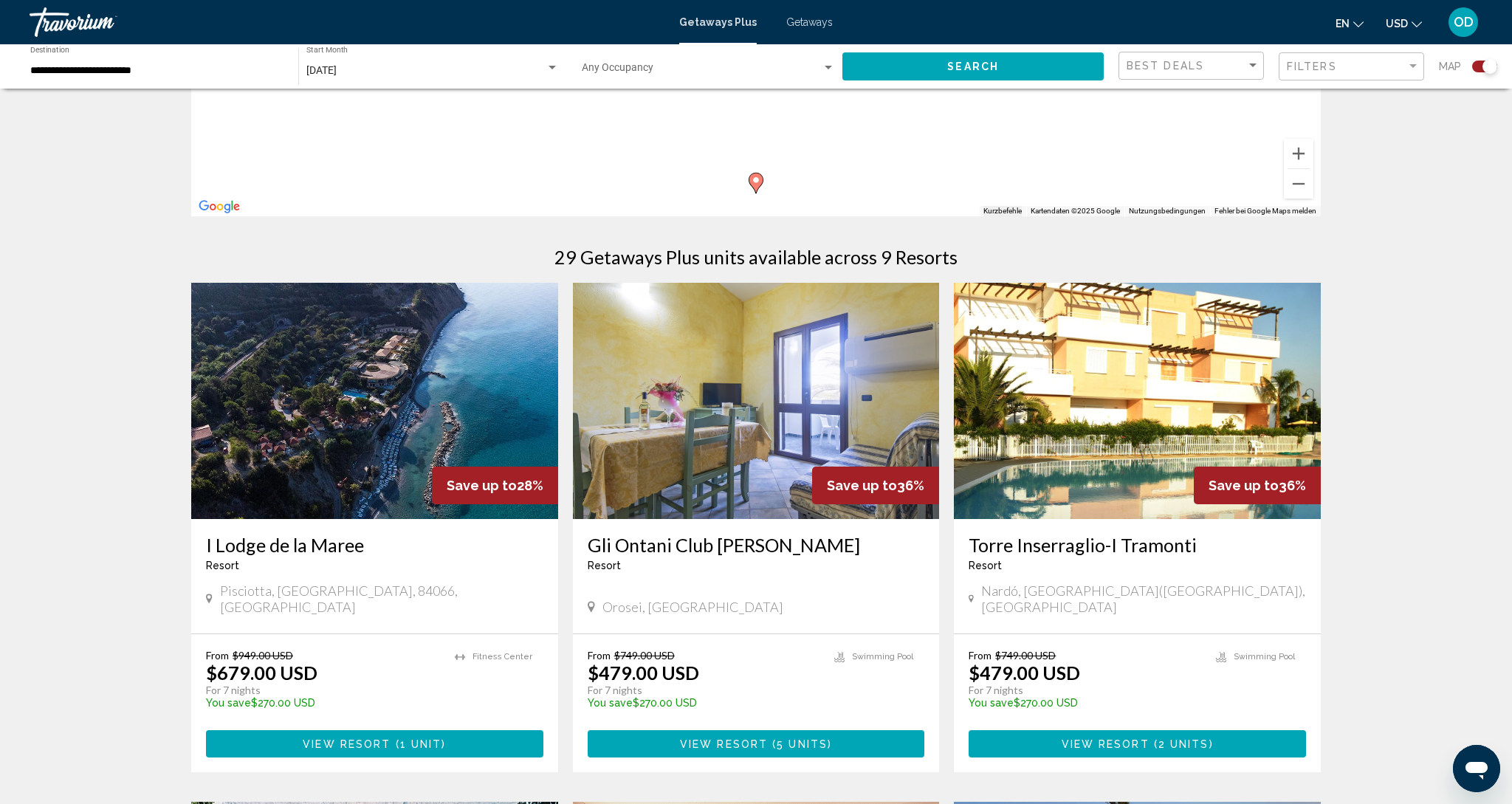
click at [265, 429] on img "Main content" at bounding box center [375, 401] width 367 height 237
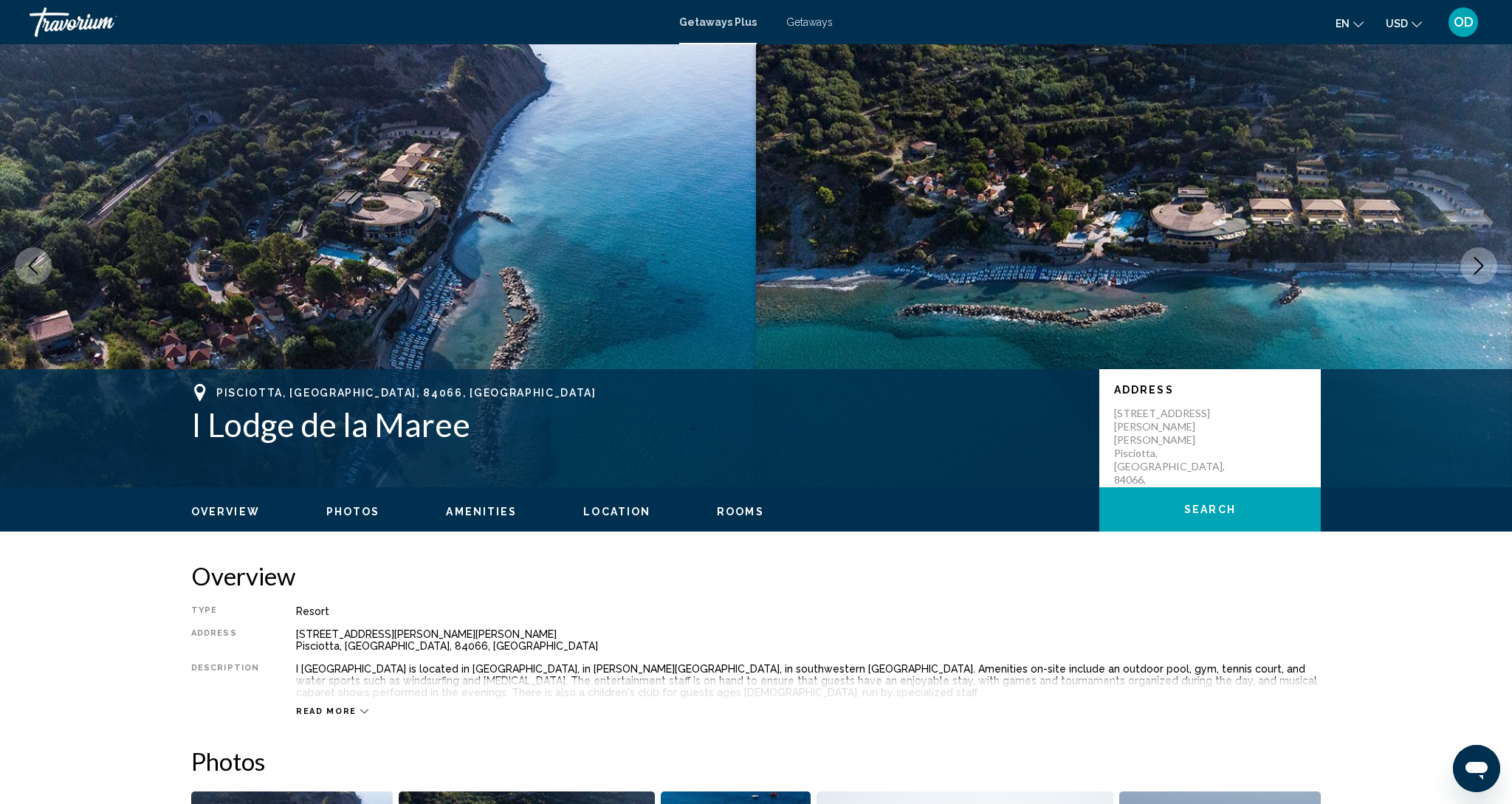
click at [1491, 270] on button "Next image" at bounding box center [1479, 266] width 37 height 37
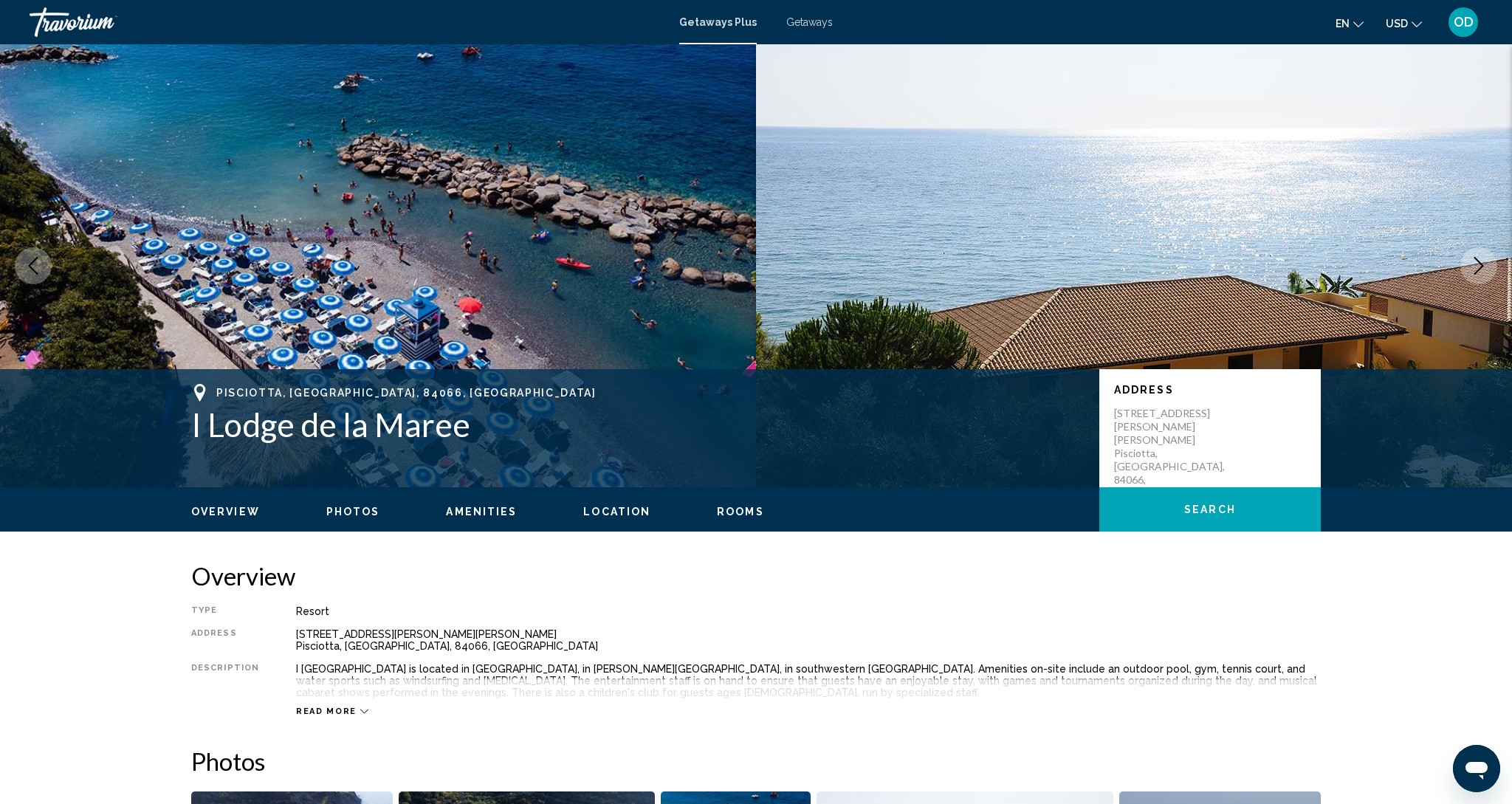
click at [1491, 270] on button "Next image" at bounding box center [1479, 266] width 37 height 37
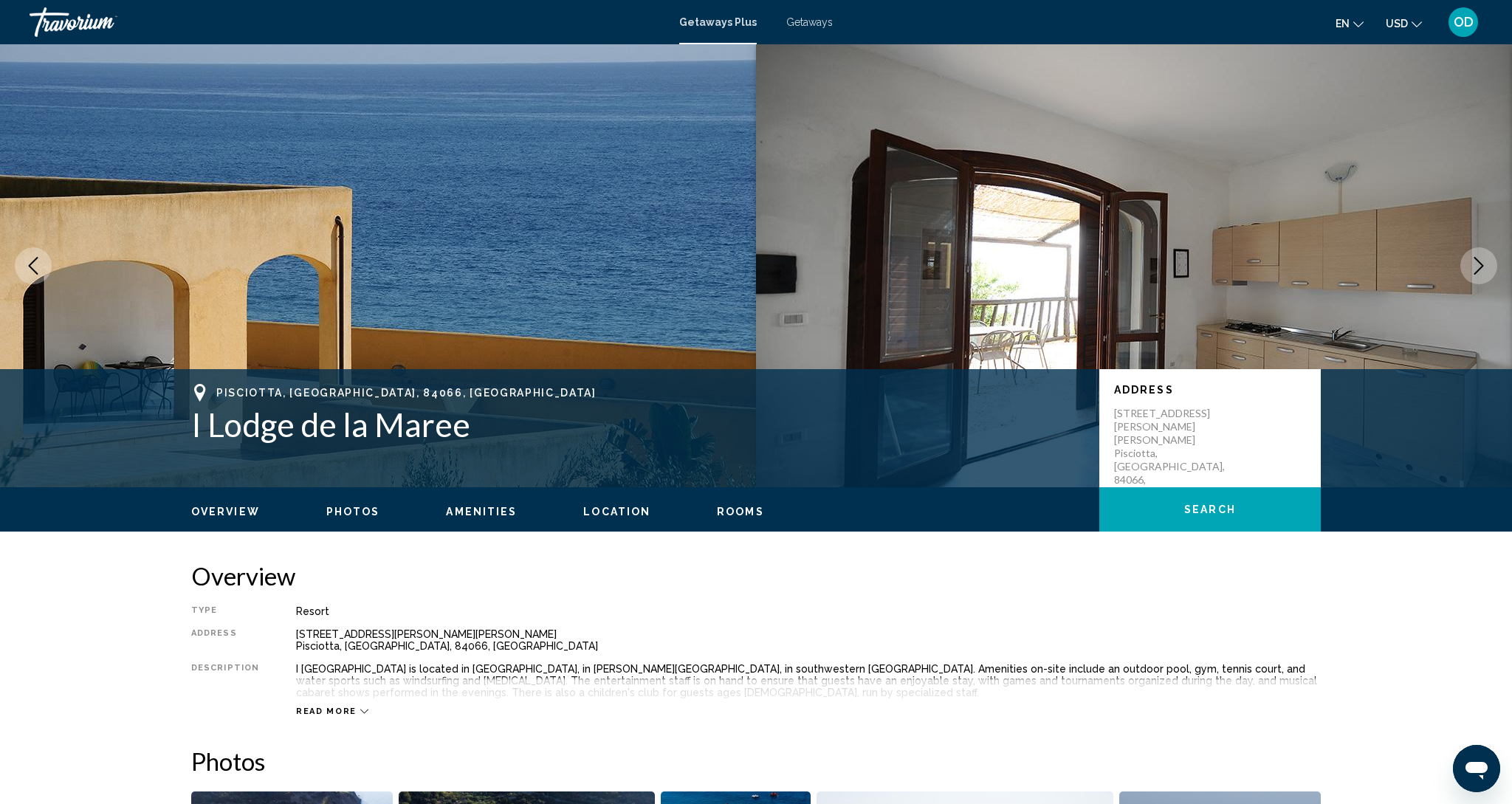
click at [1491, 270] on button "Next image" at bounding box center [1479, 266] width 37 height 37
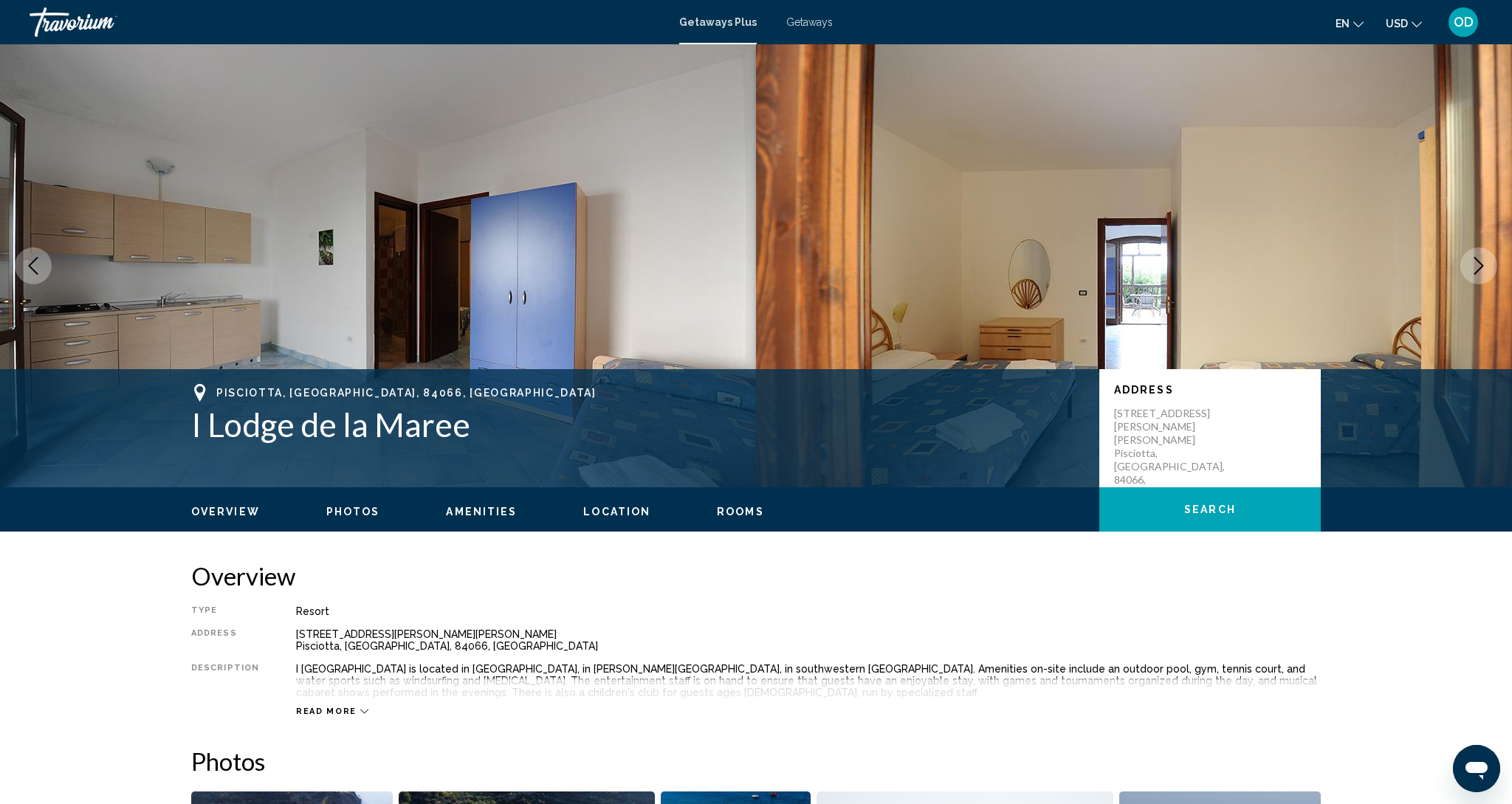
click at [1491, 270] on button "Next image" at bounding box center [1479, 266] width 37 height 37
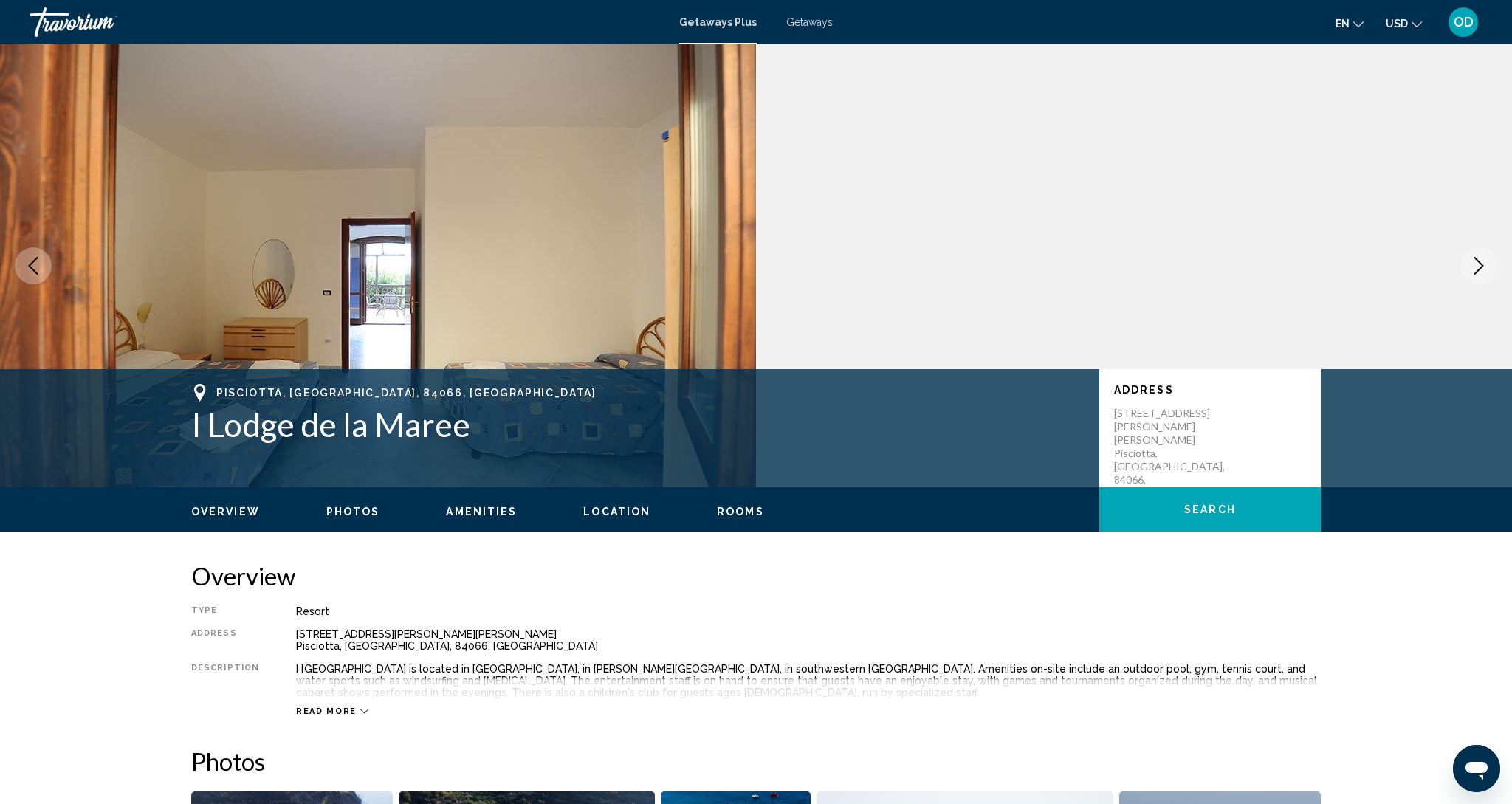
click at [1491, 270] on button "Next image" at bounding box center [1479, 266] width 37 height 37
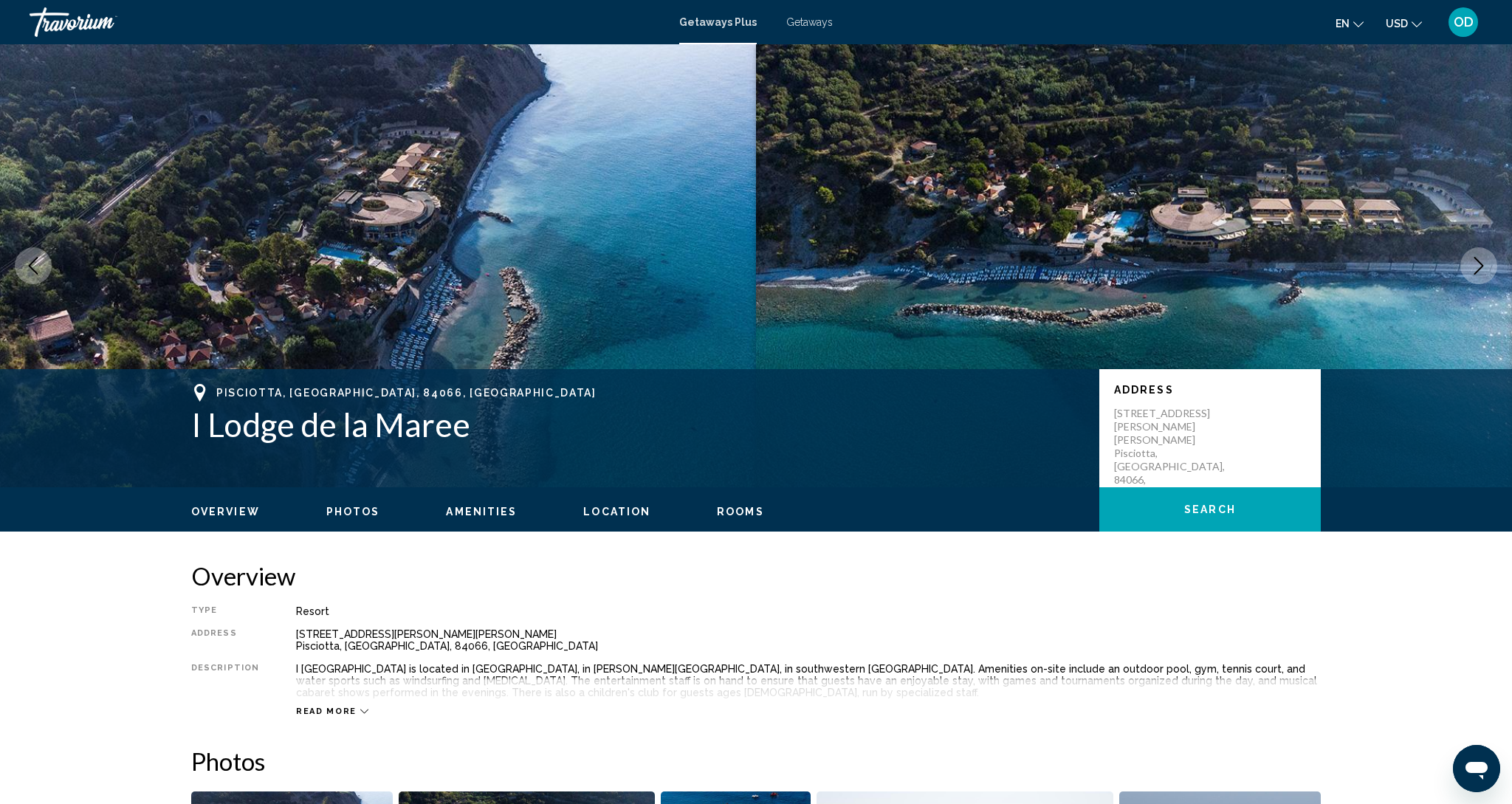
click at [1491, 270] on button "Next image" at bounding box center [1479, 266] width 37 height 37
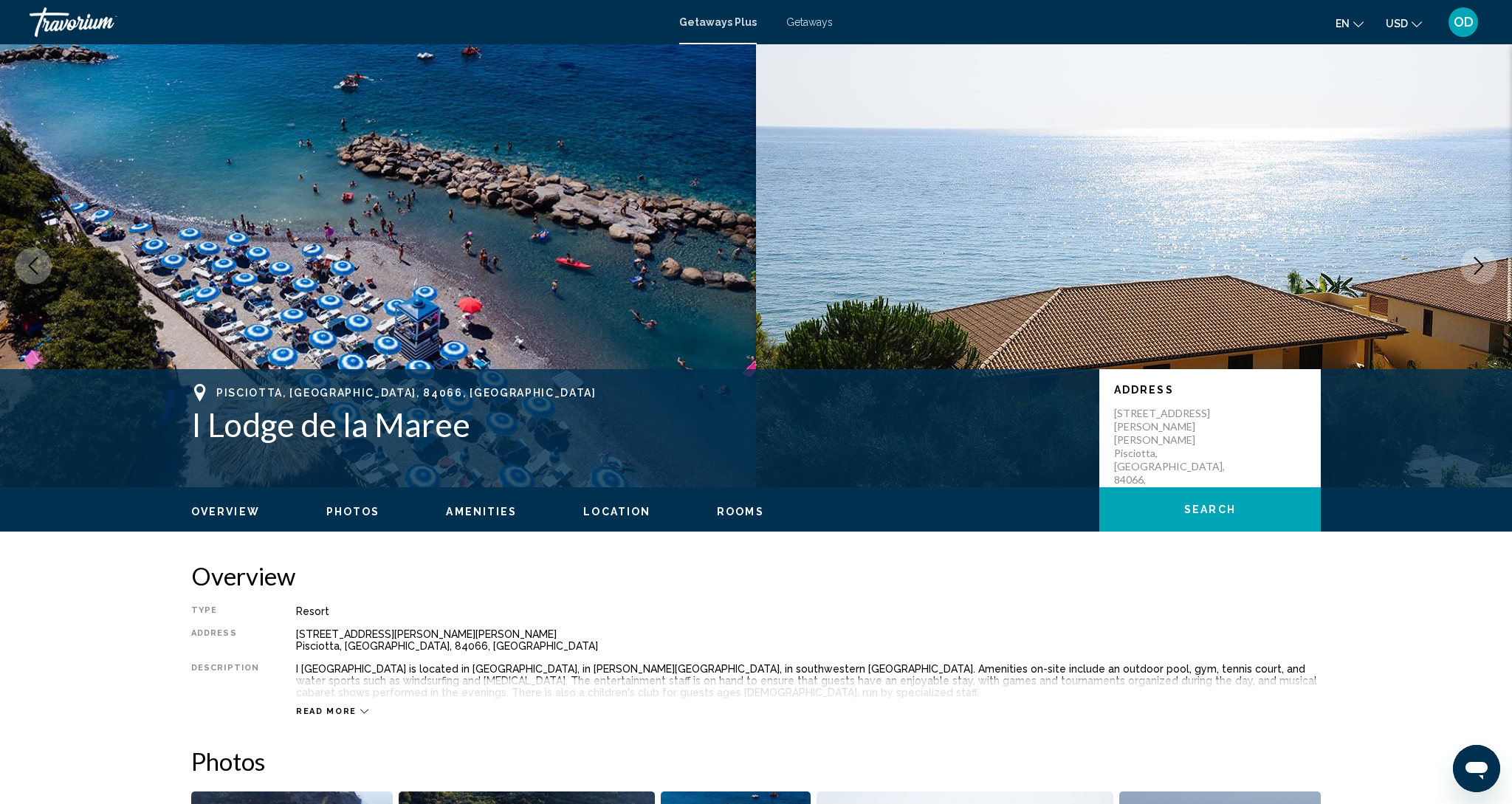
click at [1486, 271] on icon "Next image" at bounding box center [1479, 266] width 17 height 17
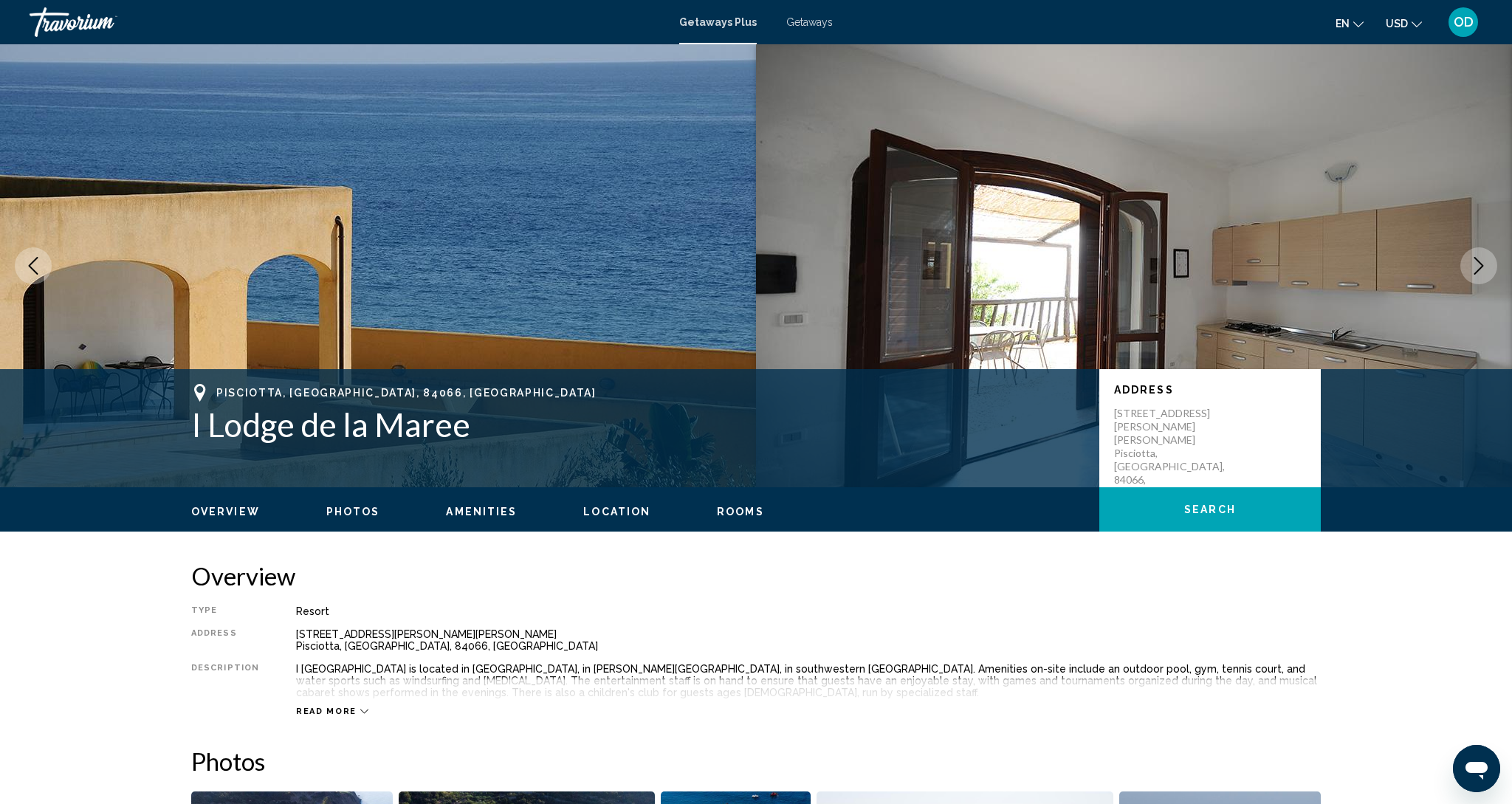
click at [1486, 271] on icon "Next image" at bounding box center [1479, 266] width 17 height 17
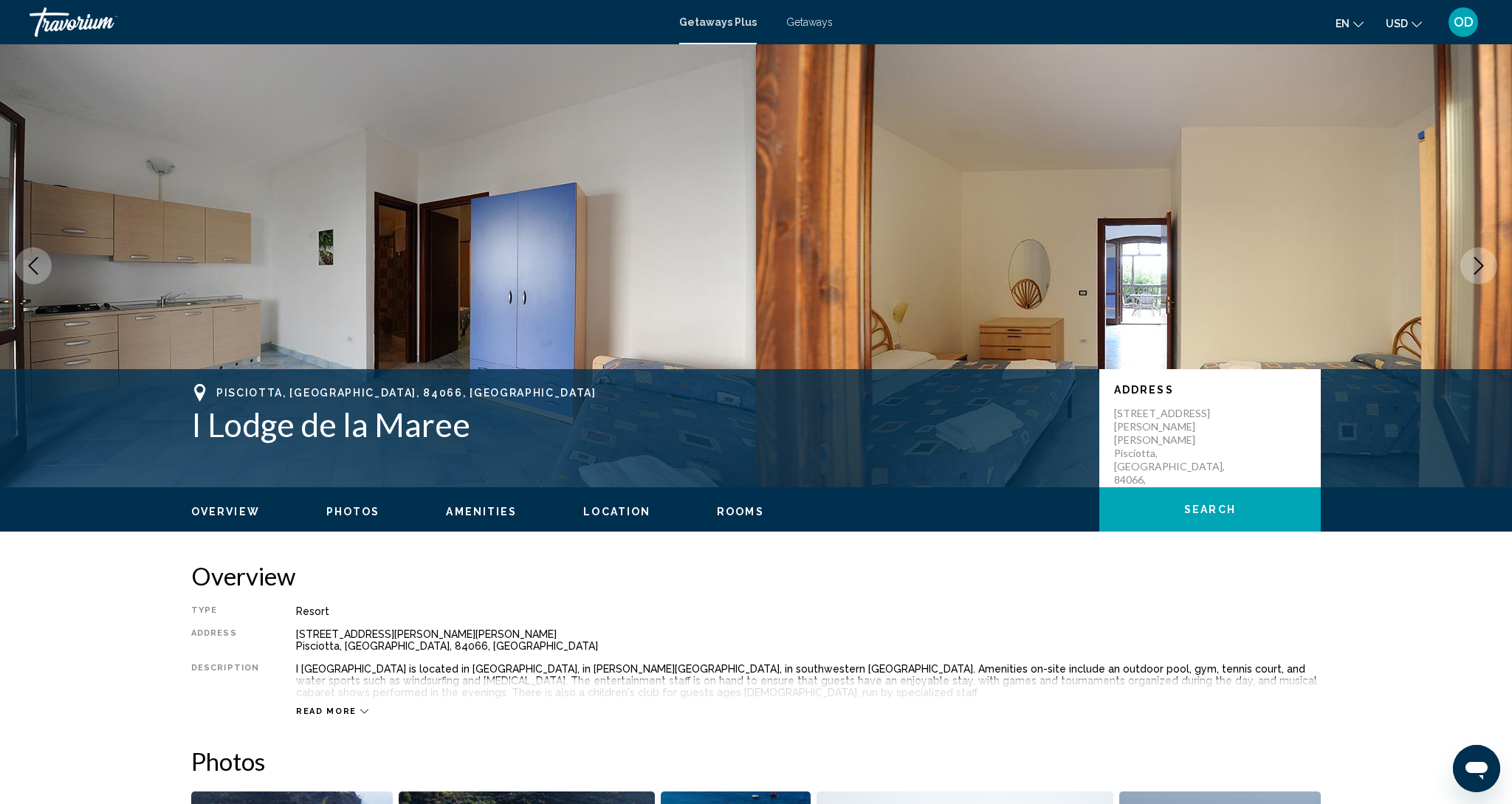
click at [1486, 271] on icon "Next image" at bounding box center [1479, 266] width 17 height 17
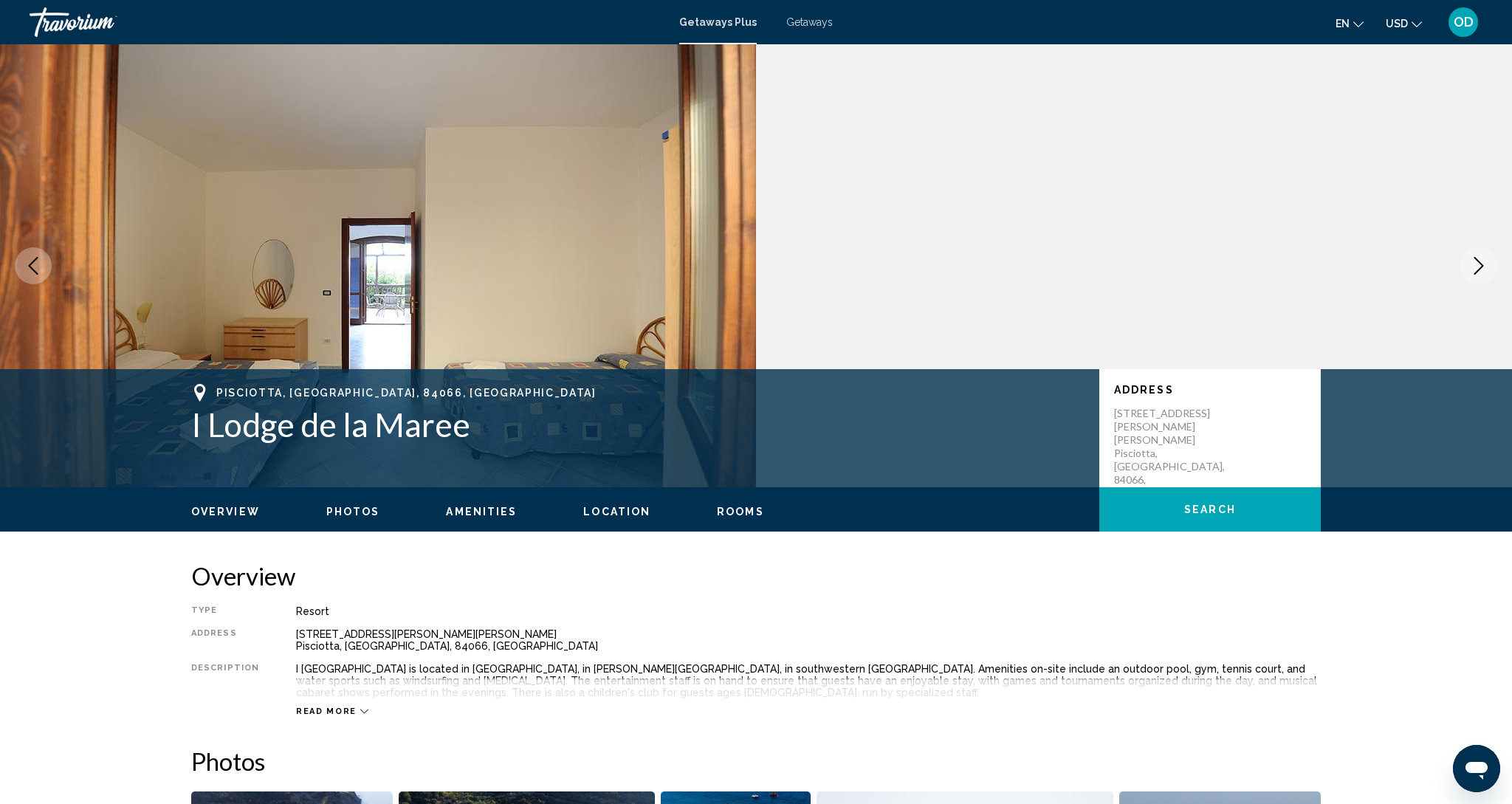
click at [1486, 271] on icon "Next image" at bounding box center [1479, 266] width 17 height 17
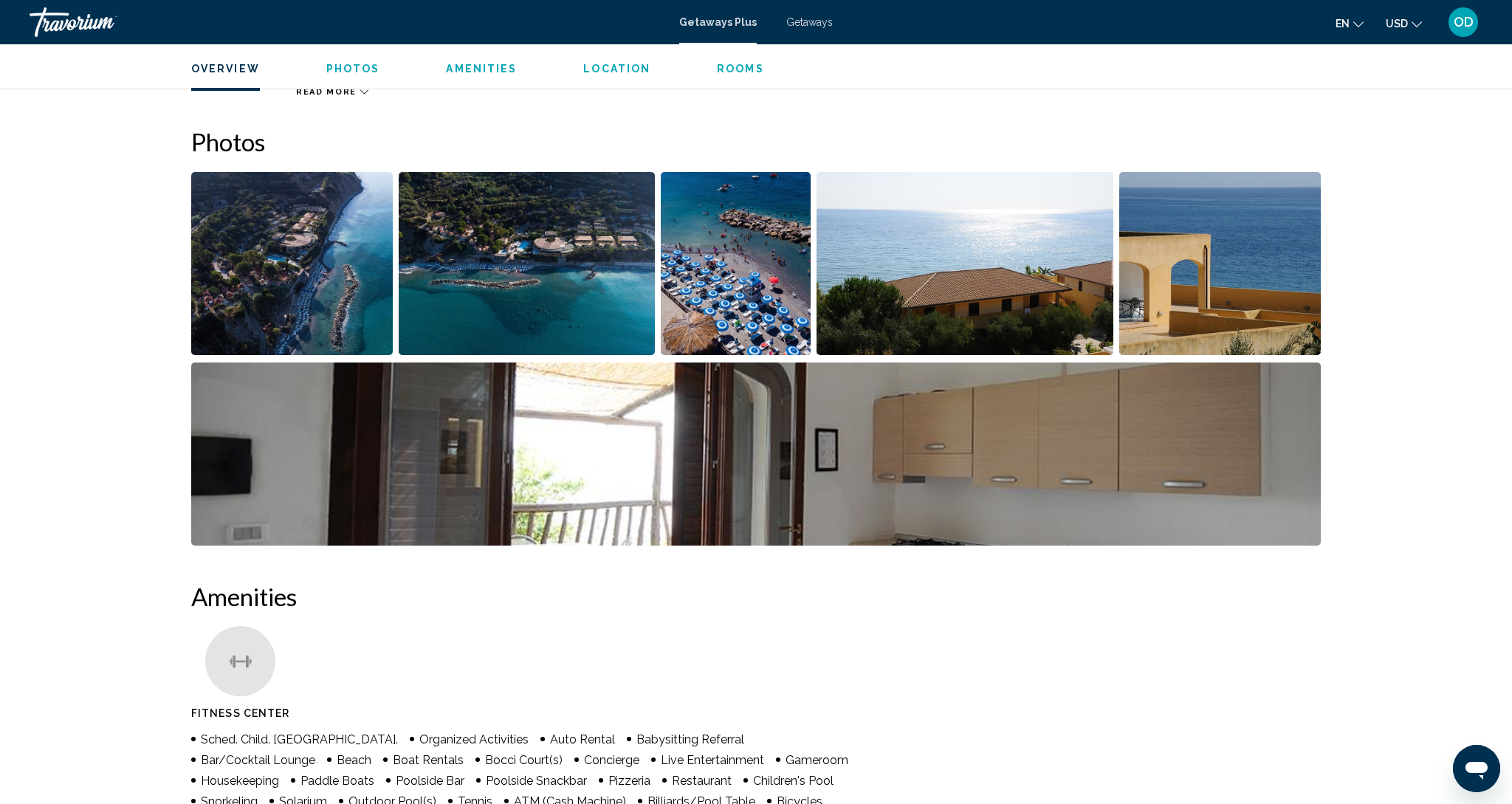
scroll to position [623, 0]
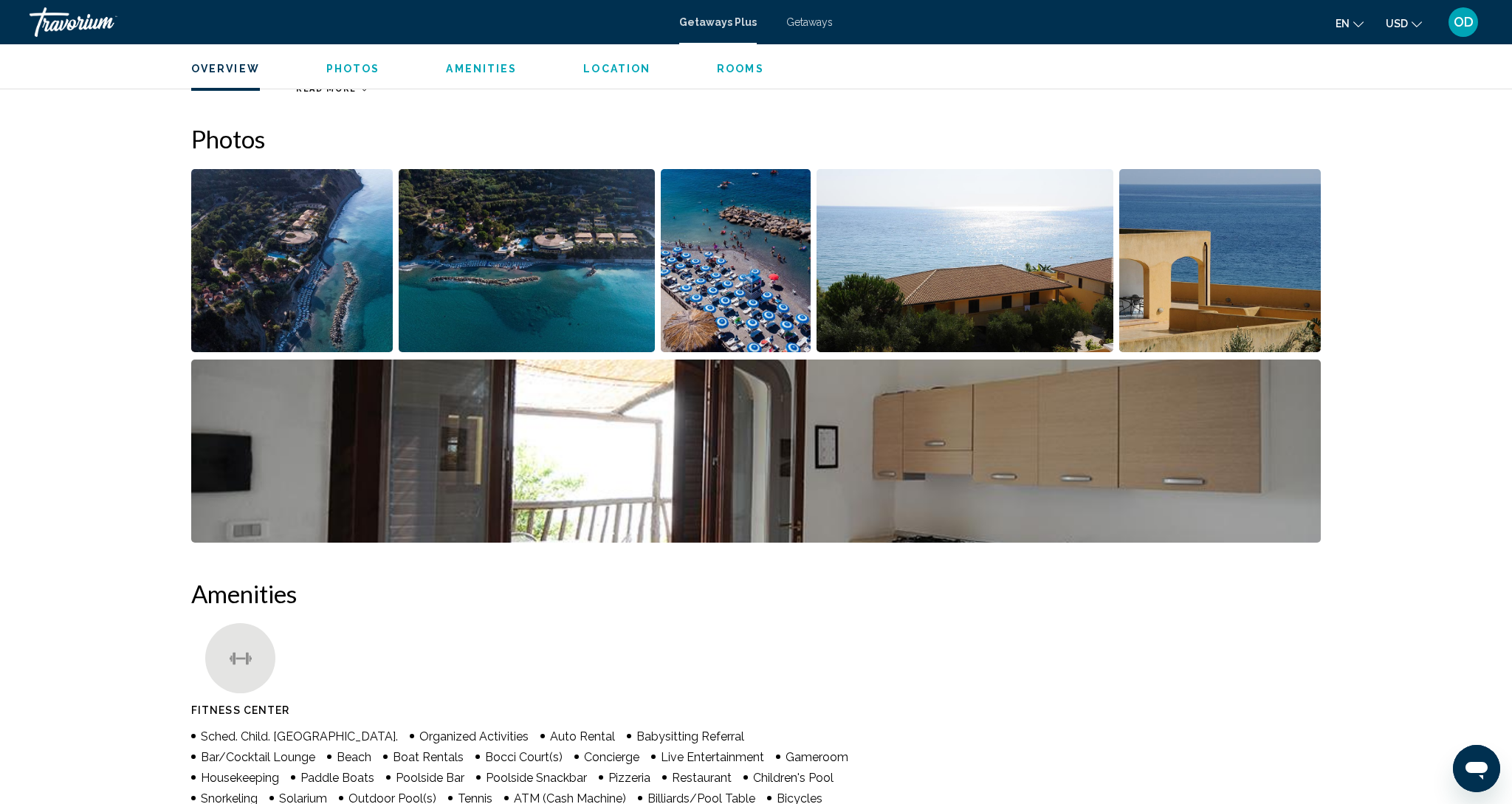
click at [361, 250] on img "Open full-screen image slider" at bounding box center [292, 260] width 202 height 183
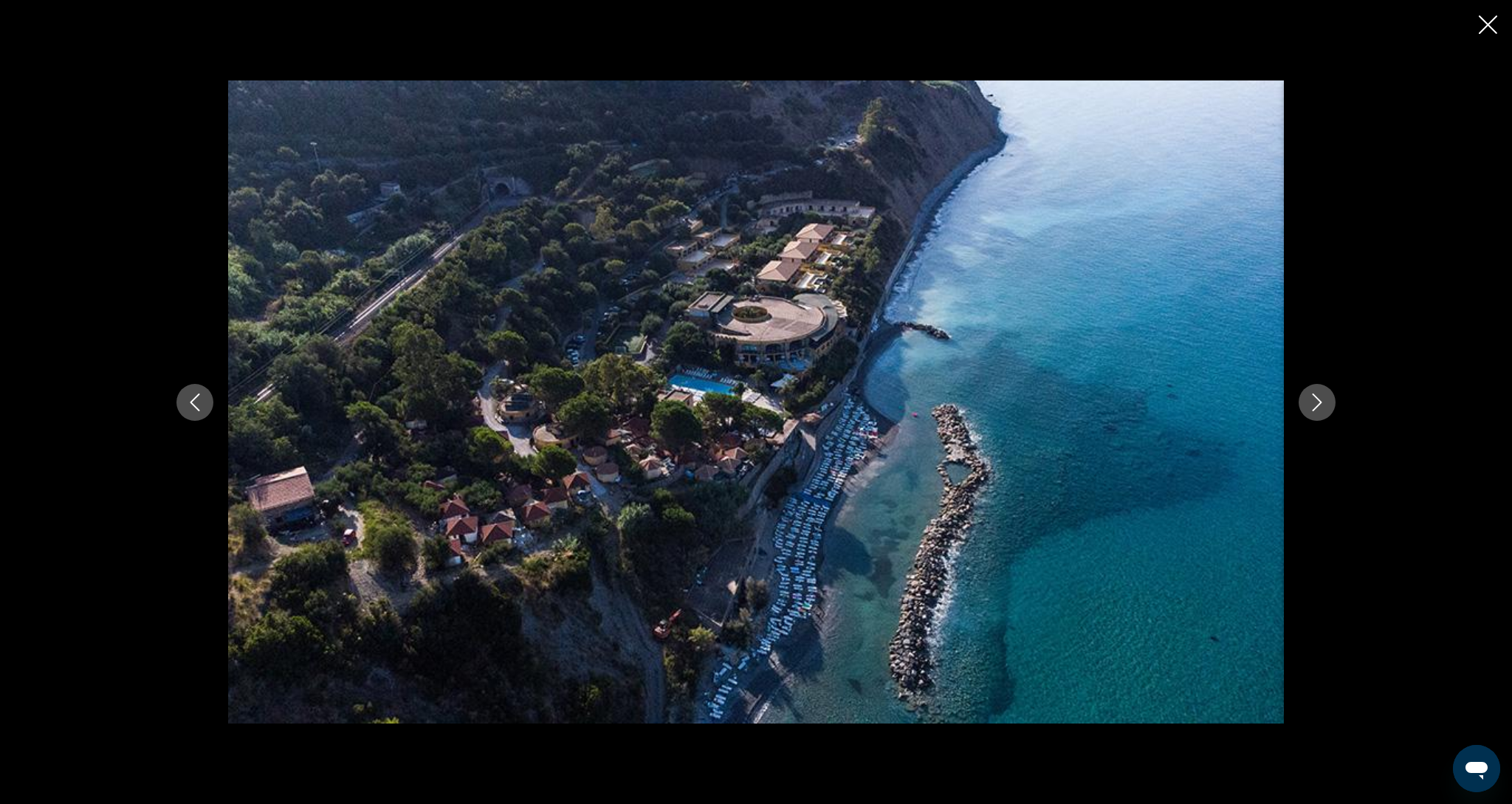
click at [1319, 406] on icon "Next image" at bounding box center [1317, 402] width 17 height 17
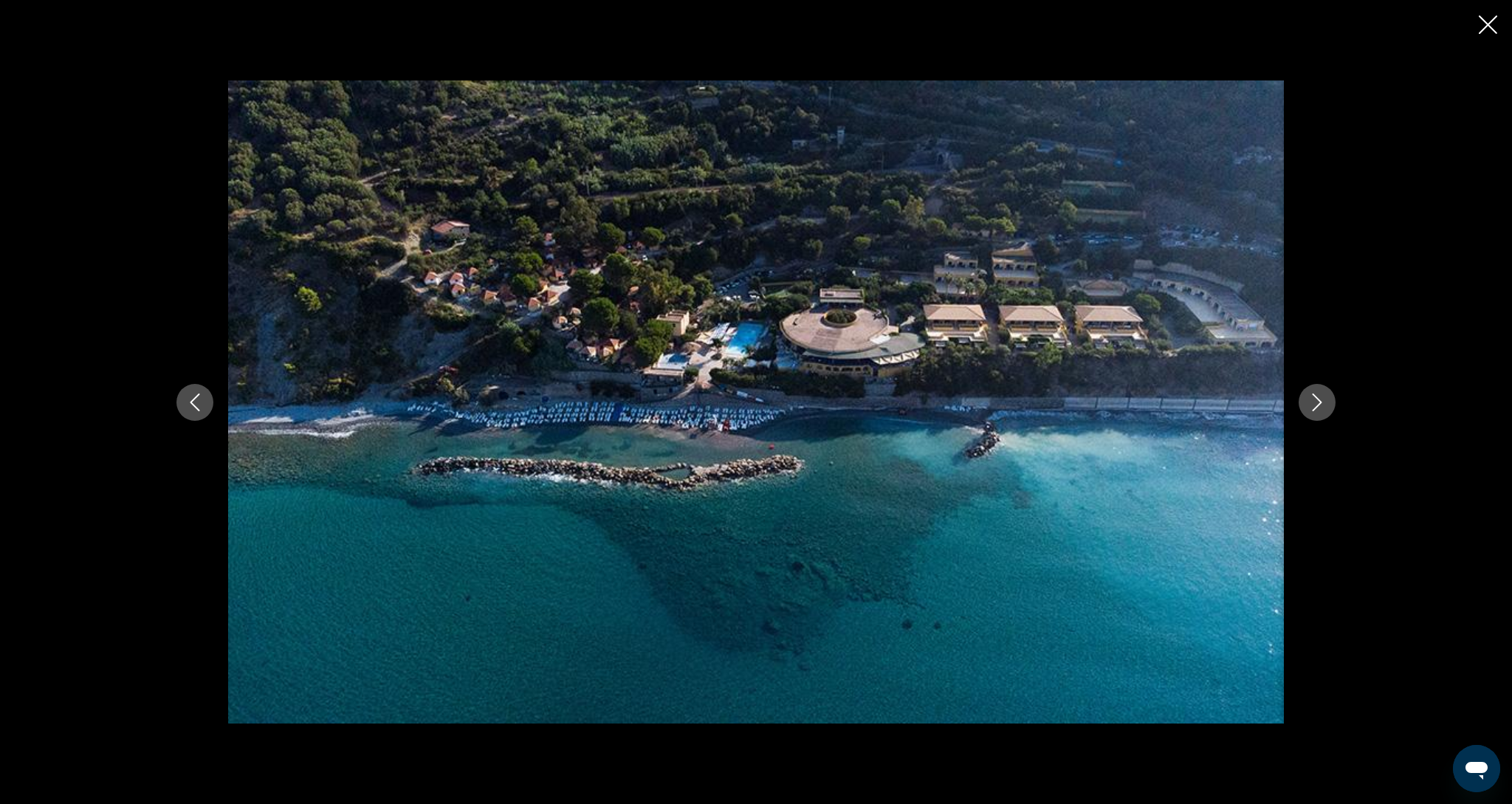
click at [1319, 406] on icon "Next image" at bounding box center [1317, 402] width 17 height 17
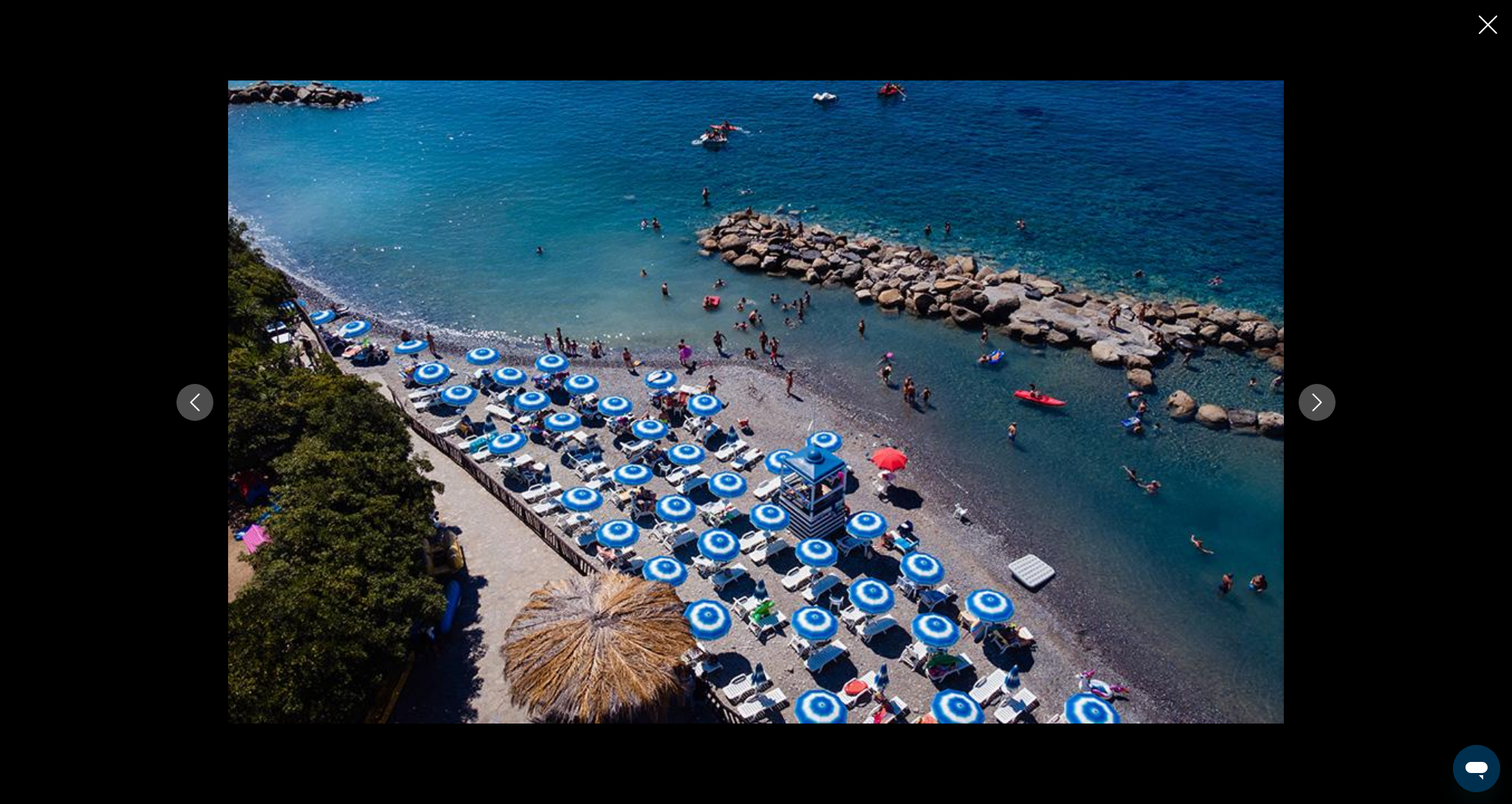
click at [1319, 406] on icon "Next image" at bounding box center [1317, 402] width 17 height 17
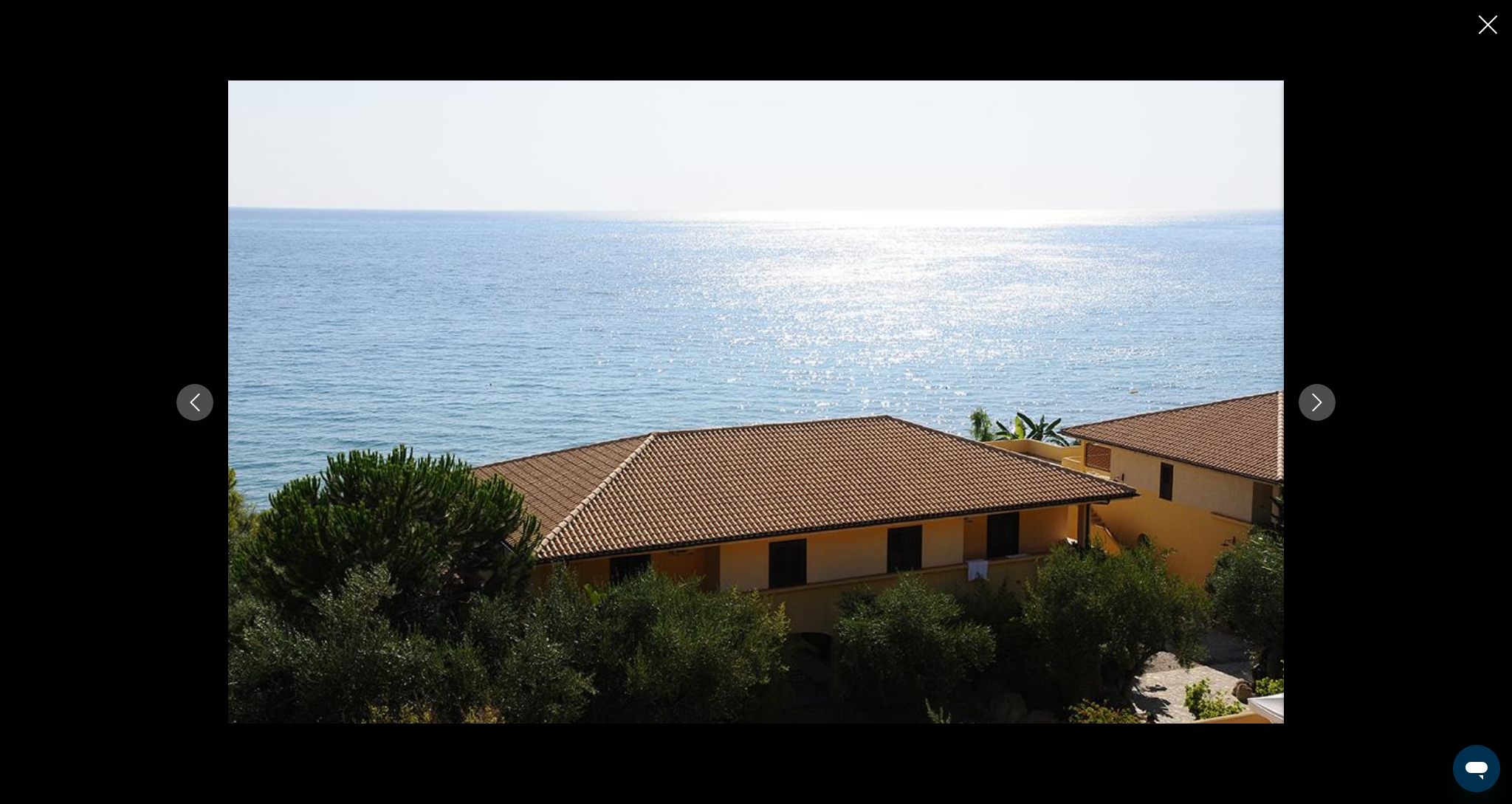
click at [1319, 406] on icon "Next image" at bounding box center [1317, 402] width 17 height 17
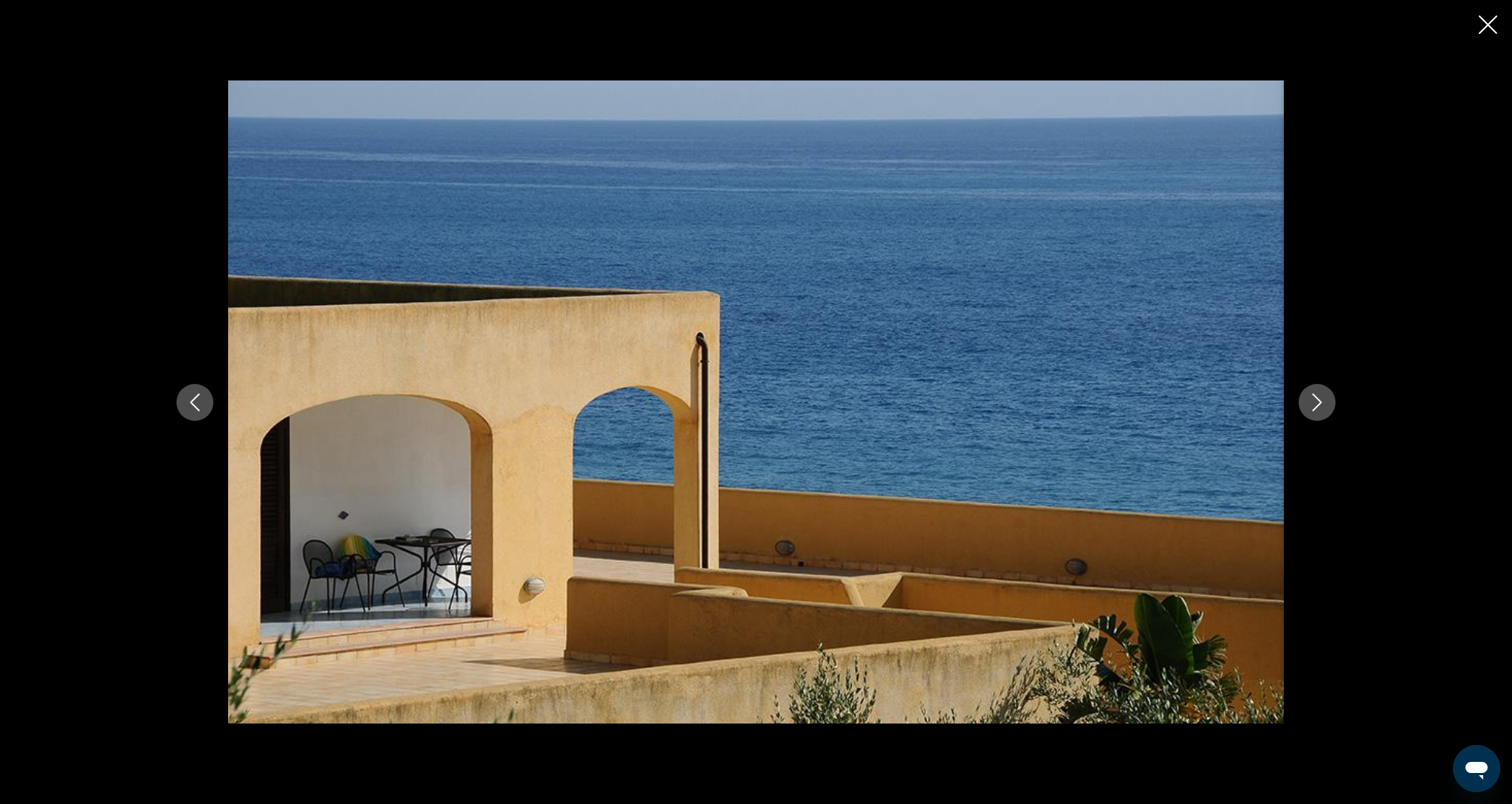
click at [1319, 406] on icon "Next image" at bounding box center [1317, 402] width 17 height 17
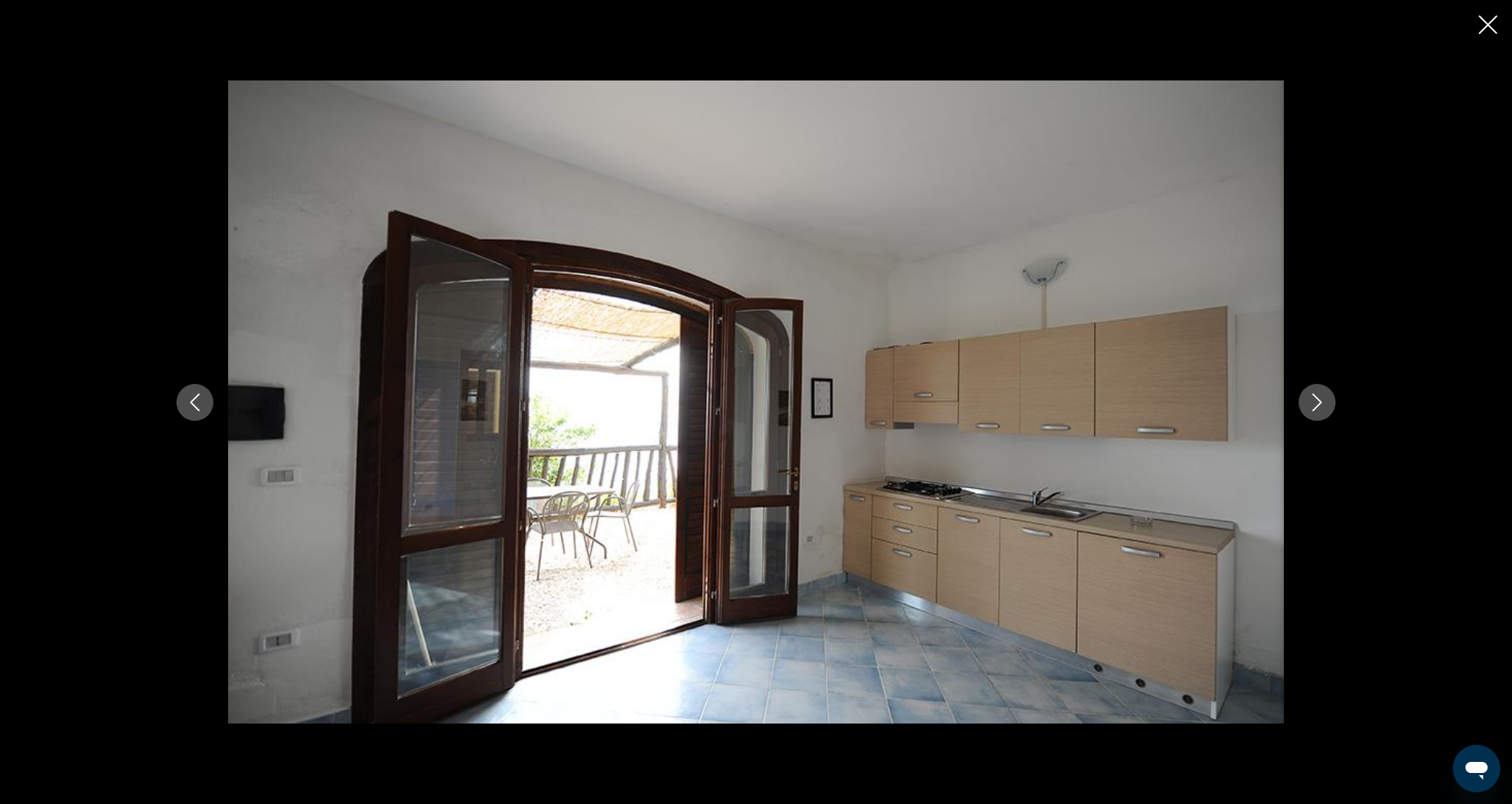
click at [1492, 26] on icon "Close slideshow" at bounding box center [1488, 25] width 18 height 18
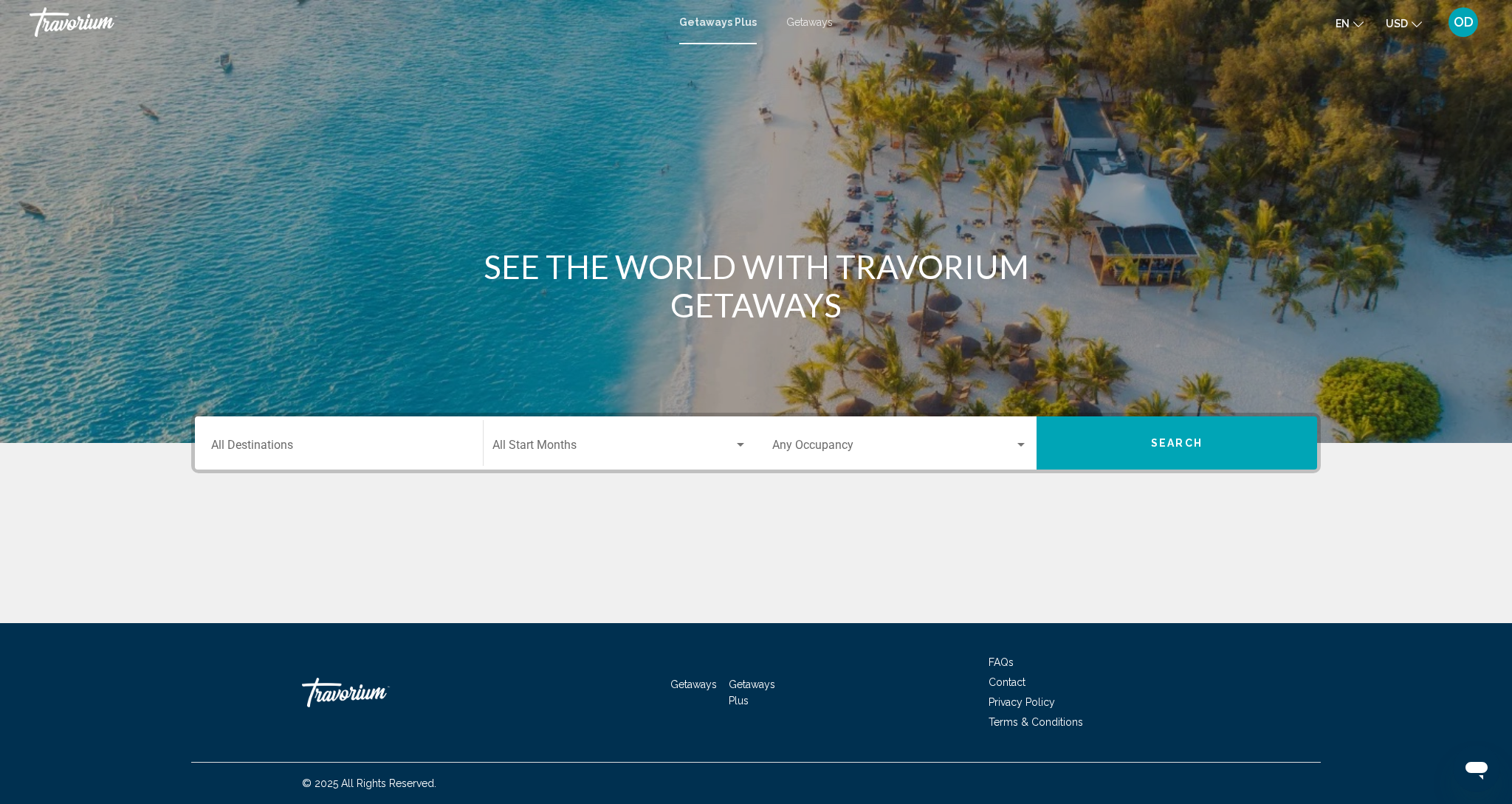
click at [337, 460] on div "Destination All Destinations" at bounding box center [339, 443] width 256 height 47
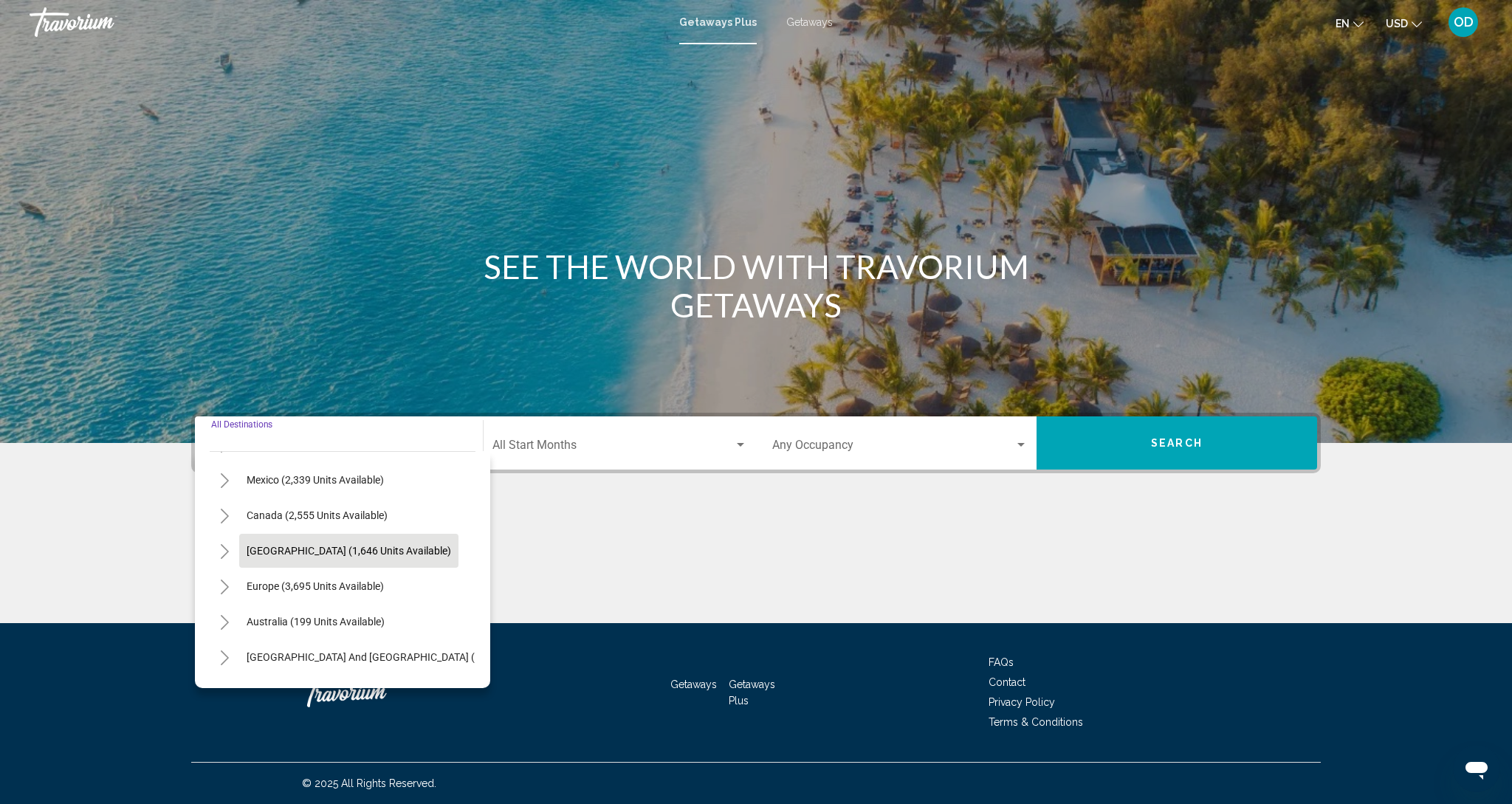
scroll to position [74, 0]
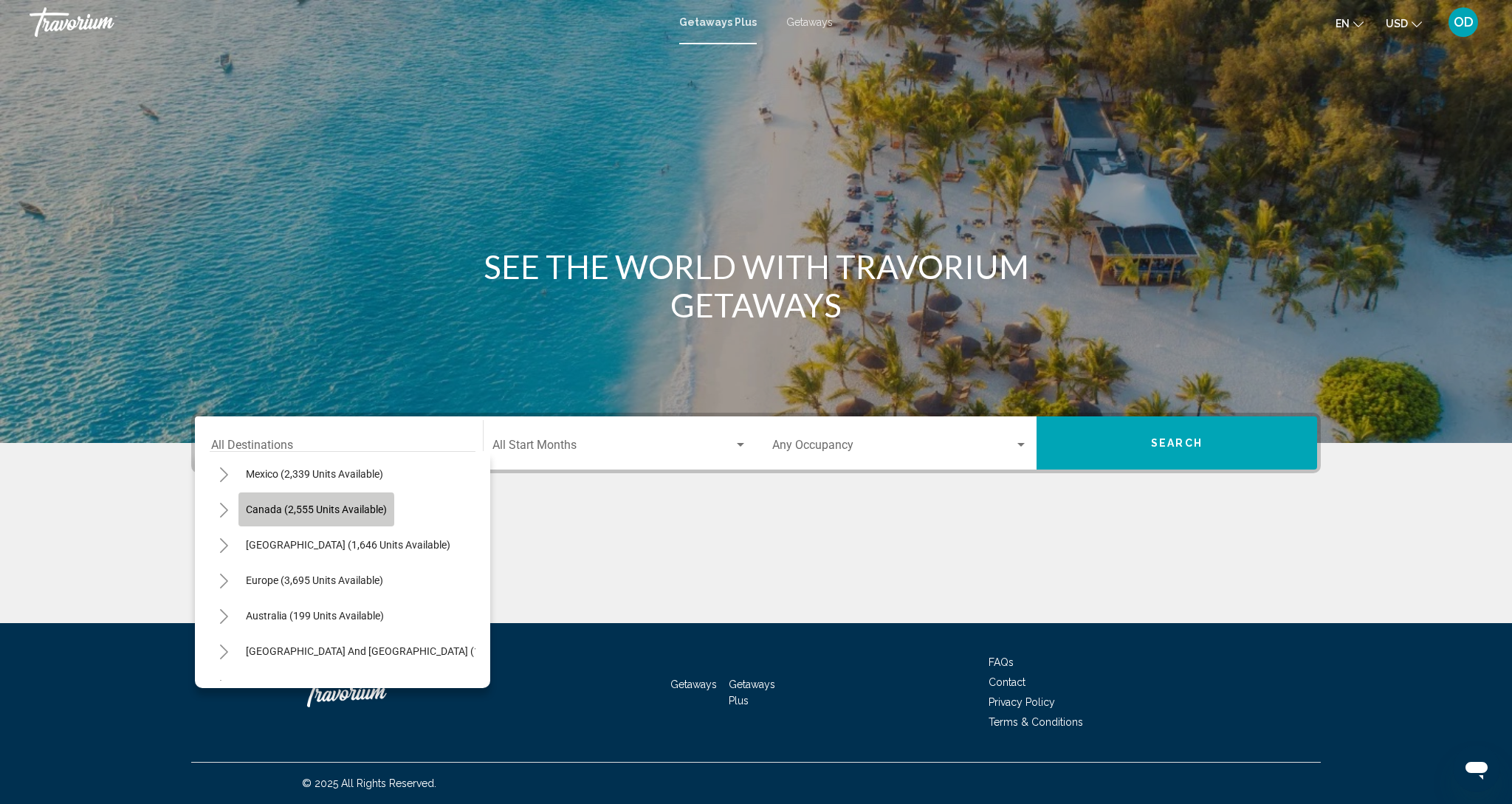
click at [297, 513] on button "Canada (2,555 units available)" at bounding box center [316, 509] width 156 height 34
type input "**********"
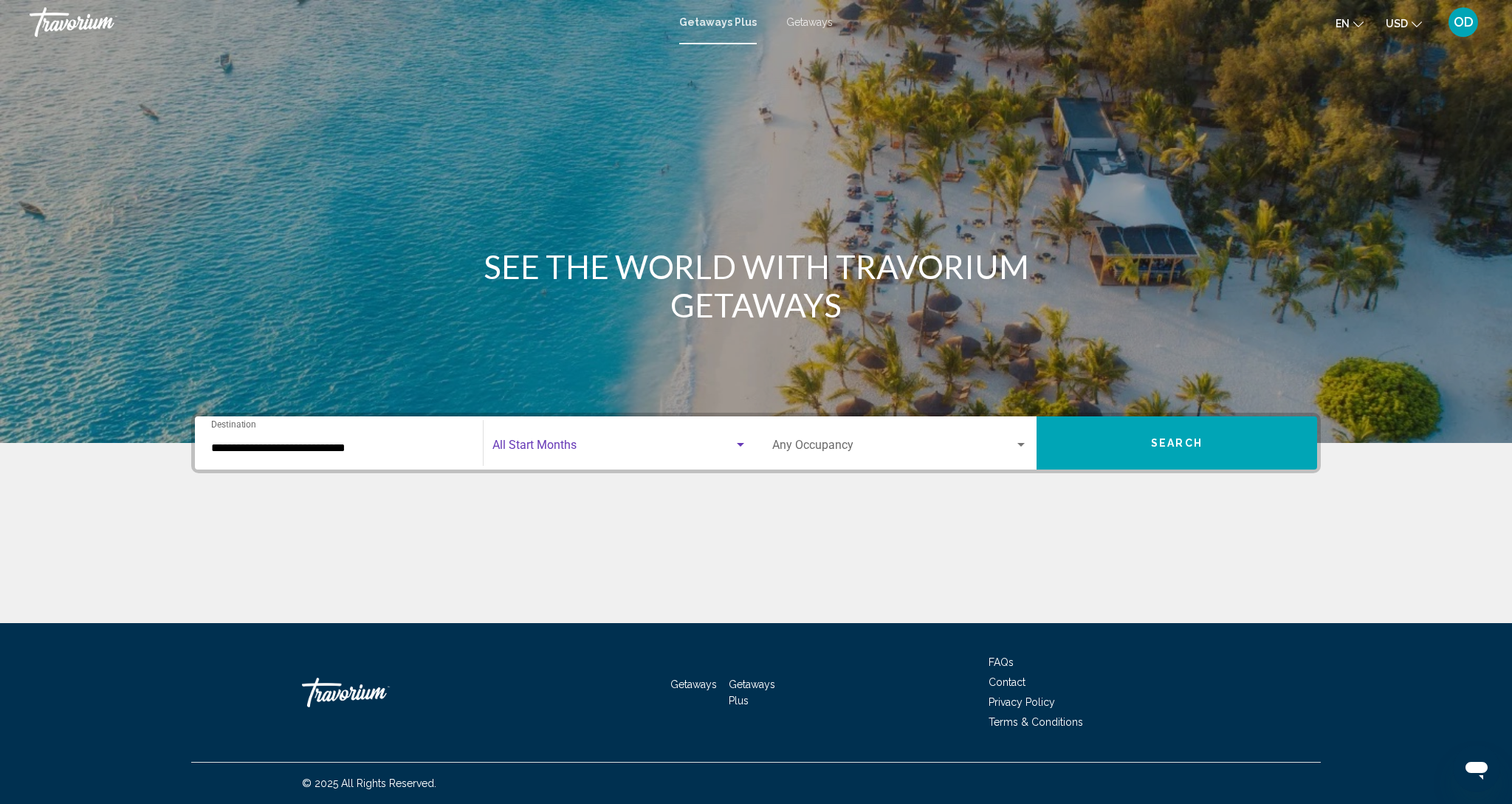
click at [566, 452] on span "Search widget" at bounding box center [613, 448] width 241 height 13
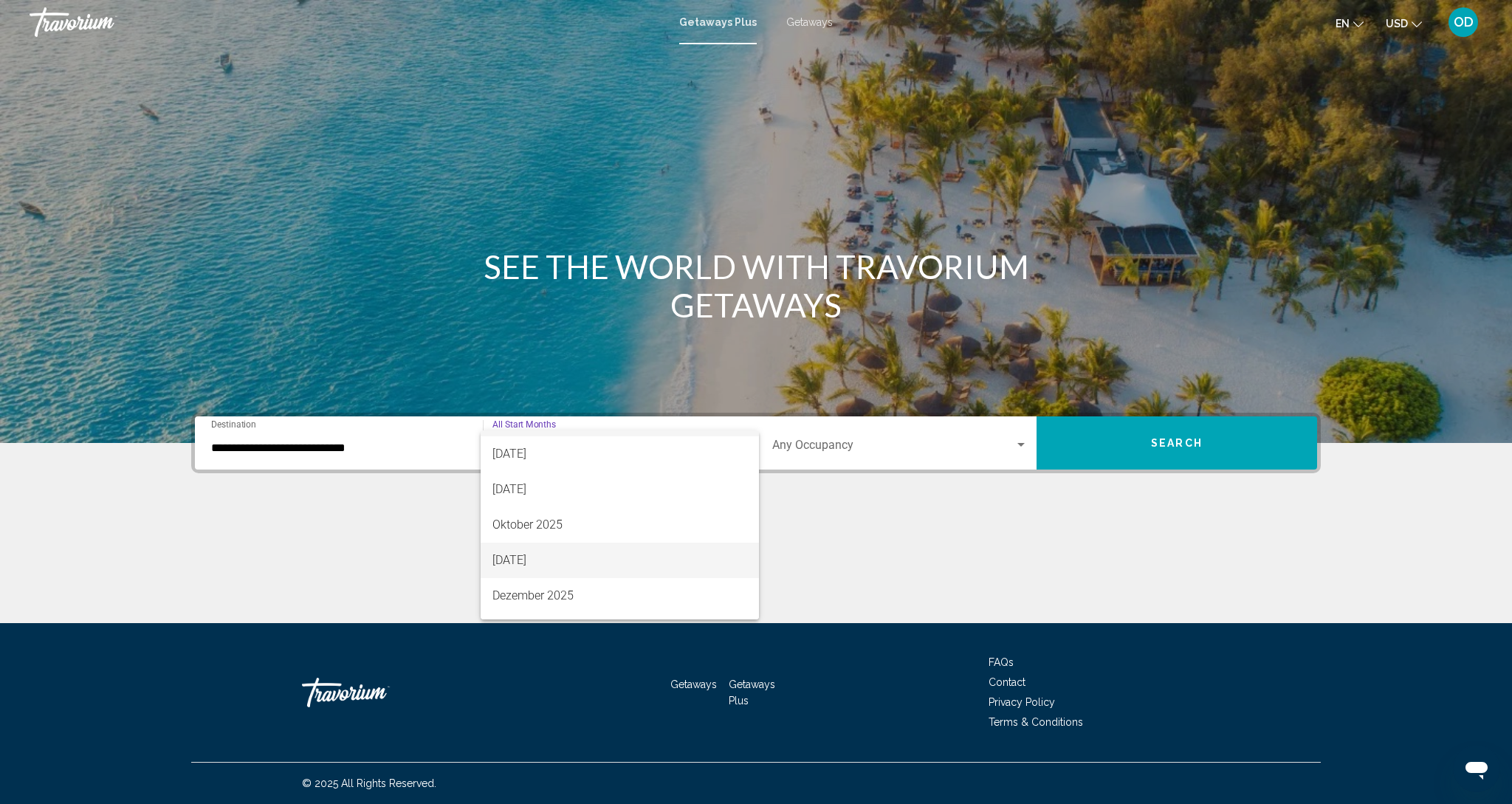
scroll to position [32, 0]
click at [512, 584] on span "Dezember 2025" at bounding box center [619, 593] width 255 height 36
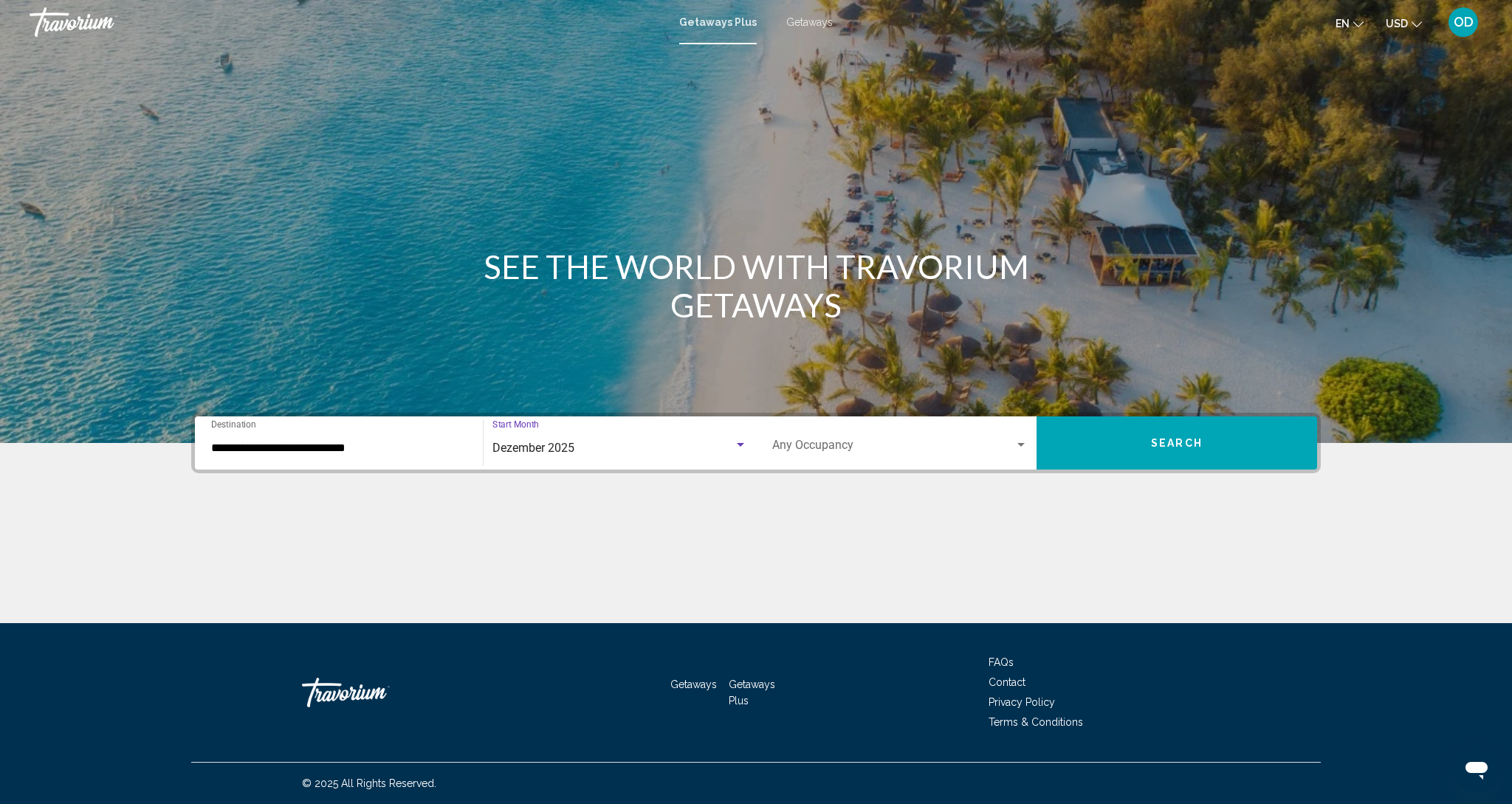
click at [1138, 462] on button "Search" at bounding box center [1177, 442] width 280 height 53
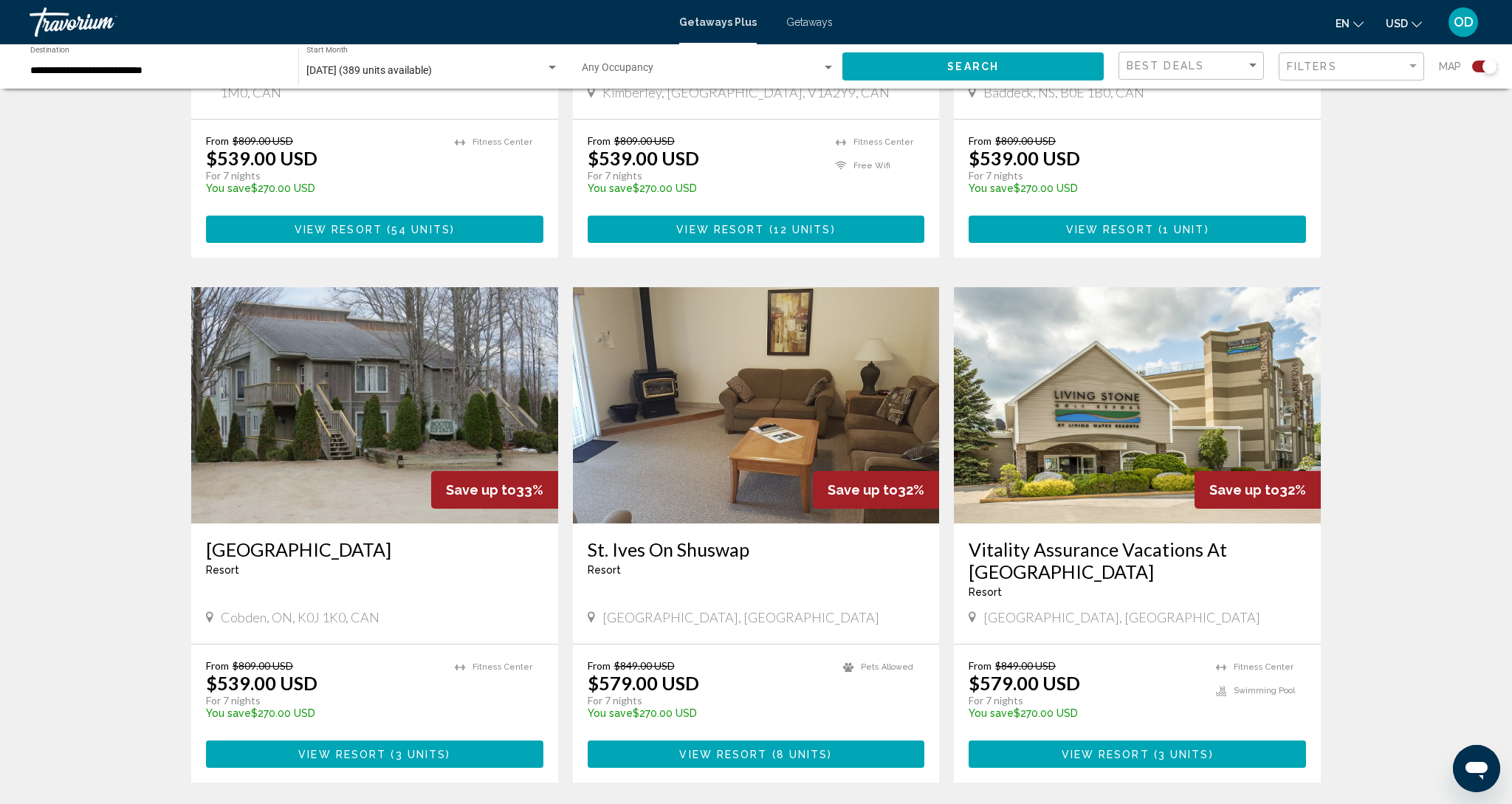
scroll to position [1934, 0]
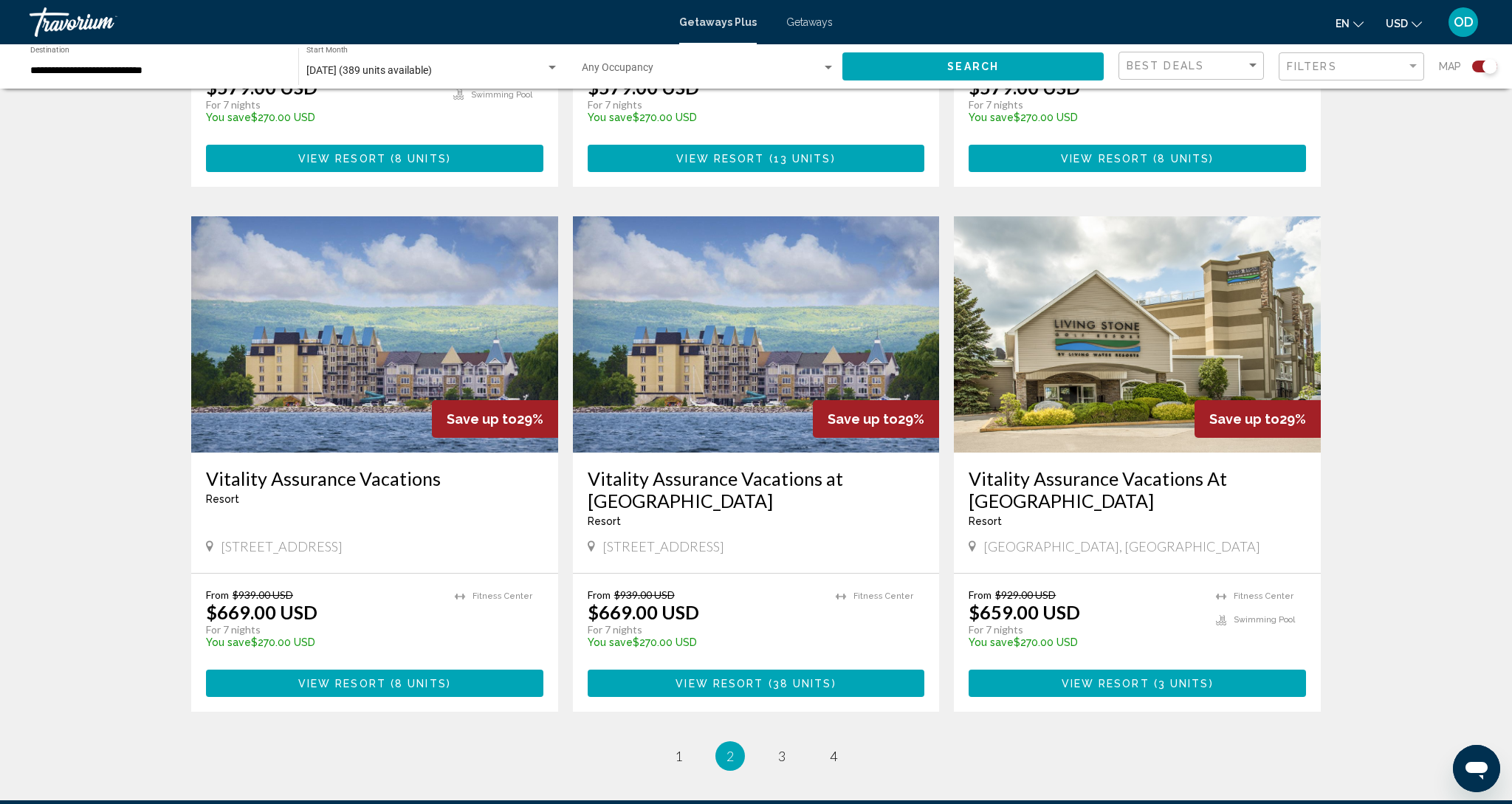
scroll to position [1983, 0]
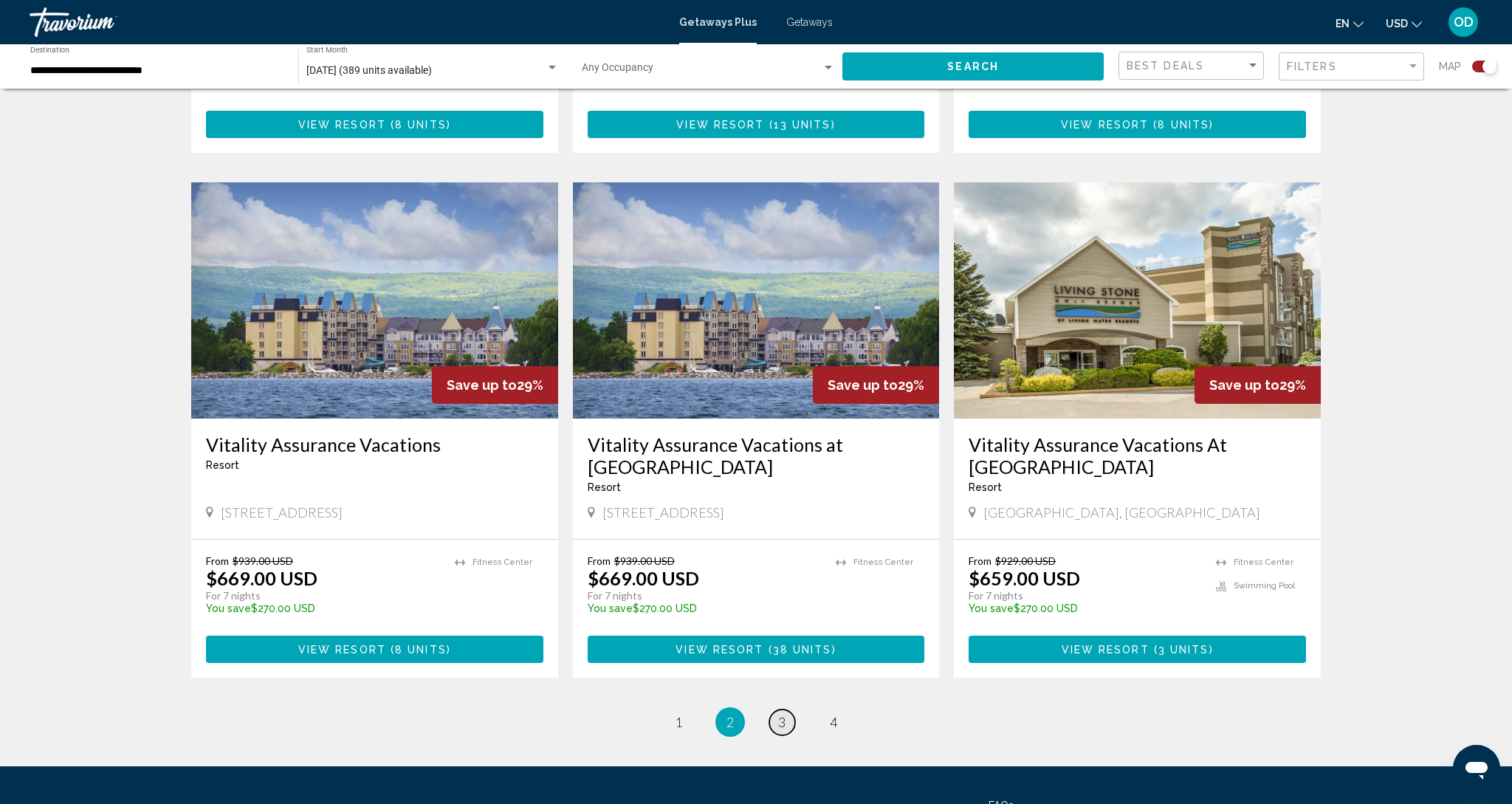
click at [787, 710] on link "page 3" at bounding box center [782, 722] width 26 height 26
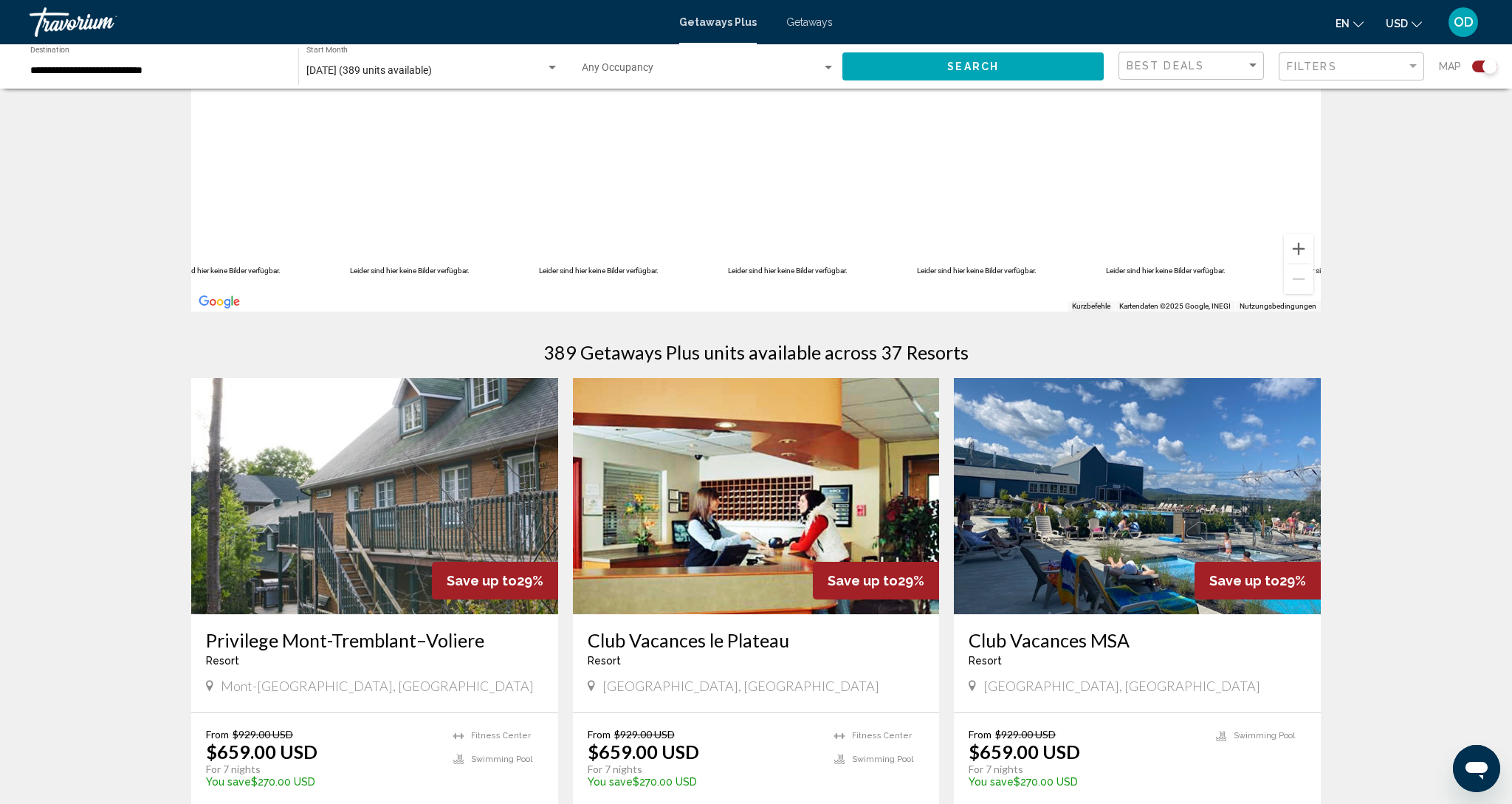
scroll to position [238, 0]
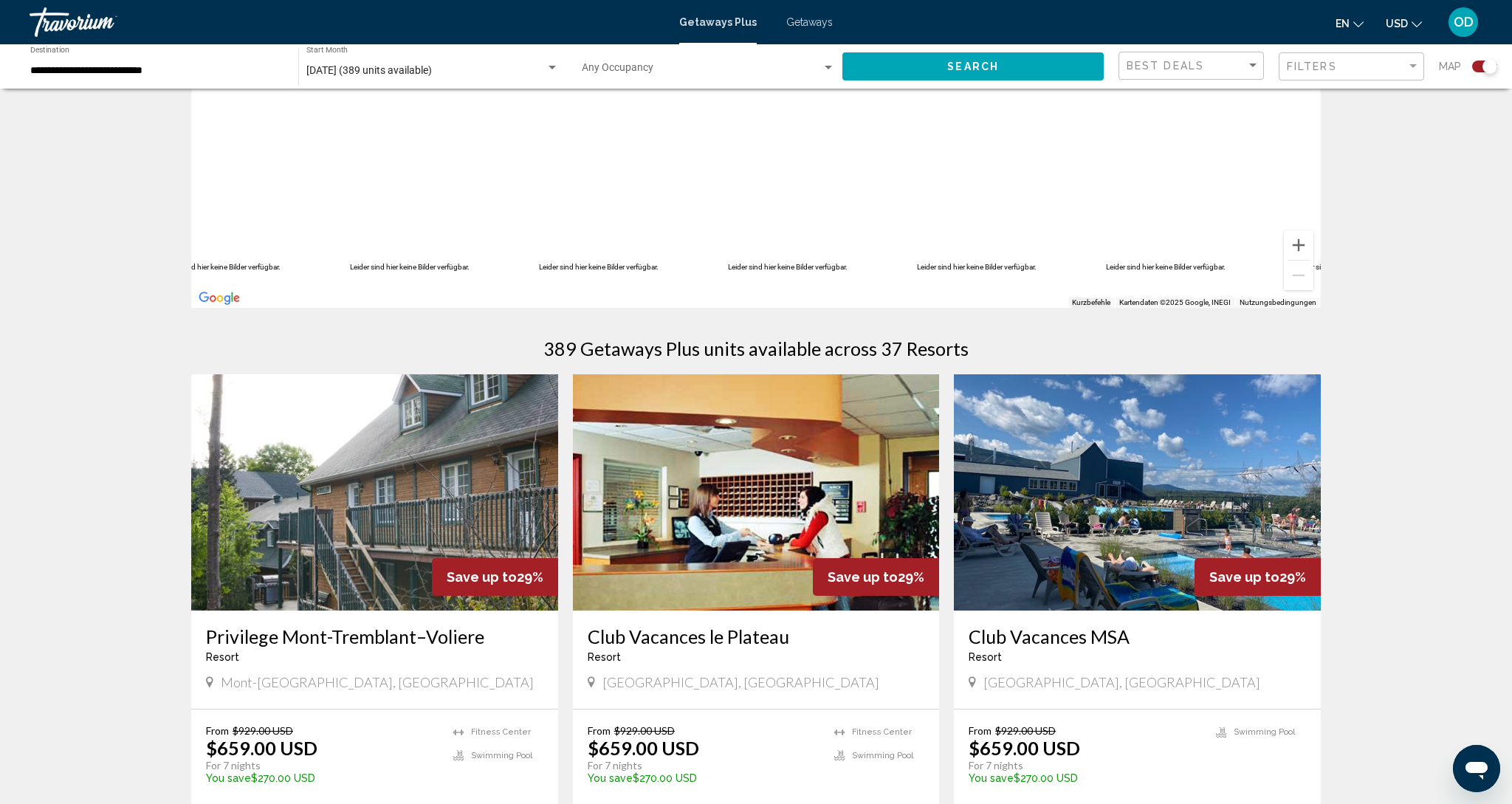
click at [1082, 503] on img "Main content" at bounding box center [1137, 492] width 367 height 237
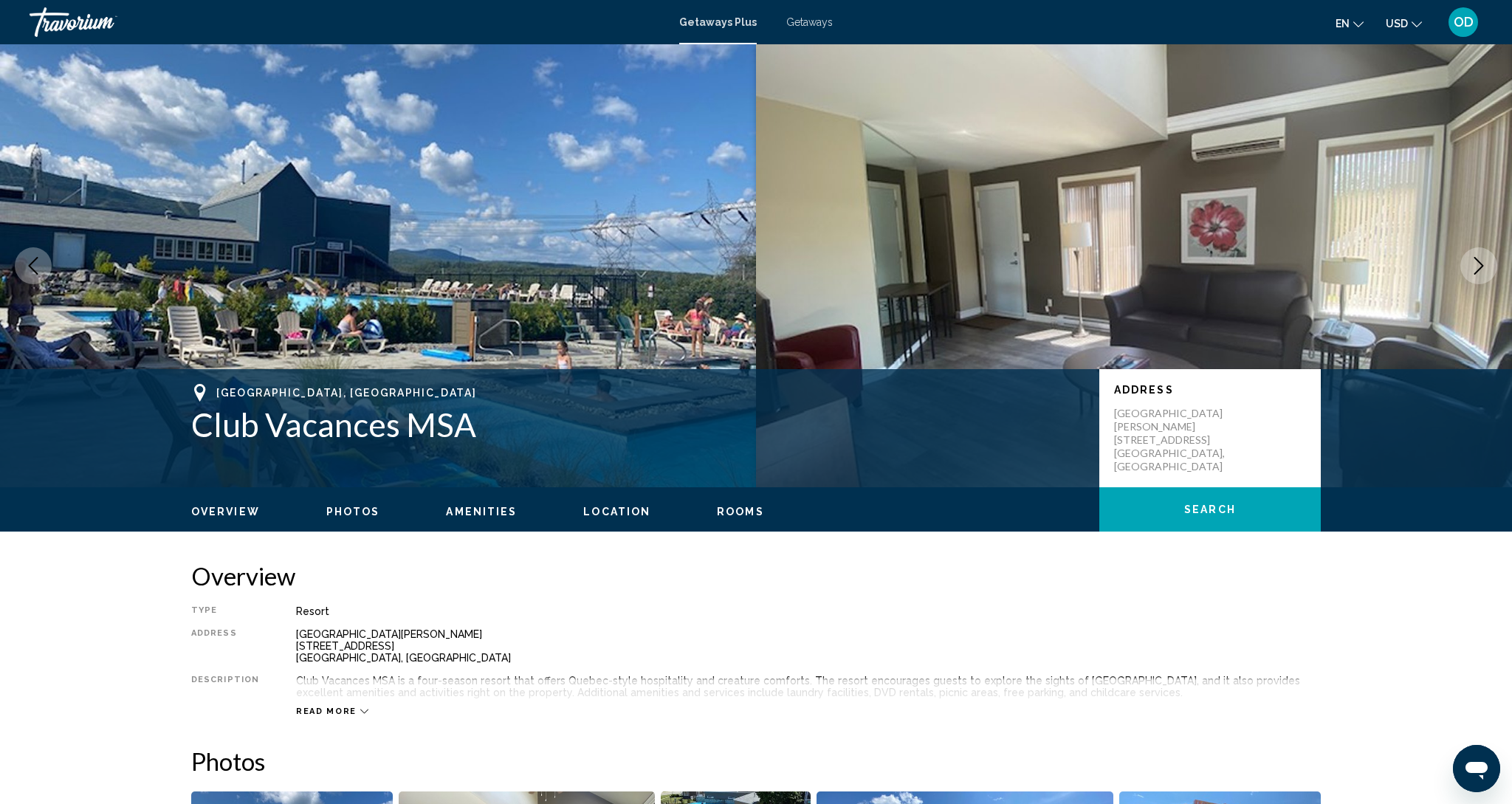
click at [1474, 271] on icon "Next image" at bounding box center [1479, 266] width 17 height 17
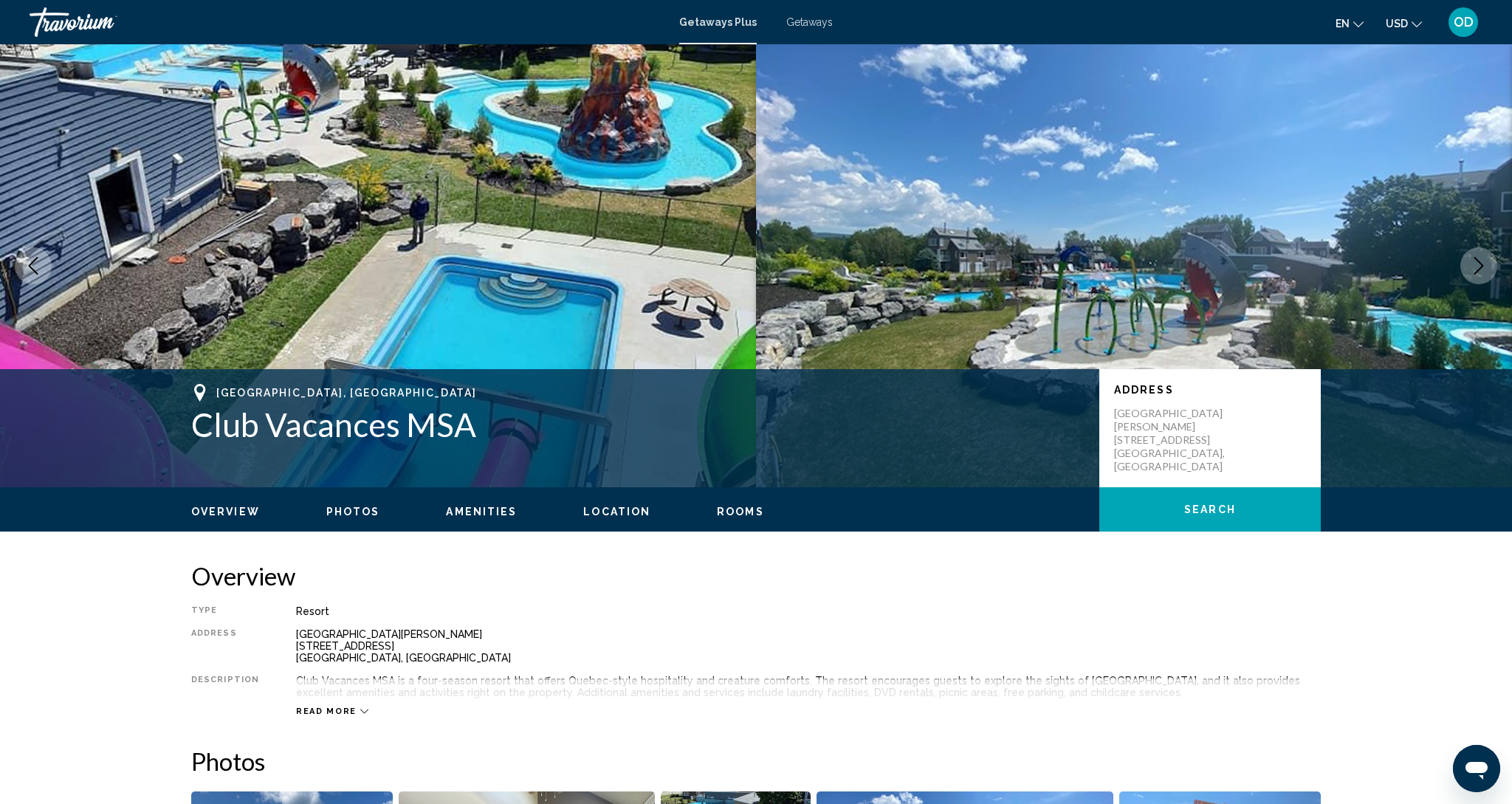
click at [1474, 271] on icon "Next image" at bounding box center [1479, 266] width 17 height 17
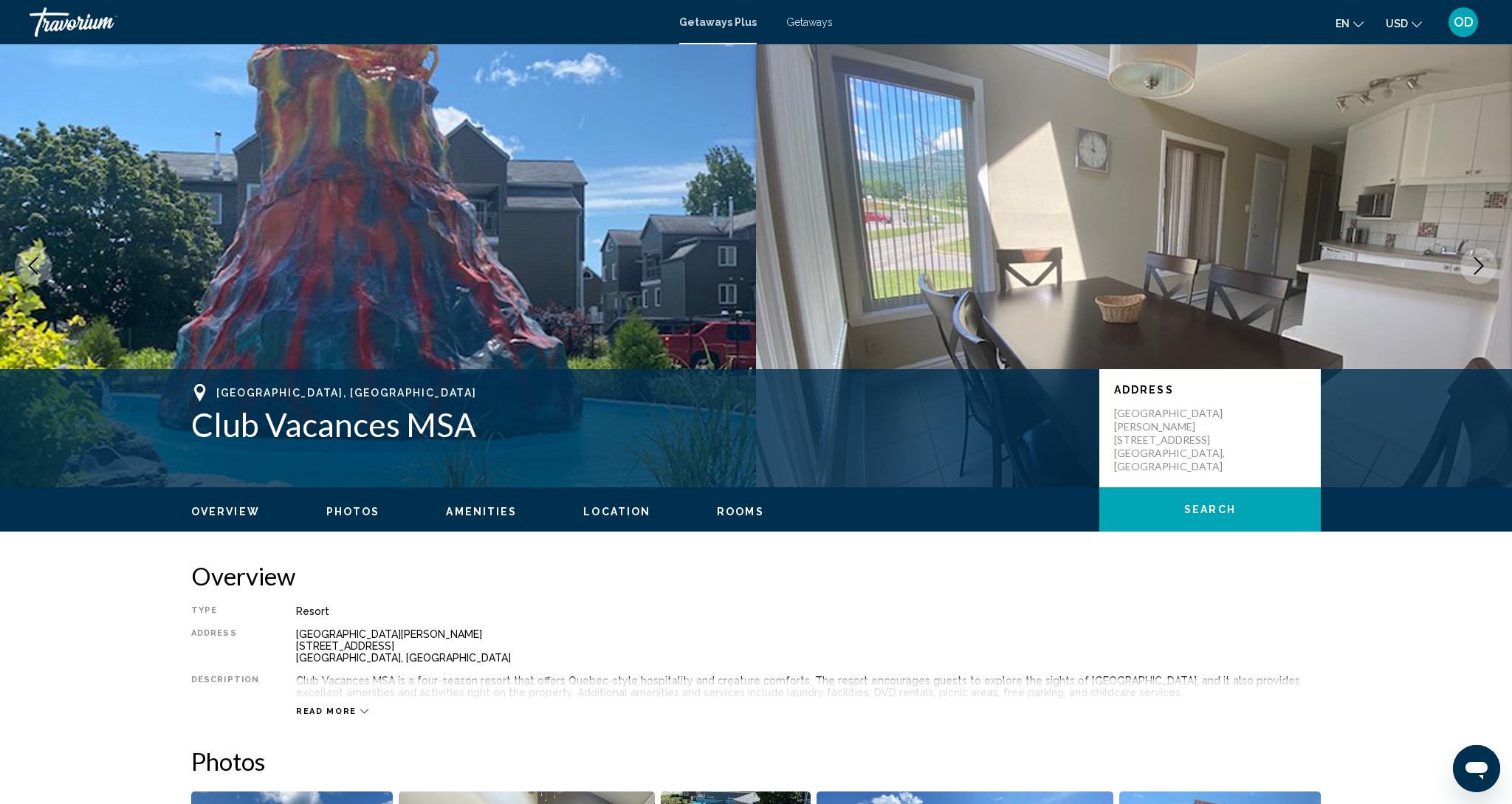
scroll to position [1, 0]
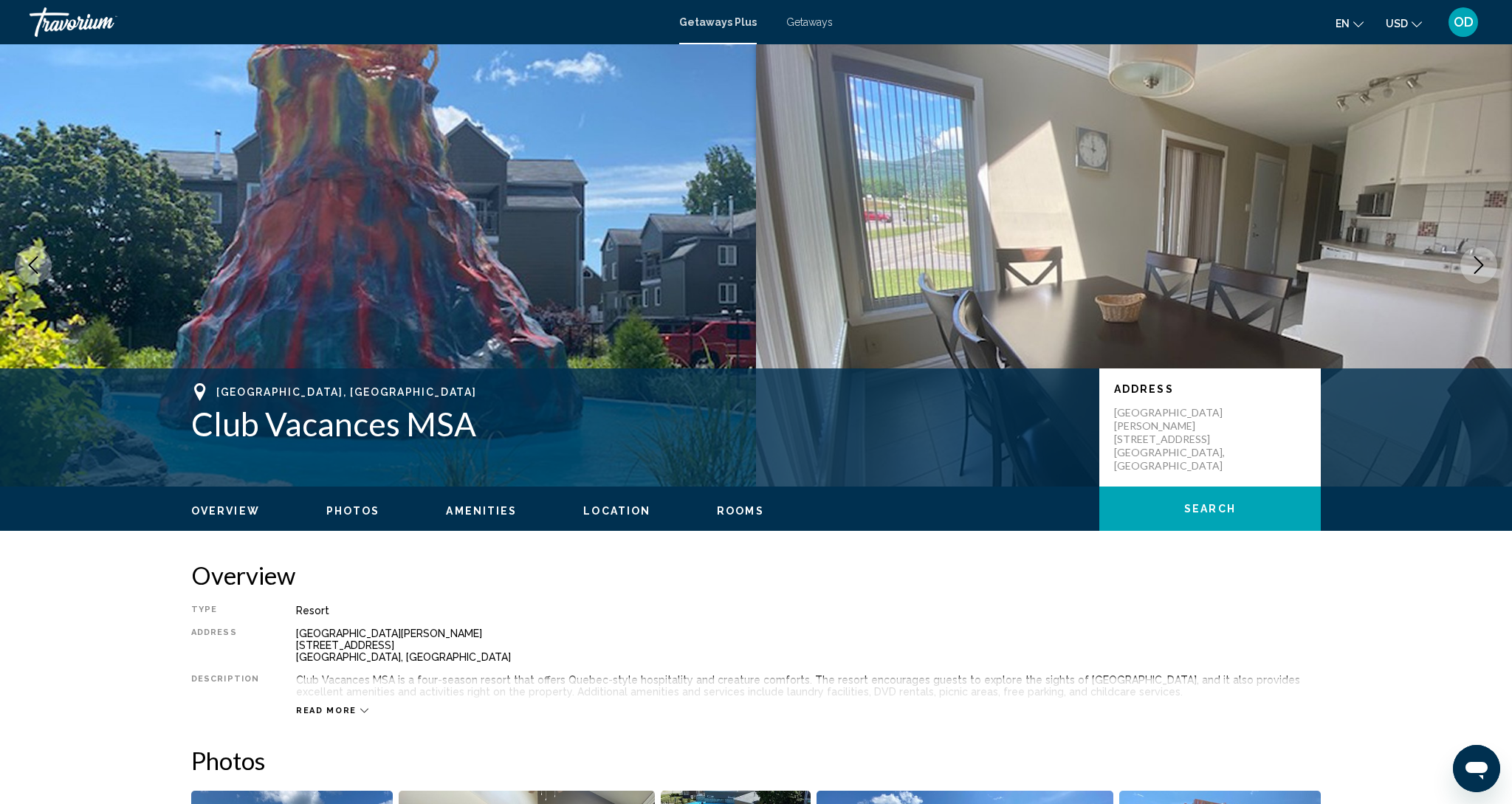
click at [1474, 271] on icon "Next image" at bounding box center [1479, 265] width 17 height 17
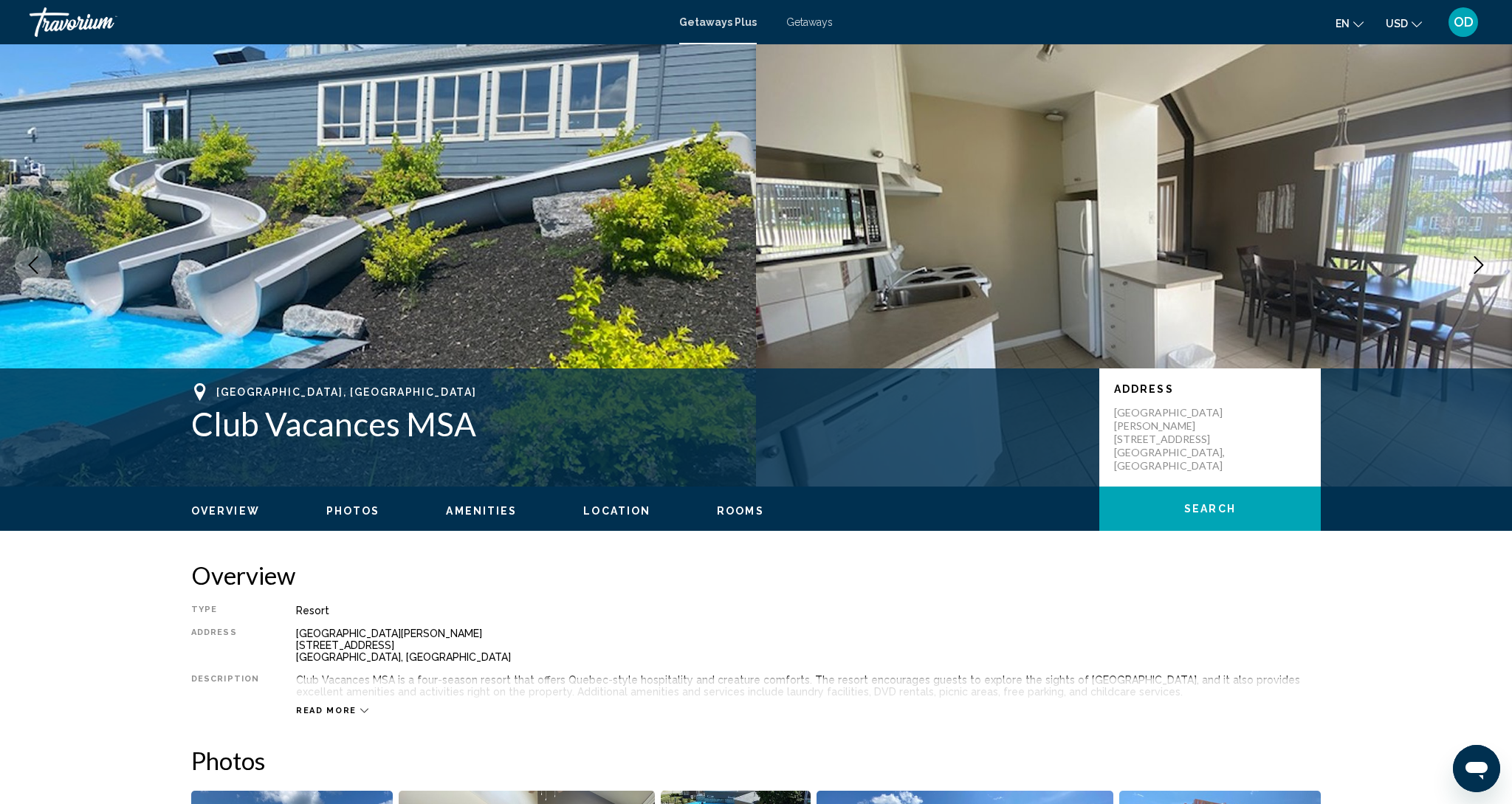
click at [1474, 271] on icon "Next image" at bounding box center [1479, 265] width 17 height 17
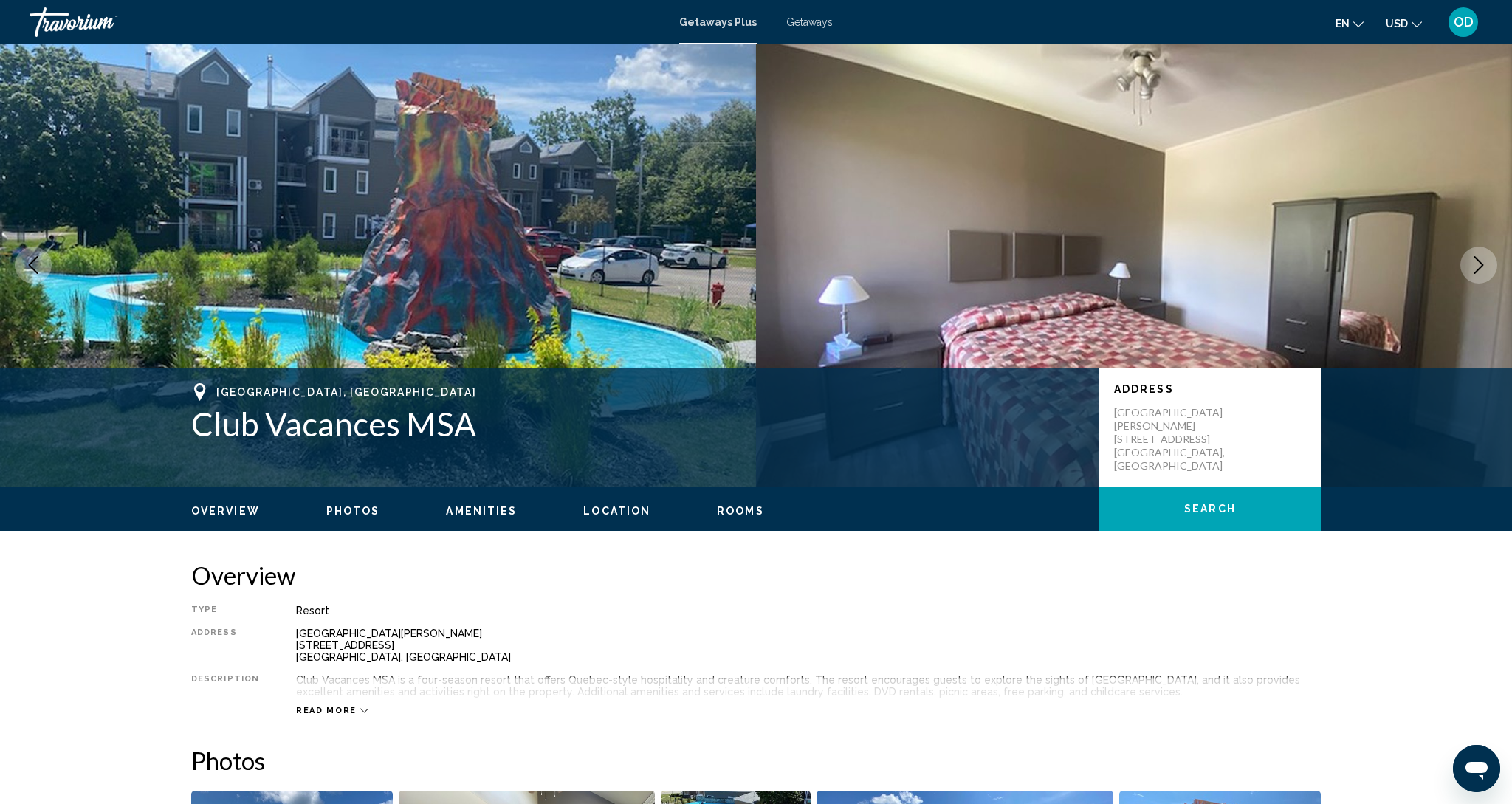
click at [1474, 271] on icon "Next image" at bounding box center [1479, 265] width 17 height 17
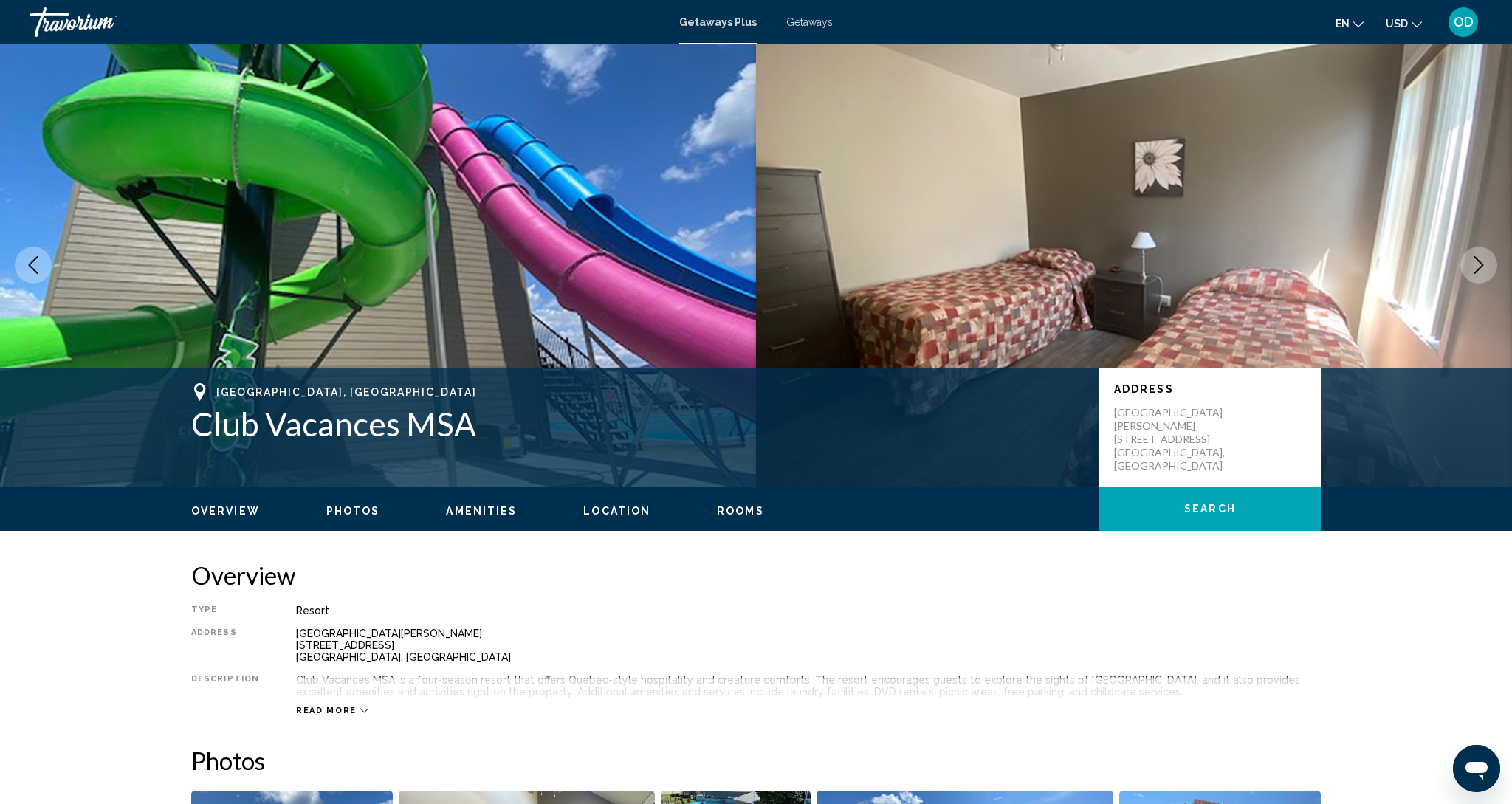
click at [1474, 271] on icon "Next image" at bounding box center [1479, 265] width 17 height 17
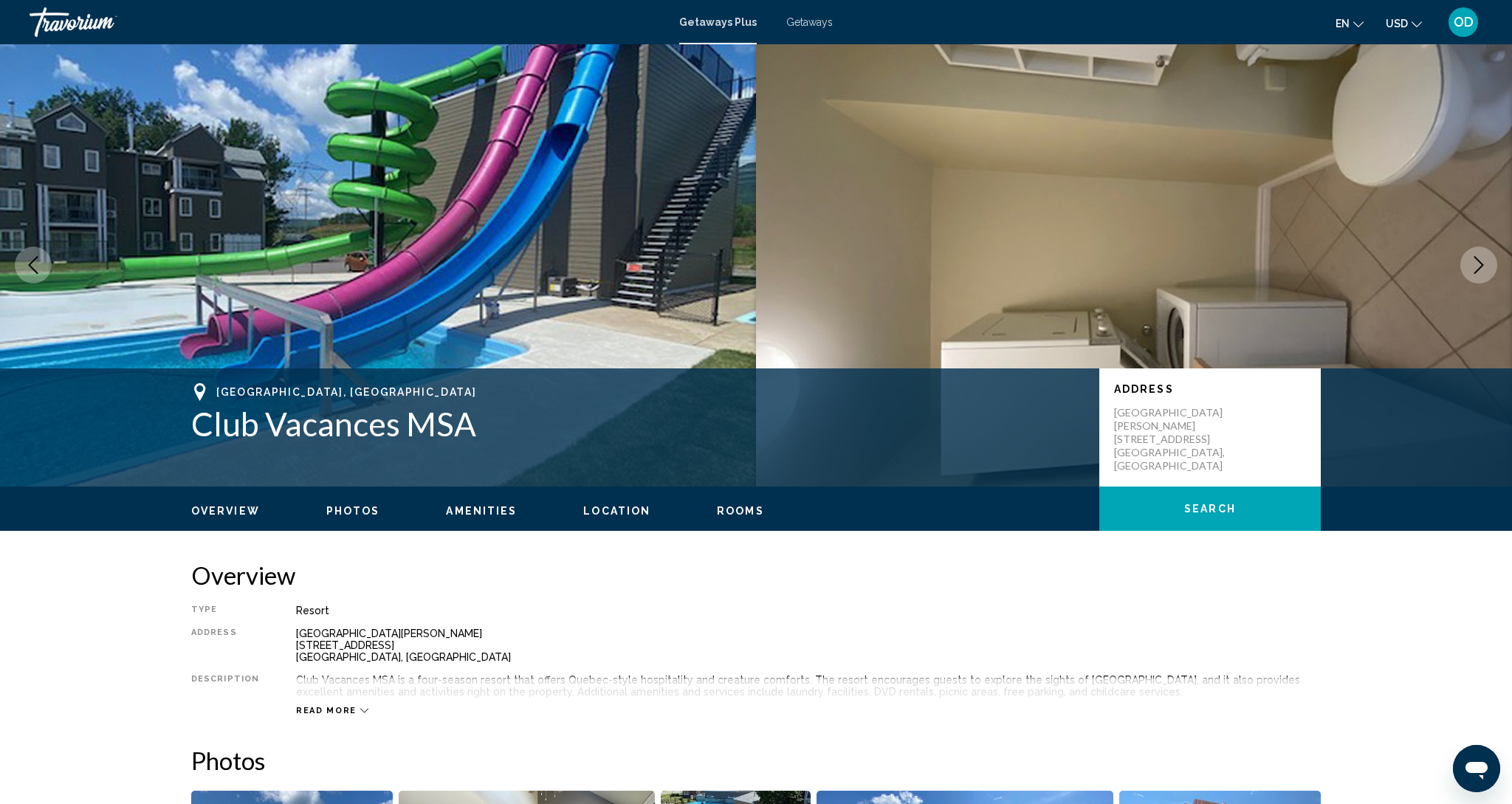
click at [1474, 271] on icon "Next image" at bounding box center [1479, 265] width 17 height 17
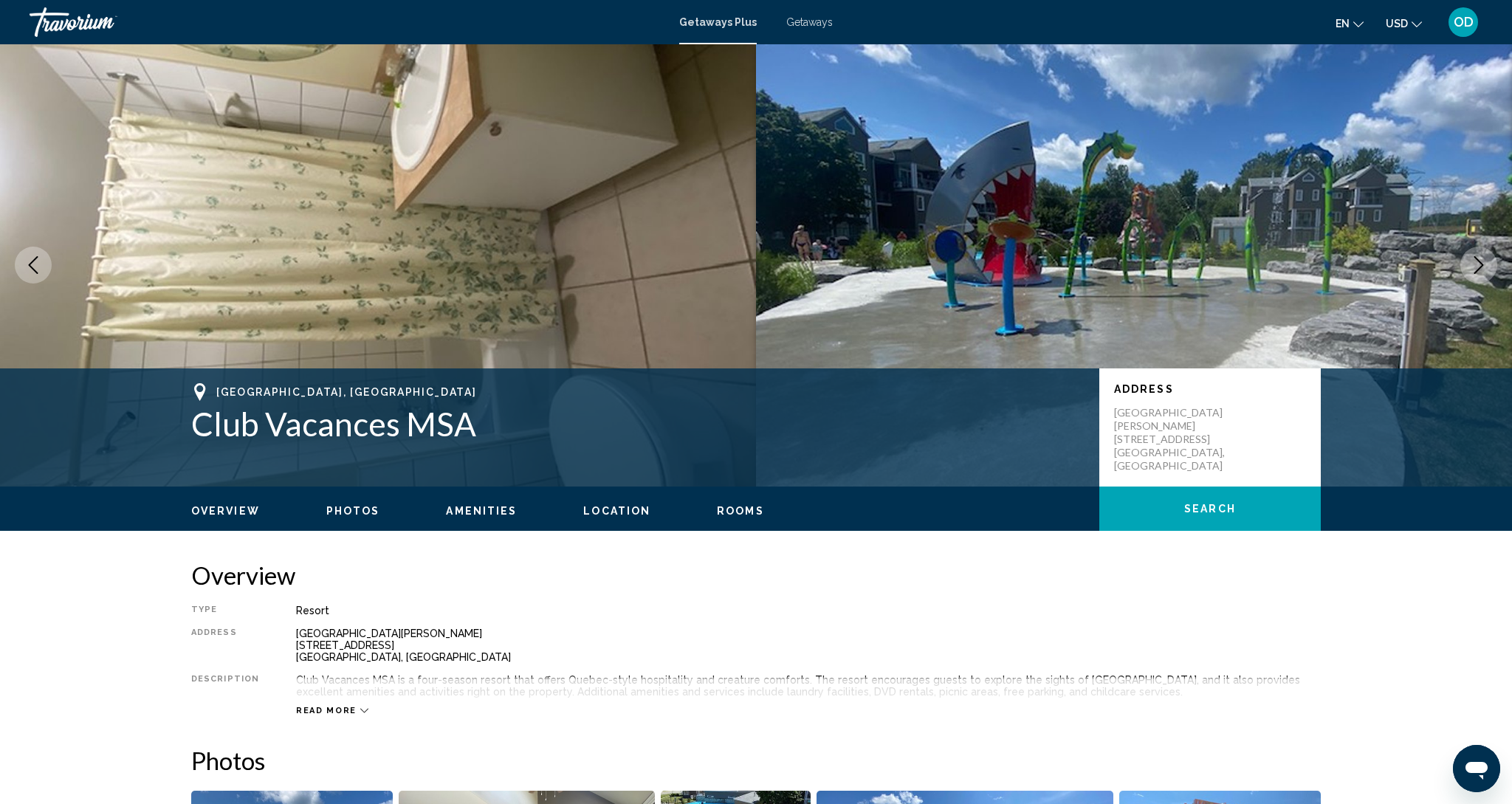
scroll to position [5, 0]
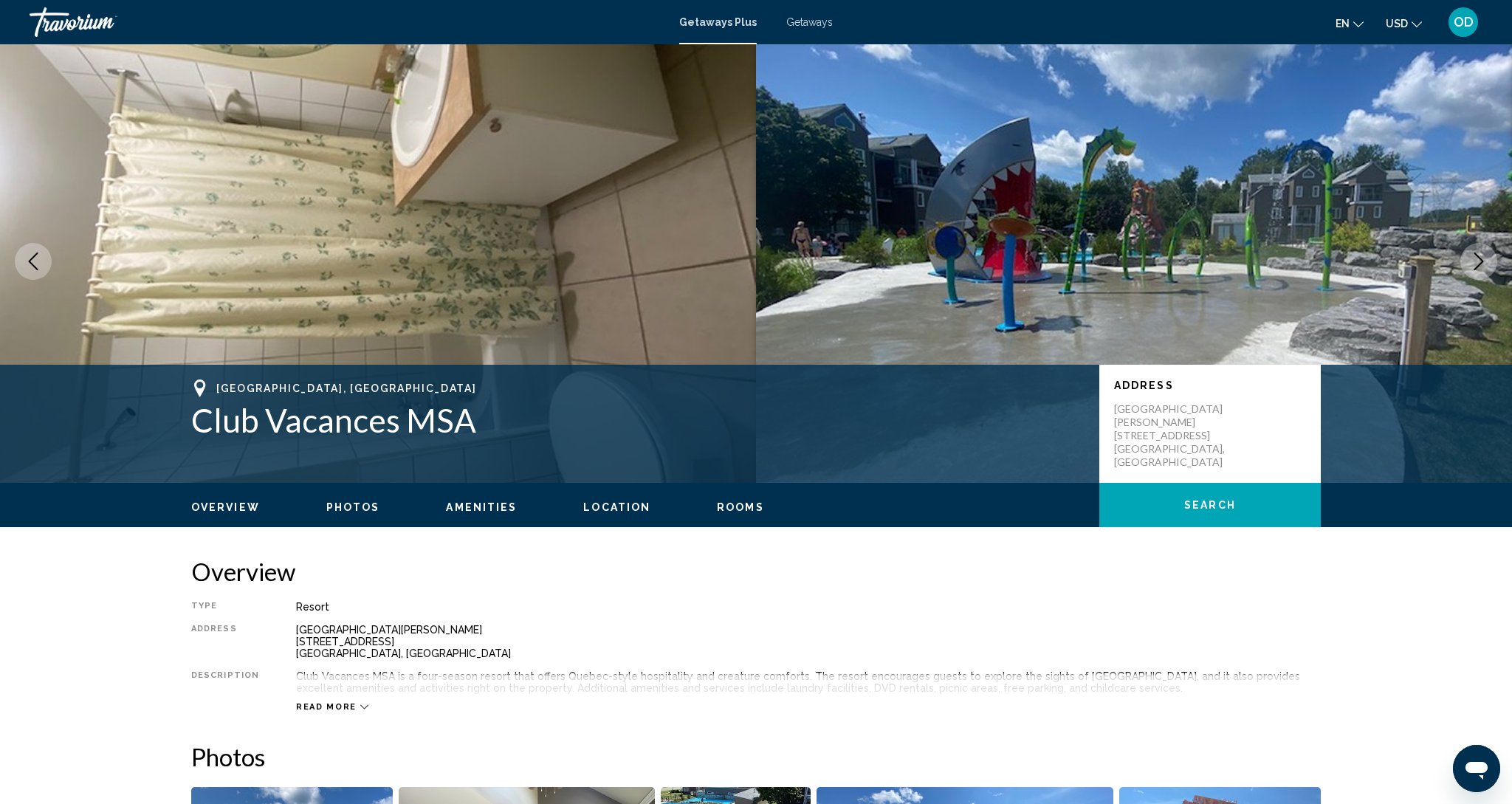
click at [1474, 271] on button "Next image" at bounding box center [1479, 261] width 37 height 37
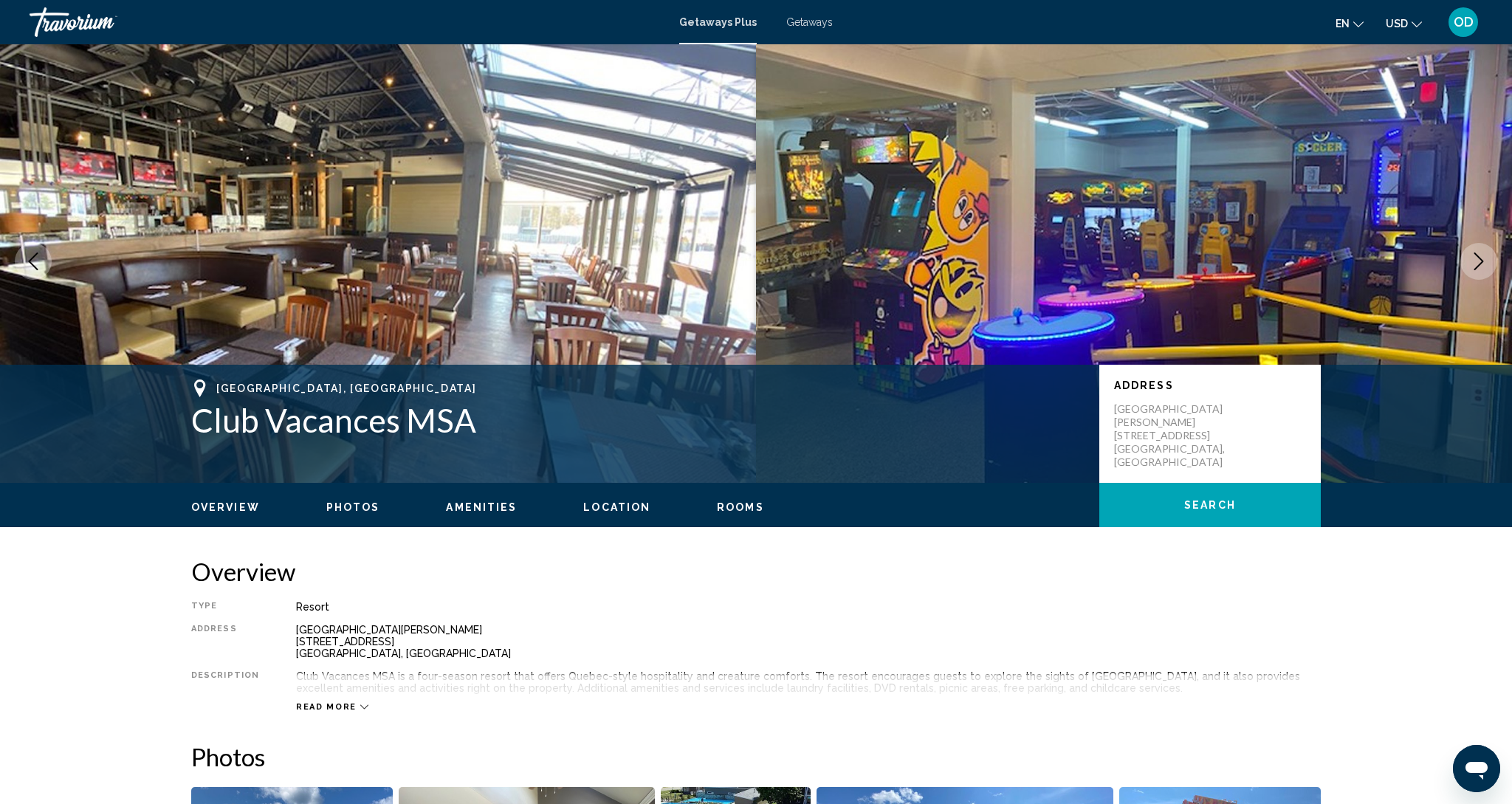
click at [1474, 271] on button "Next image" at bounding box center [1479, 261] width 37 height 37
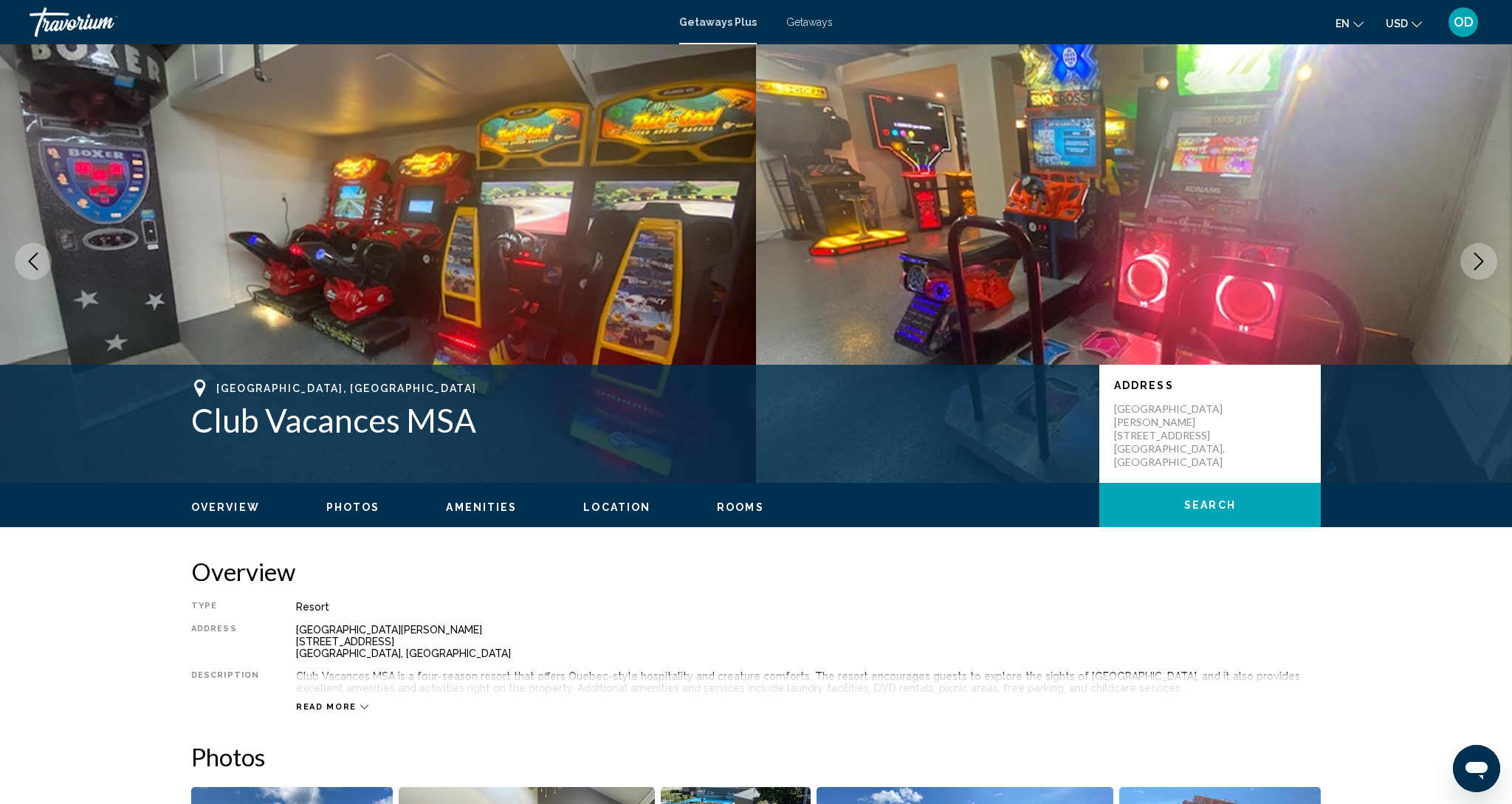
click at [1474, 271] on button "Next image" at bounding box center [1479, 261] width 37 height 37
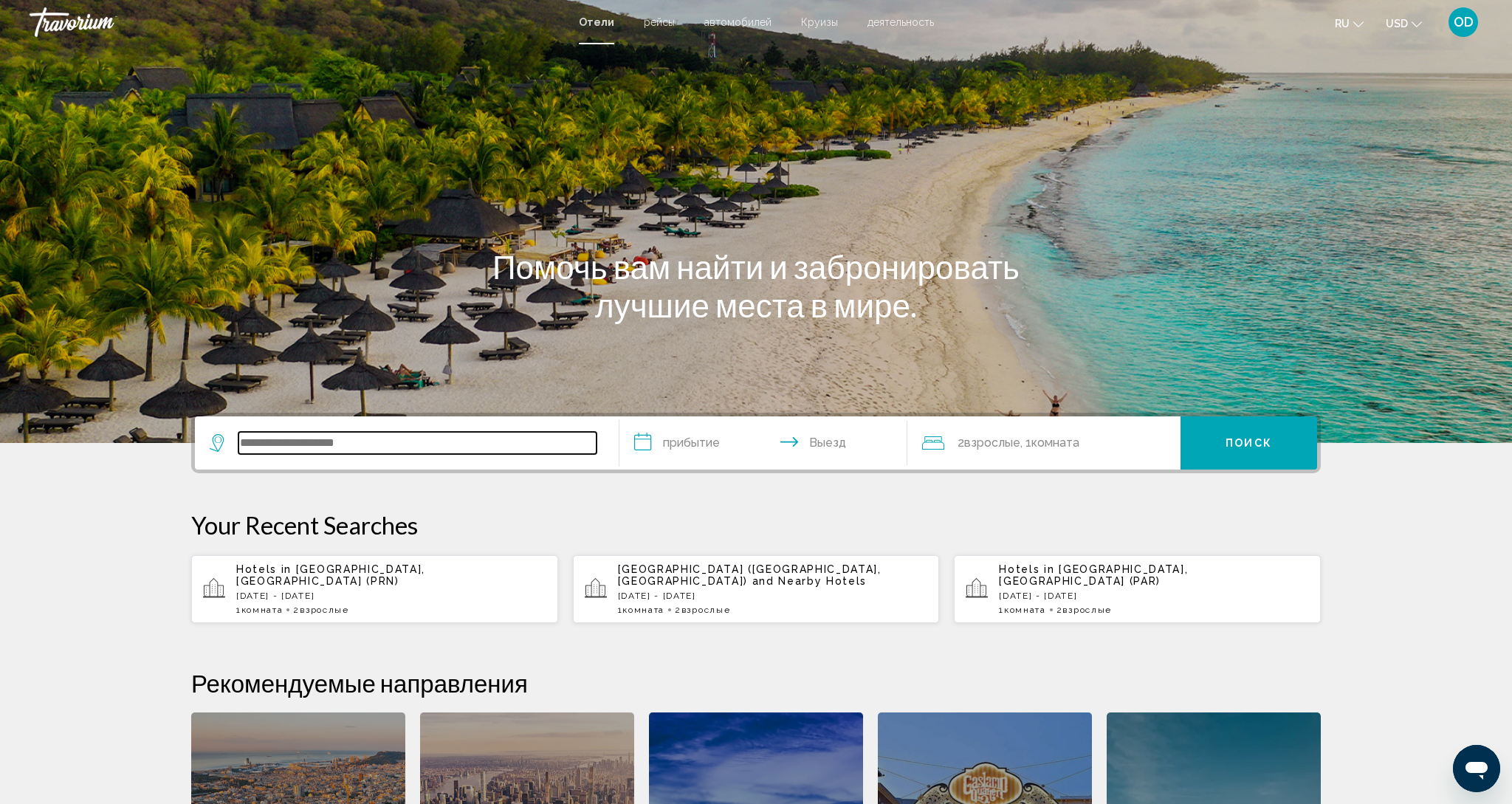
click at [278, 435] on input "Search widget" at bounding box center [417, 443] width 358 height 22
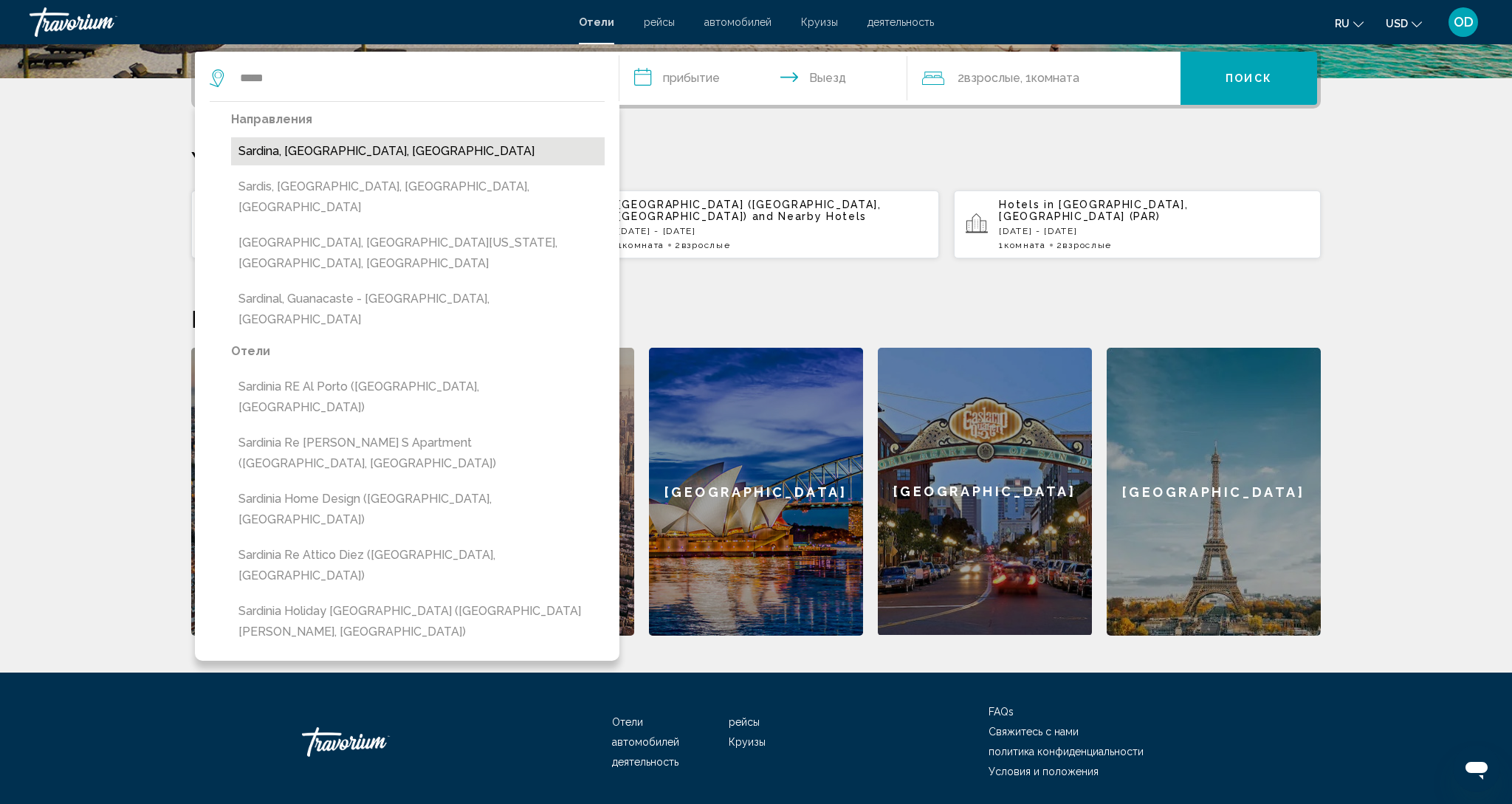
scroll to position [360, 1]
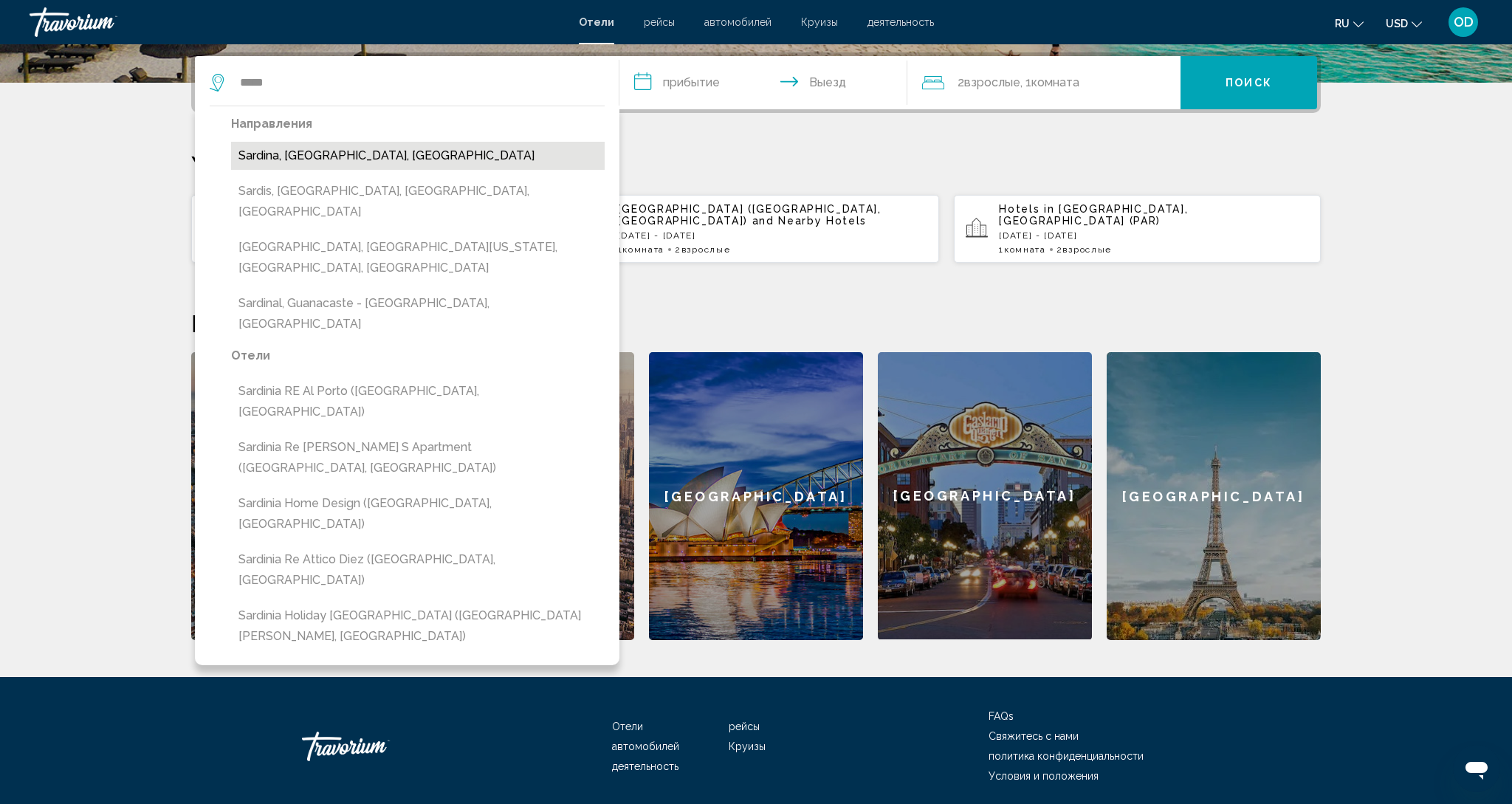
click at [272, 160] on button "Sardina, [GEOGRAPHIC_DATA], [GEOGRAPHIC_DATA]" at bounding box center [418, 156] width 374 height 28
type input "**********"
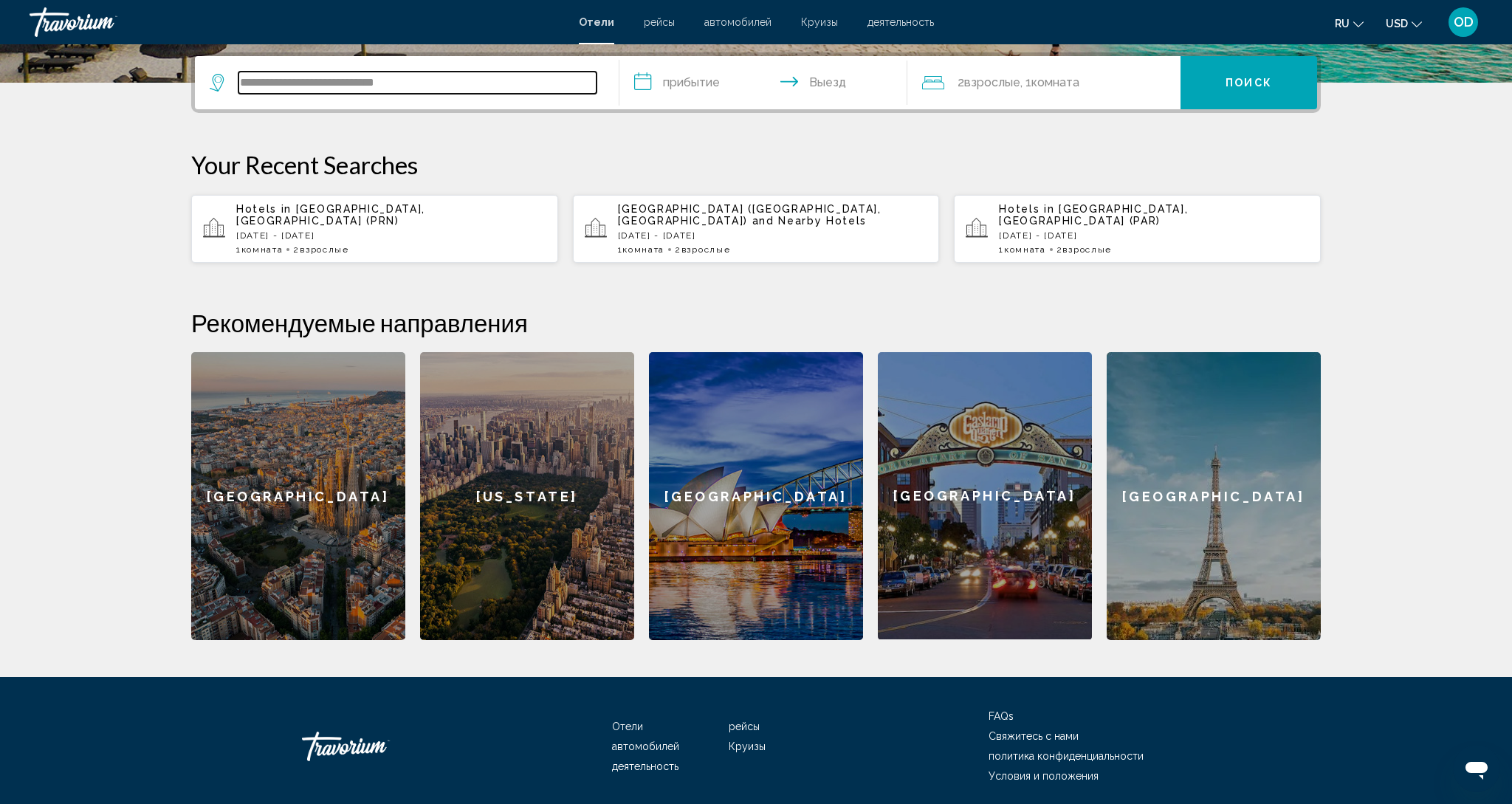
scroll to position [364, 0]
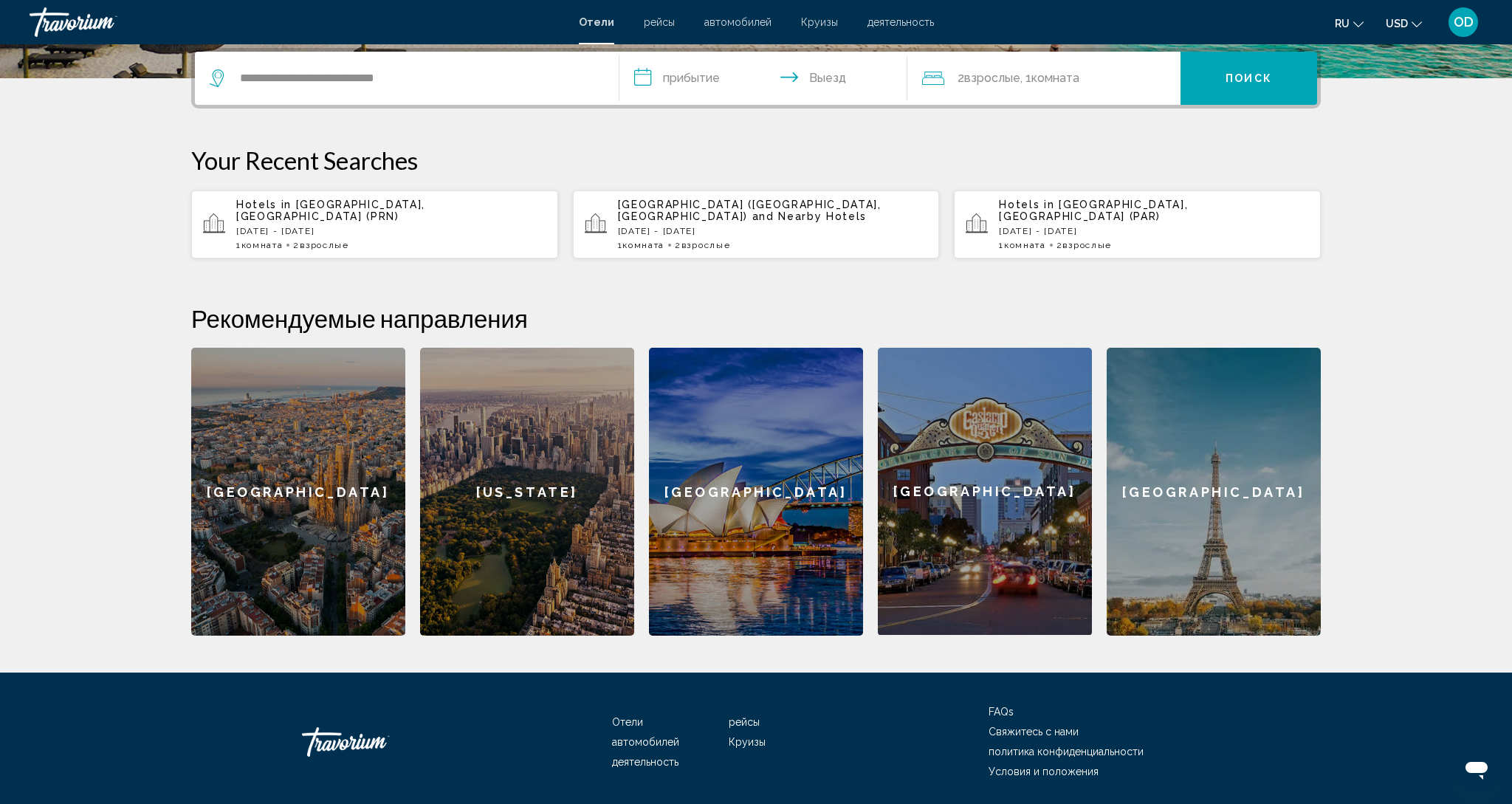
click at [685, 78] on input "**********" at bounding box center [766, 80] width 294 height 58
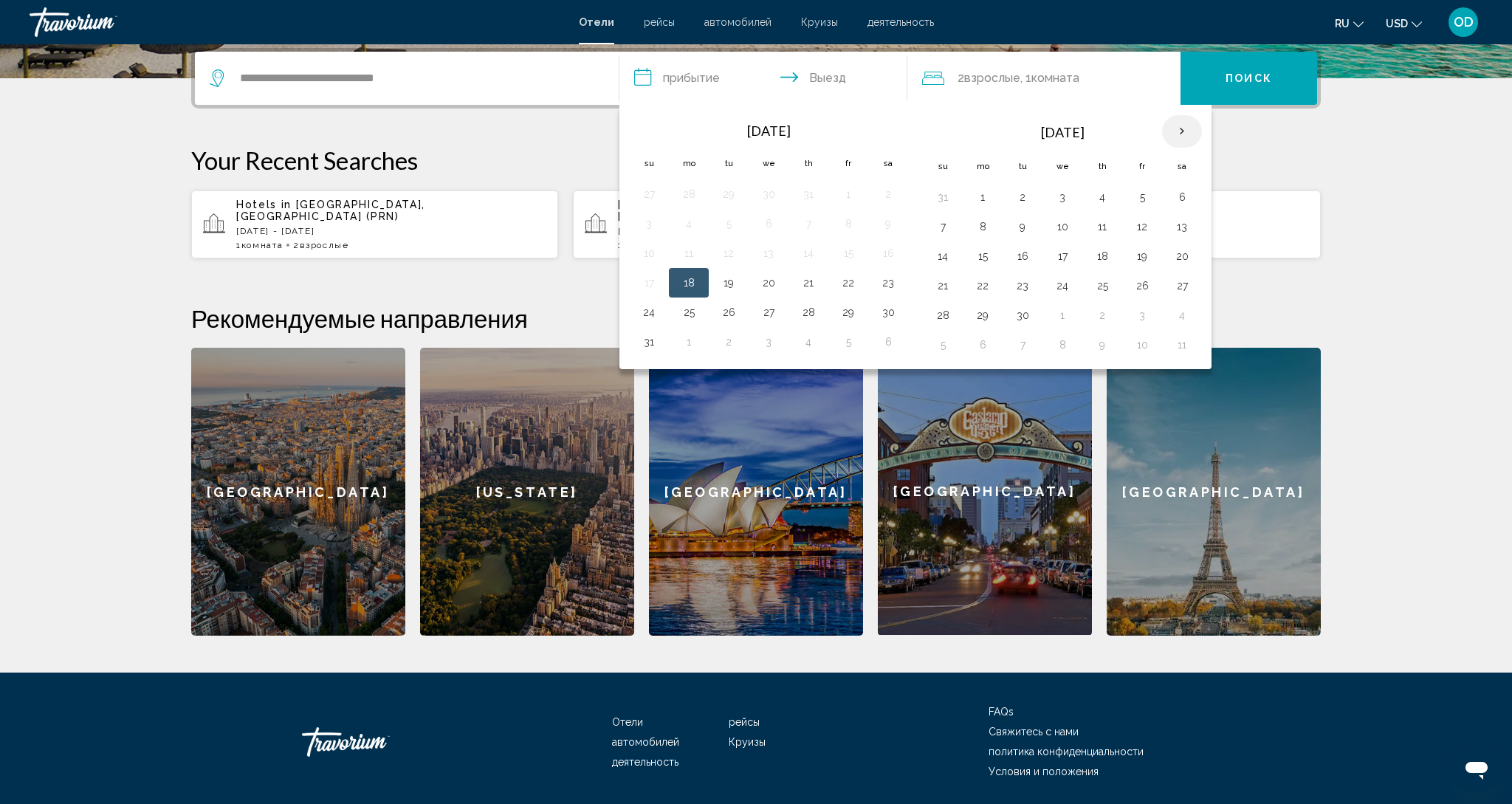
click at [1175, 133] on th "Next month" at bounding box center [1182, 131] width 40 height 33
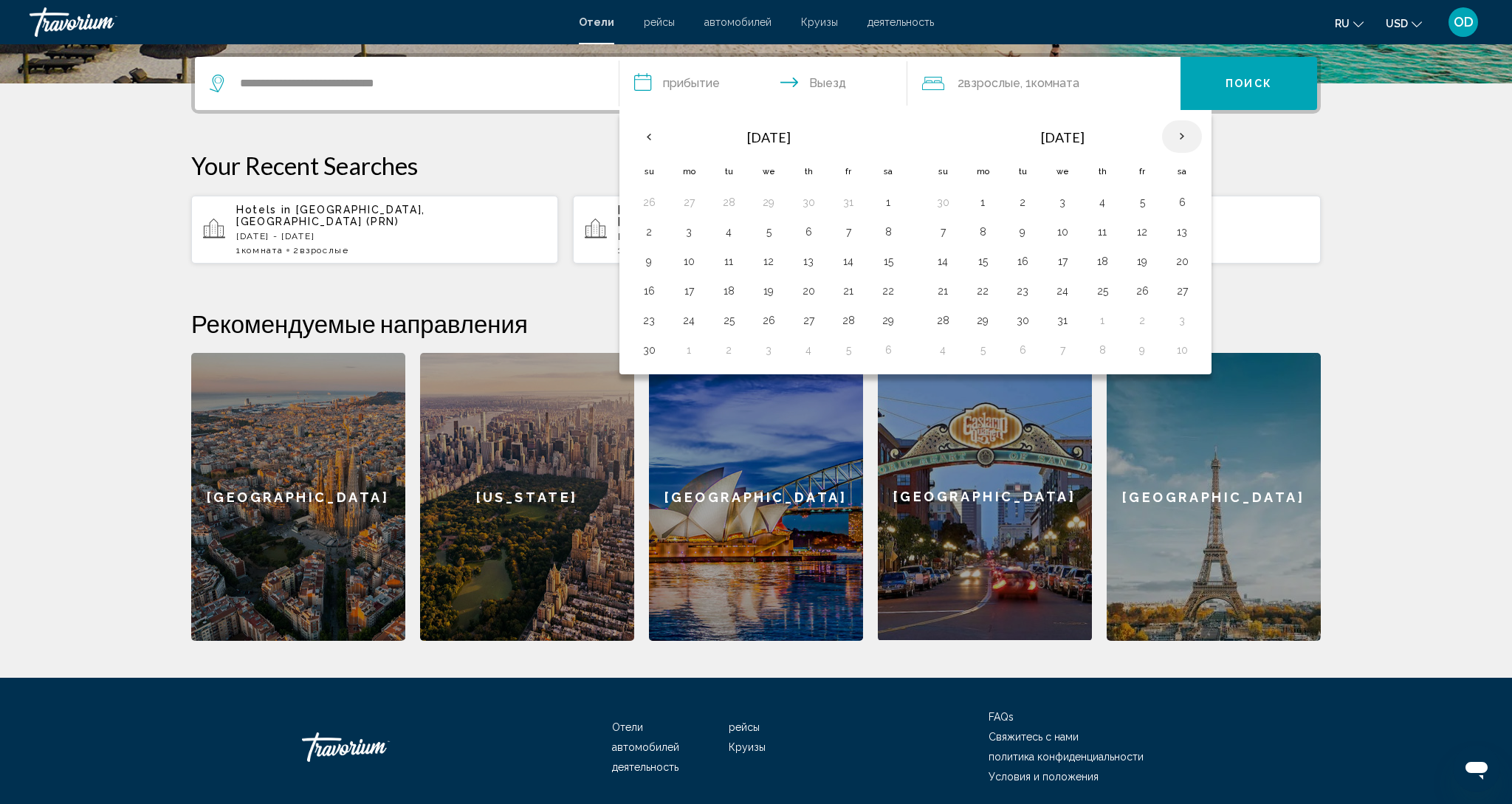
click at [1175, 133] on th "Next month" at bounding box center [1182, 137] width 40 height 33
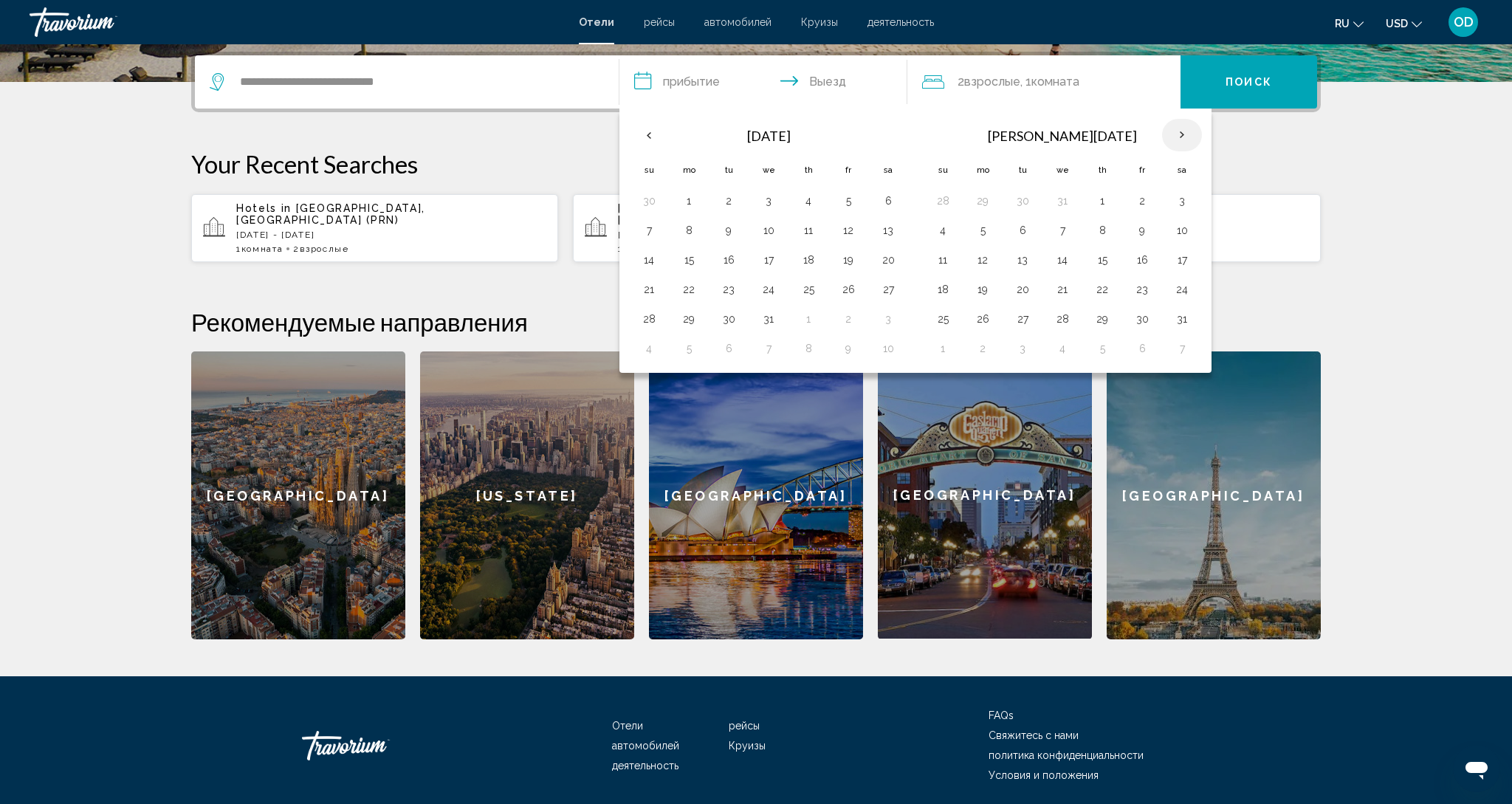
scroll to position [367, 0]
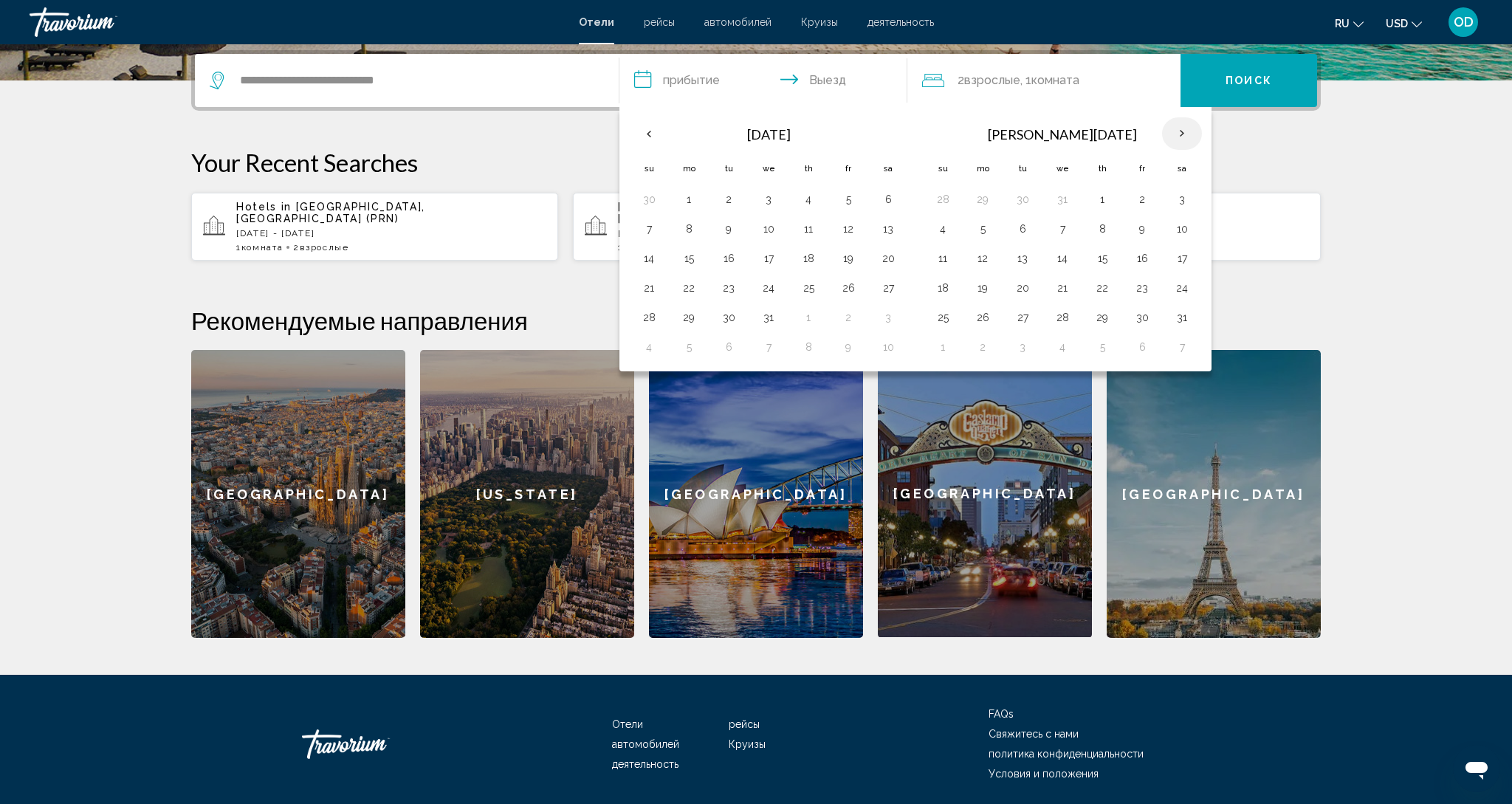
click at [1175, 133] on th "Next month" at bounding box center [1182, 133] width 40 height 33
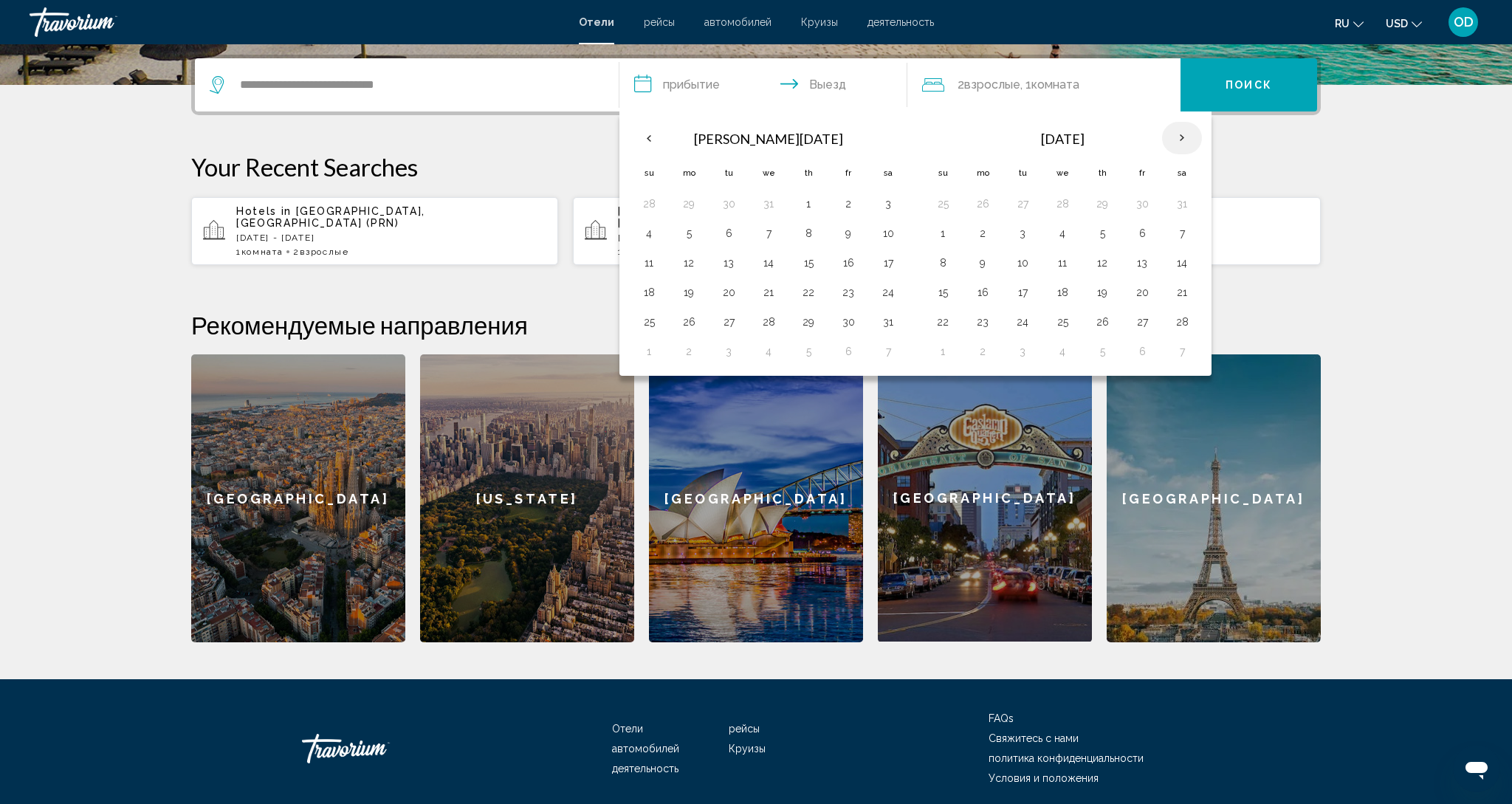
click at [1175, 133] on th "Next month" at bounding box center [1182, 137] width 40 height 33
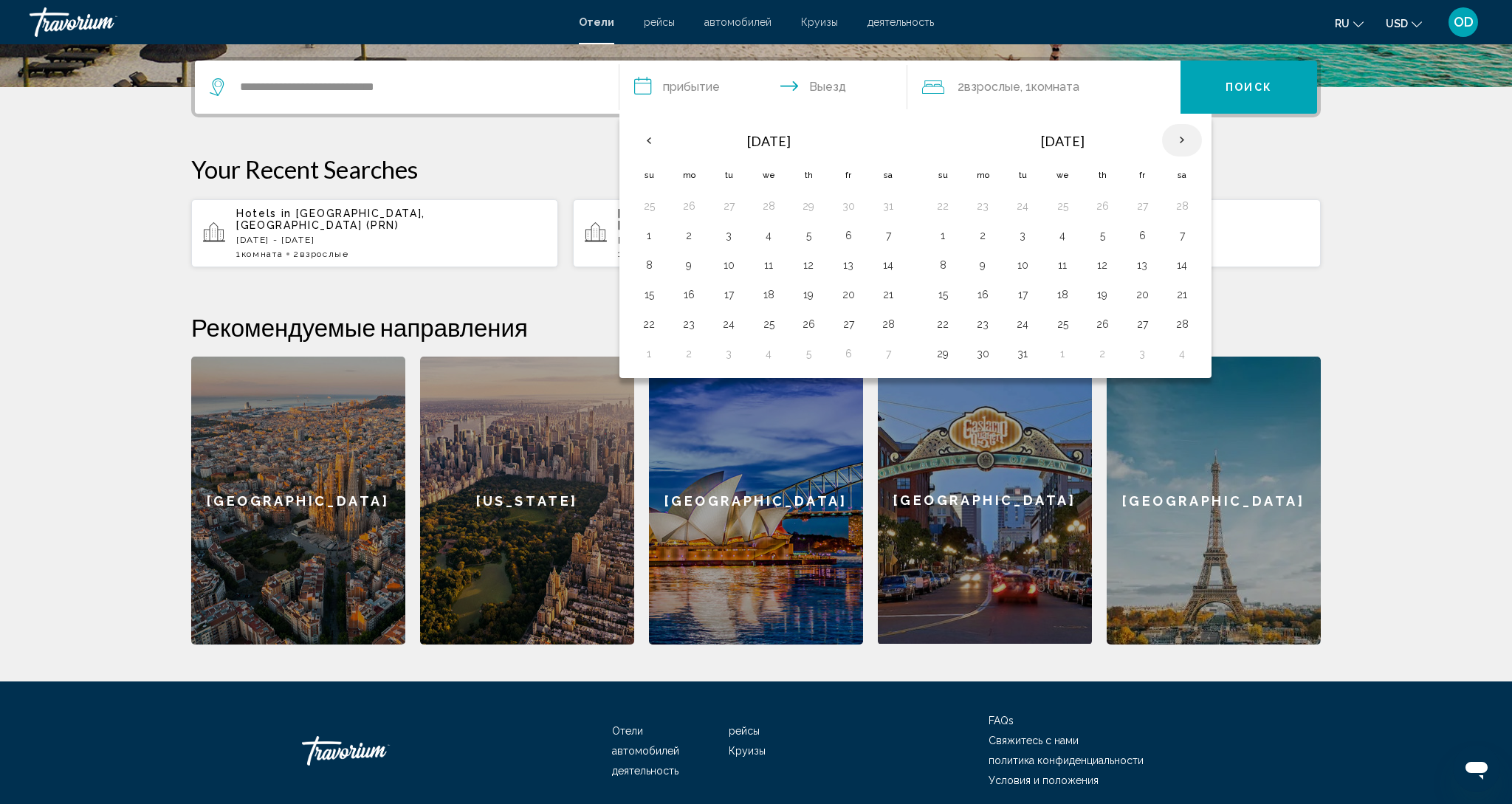
click at [1175, 133] on th "Next month" at bounding box center [1182, 140] width 40 height 33
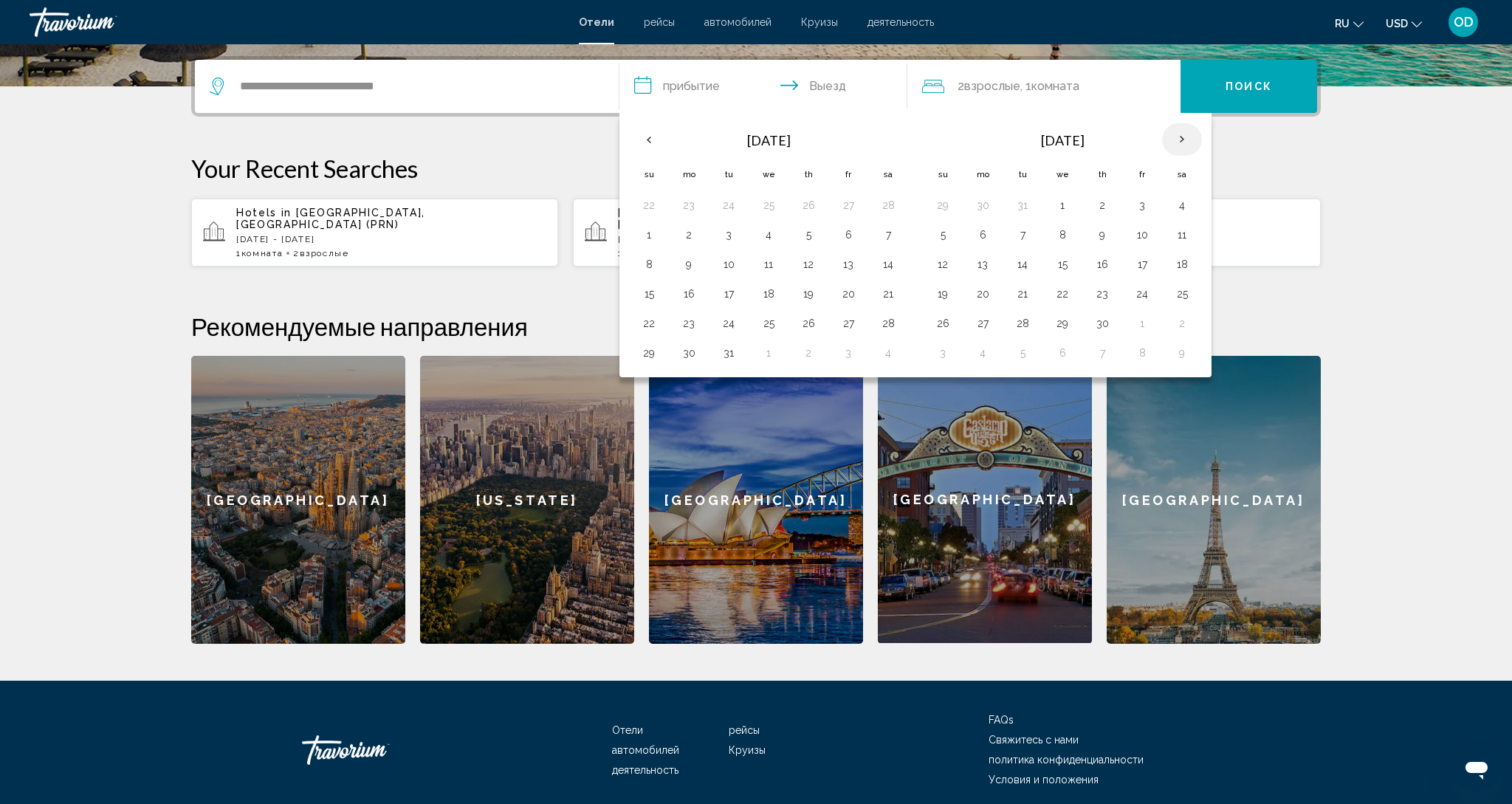
click at [1175, 133] on th "Next month" at bounding box center [1182, 139] width 40 height 33
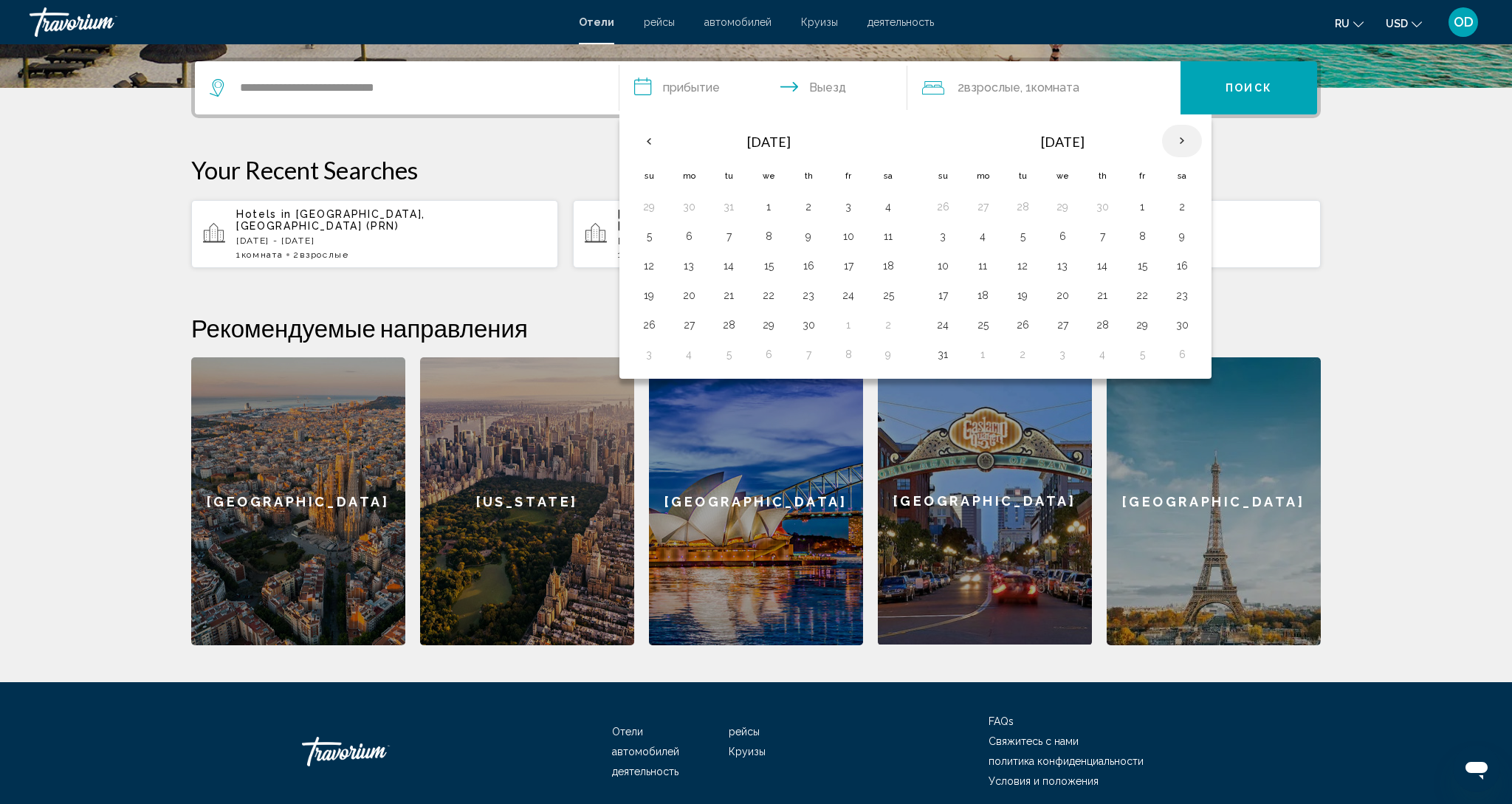
click at [1175, 133] on th "Next month" at bounding box center [1182, 140] width 40 height 33
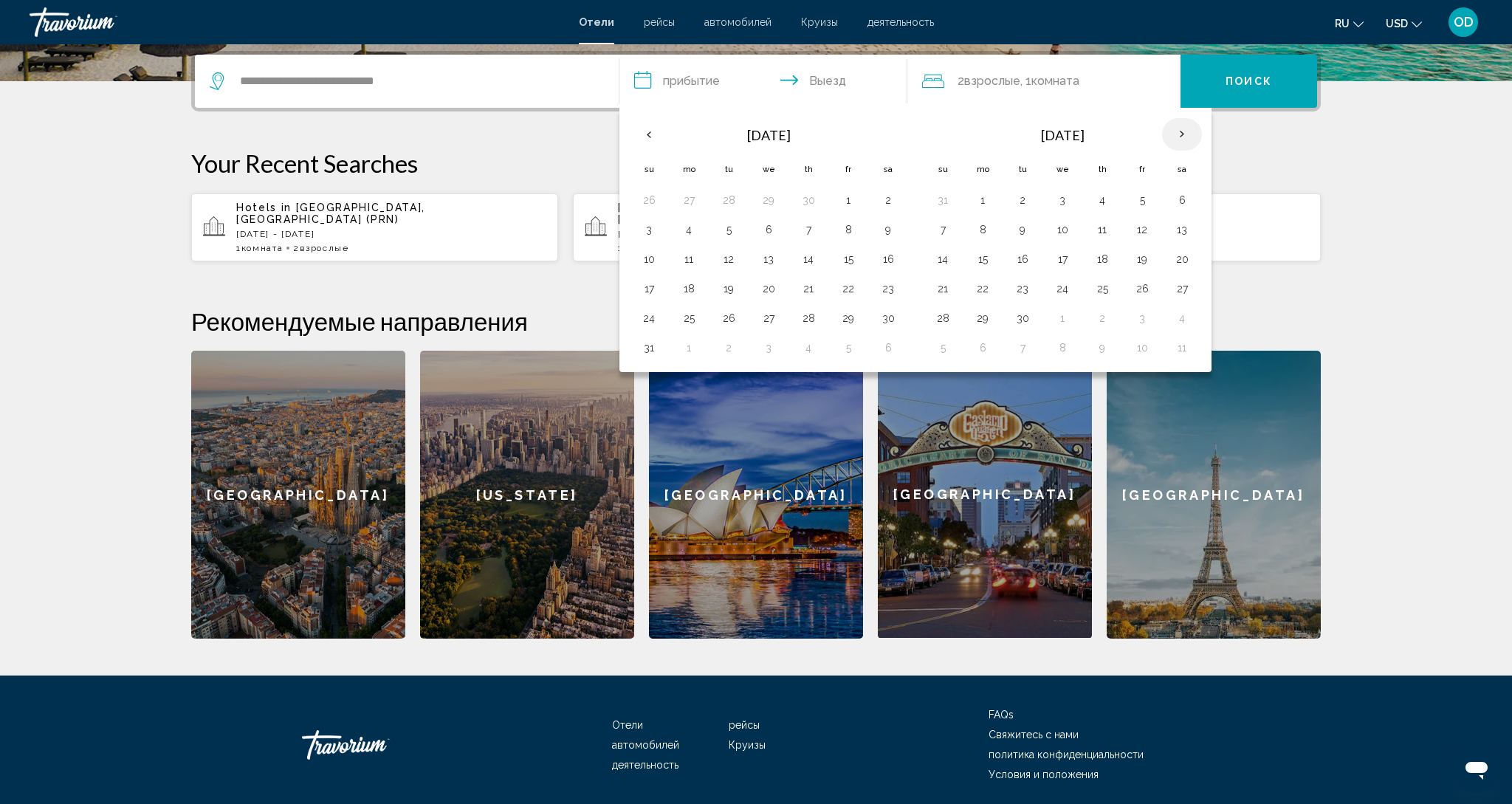
scroll to position [356, 0]
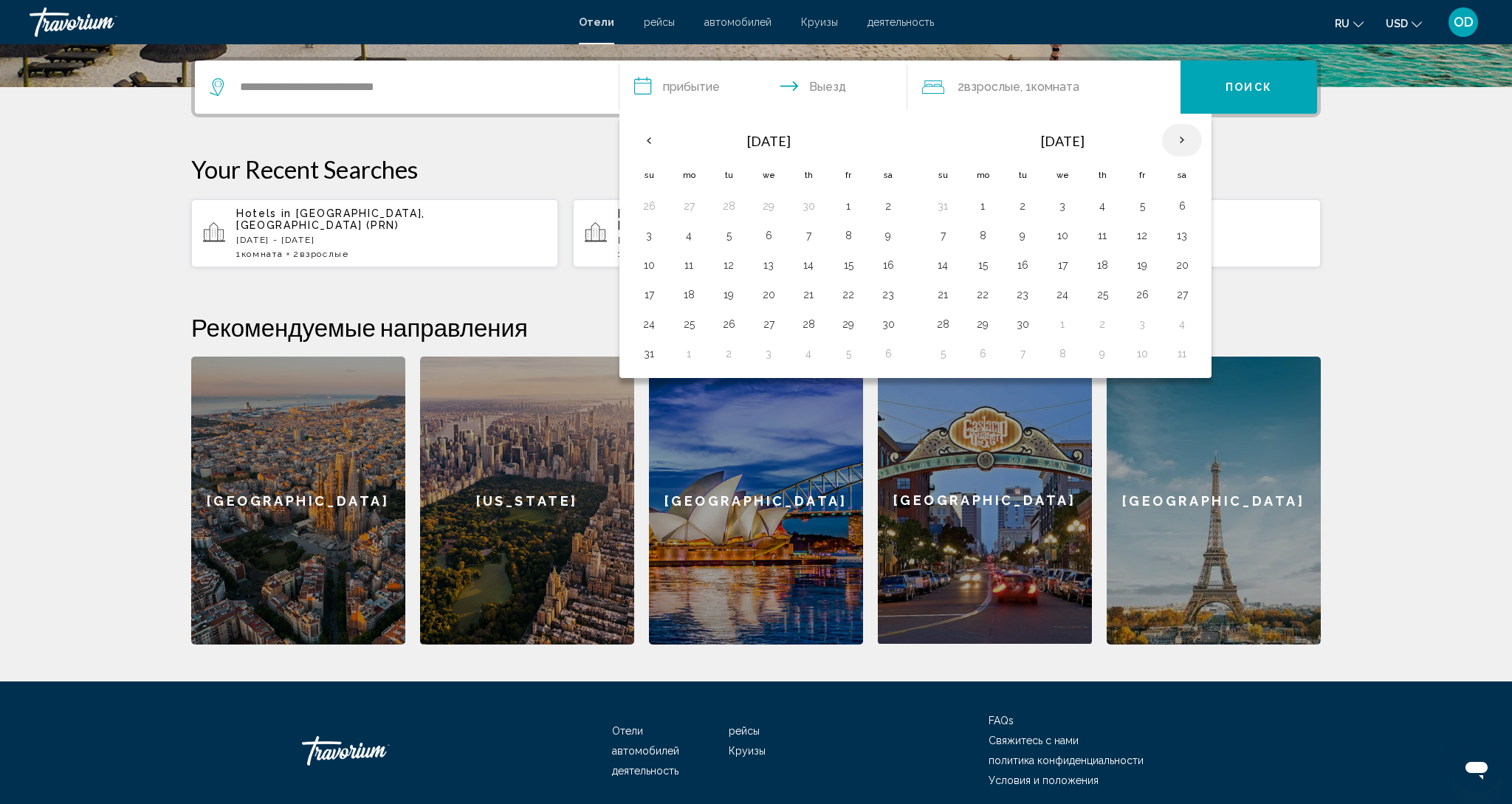
click at [1175, 133] on th "Next month" at bounding box center [1182, 140] width 40 height 33
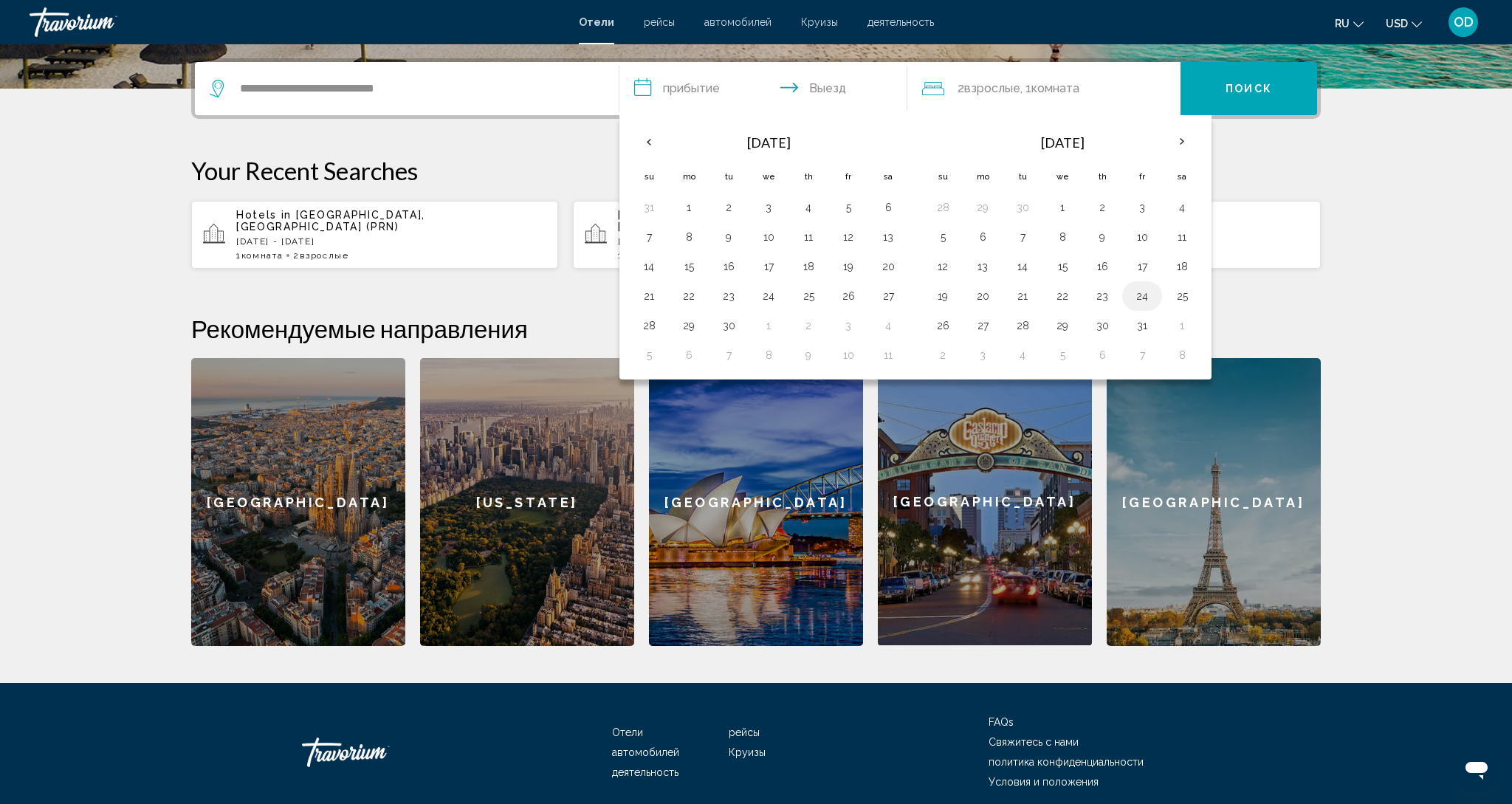
click at [1152, 304] on button "24" at bounding box center [1143, 296] width 24 height 21
click at [1144, 332] on button "31" at bounding box center [1143, 325] width 24 height 21
type input "**********"
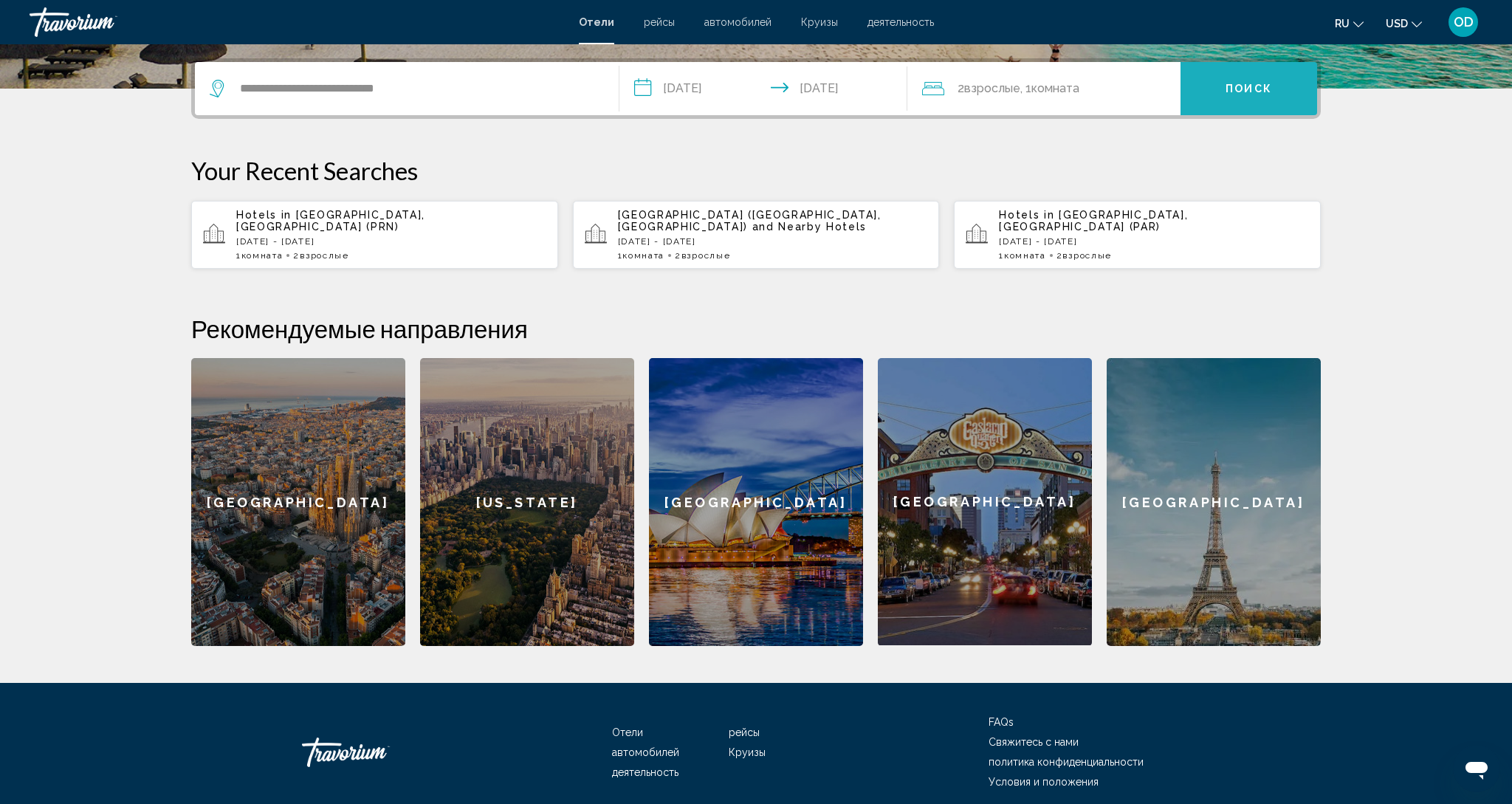
click at [1238, 105] on button "Поиск" at bounding box center [1249, 88] width 137 height 53
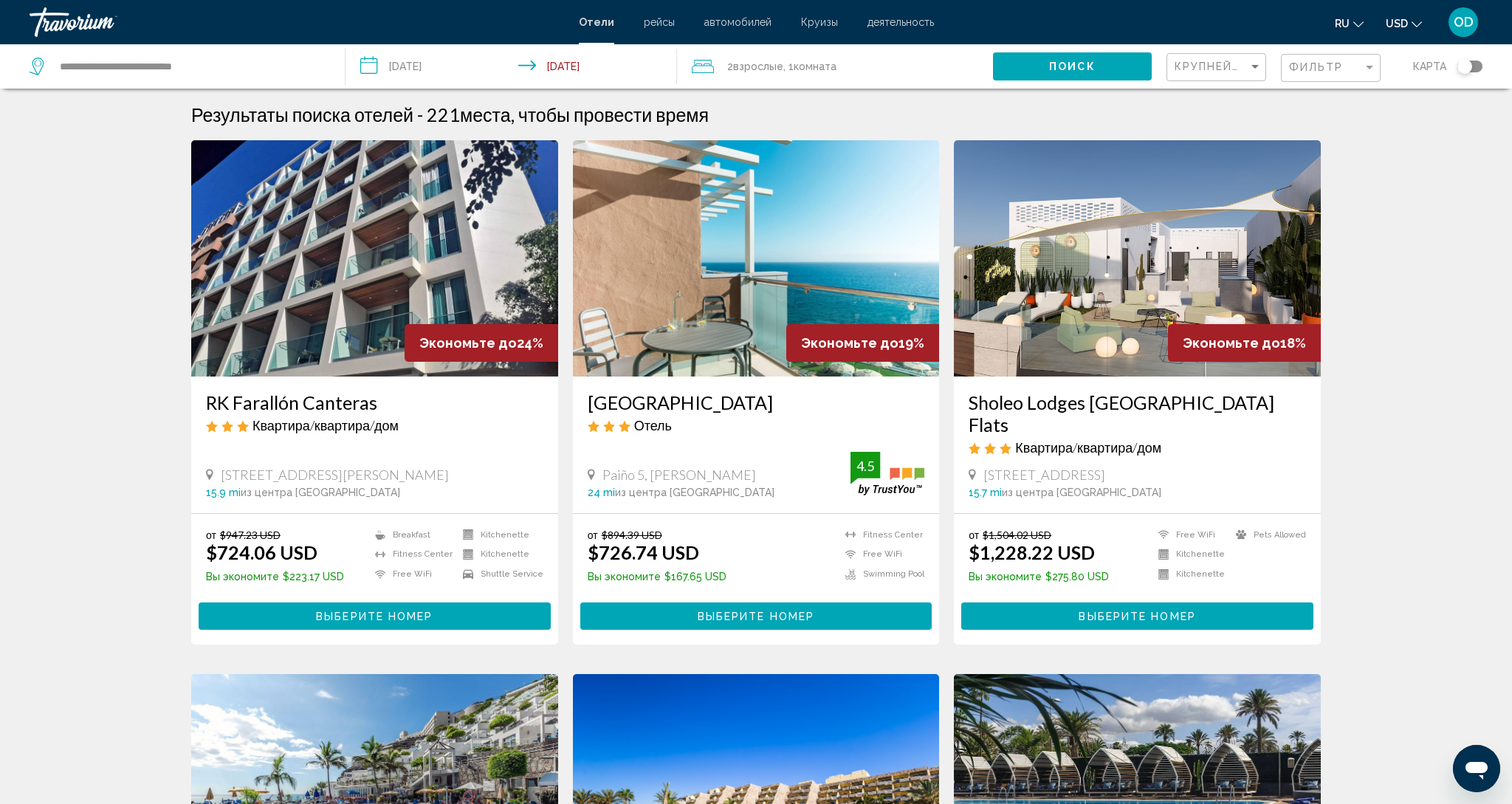
click at [765, 244] on img "Main content" at bounding box center [757, 259] width 367 height 237
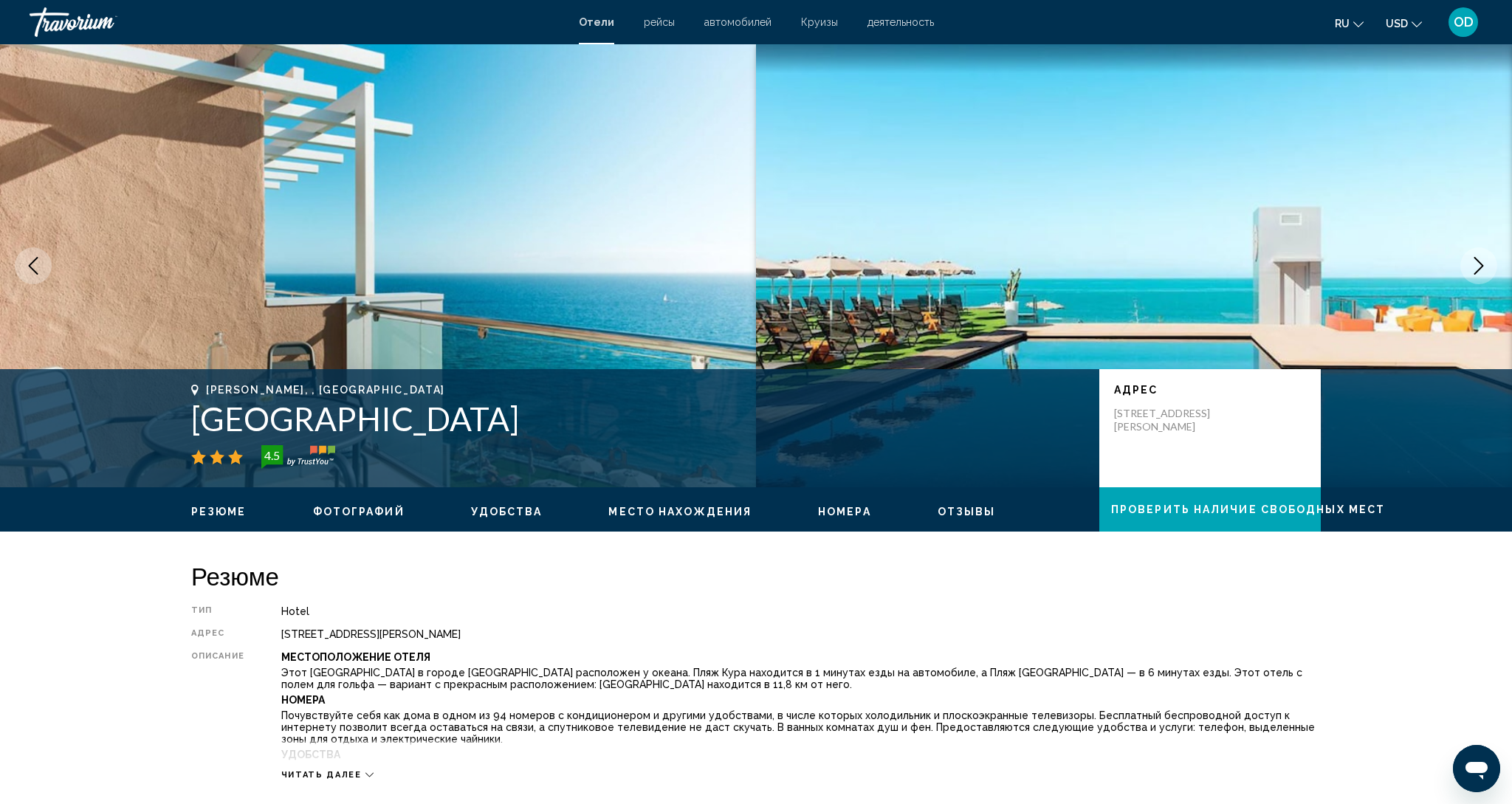
click at [1475, 267] on icon "Next image" at bounding box center [1479, 266] width 17 height 17
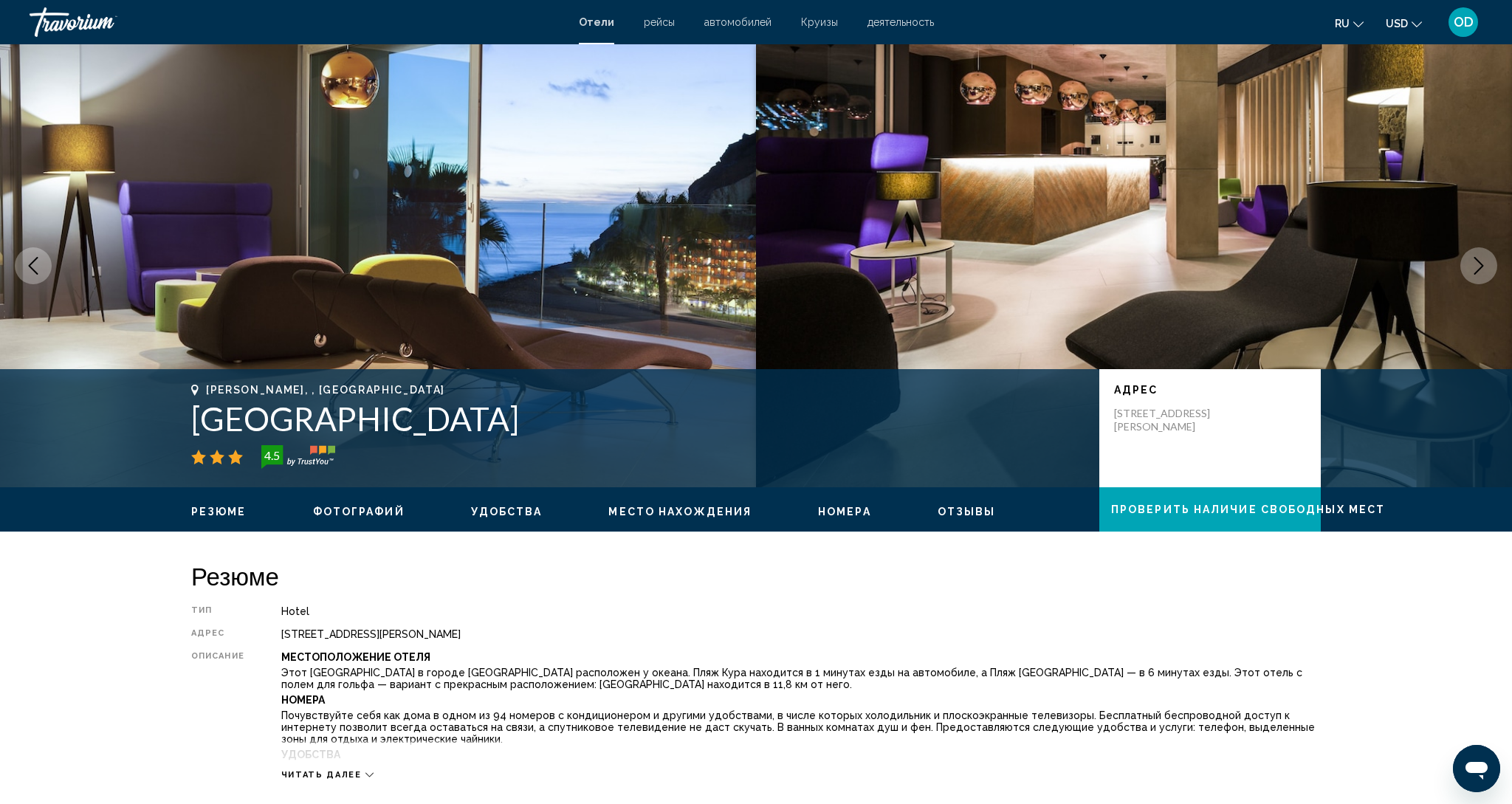
click at [1475, 267] on icon "Next image" at bounding box center [1479, 266] width 17 height 17
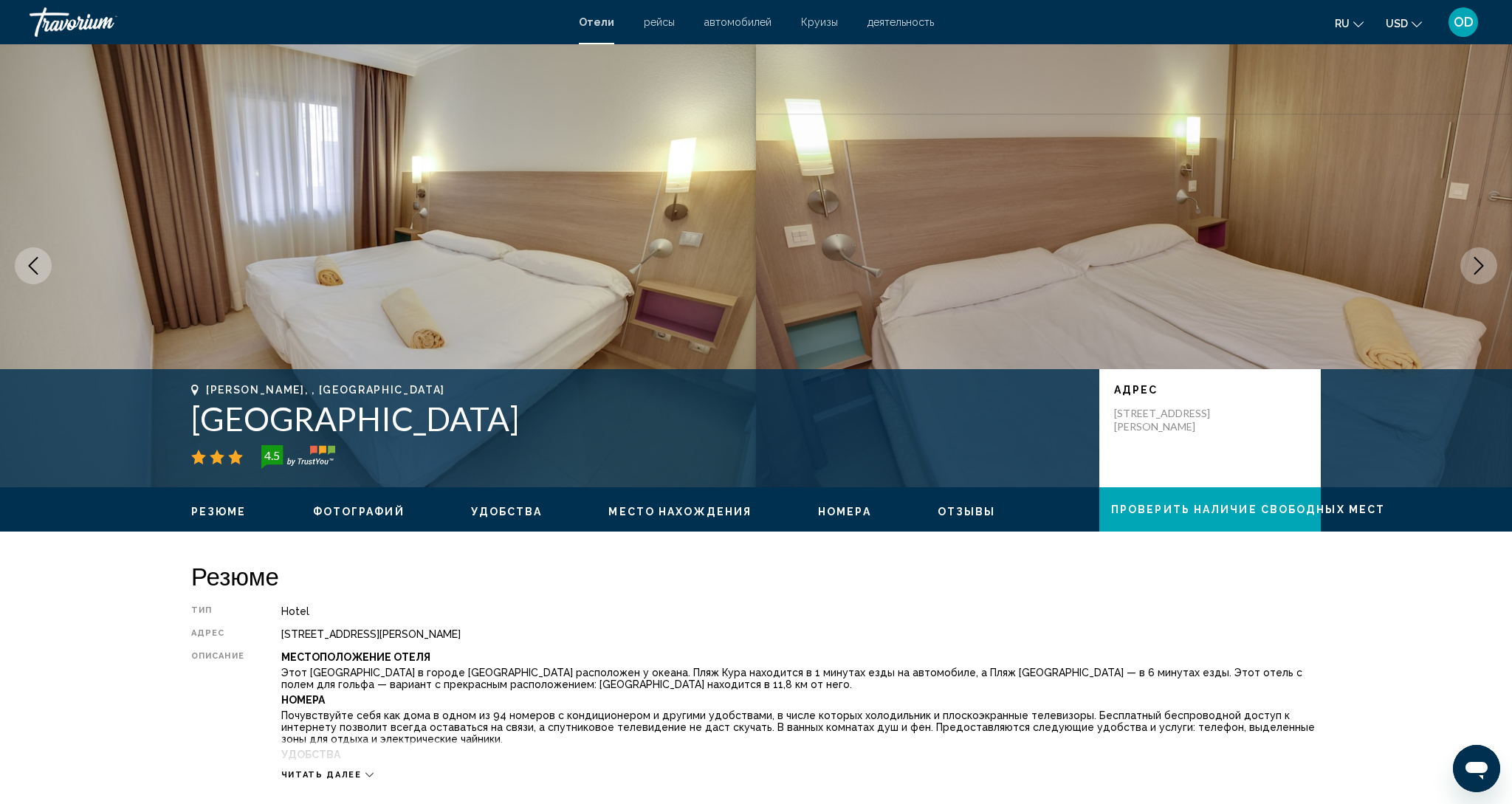
click at [1475, 267] on icon "Next image" at bounding box center [1479, 266] width 17 height 17
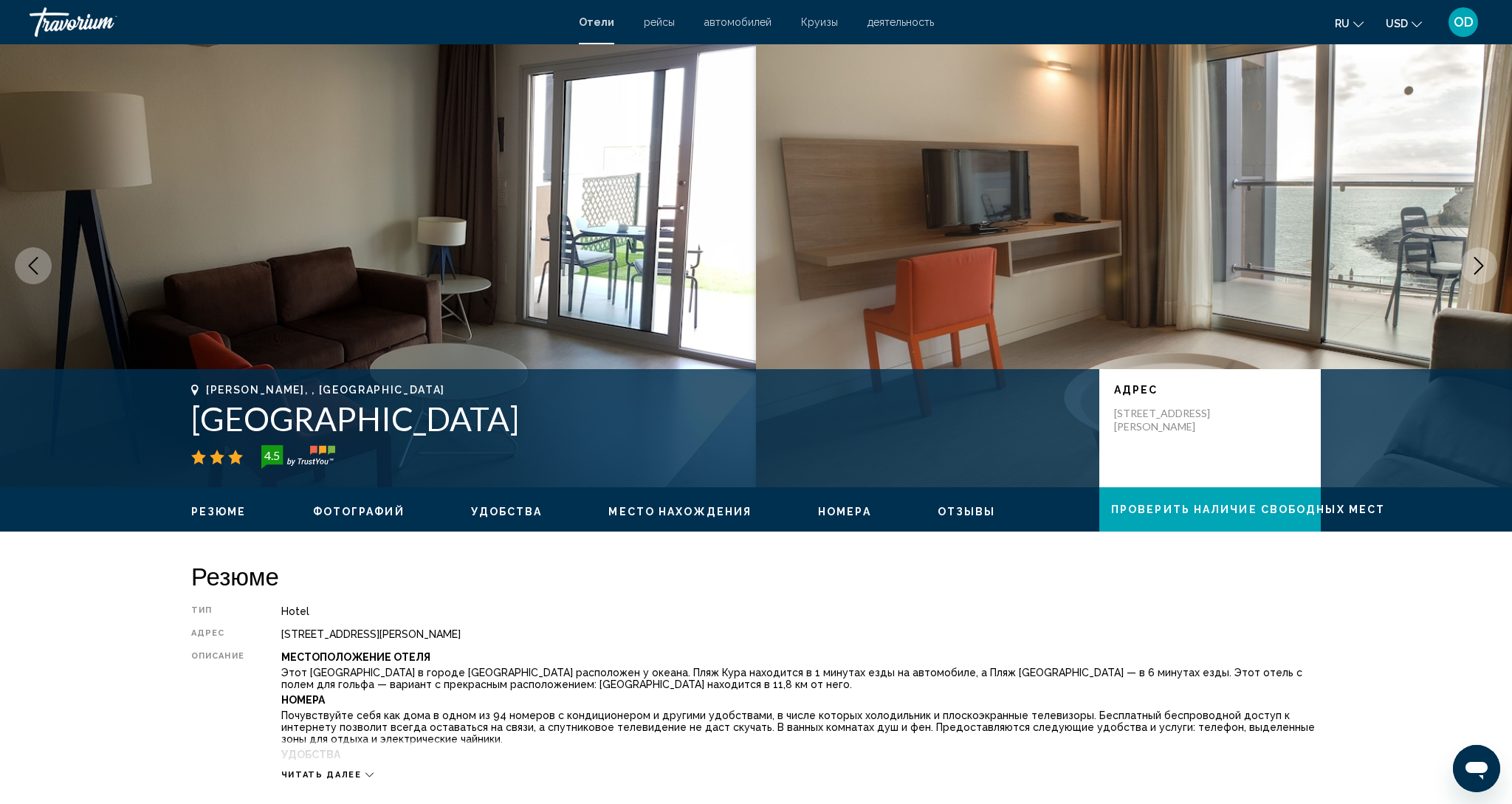
click at [1475, 267] on icon "Next image" at bounding box center [1479, 266] width 17 height 17
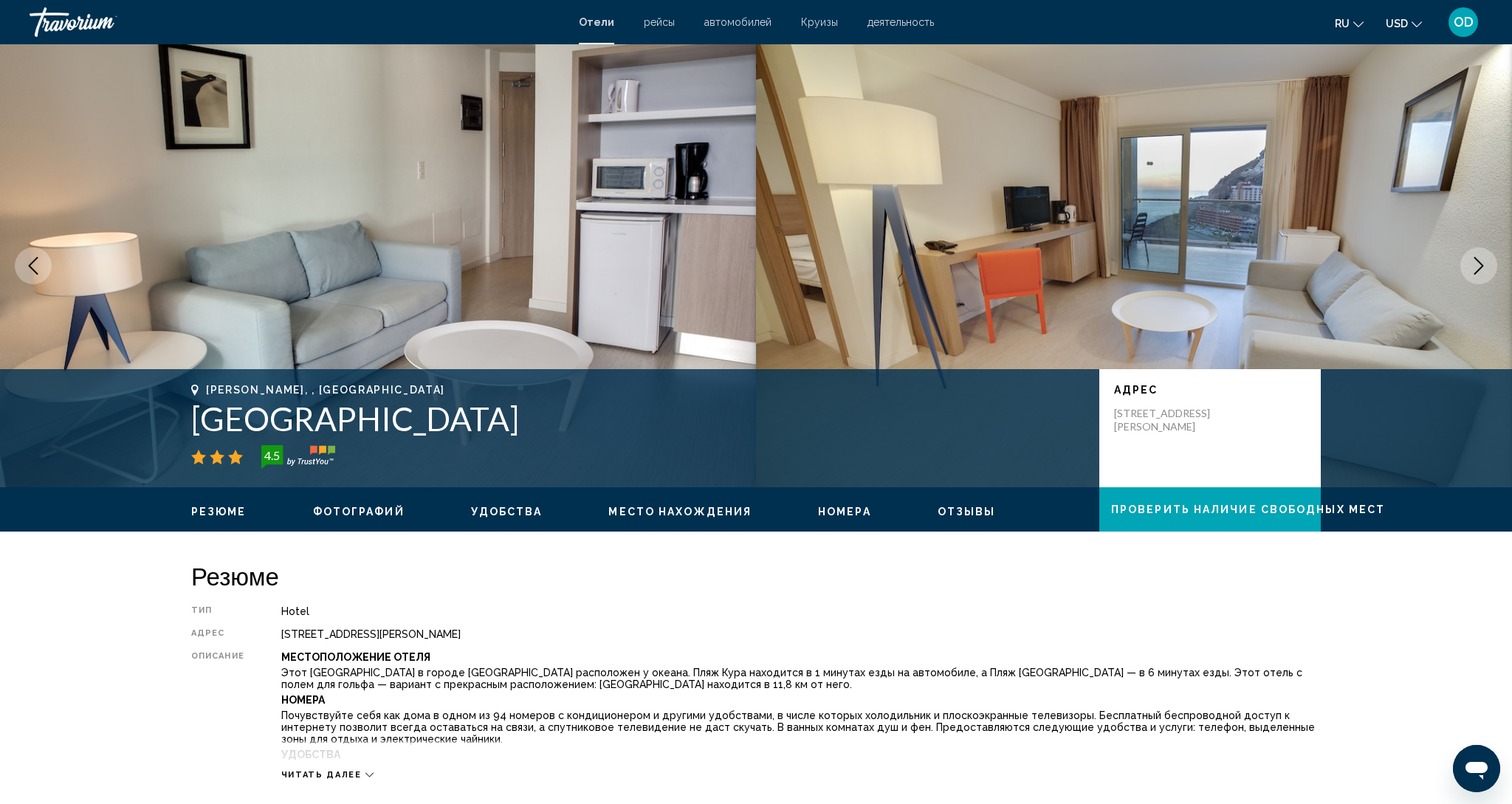
click at [1475, 267] on icon "Next image" at bounding box center [1479, 266] width 17 height 17
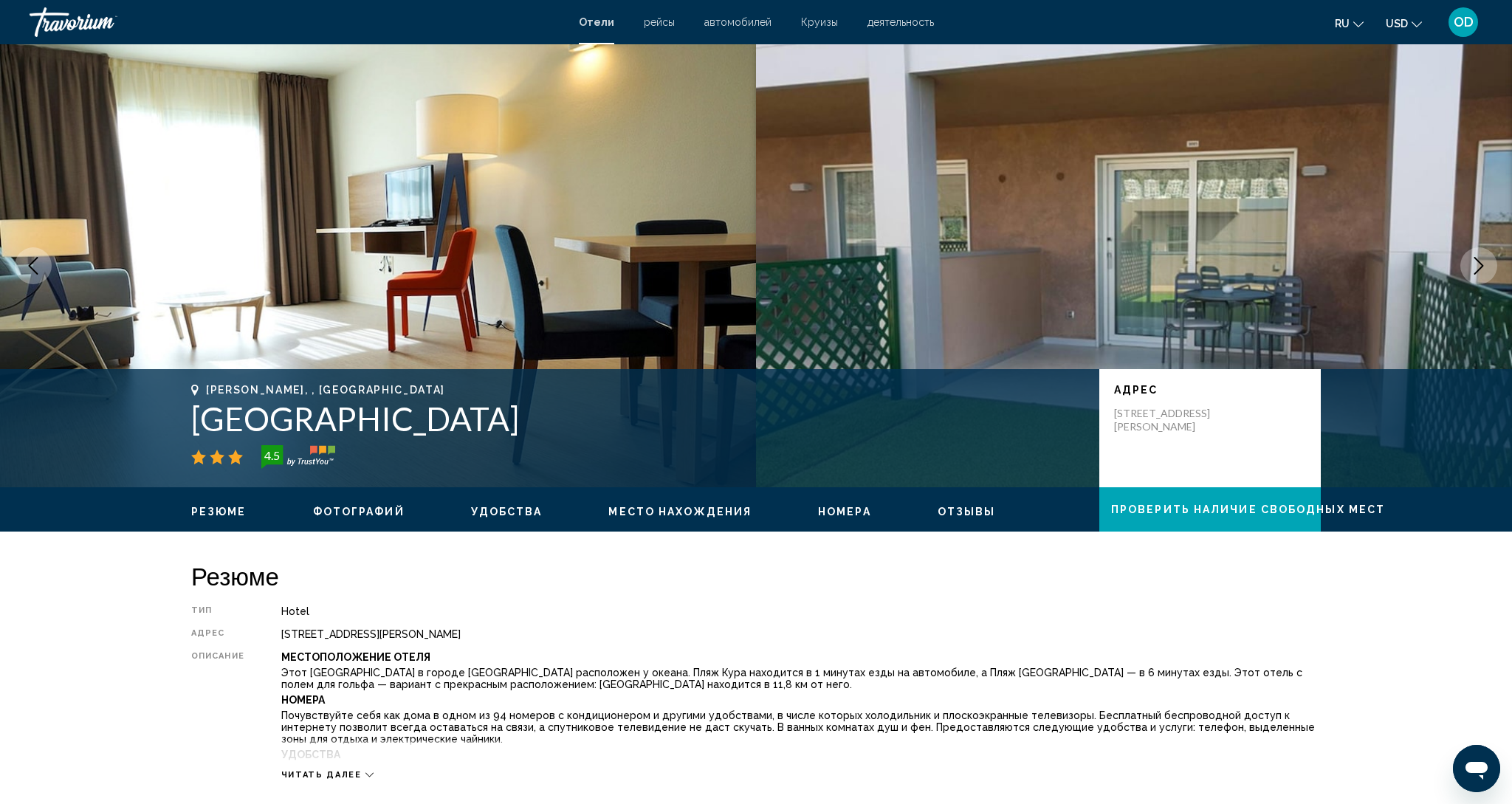
click at [1475, 267] on icon "Next image" at bounding box center [1479, 266] width 17 height 17
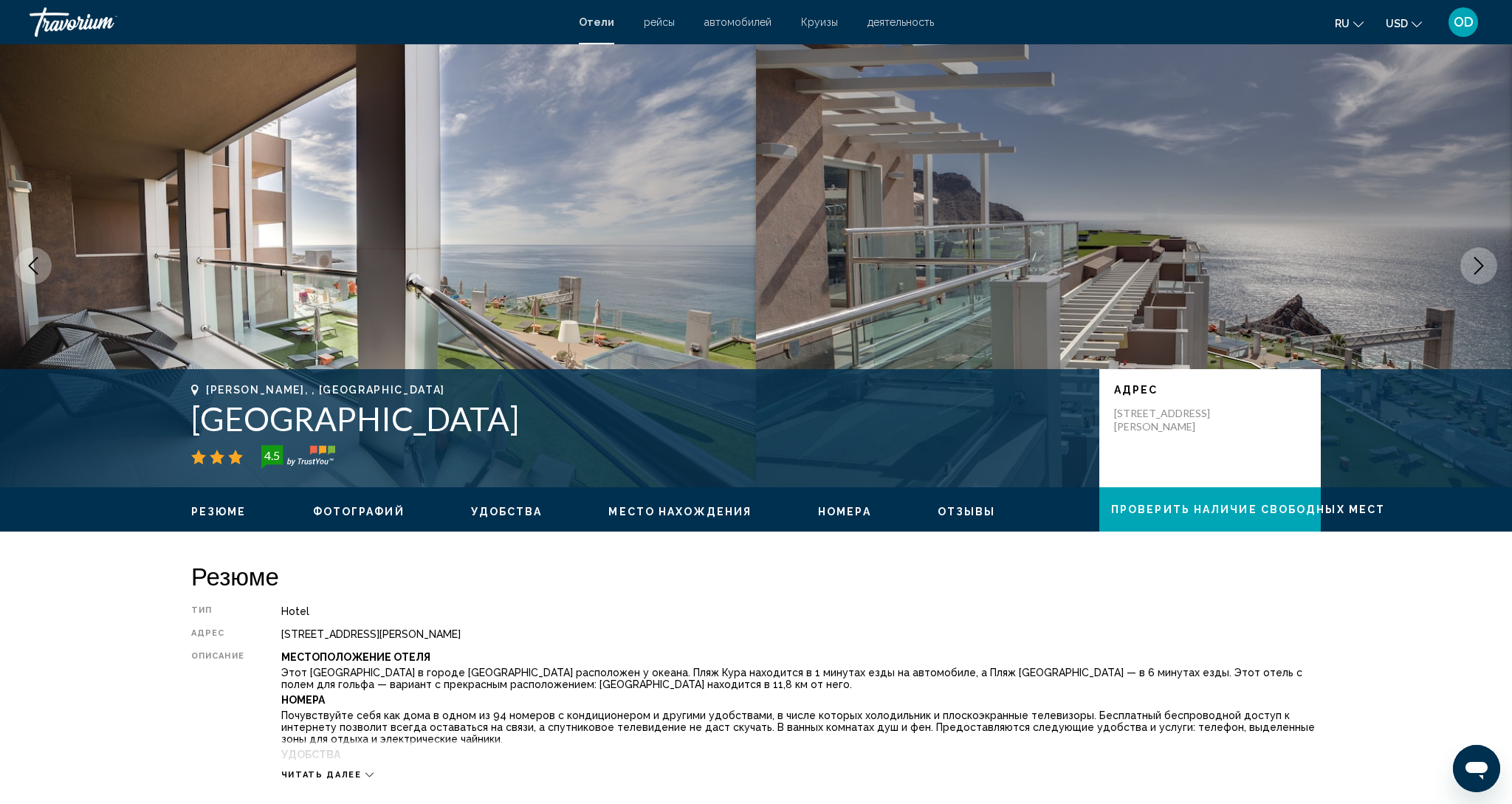
scroll to position [8, 0]
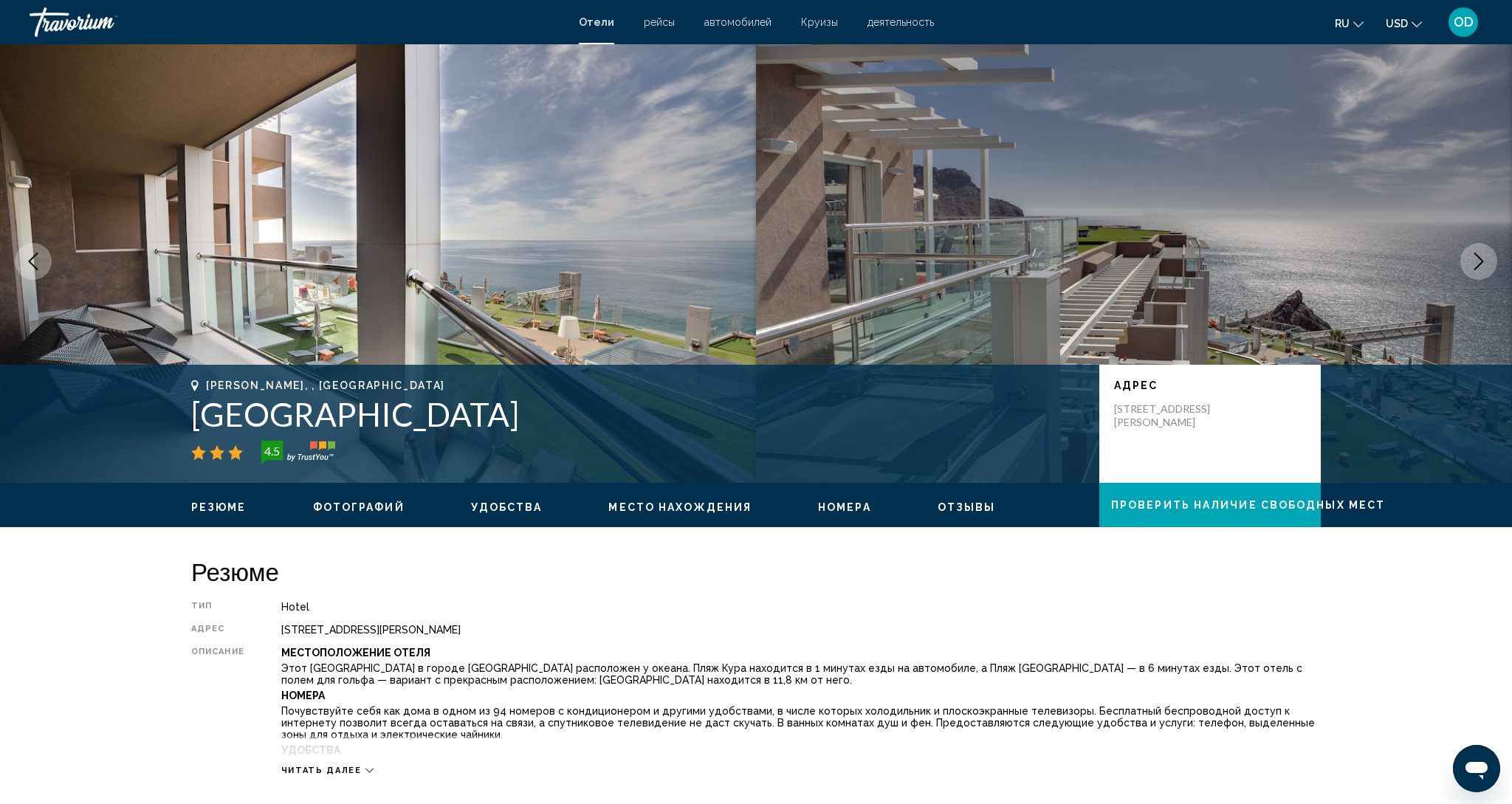
click at [1475, 267] on button "Next image" at bounding box center [1479, 261] width 37 height 37
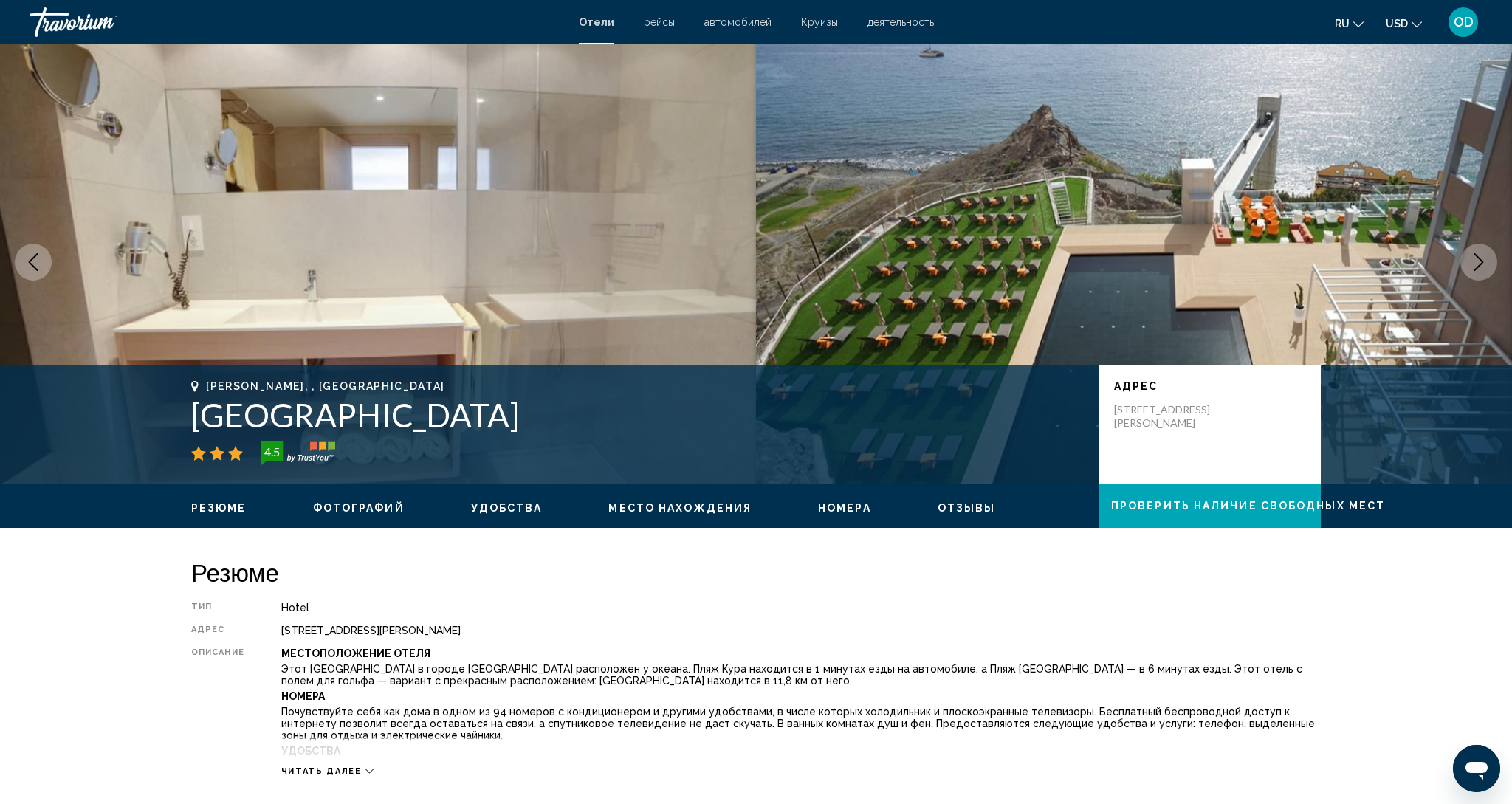
click at [1475, 267] on button "Next image" at bounding box center [1479, 262] width 37 height 37
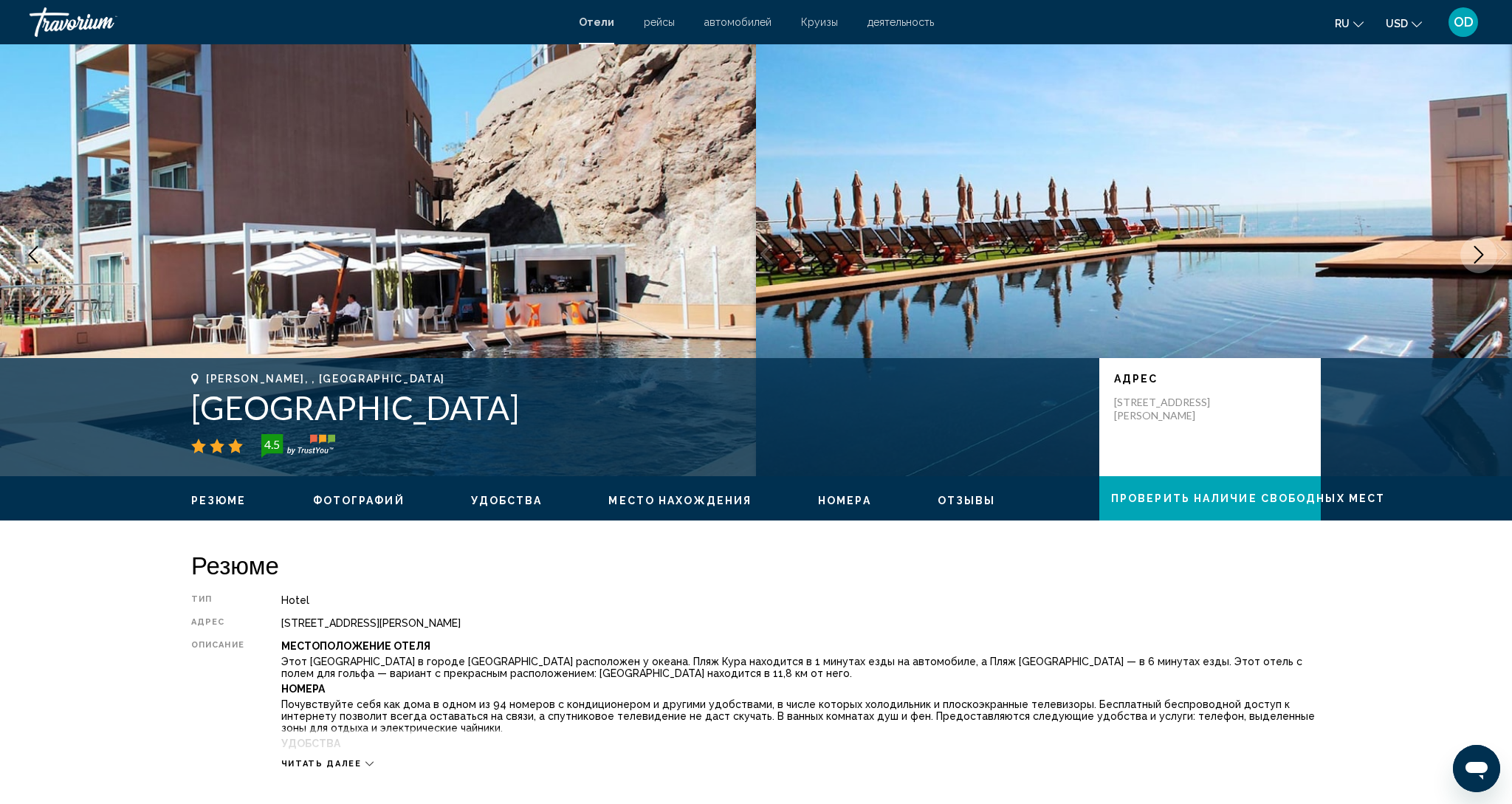
scroll to position [11, 0]
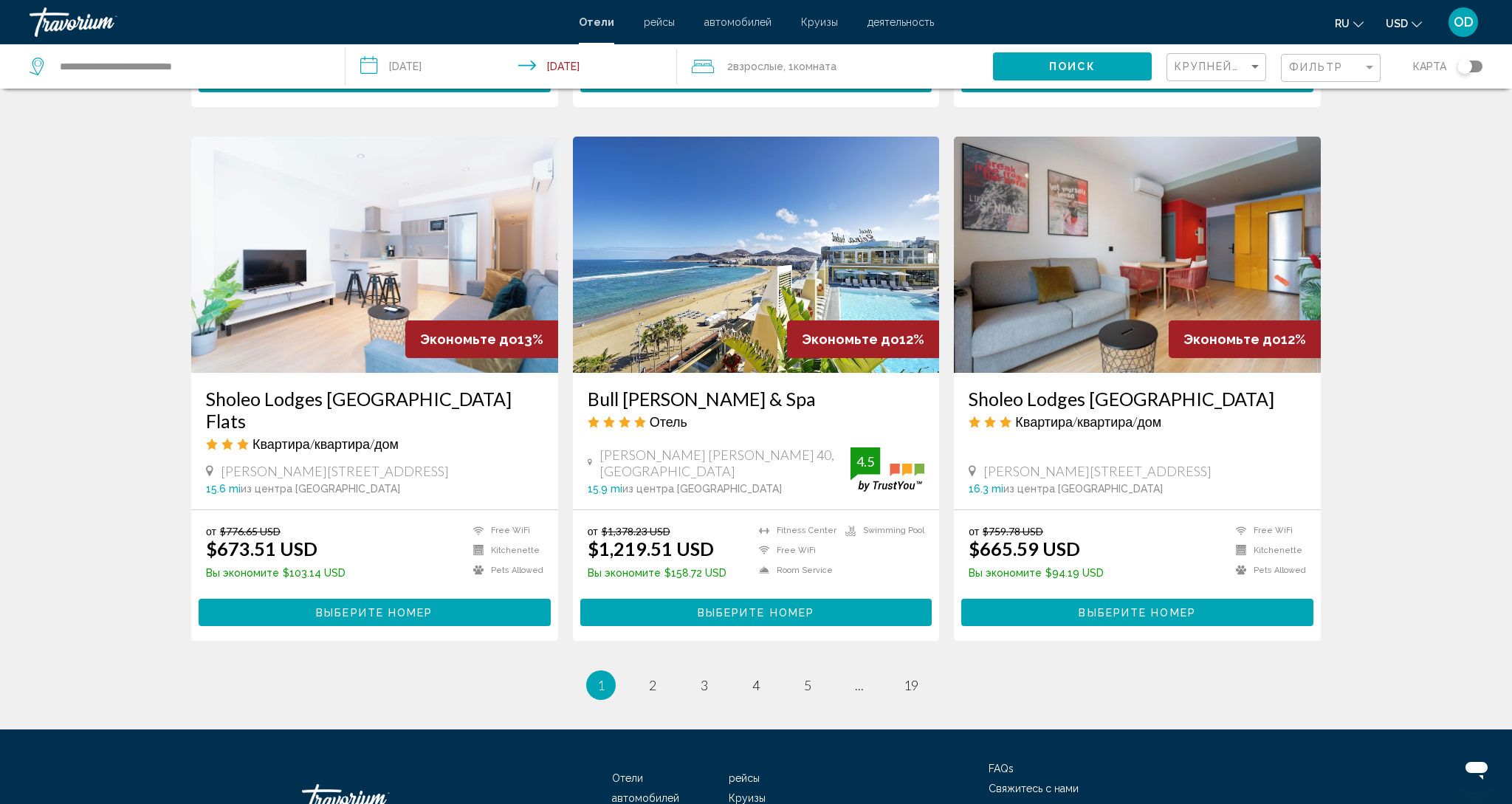
scroll to position [1711, 0]
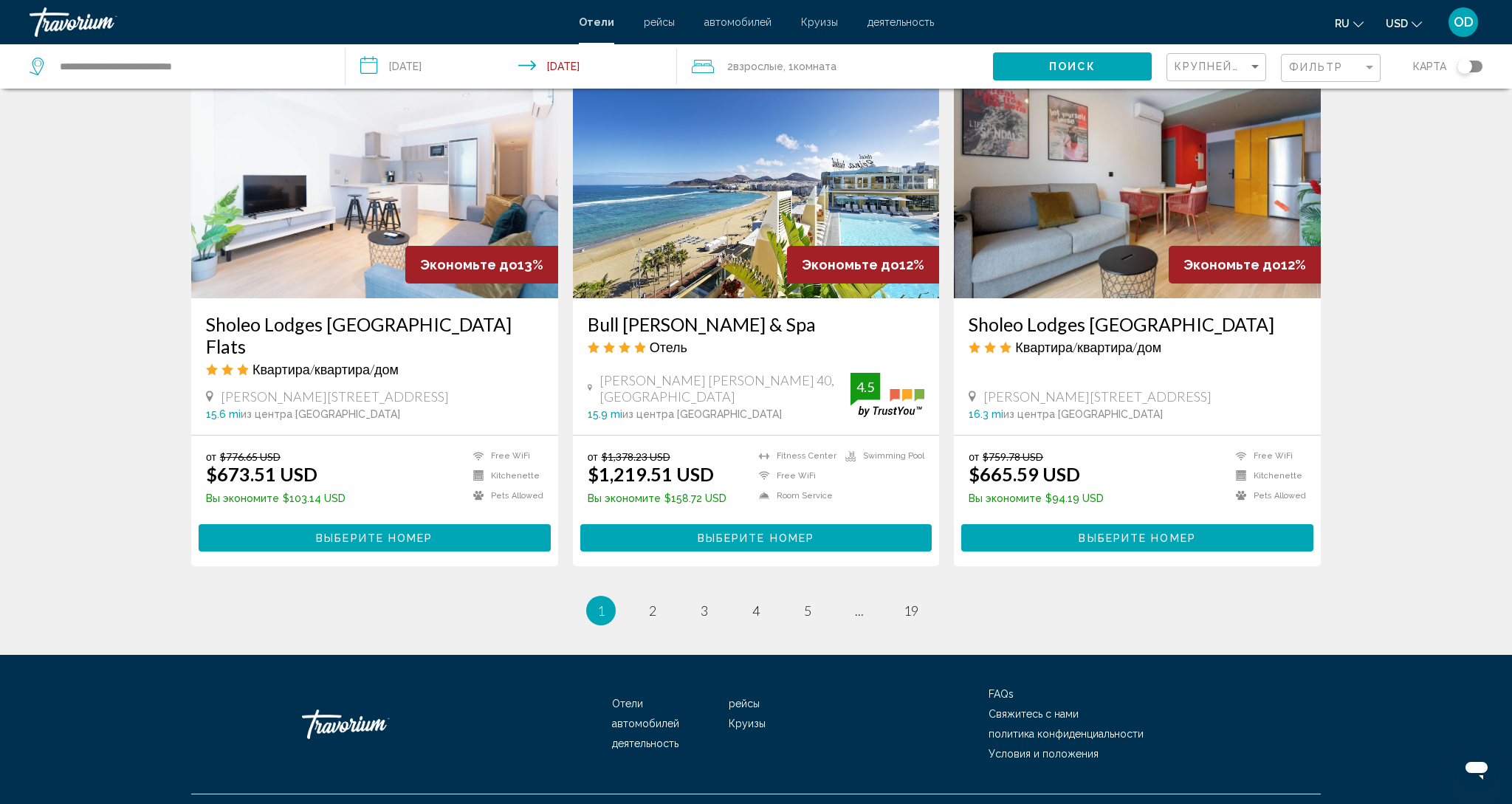
click at [684, 166] on img "Main content" at bounding box center [757, 180] width 367 height 237
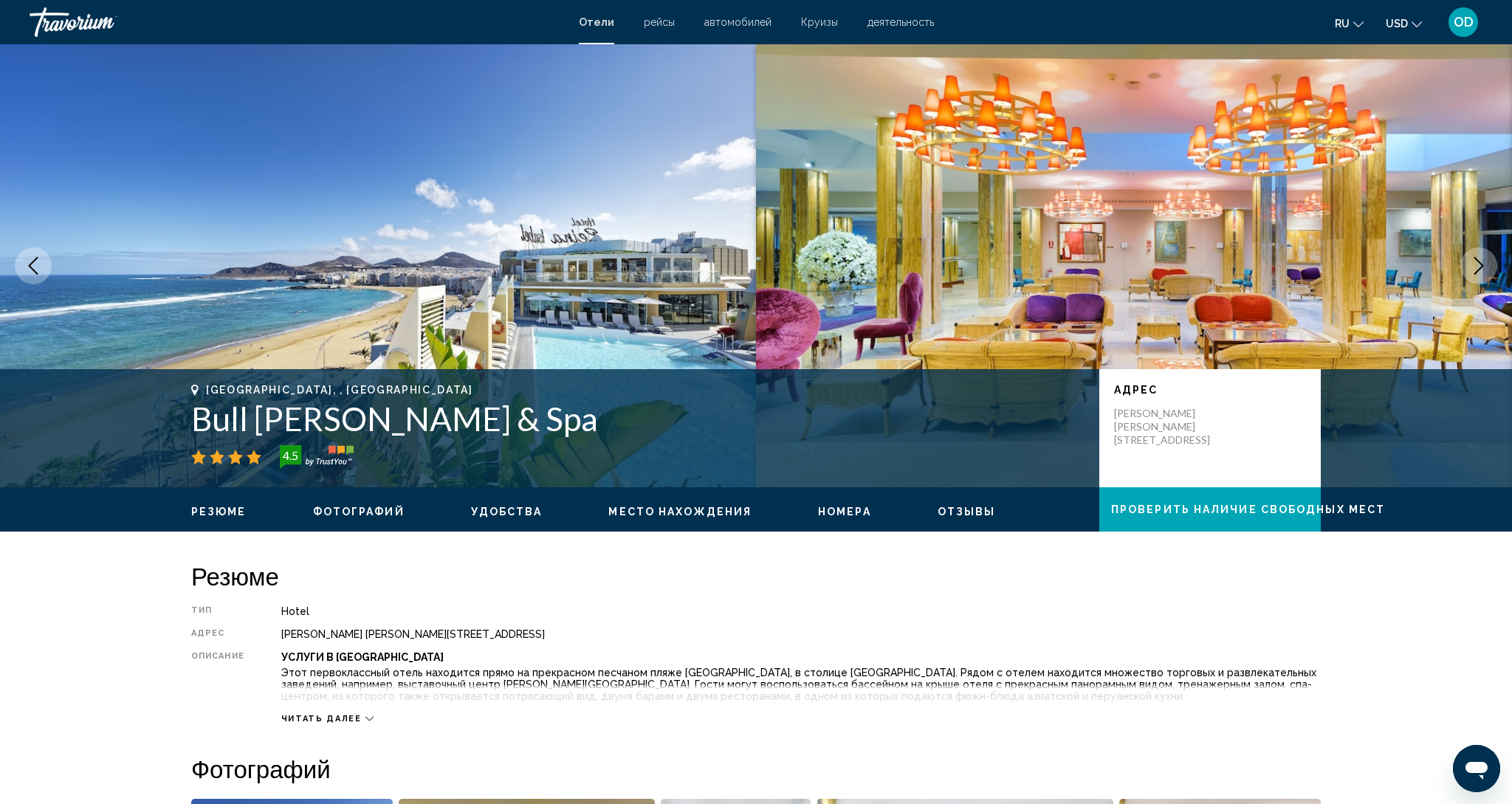
click at [1485, 258] on icon "Next image" at bounding box center [1479, 266] width 17 height 17
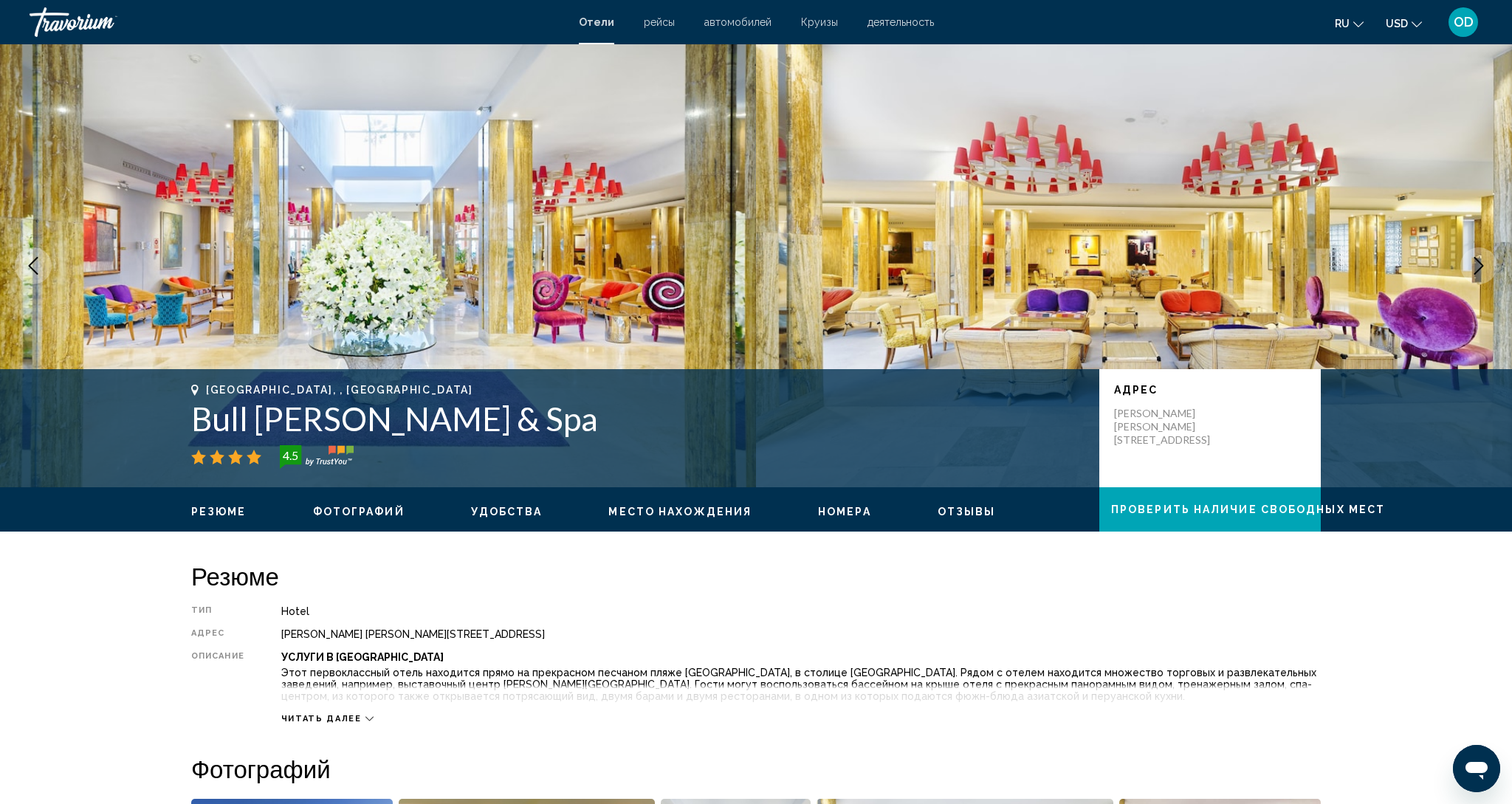
click at [1485, 258] on icon "Next image" at bounding box center [1479, 266] width 17 height 17
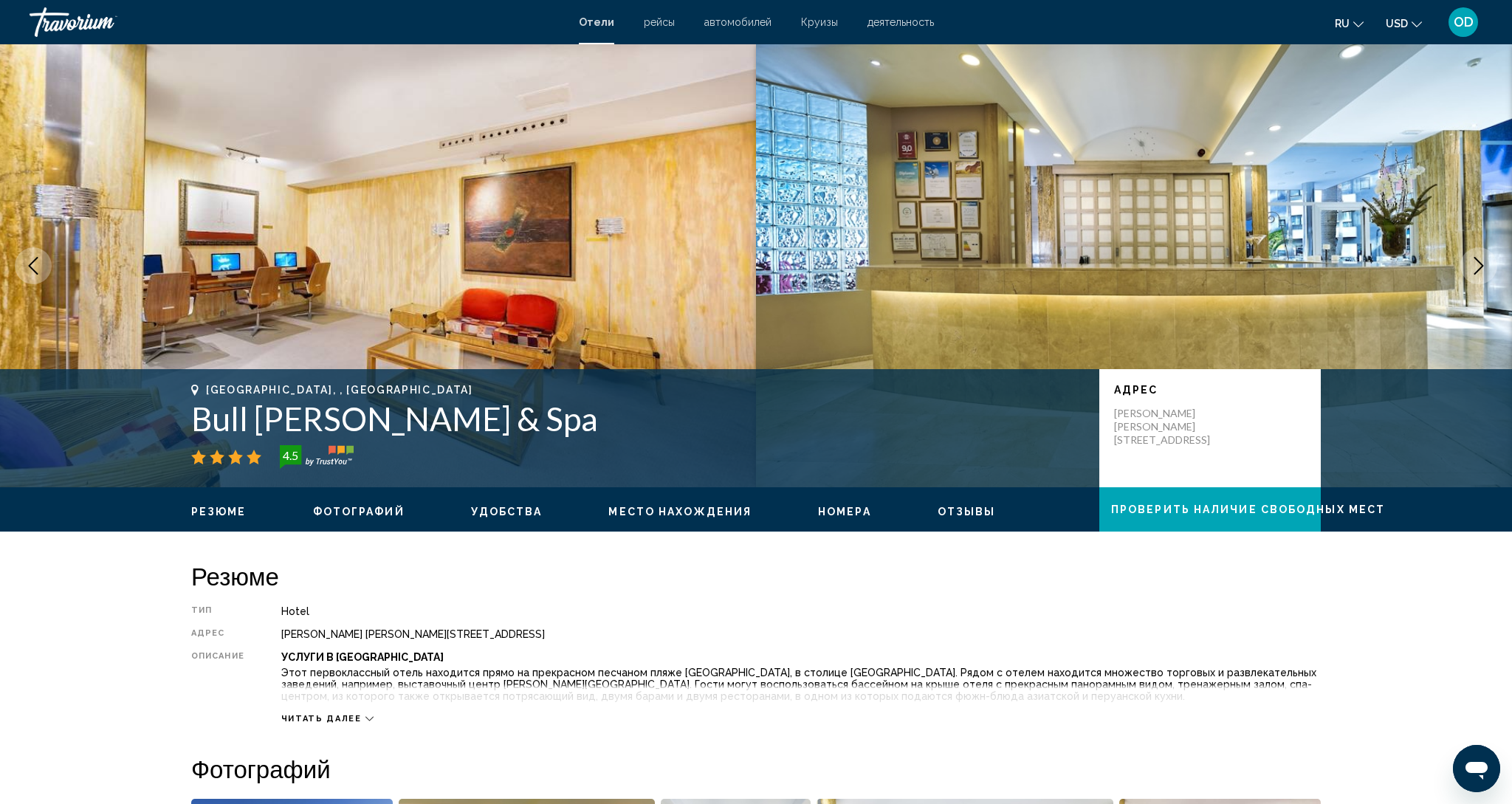
click at [1485, 258] on icon "Next image" at bounding box center [1479, 266] width 17 height 17
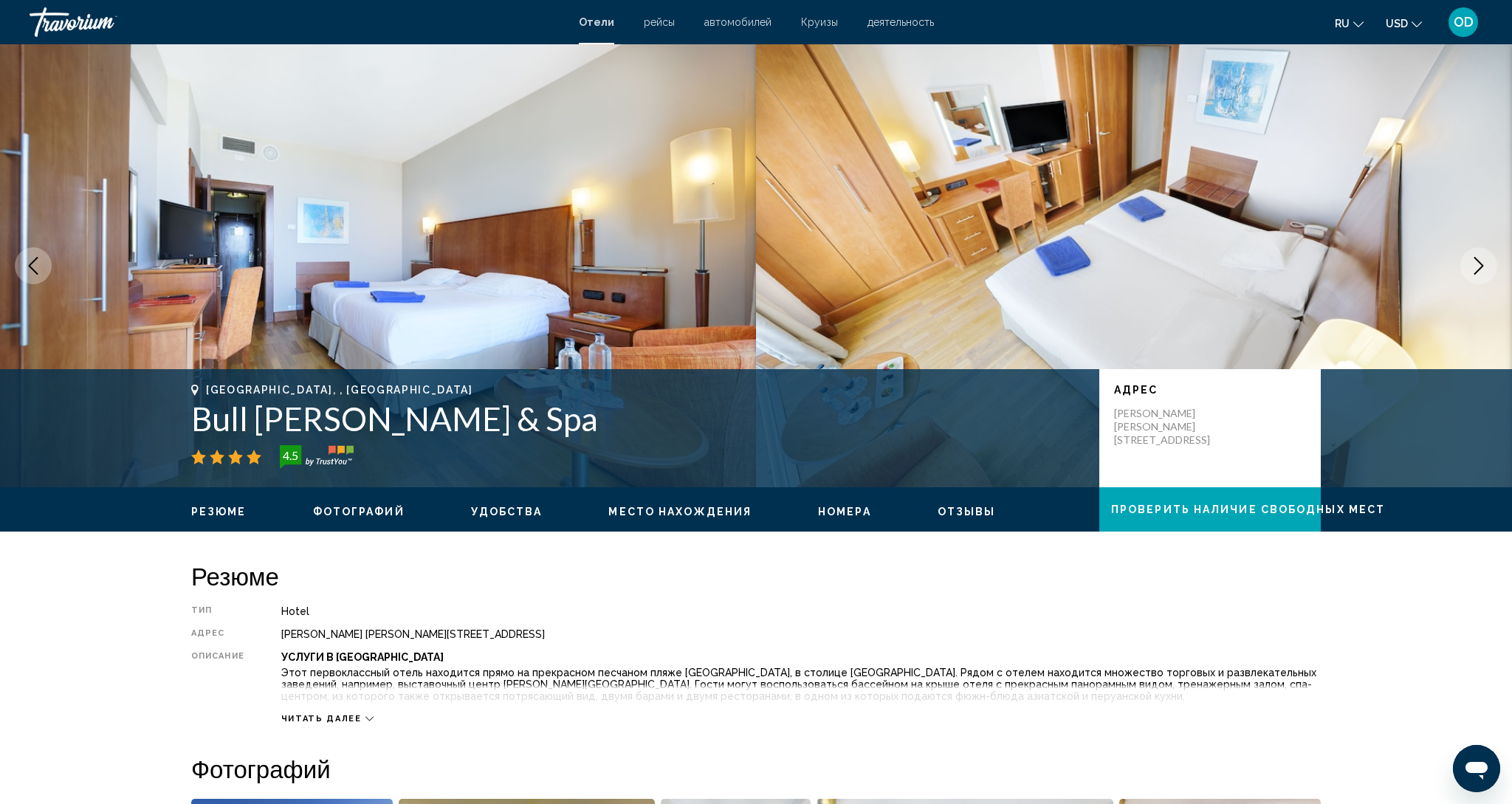
click at [1485, 258] on icon "Next image" at bounding box center [1479, 266] width 17 height 17
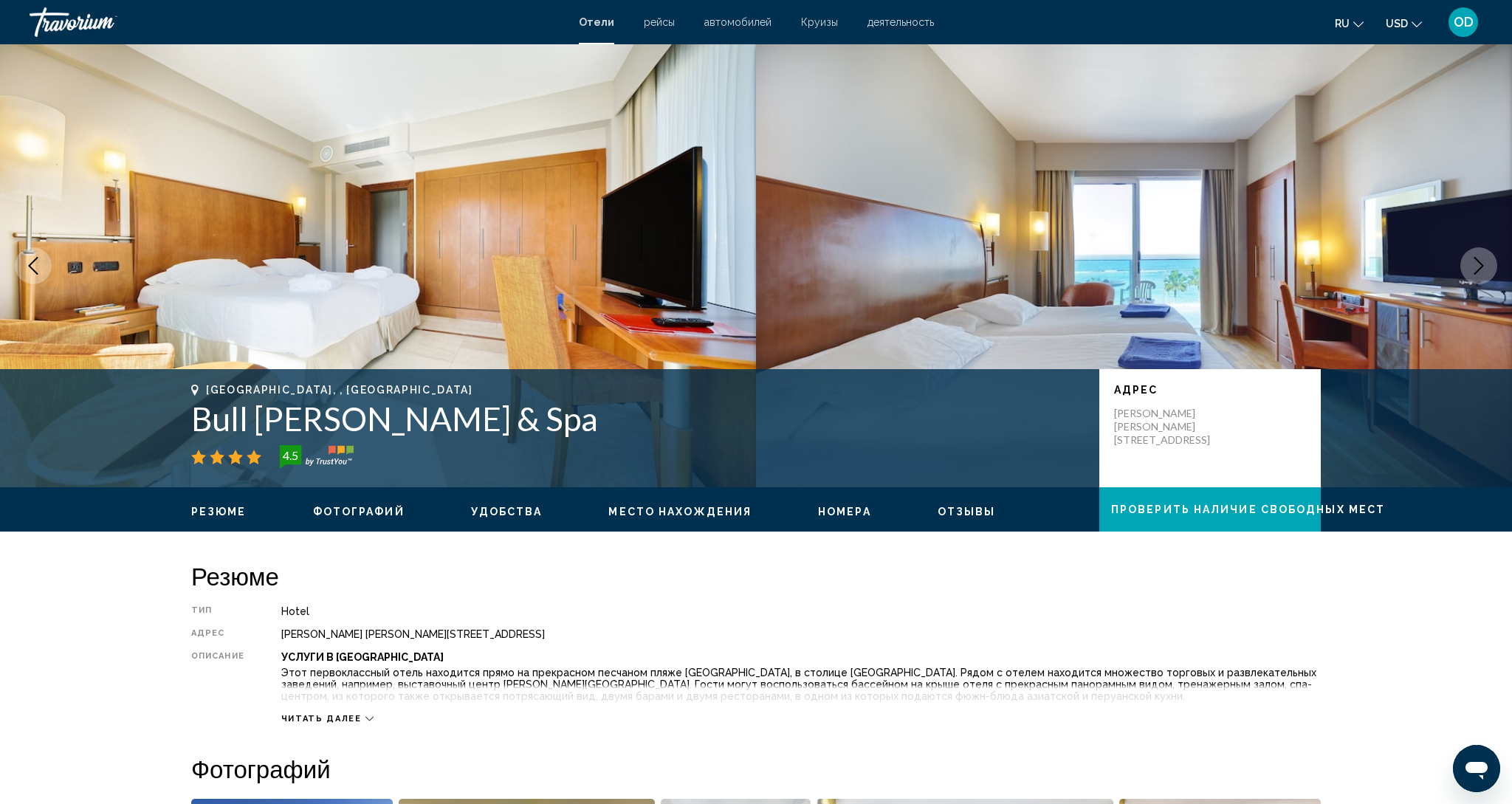
click at [1485, 258] on icon "Next image" at bounding box center [1479, 266] width 17 height 17
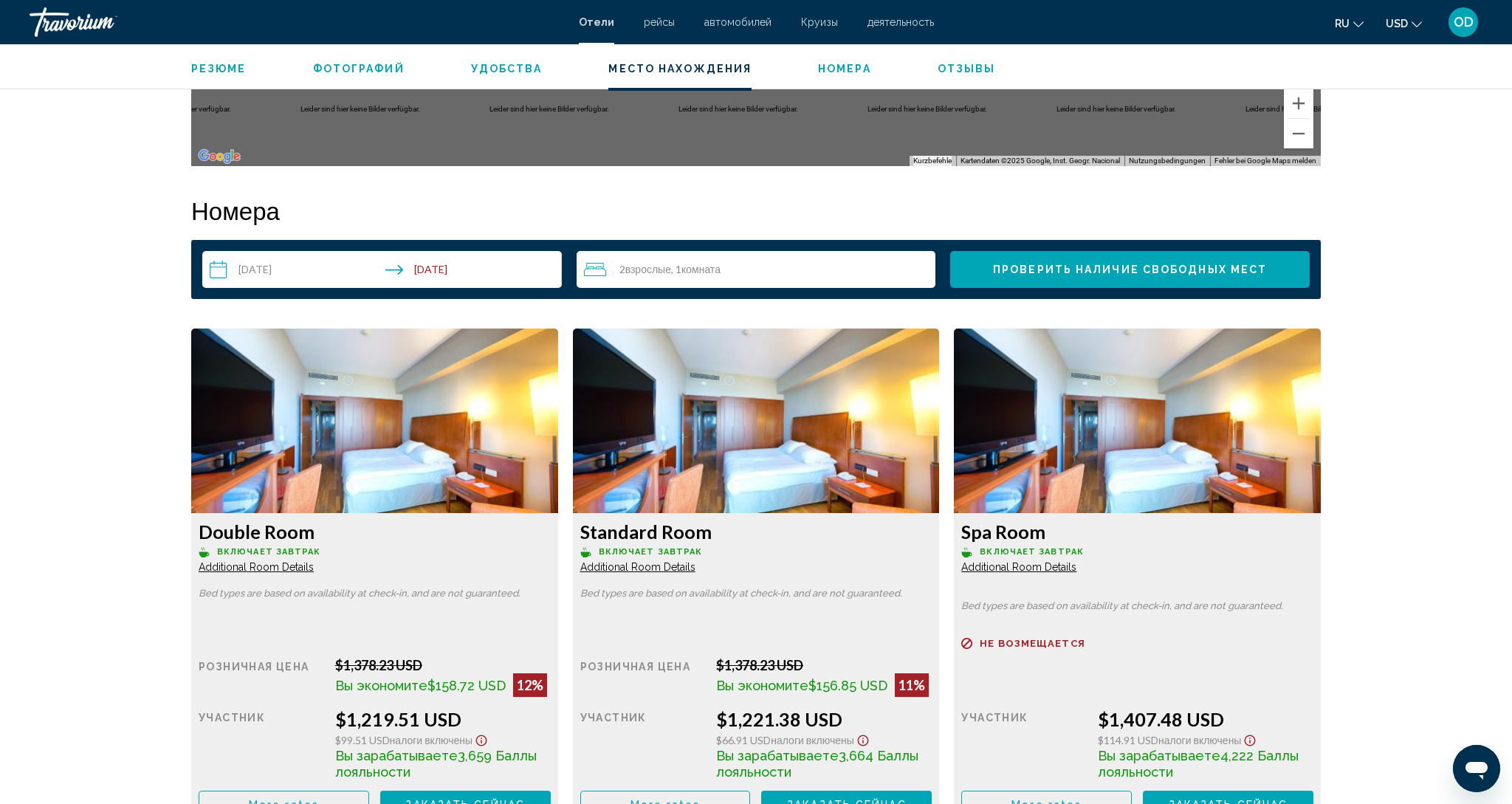
scroll to position [1711, 0]
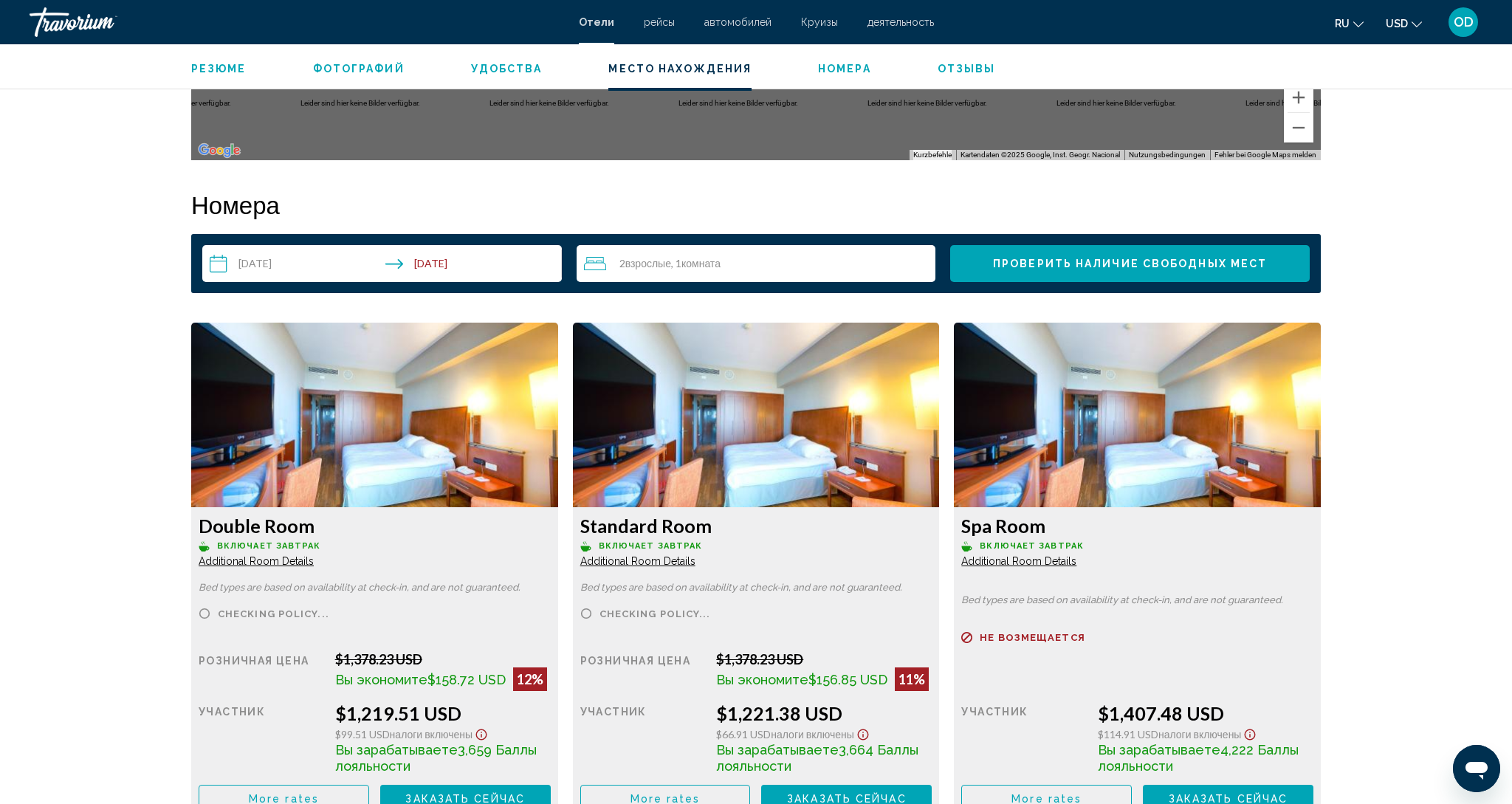
click at [364, 397] on img "Main content" at bounding box center [375, 414] width 367 height 184
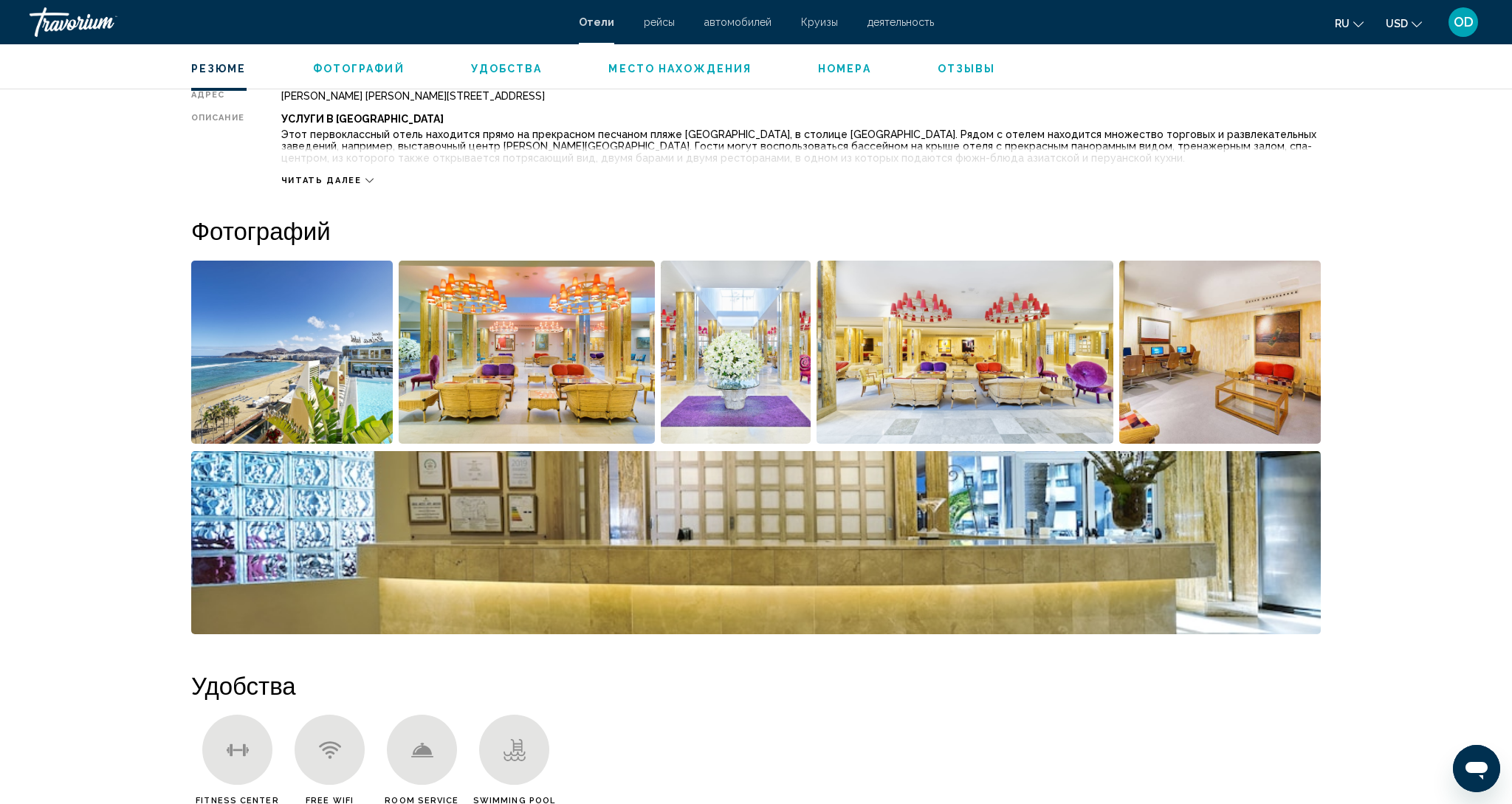
scroll to position [539, 0]
click at [341, 401] on img "Open full-screen image slider" at bounding box center [292, 352] width 202 height 183
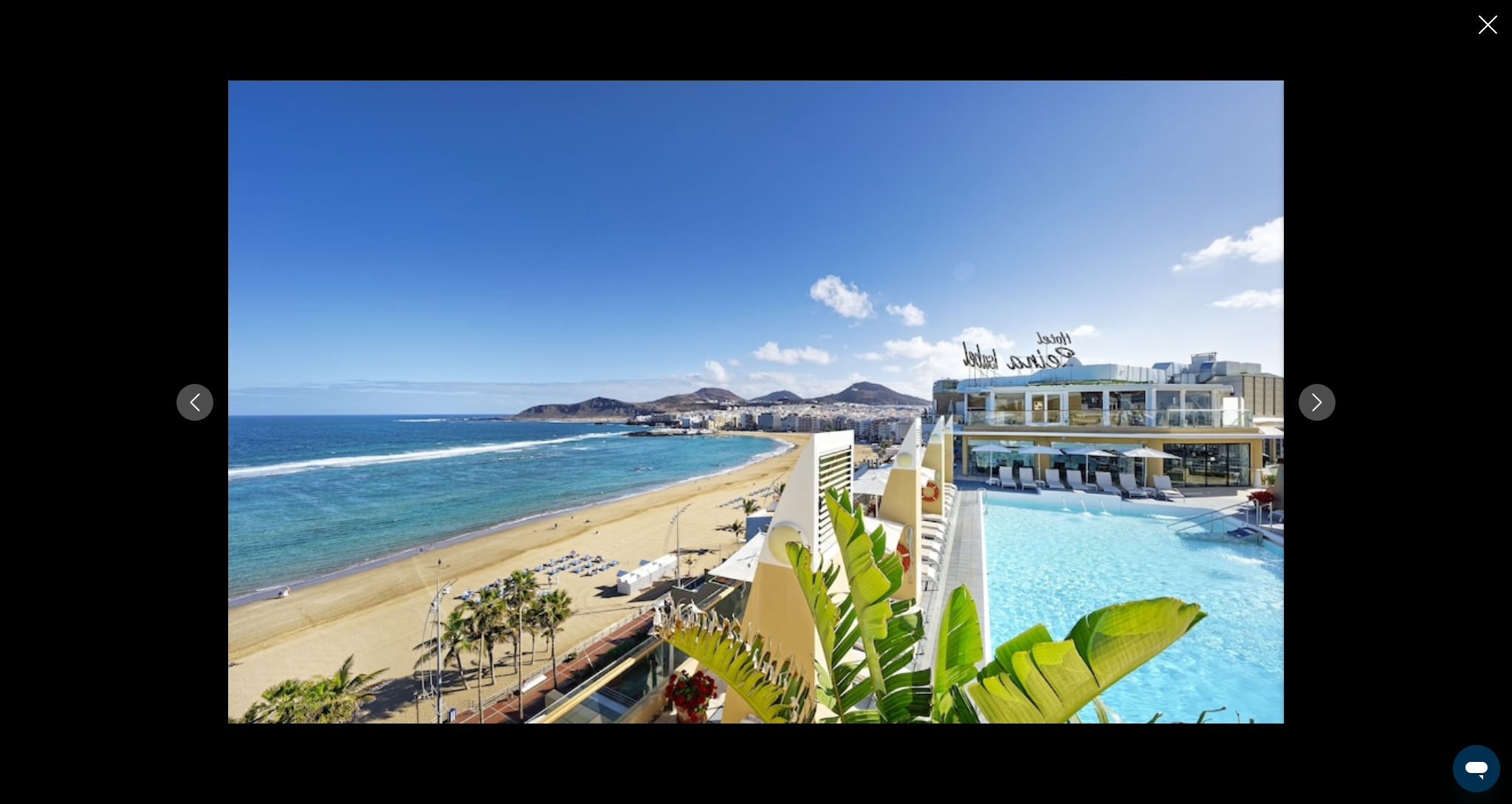
scroll to position [540, 0]
click at [1326, 410] on button "Next image" at bounding box center [1317, 402] width 37 height 37
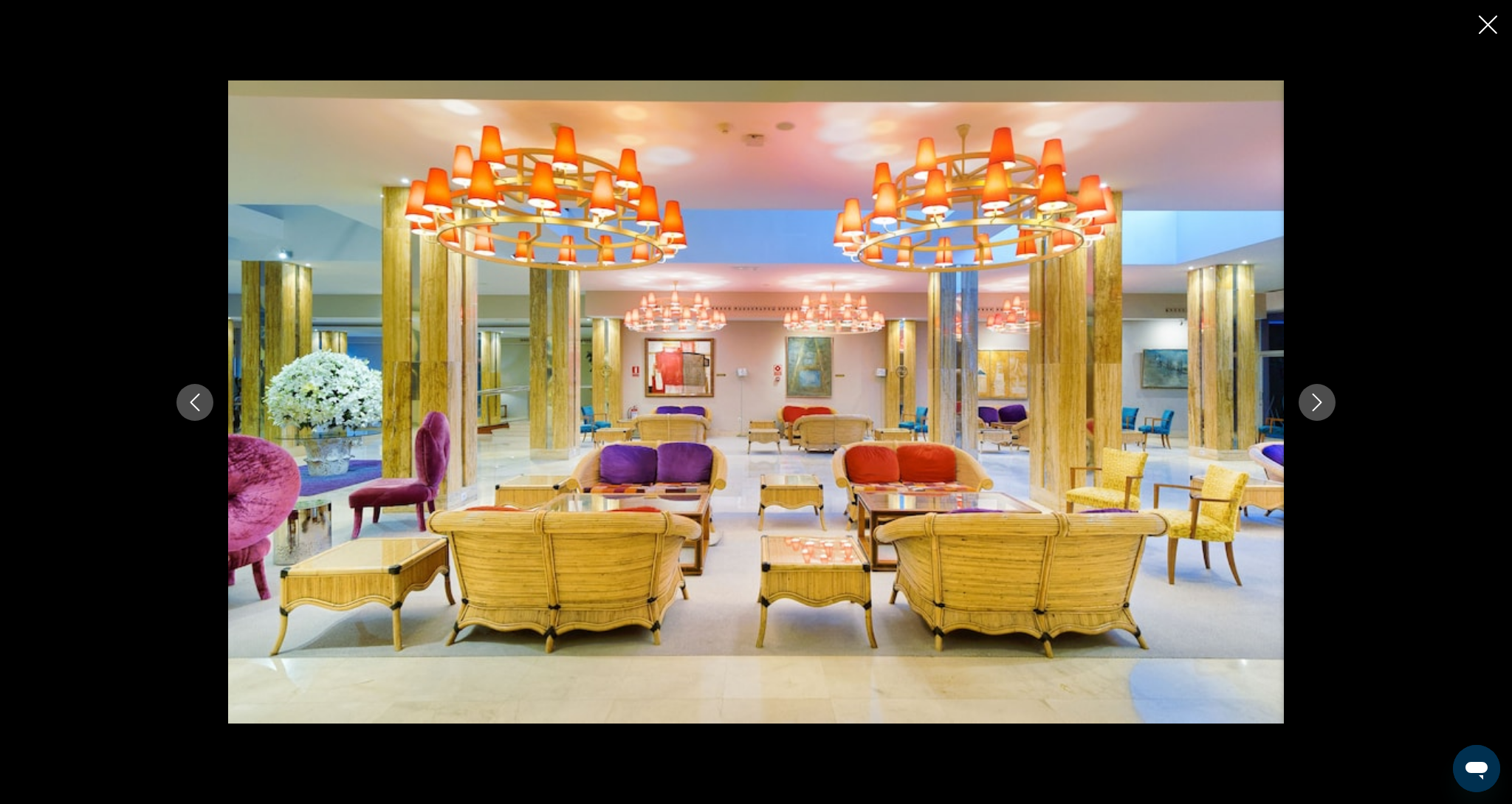
click at [1326, 410] on button "Next image" at bounding box center [1317, 402] width 37 height 37
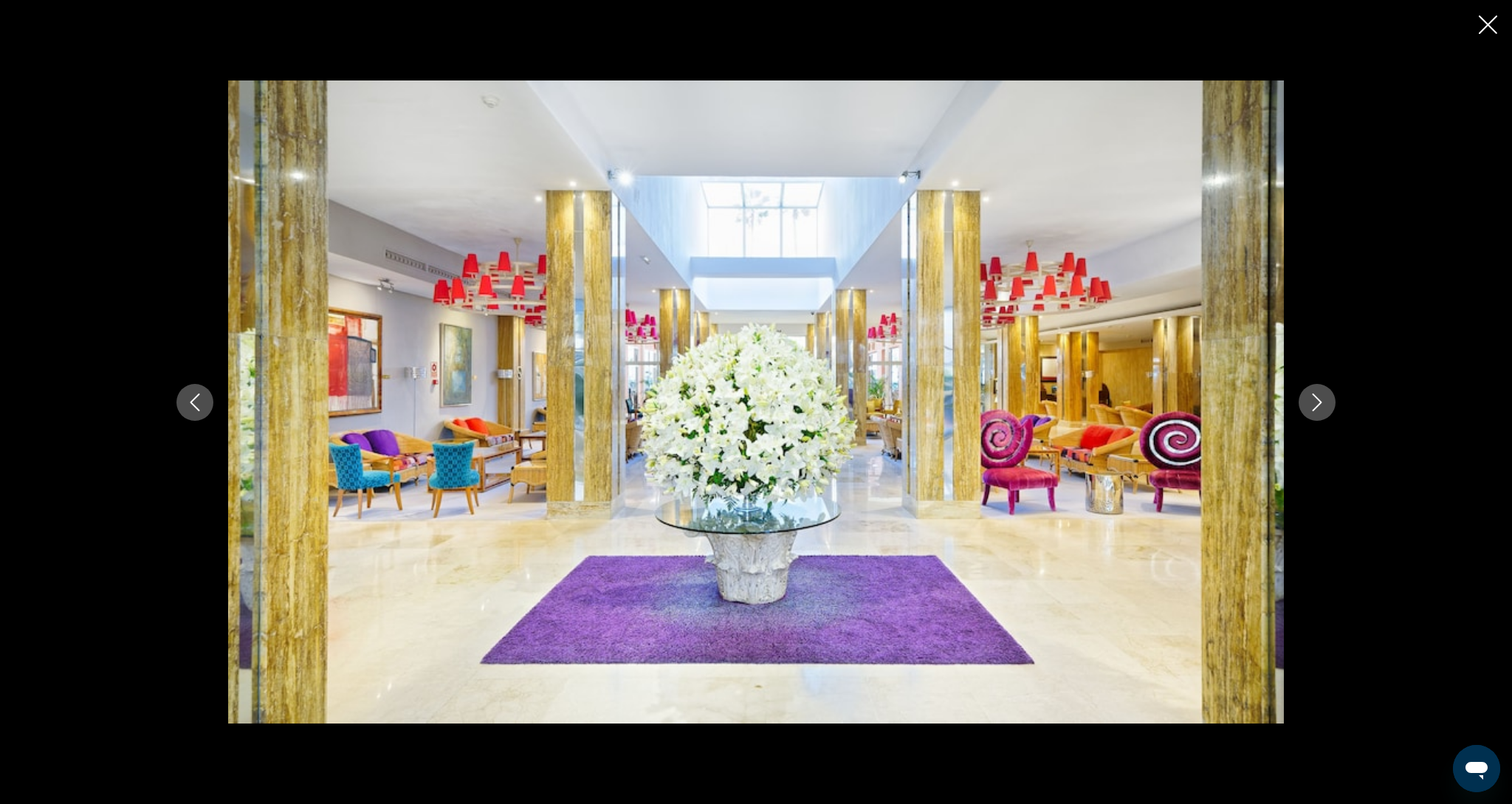
click at [1326, 410] on button "Next image" at bounding box center [1317, 402] width 37 height 37
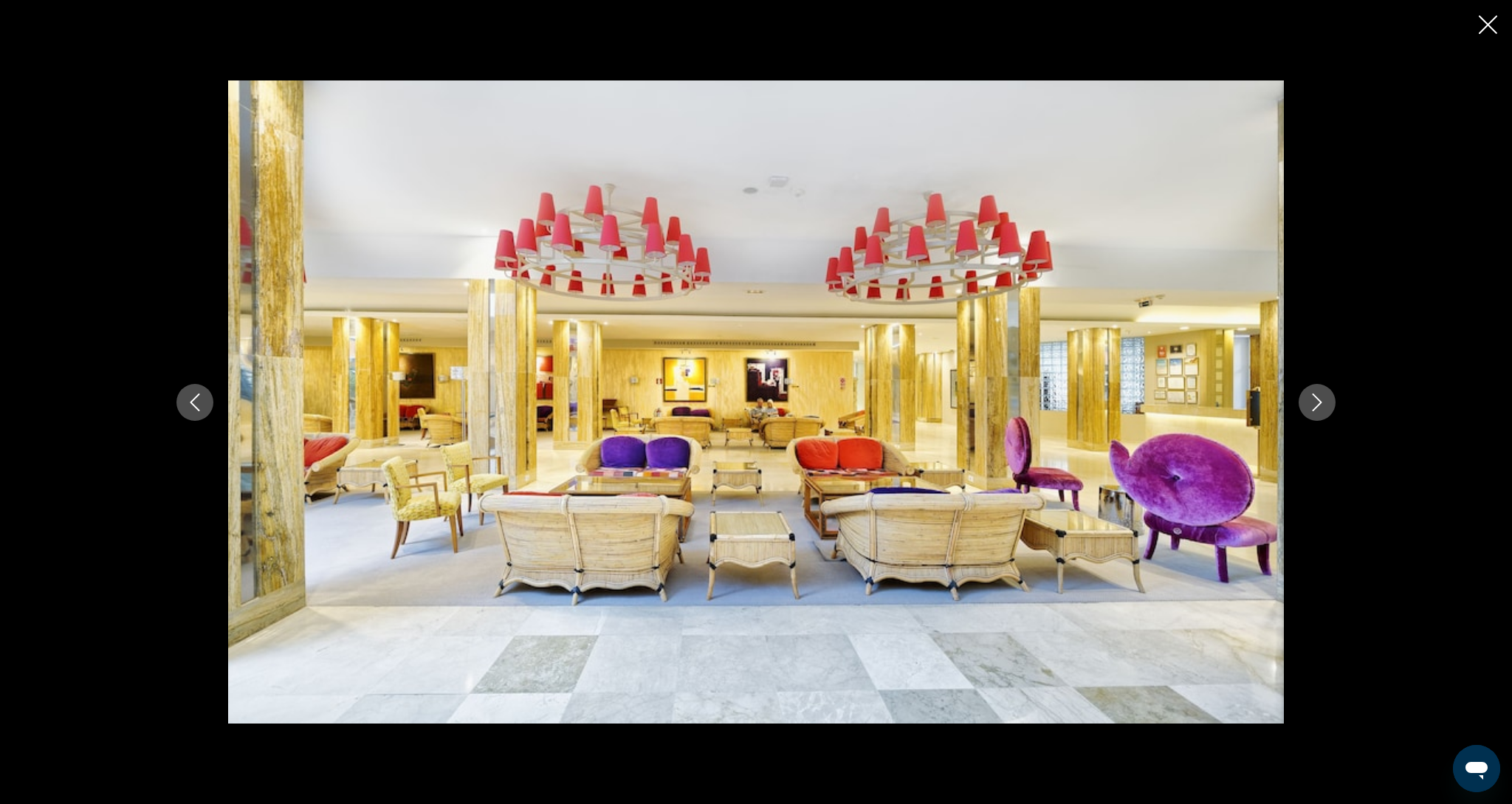
click at [1484, 20] on icon "Close slideshow" at bounding box center [1488, 25] width 18 height 18
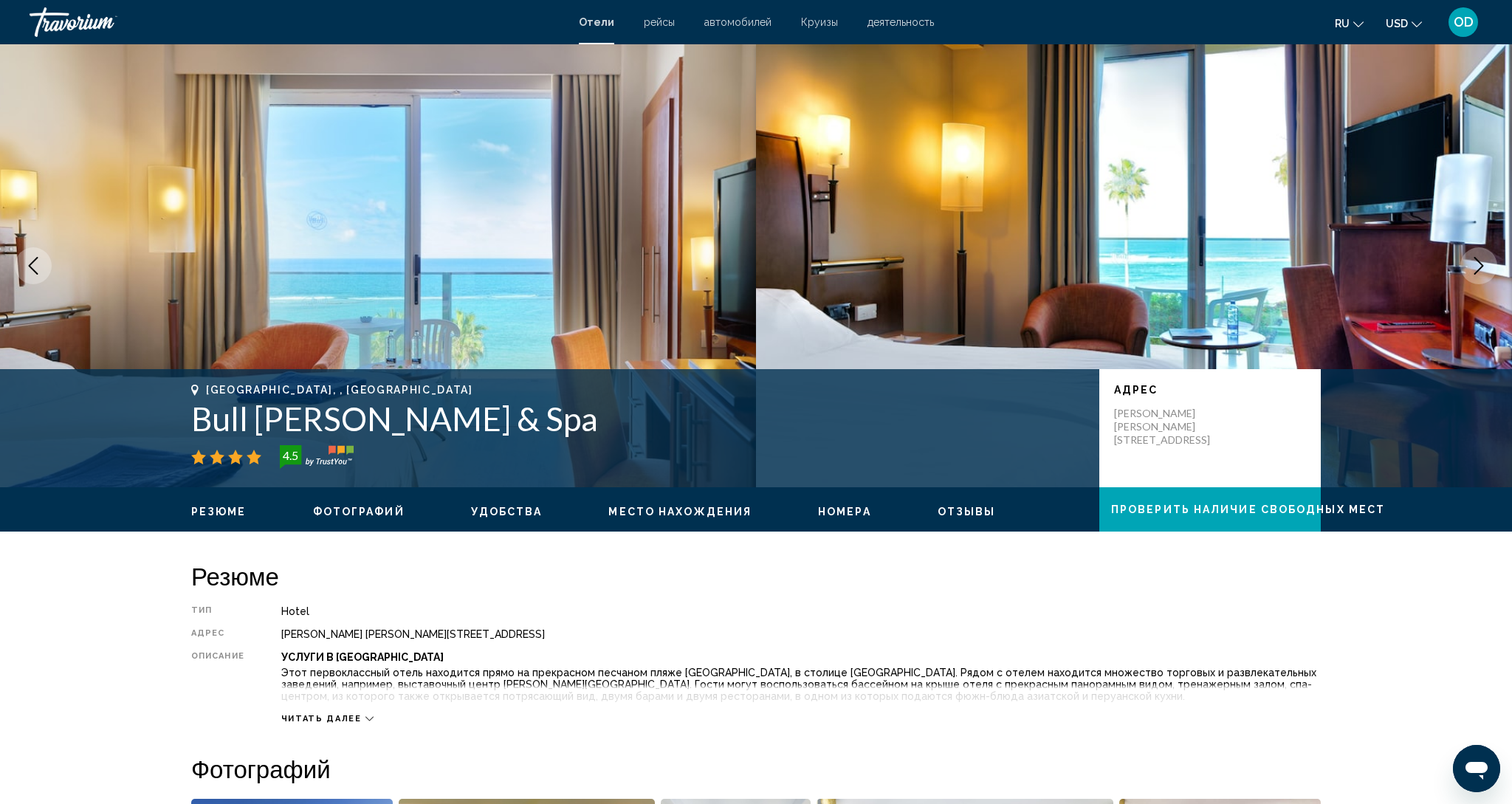
scroll to position [0, 0]
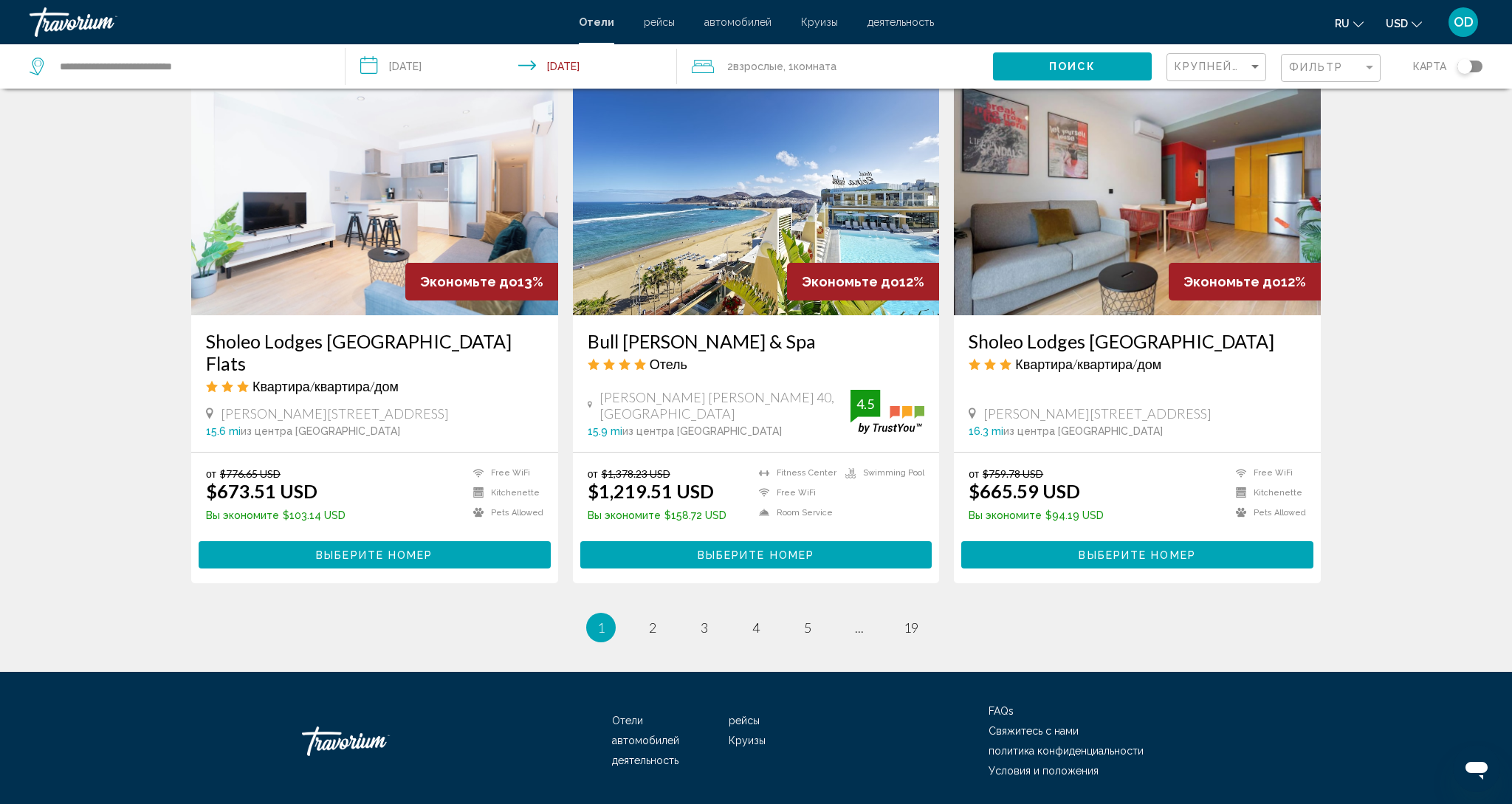
scroll to position [1711, 0]
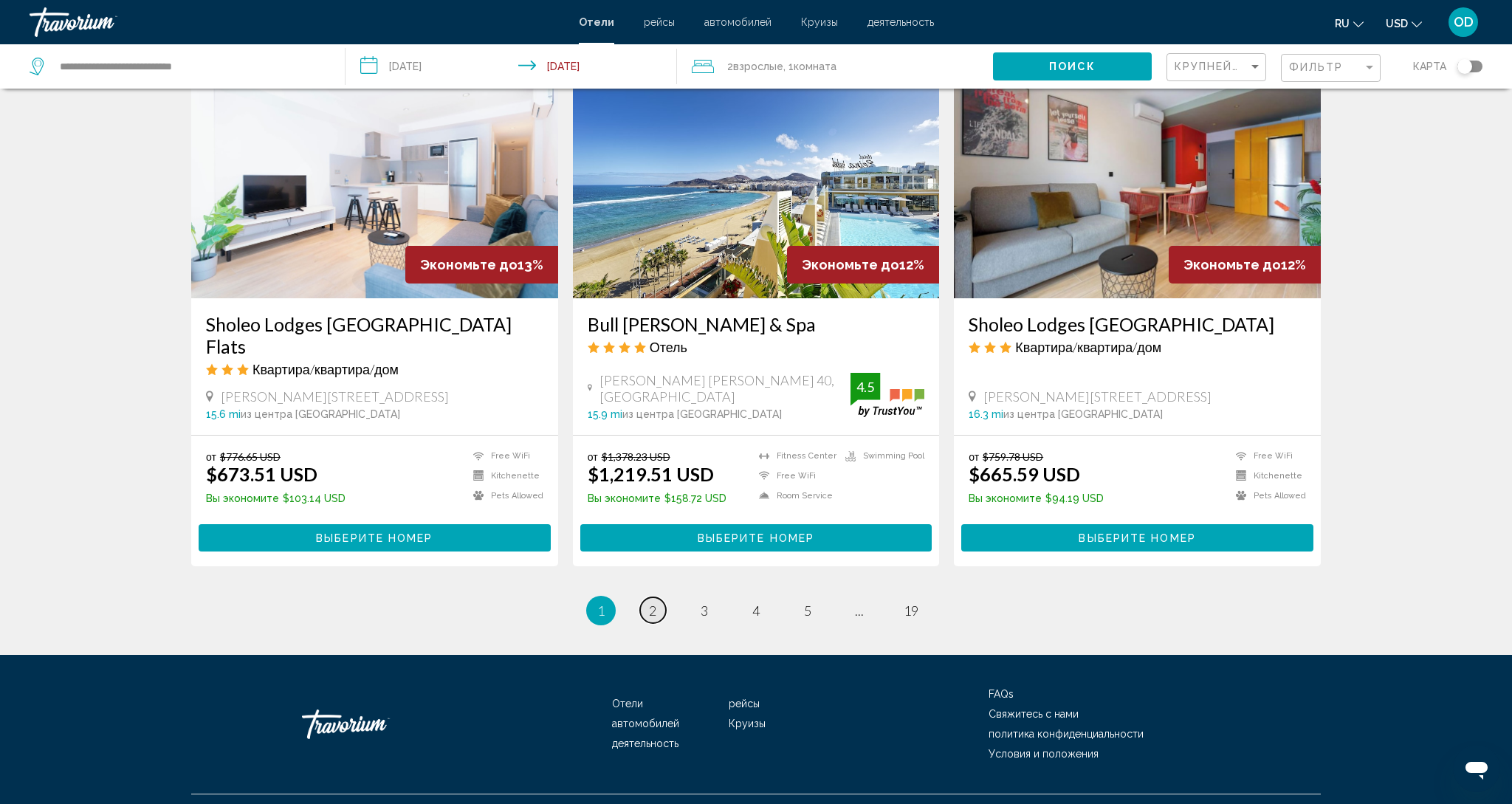
click at [647, 597] on link "page 2" at bounding box center [653, 610] width 26 height 26
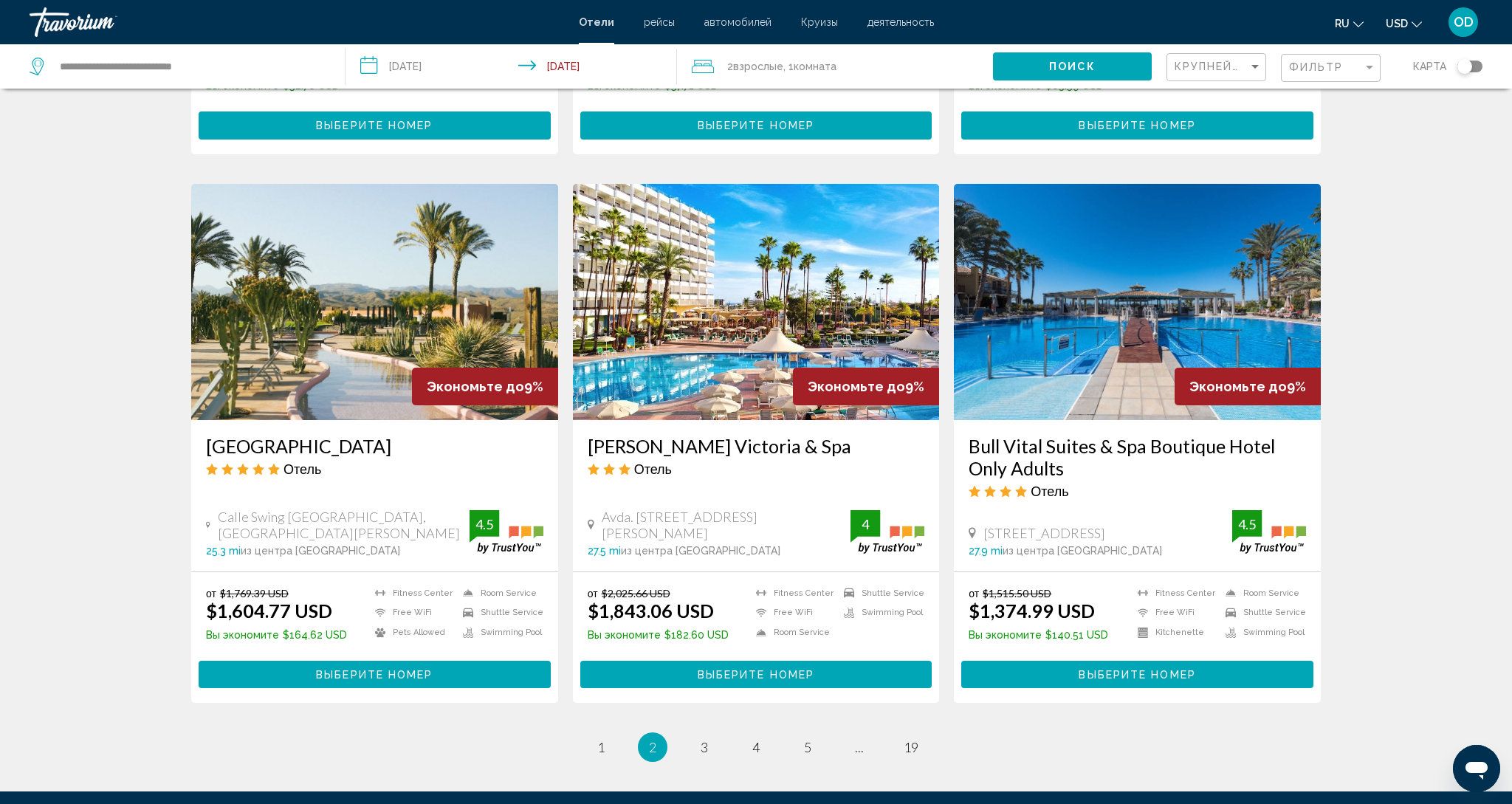
scroll to position [1534, 0]
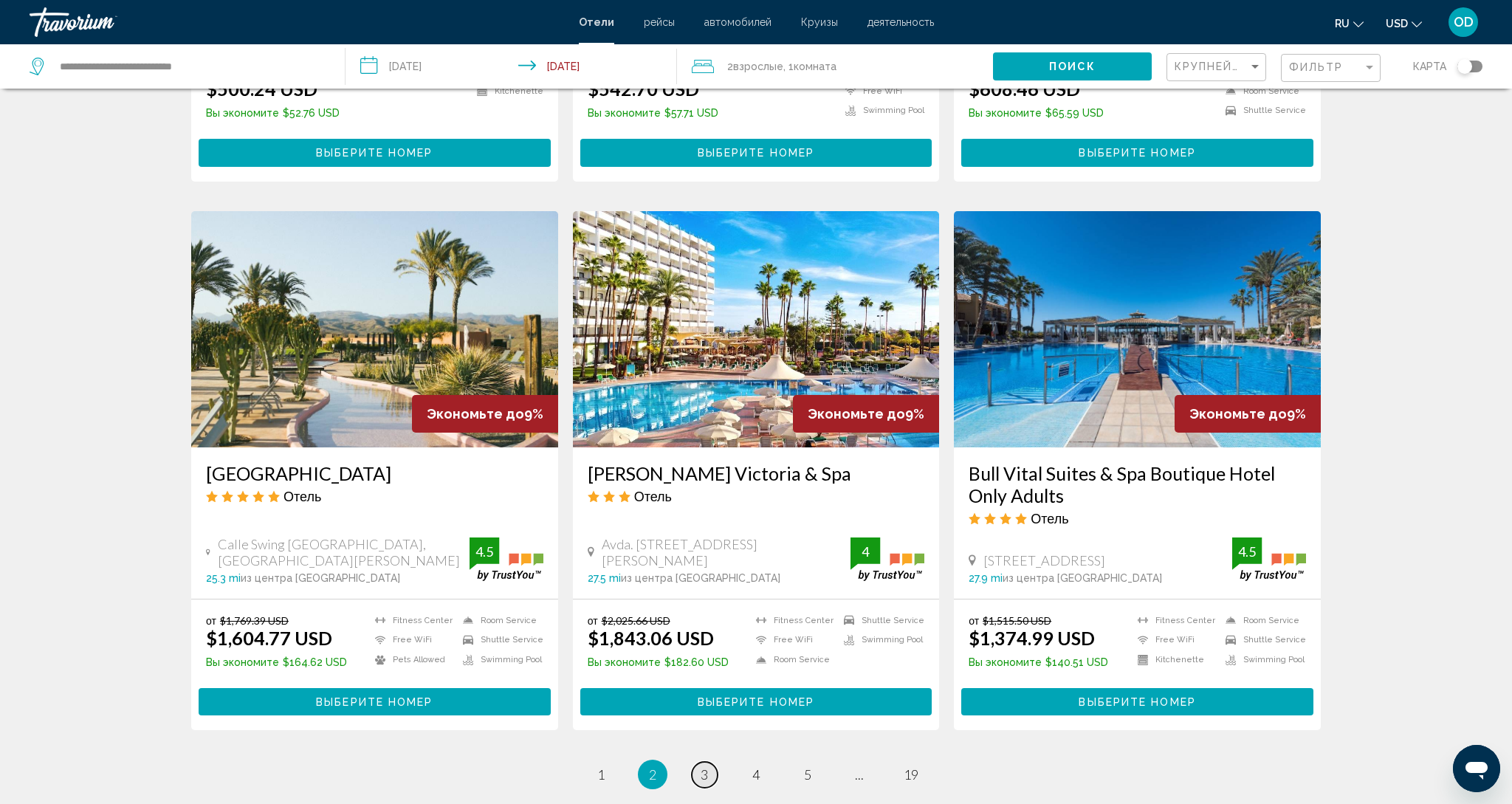
click at [700, 772] on span "3" at bounding box center [704, 774] width 7 height 16
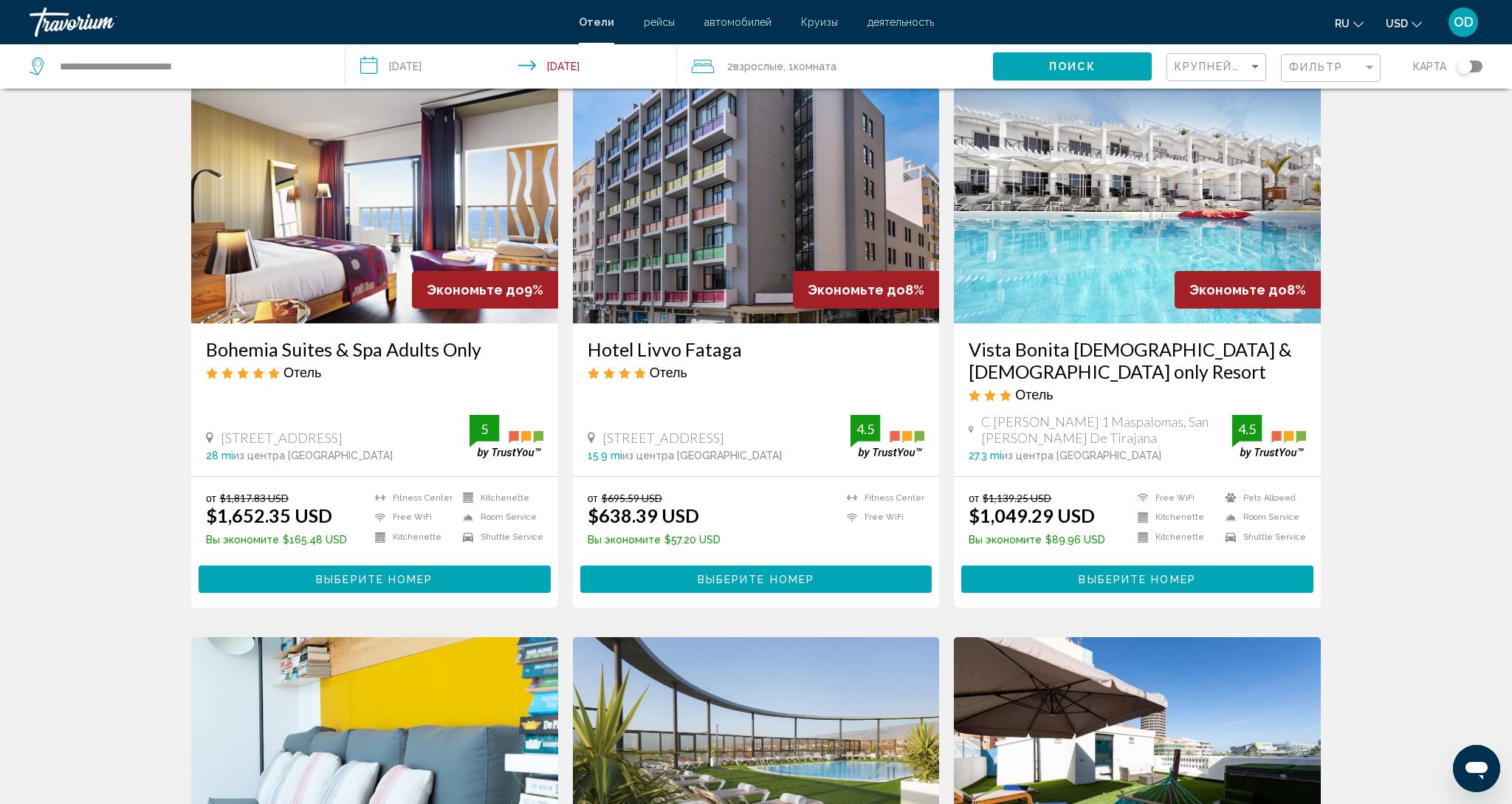
scroll to position [66, 0]
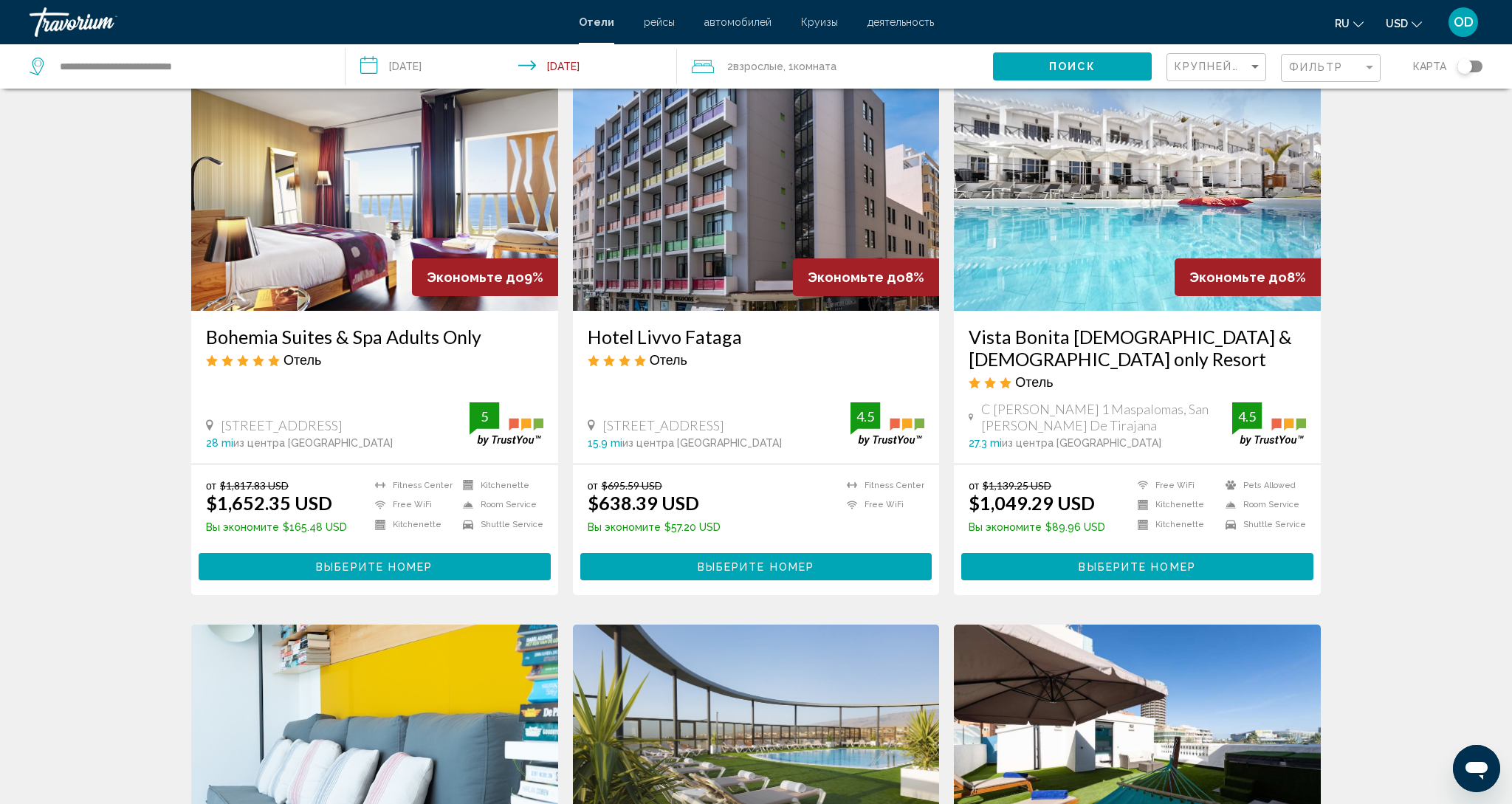
click at [422, 236] on img "Main content" at bounding box center [375, 193] width 367 height 237
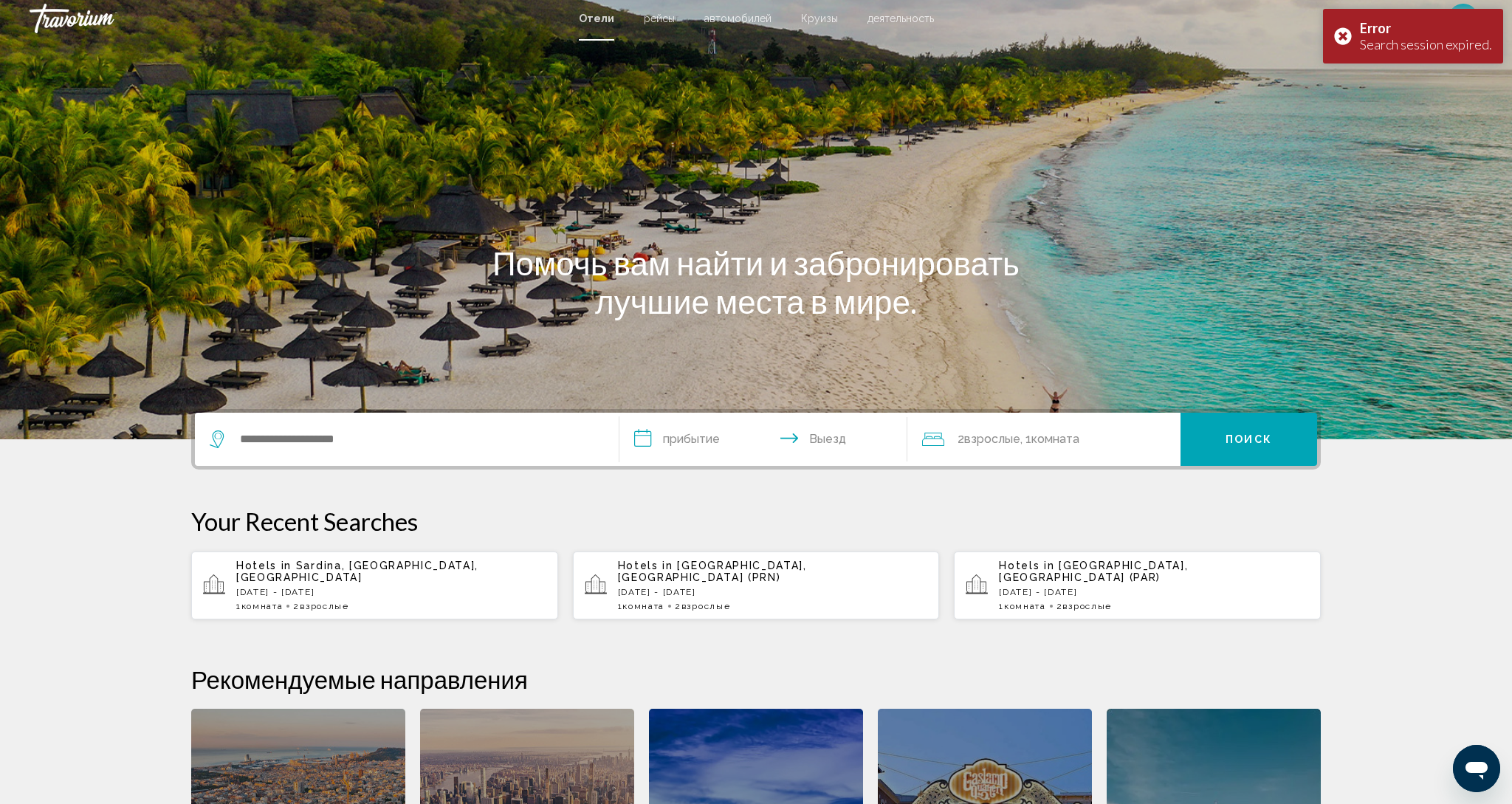
scroll to position [4, 0]
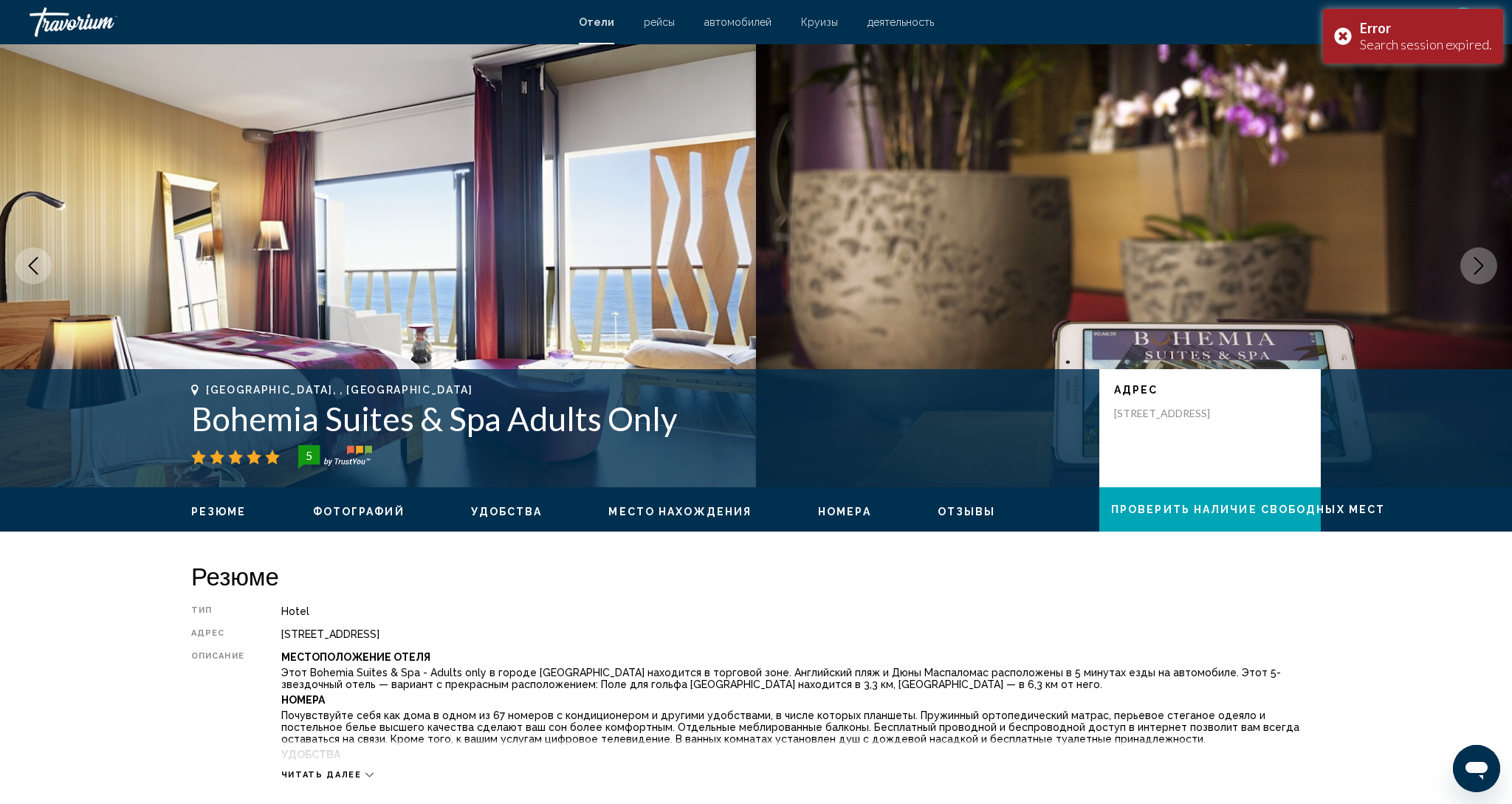
scroll to position [9, 0]
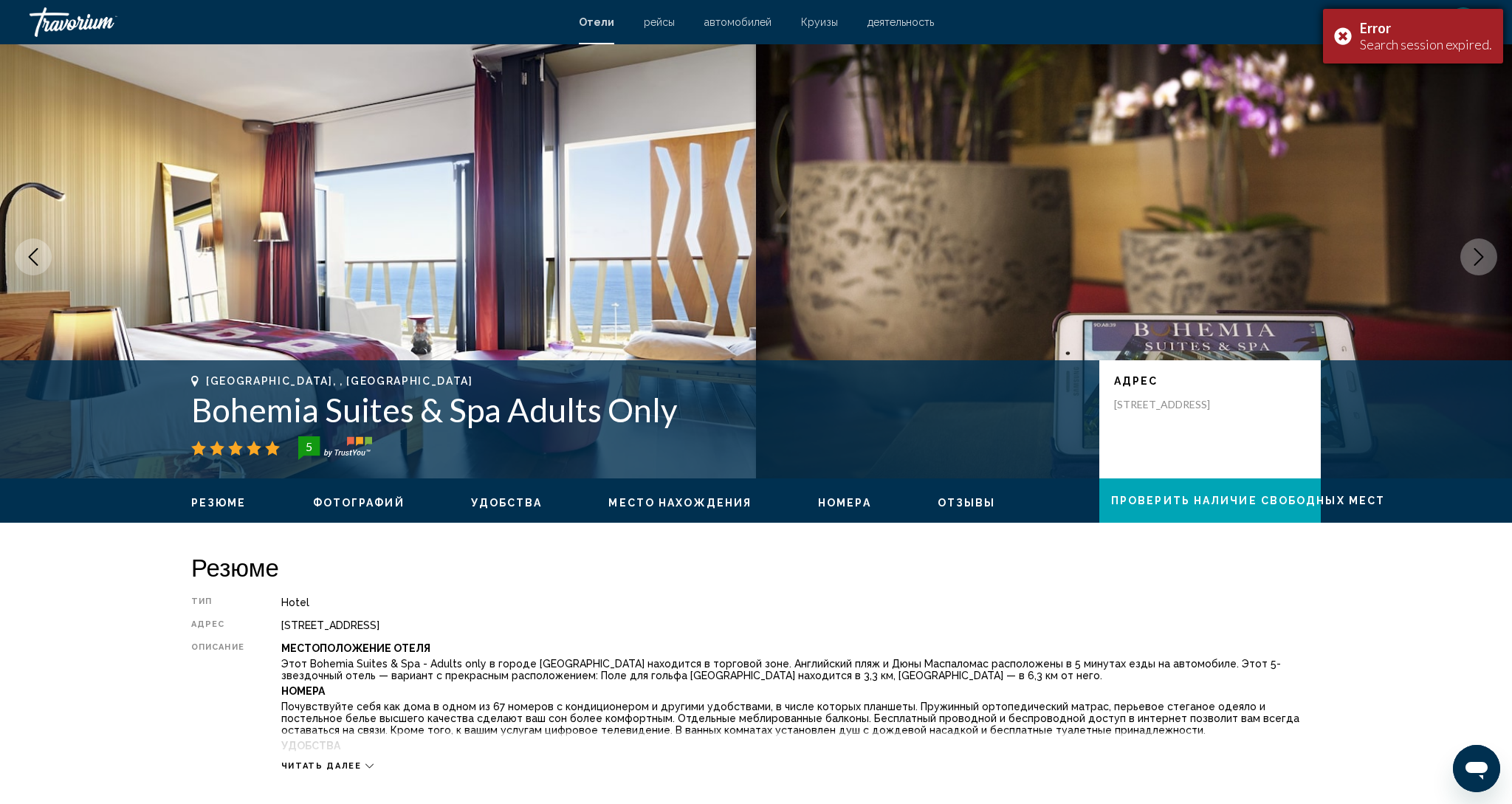
click at [1345, 37] on div "Error Search session expired." at bounding box center [1413, 36] width 180 height 55
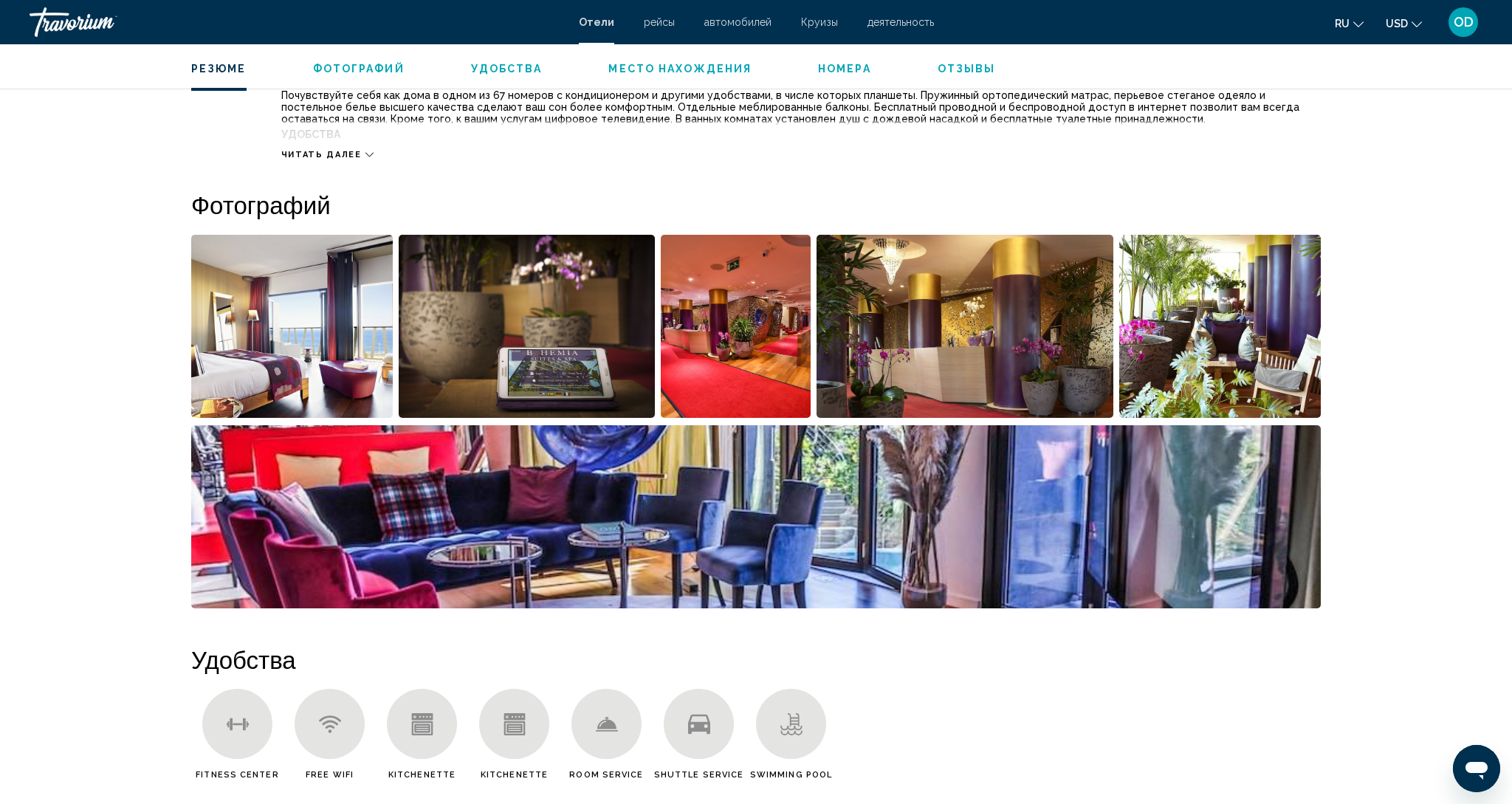
scroll to position [614, 0]
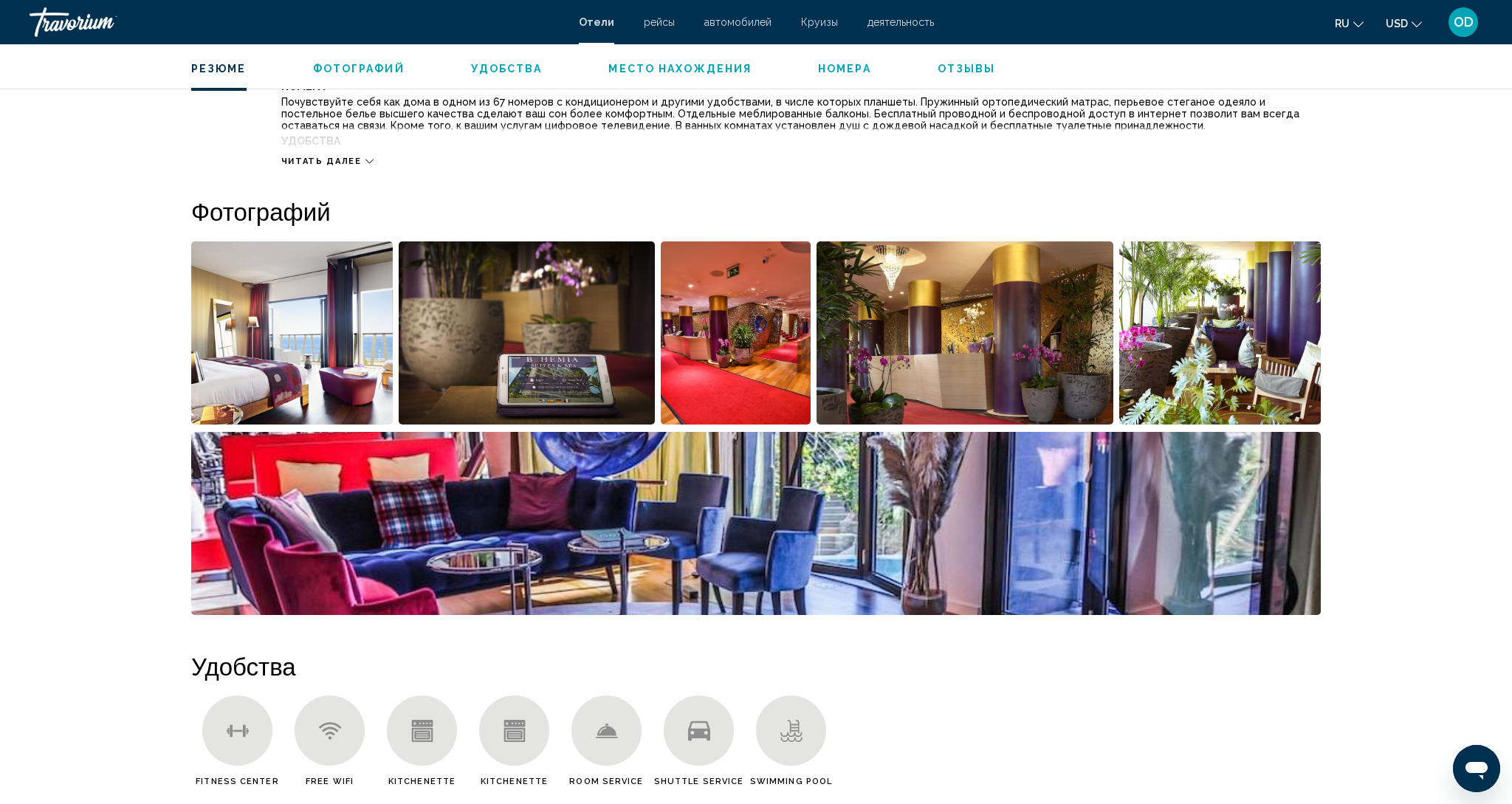
click at [348, 363] on img "Open full-screen image slider" at bounding box center [292, 333] width 202 height 183
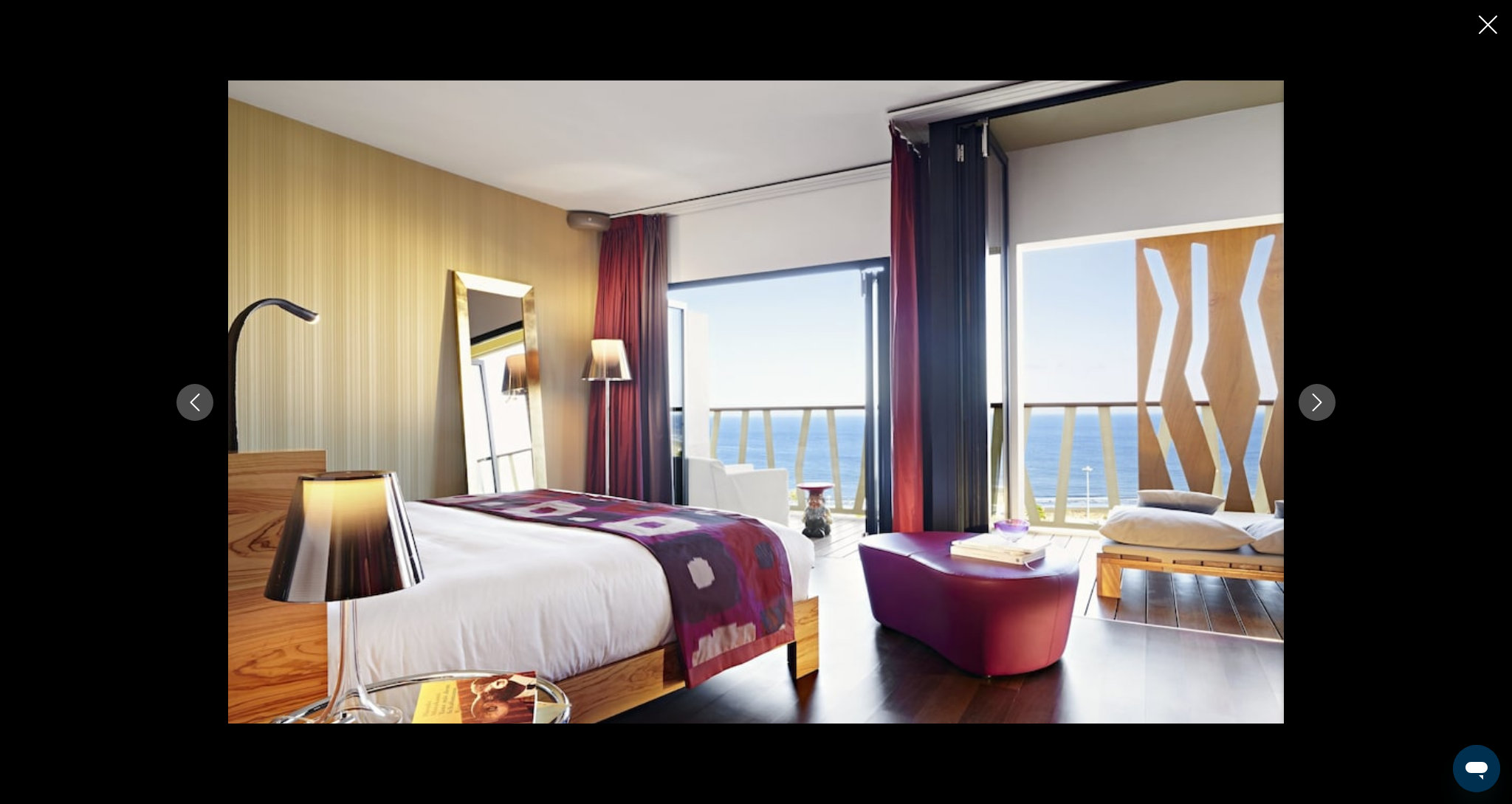
click at [1311, 406] on icon "Next image" at bounding box center [1317, 402] width 17 height 17
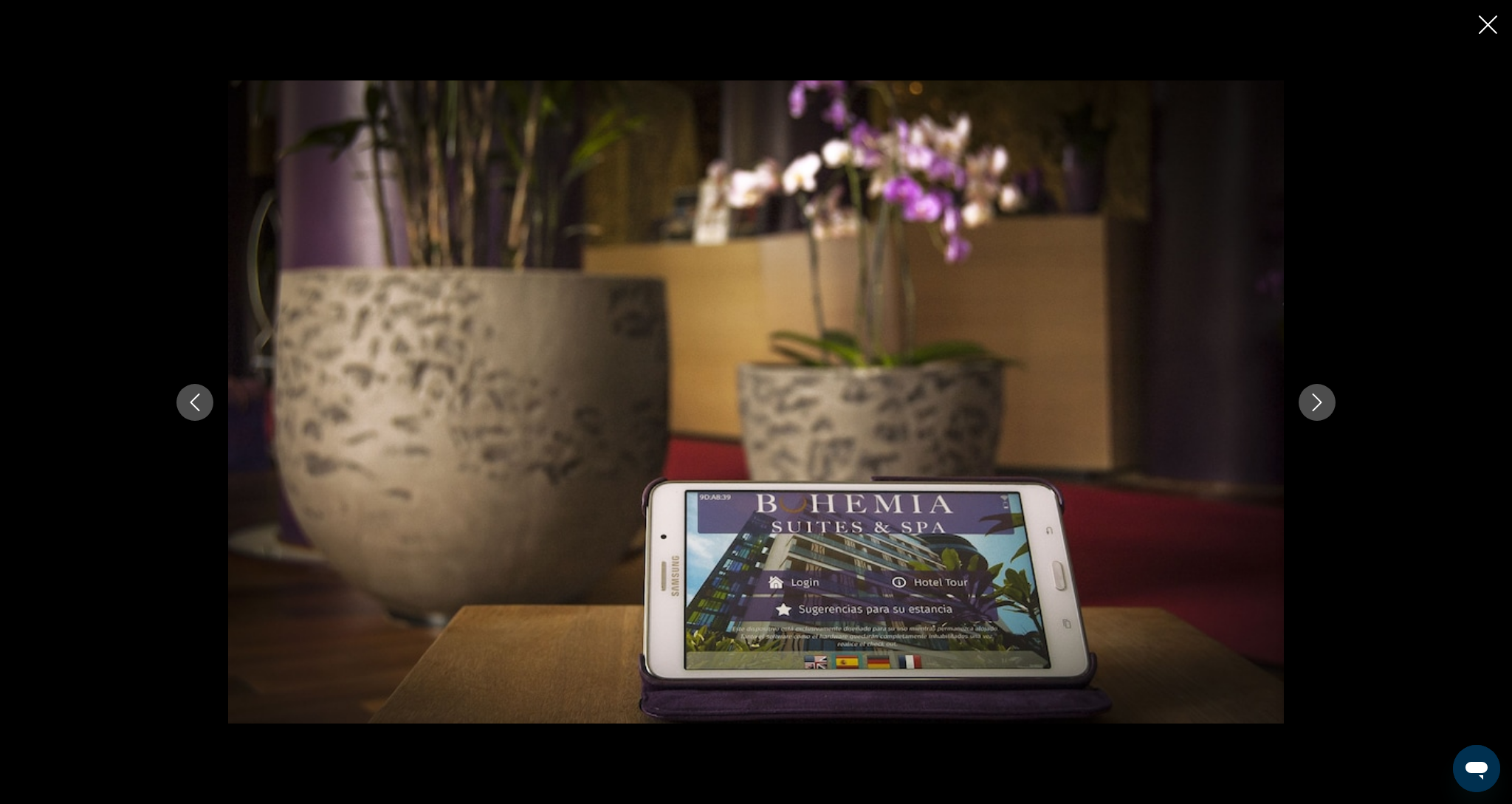
click at [1311, 405] on icon "Next image" at bounding box center [1317, 402] width 17 height 17
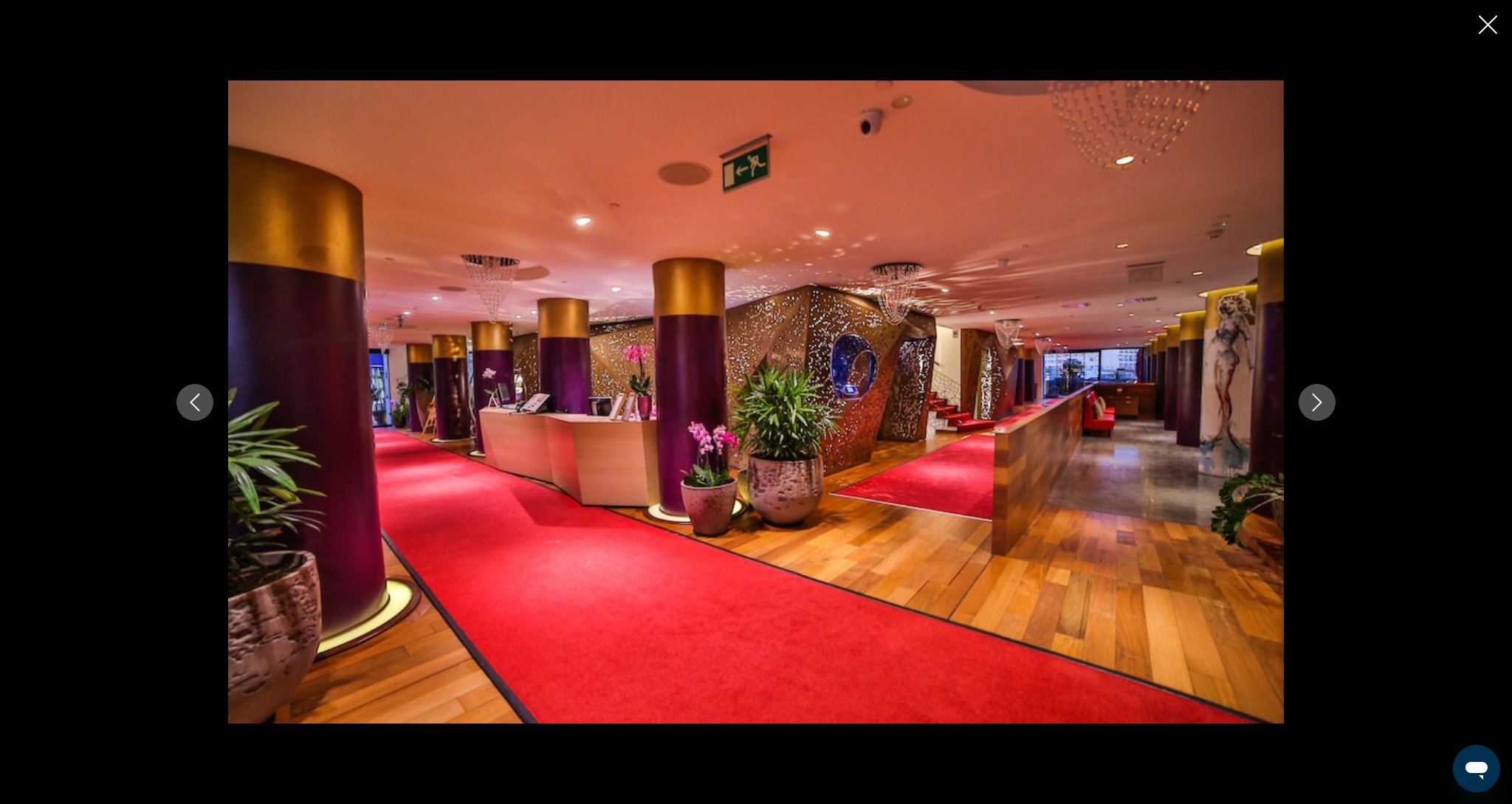
click at [1311, 405] on icon "Next image" at bounding box center [1317, 402] width 17 height 17
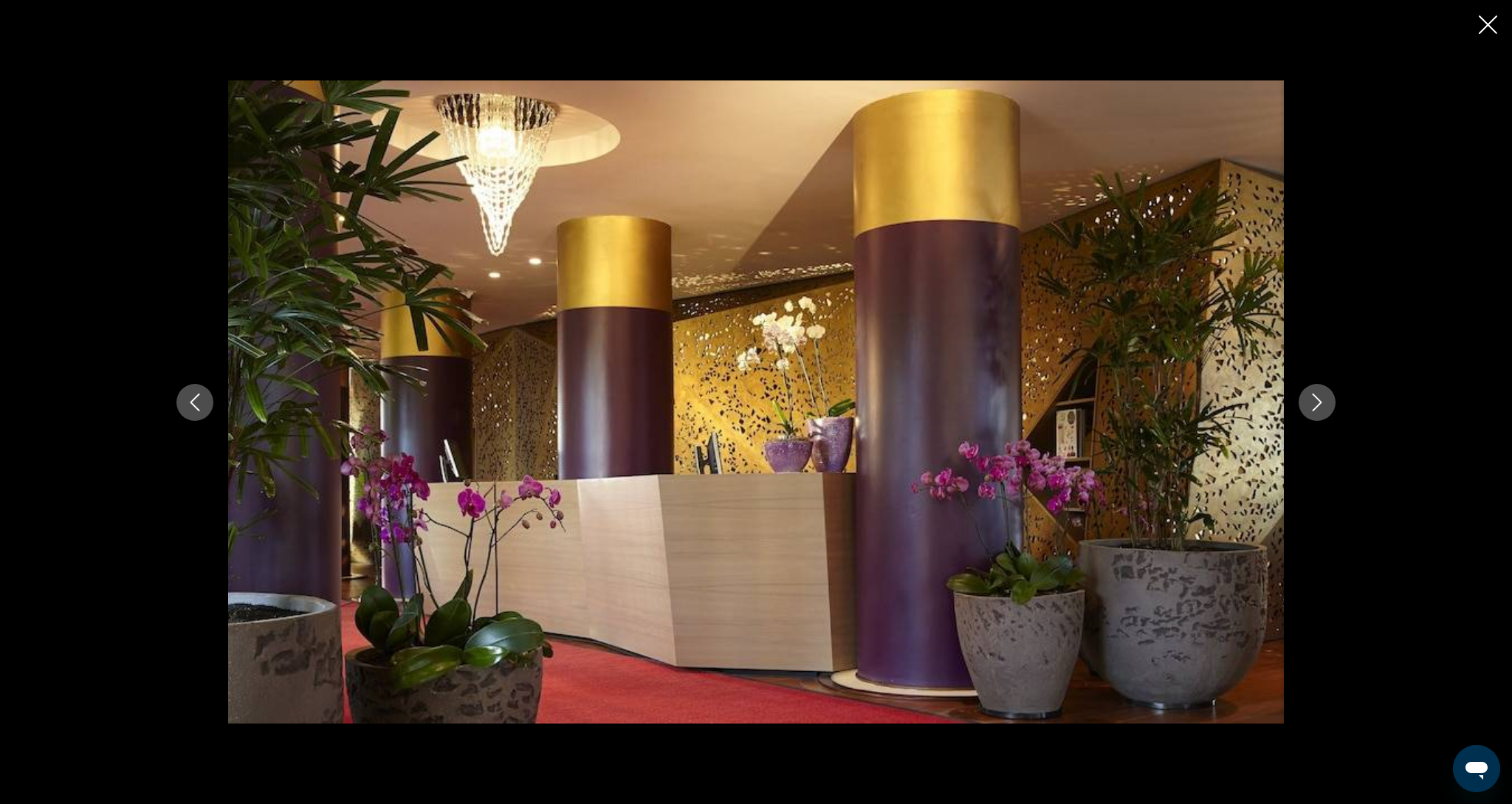
click at [1311, 405] on icon "Next image" at bounding box center [1317, 402] width 17 height 17
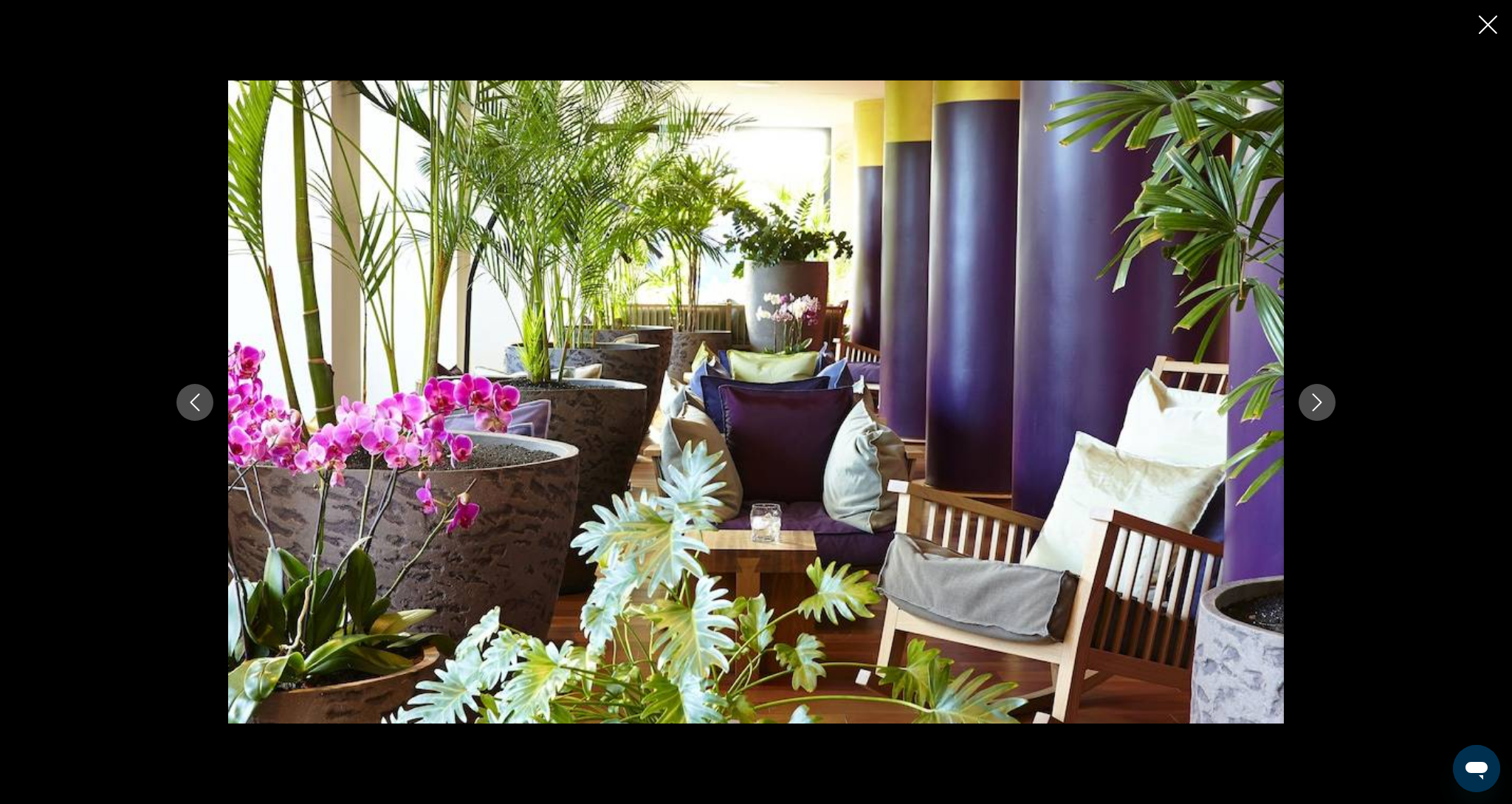
click at [1311, 405] on icon "Next image" at bounding box center [1317, 402] width 17 height 17
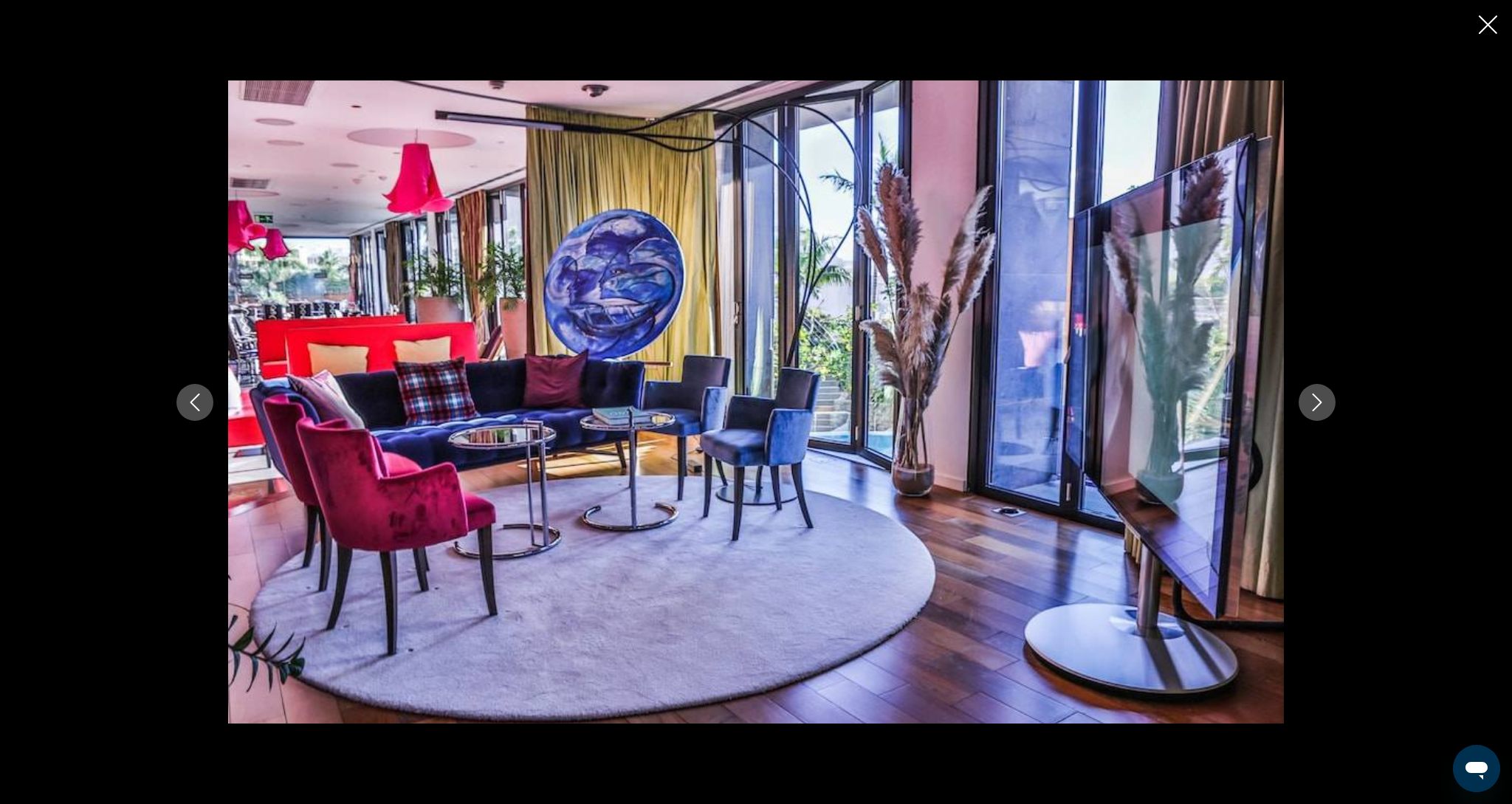
click at [1311, 405] on icon "Next image" at bounding box center [1317, 402] width 17 height 17
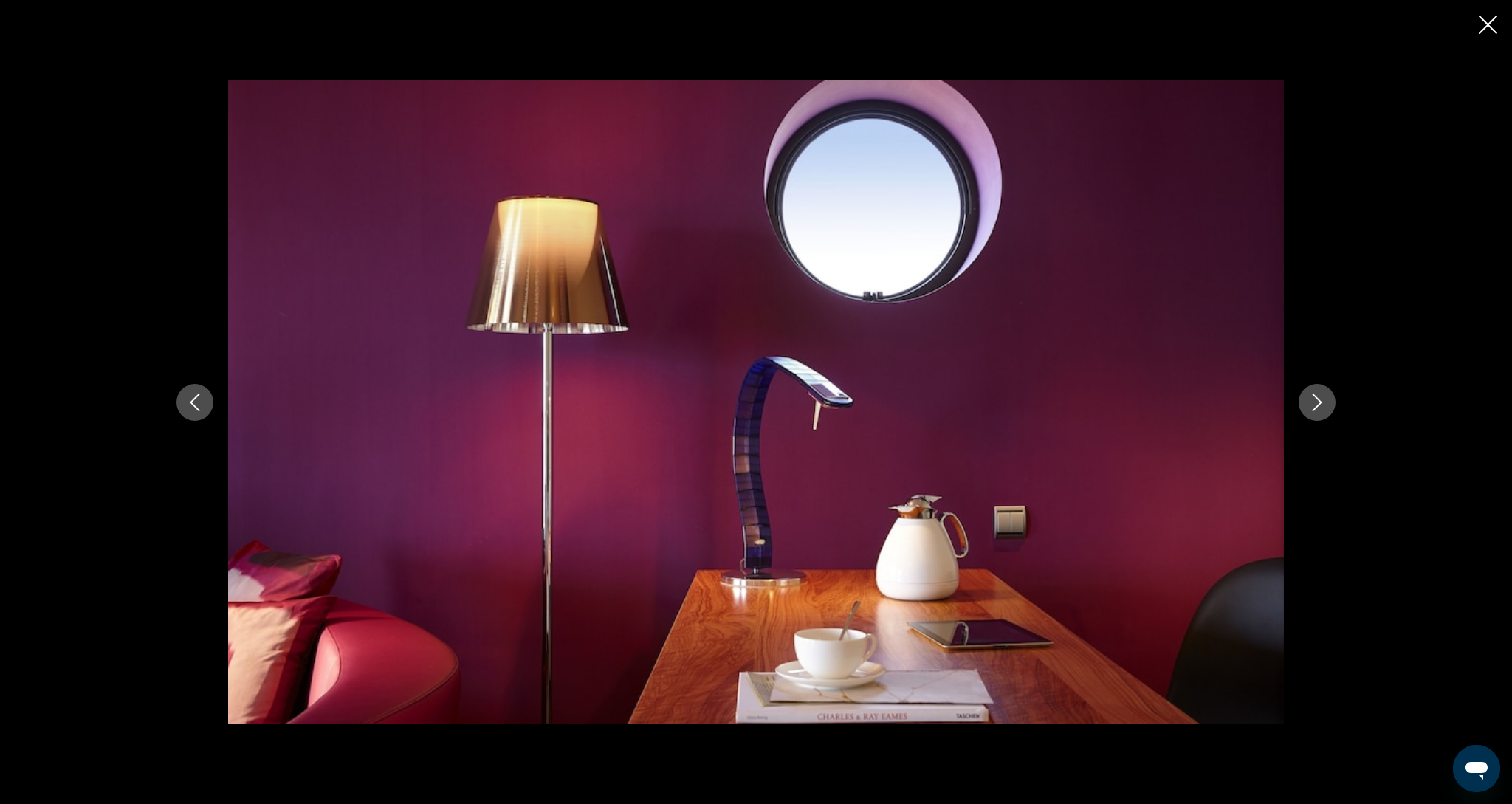
scroll to position [616, 0]
click at [1317, 406] on icon "Next image" at bounding box center [1317, 402] width 10 height 17
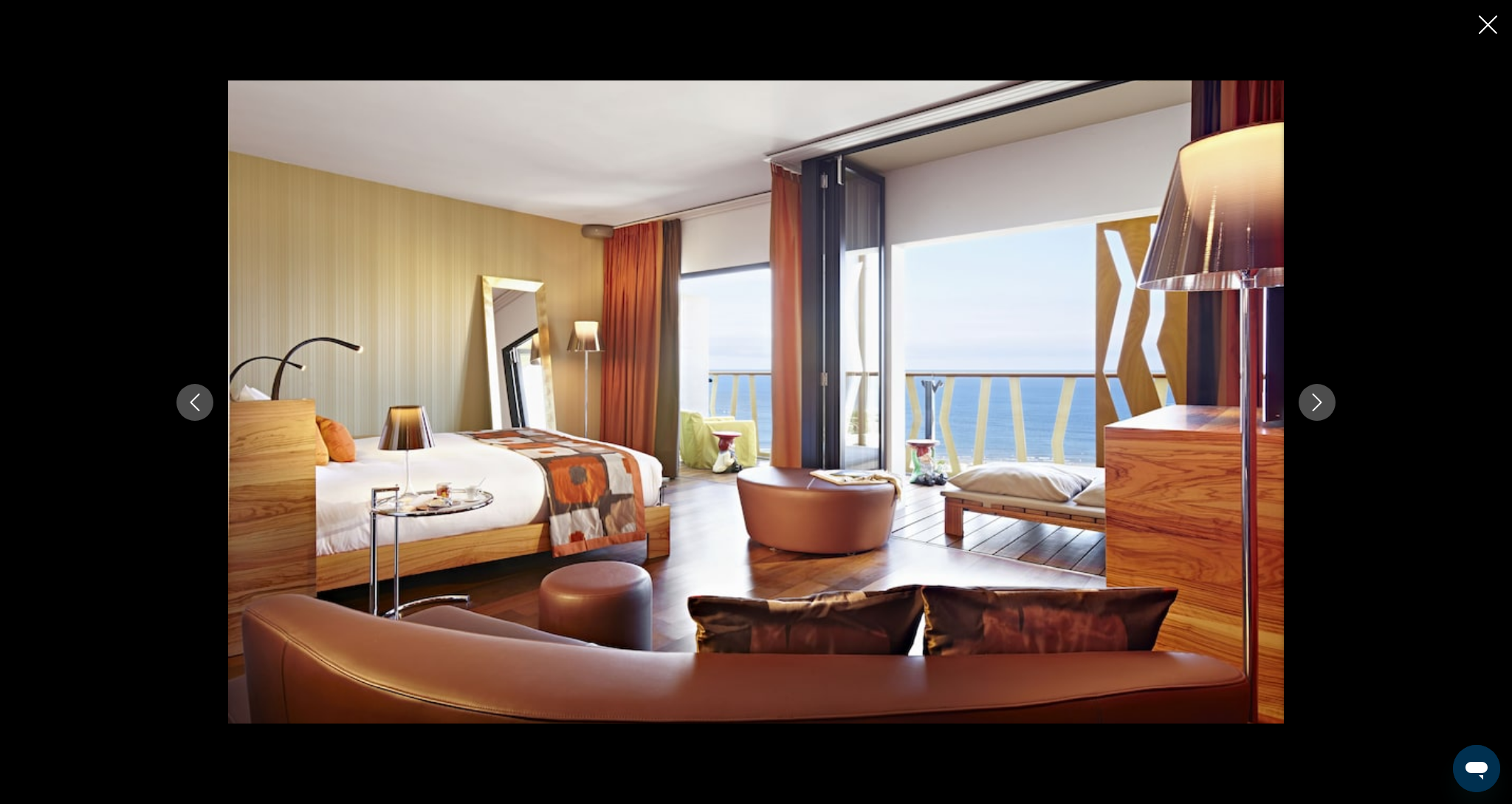
click at [1494, 33] on icon "Close slideshow" at bounding box center [1488, 25] width 18 height 18
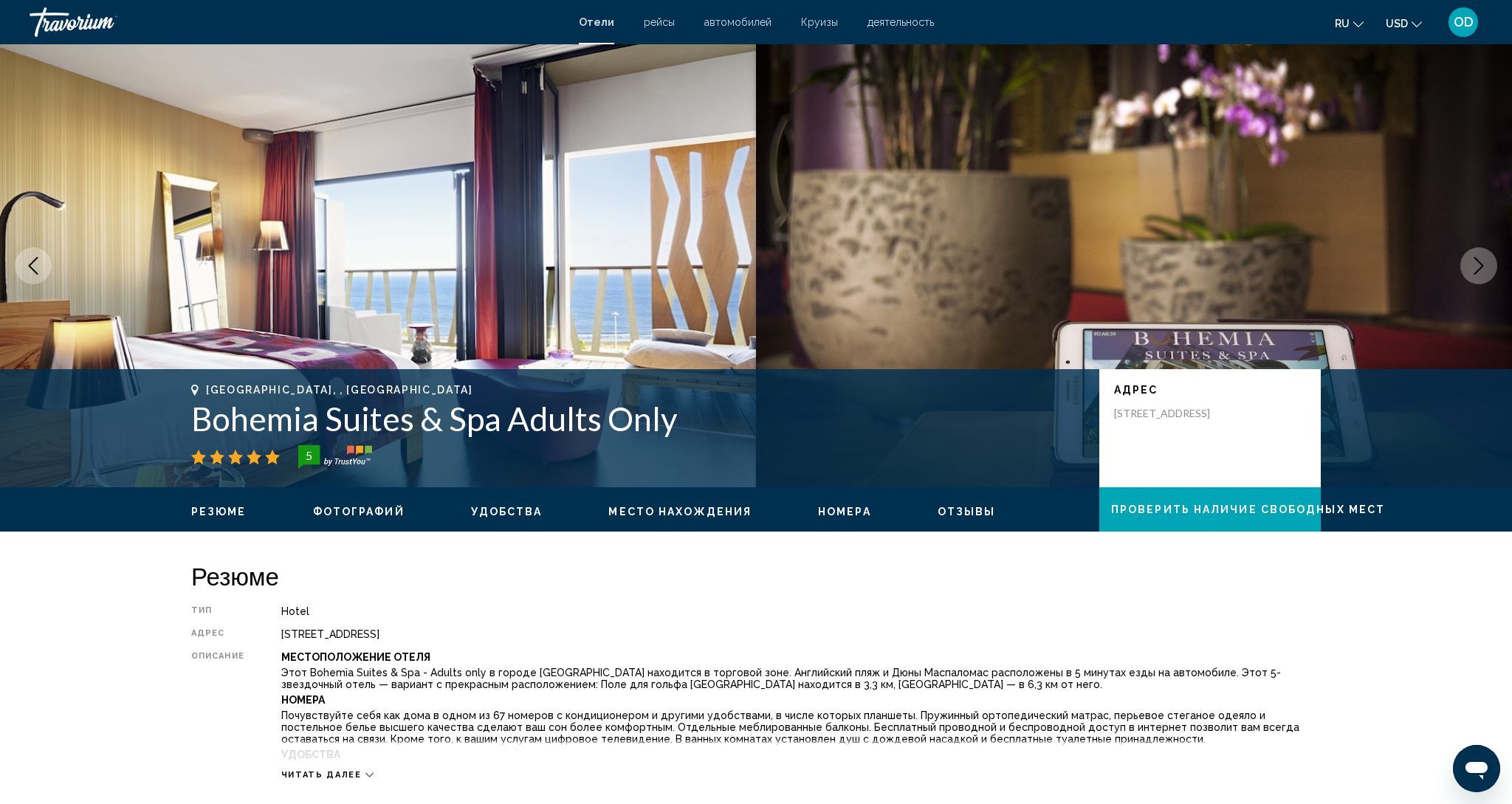
scroll to position [0, 0]
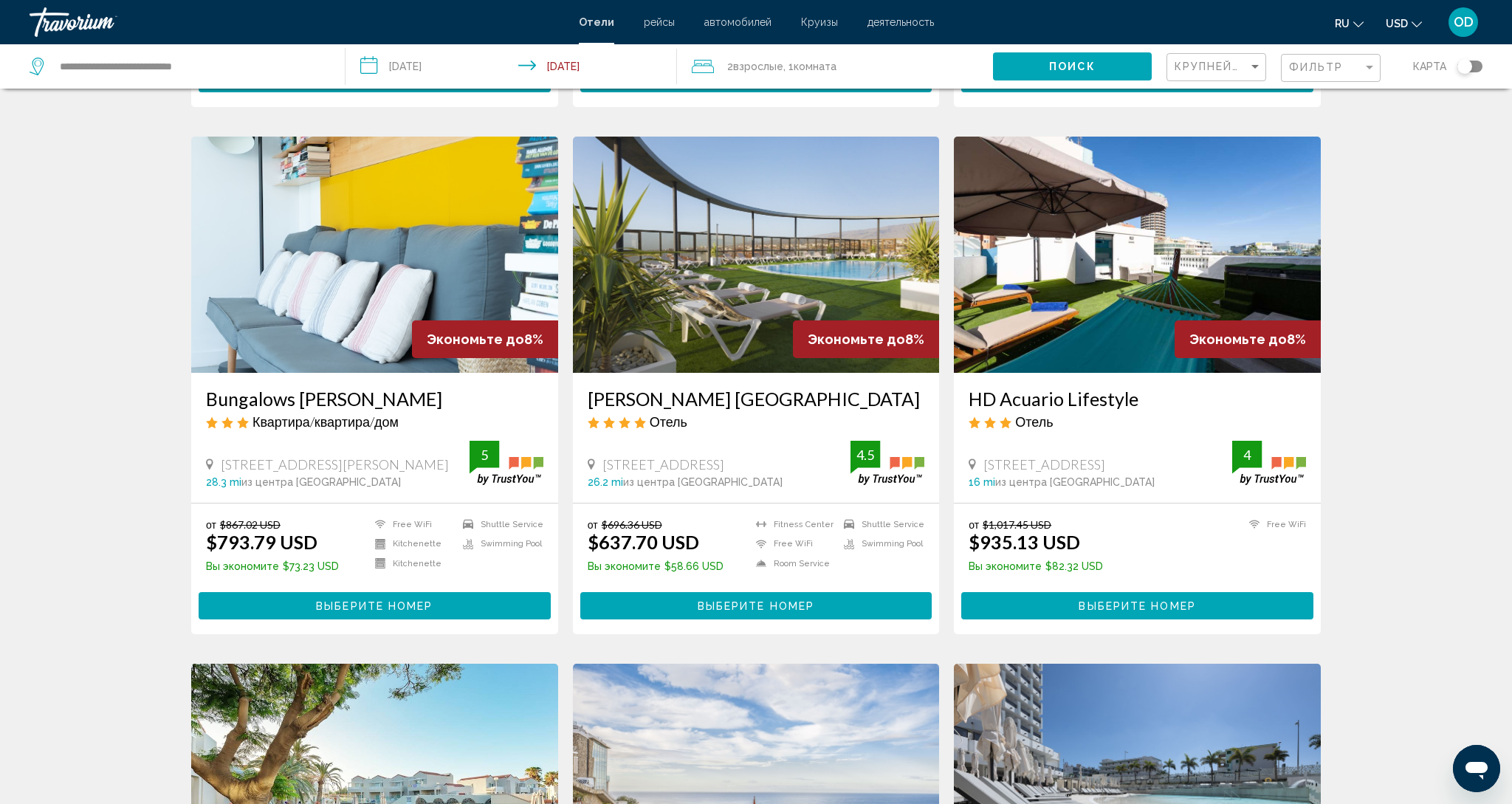
scroll to position [556, 0]
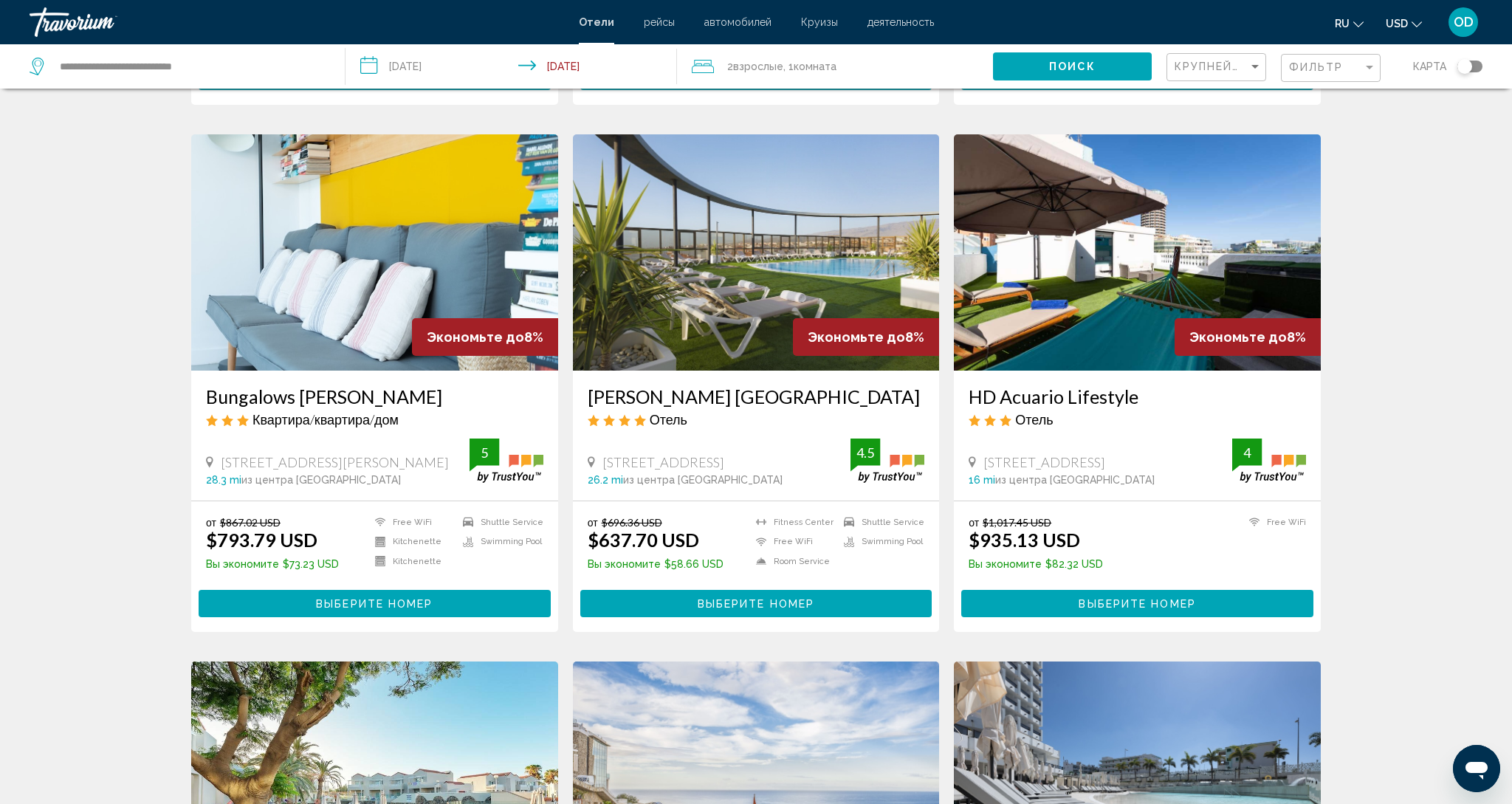
click at [742, 227] on img "Main content" at bounding box center [757, 252] width 367 height 237
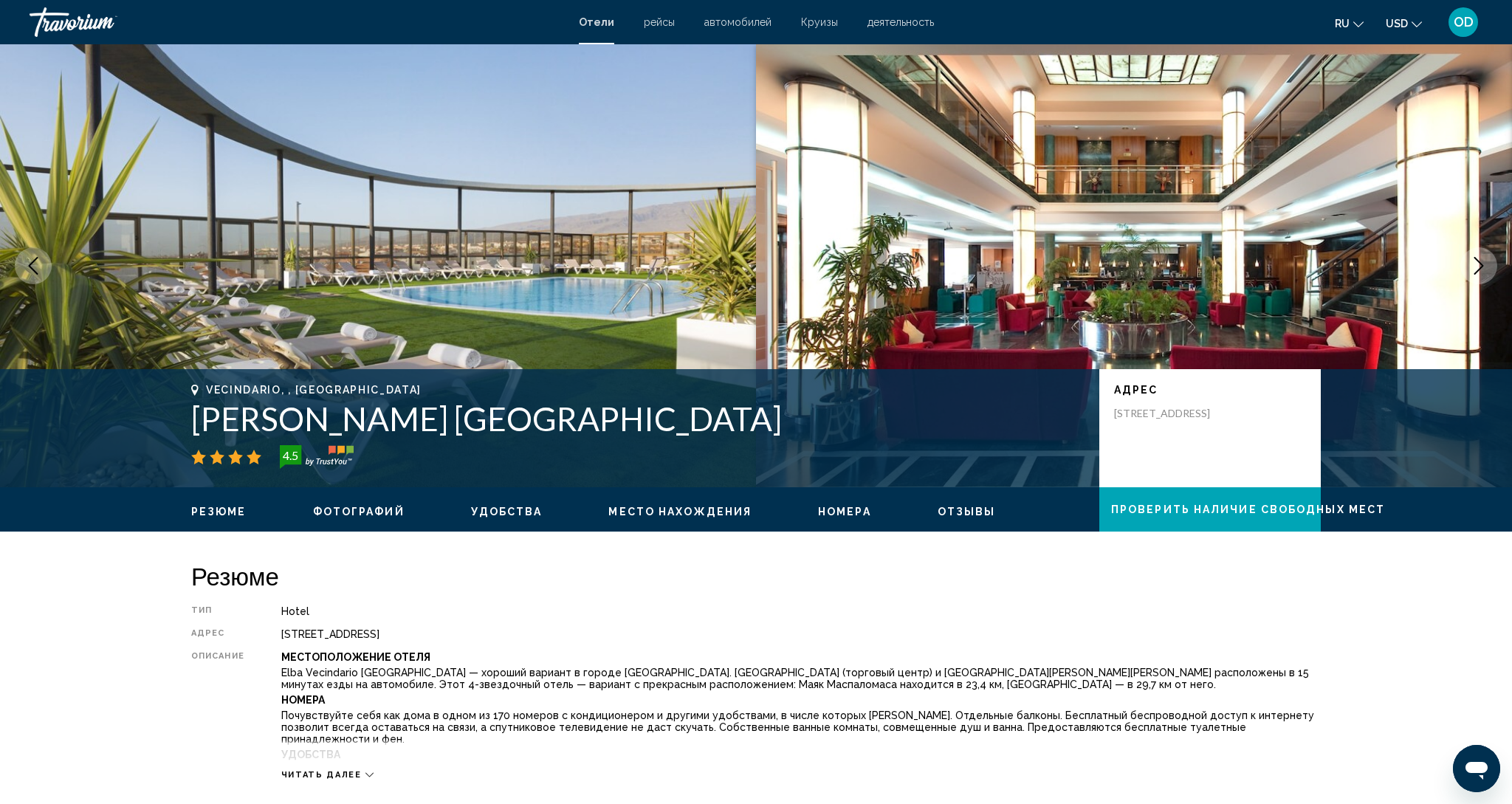
click at [1484, 270] on icon "Next image" at bounding box center [1479, 266] width 17 height 17
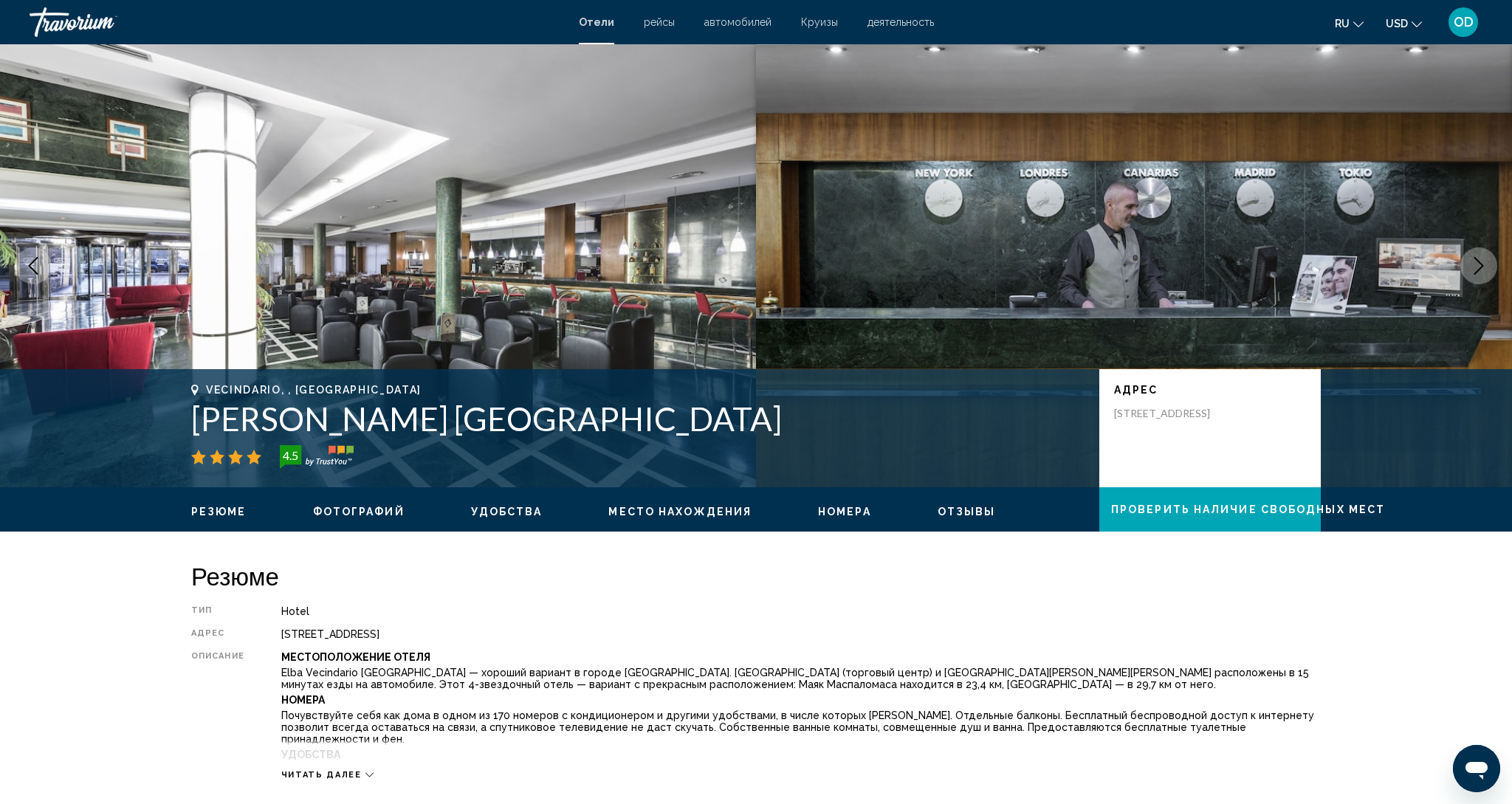
click at [1484, 270] on icon "Next image" at bounding box center [1479, 266] width 17 height 17
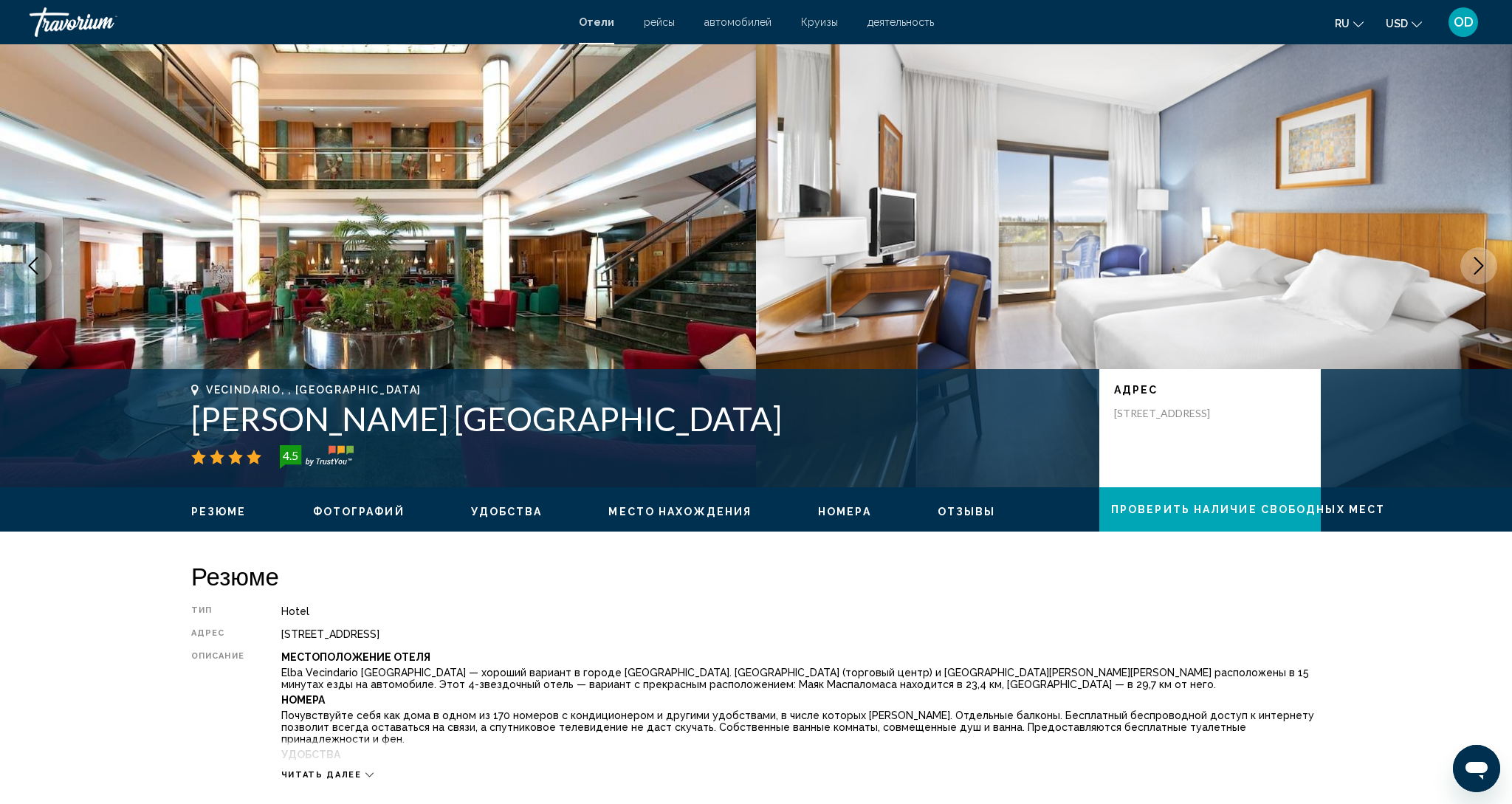
click at [1484, 270] on icon "Next image" at bounding box center [1479, 266] width 17 height 17
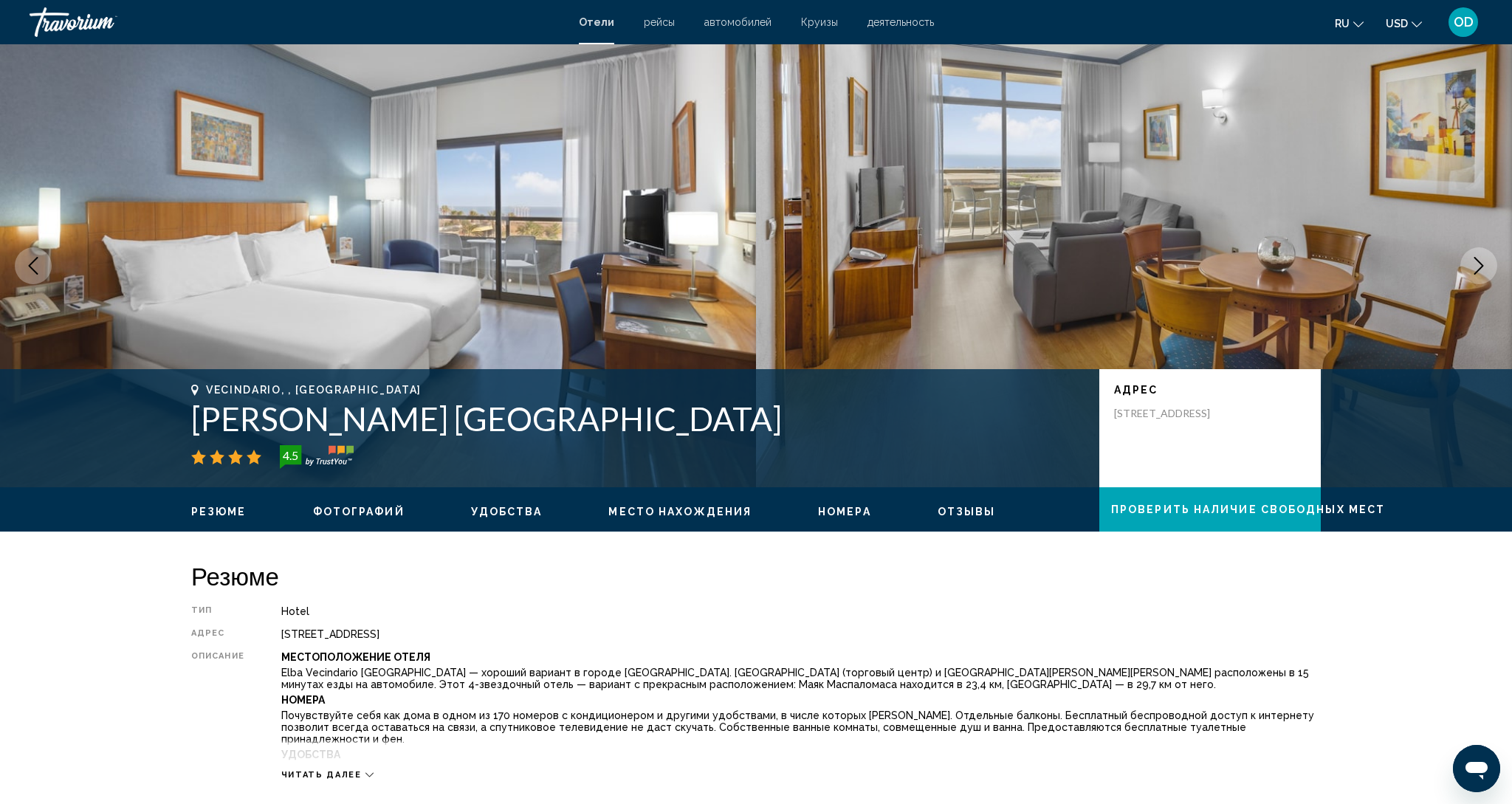
click at [1484, 270] on icon "Next image" at bounding box center [1479, 266] width 17 height 17
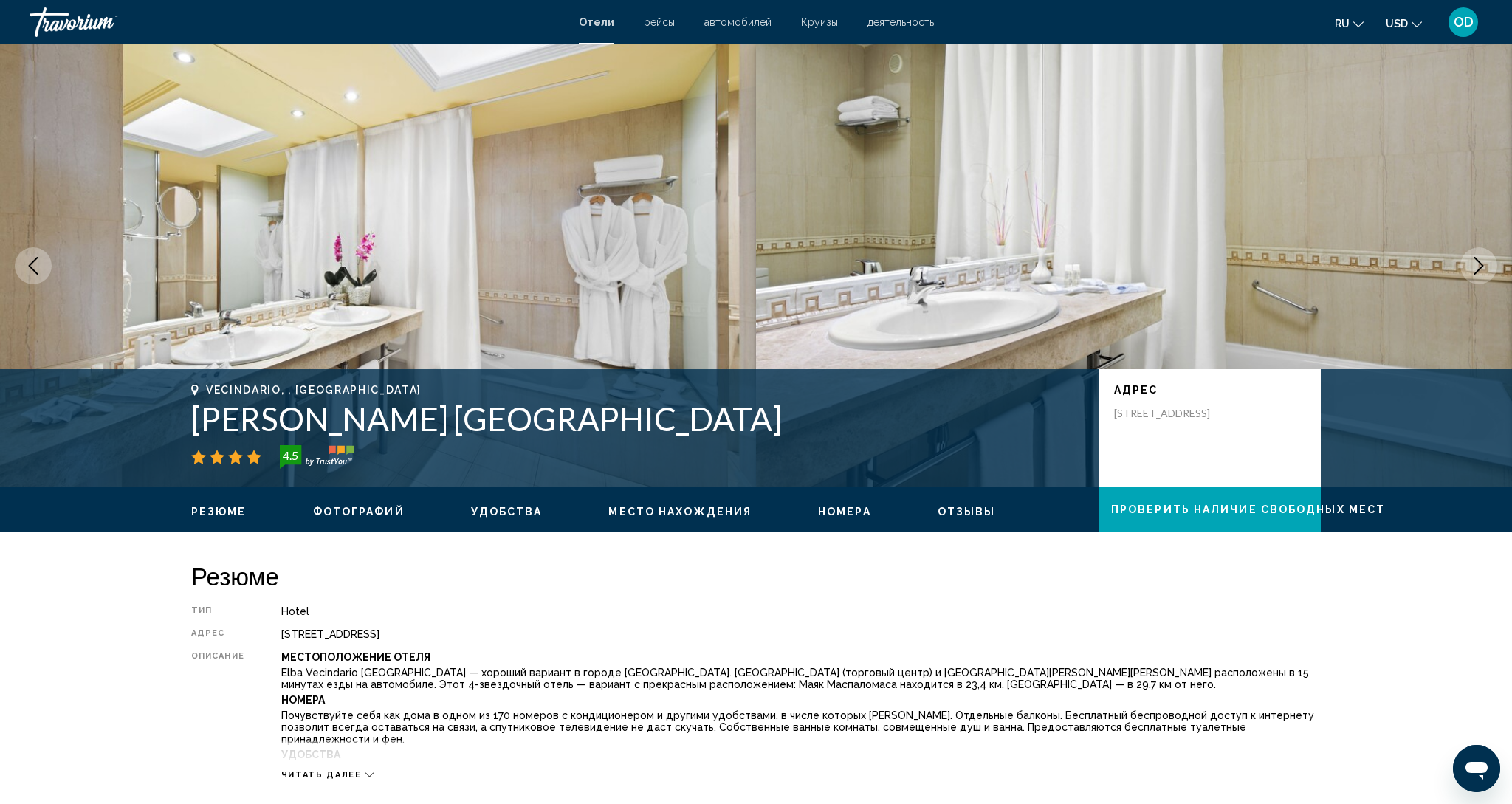
click at [1479, 257] on icon "Next image" at bounding box center [1479, 266] width 17 height 17
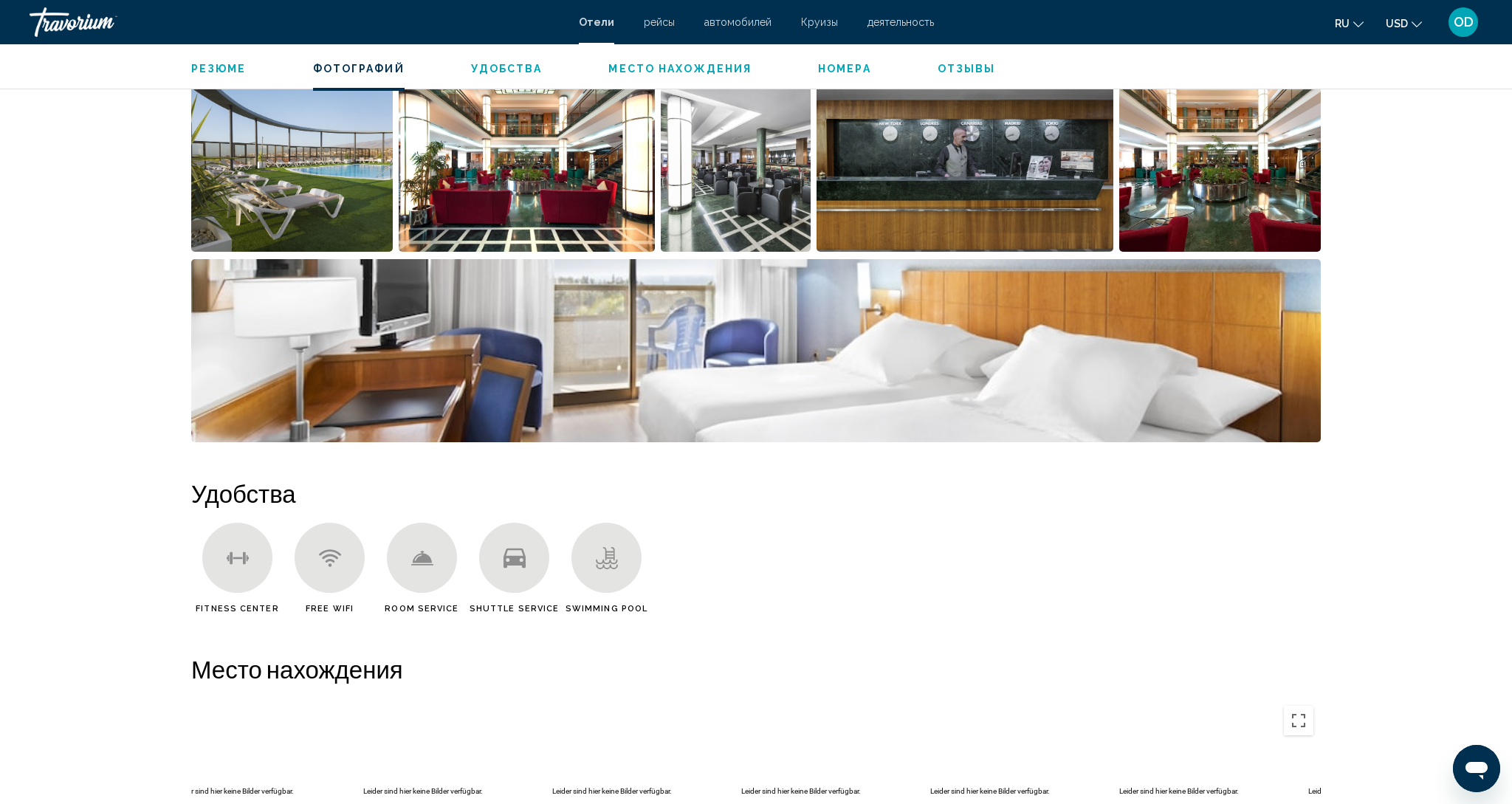
scroll to position [790, 0]
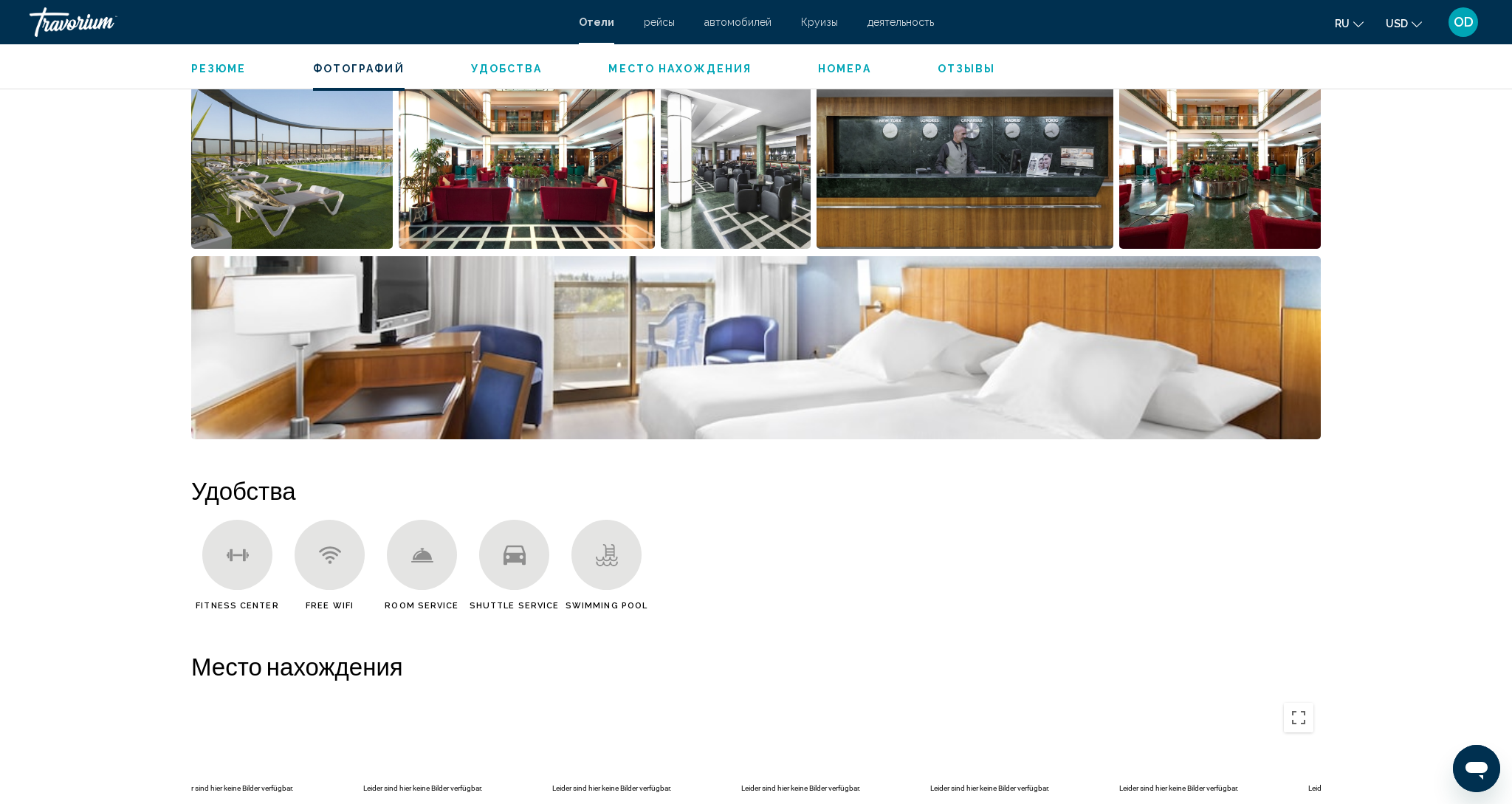
click at [795, 339] on img "Open full-screen image slider" at bounding box center [756, 348] width 1130 height 183
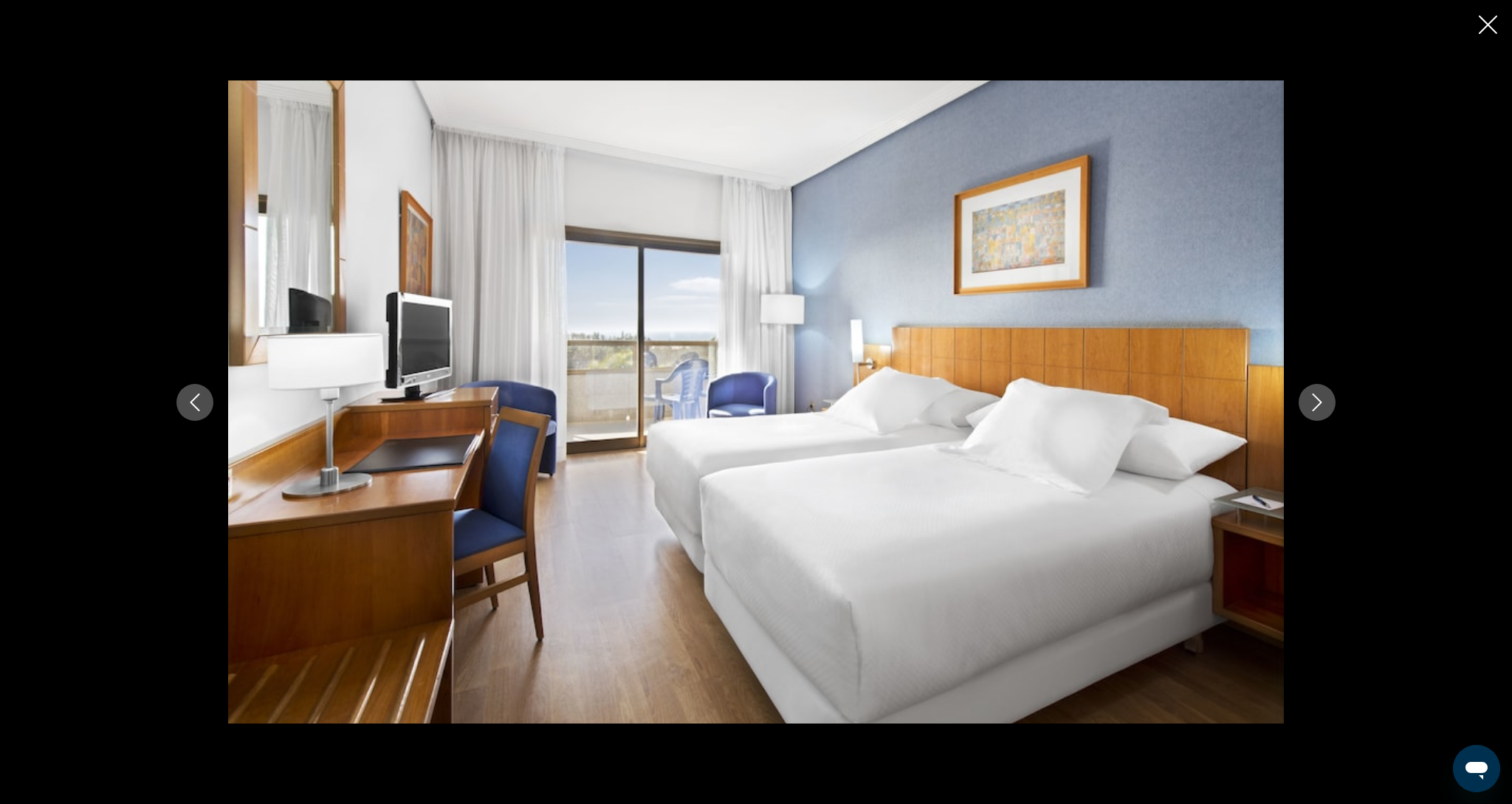
click at [1319, 417] on button "Next image" at bounding box center [1317, 402] width 37 height 37
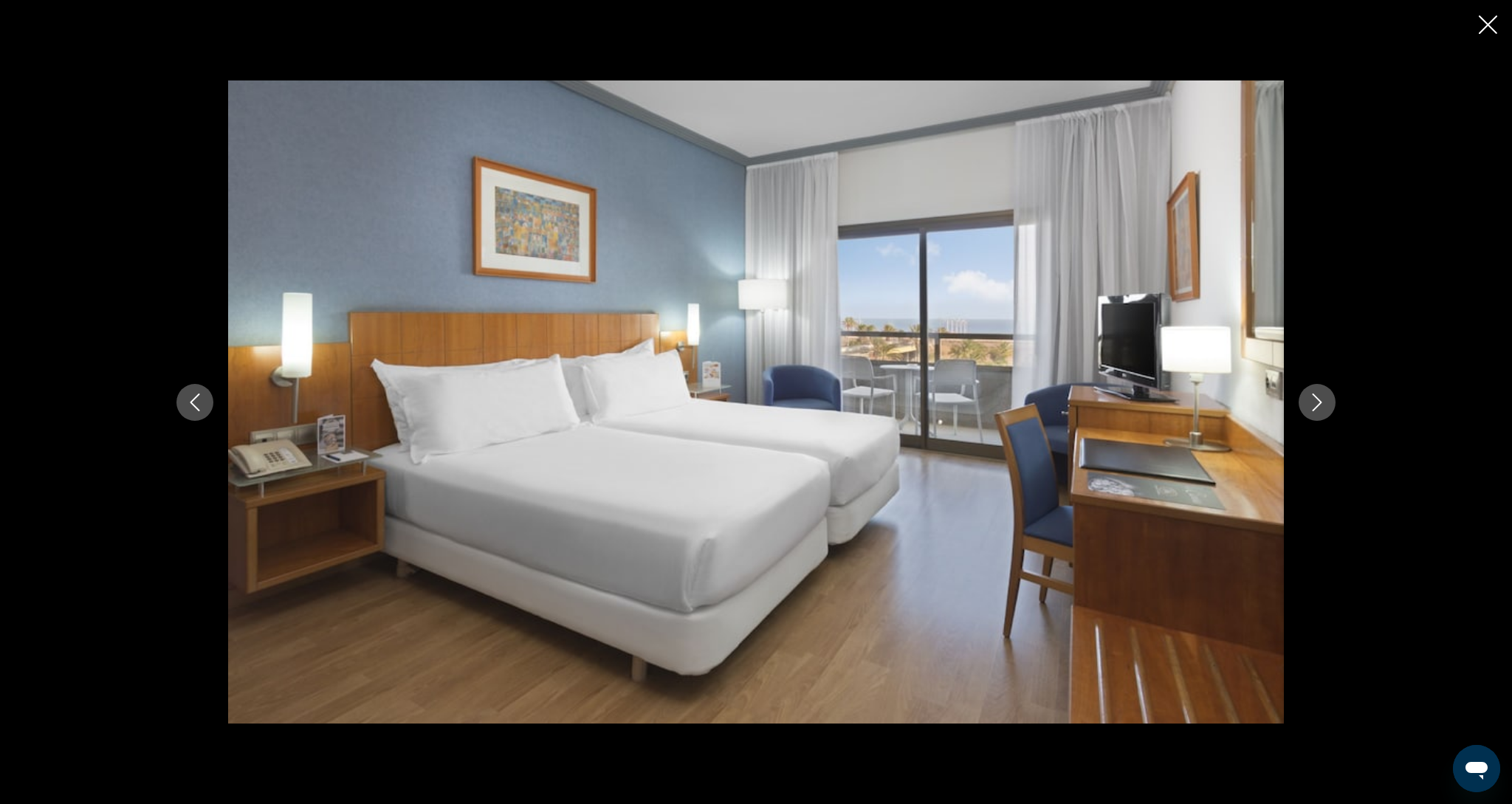
click at [1492, 18] on icon "Close slideshow" at bounding box center [1488, 25] width 18 height 18
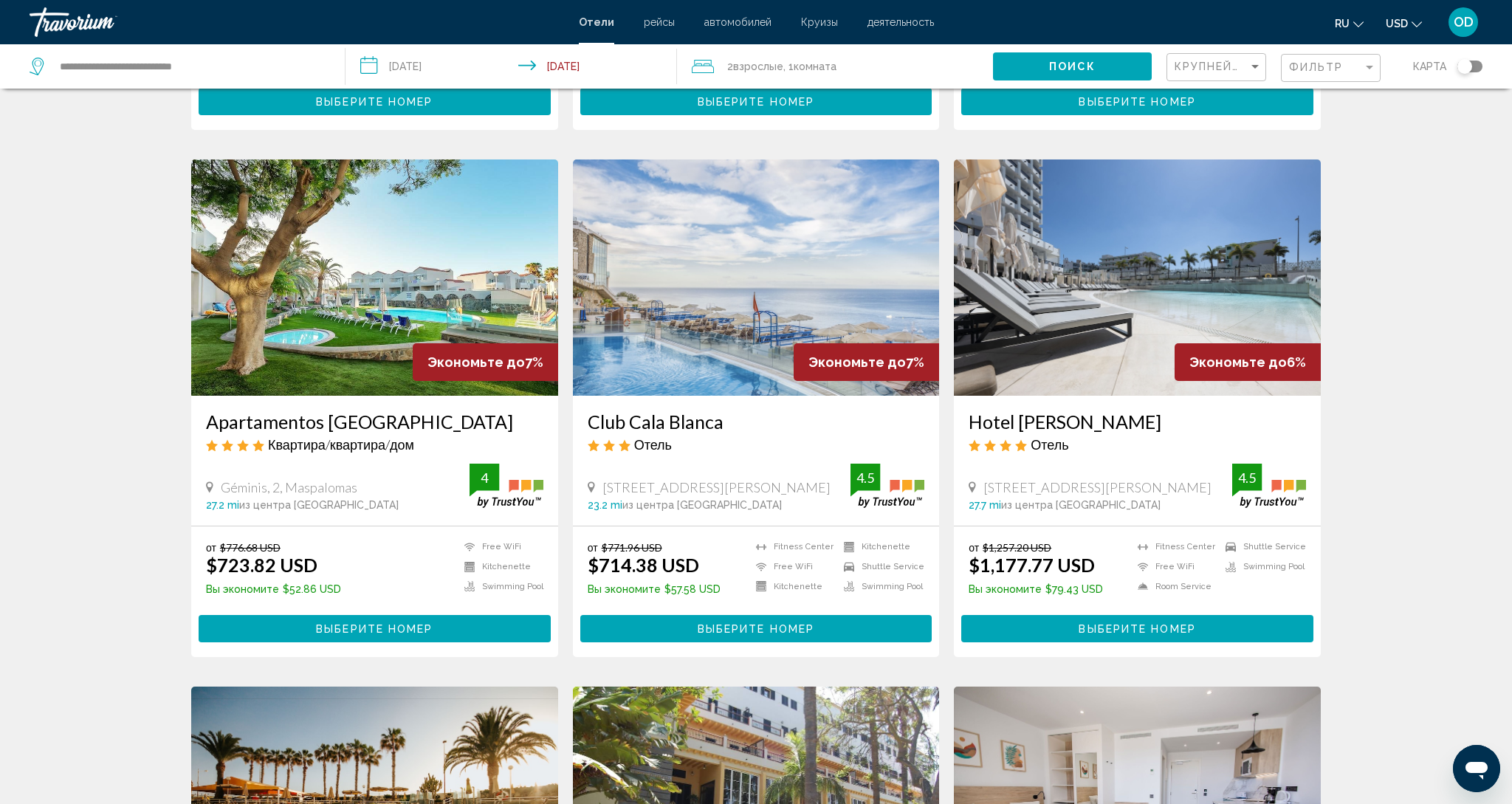
scroll to position [1059, 0]
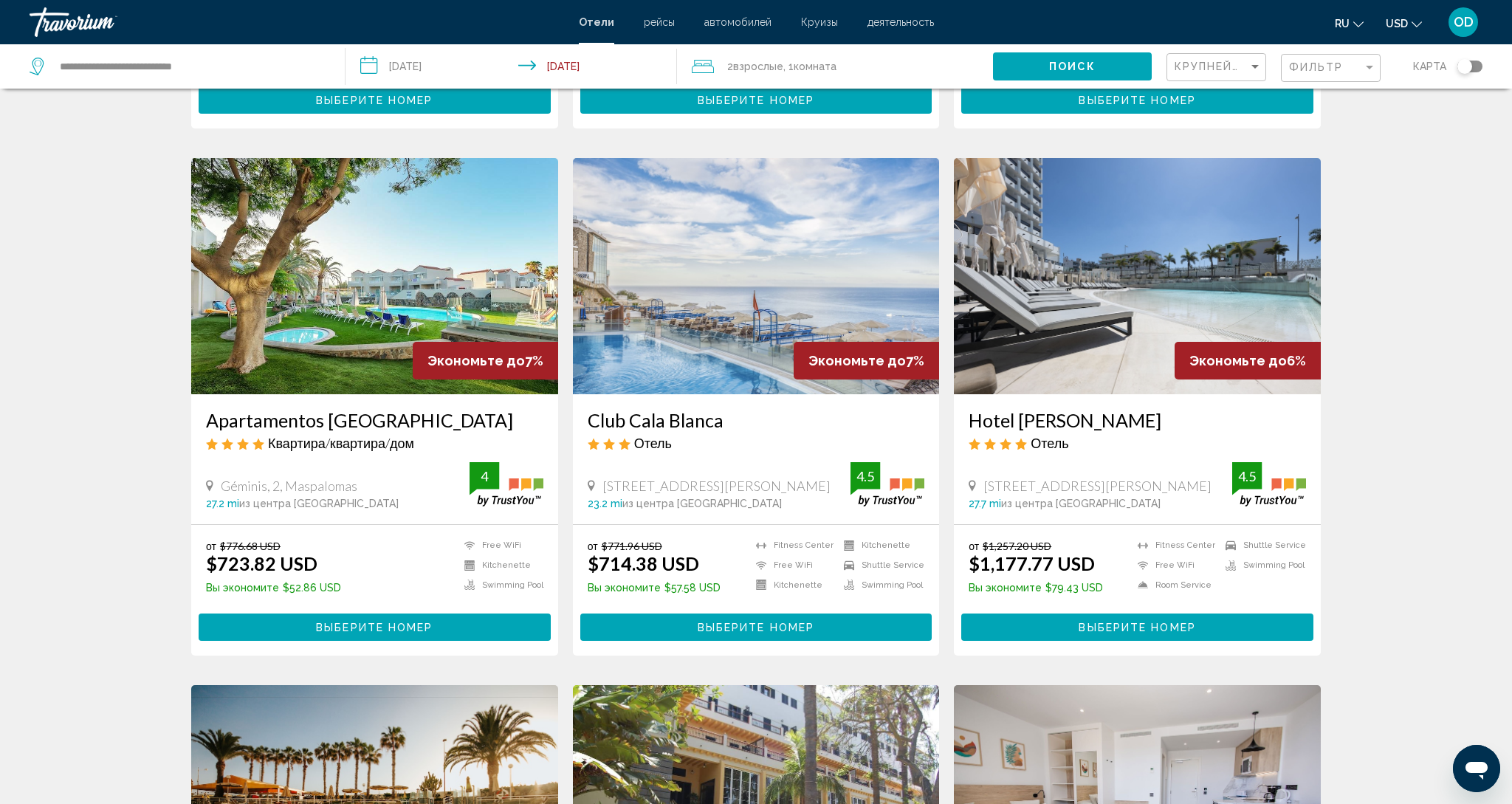
click at [742, 295] on img "Main content" at bounding box center [757, 276] width 367 height 237
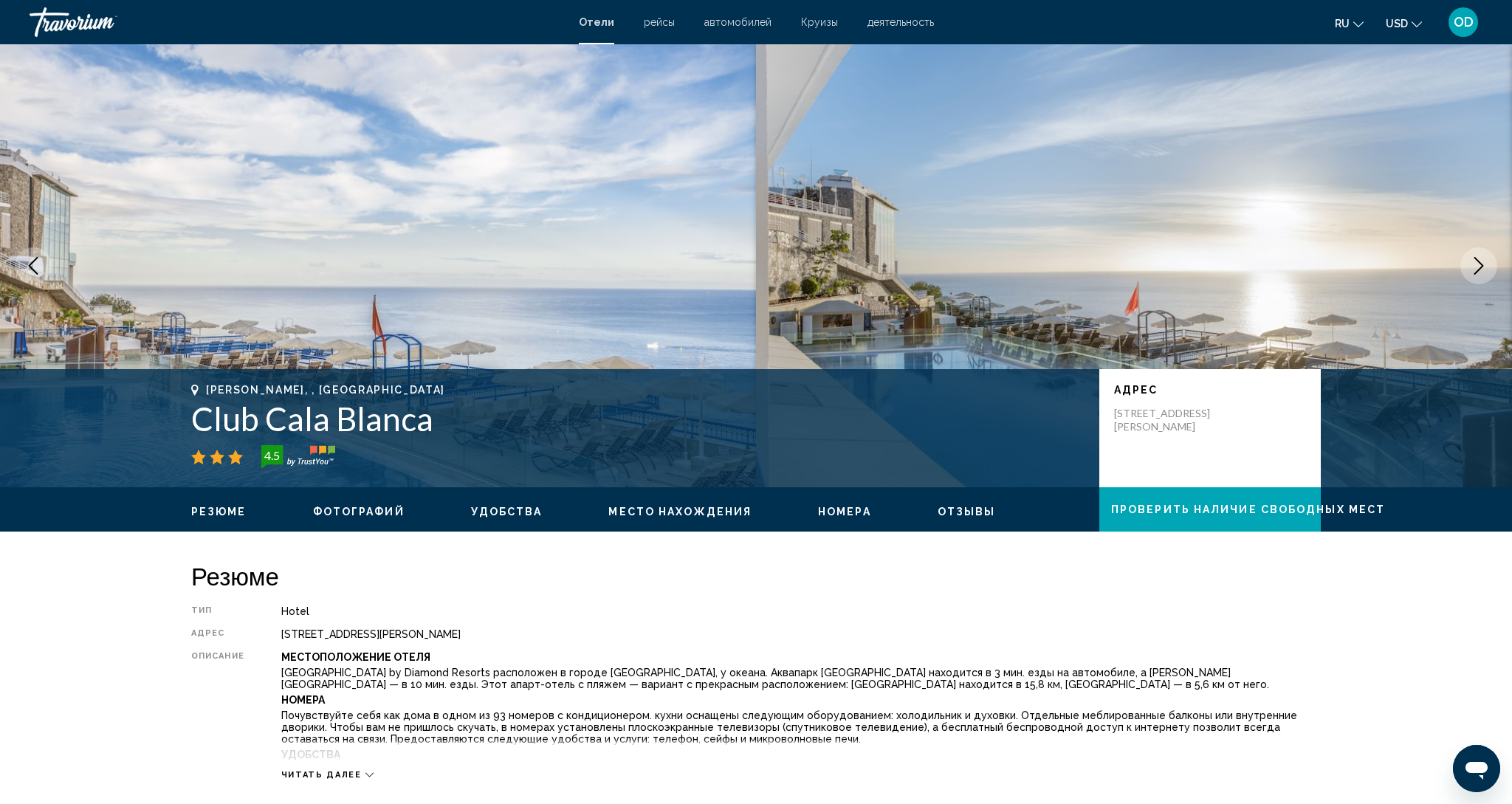
click at [1469, 265] on button "Next image" at bounding box center [1479, 266] width 37 height 37
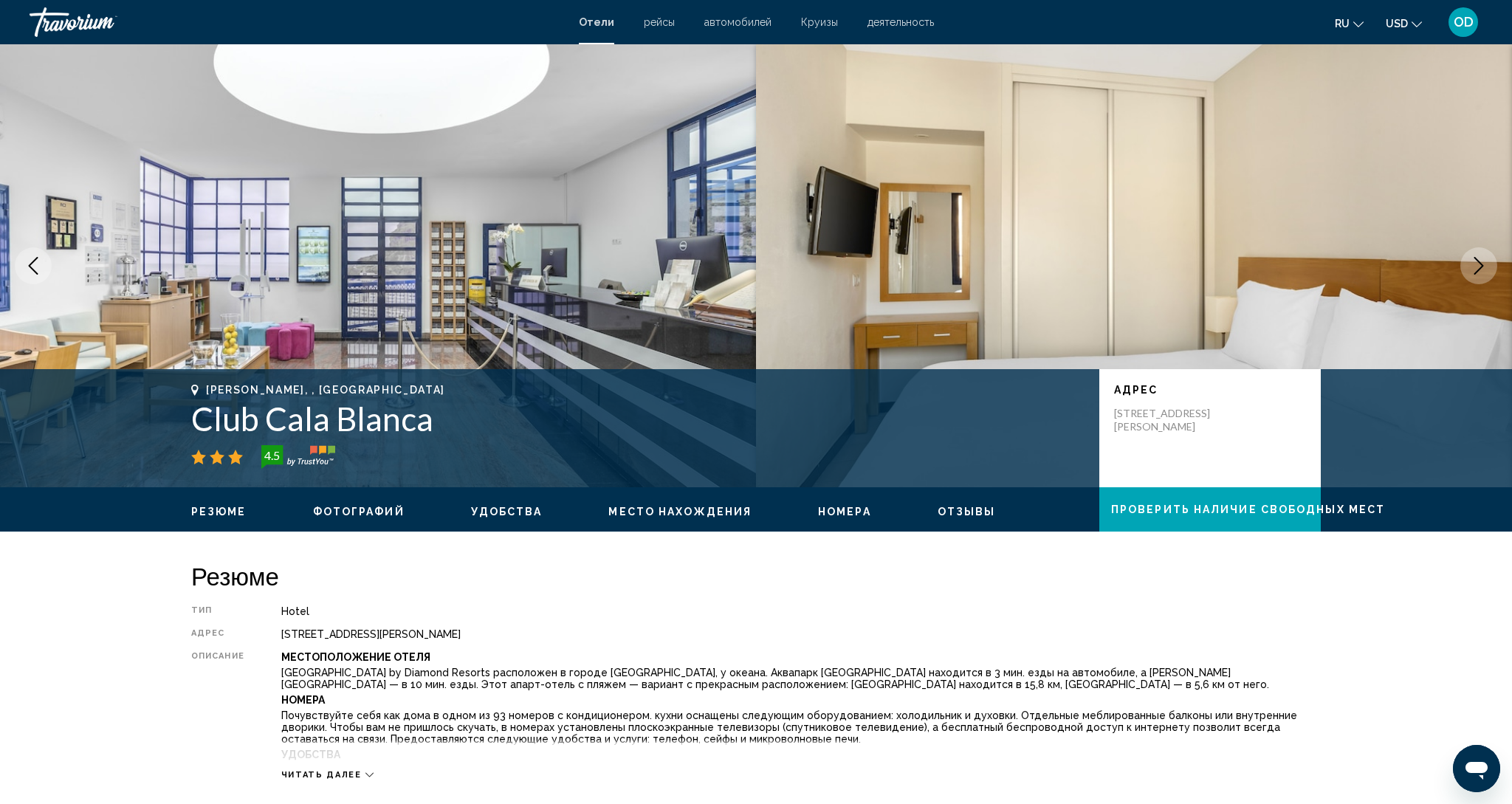
click at [1469, 265] on button "Next image" at bounding box center [1479, 266] width 37 height 37
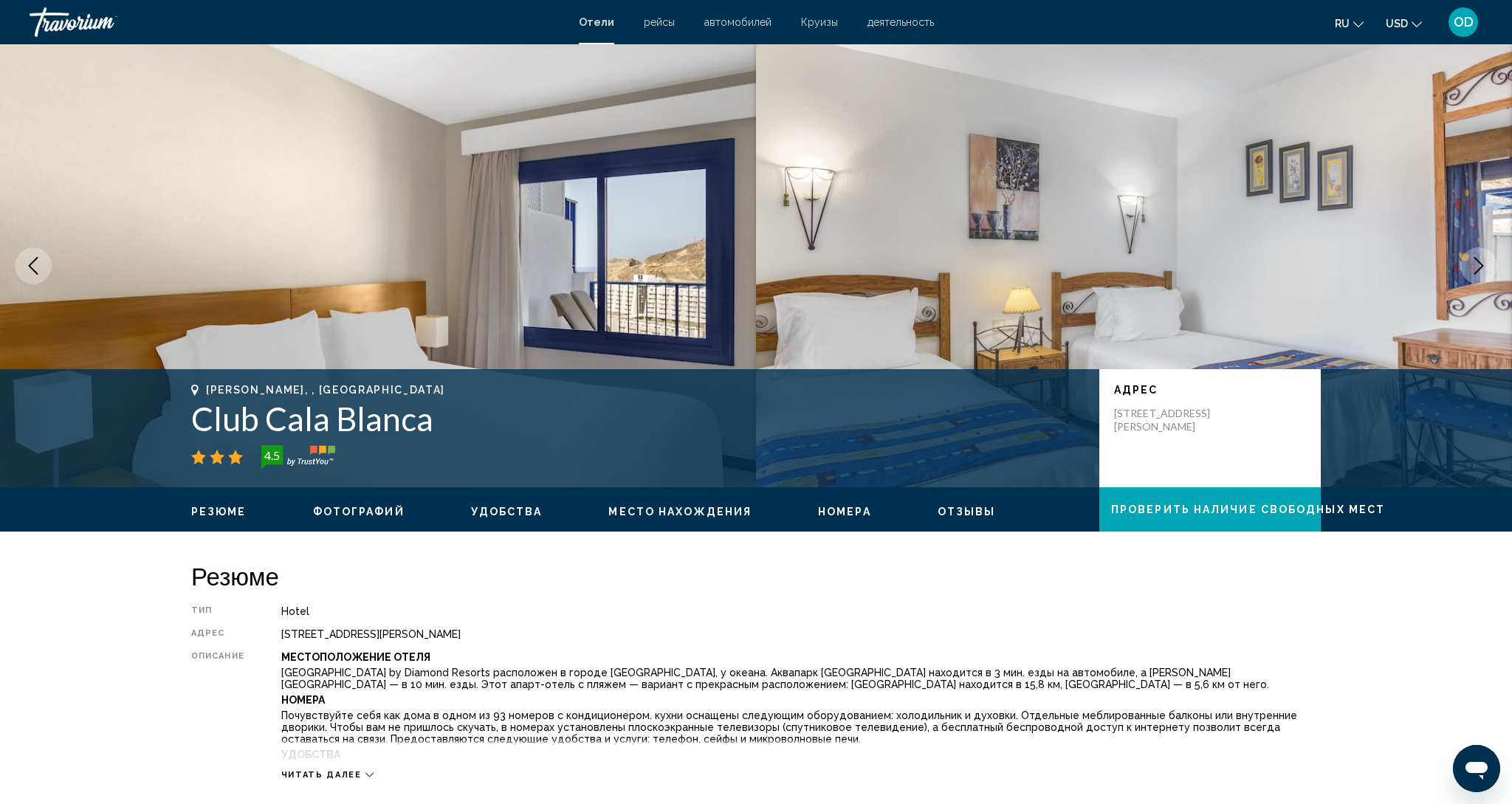
click at [1469, 265] on button "Next image" at bounding box center [1479, 266] width 37 height 37
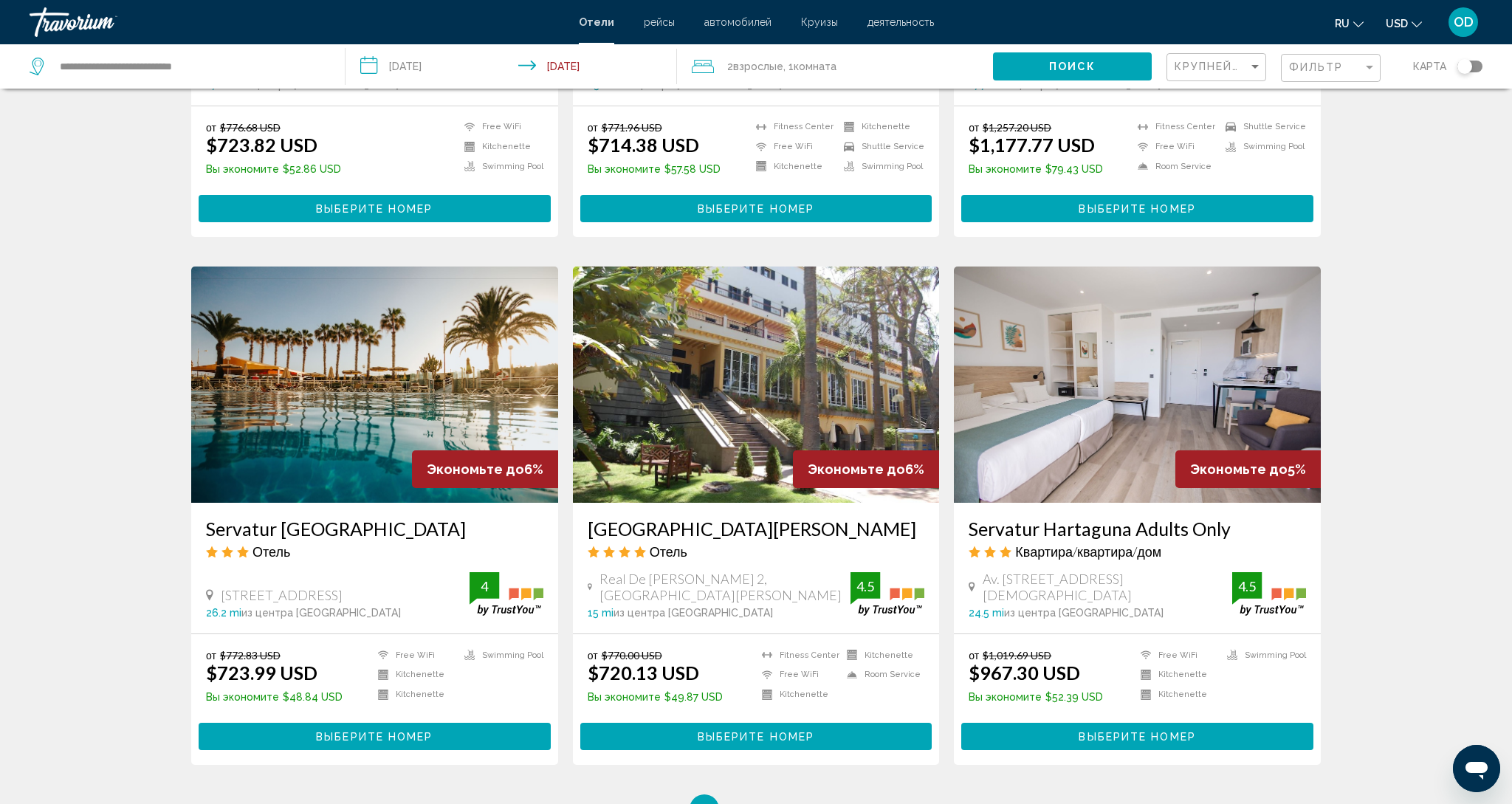
scroll to position [1479, 0]
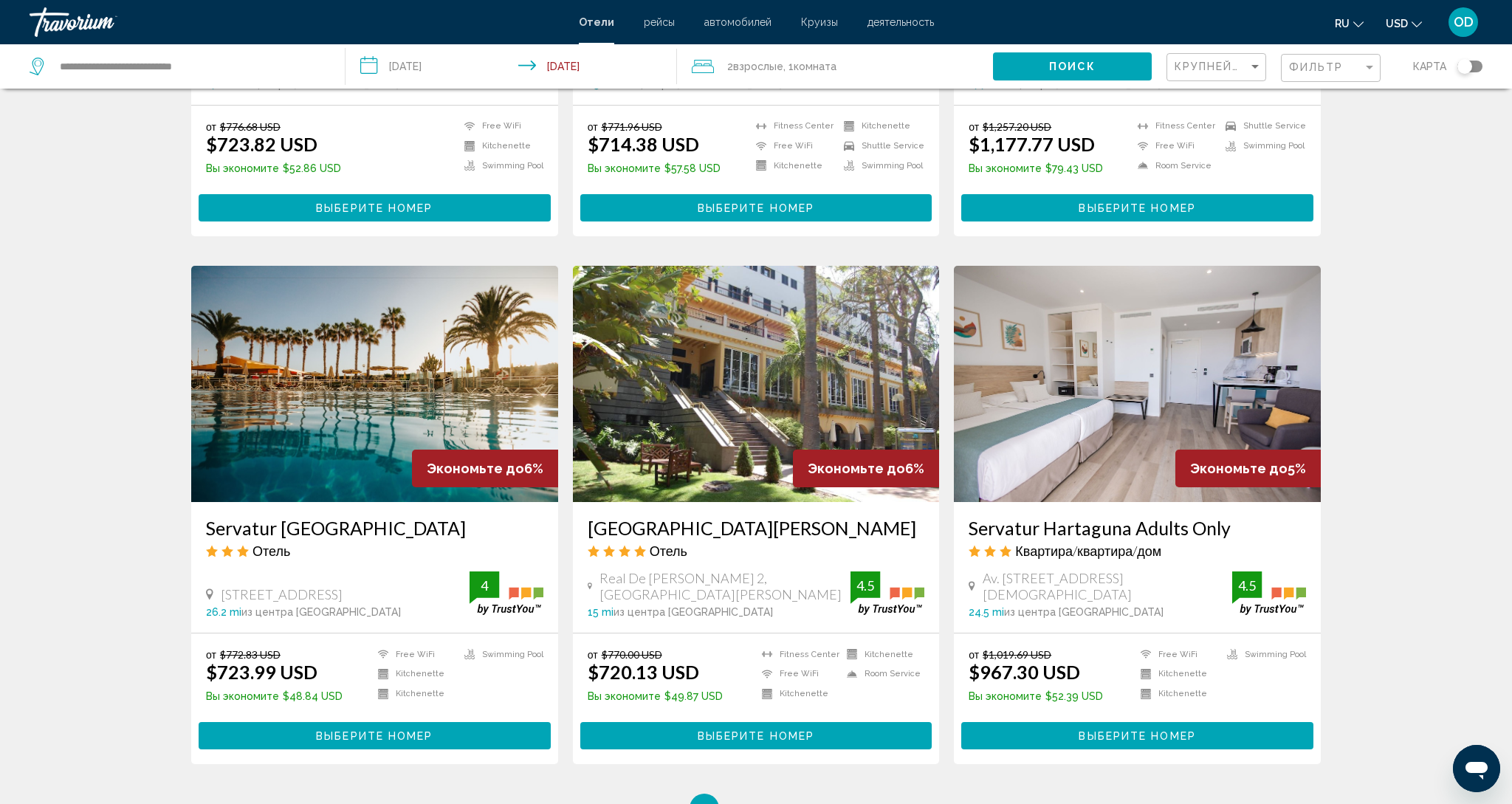
click at [322, 360] on img "Main content" at bounding box center [375, 384] width 367 height 237
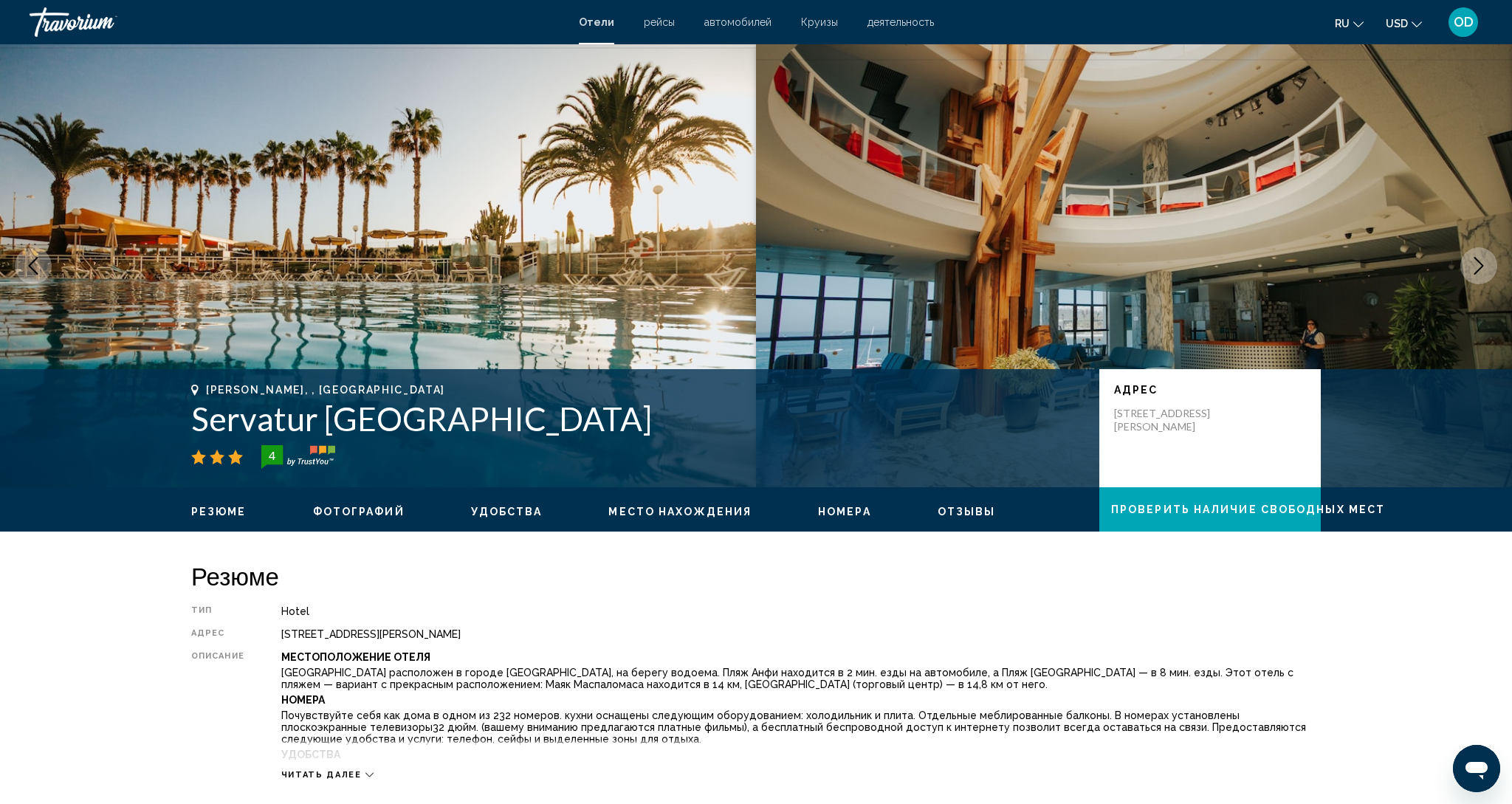
click at [1481, 271] on icon "Next image" at bounding box center [1479, 266] width 17 height 17
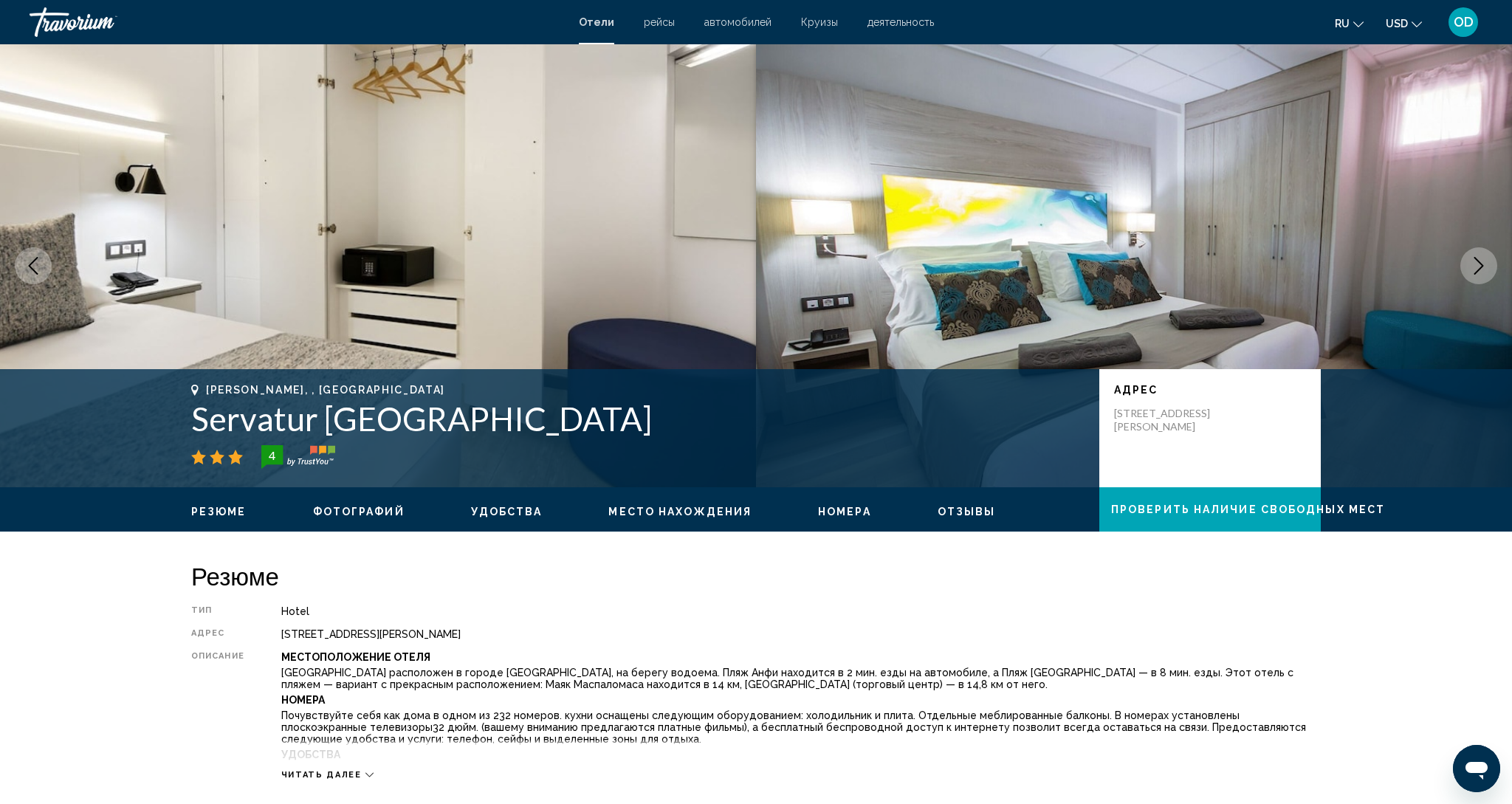
click at [1481, 271] on icon "Next image" at bounding box center [1479, 266] width 17 height 17
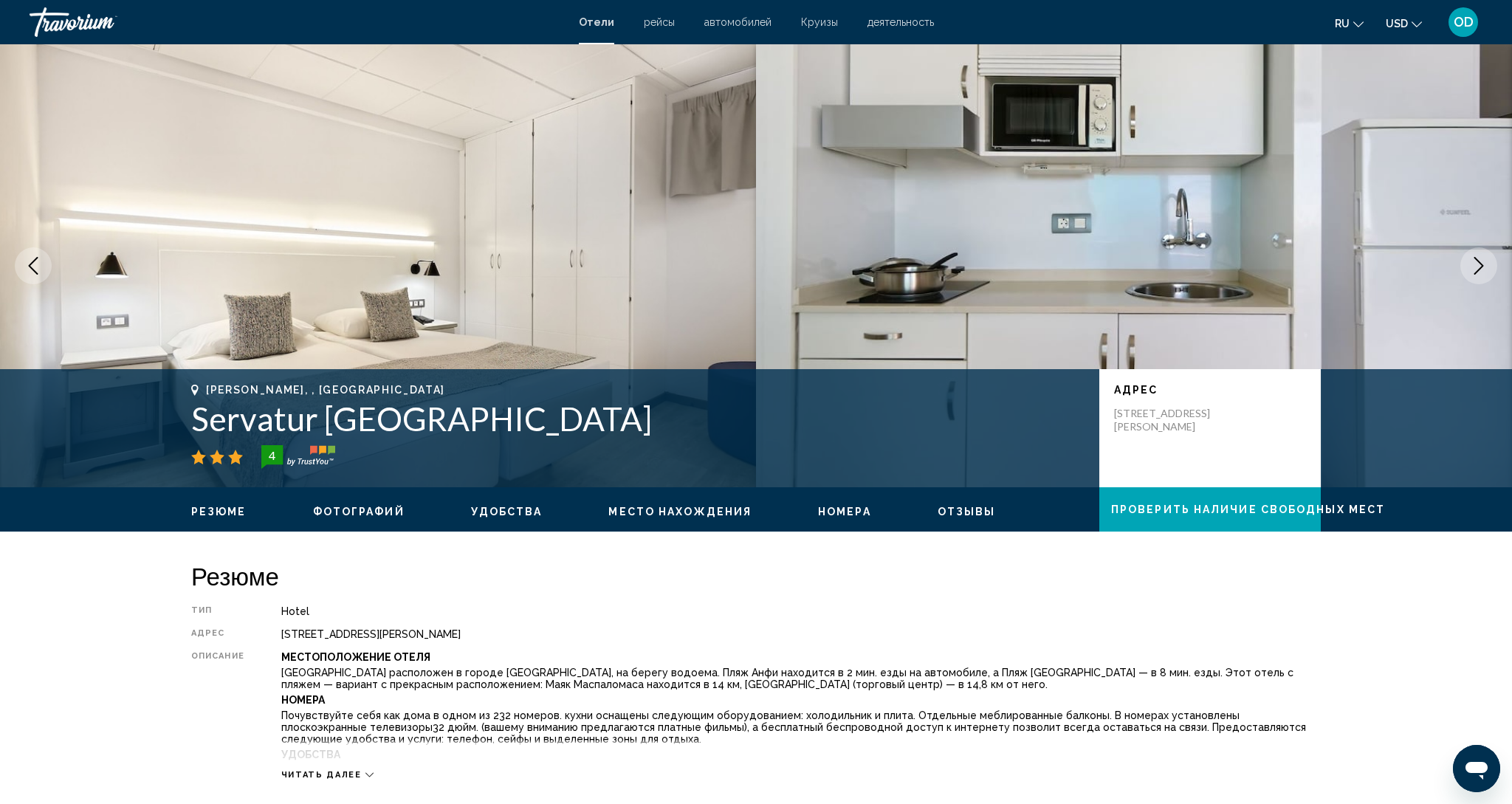
click at [1481, 271] on icon "Next image" at bounding box center [1479, 266] width 17 height 17
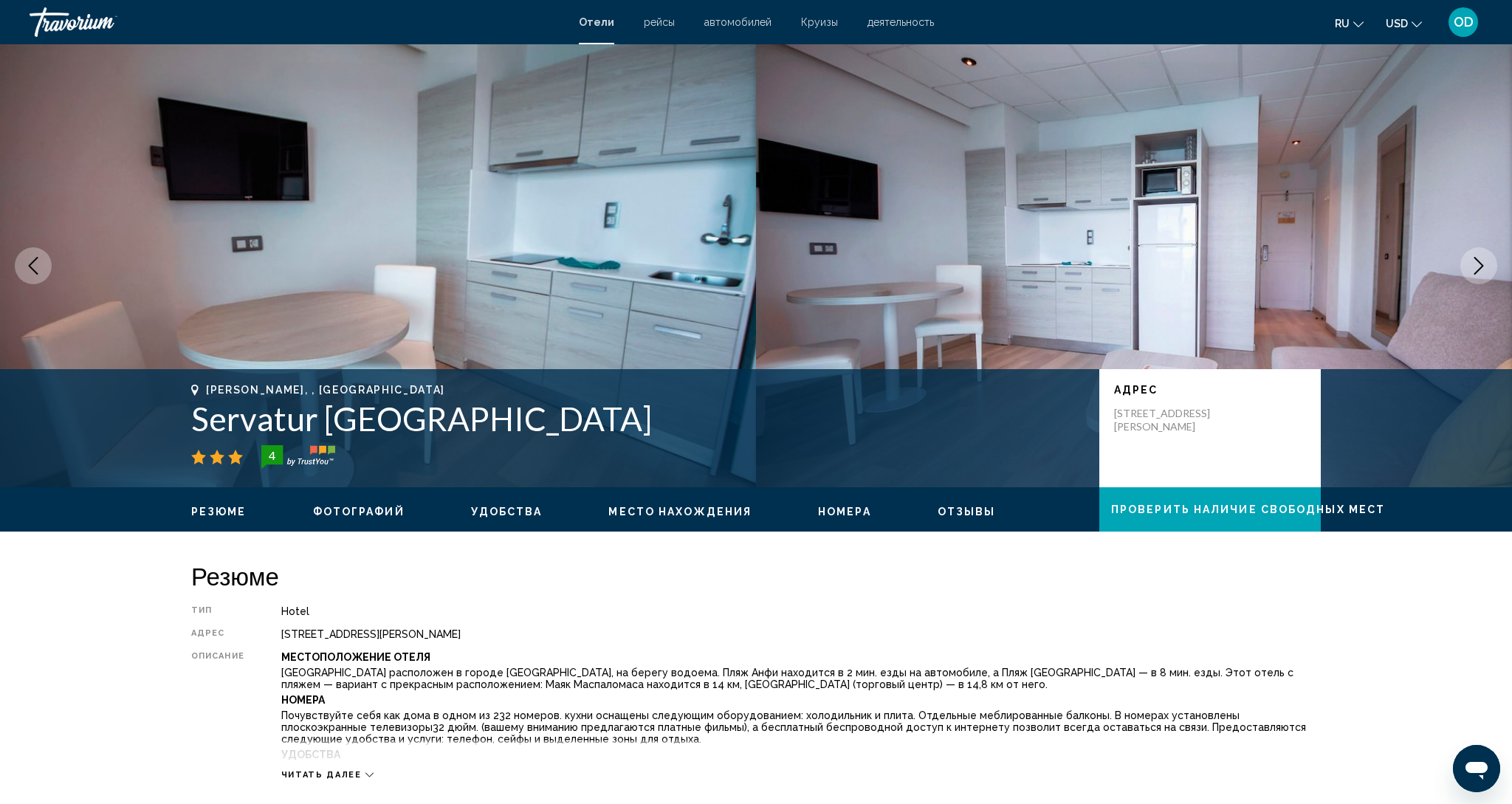
click at [1481, 271] on icon "Next image" at bounding box center [1479, 266] width 17 height 17
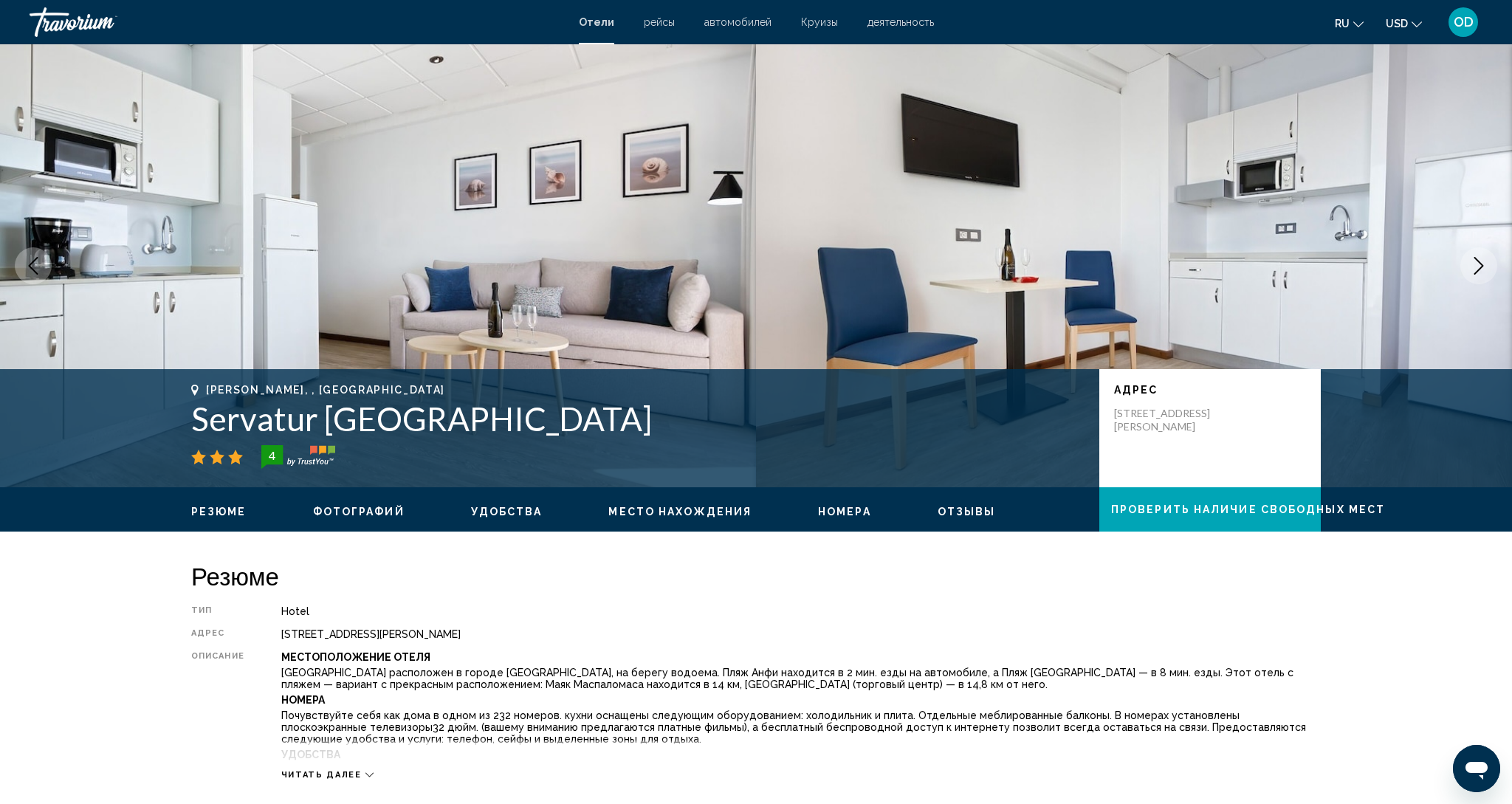
click at [1481, 271] on icon "Next image" at bounding box center [1479, 266] width 17 height 17
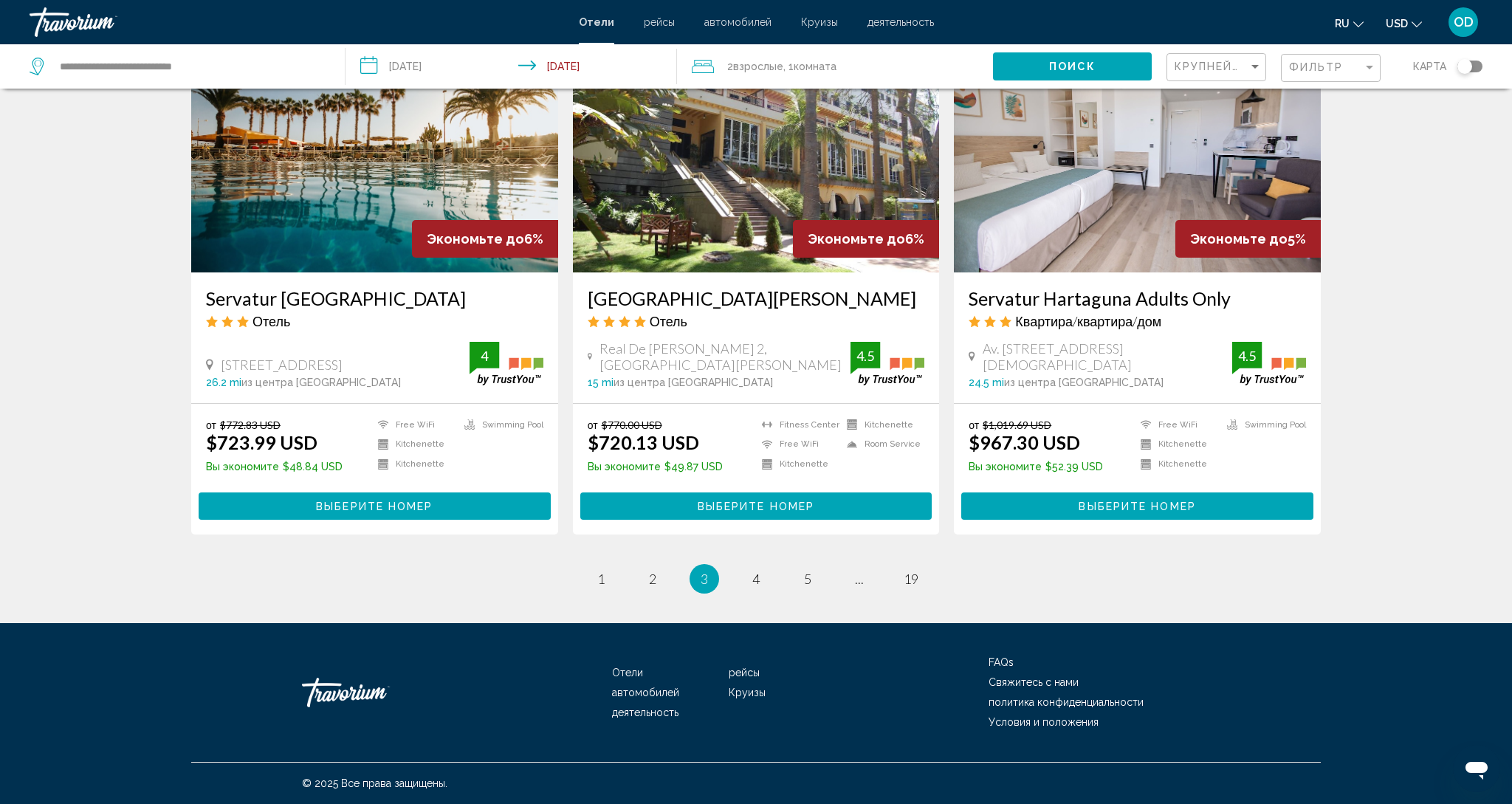
scroll to position [1709, 0]
click at [761, 583] on link "page 4" at bounding box center [756, 579] width 26 height 26
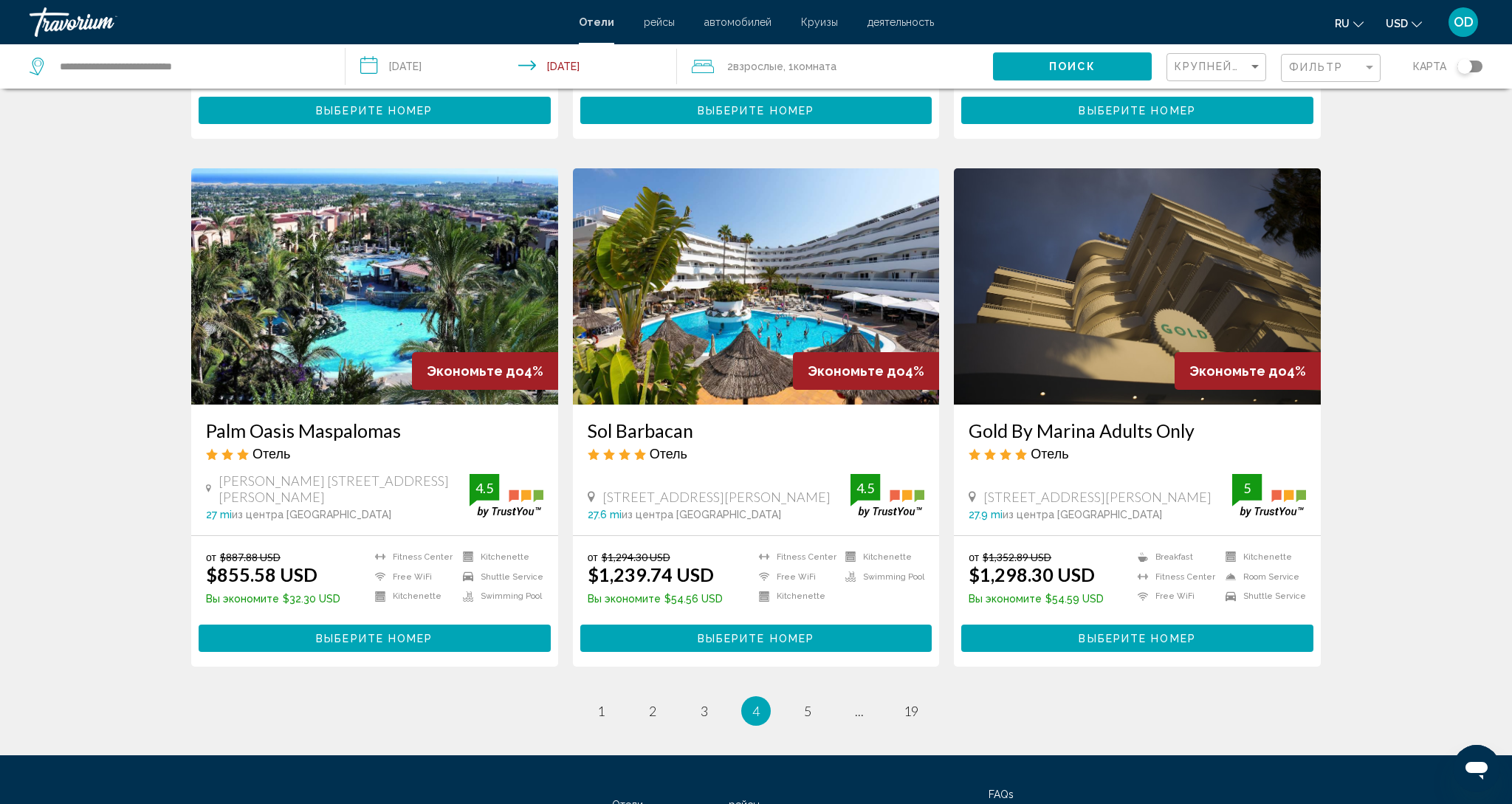
scroll to position [1556, 0]
click at [334, 292] on img "Main content" at bounding box center [375, 287] width 367 height 237
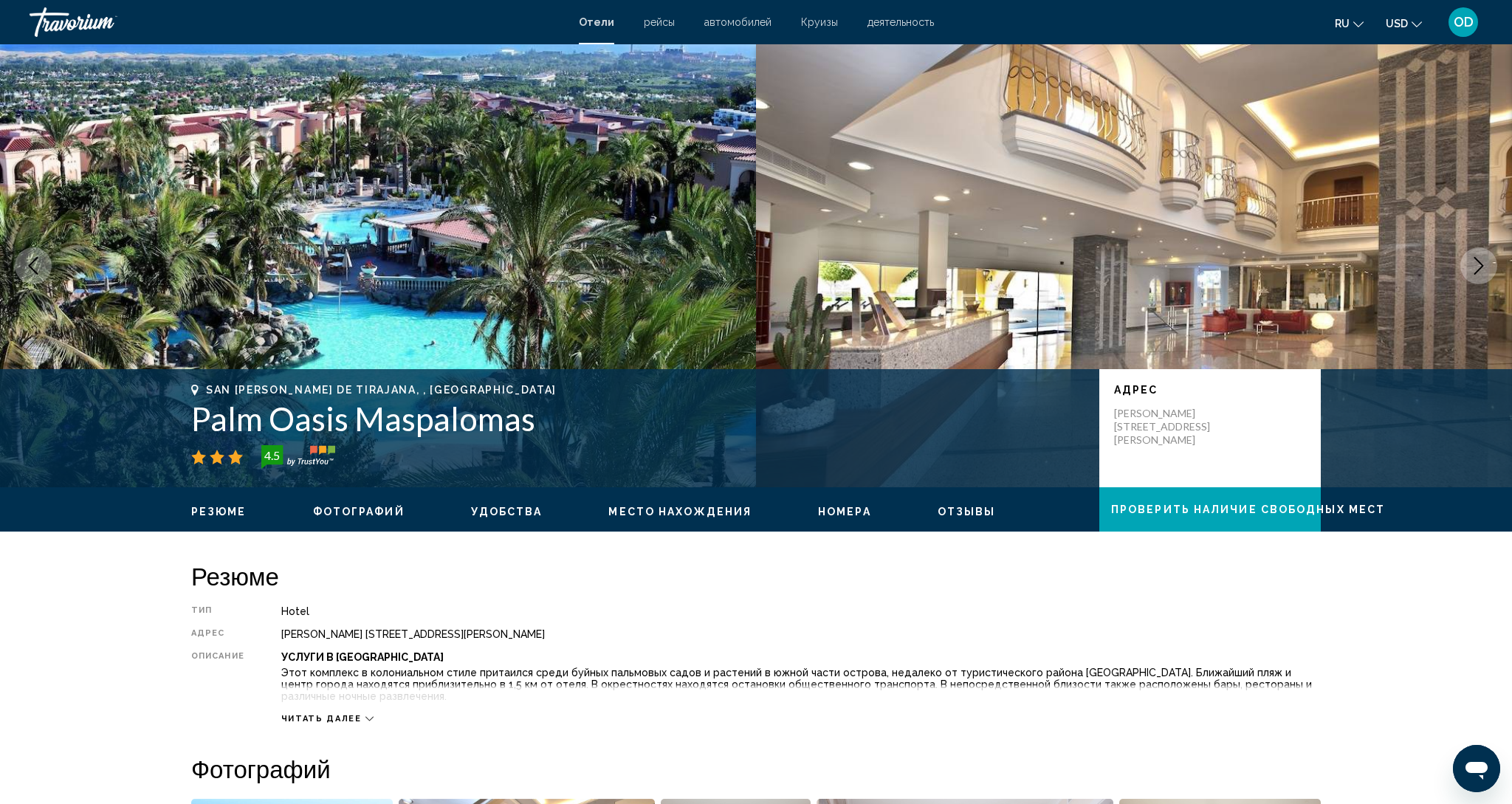
click at [1491, 270] on button "Next image" at bounding box center [1479, 266] width 37 height 37
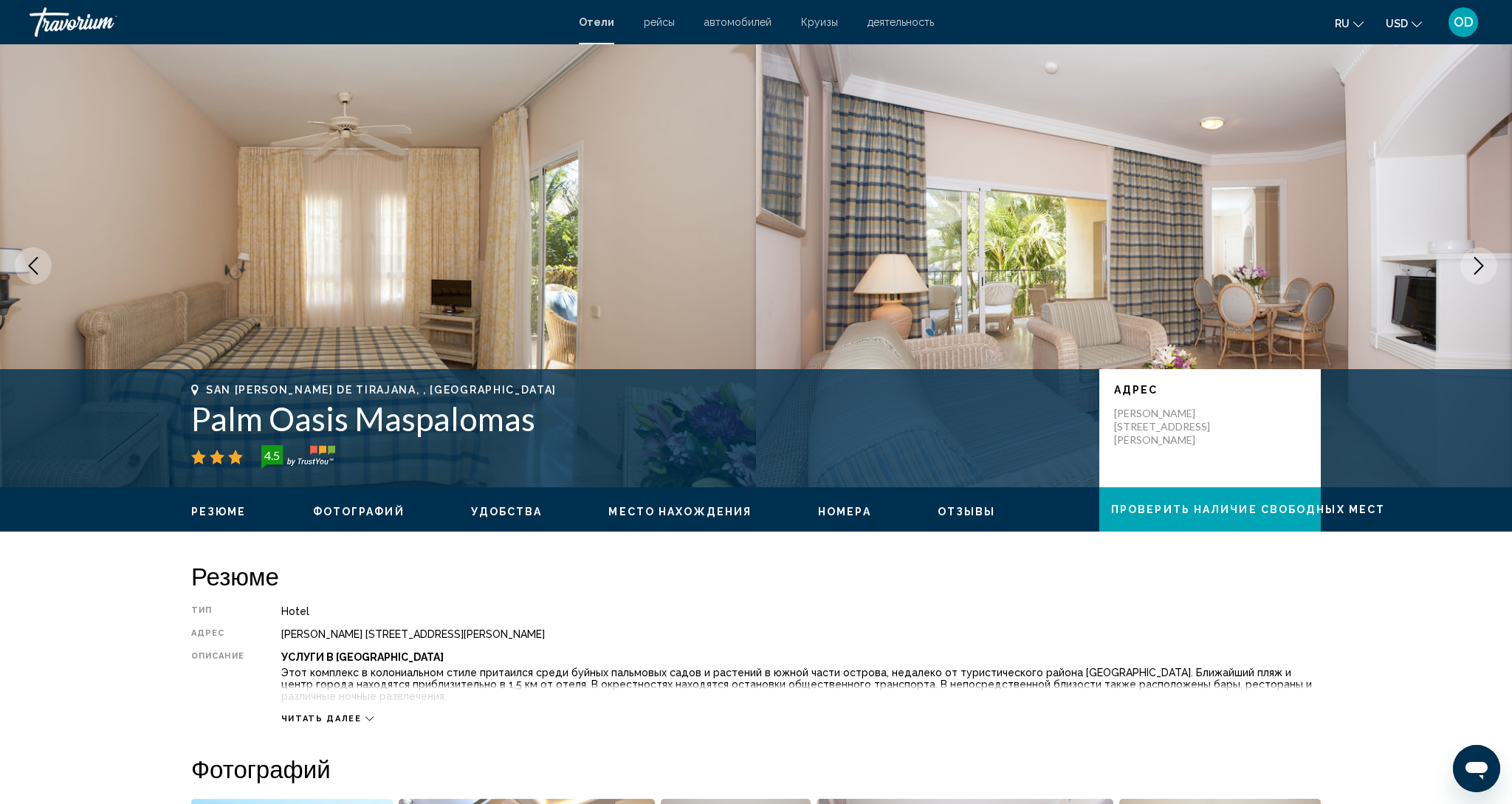
click at [1491, 270] on button "Next image" at bounding box center [1479, 266] width 37 height 37
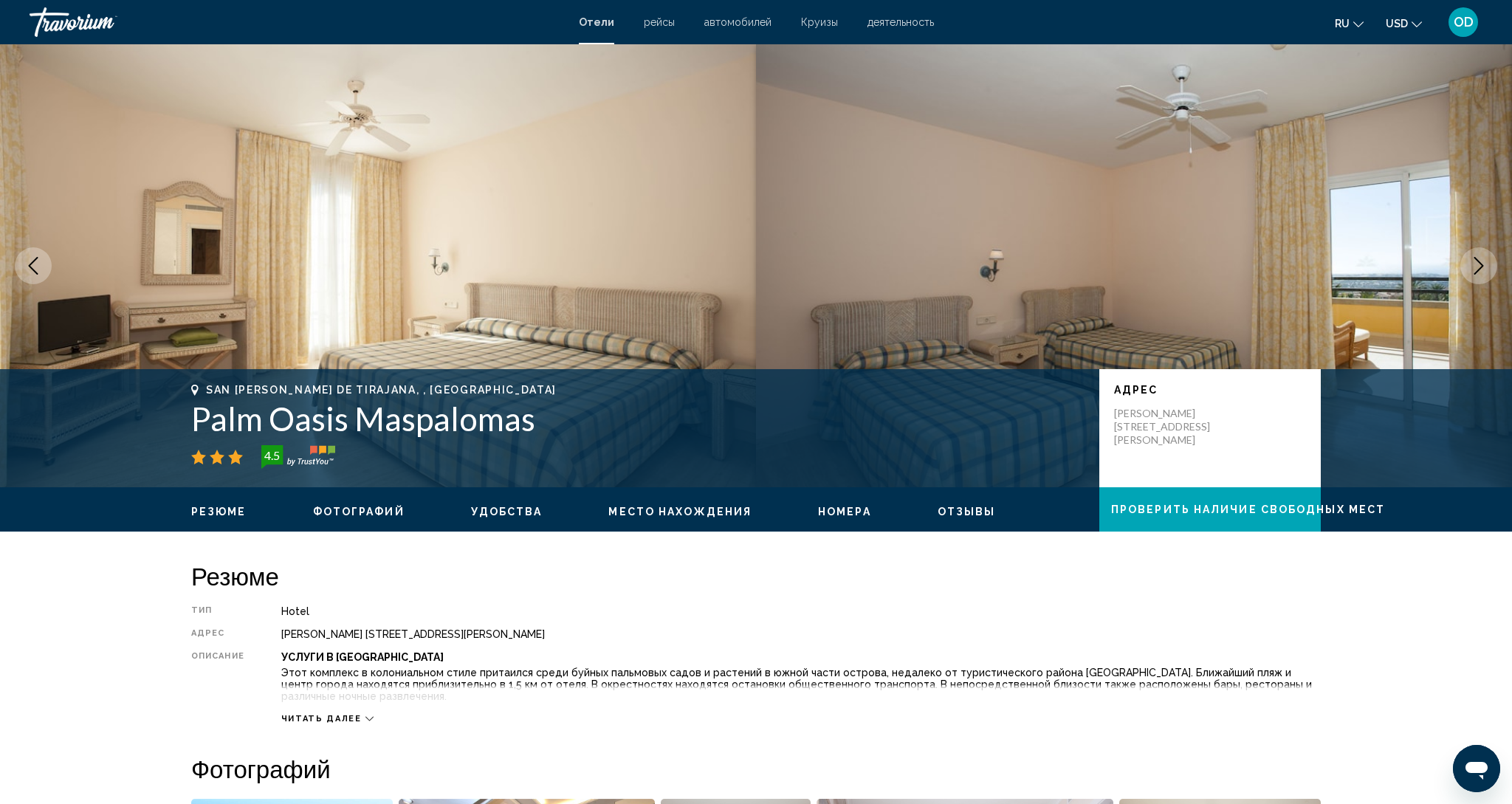
click at [1491, 270] on button "Next image" at bounding box center [1479, 266] width 37 height 37
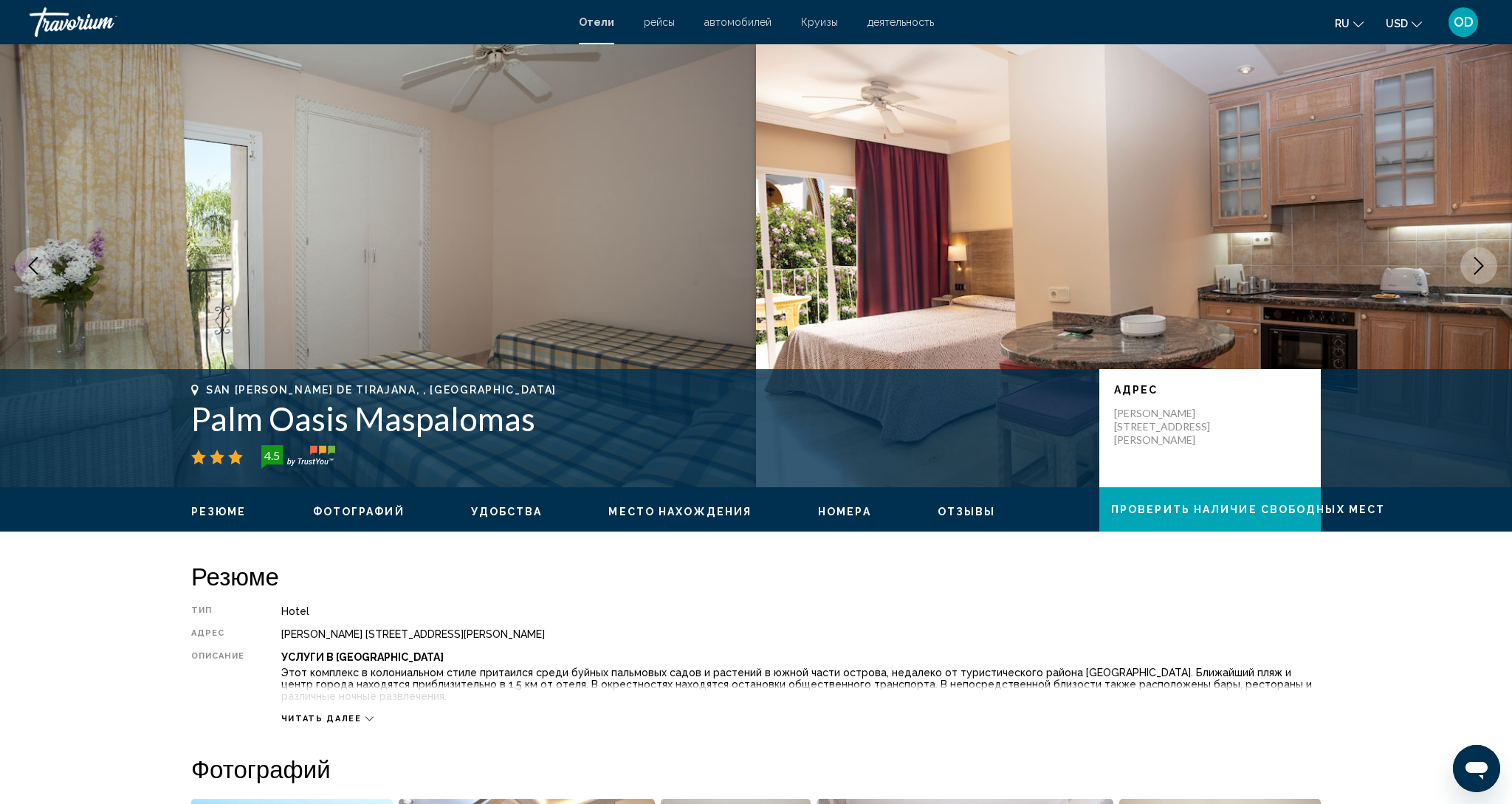
click at [1491, 270] on button "Next image" at bounding box center [1479, 266] width 37 height 37
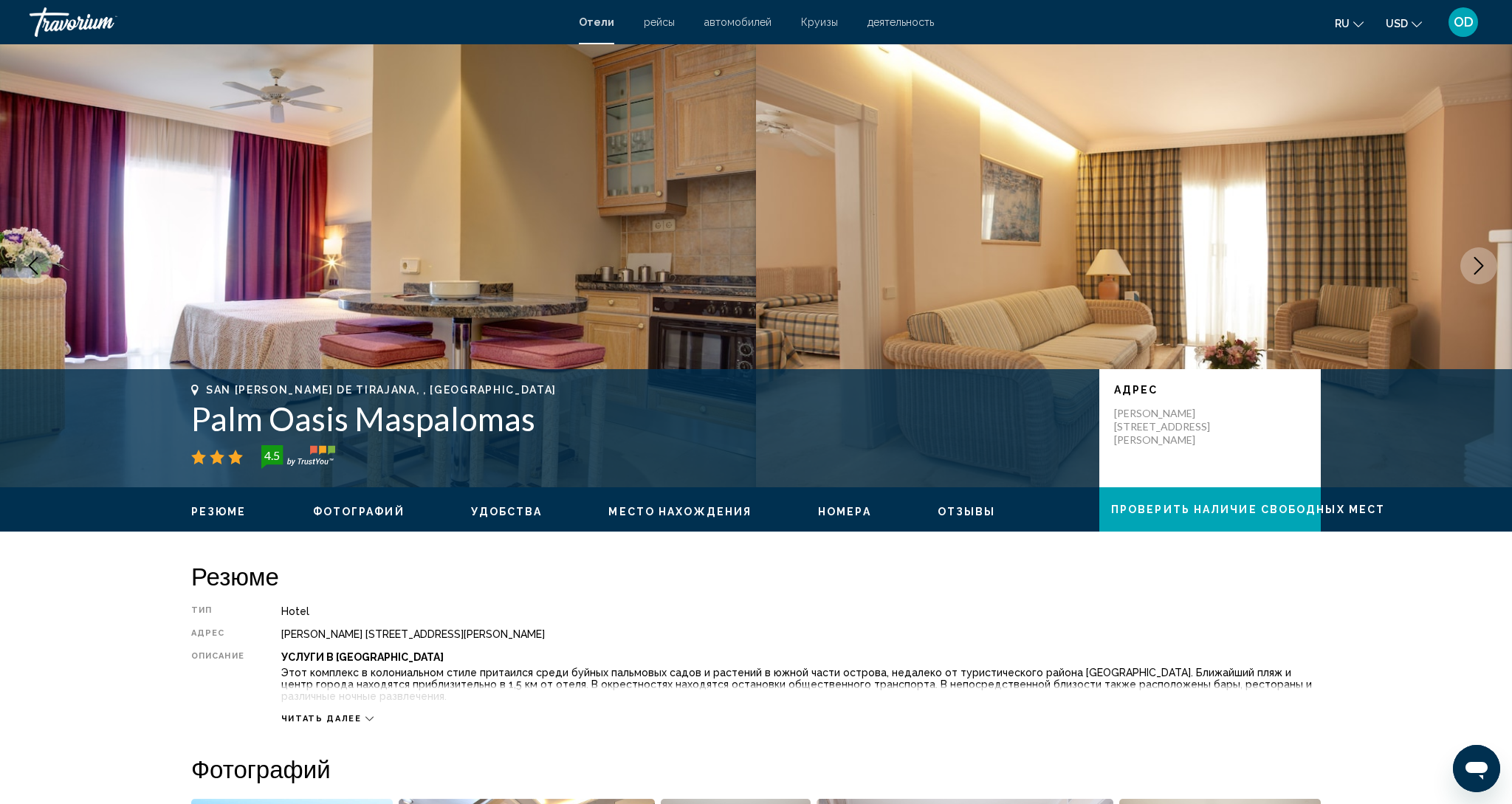
click at [1491, 270] on button "Next image" at bounding box center [1479, 266] width 37 height 37
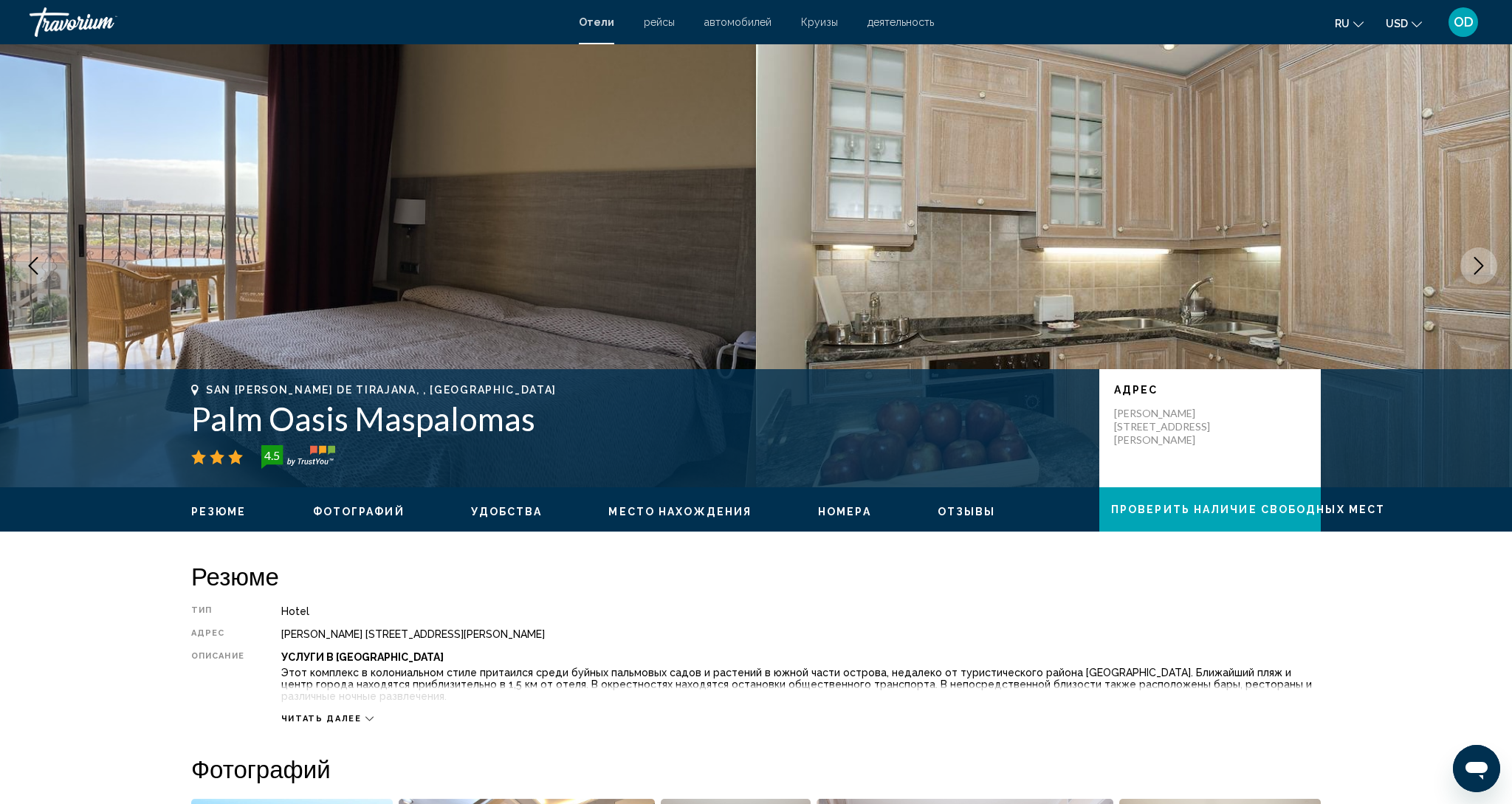
click at [1491, 270] on button "Next image" at bounding box center [1479, 266] width 37 height 37
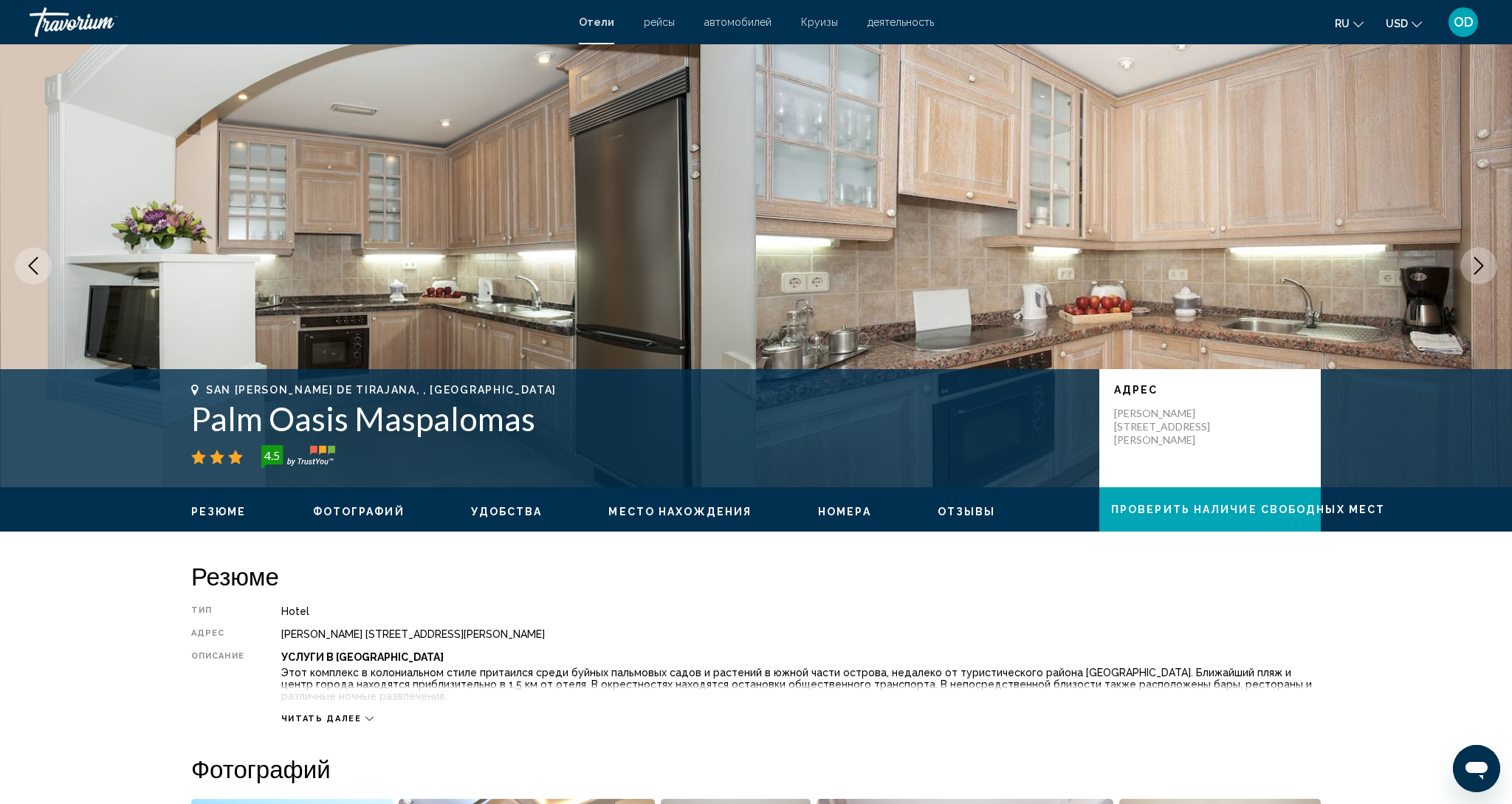
click at [1491, 270] on button "Next image" at bounding box center [1479, 266] width 37 height 37
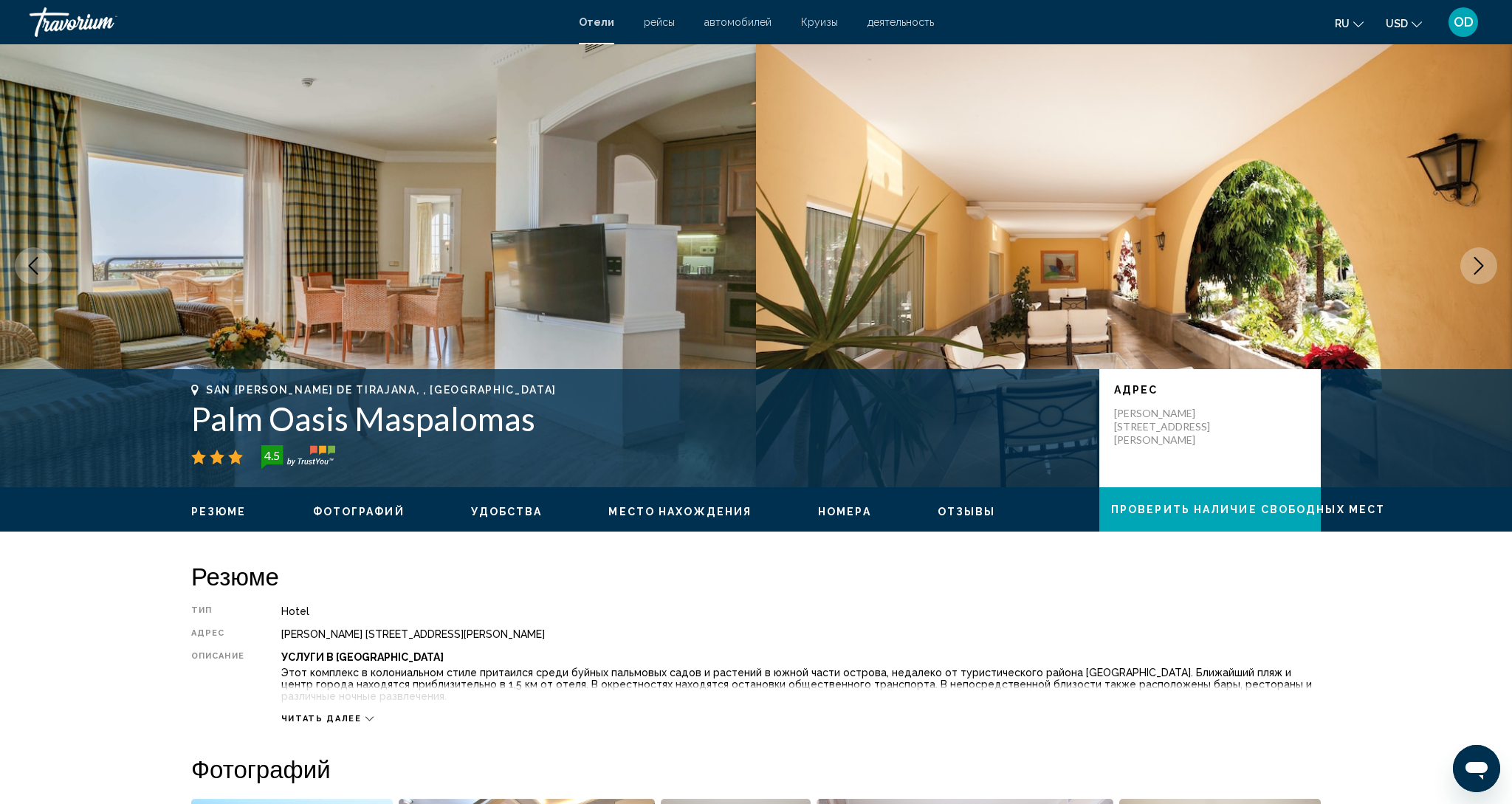
click at [1491, 270] on button "Next image" at bounding box center [1479, 266] width 37 height 37
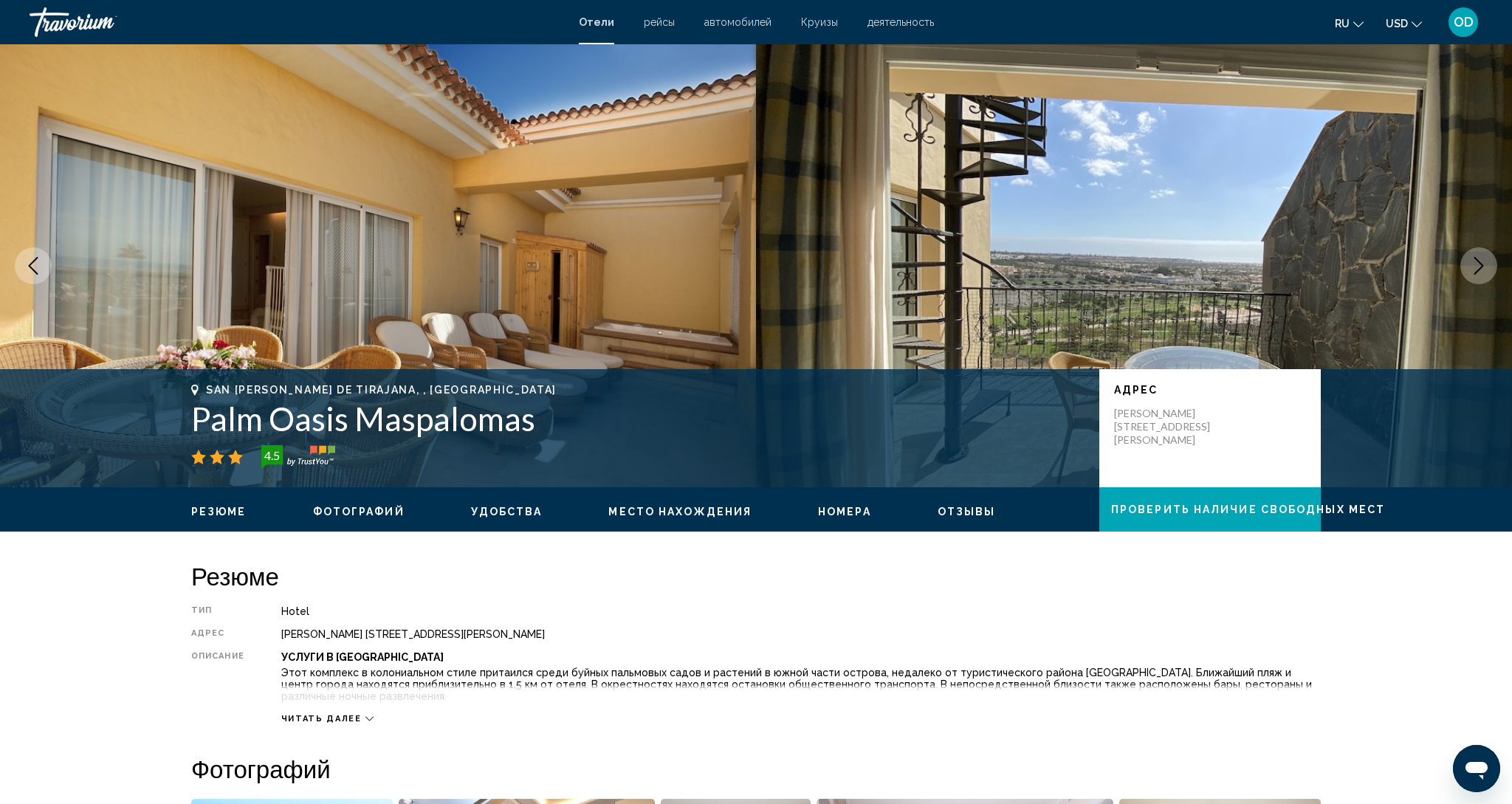
click at [1491, 270] on button "Next image" at bounding box center [1479, 266] width 37 height 37
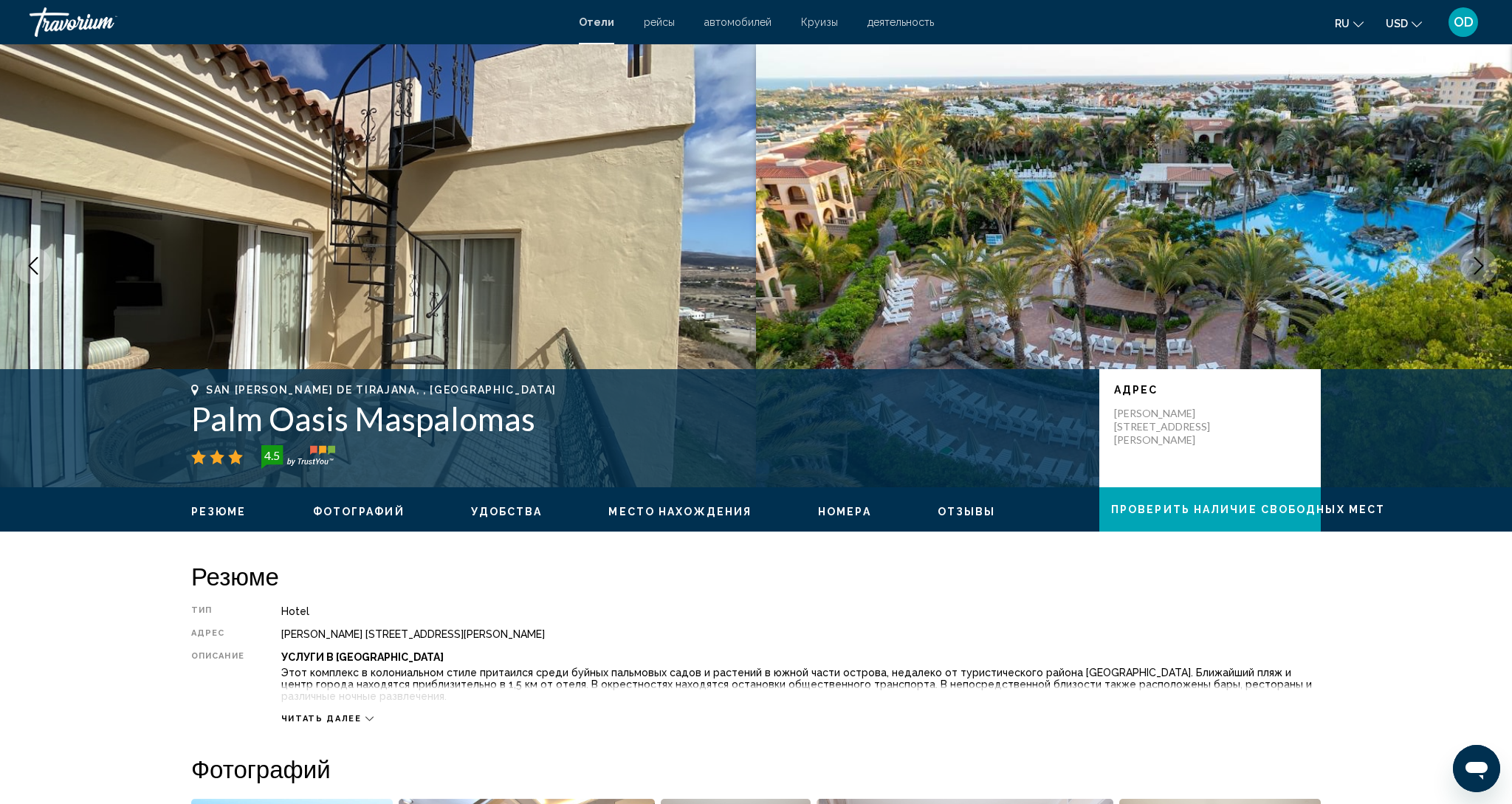
click at [1491, 270] on button "Next image" at bounding box center [1479, 266] width 37 height 37
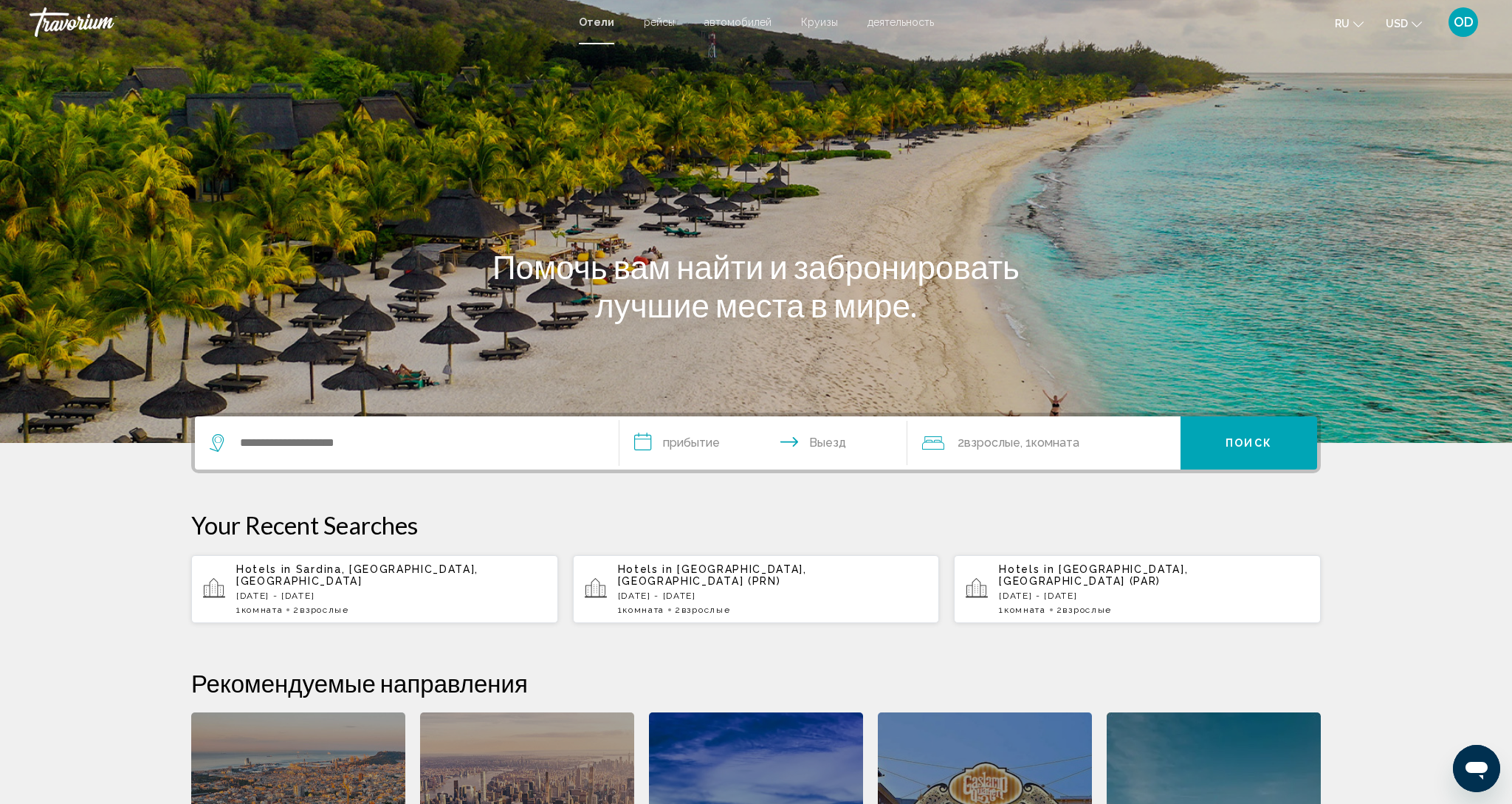
click at [357, 594] on div "Hotels in [GEOGRAPHIC_DATA], [GEOGRAPHIC_DATA], [GEOGRAPHIC_DATA] [DATE] - [DAT…" at bounding box center [392, 589] width 310 height 52
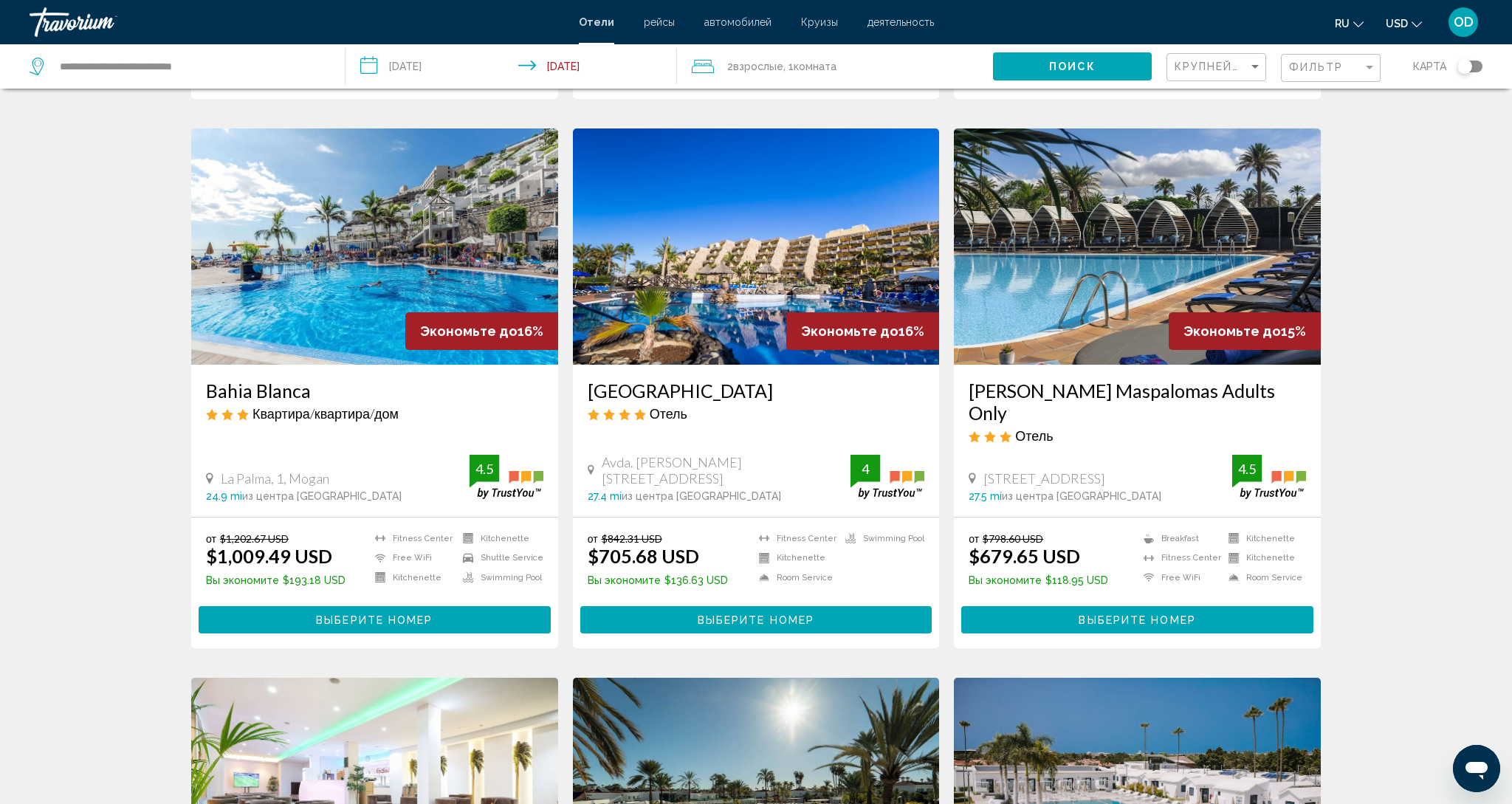
scroll to position [547, 0]
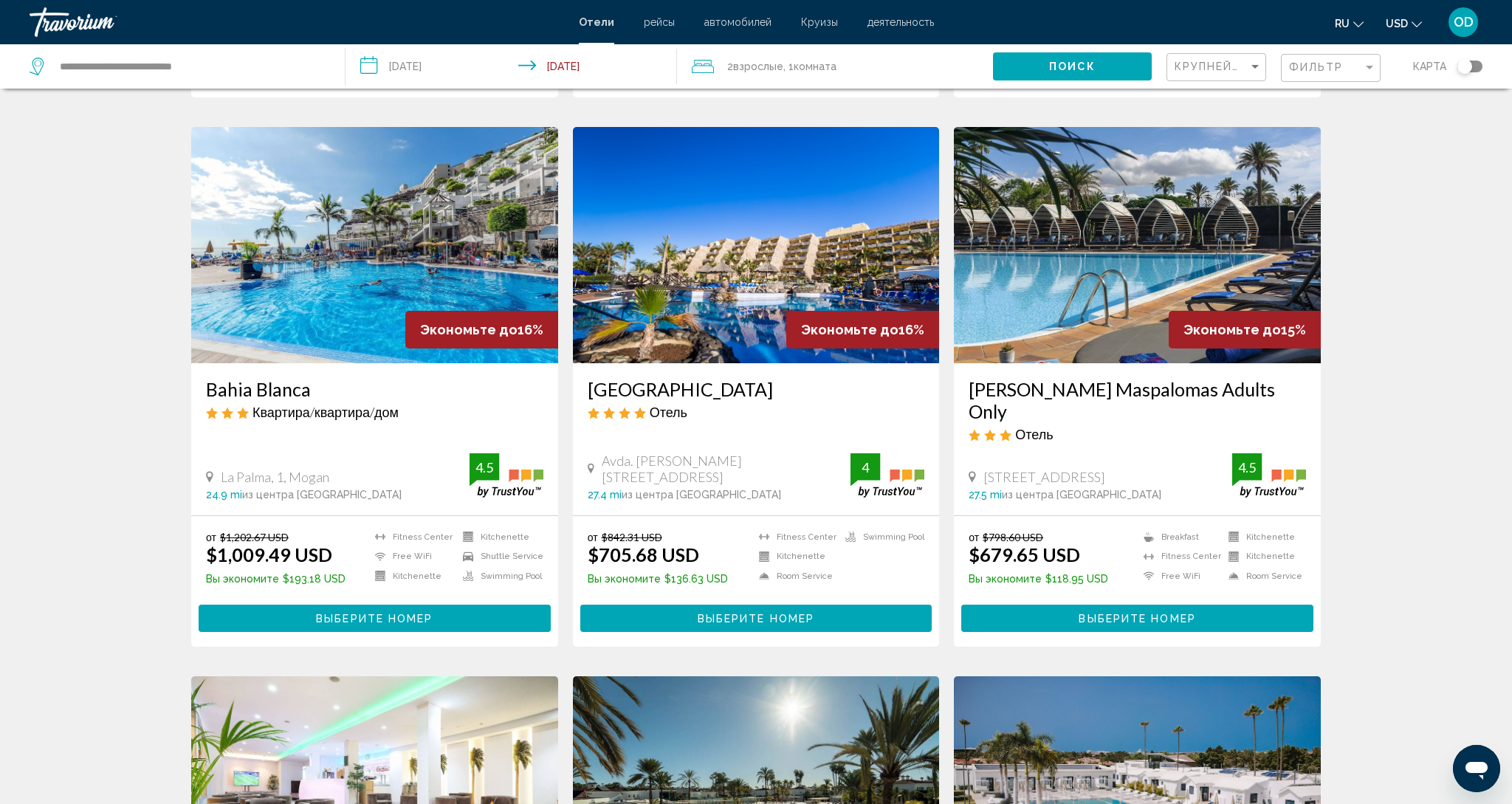
click at [1129, 229] on img "Main content" at bounding box center [1137, 245] width 367 height 237
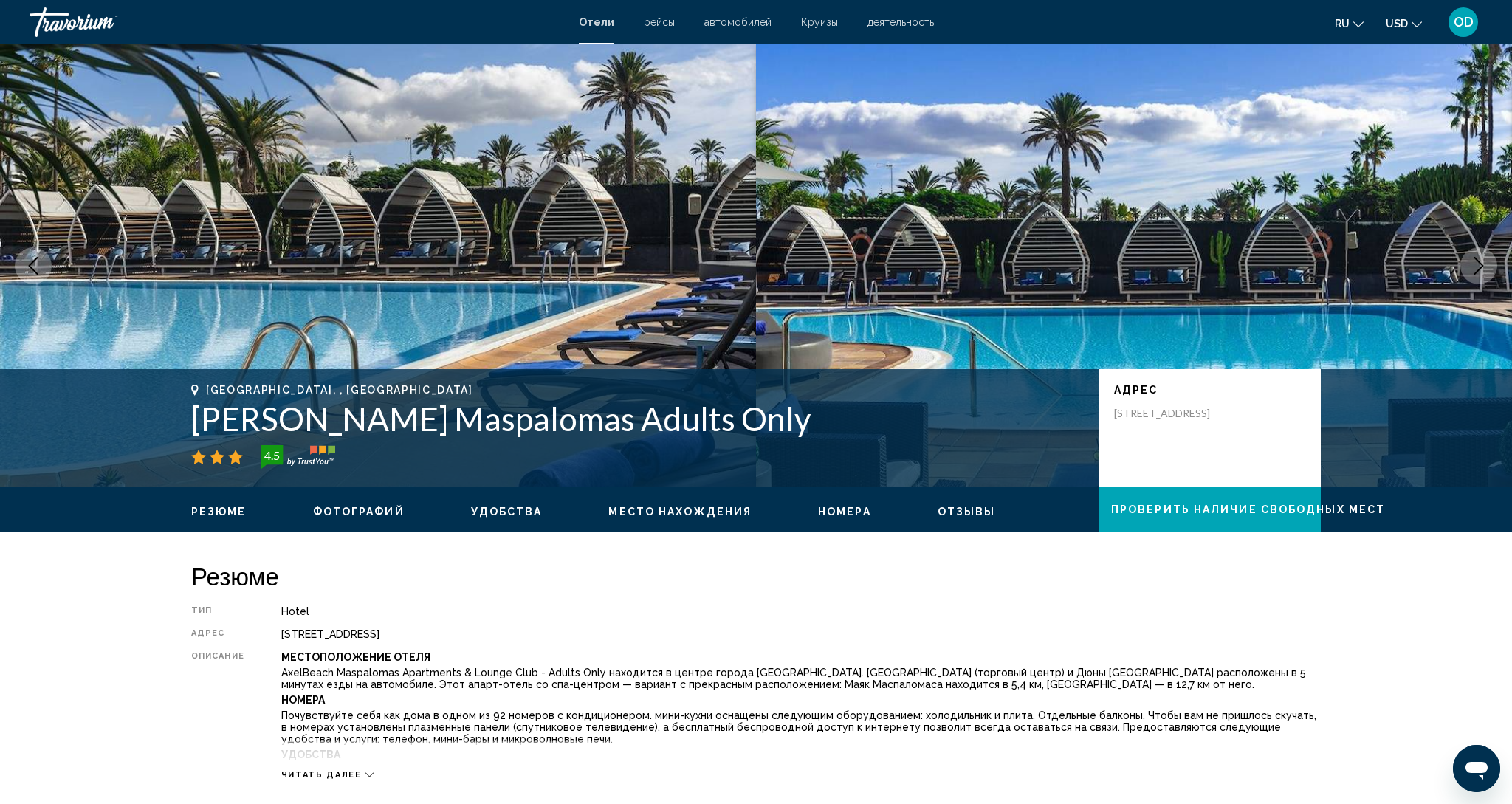
click at [1475, 262] on icon "Next image" at bounding box center [1479, 266] width 17 height 17
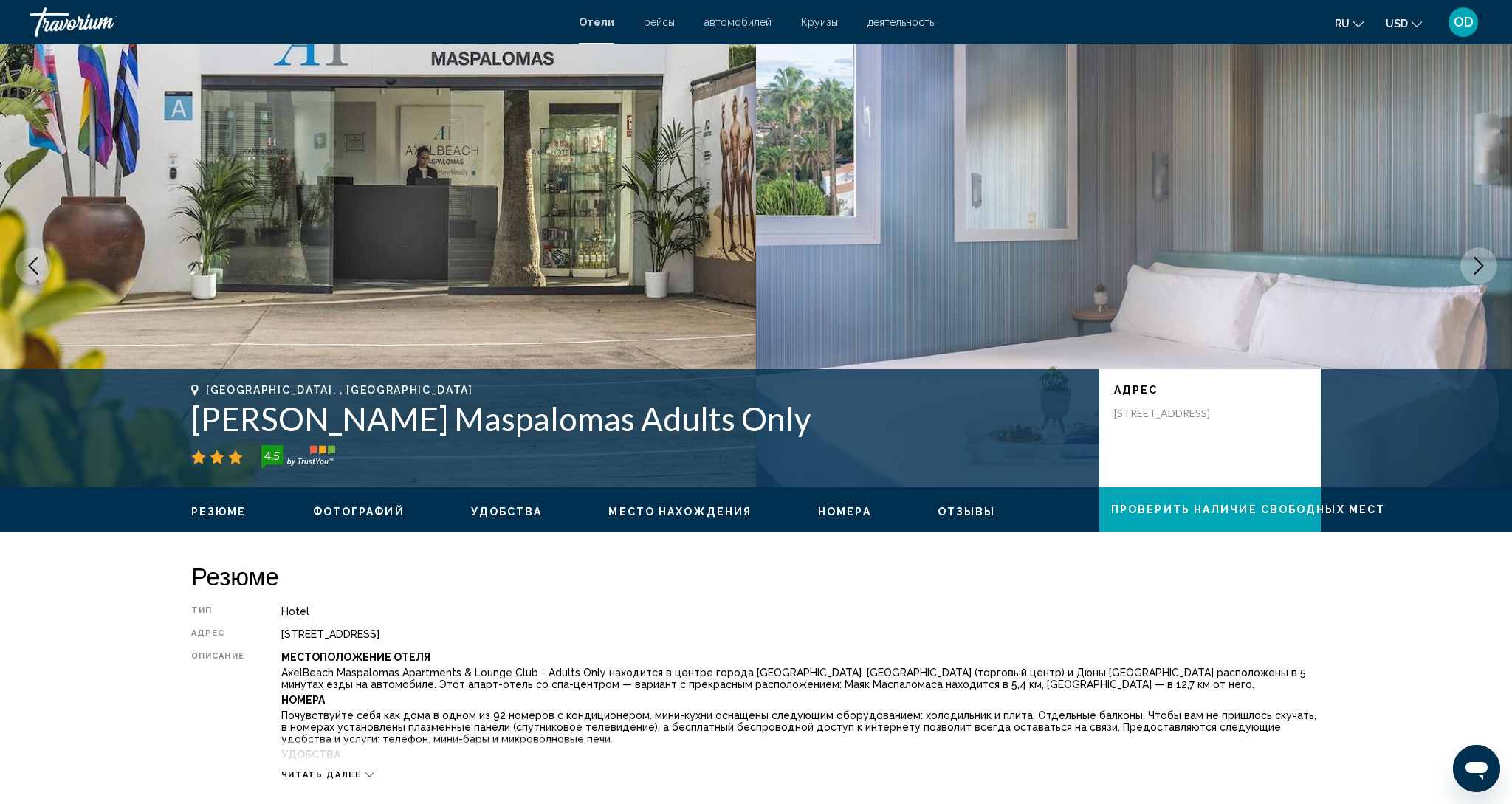
click at [1475, 262] on icon "Next image" at bounding box center [1479, 266] width 17 height 17
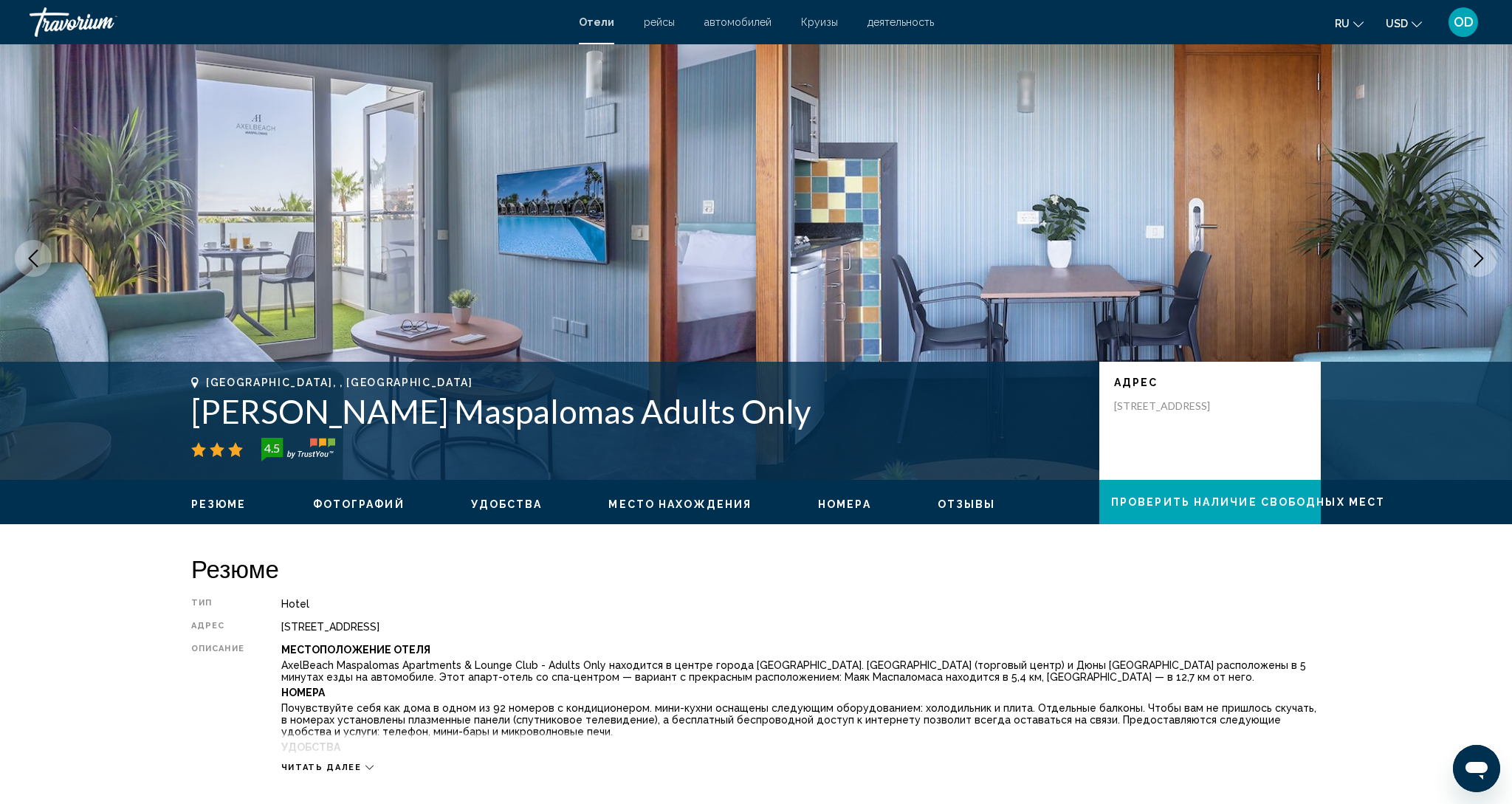
click at [1475, 262] on icon "Next image" at bounding box center [1479, 258] width 17 height 17
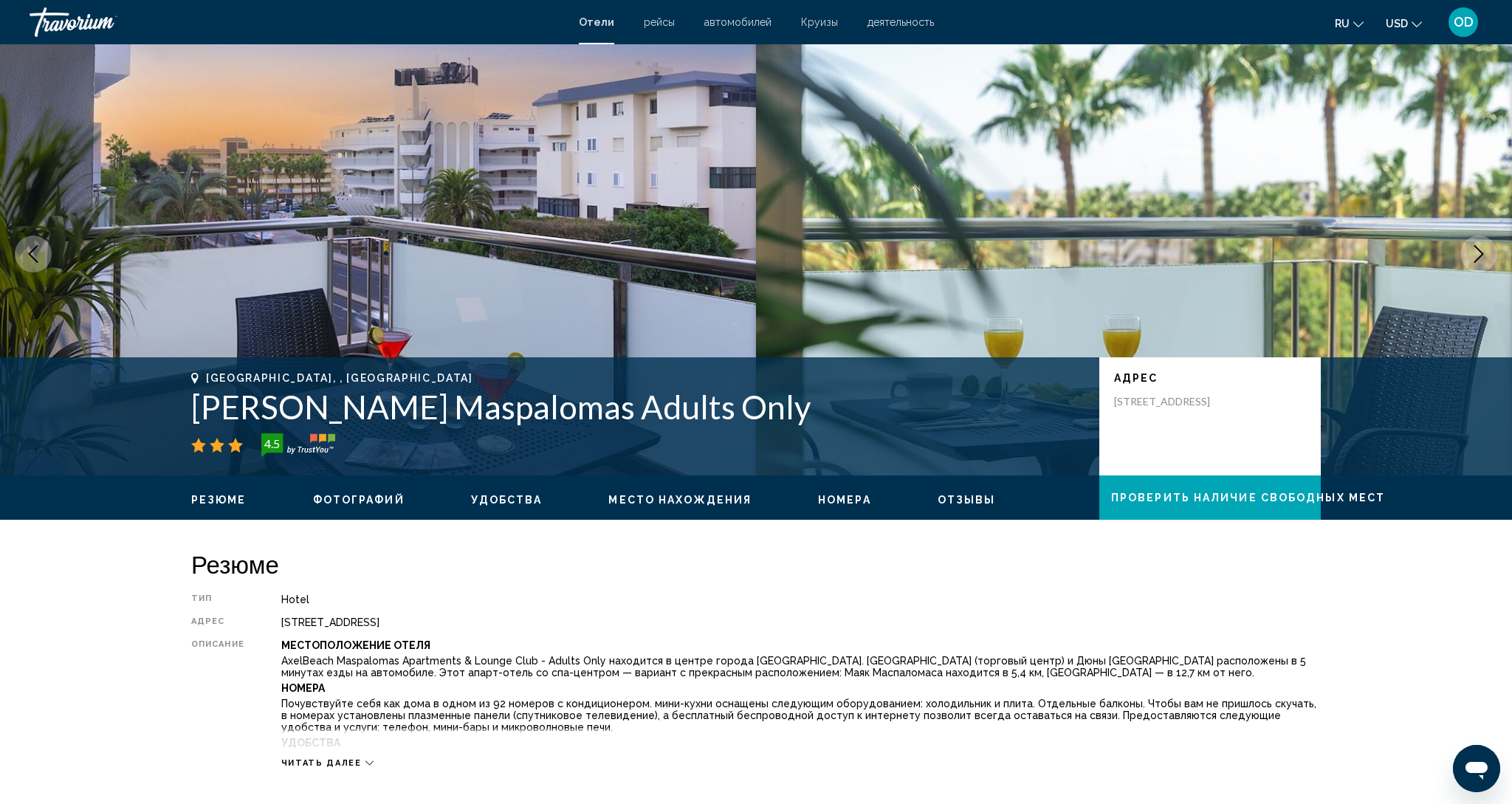
scroll to position [13, 0]
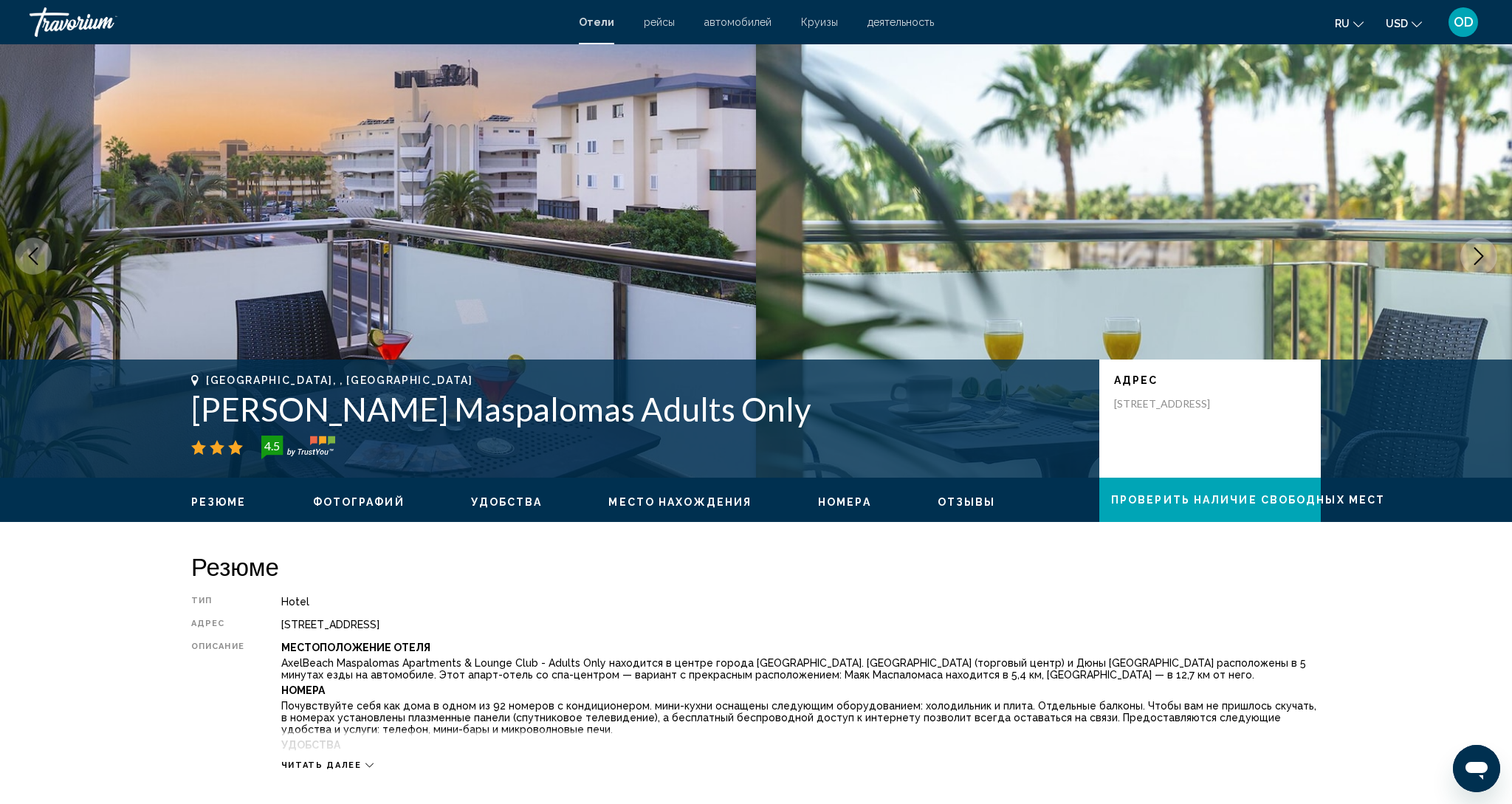
click at [1475, 262] on button "Next image" at bounding box center [1479, 256] width 37 height 37
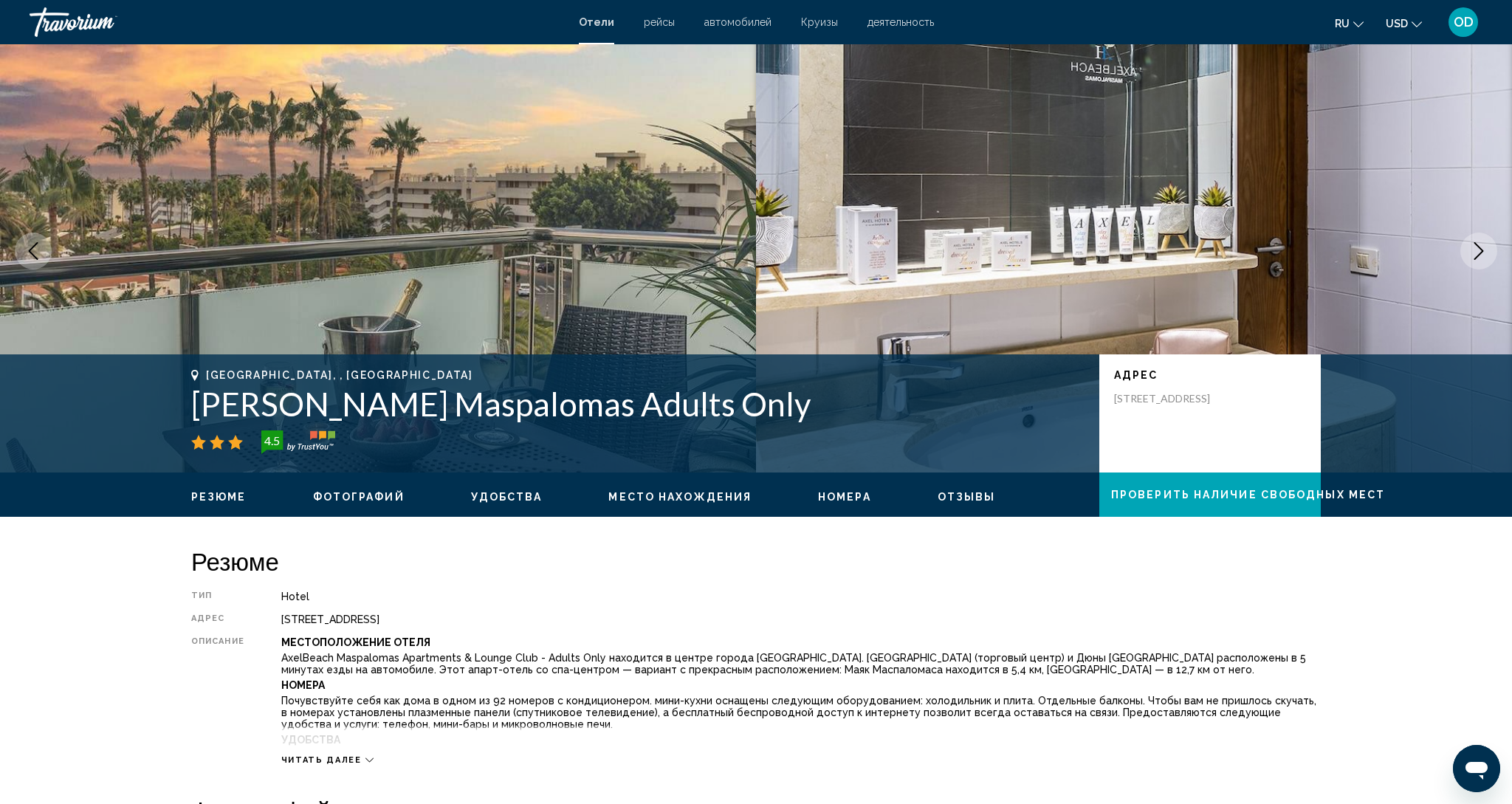
click at [1475, 262] on button "Next image" at bounding box center [1479, 251] width 37 height 37
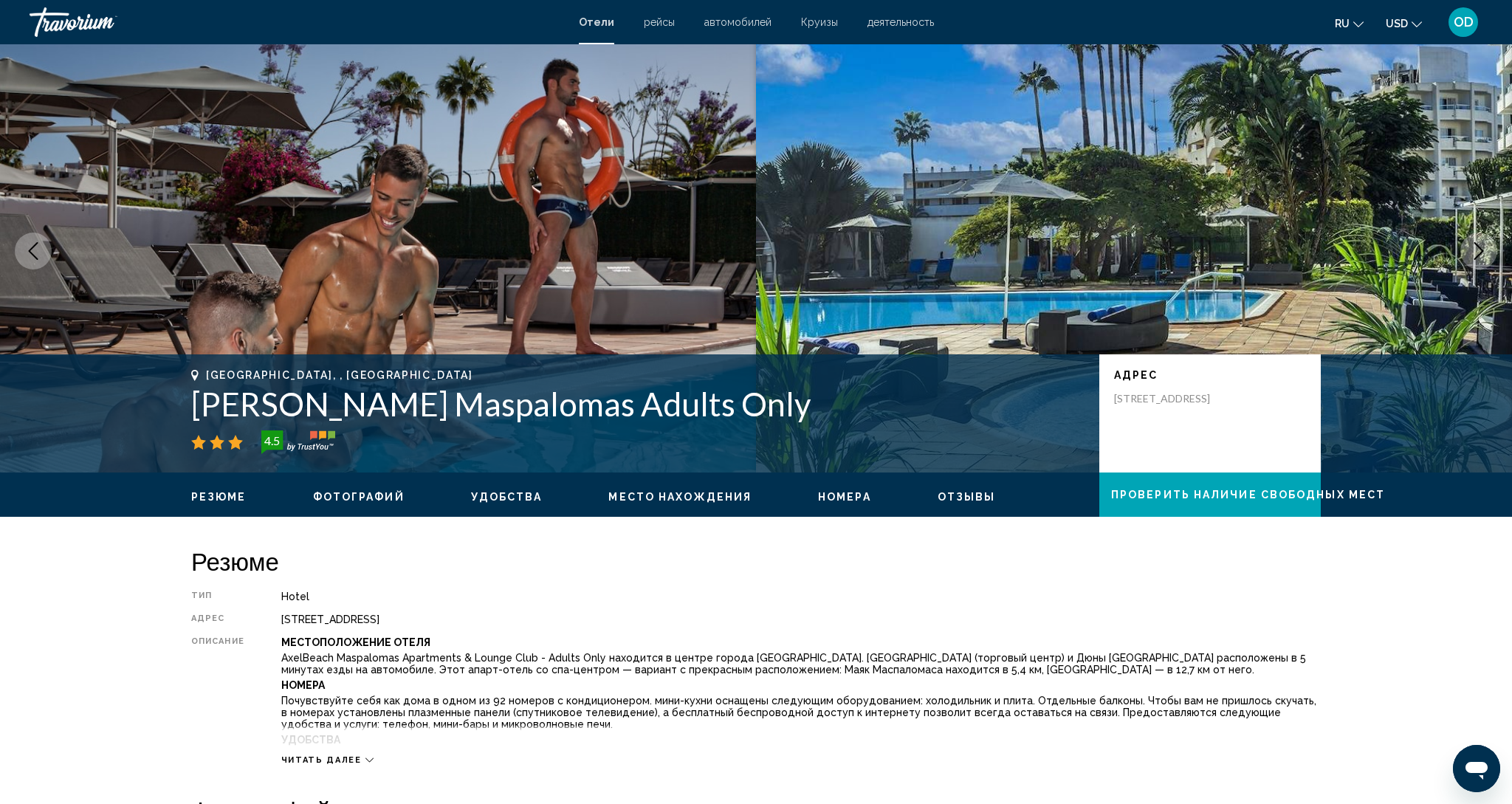
click at [1475, 262] on button "Next image" at bounding box center [1479, 251] width 37 height 37
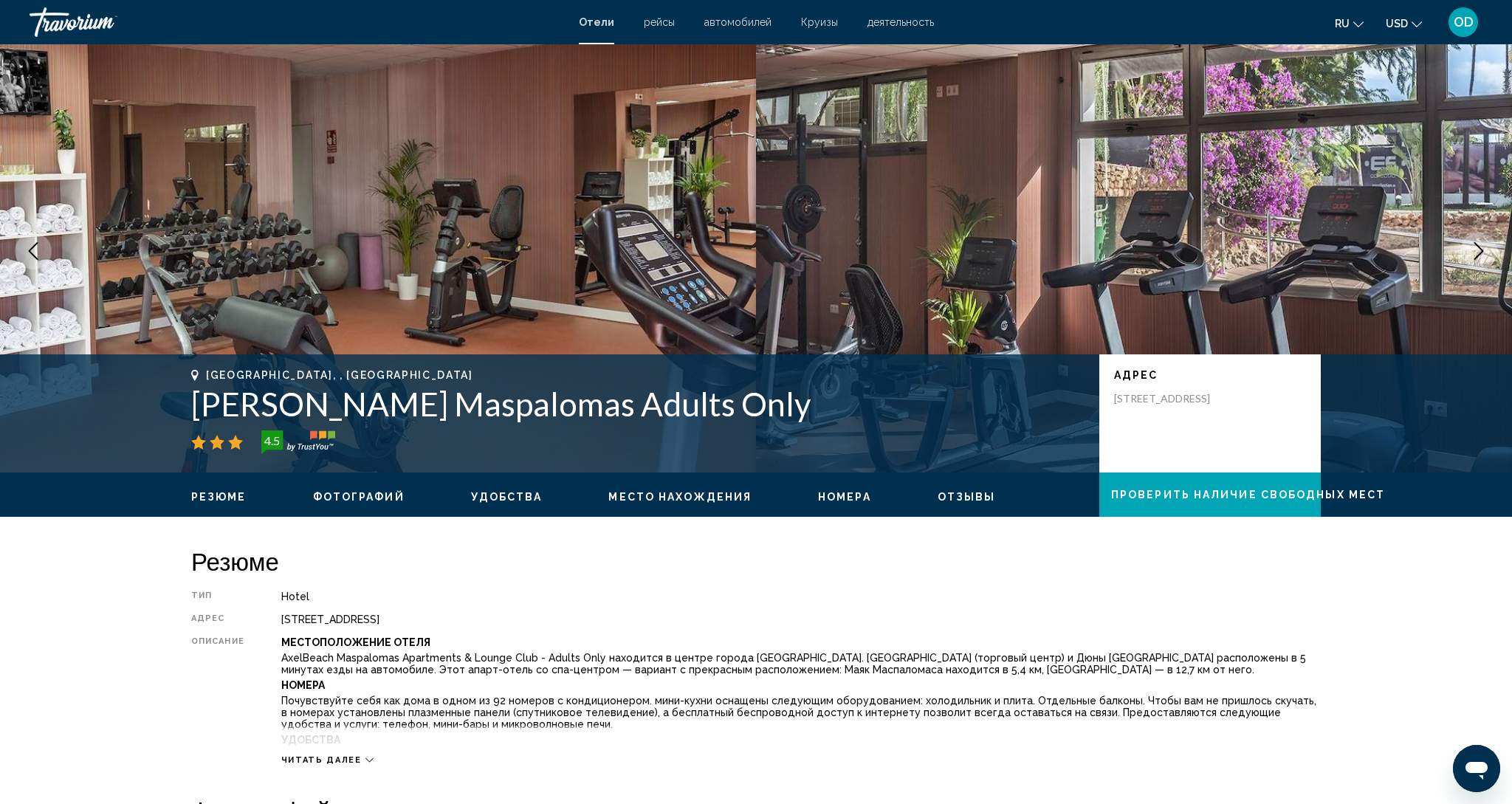
click at [1475, 262] on button "Next image" at bounding box center [1479, 251] width 37 height 37
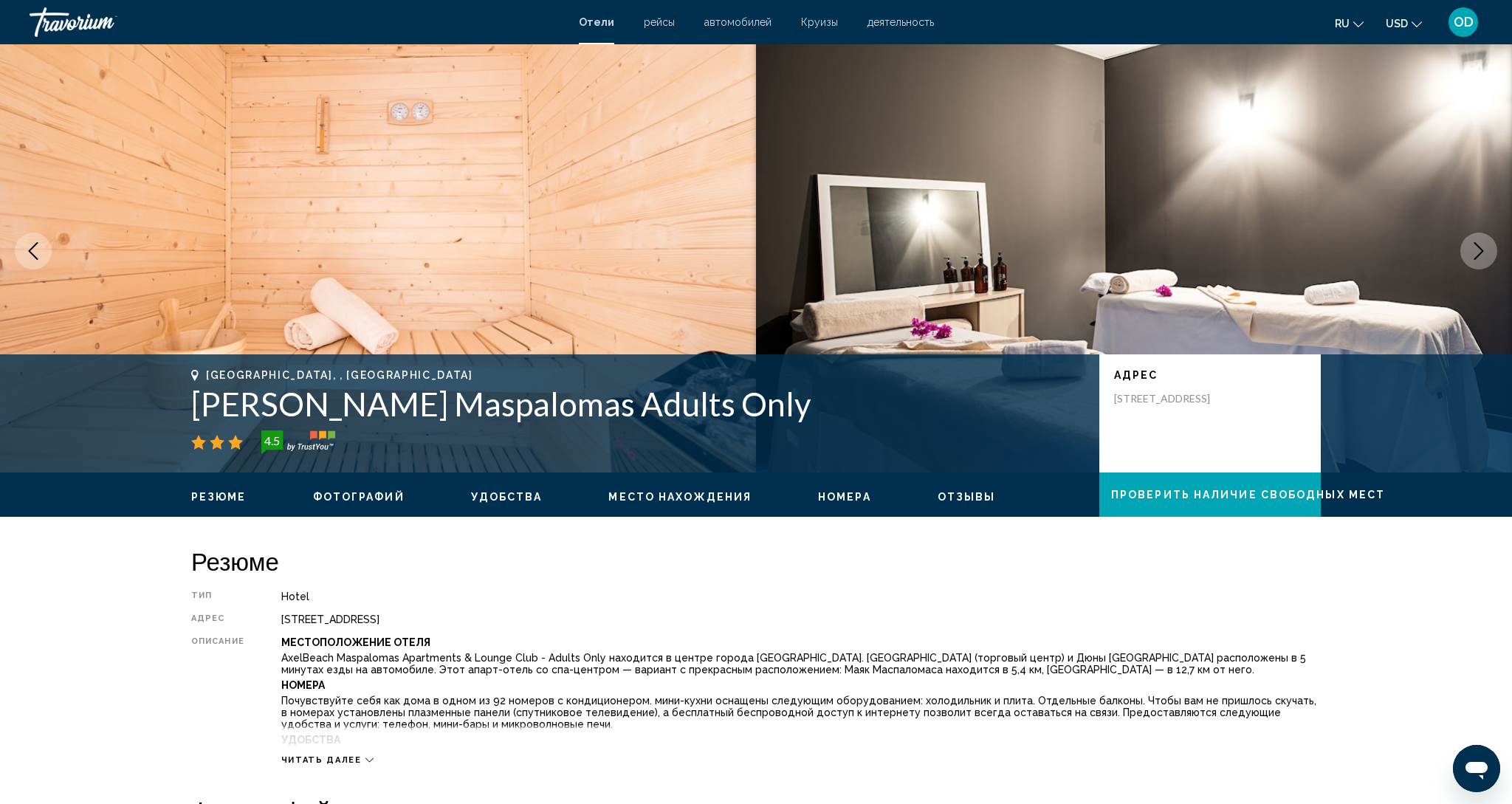
click at [1475, 262] on button "Next image" at bounding box center [1479, 251] width 37 height 37
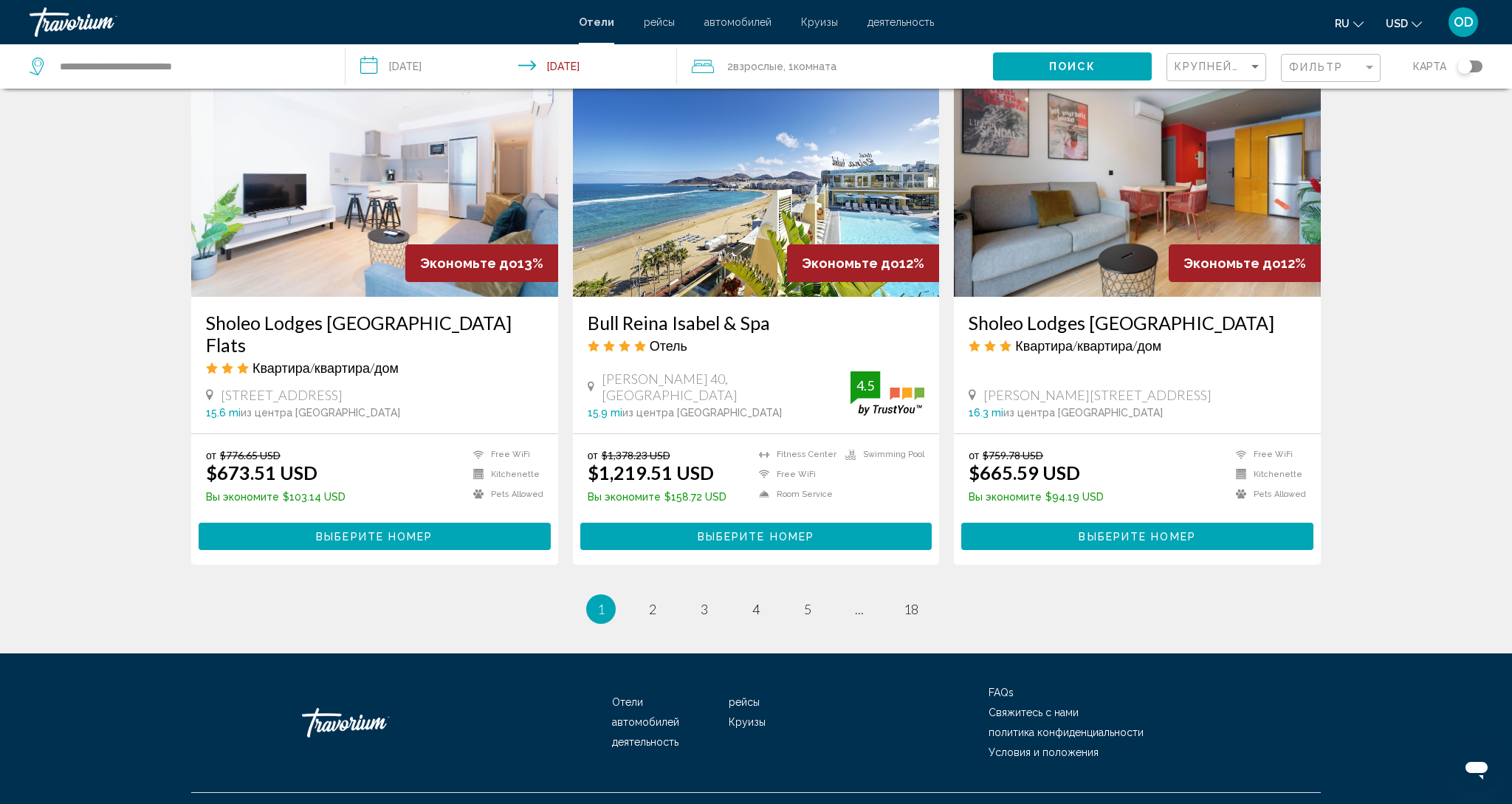
scroll to position [1711, 0]
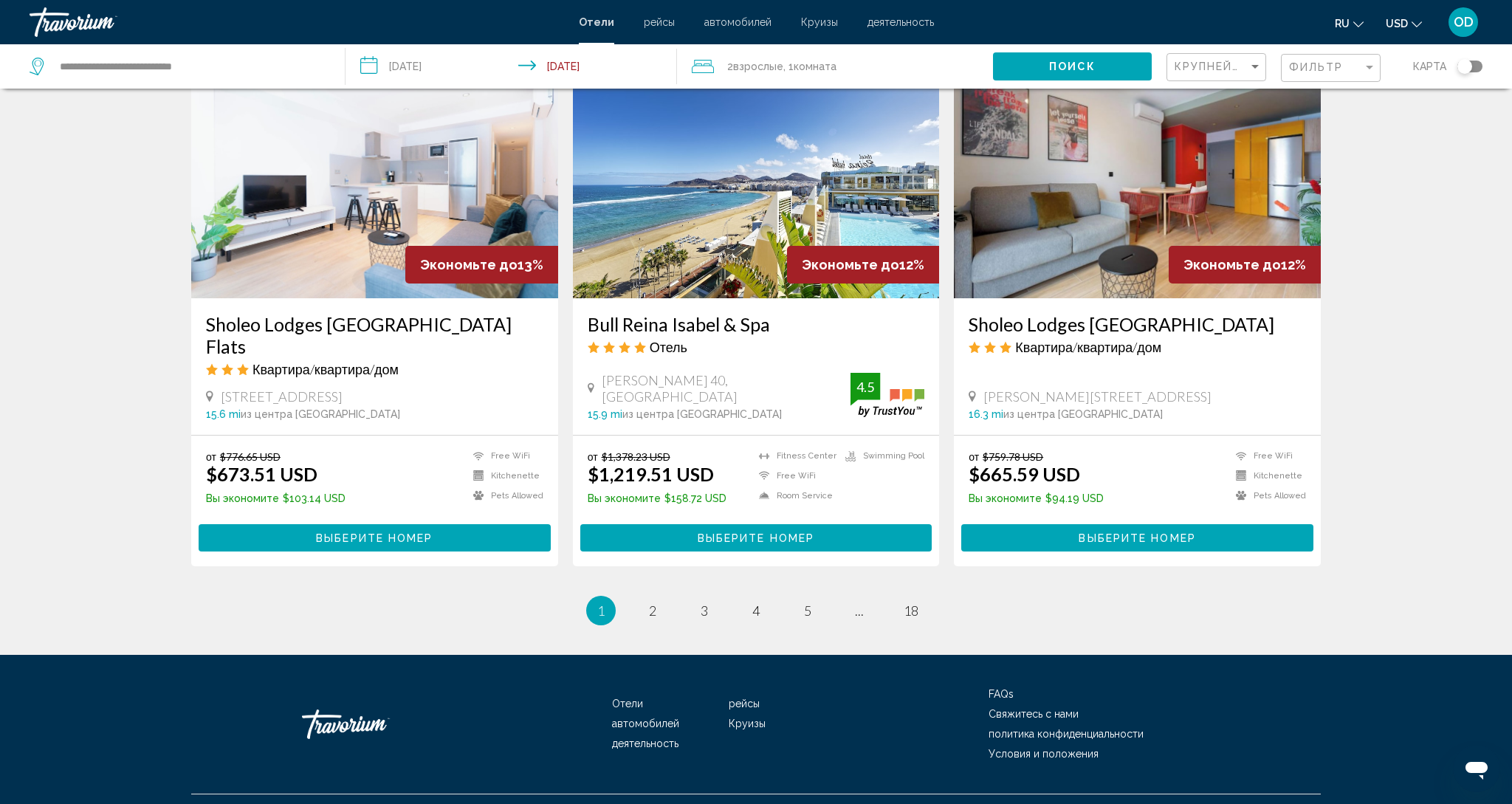
click at [677, 196] on img "Main content" at bounding box center [757, 180] width 367 height 237
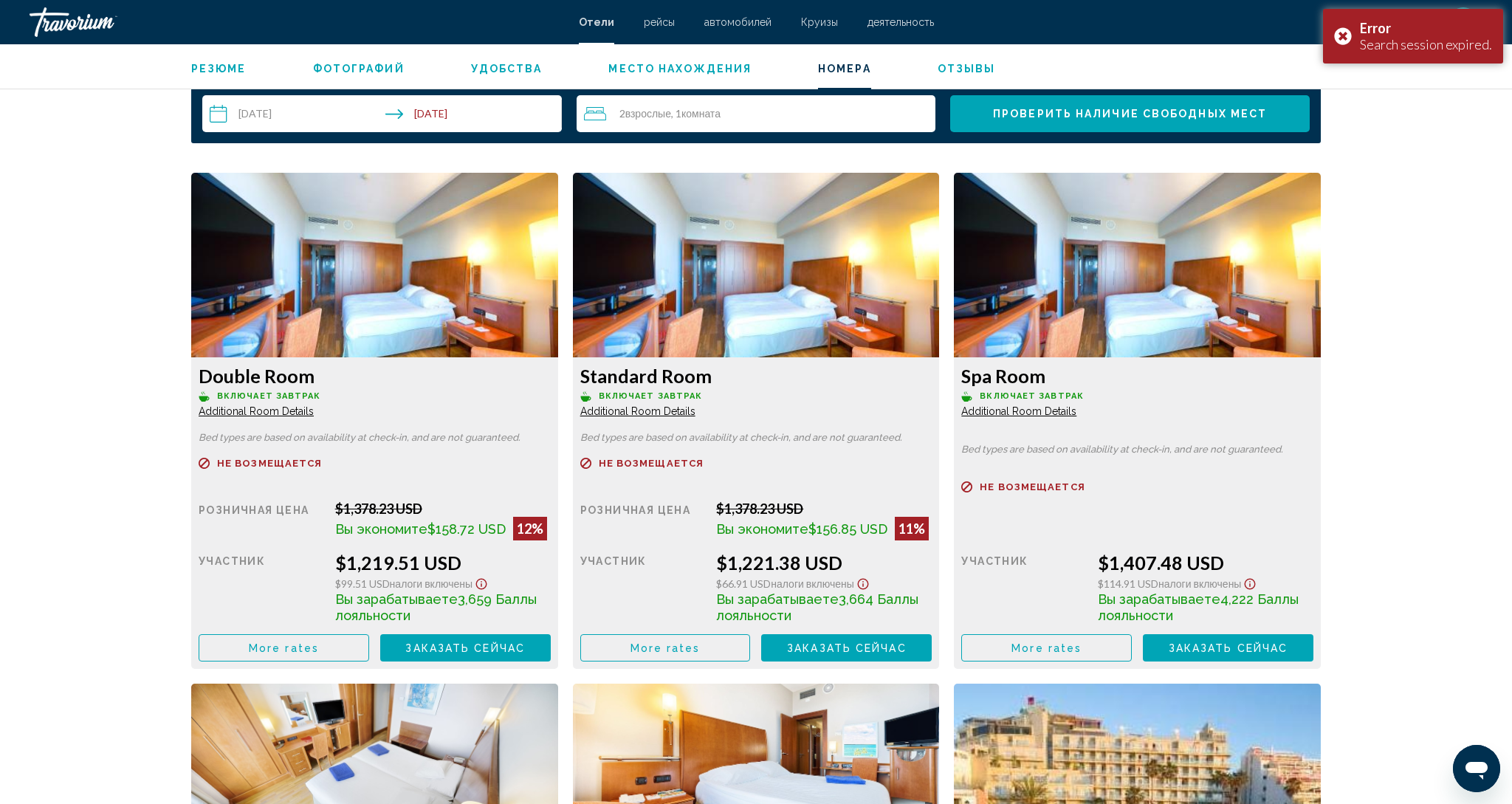
scroll to position [1859, 0]
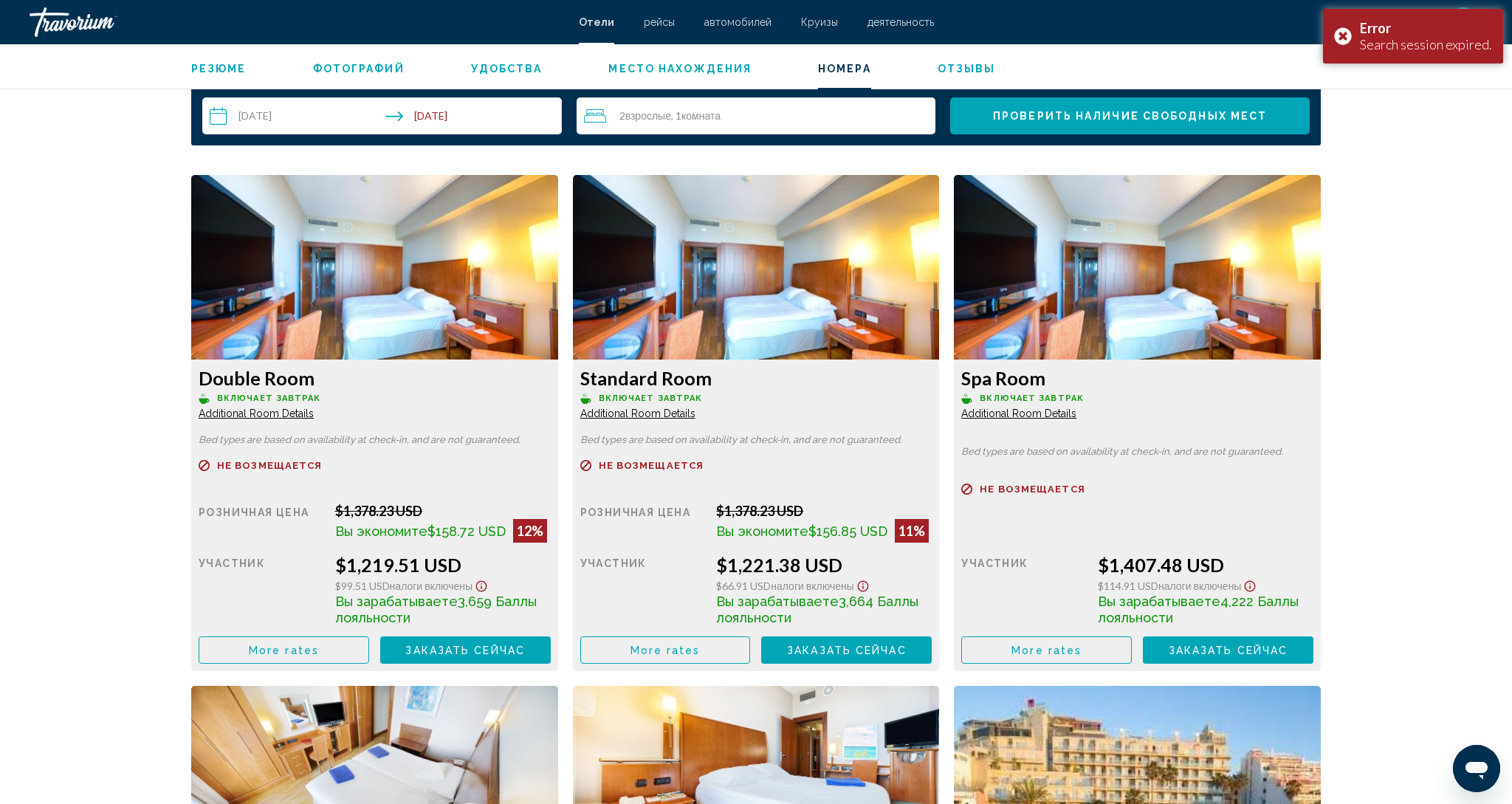
click at [274, 290] on img "Main content" at bounding box center [375, 267] width 367 height 184
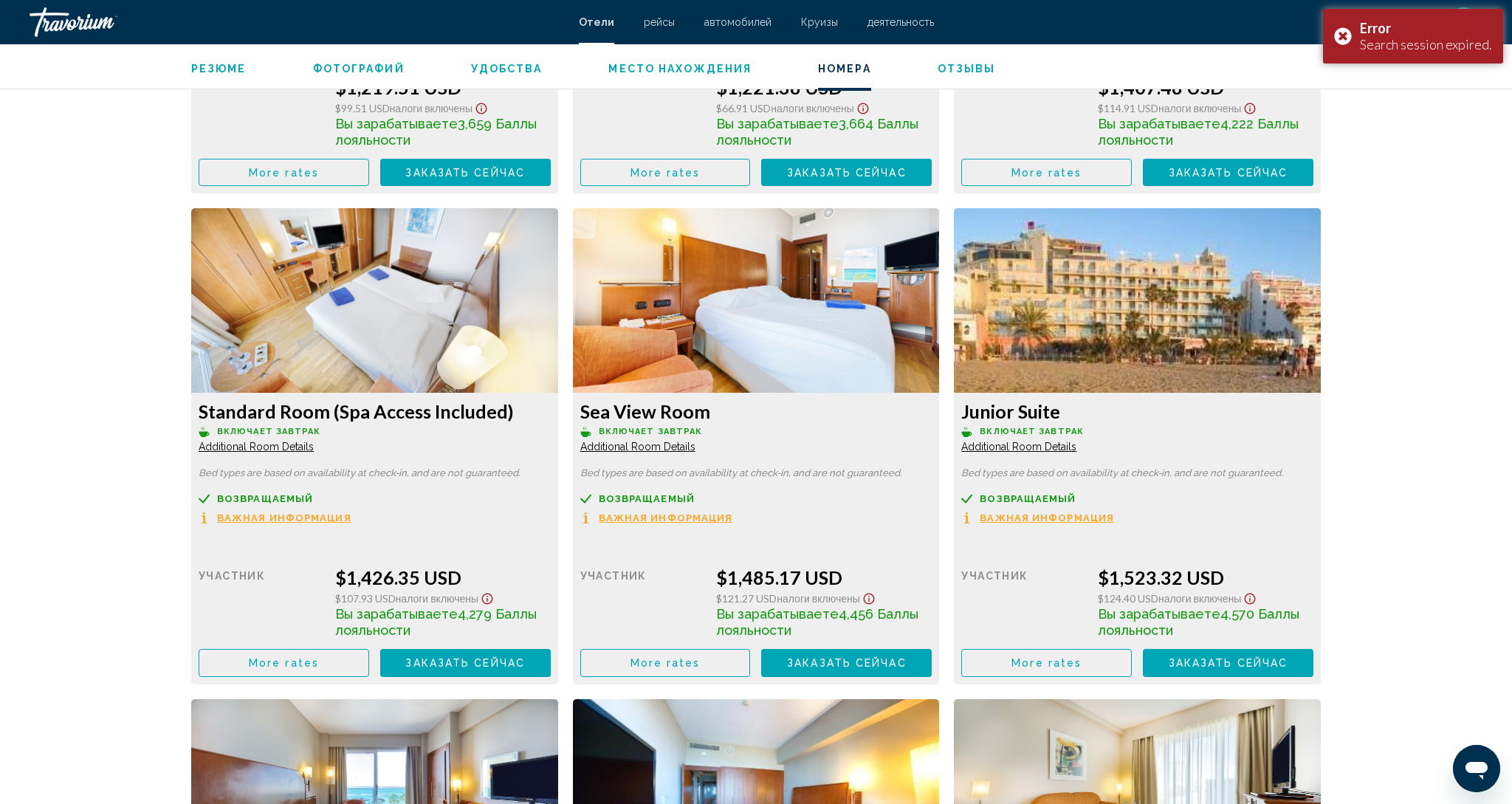
scroll to position [2334, 0]
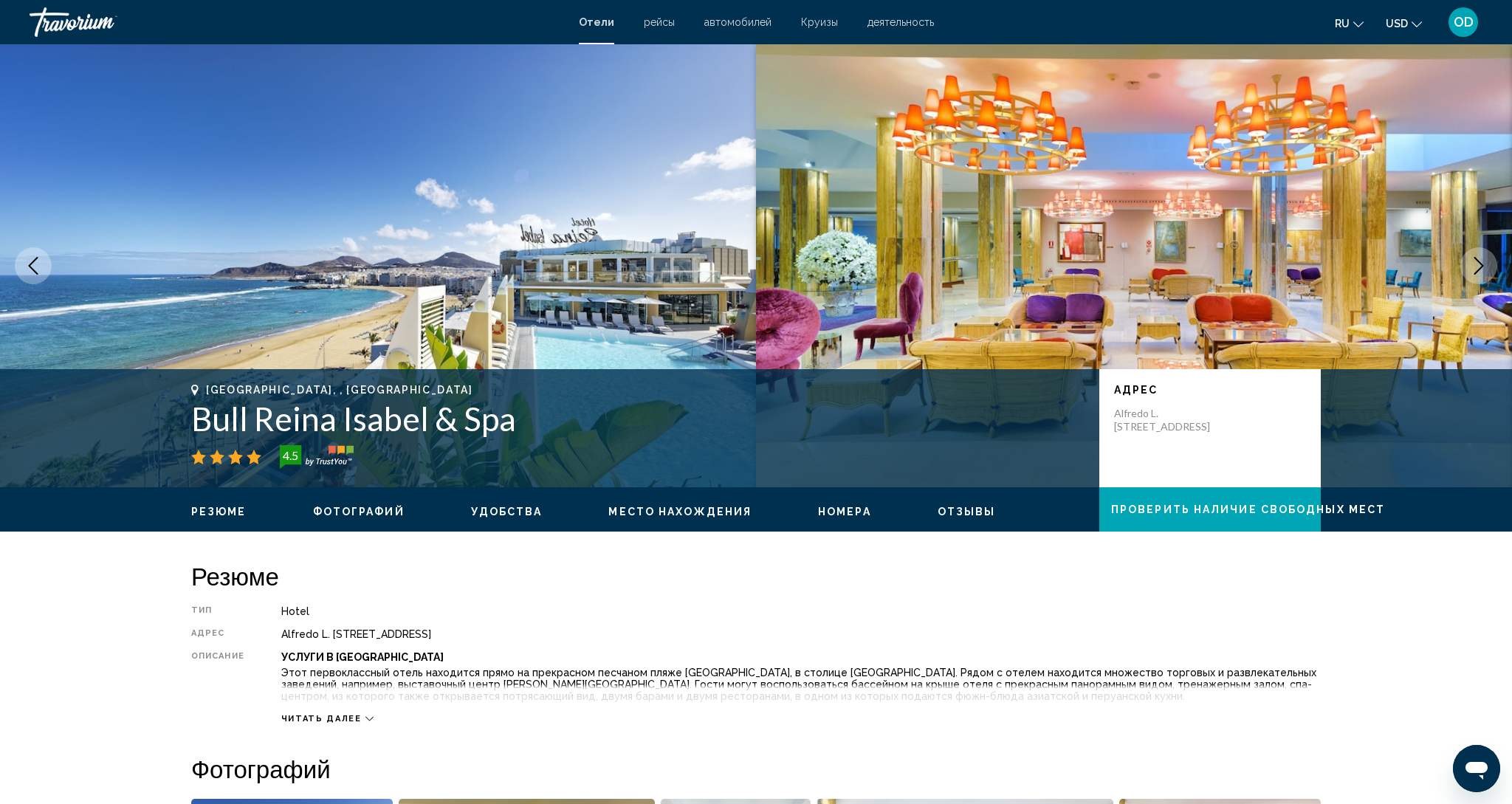
scroll to position [0, 0]
click at [1476, 262] on icon "Next image" at bounding box center [1479, 266] width 17 height 17
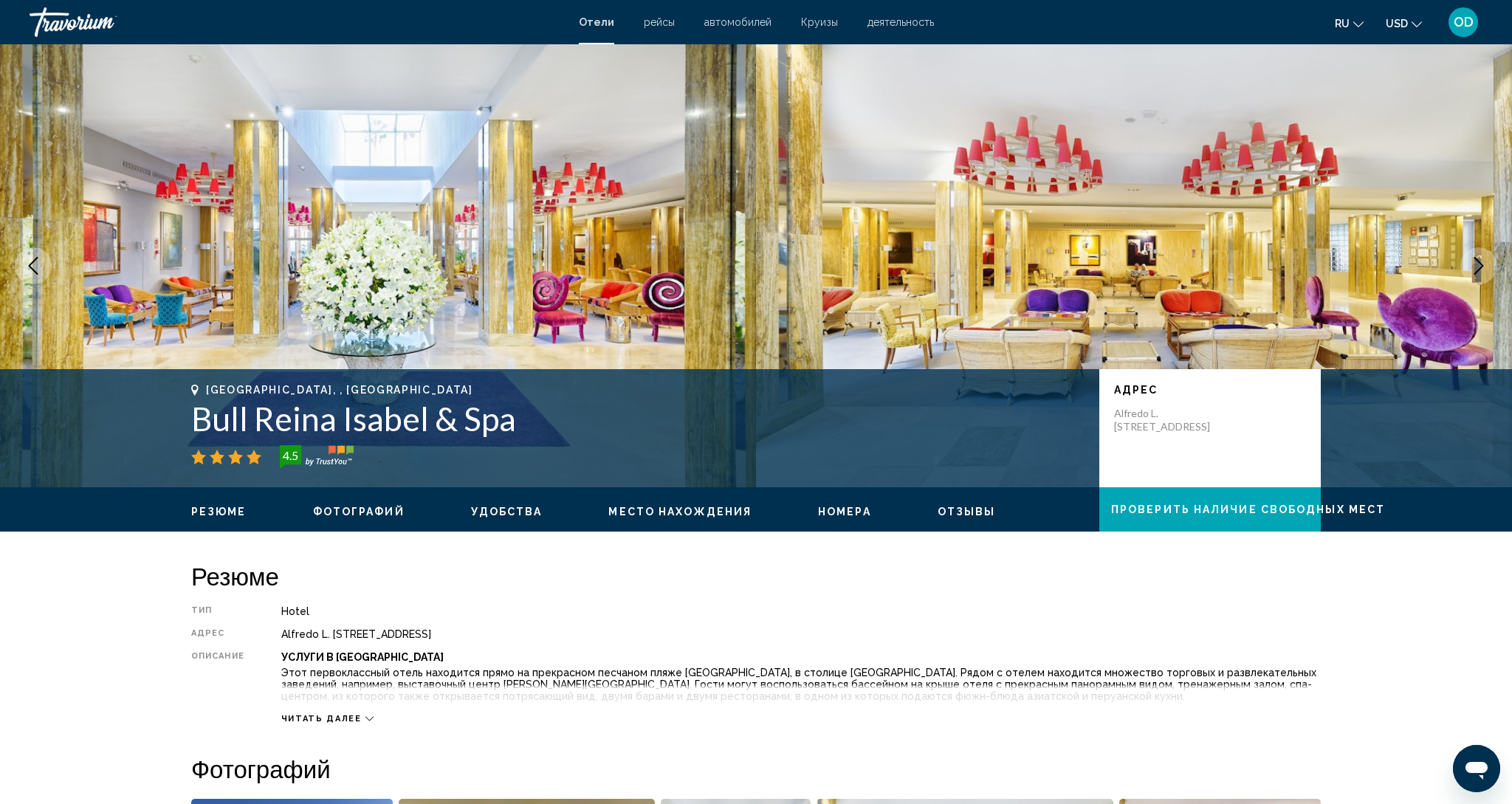
scroll to position [10, 0]
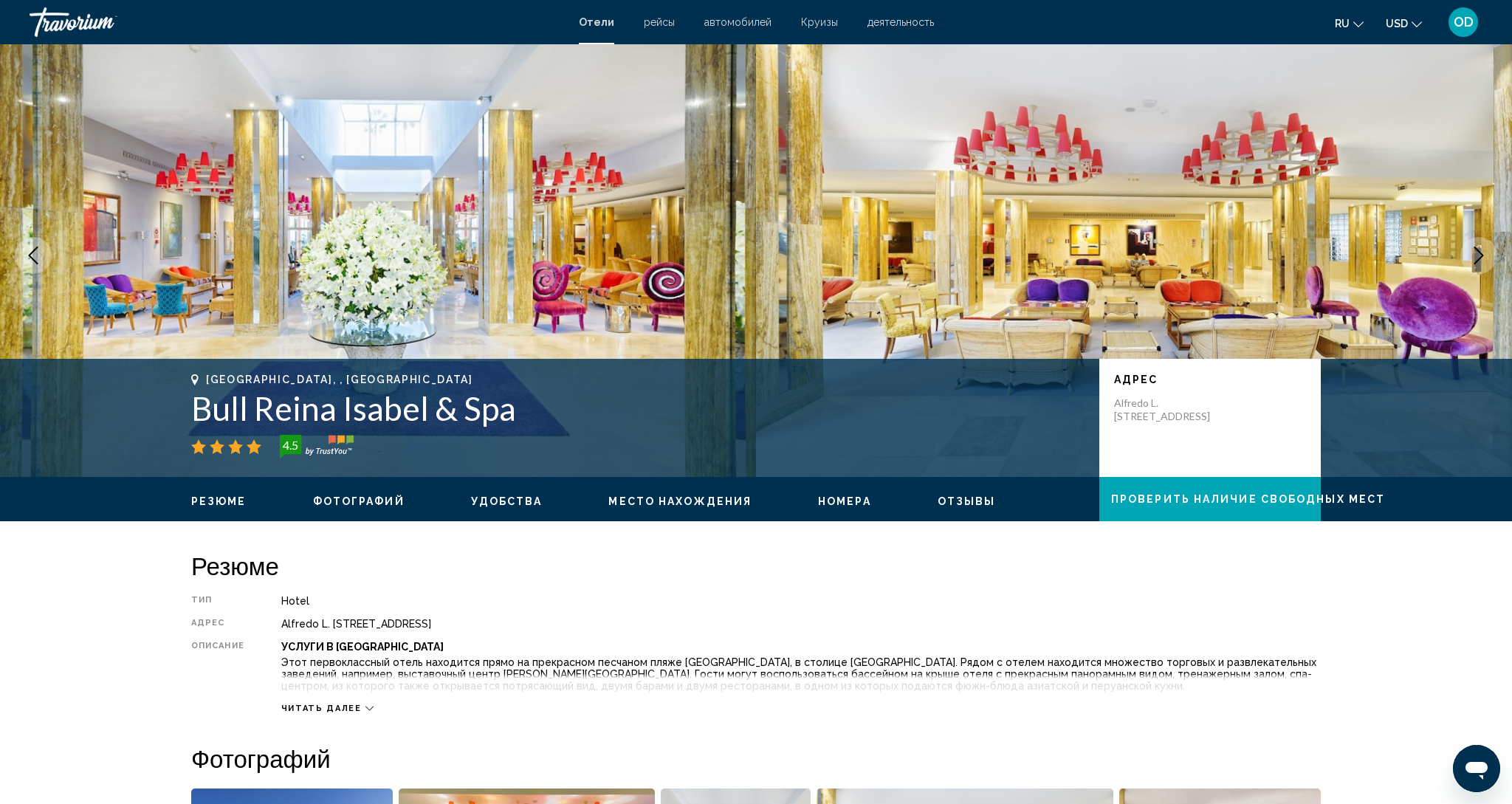
click at [1476, 262] on icon "Next image" at bounding box center [1479, 256] width 17 height 17
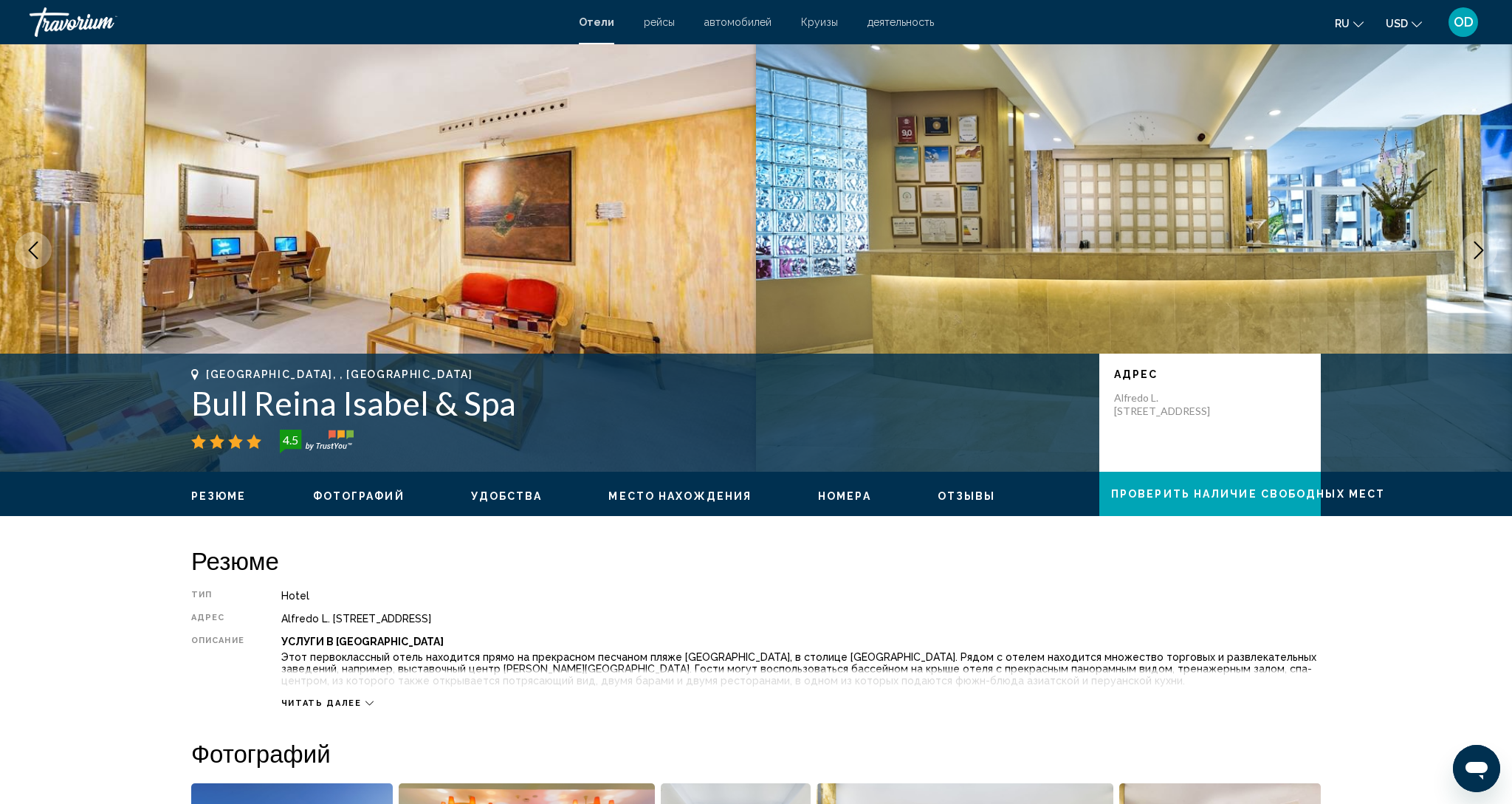
click at [1476, 262] on button "Next image" at bounding box center [1479, 250] width 37 height 37
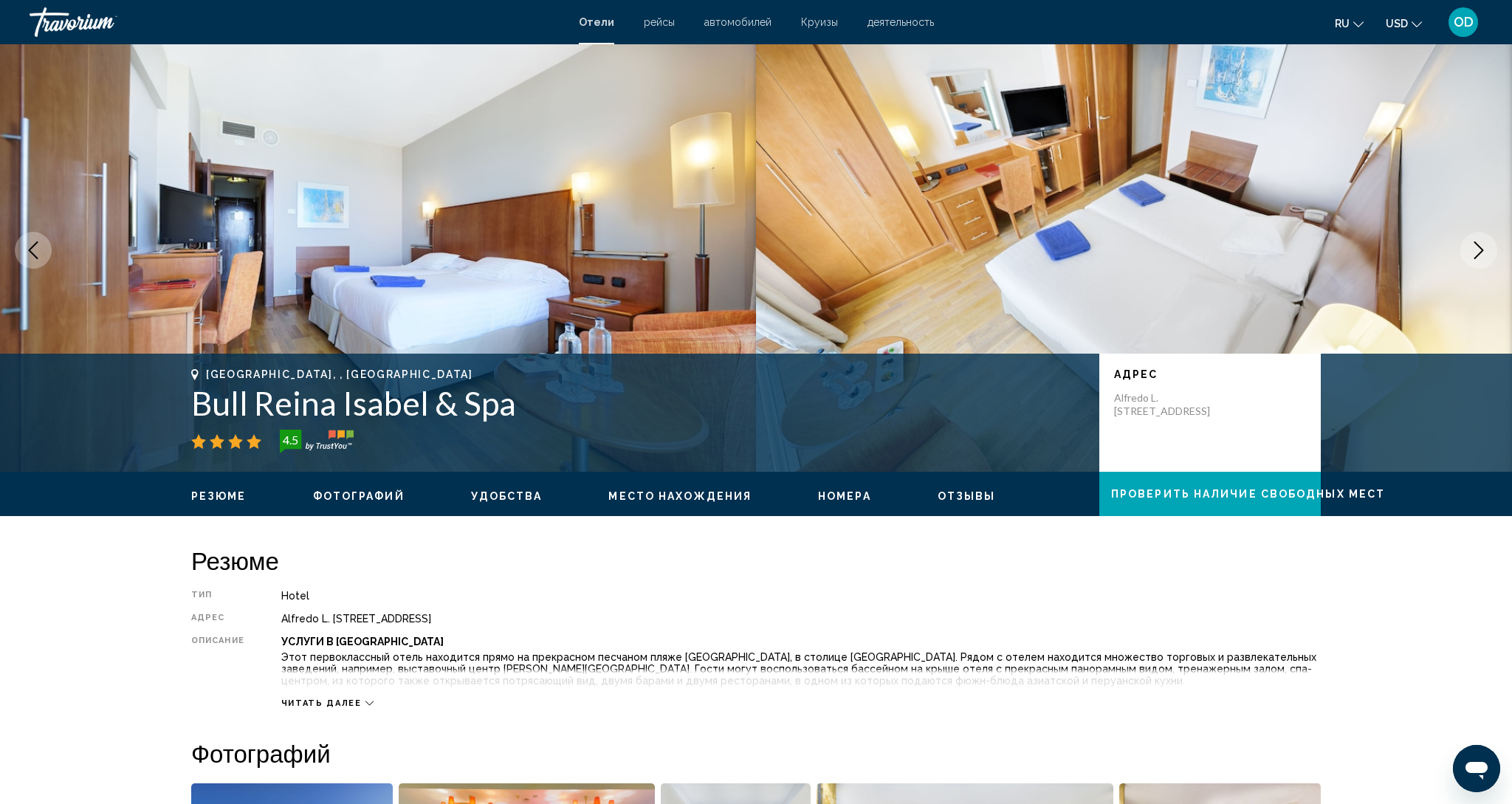
scroll to position [20, 0]
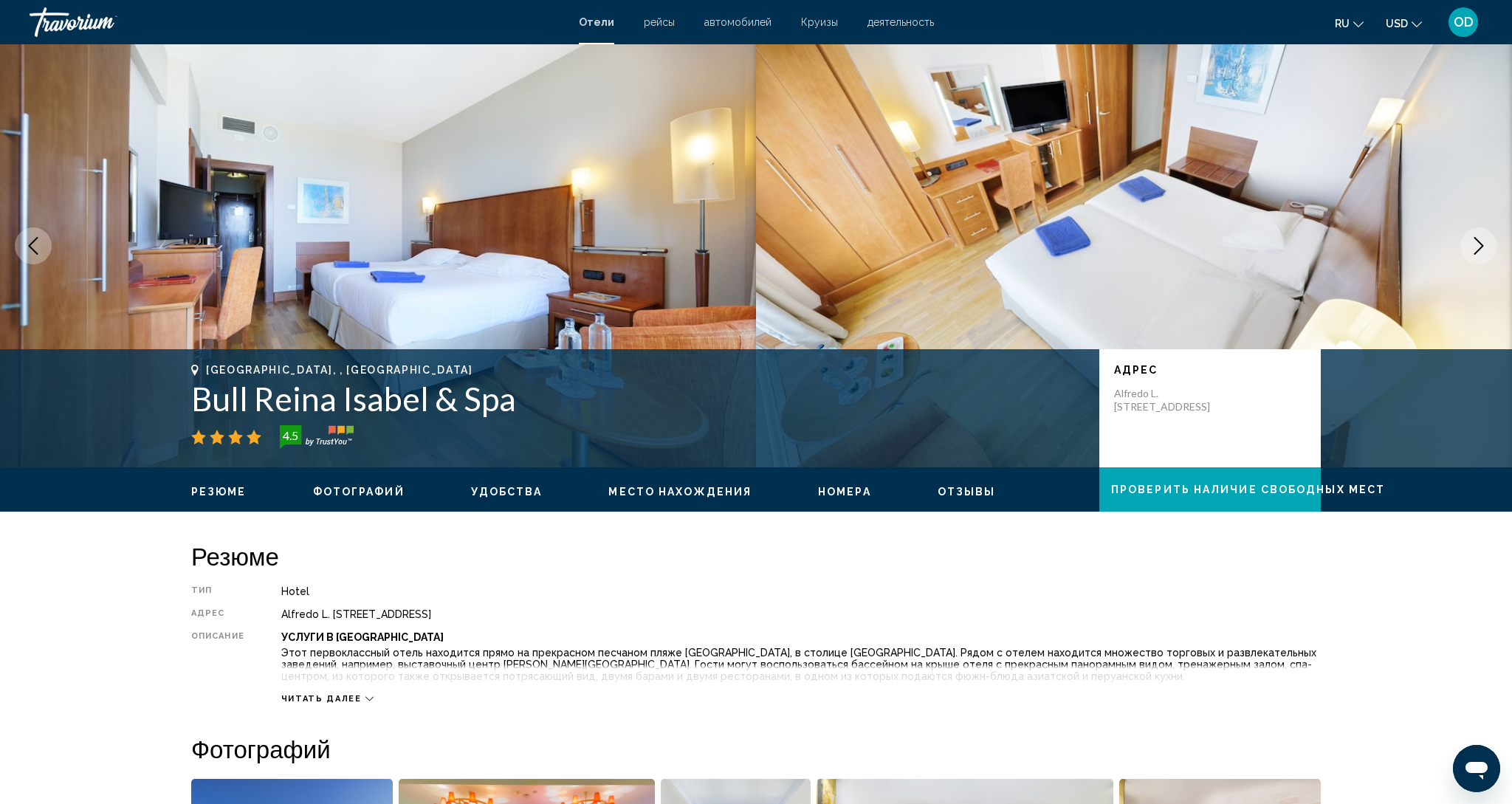
click at [1476, 262] on button "Next image" at bounding box center [1479, 245] width 37 height 37
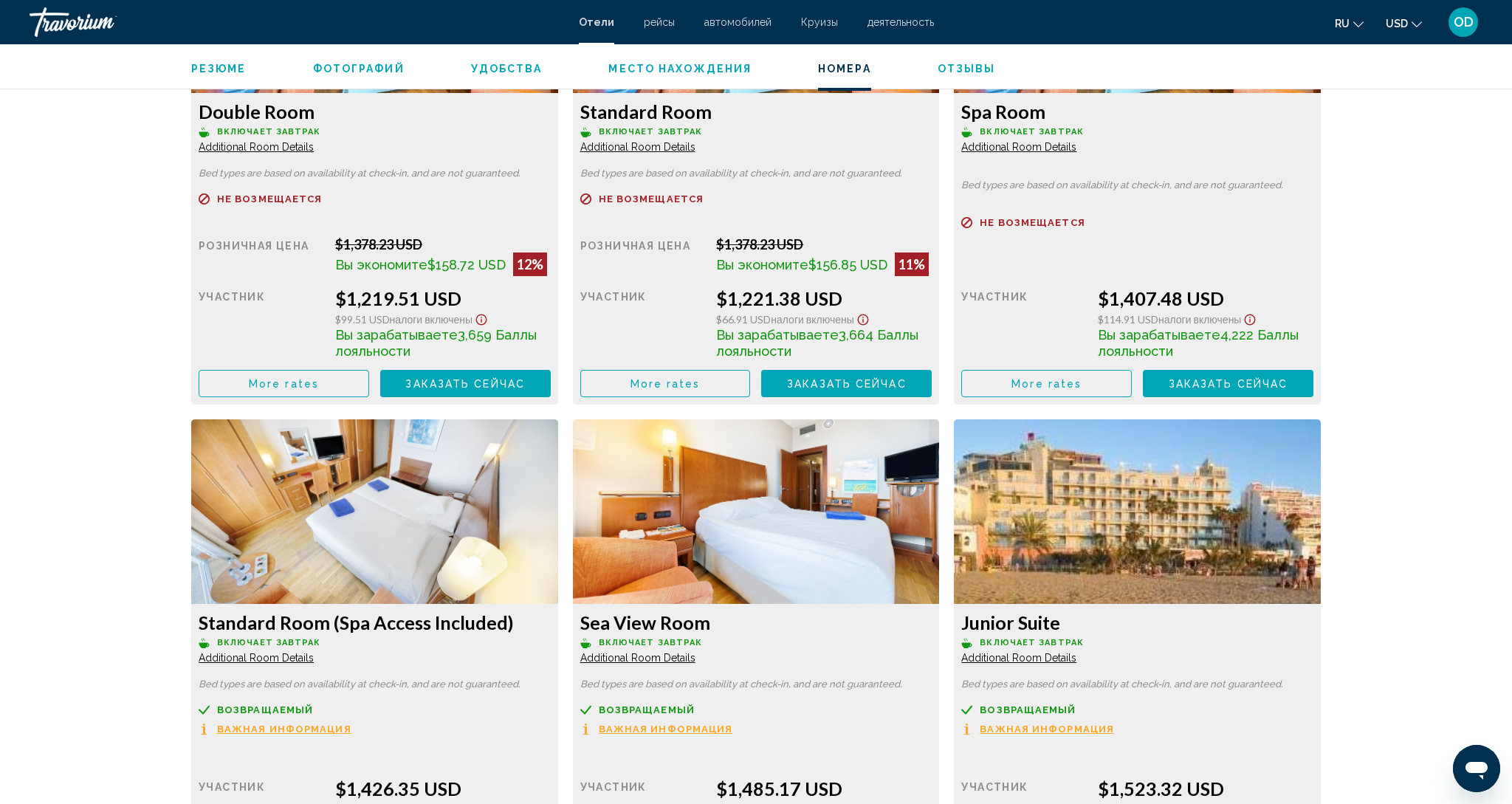
scroll to position [2130, 0]
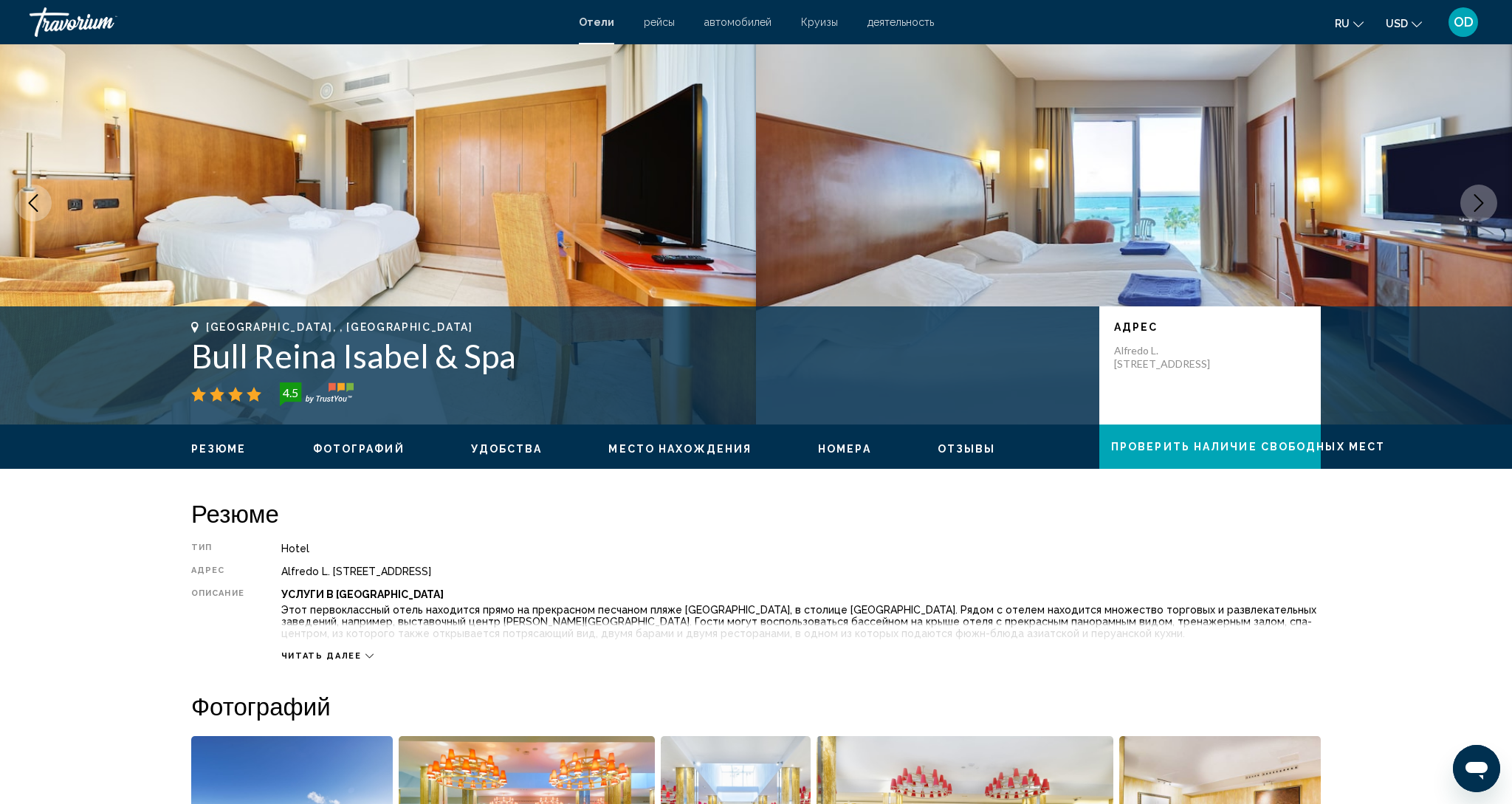
scroll to position [0, 0]
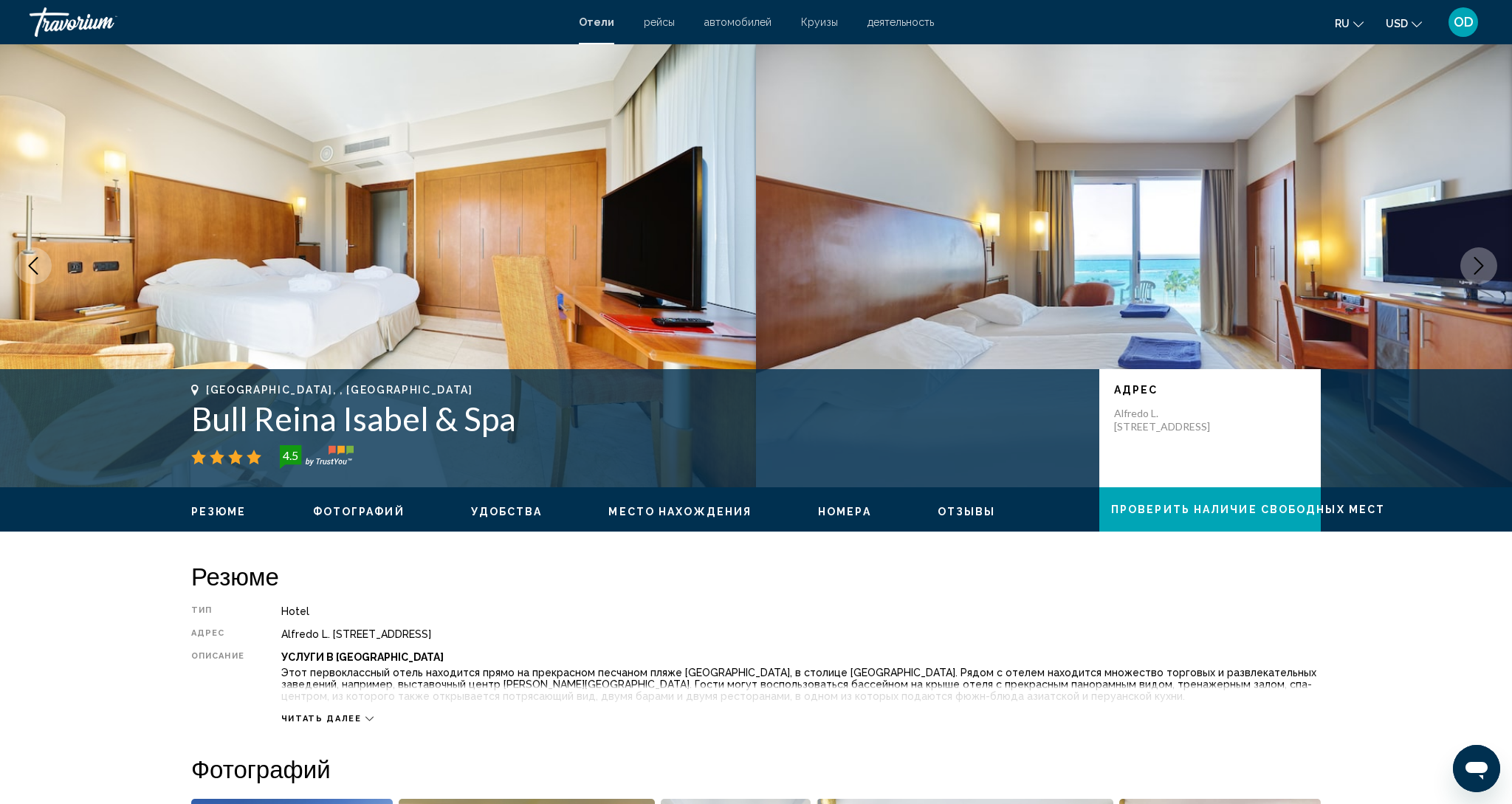
click at [1217, 234] on img "Main content" at bounding box center [1134, 266] width 756 height 443
click at [1489, 270] on button "Next image" at bounding box center [1479, 266] width 37 height 37
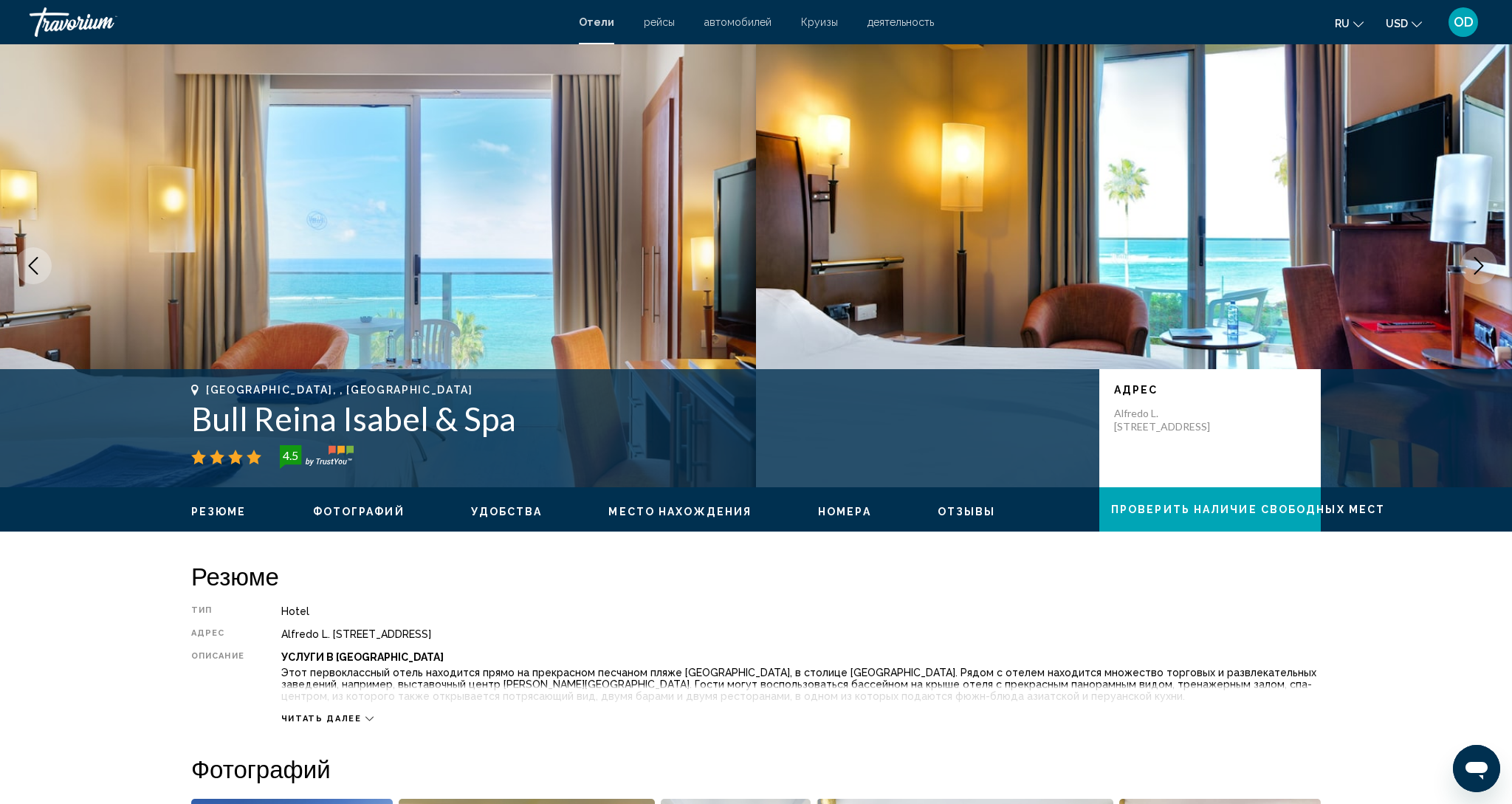
click at [1489, 270] on button "Next image" at bounding box center [1479, 266] width 37 height 37
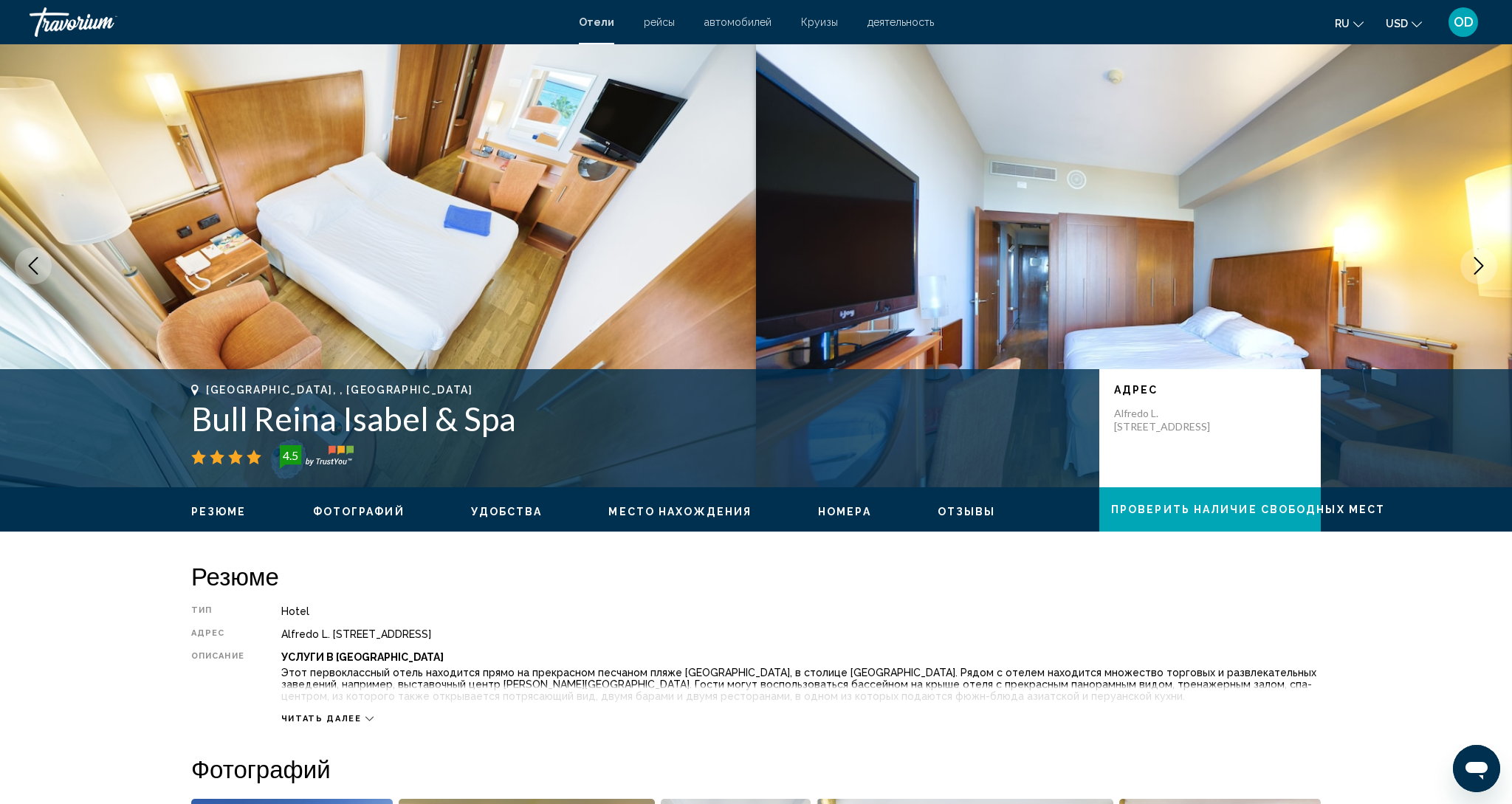
click at [1477, 273] on icon "Next image" at bounding box center [1479, 266] width 17 height 17
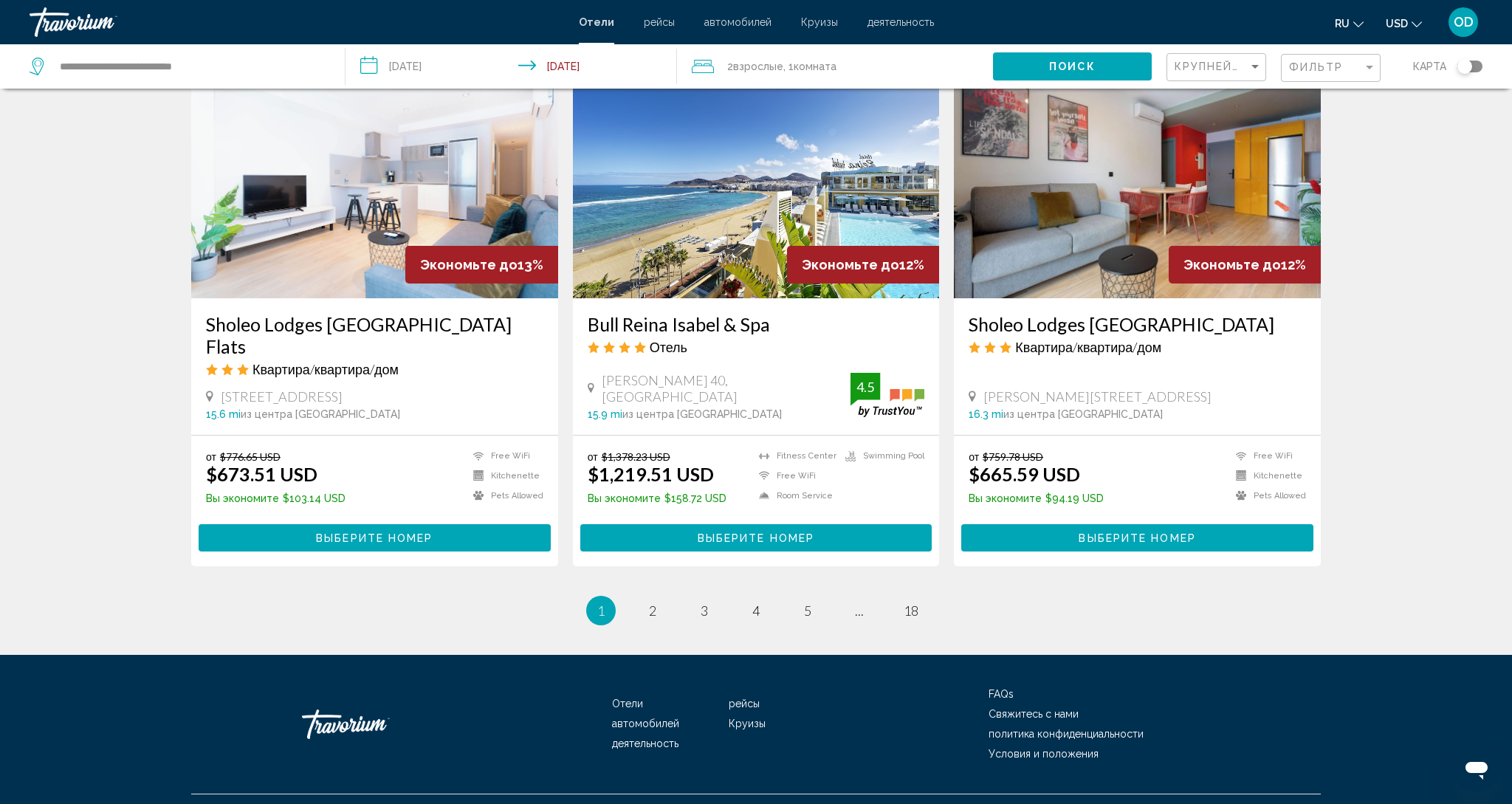
scroll to position [1705, 0]
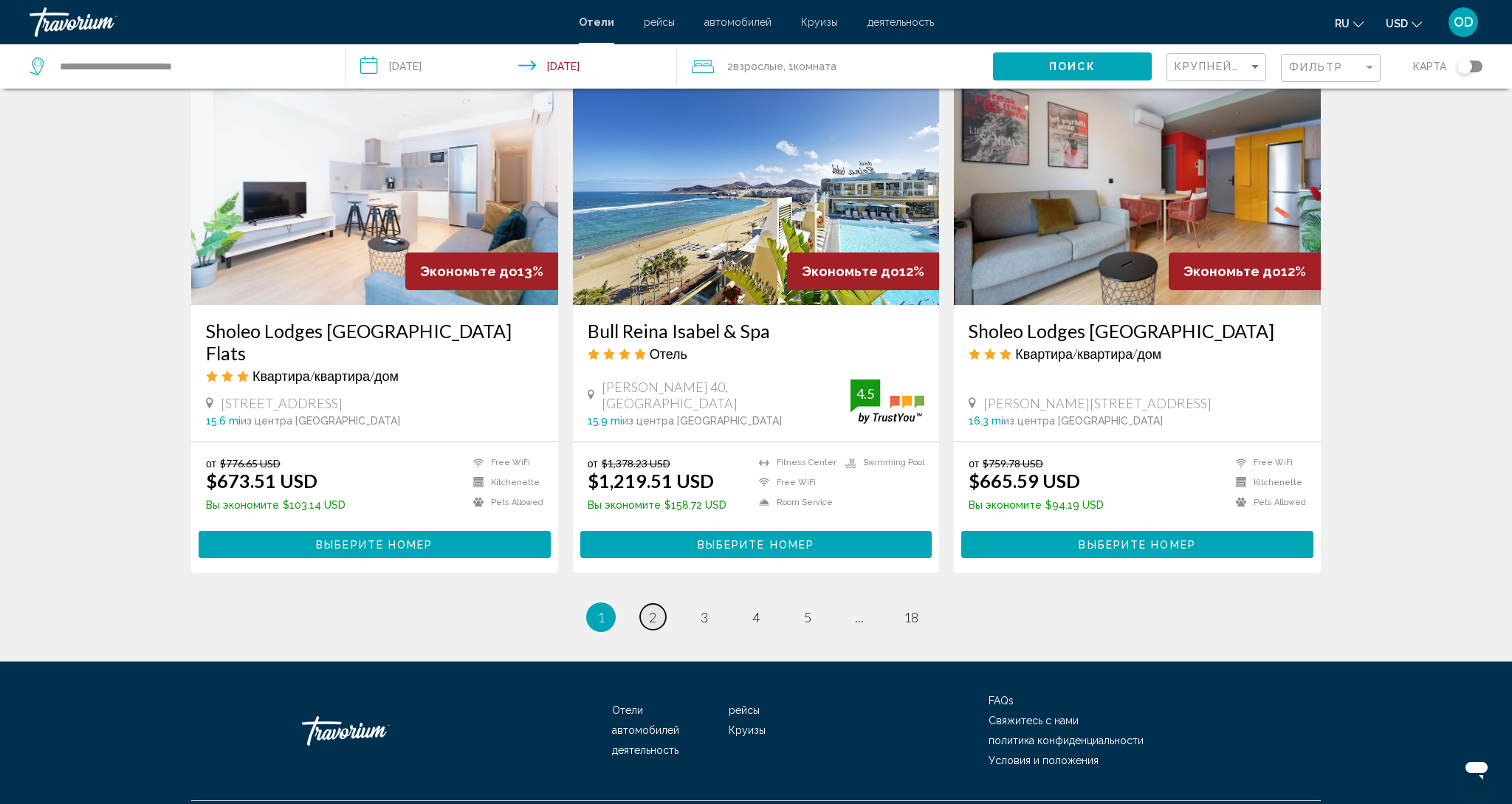
click at [650, 609] on span "2" at bounding box center [652, 617] width 7 height 16
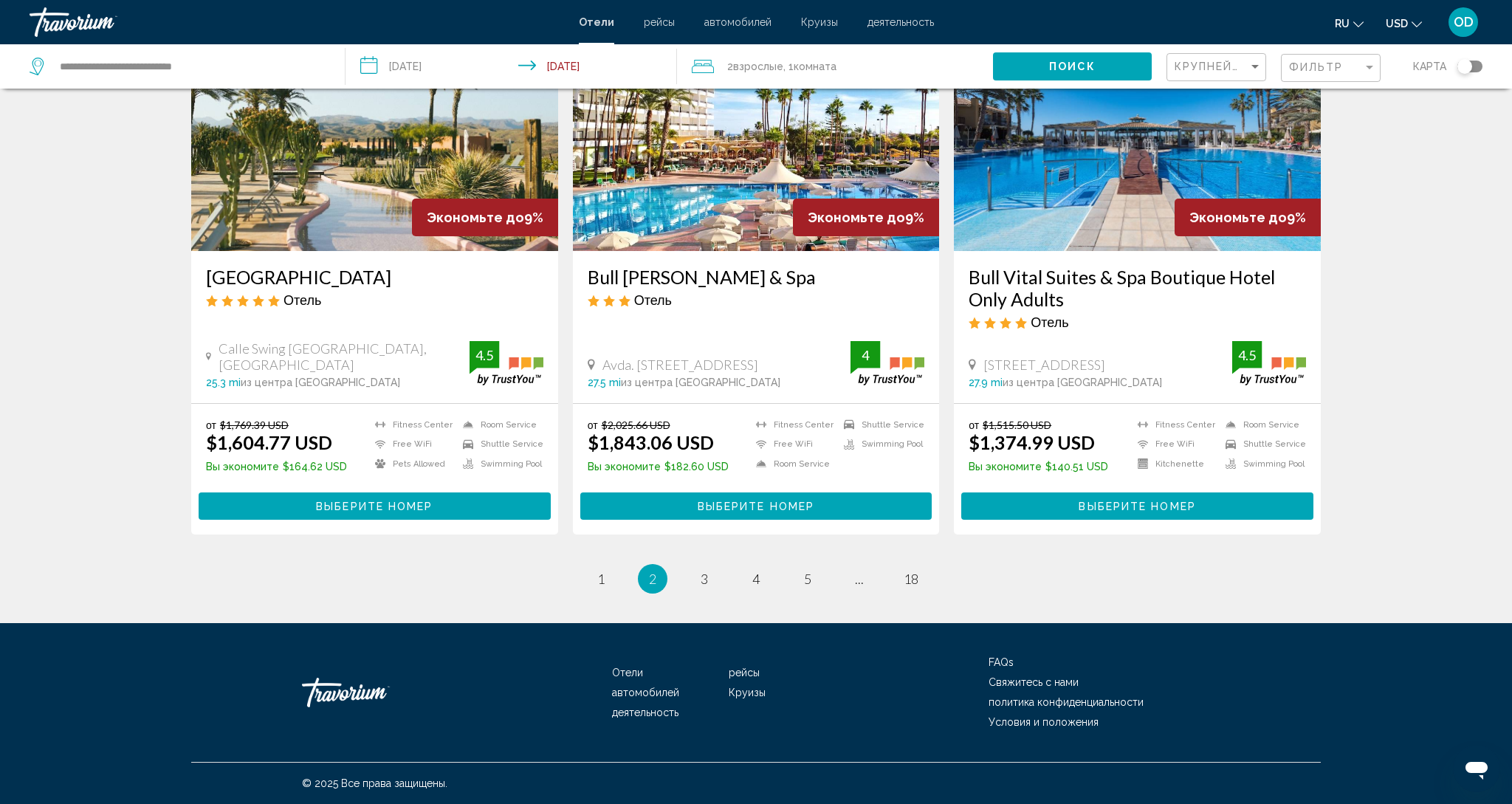
scroll to position [1733, 0]
click at [704, 583] on span "3" at bounding box center [704, 579] width 7 height 16
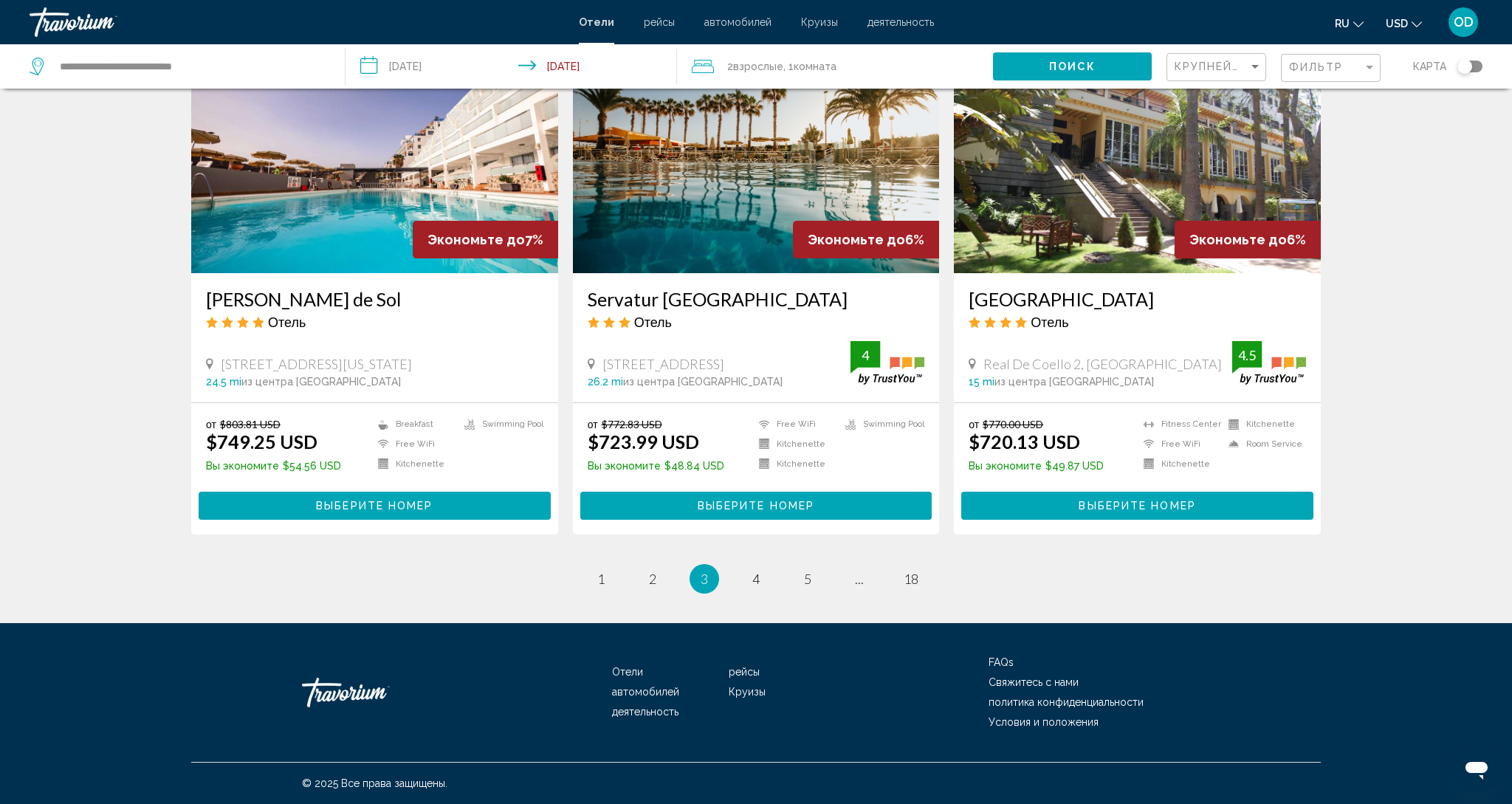
scroll to position [1709, 0]
click at [750, 579] on link "page 4" at bounding box center [756, 578] width 26 height 26
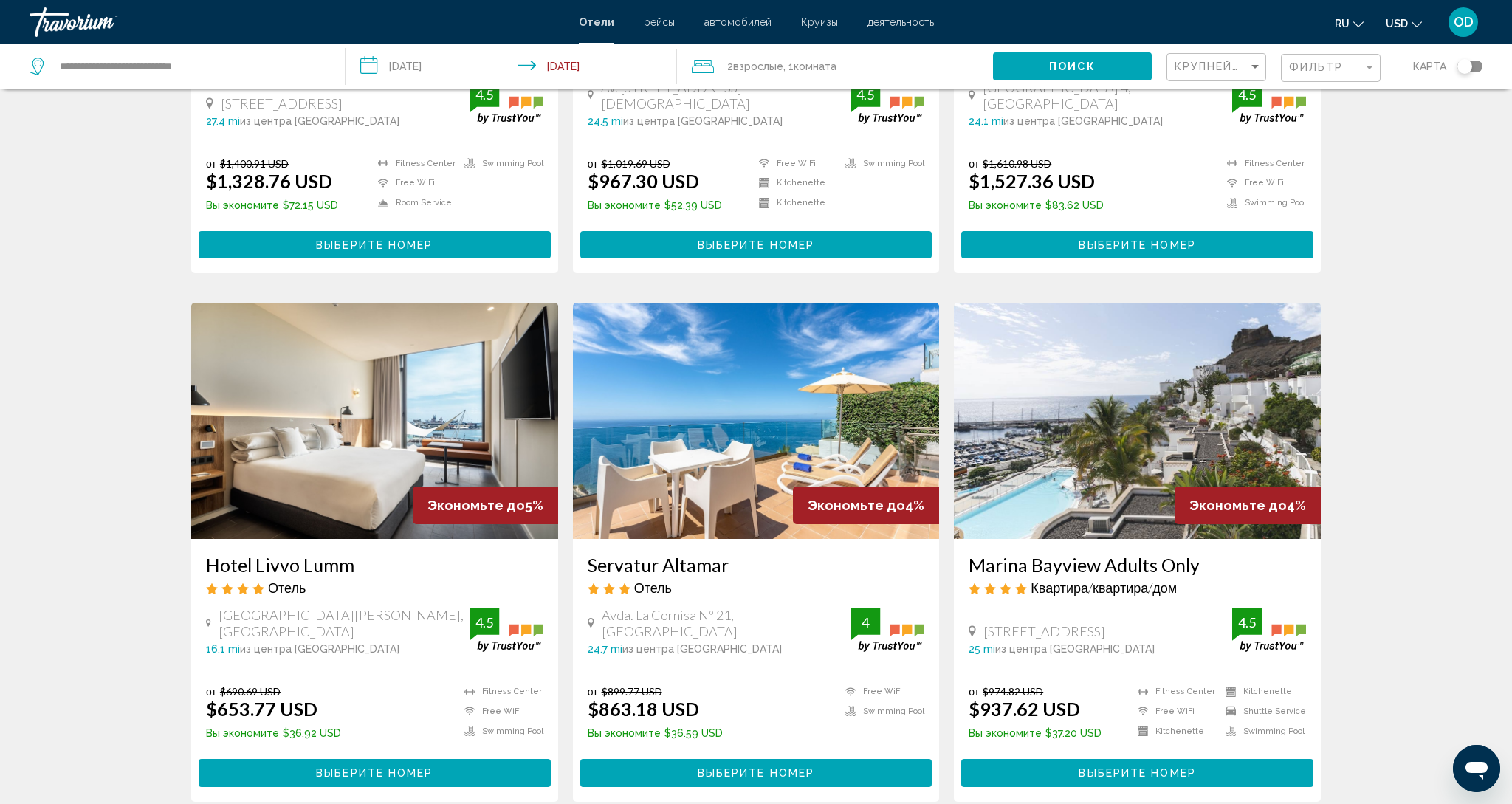
scroll to position [371, 0]
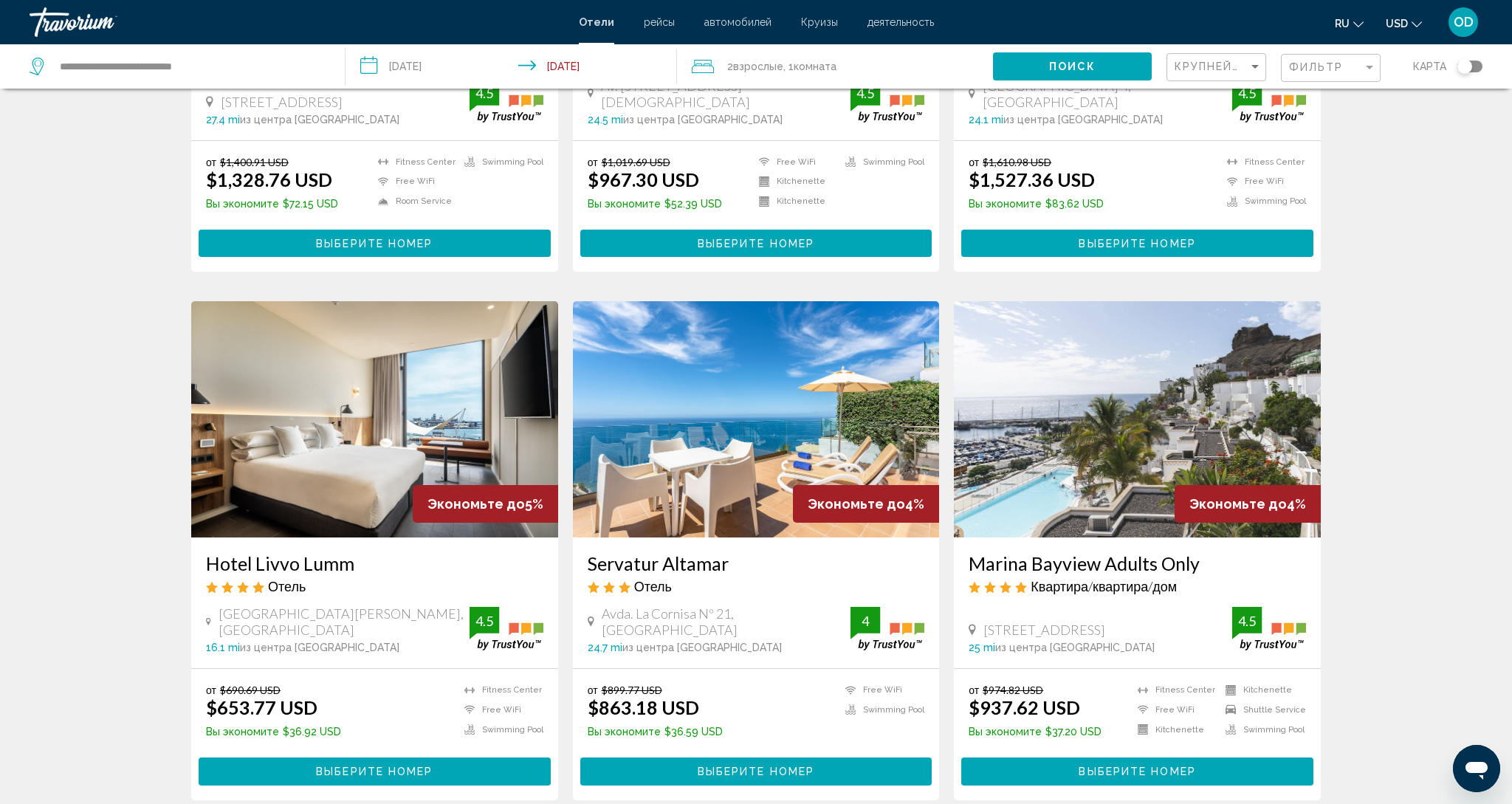
click at [870, 414] on img "Main content" at bounding box center [757, 419] width 367 height 237
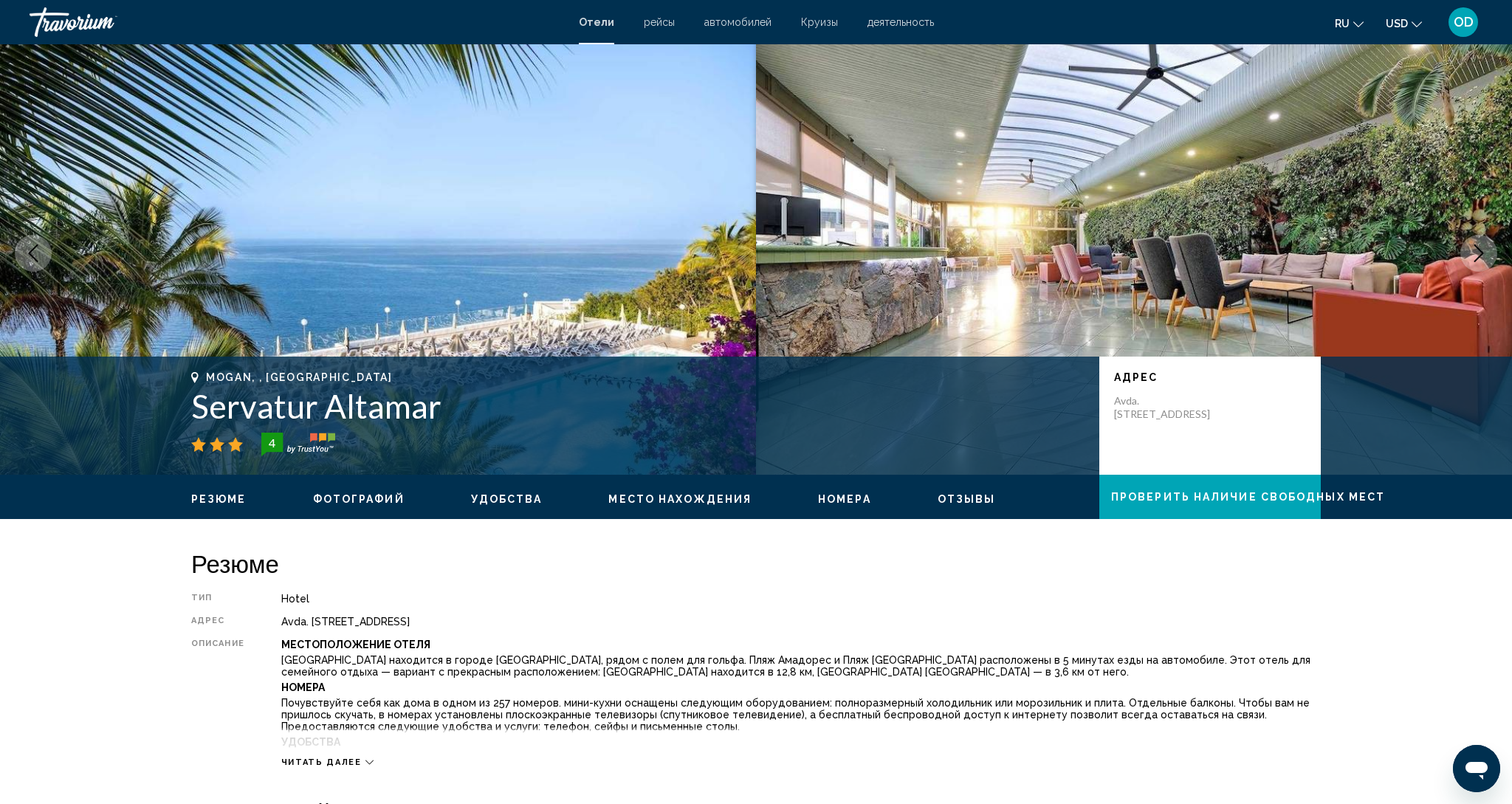
scroll to position [13, 0]
click at [1479, 256] on icon "Next image" at bounding box center [1479, 253] width 17 height 17
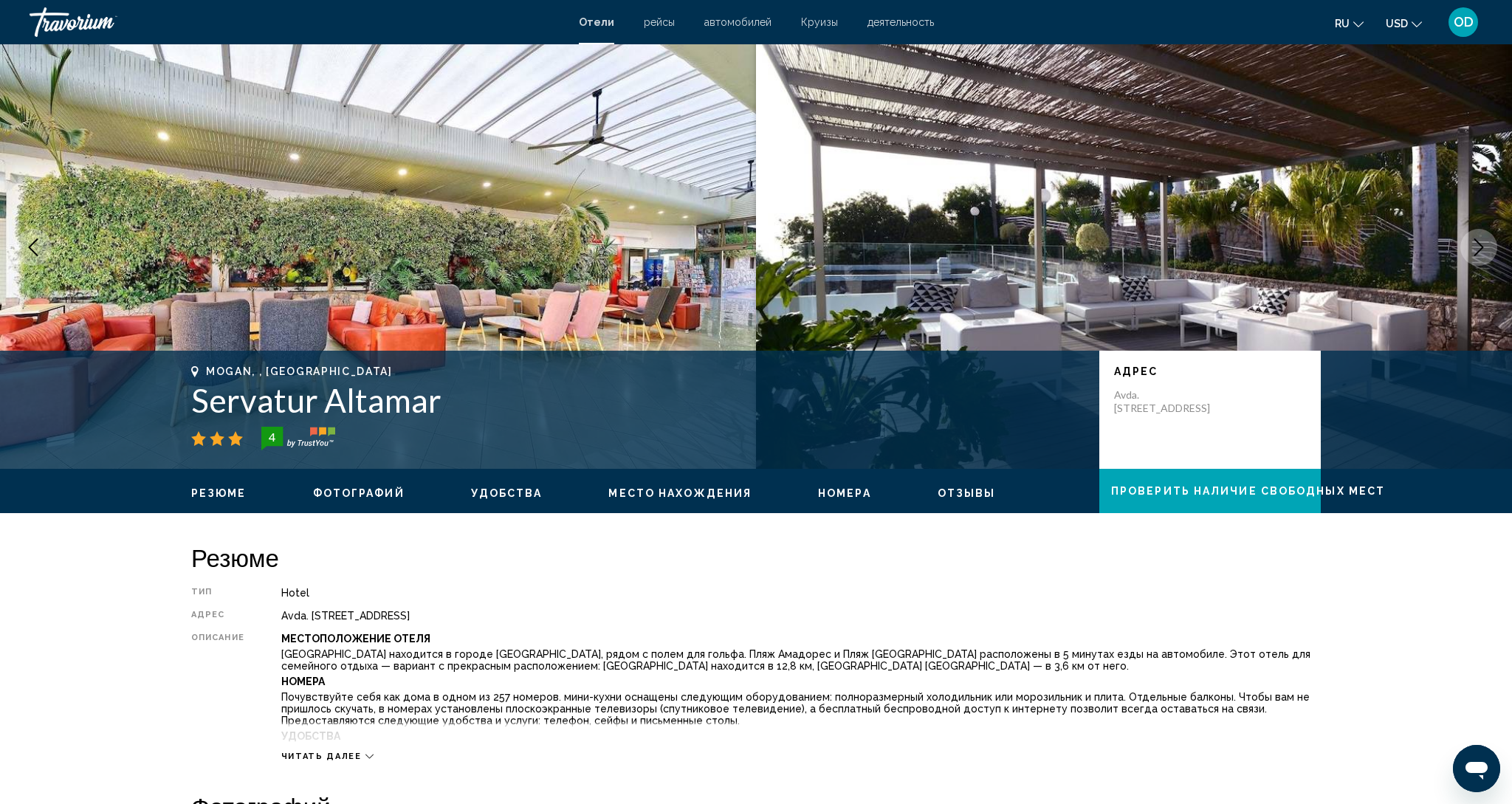
click at [1479, 256] on icon "Next image" at bounding box center [1479, 247] width 17 height 17
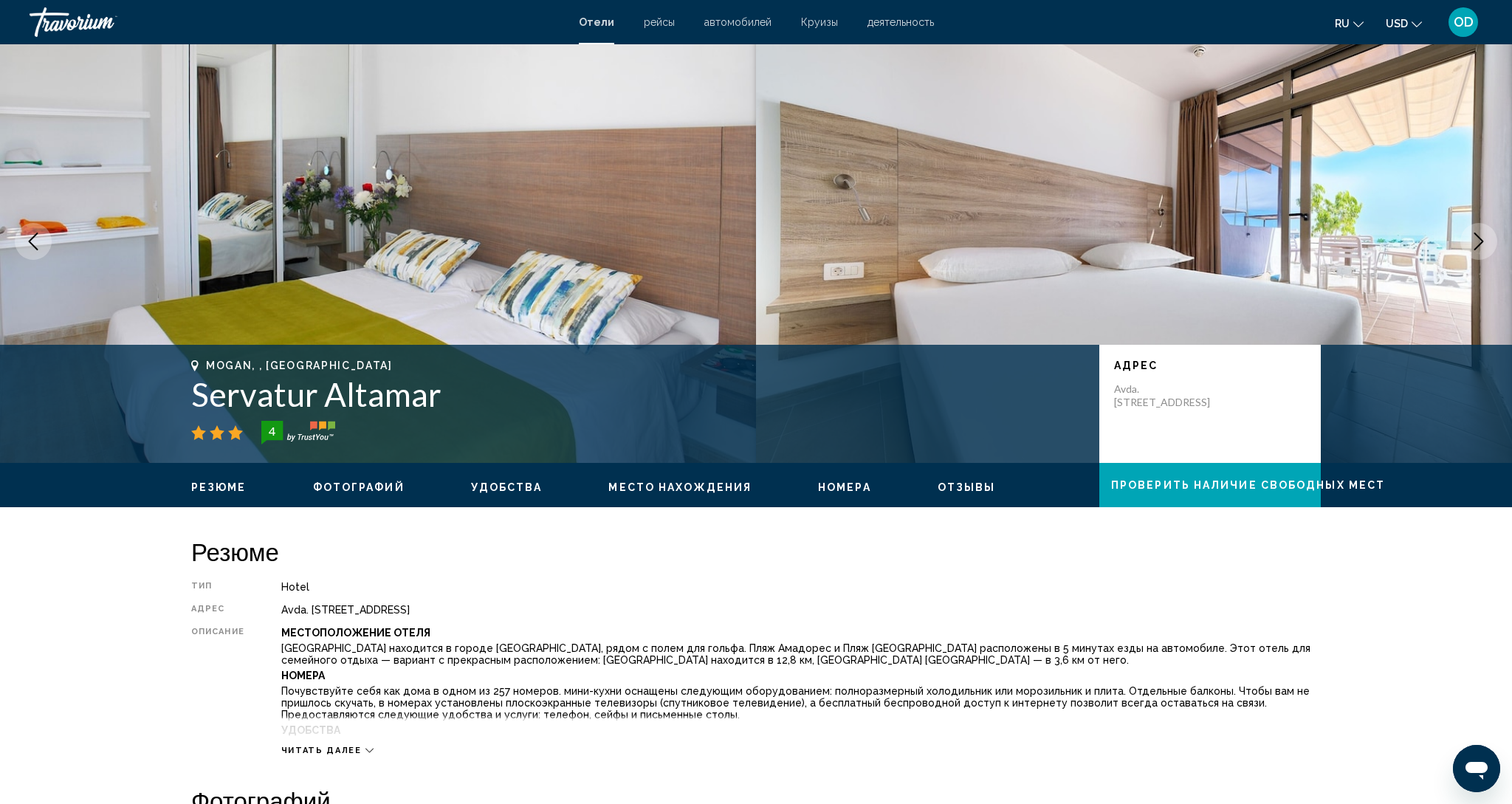
click at [1479, 256] on button "Next image" at bounding box center [1479, 241] width 37 height 37
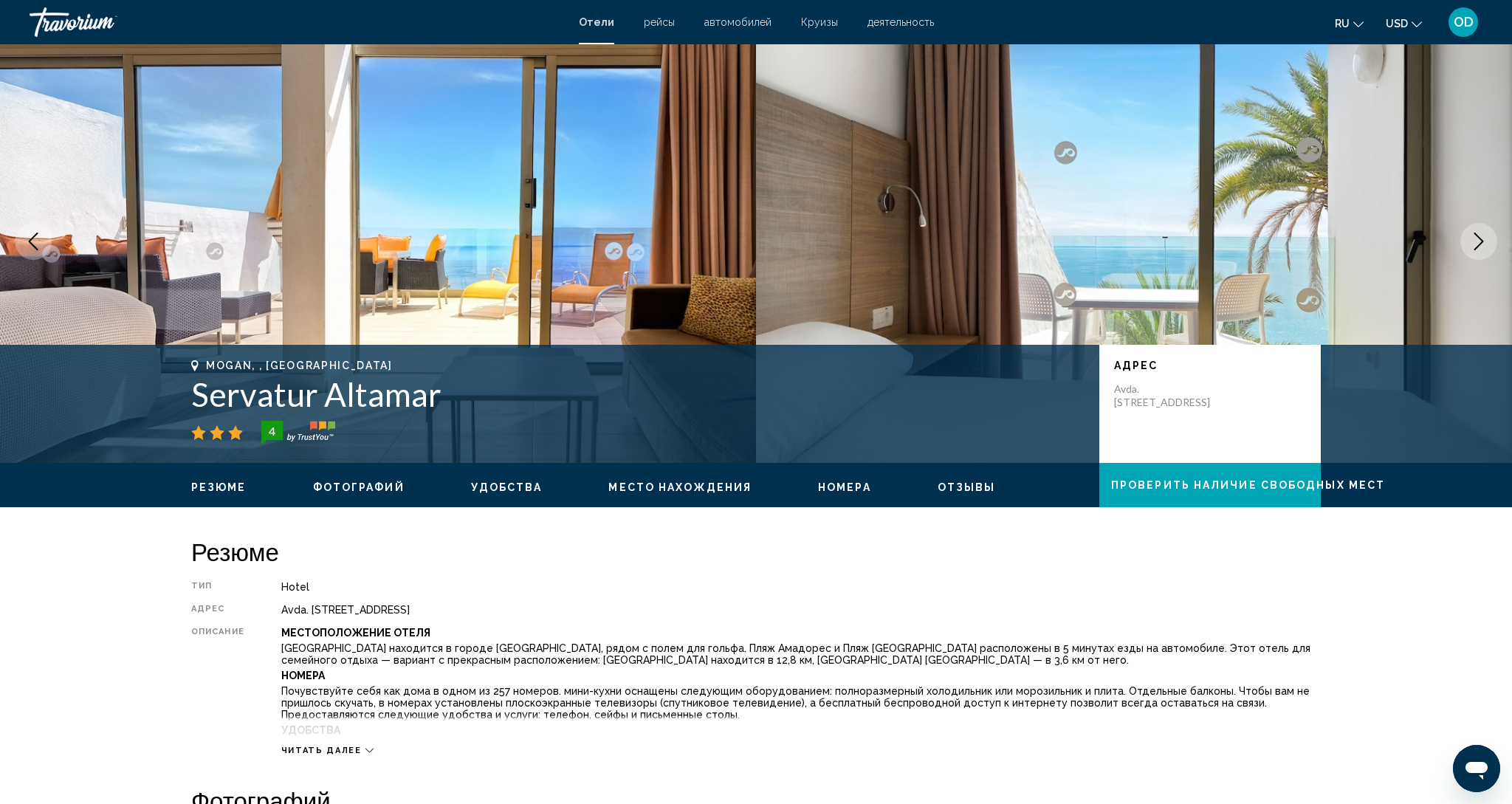
click at [1479, 256] on button "Next image" at bounding box center [1479, 241] width 37 height 37
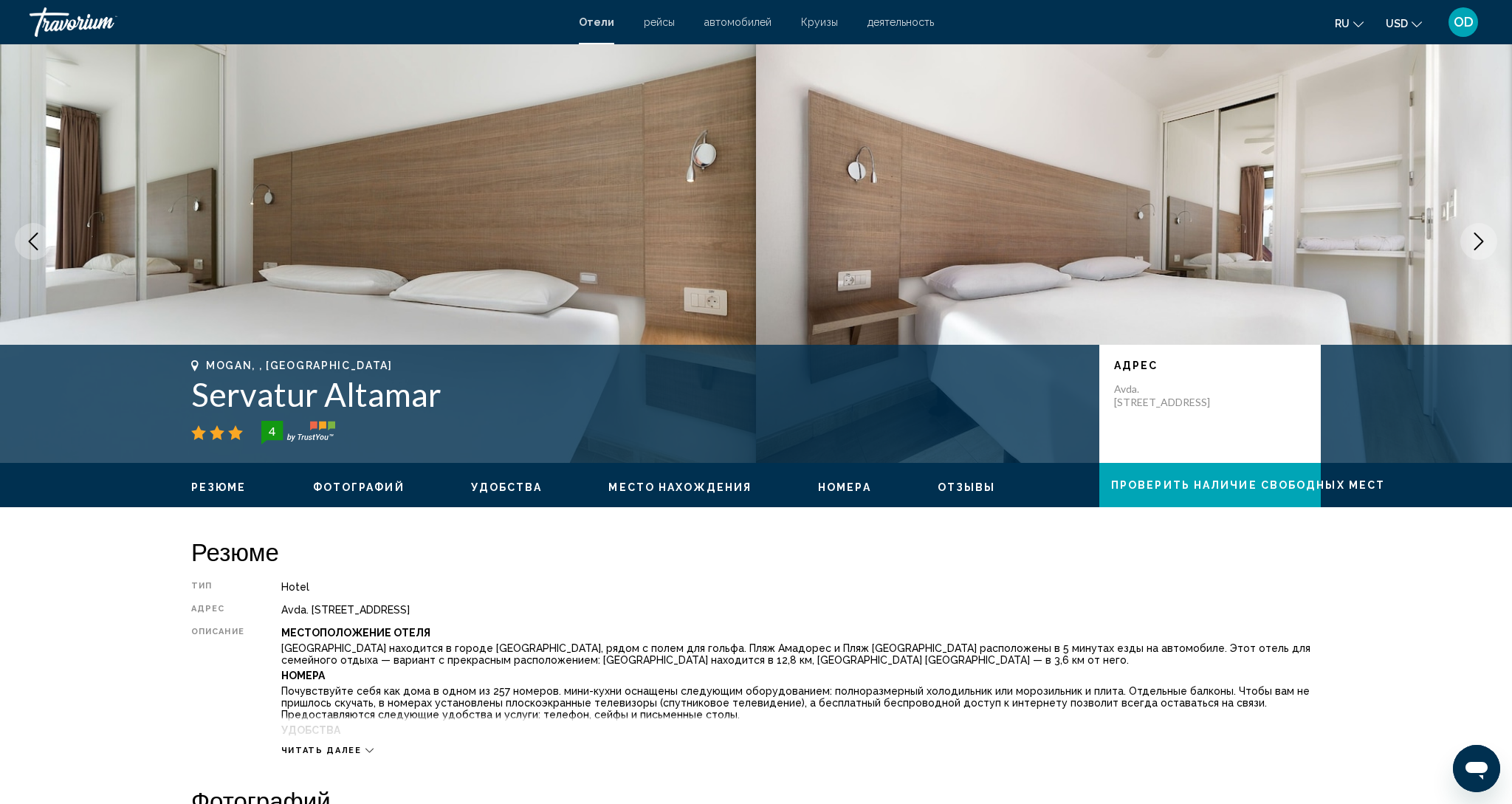
click at [1479, 256] on button "Next image" at bounding box center [1479, 241] width 37 height 37
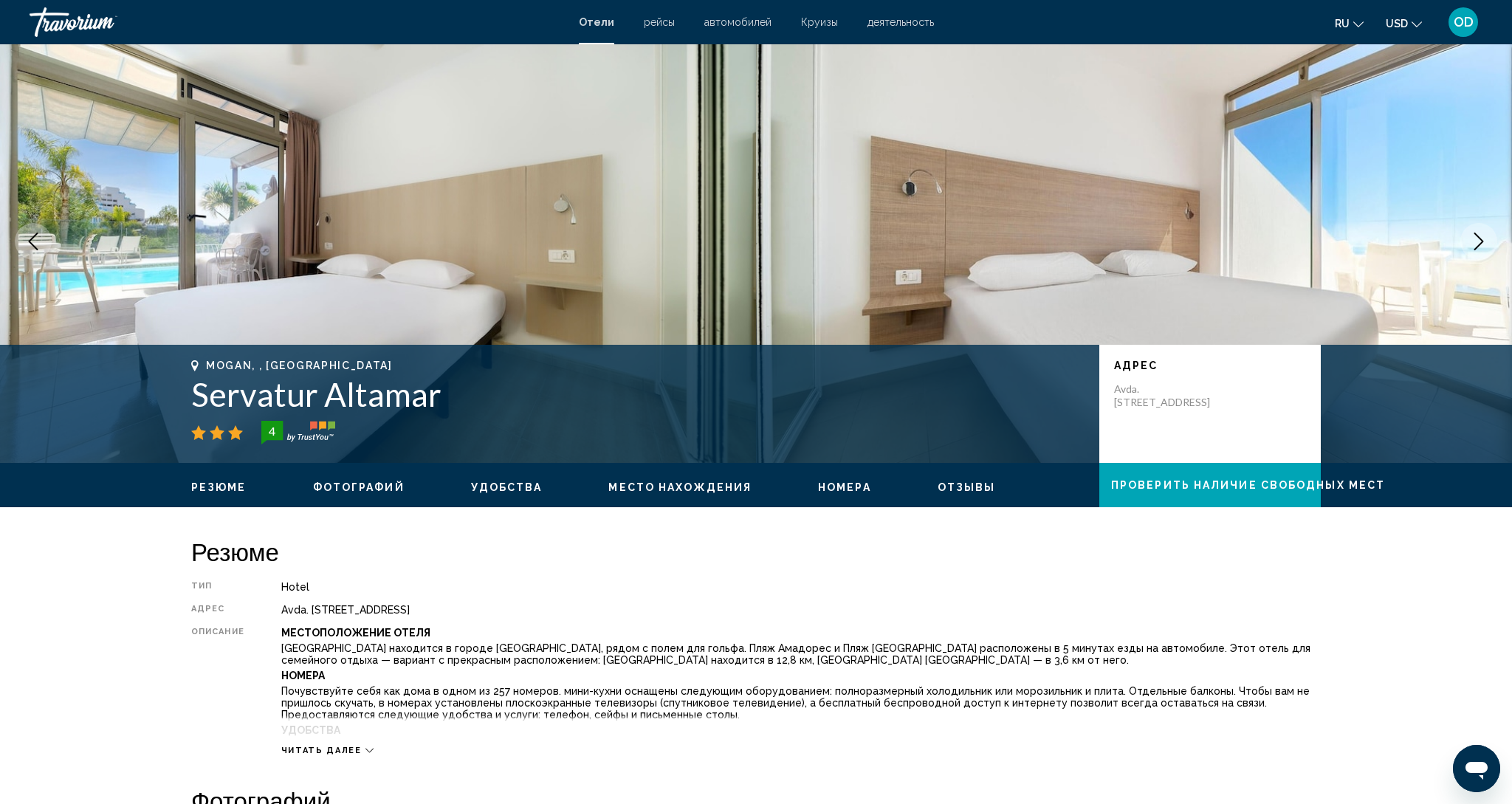
scroll to position [25, 0]
click at [1479, 256] on button "Next image" at bounding box center [1479, 240] width 37 height 37
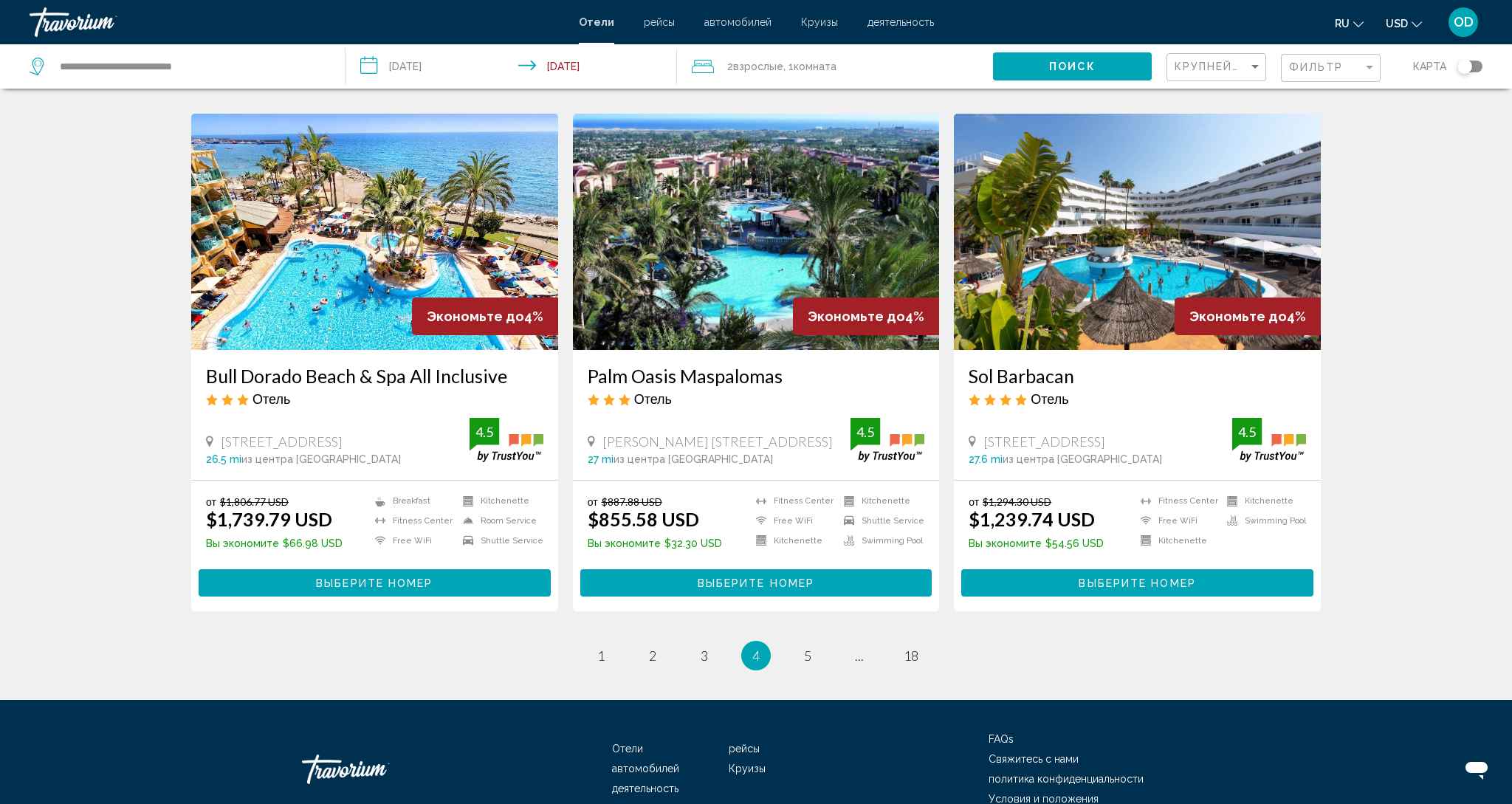
scroll to position [1691, 0]
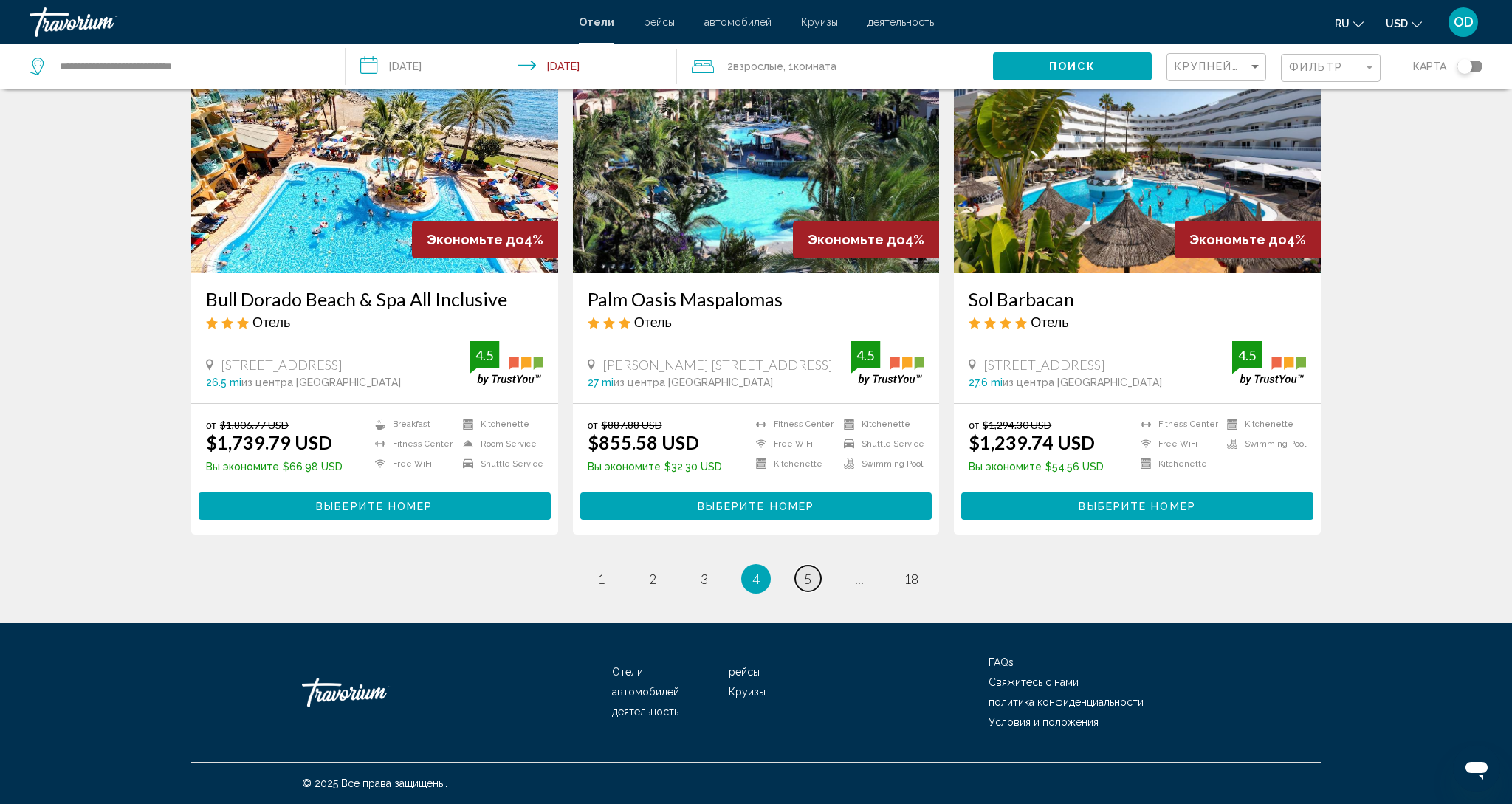
click at [807, 579] on span "5" at bounding box center [808, 579] width 7 height 16
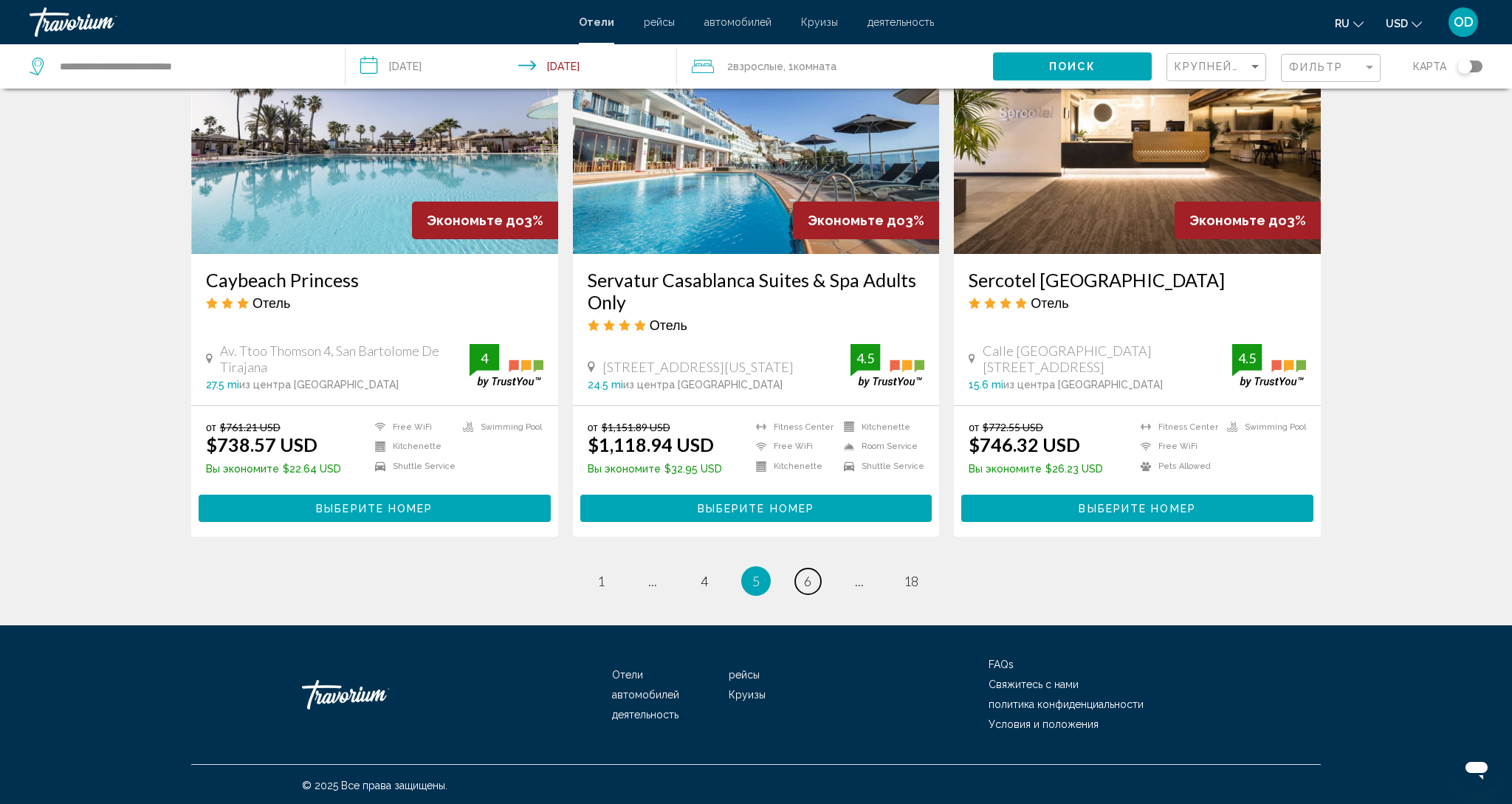
scroll to position [1756, 0]
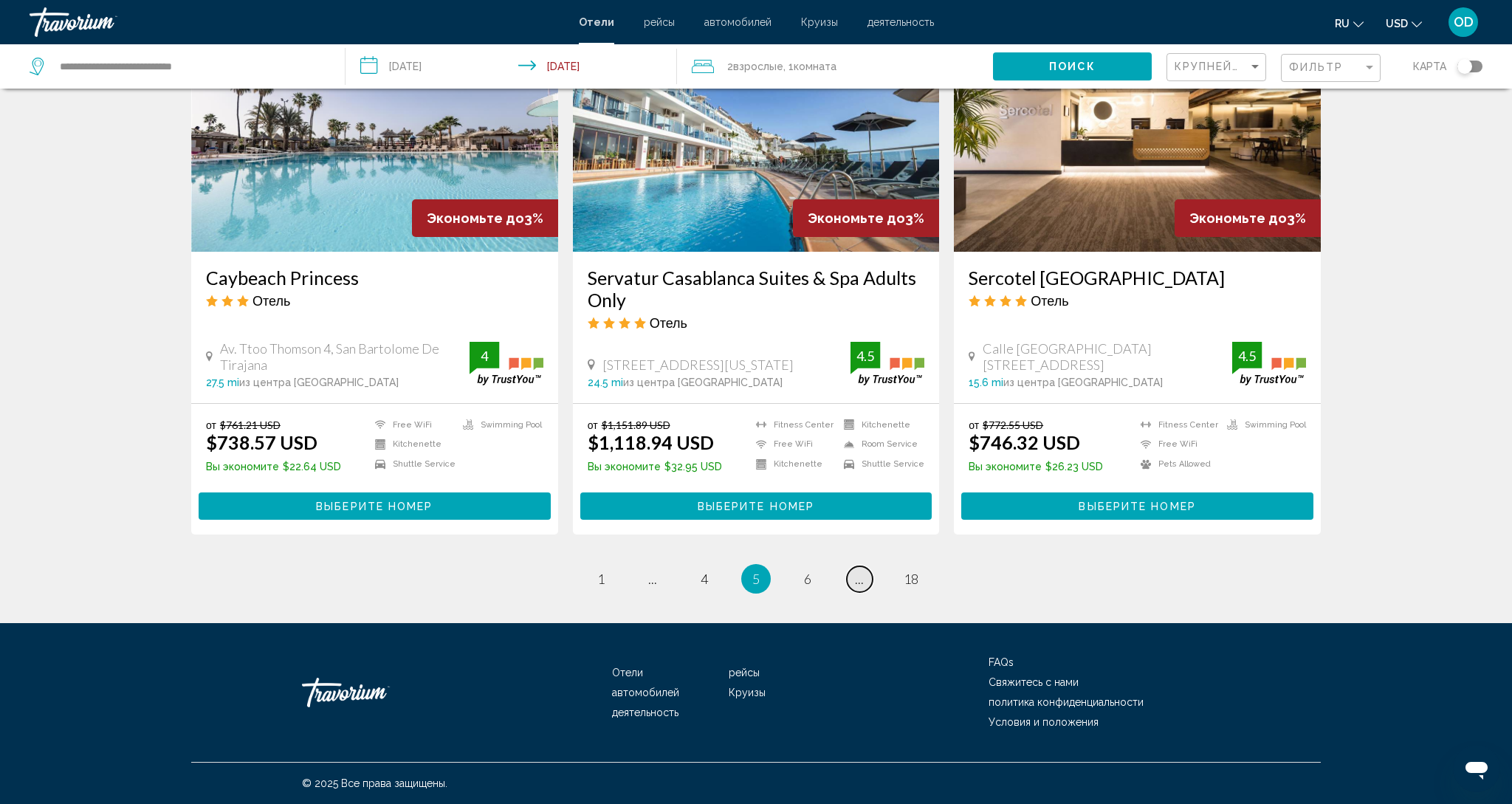
click at [859, 583] on span "..." at bounding box center [859, 579] width 9 height 16
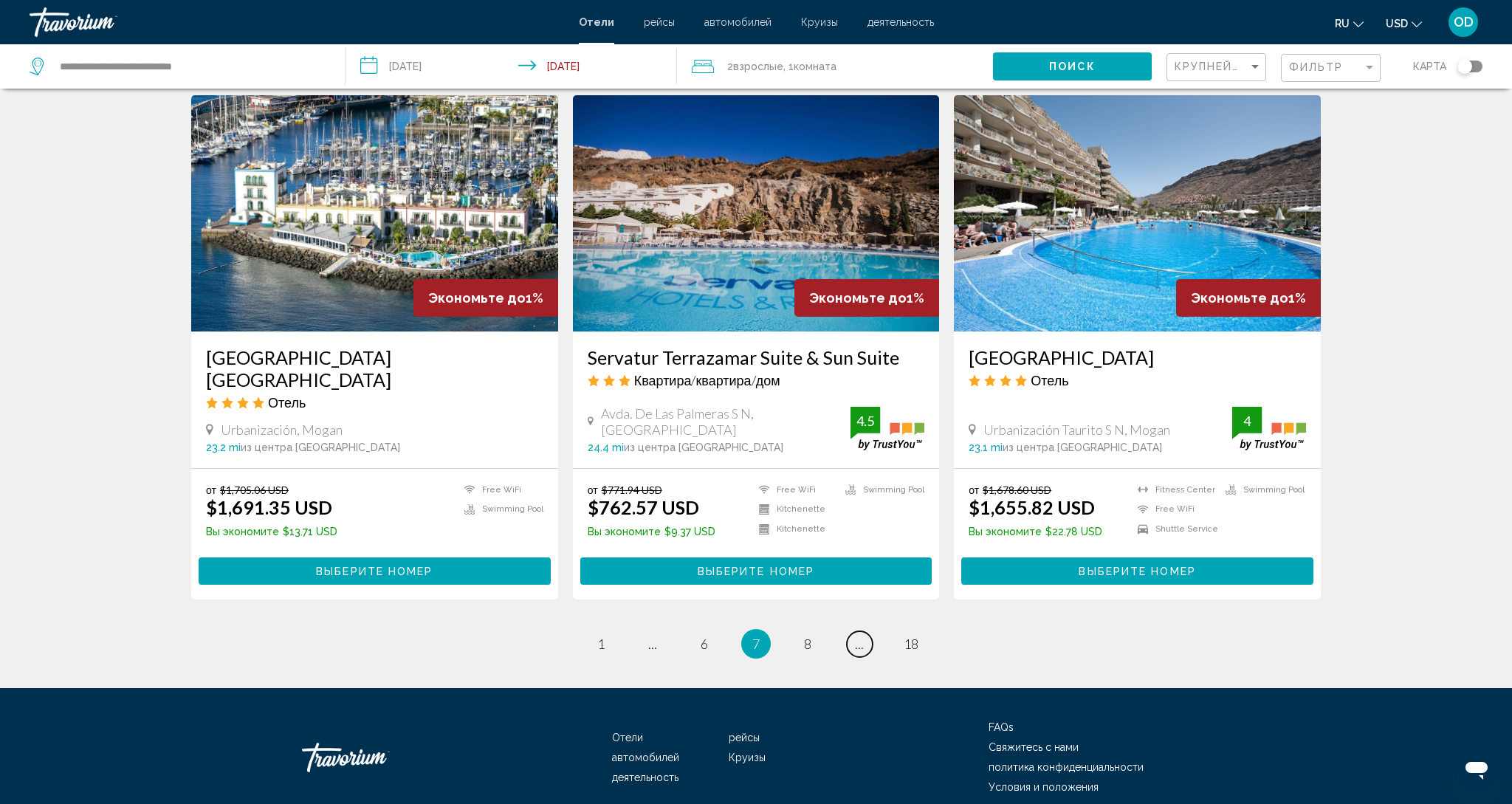
scroll to position [1753, 0]
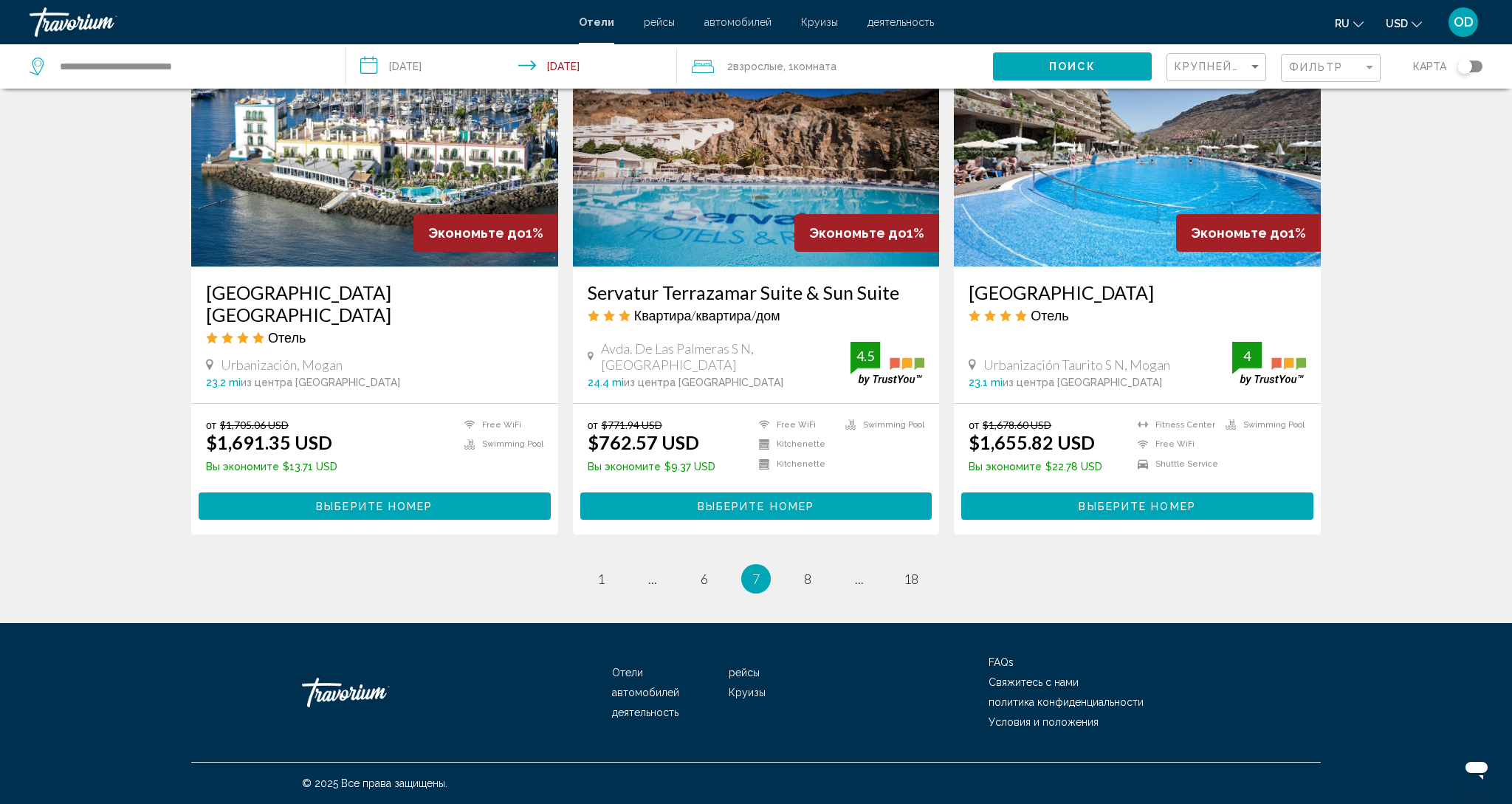
click at [853, 152] on img "Main content" at bounding box center [757, 148] width 367 height 237
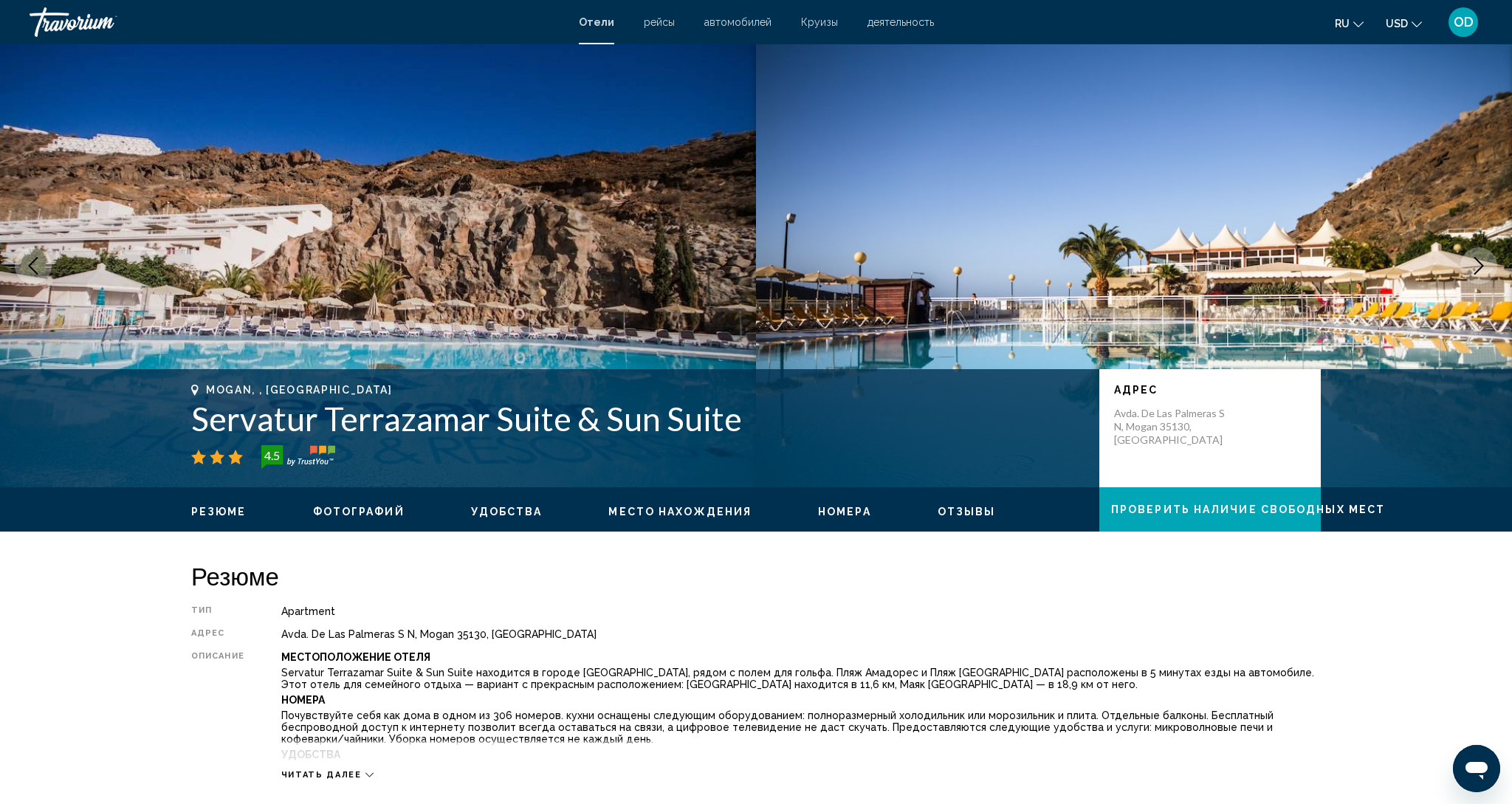
click at [1470, 261] on icon "Next image" at bounding box center [1479, 266] width 17 height 17
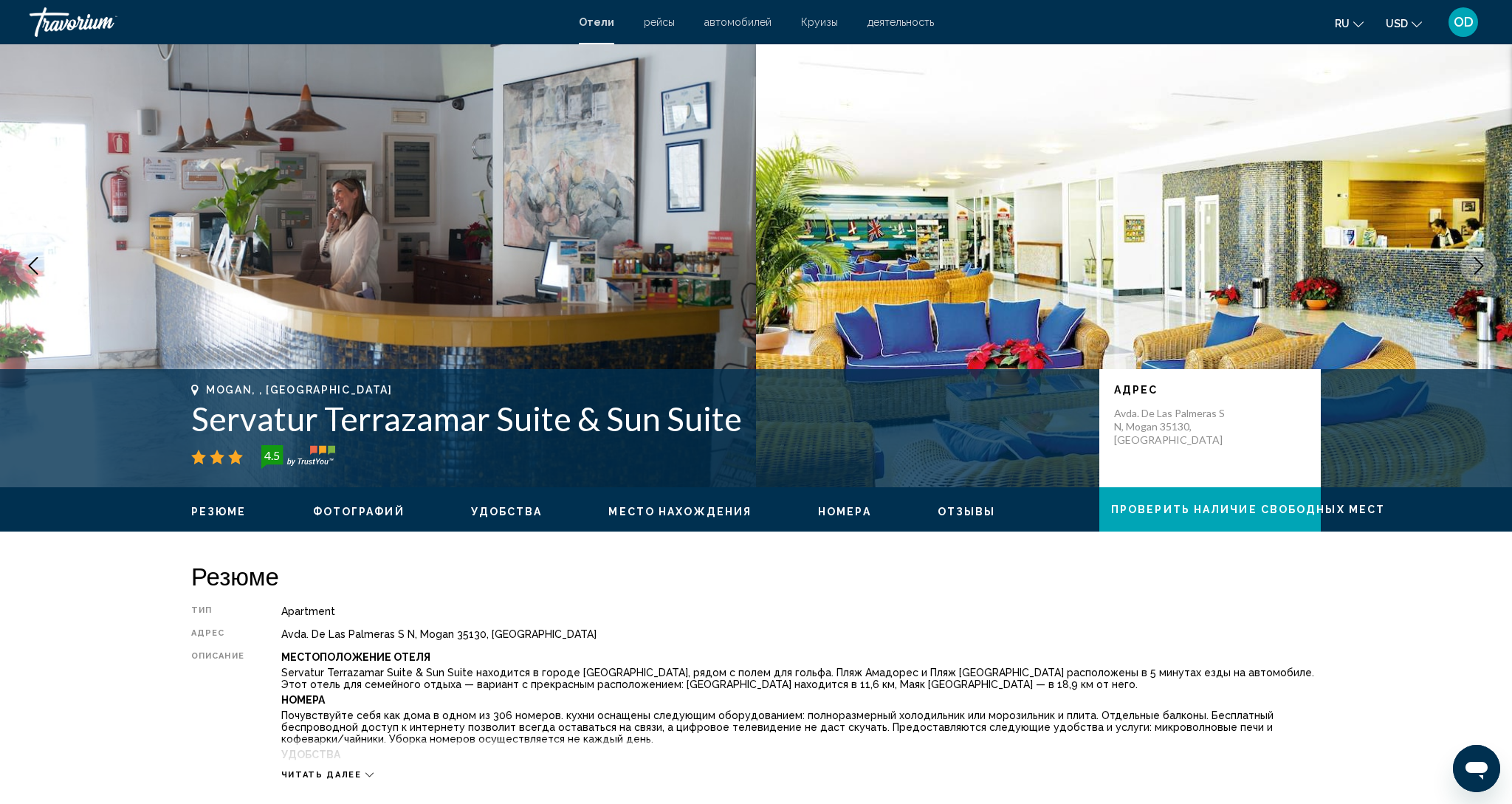
click at [1470, 261] on icon "Next image" at bounding box center [1479, 266] width 17 height 17
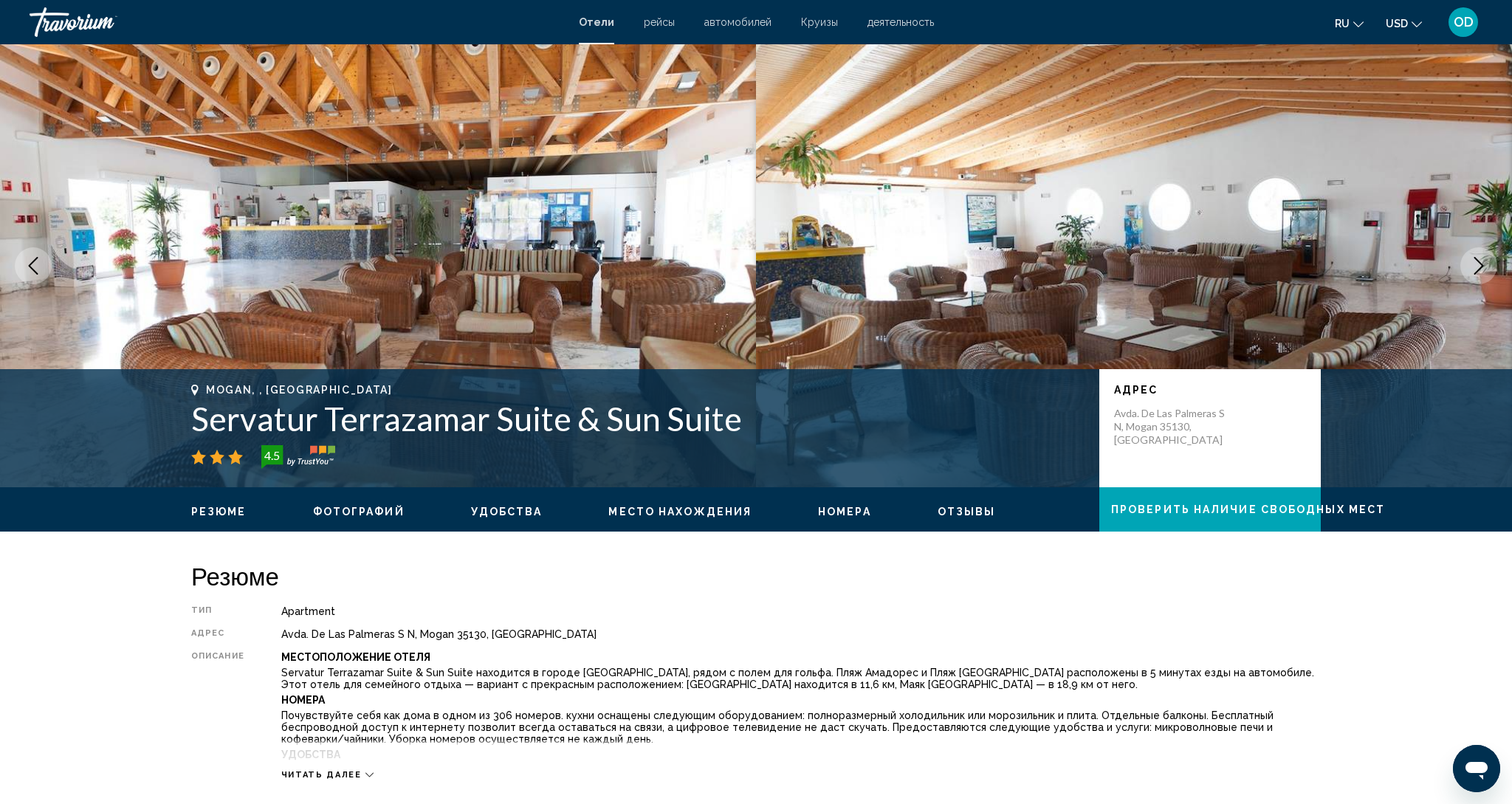
click at [1470, 261] on icon "Next image" at bounding box center [1479, 266] width 17 height 17
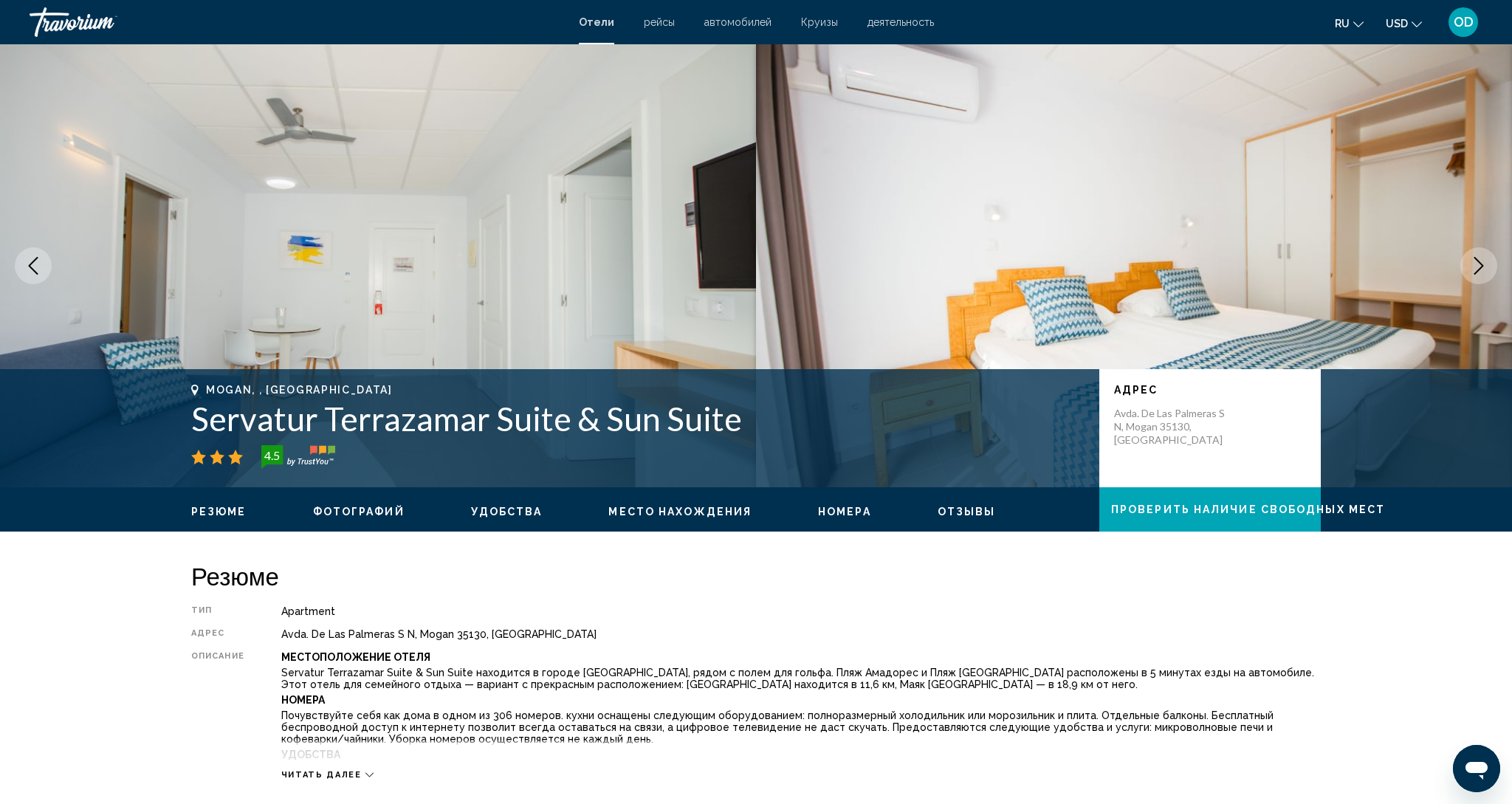
click at [1470, 261] on icon "Next image" at bounding box center [1479, 266] width 17 height 17
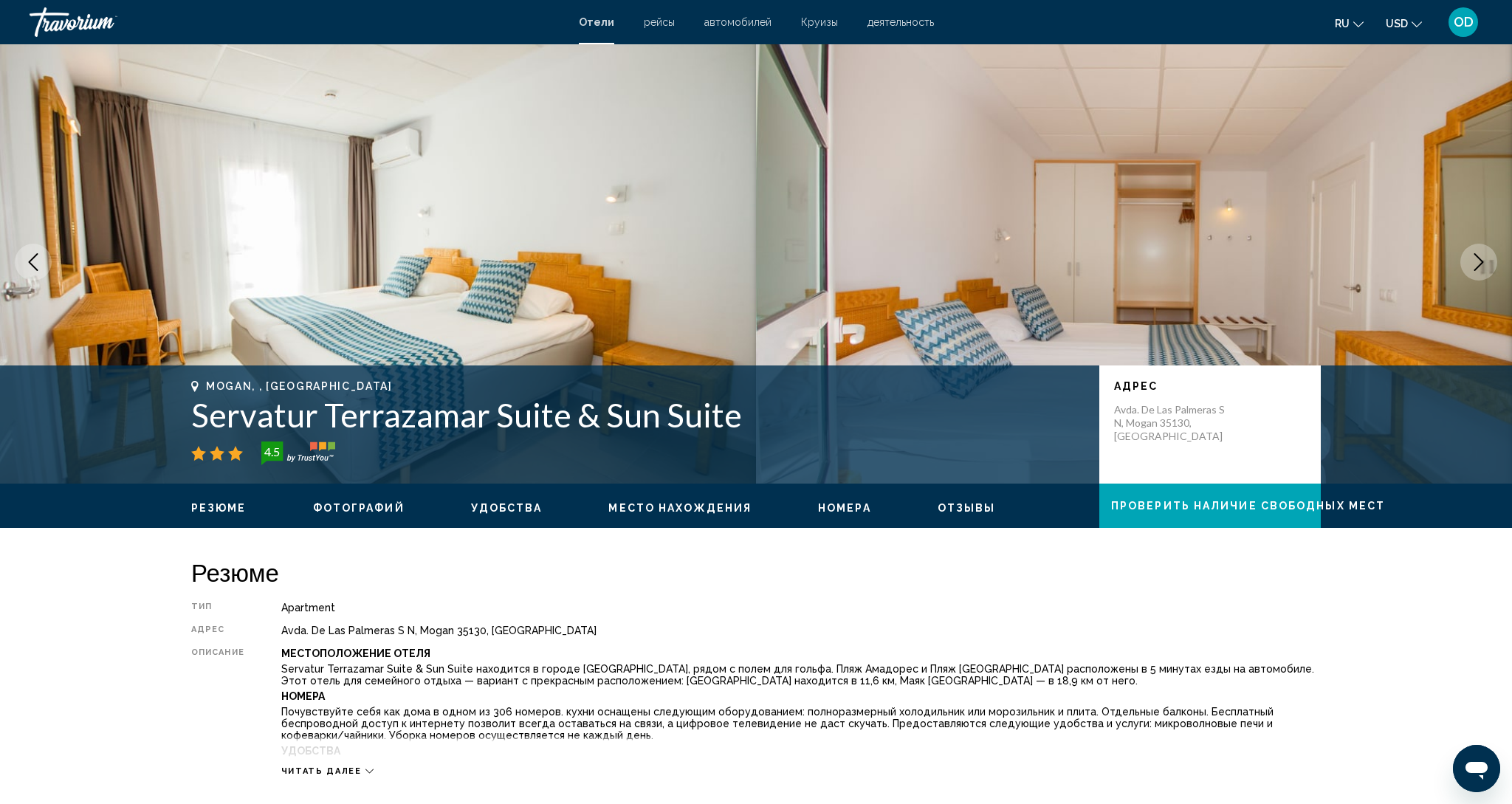
click at [1470, 261] on icon "Next image" at bounding box center [1479, 262] width 17 height 17
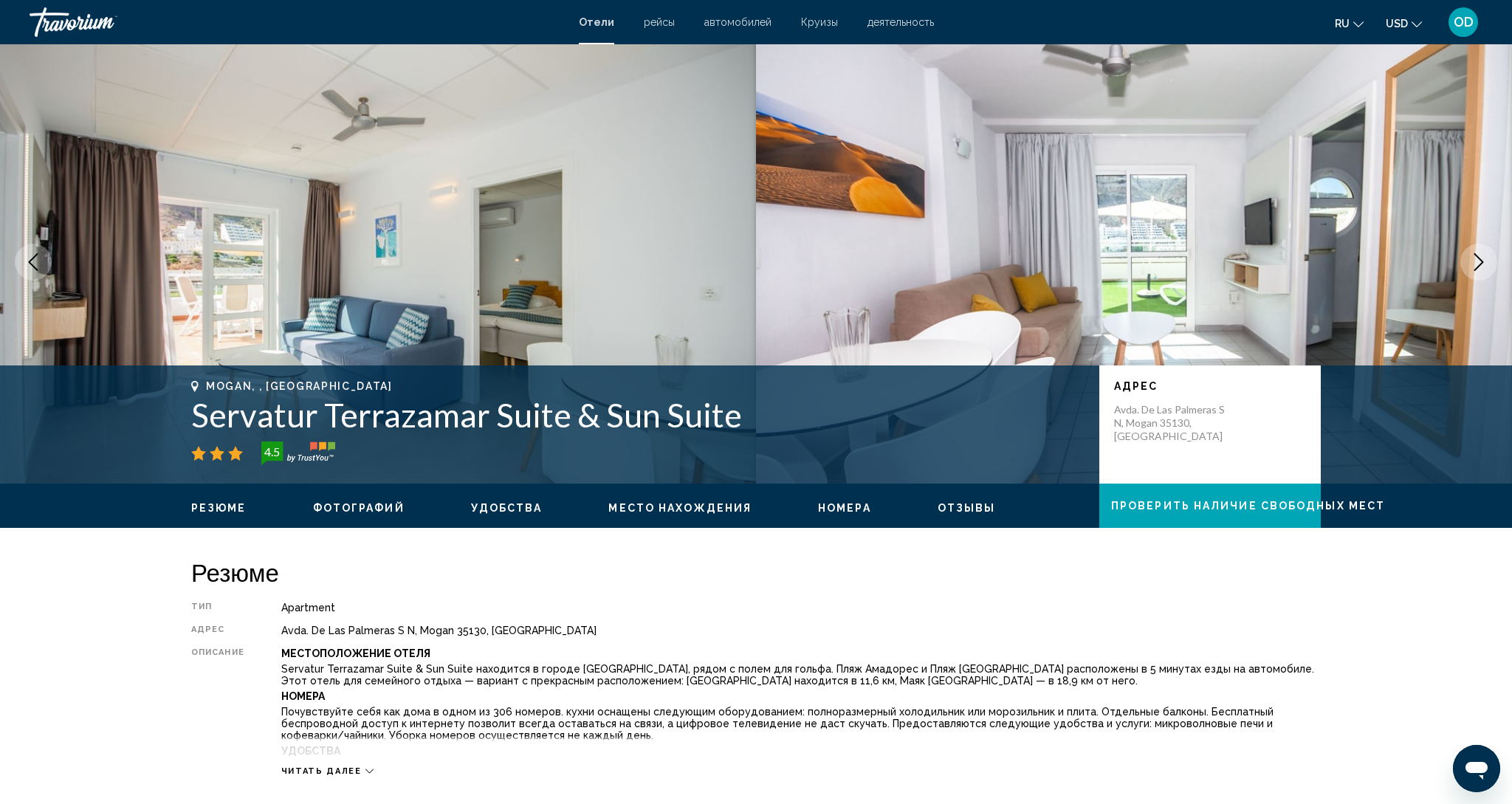
scroll to position [6, 0]
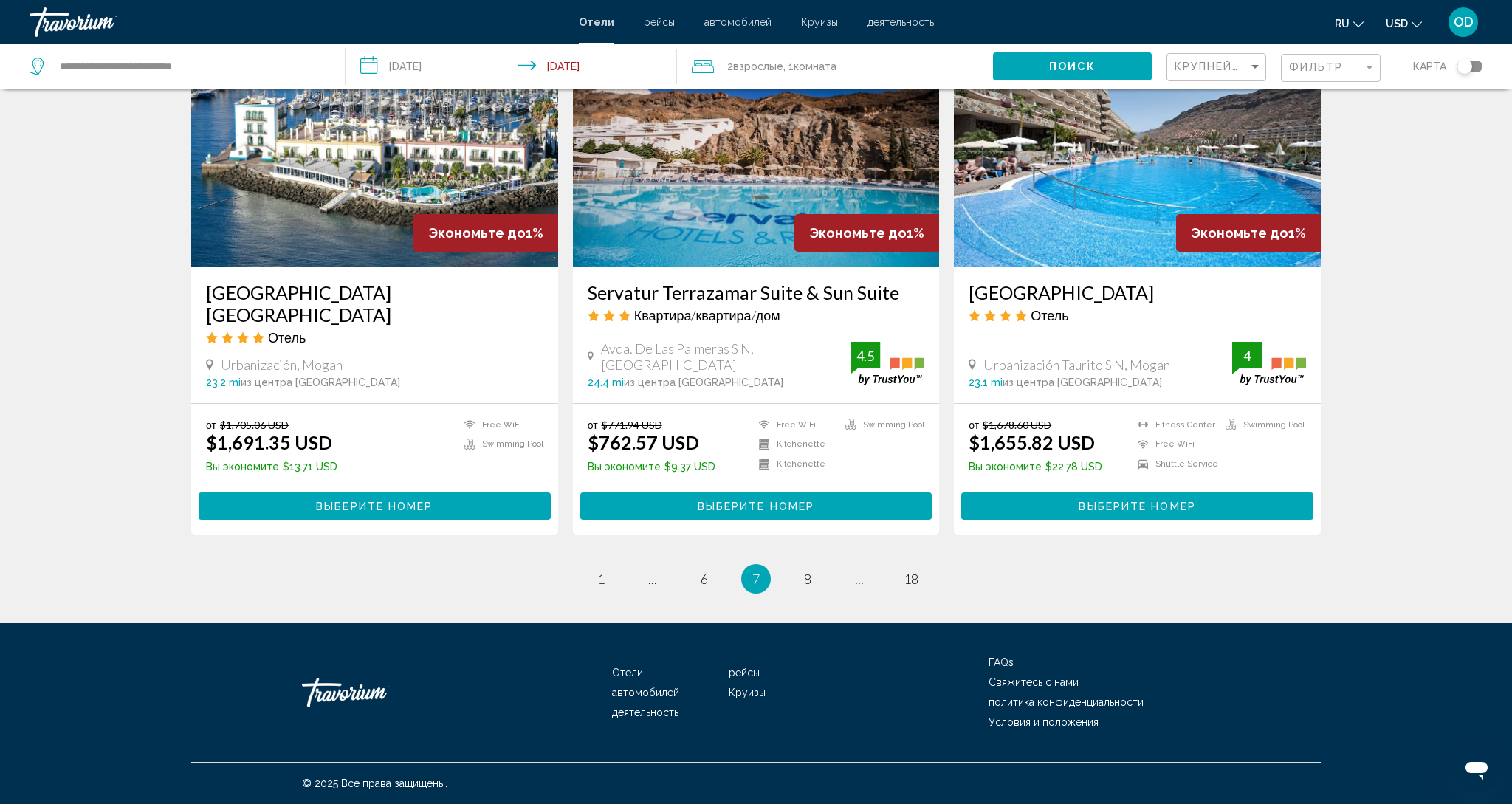
scroll to position [1753, 0]
click at [806, 582] on span "8" at bounding box center [808, 579] width 7 height 16
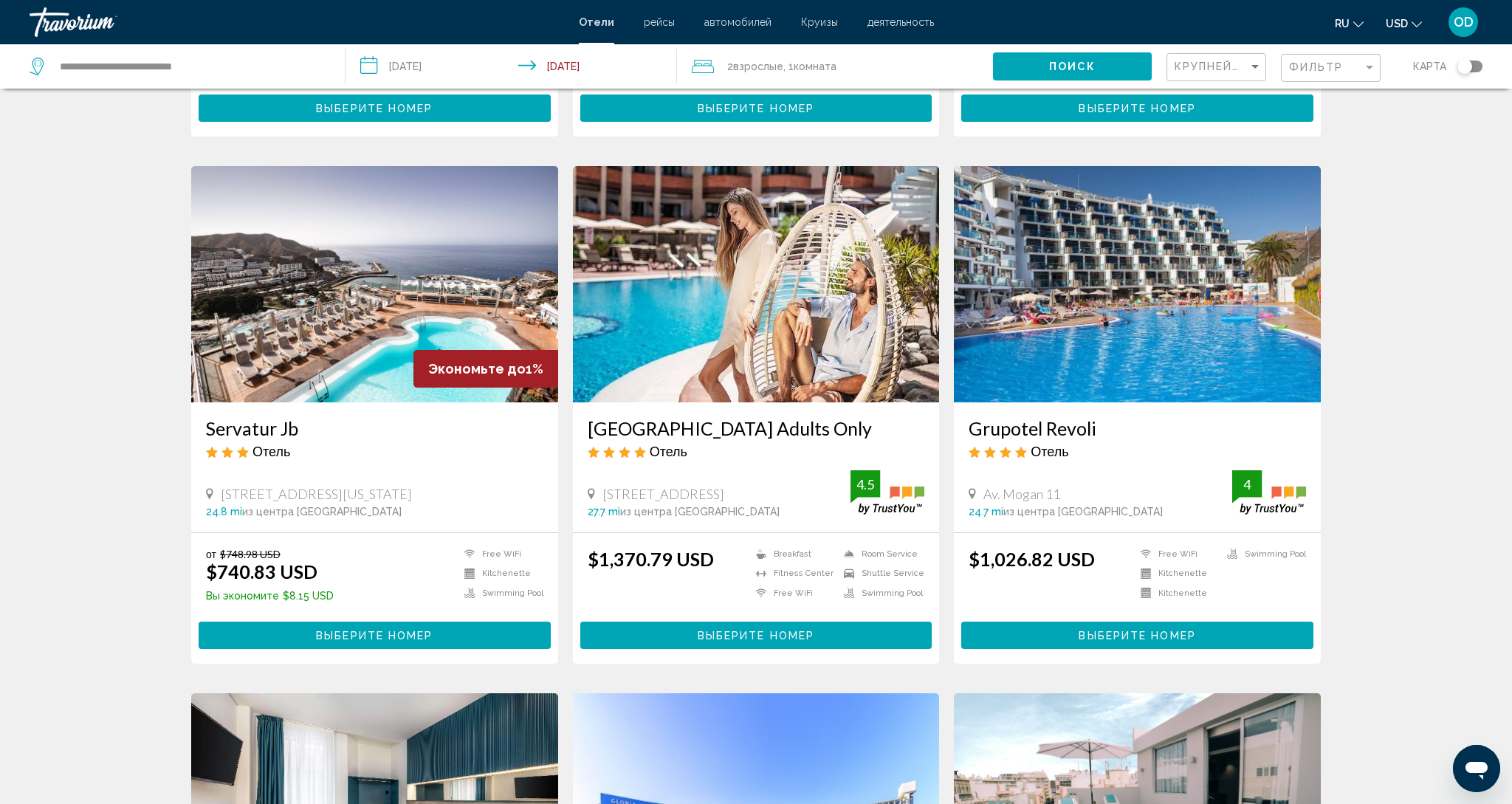
scroll to position [528, 0]
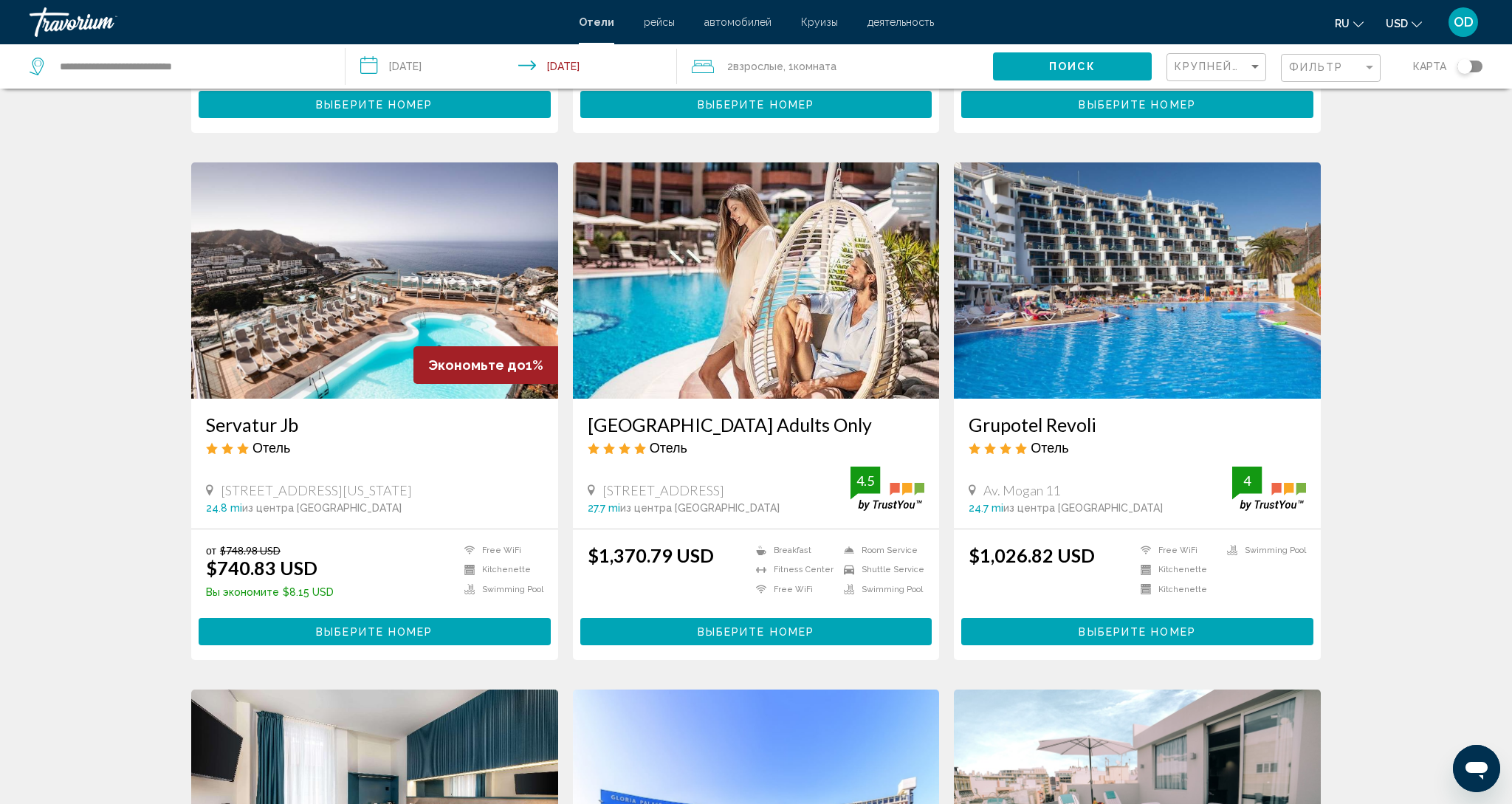
click at [384, 294] on img "Main content" at bounding box center [375, 281] width 367 height 237
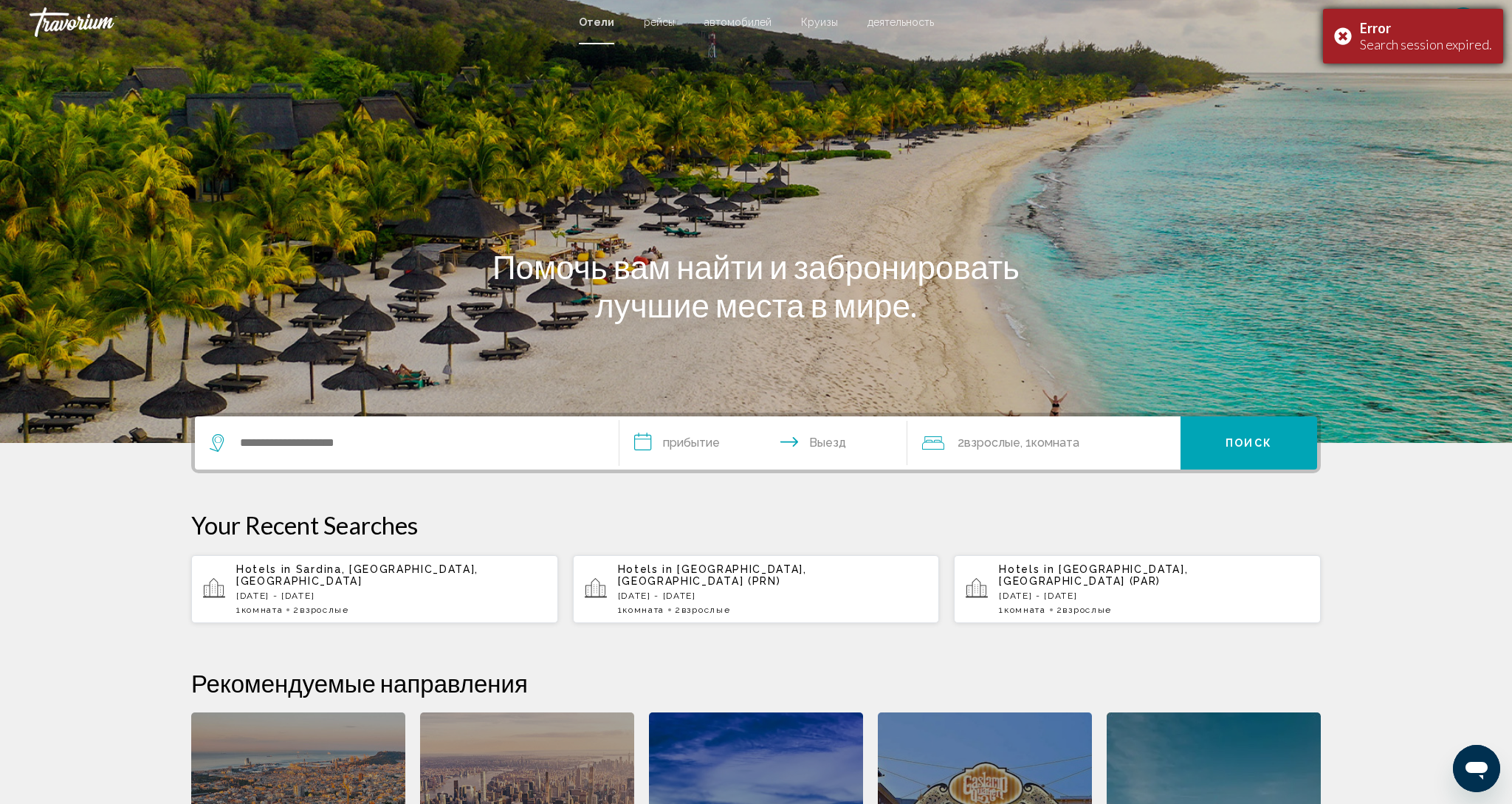
click at [1348, 40] on div "Error Search session expired." at bounding box center [1413, 36] width 180 height 55
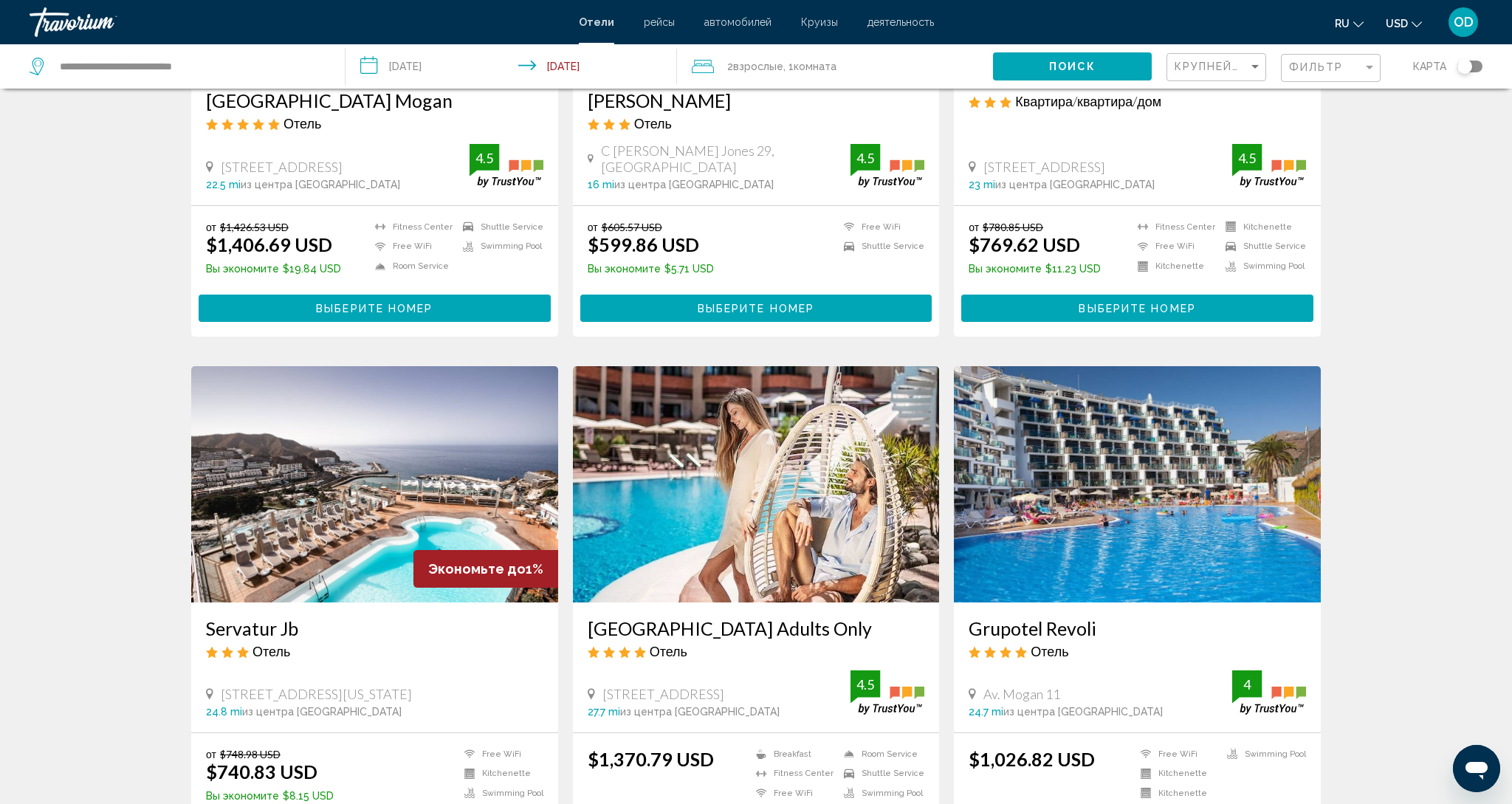
scroll to position [327, 0]
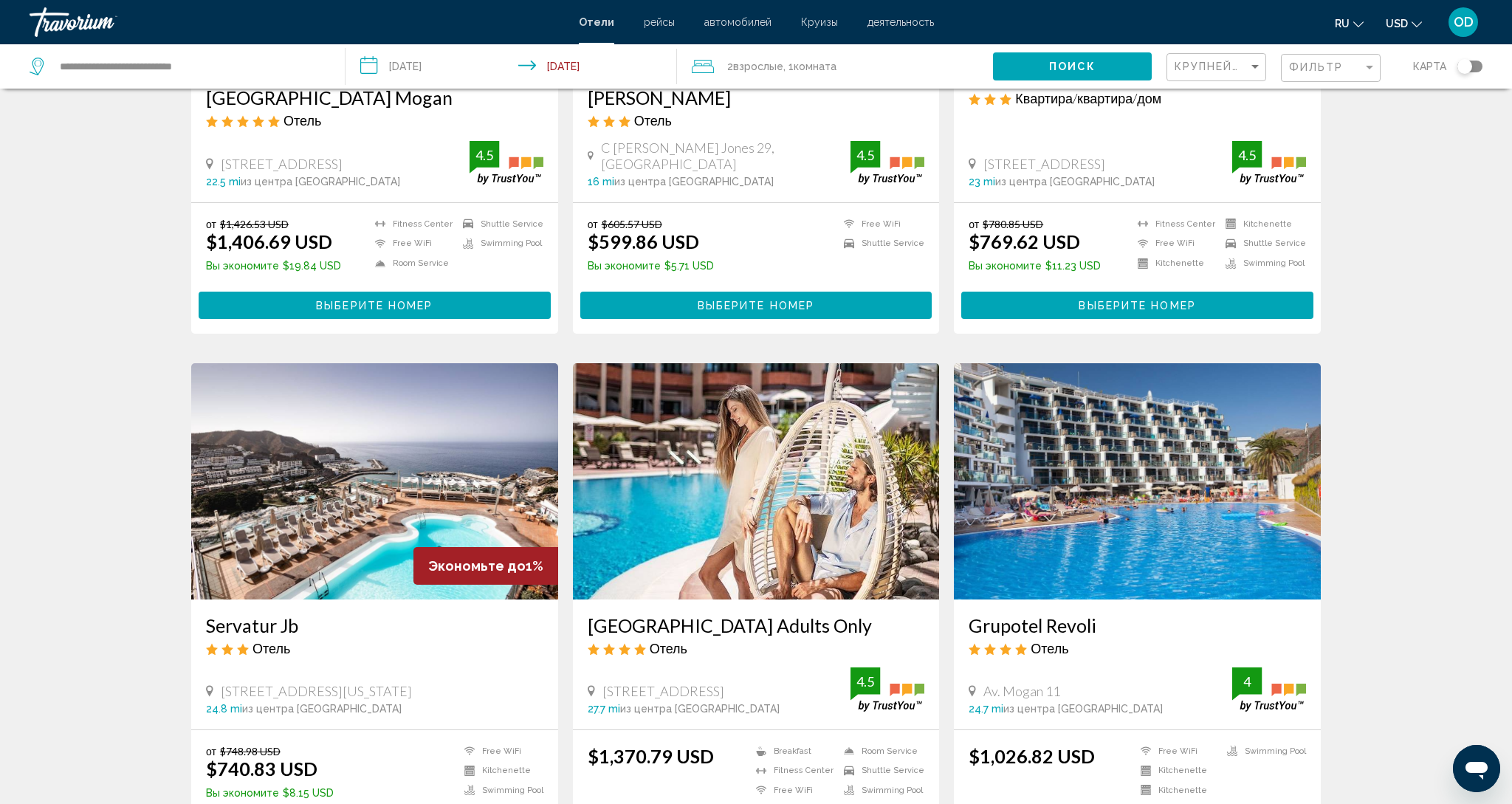
click at [420, 401] on img "Main content" at bounding box center [375, 482] width 367 height 237
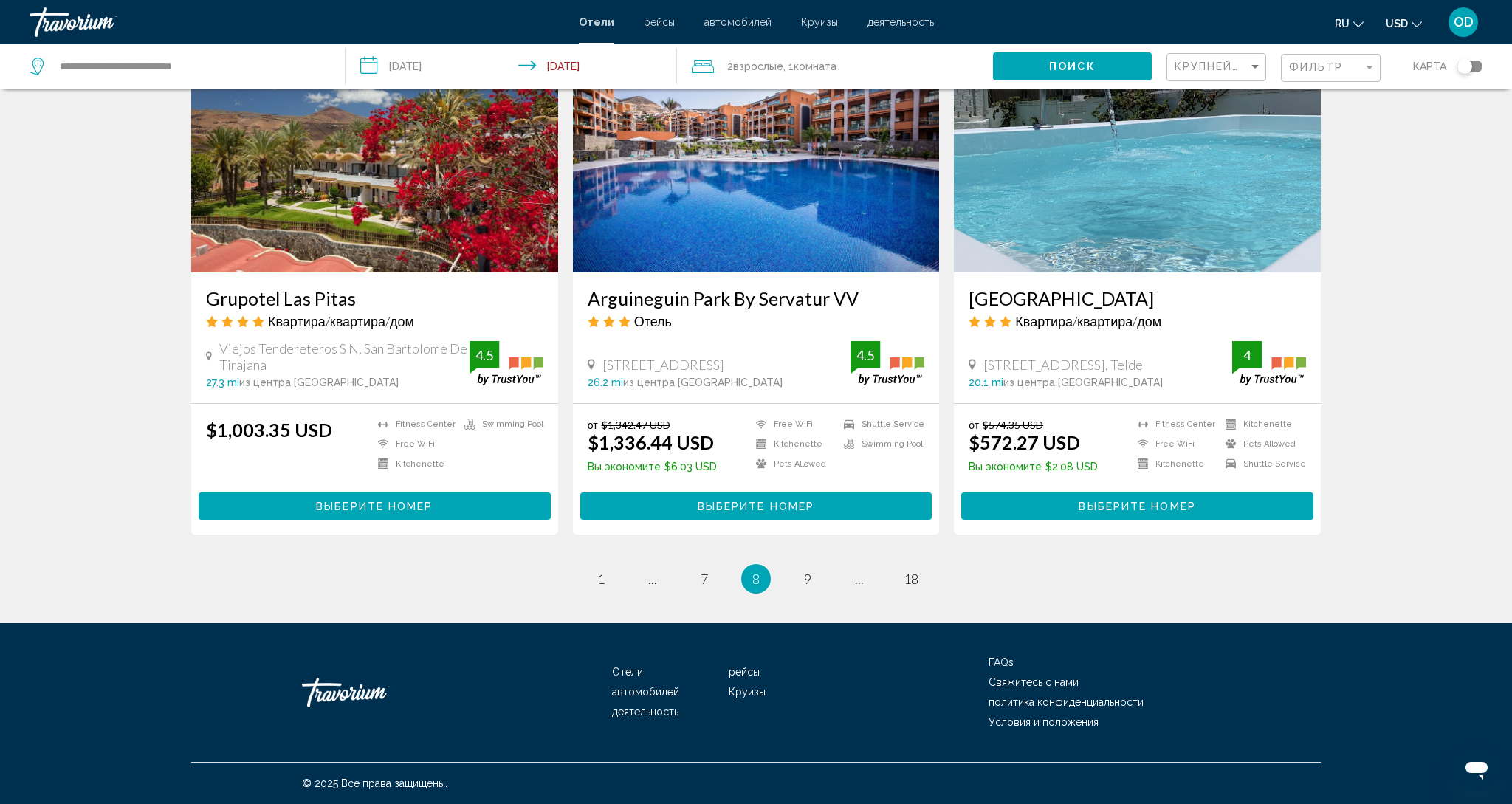
scroll to position [1756, 0]
click at [811, 579] on span "9" at bounding box center [808, 579] width 7 height 16
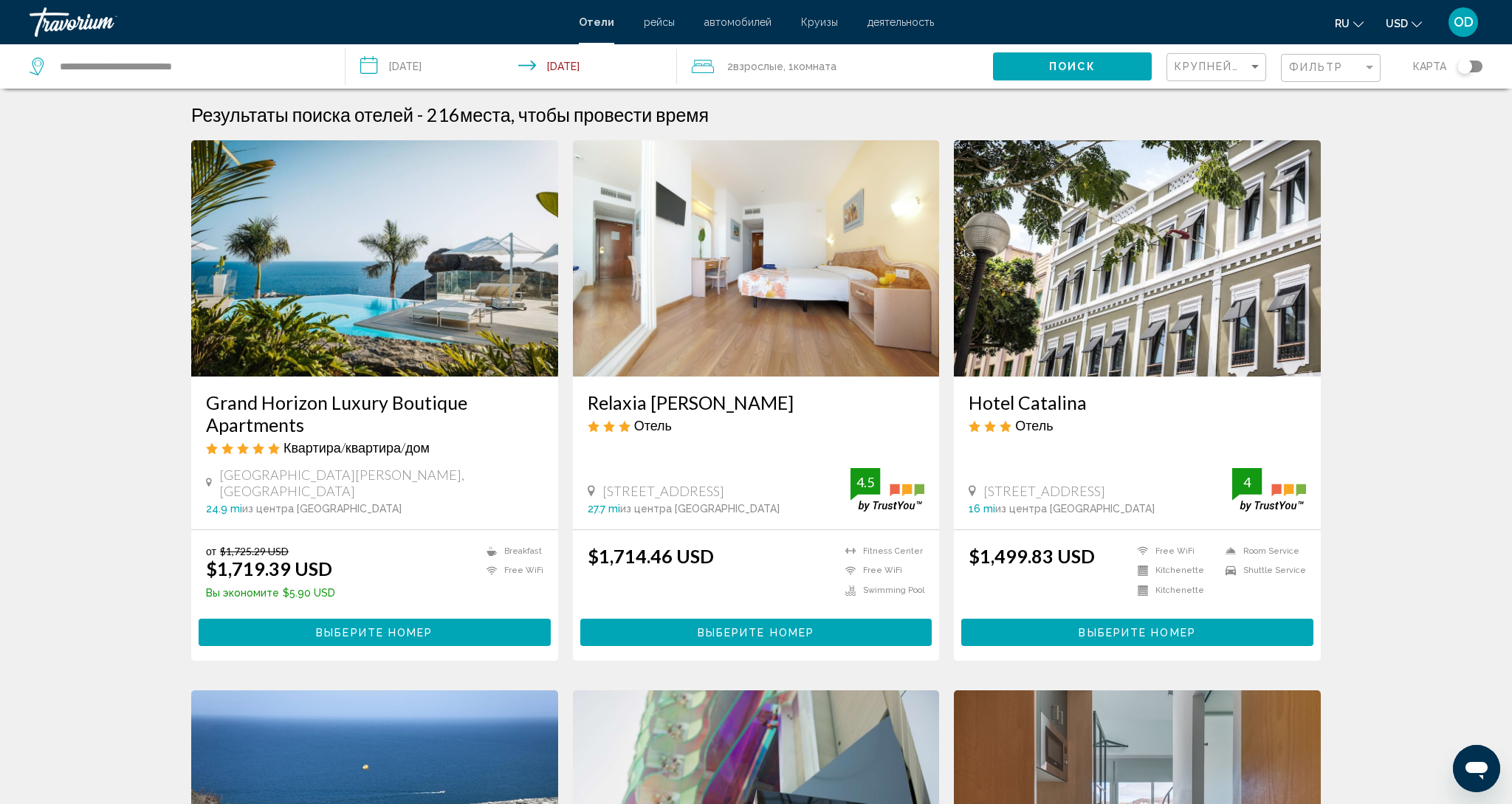
click at [416, 243] on img "Main content" at bounding box center [375, 259] width 367 height 237
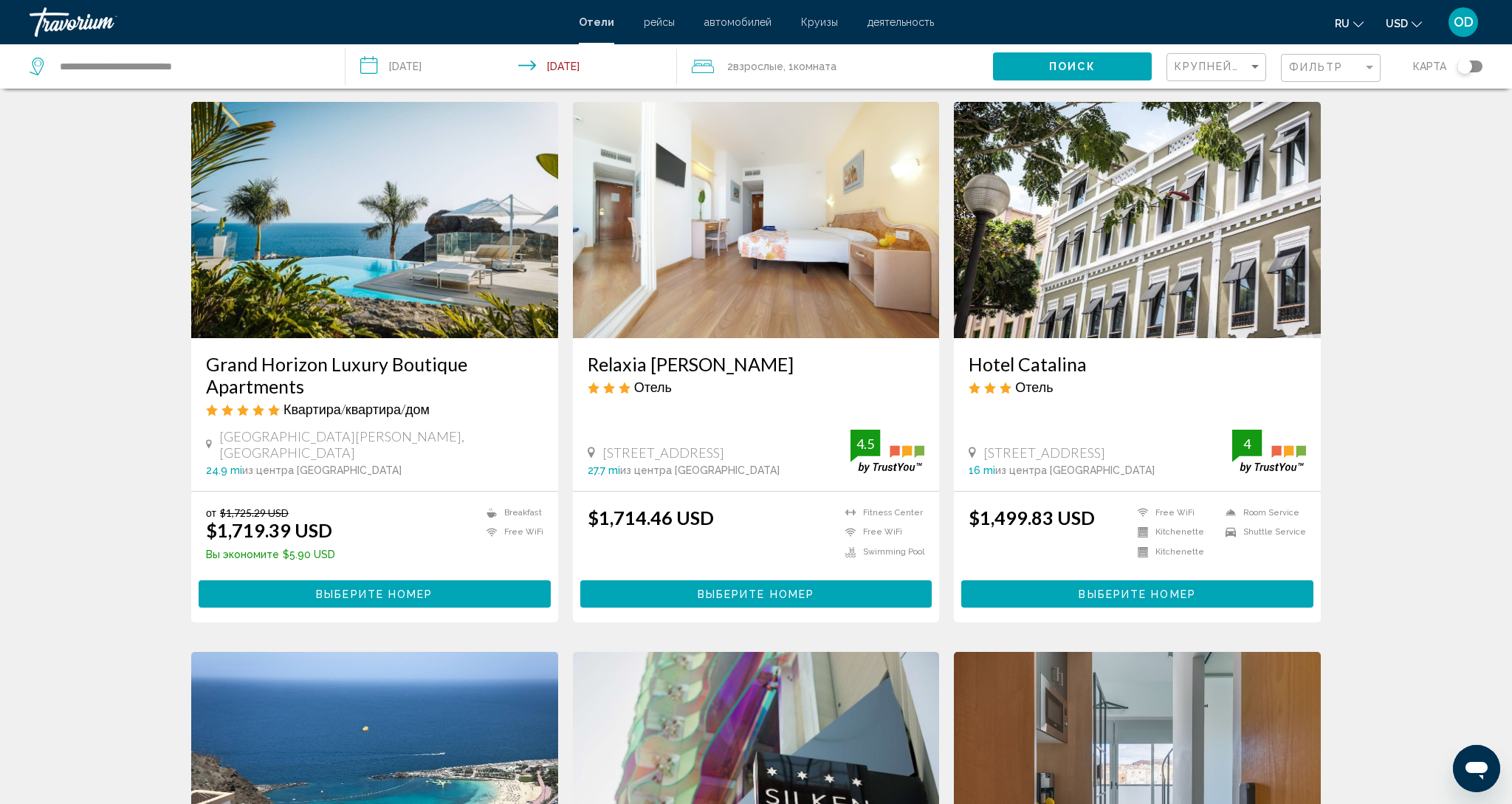
scroll to position [44, 0]
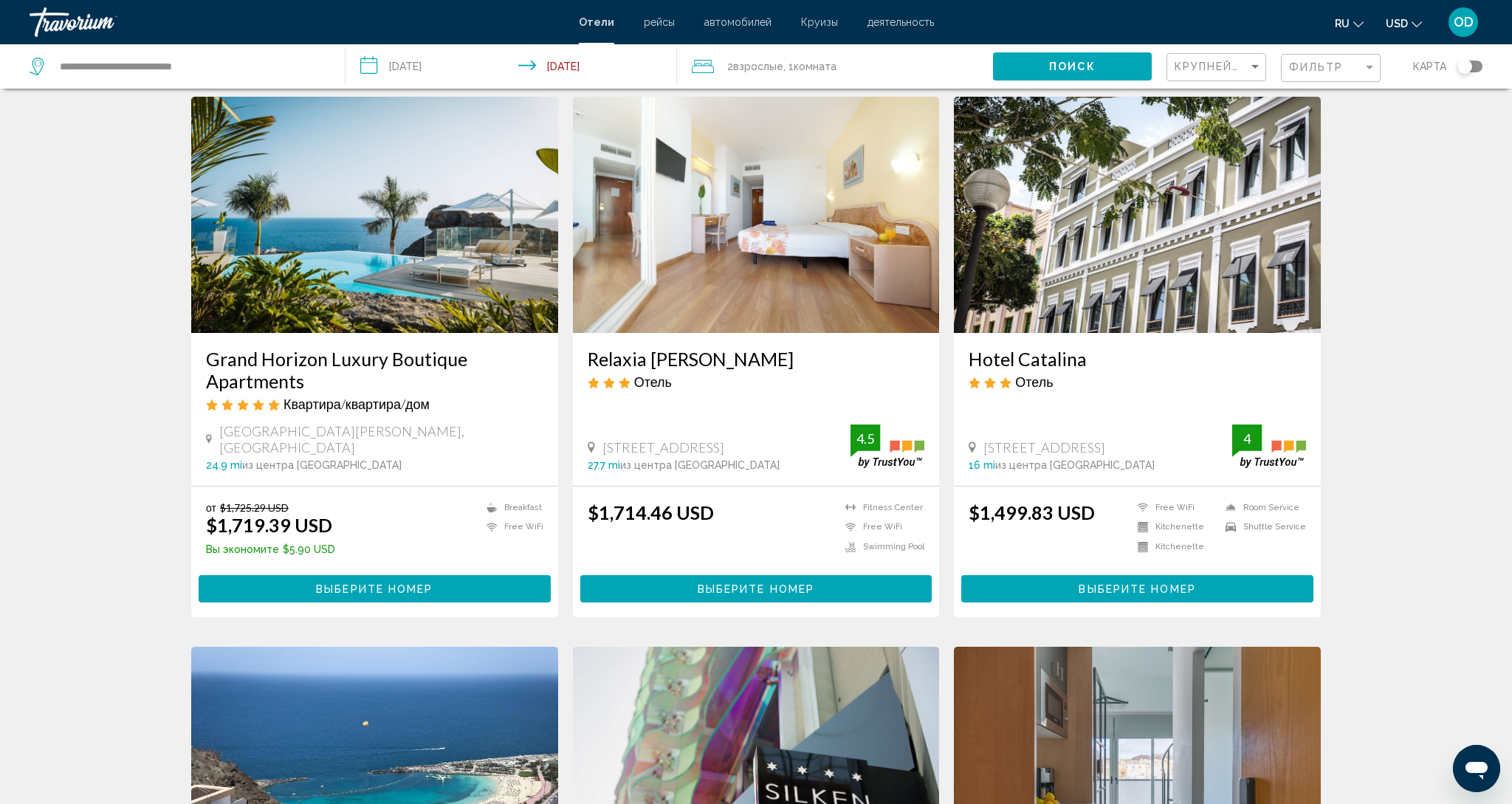
click at [456, 222] on img "Main content" at bounding box center [375, 215] width 367 height 237
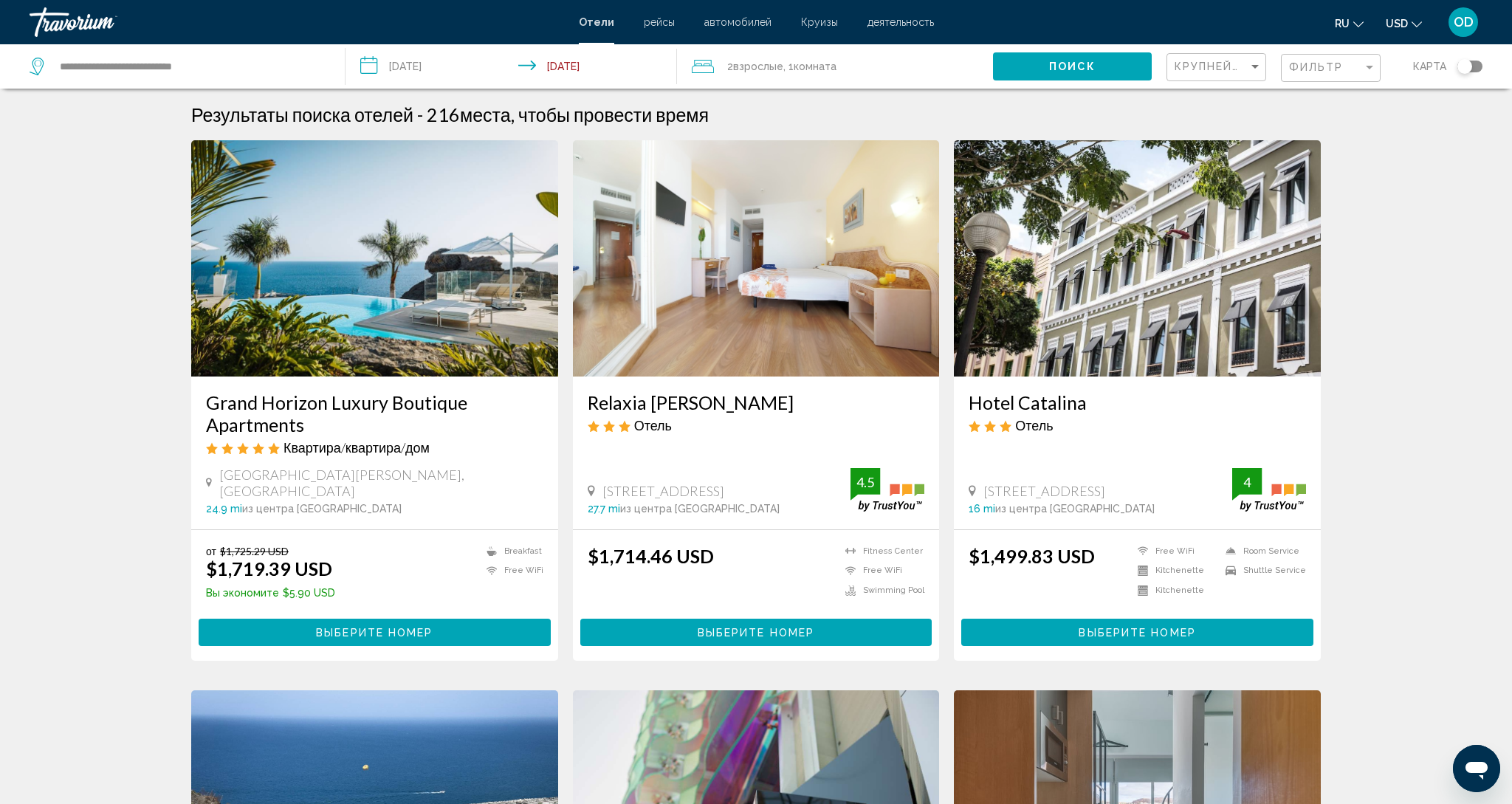
click at [453, 268] on img "Main content" at bounding box center [375, 259] width 367 height 237
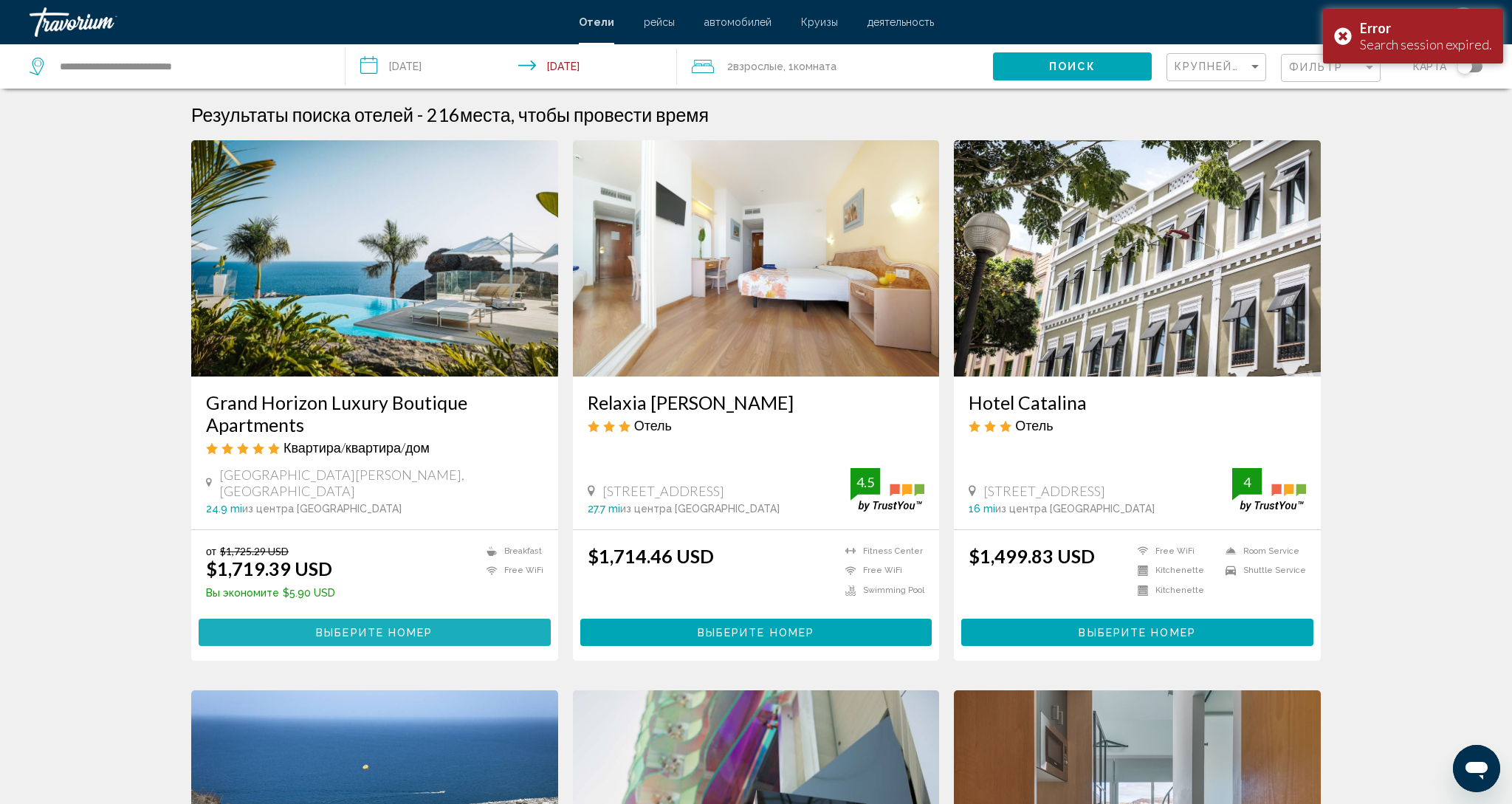
click at [361, 626] on span "Выберите номер" at bounding box center [374, 632] width 117 height 12
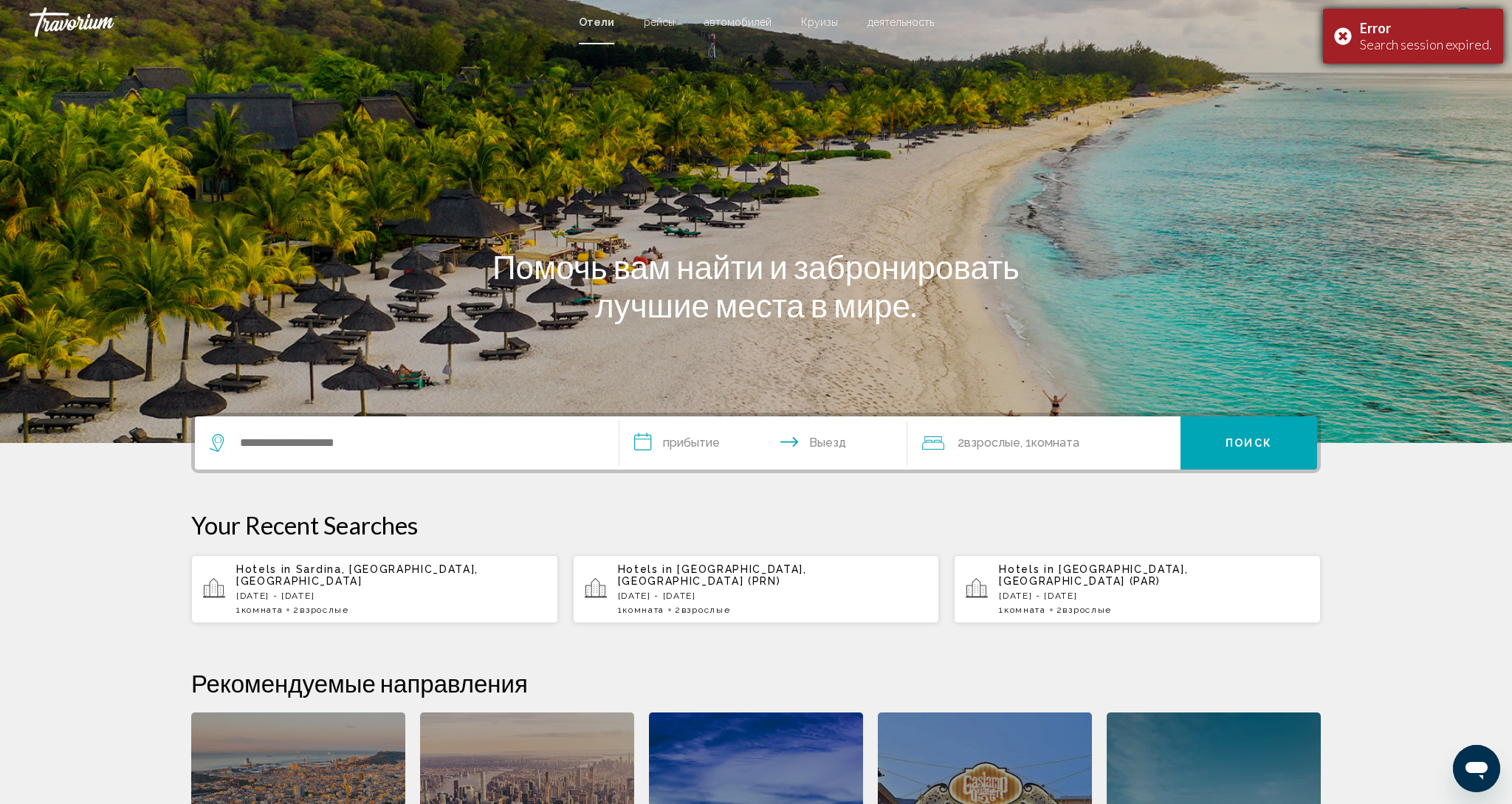
click at [1353, 36] on div "Error Search session expired." at bounding box center [1413, 36] width 180 height 55
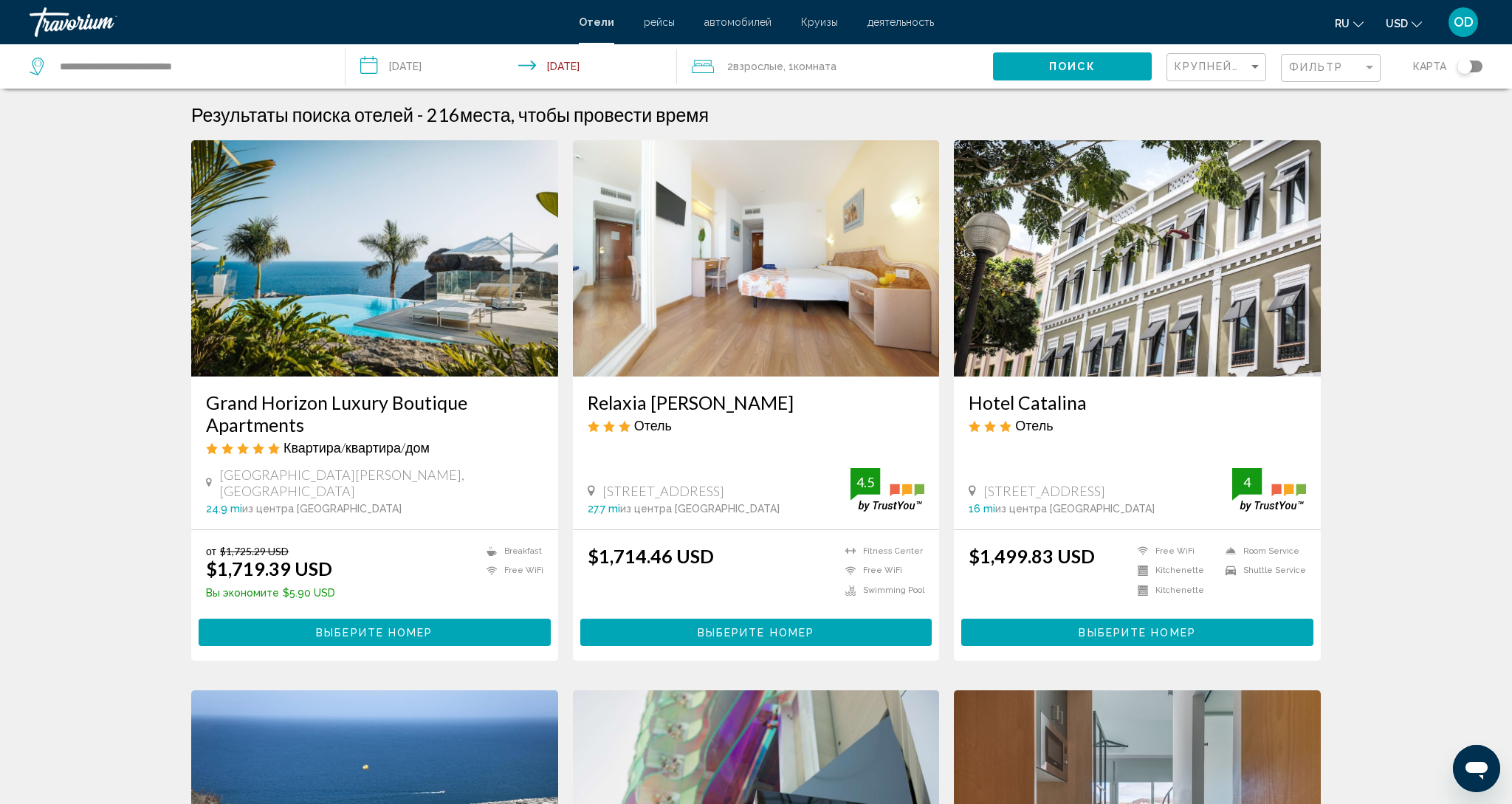
click at [354, 273] on img "Main content" at bounding box center [375, 259] width 367 height 237
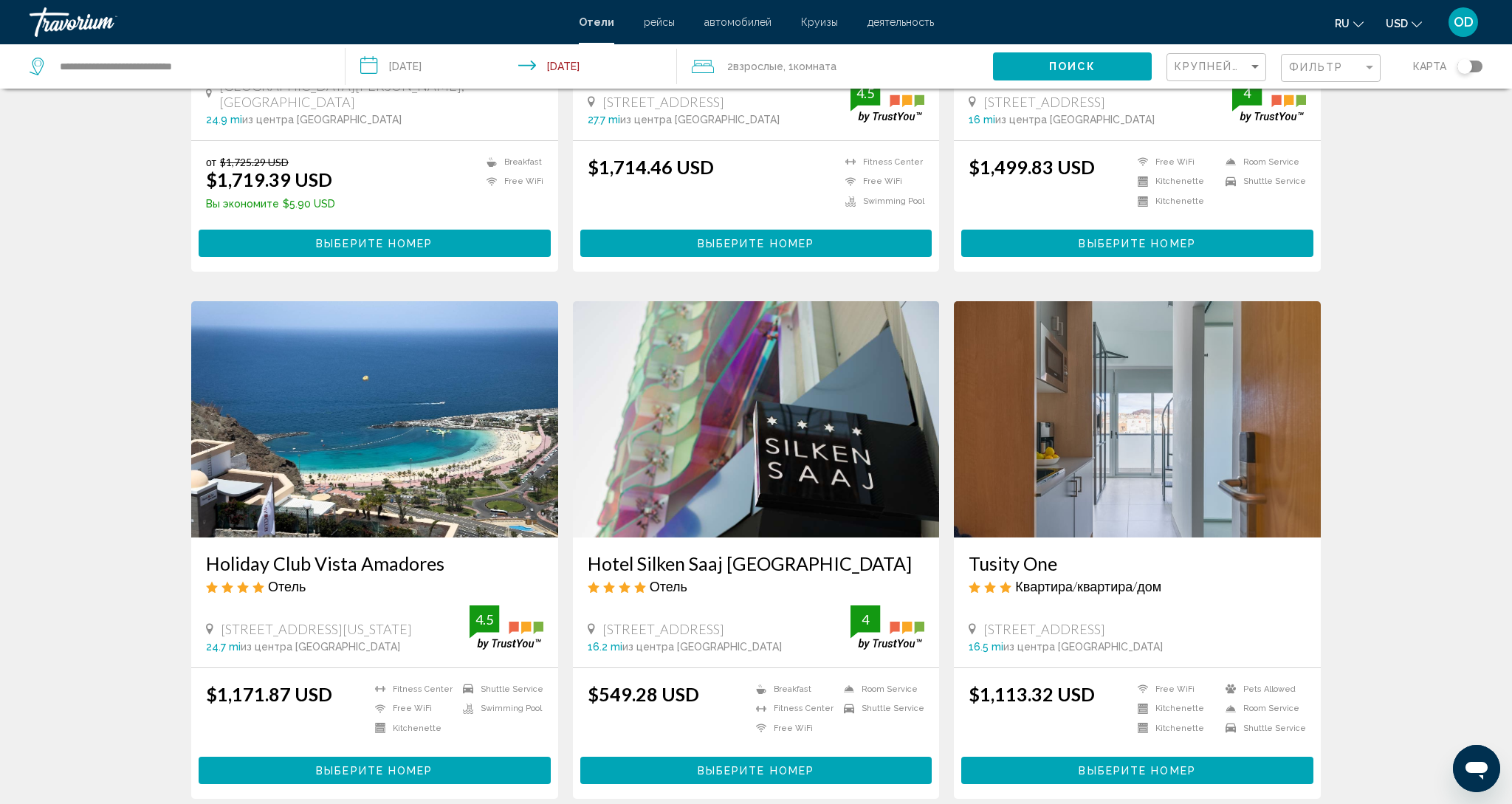
scroll to position [388, 0]
click at [354, 372] on img "Main content" at bounding box center [375, 420] width 367 height 237
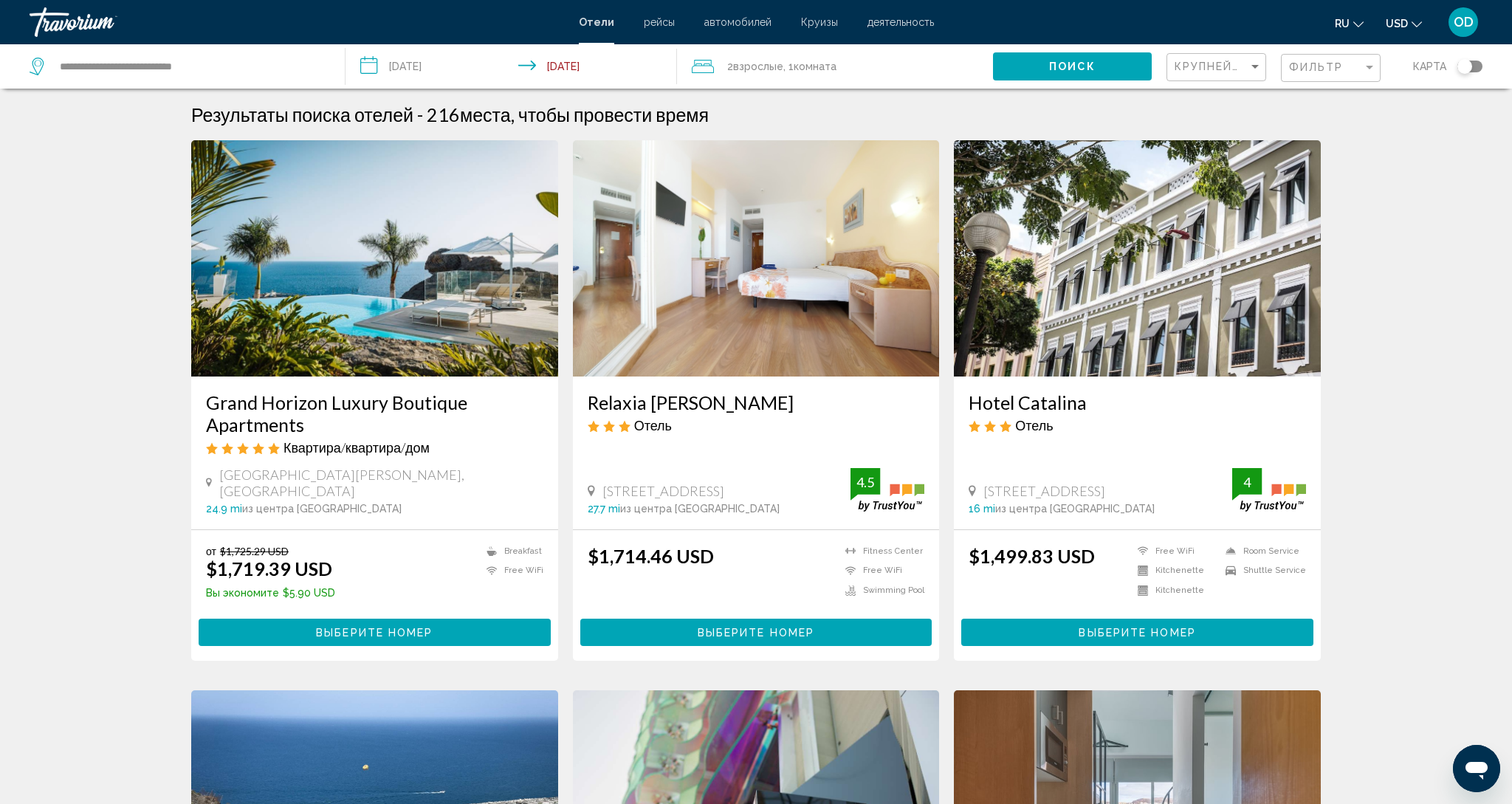
click at [372, 298] on img "Main content" at bounding box center [375, 259] width 367 height 237
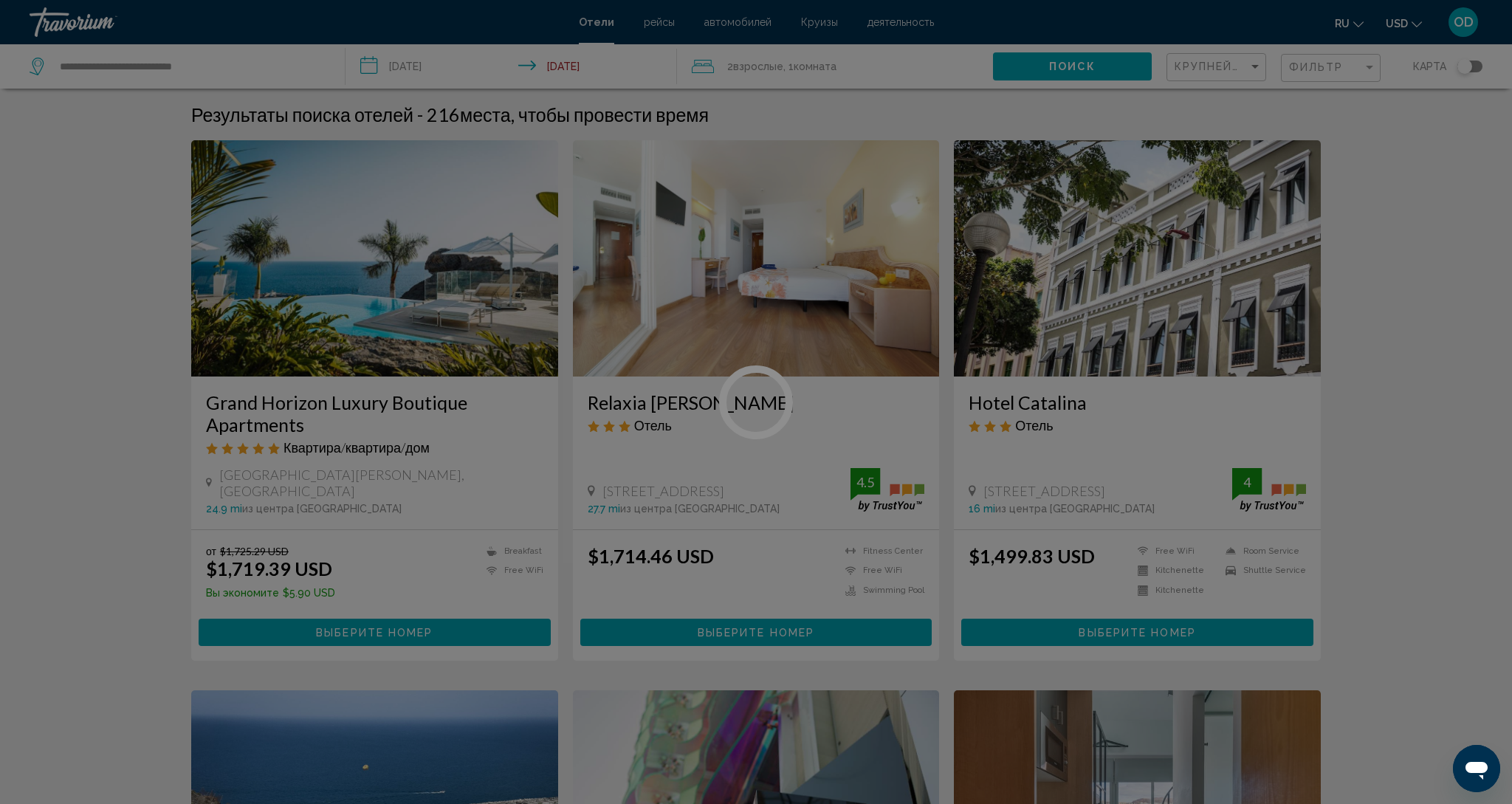
scroll to position [13, 0]
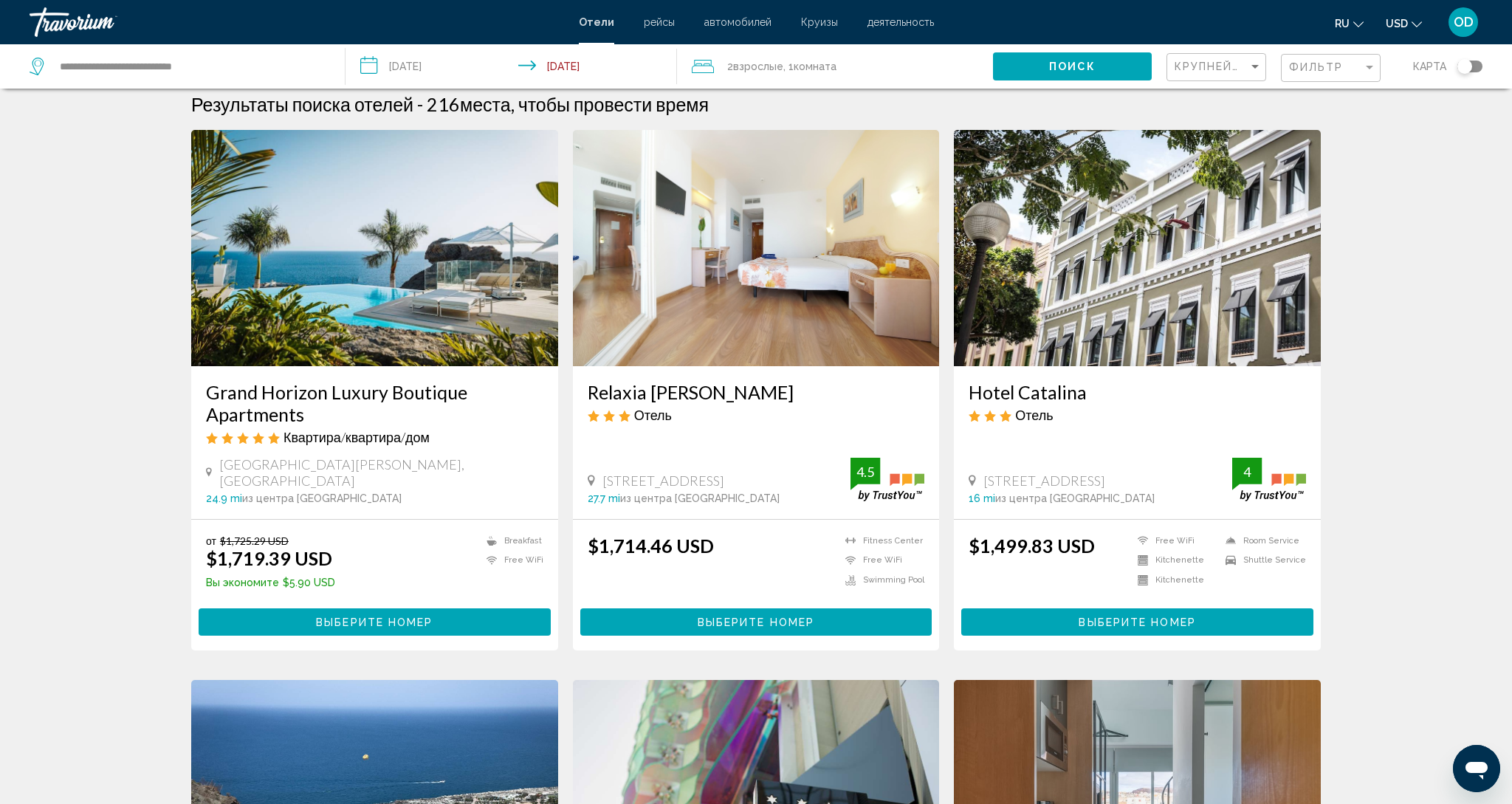
scroll to position [9, 0]
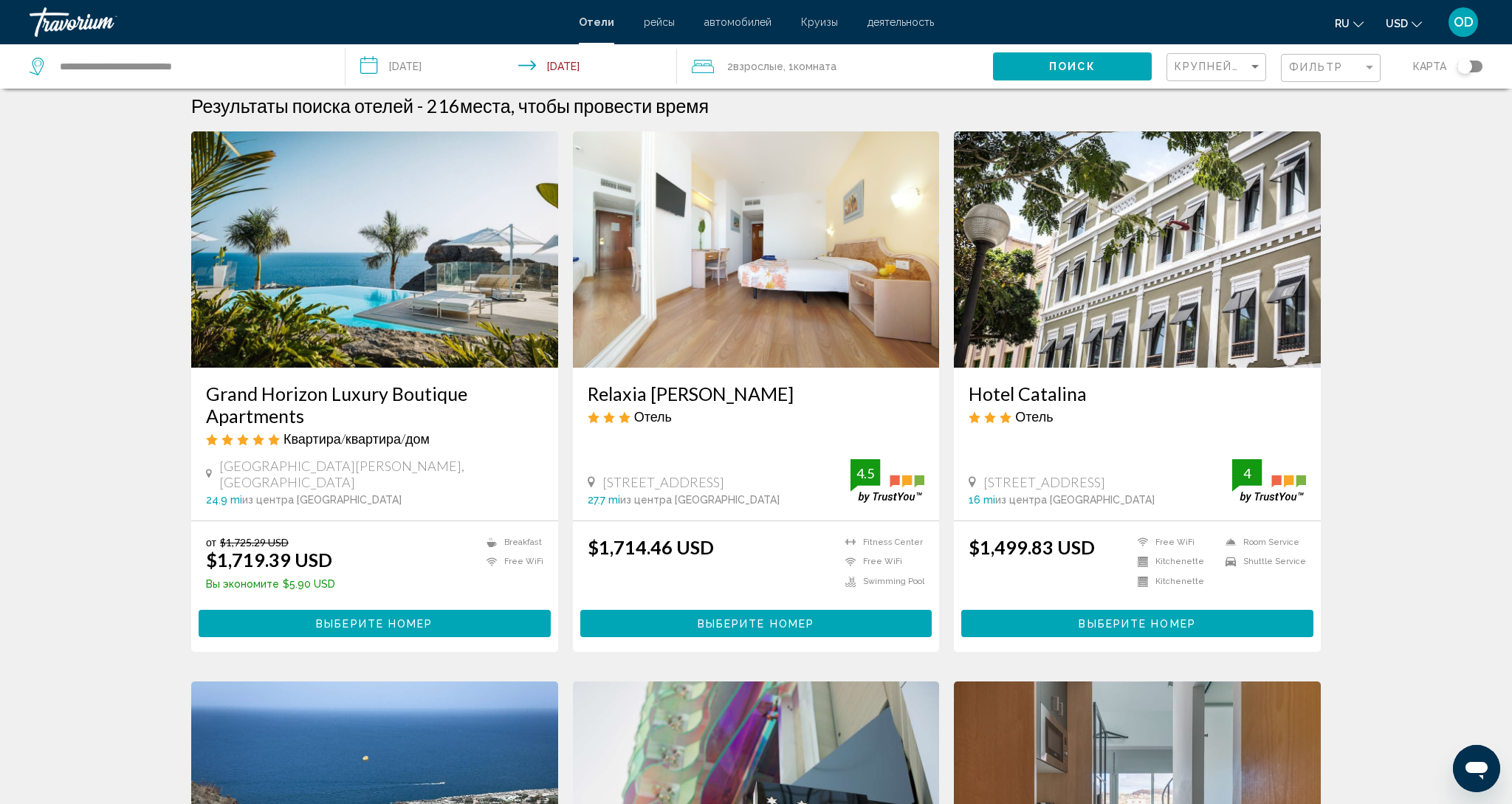
click at [400, 214] on img "Main content" at bounding box center [375, 250] width 367 height 237
